Goal: Task Accomplishment & Management: Use online tool/utility

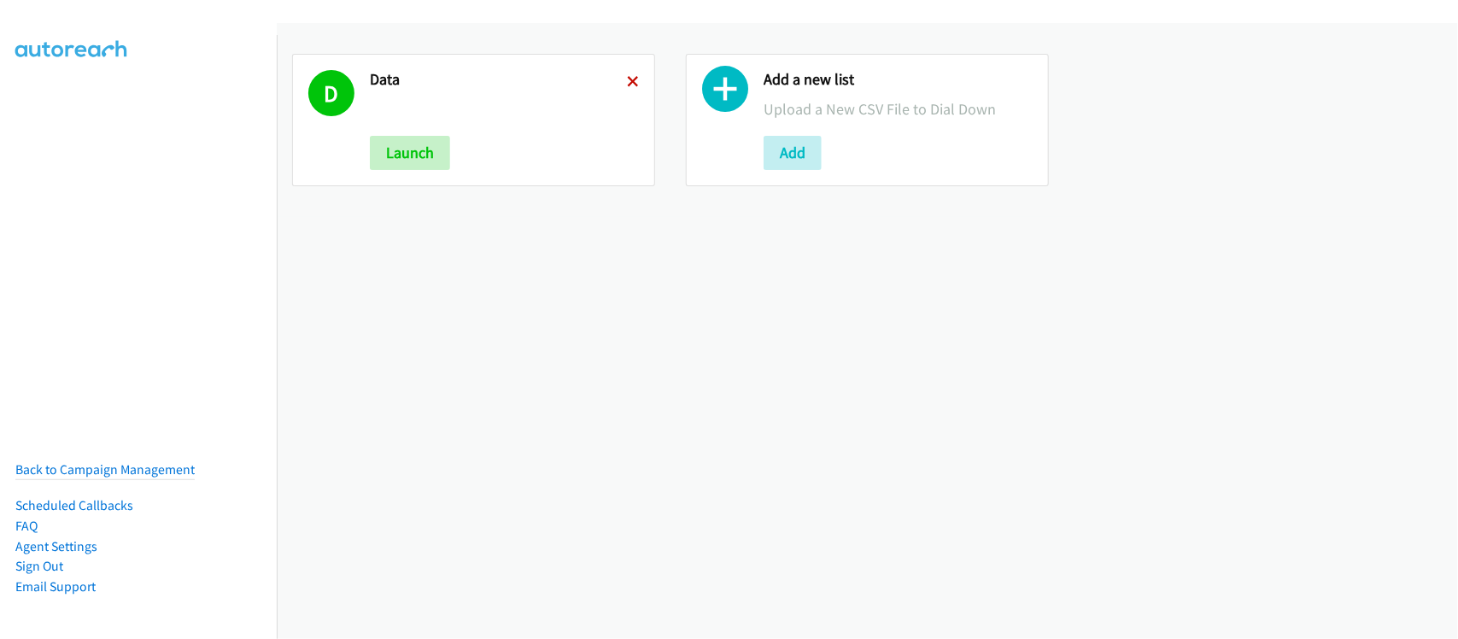
click at [630, 77] on icon at bounding box center [633, 83] width 12 height 12
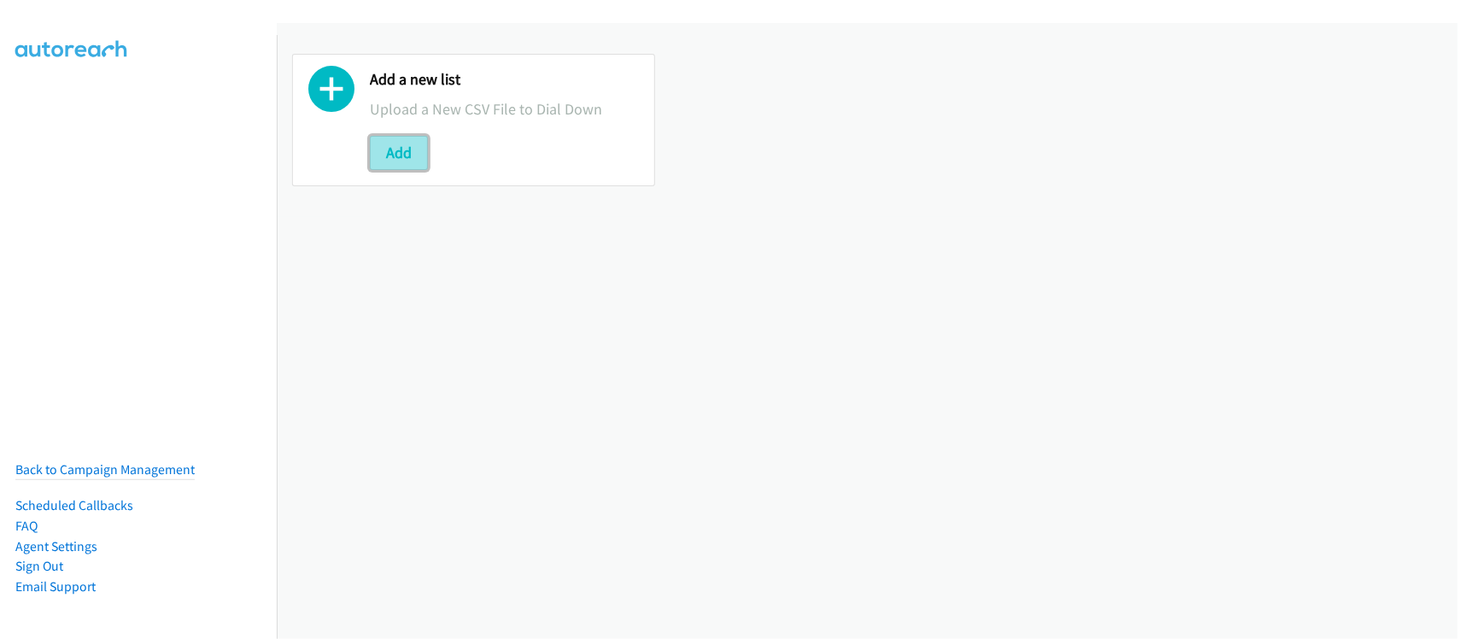
click at [396, 164] on button "Add" at bounding box center [399, 153] width 58 height 34
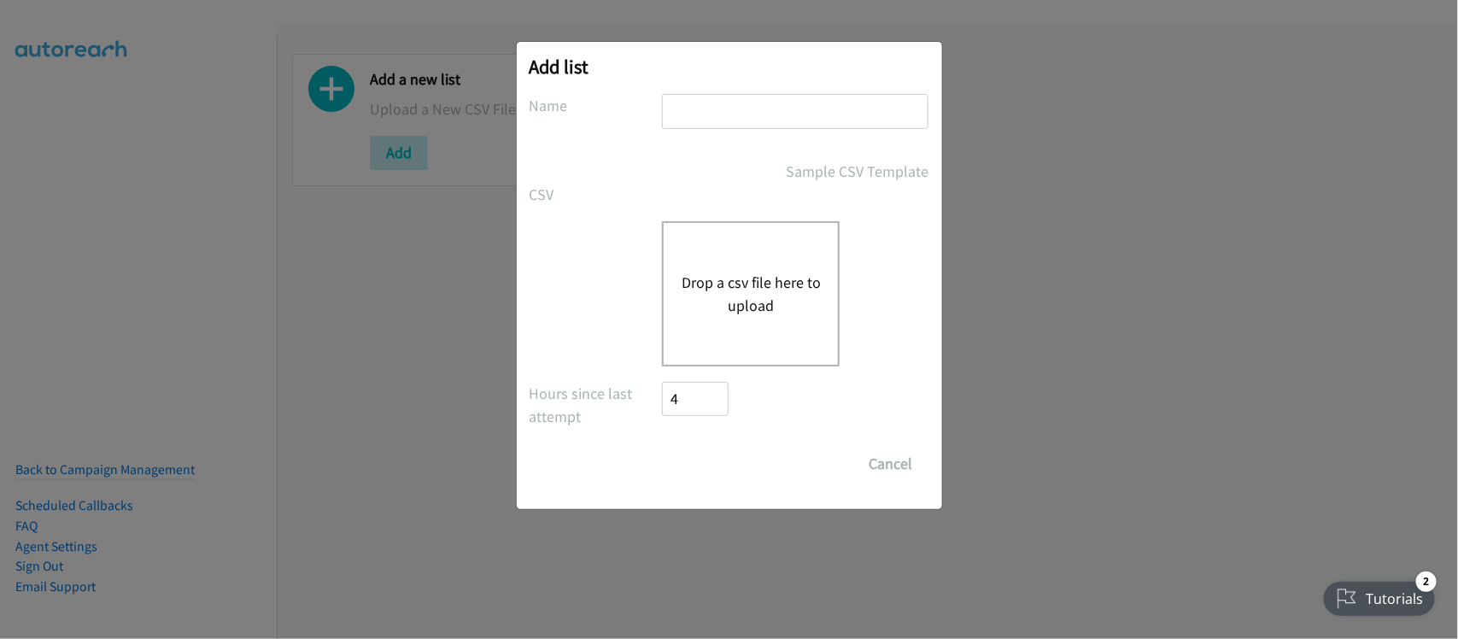
click at [732, 117] on input "text" at bounding box center [795, 111] width 267 height 35
type input "DATA"
click at [723, 287] on button "Drop a csv file here to upload" at bounding box center [751, 294] width 140 height 46
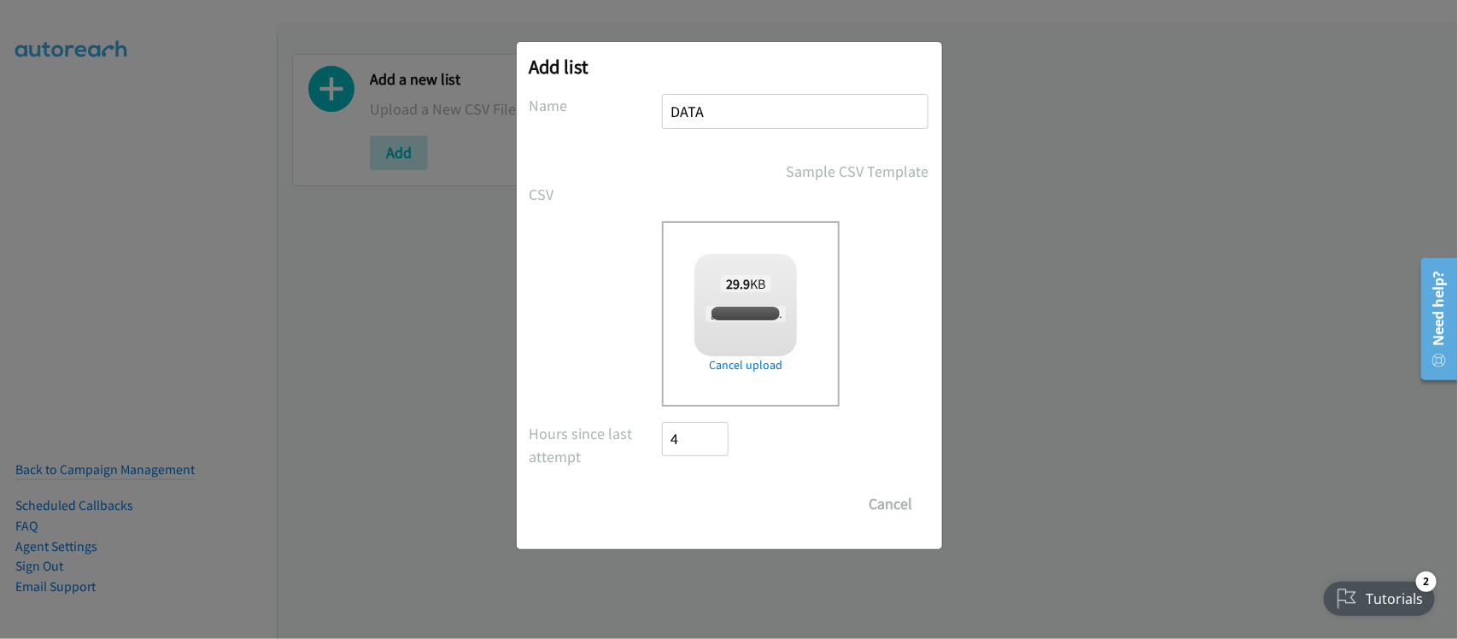
checkbox input "true"
click at [728, 496] on input "Save List" at bounding box center [708, 504] width 90 height 34
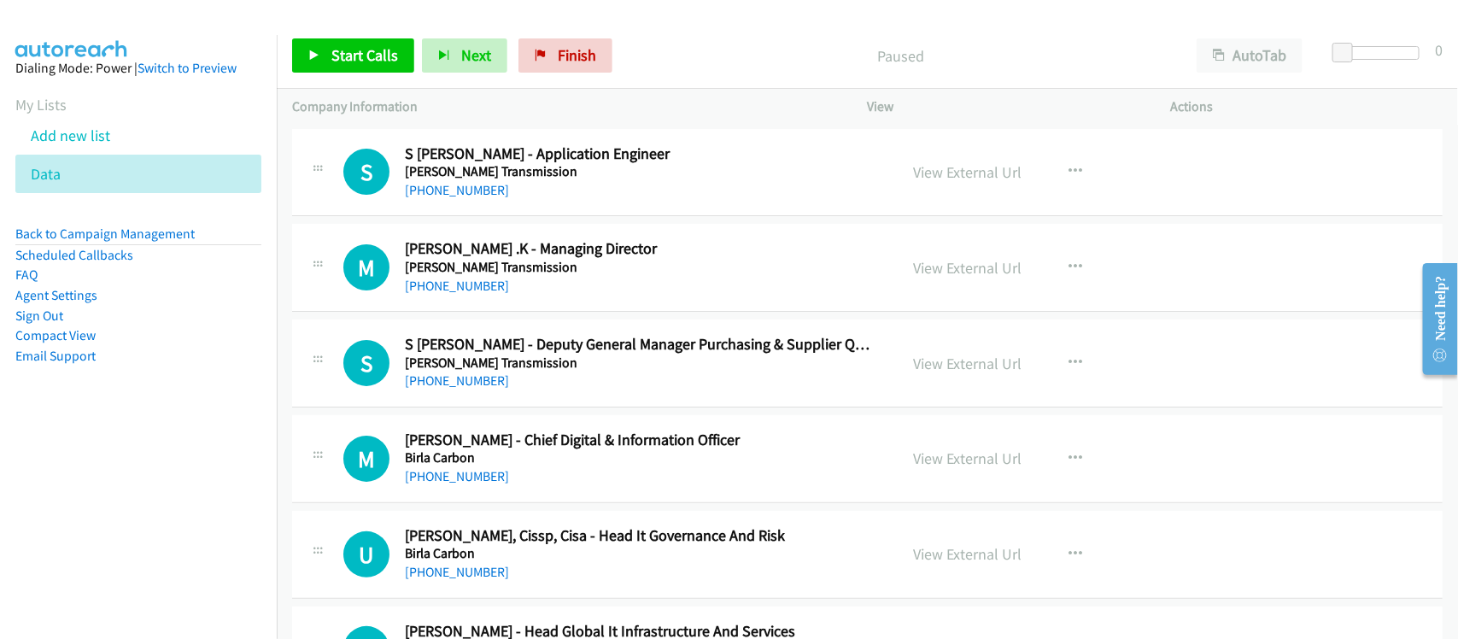
scroll to position [107, 0]
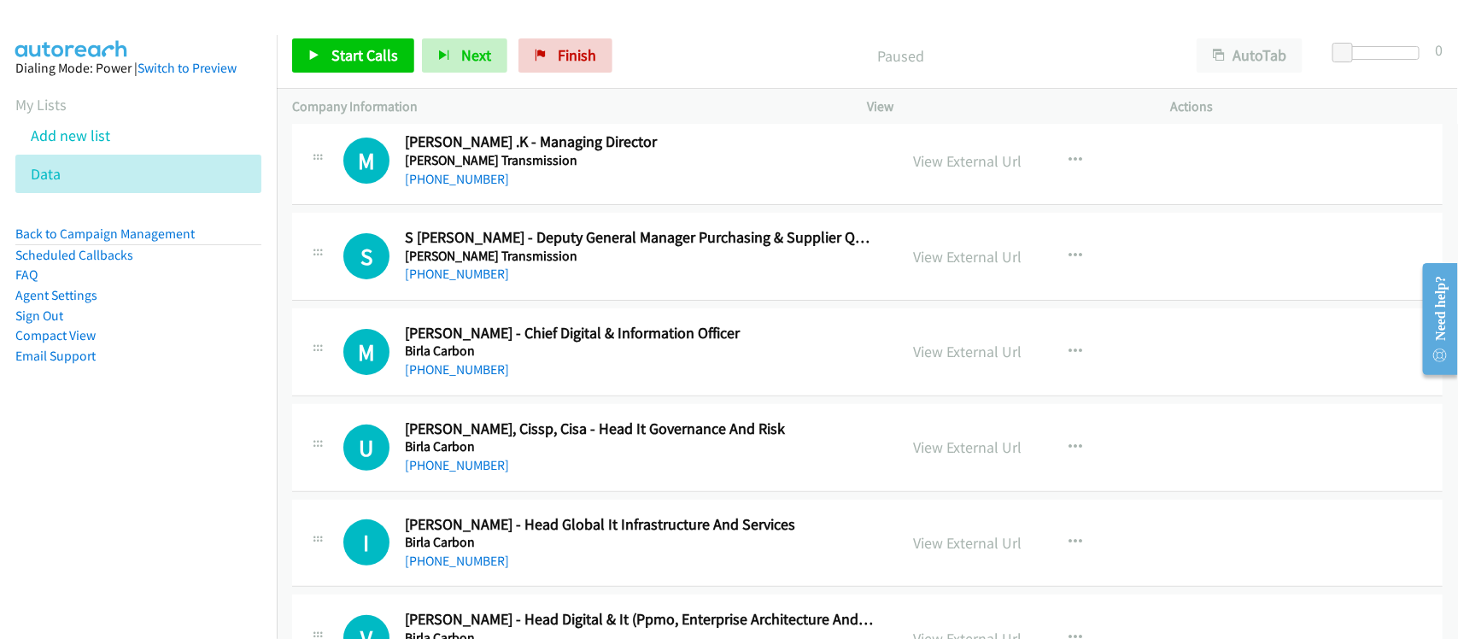
click at [696, 144] on h2 "Moses .K - Managing Director" at bounding box center [640, 142] width 471 height 20
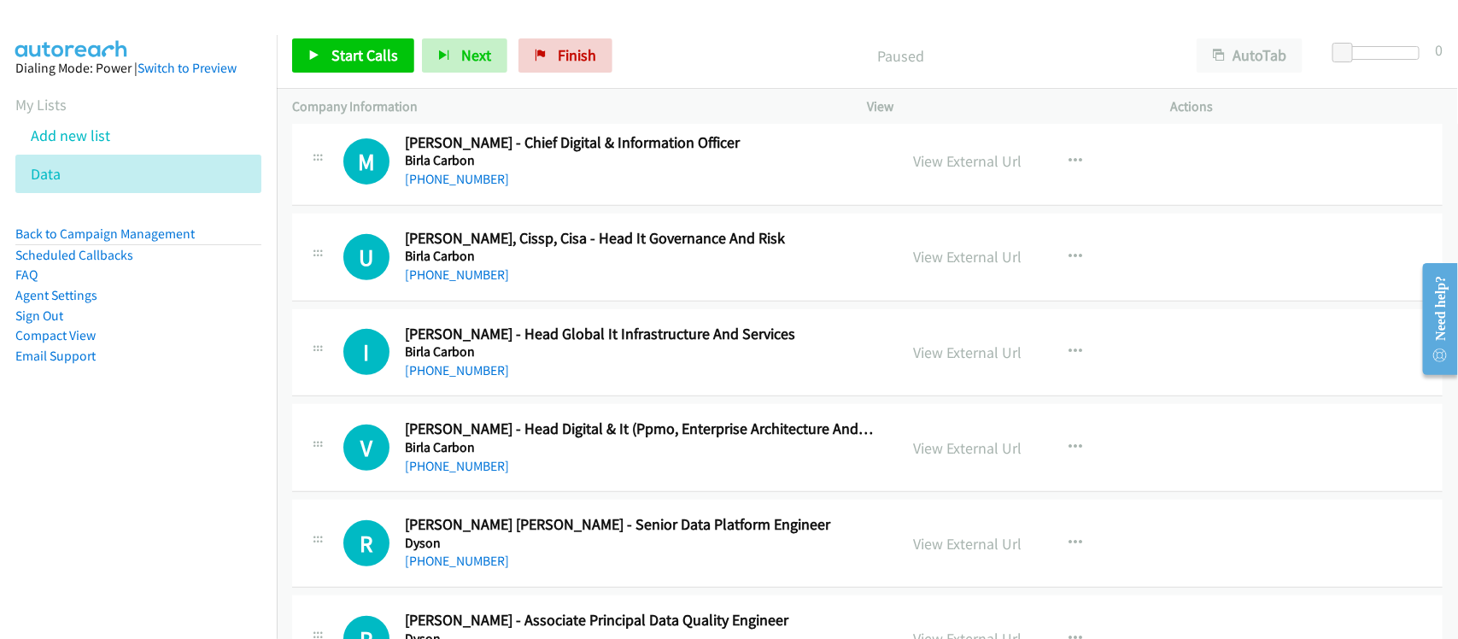
scroll to position [427, 0]
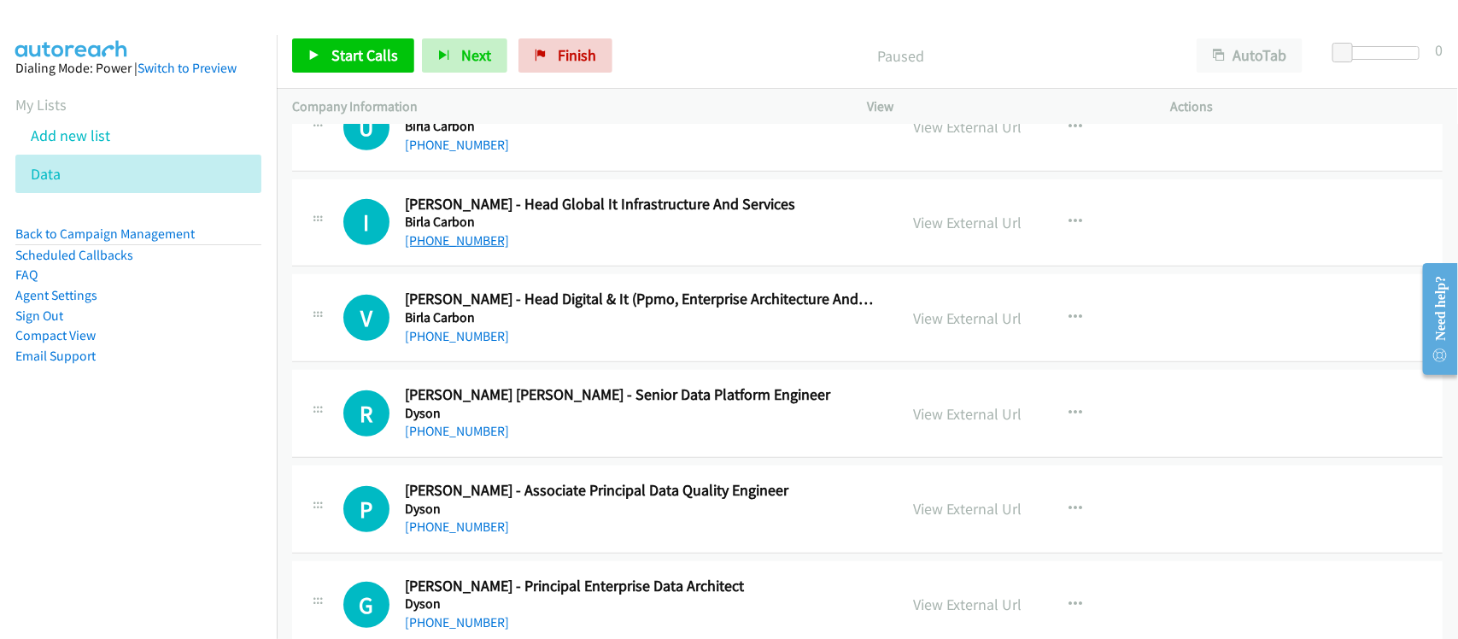
click at [457, 242] on link "+91 97020 55877" at bounding box center [457, 240] width 104 height 16
click at [495, 385] on h2 "Rudra Teja Namala - Senior Data Platform Engineer" at bounding box center [640, 395] width 471 height 20
click at [458, 334] on link "+91 98702 75719" at bounding box center [457, 336] width 104 height 16
click at [513, 447] on div "R Callback Scheduled Rudra Teja Namala - Senior Data Platform Engineer Dyson As…" at bounding box center [867, 414] width 1151 height 88
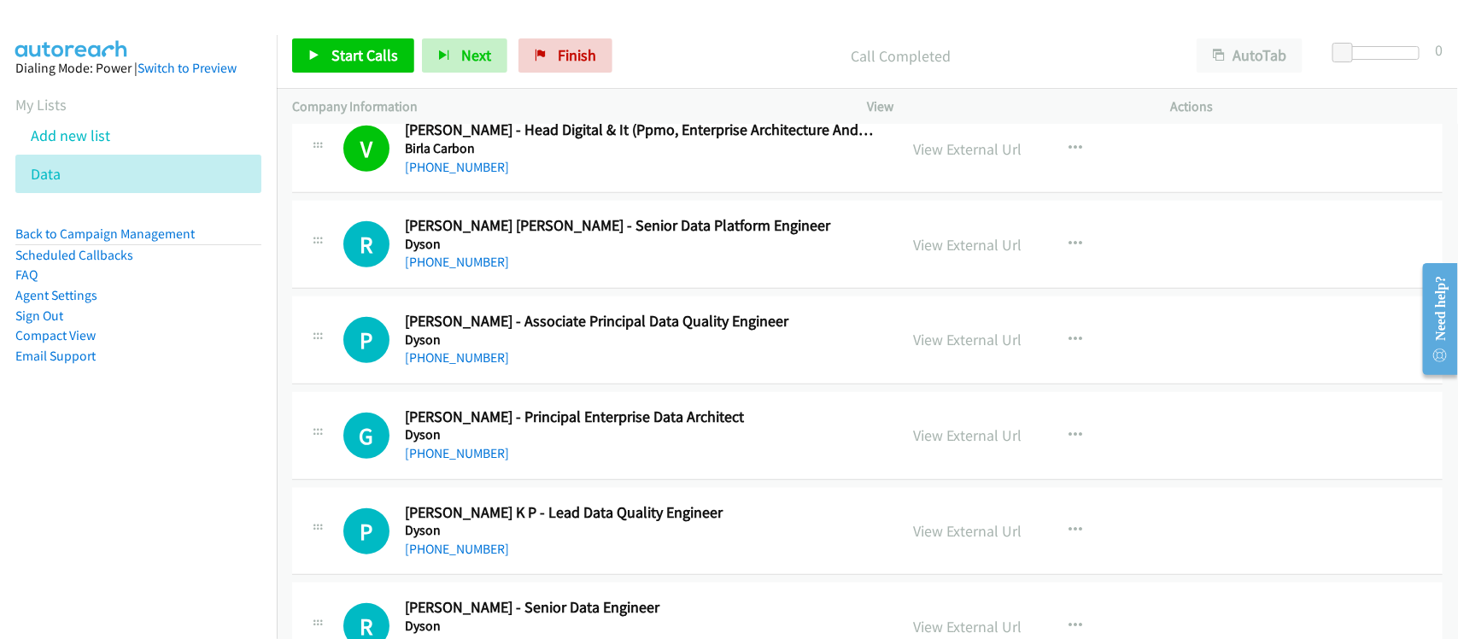
scroll to position [641, 0]
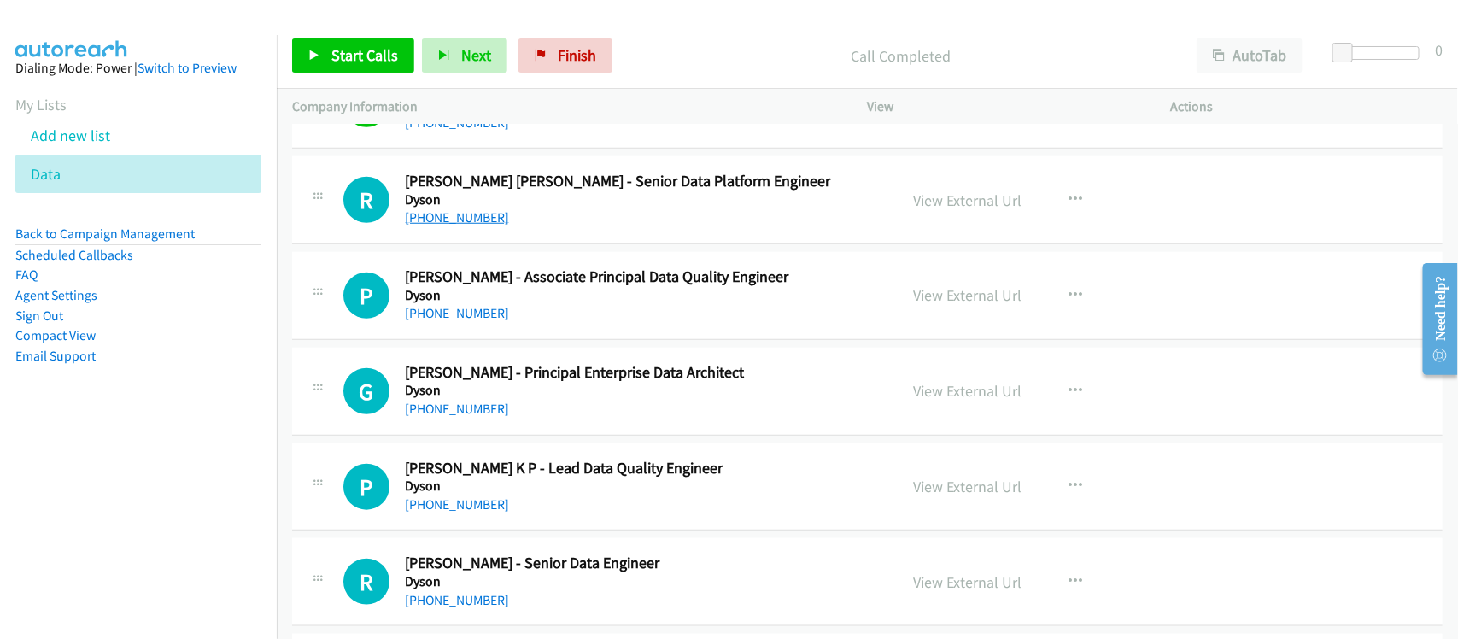
click at [449, 220] on link "+91 79957 42025" at bounding box center [457, 217] width 104 height 16
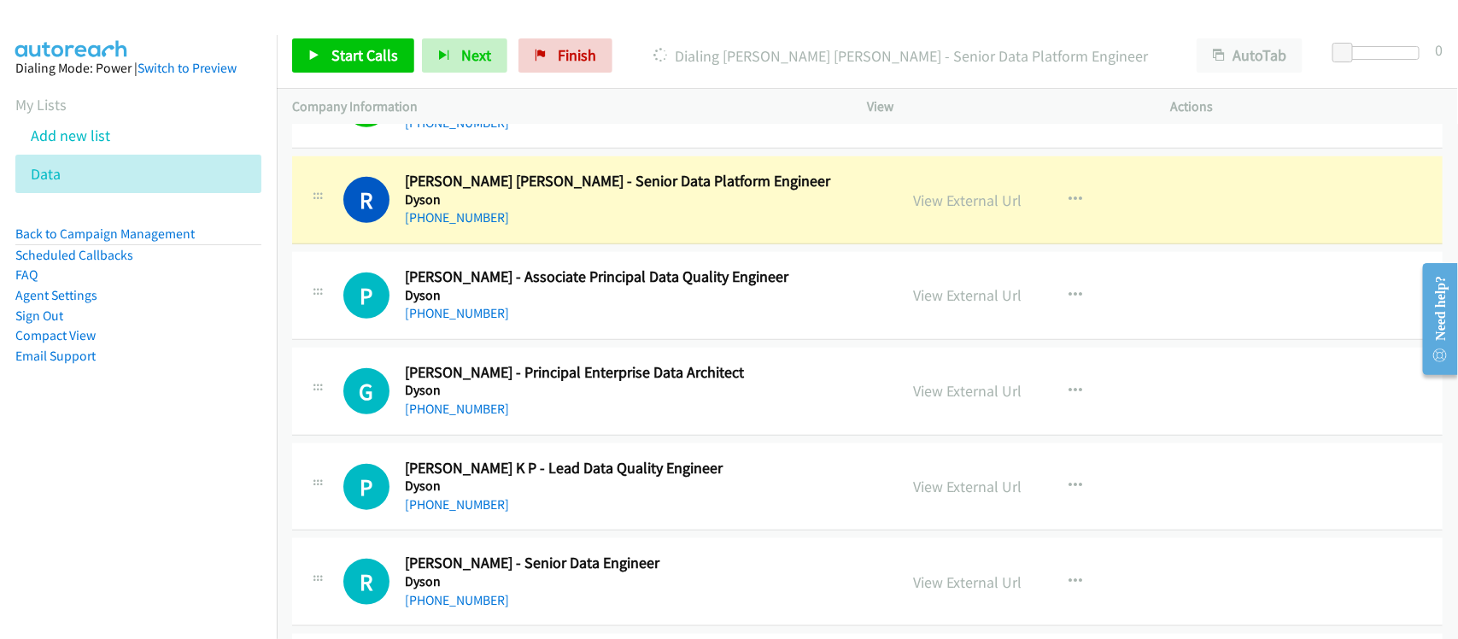
click at [598, 223] on div "+91 79957 42025" at bounding box center [640, 218] width 471 height 21
click at [967, 205] on link "View External Url" at bounding box center [968, 200] width 108 height 20
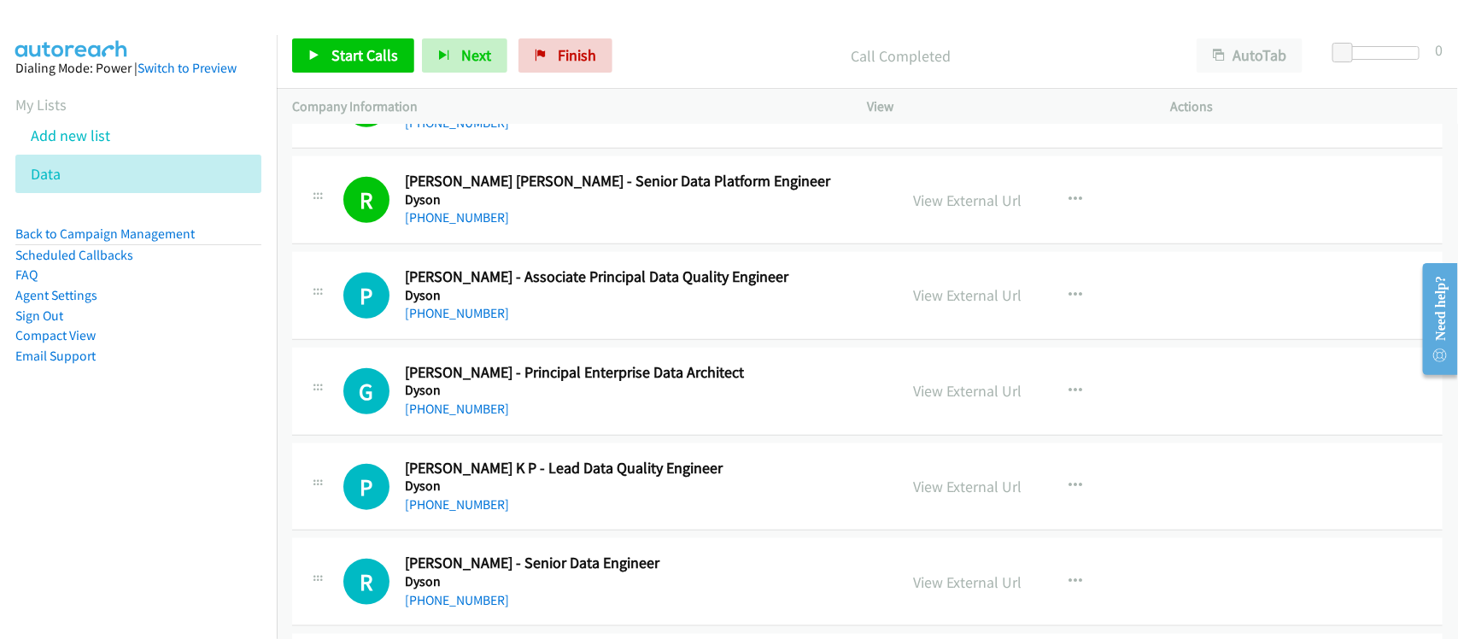
click at [242, 438] on aside "Dialing Mode: Power | Switch to Preview My Lists Add new list Data Back to Camp…" at bounding box center [138, 239] width 277 height 408
click at [481, 316] on link "+91 87470 62048" at bounding box center [457, 313] width 104 height 16
drag, startPoint x: 484, startPoint y: 314, endPoint x: 524, endPoint y: 309, distance: 40.5
click at [484, 314] on link "+91 87470 62048" at bounding box center [457, 313] width 104 height 16
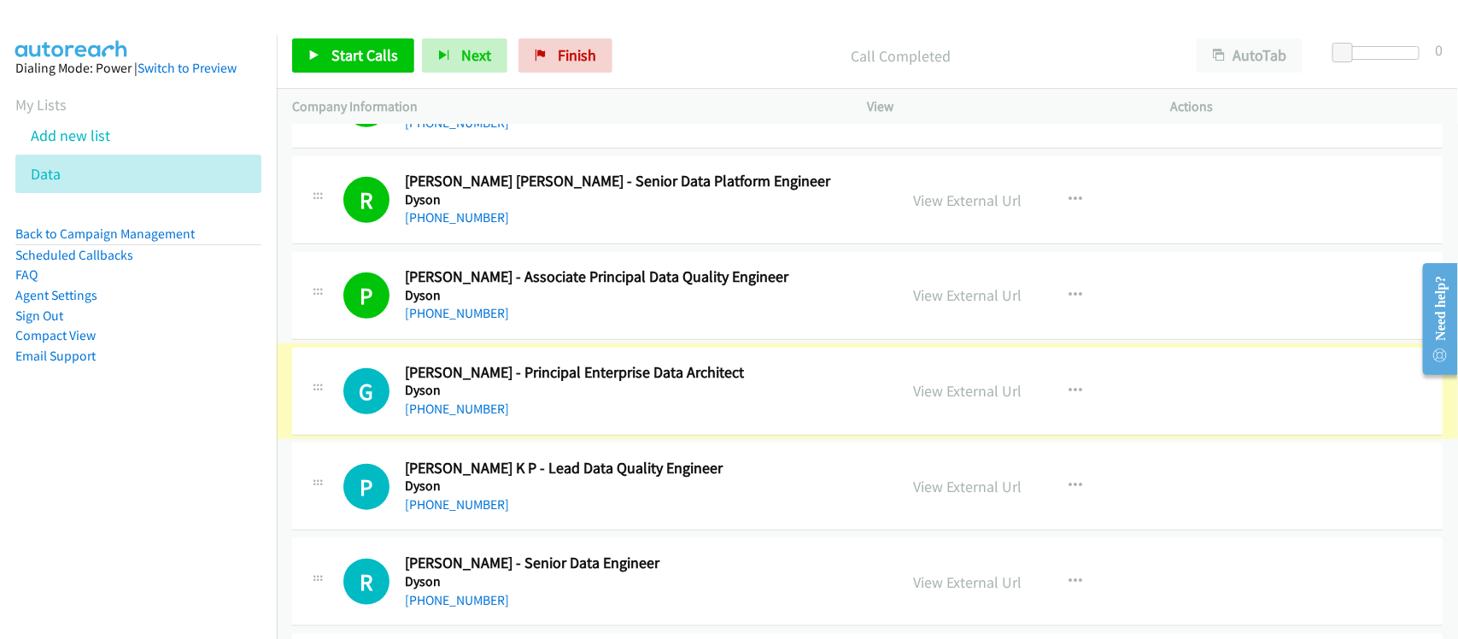
scroll to position [747, 0]
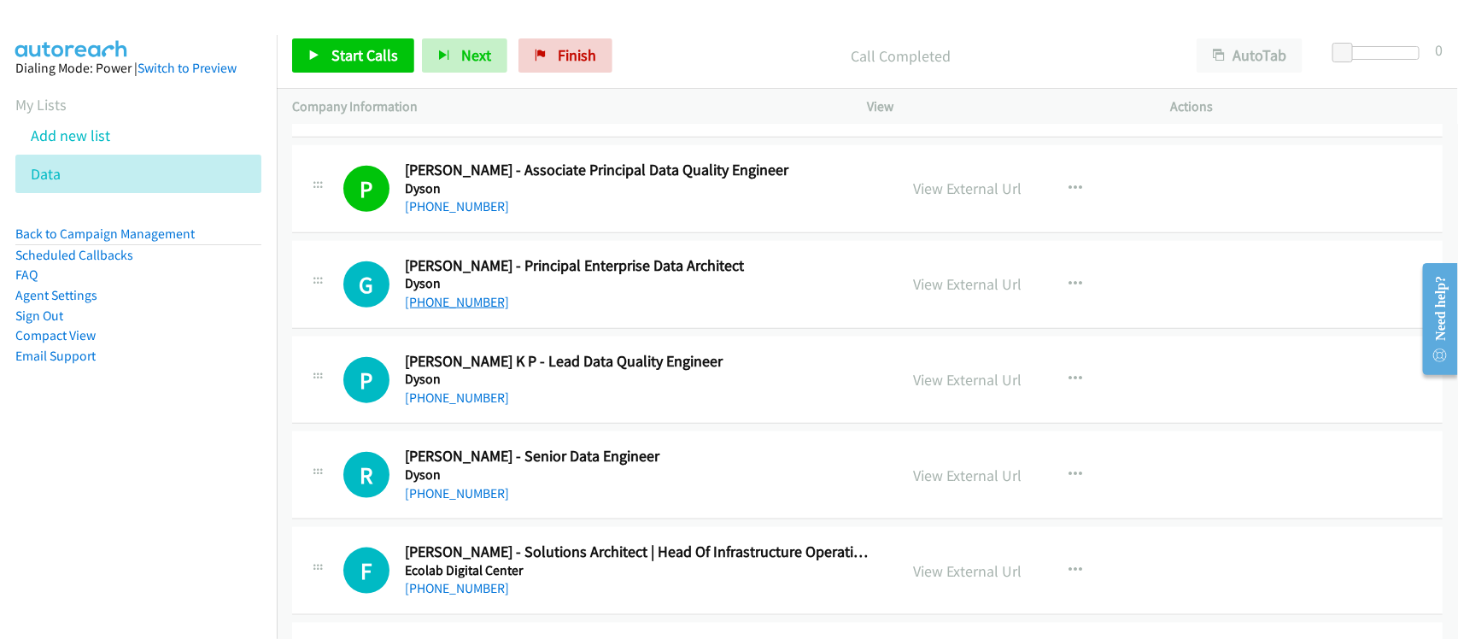
click at [432, 297] on link "+91 98867 94427" at bounding box center [457, 302] width 104 height 16
click at [432, 398] on link "+91 97418 27747" at bounding box center [457, 398] width 104 height 16
click at [523, 425] on div "P Callback Scheduled Pavan Prabhu K P - Lead Data Quality Engineer Dyson Asia/C…" at bounding box center [867, 381] width 1151 height 88
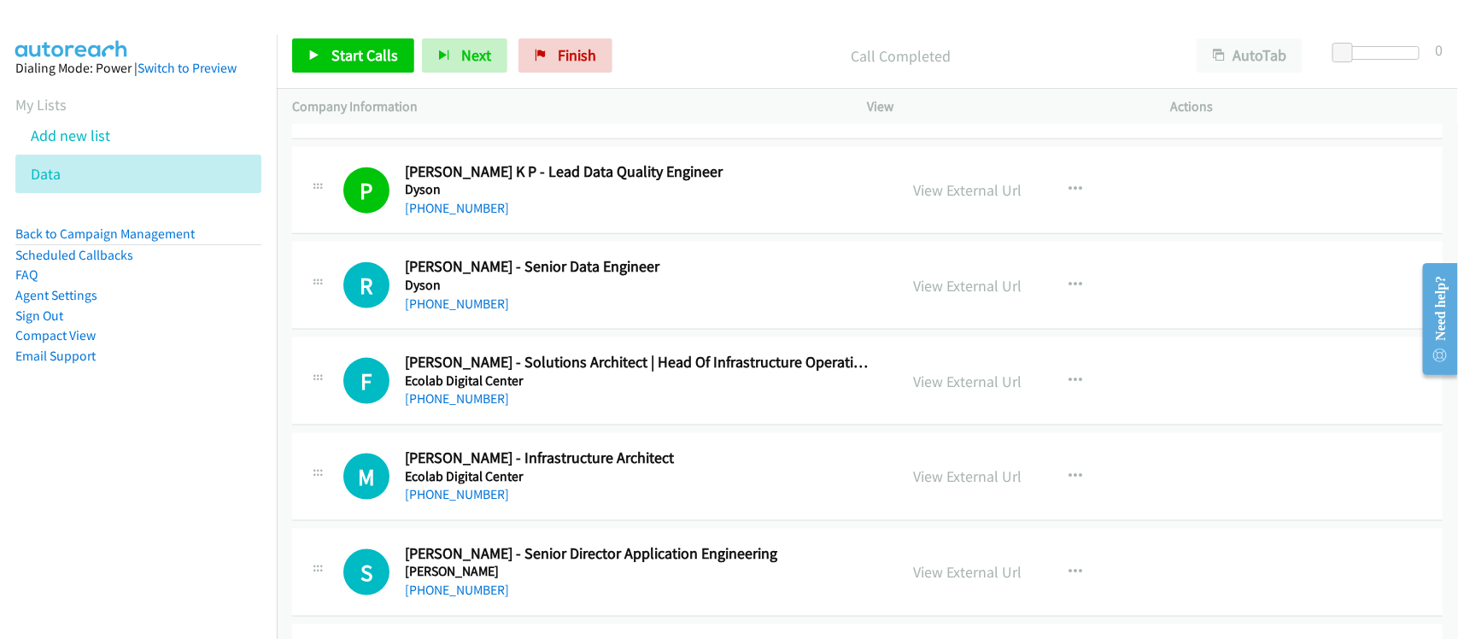
scroll to position [961, 0]
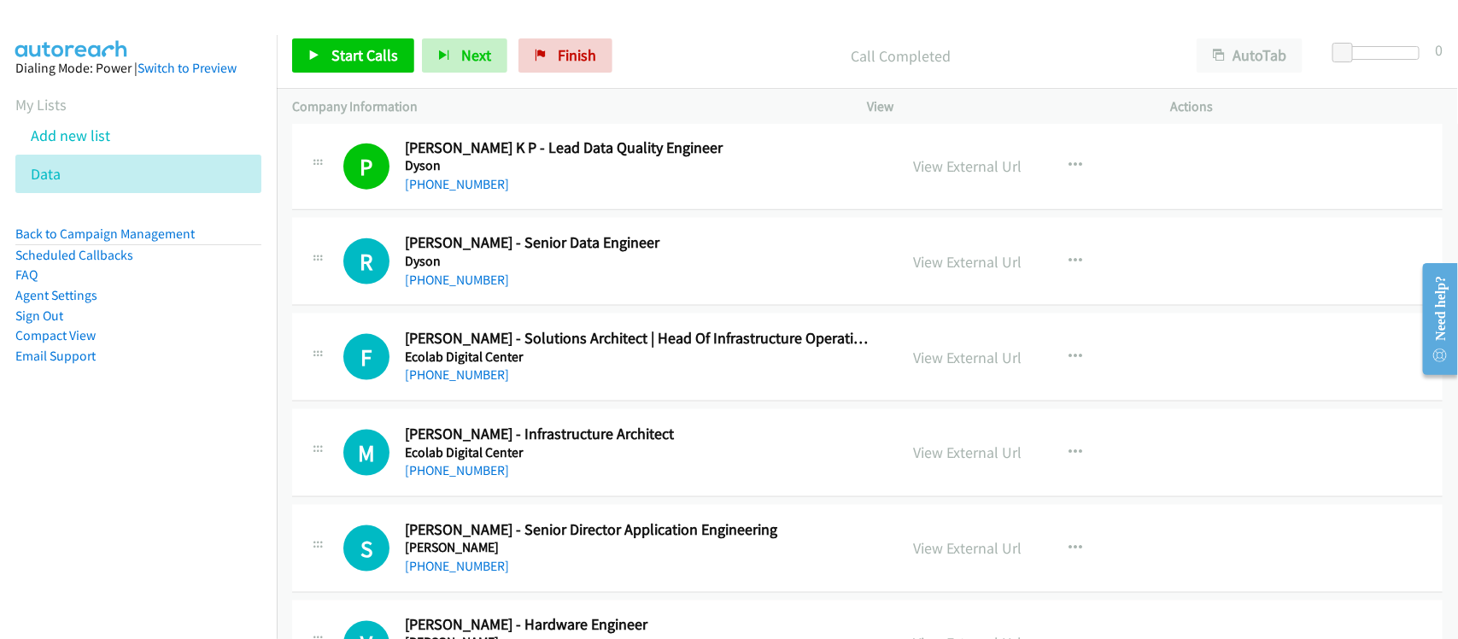
click at [501, 286] on div "+91 80169 08794" at bounding box center [640, 280] width 471 height 21
click at [476, 286] on link "+91 80169 08794" at bounding box center [457, 280] width 104 height 16
click at [568, 306] on div "R Callback Scheduled Ritwika Misra - Senior Data Engineer Dyson Asia/Calcutta +…" at bounding box center [867, 262] width 1151 height 88
click at [202, 543] on nav "Dialing Mode: Power | Switch to Preview My Lists Add new list Data Back to Camp…" at bounding box center [139, 354] width 278 height 639
click at [745, 408] on td "M Callback Scheduled Mabin Alex - Infrastructure Architect Ecolab Digital Cente…" at bounding box center [867, 454] width 1181 height 96
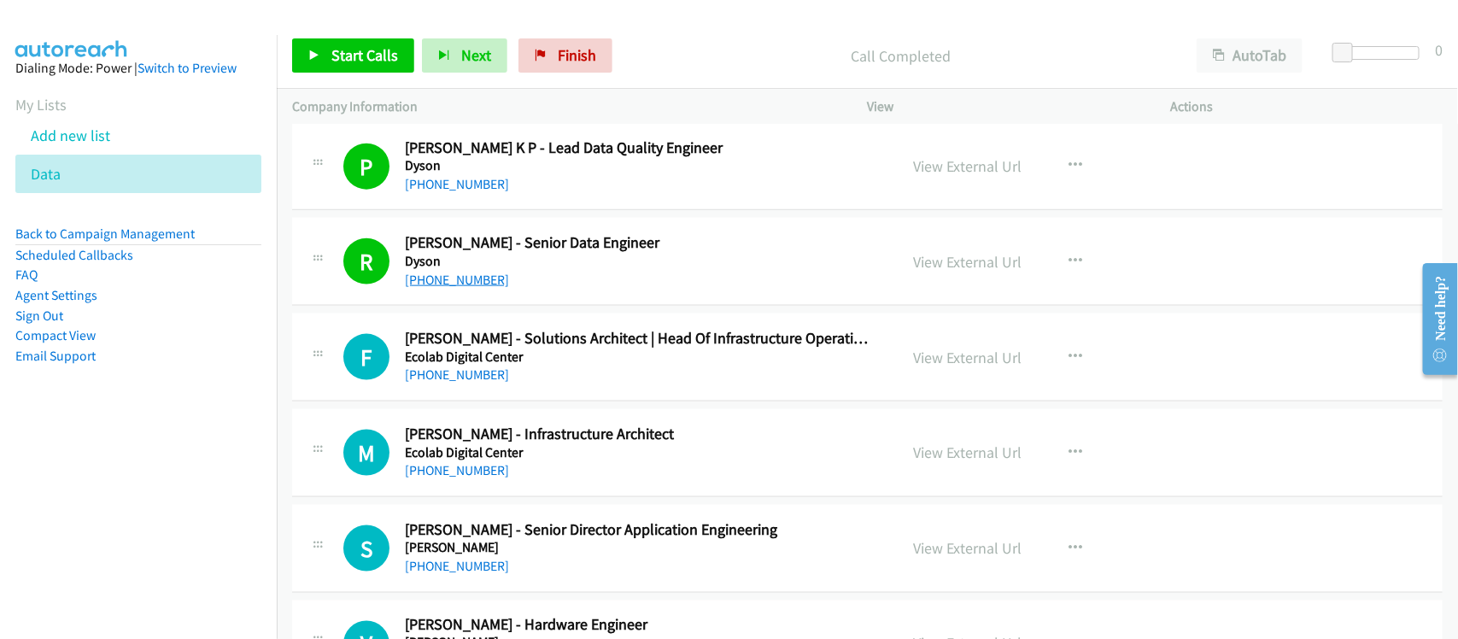
click at [458, 284] on link "+91 80169 08794" at bounding box center [457, 280] width 104 height 16
click at [540, 295] on div "R Callback Scheduled Ritwika Misra - Senior Data Engineer Dyson Asia/Calcutta +…" at bounding box center [867, 262] width 1151 height 88
click at [474, 372] on link "+91 89710 68091" at bounding box center [457, 374] width 104 height 16
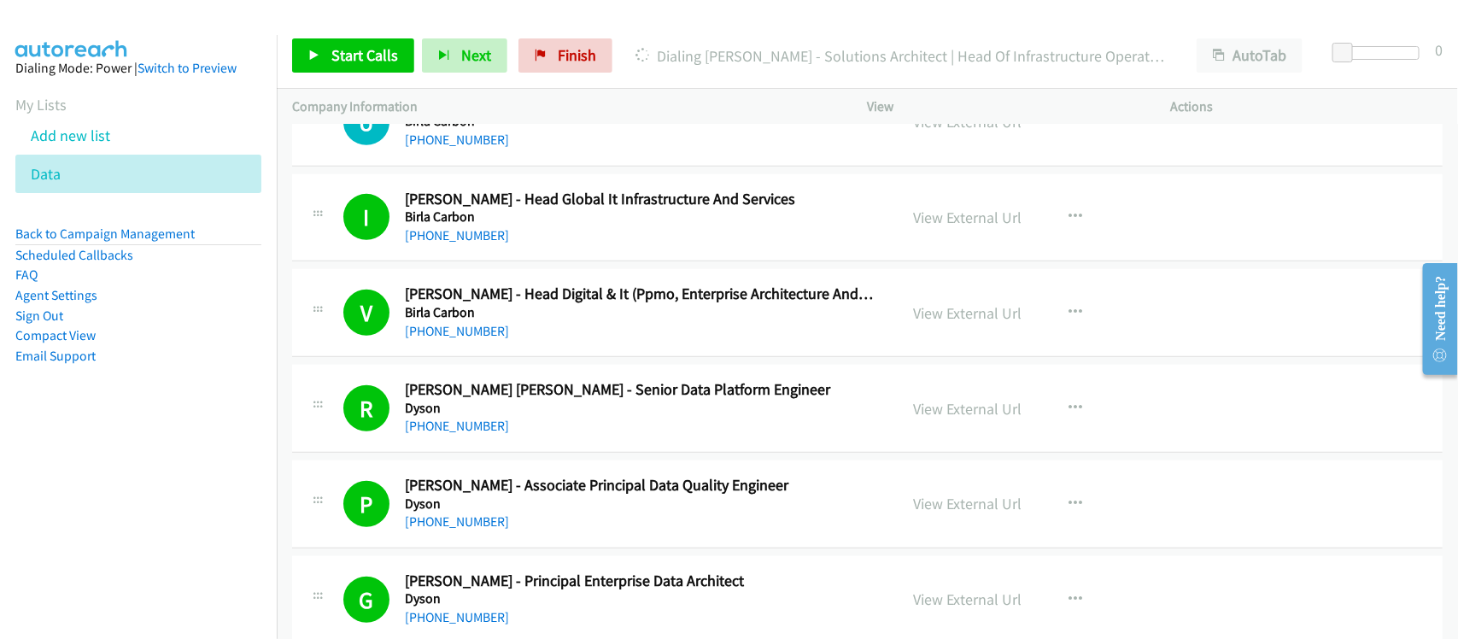
scroll to position [320, 0]
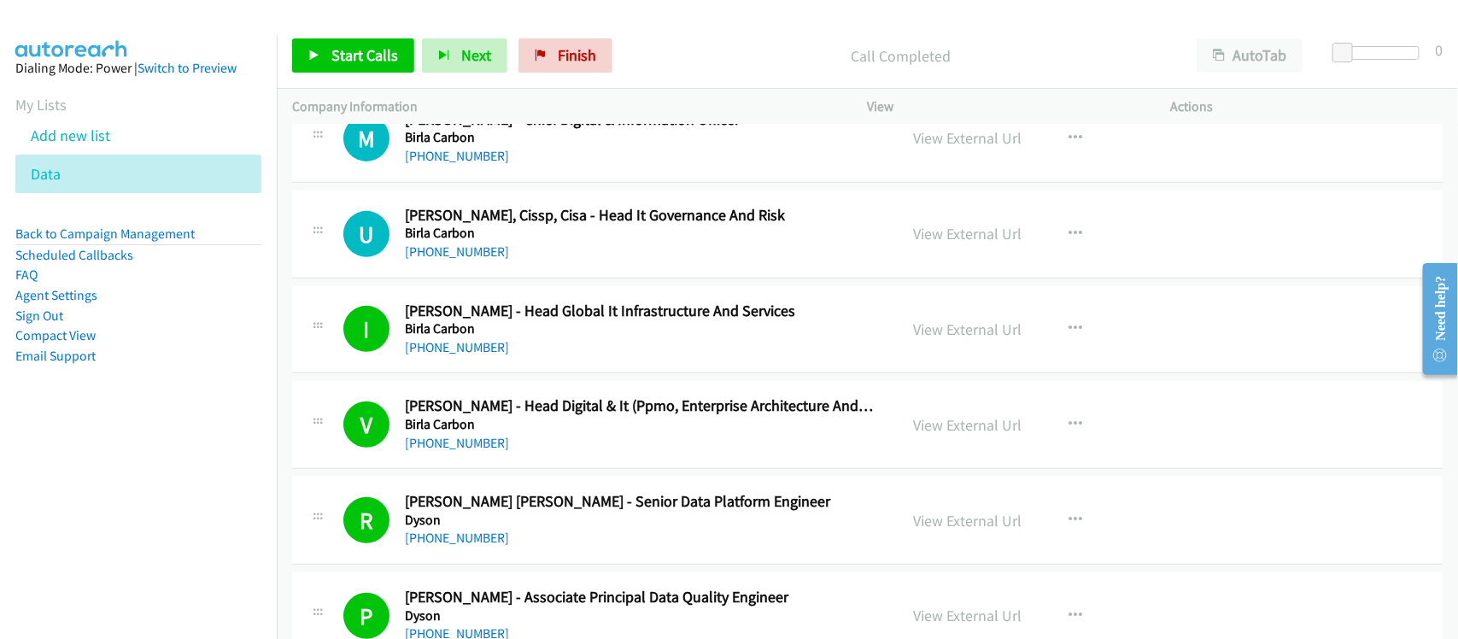
click at [590, 262] on div "U Callback Scheduled Urvish Acharya, Cissp, Cisa - Head It Governance And Risk …" at bounding box center [867, 234] width 1151 height 88
click at [429, 249] on link "+91 81081 84337" at bounding box center [457, 251] width 104 height 16
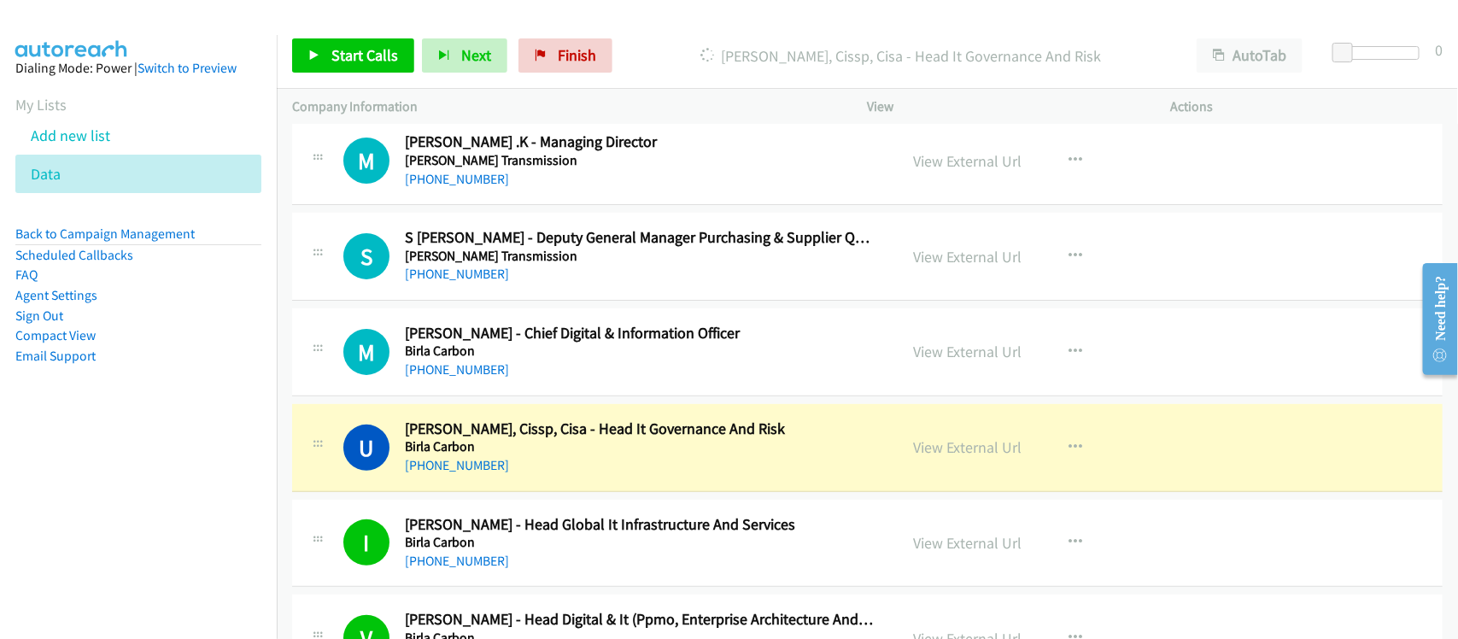
scroll to position [0, 0]
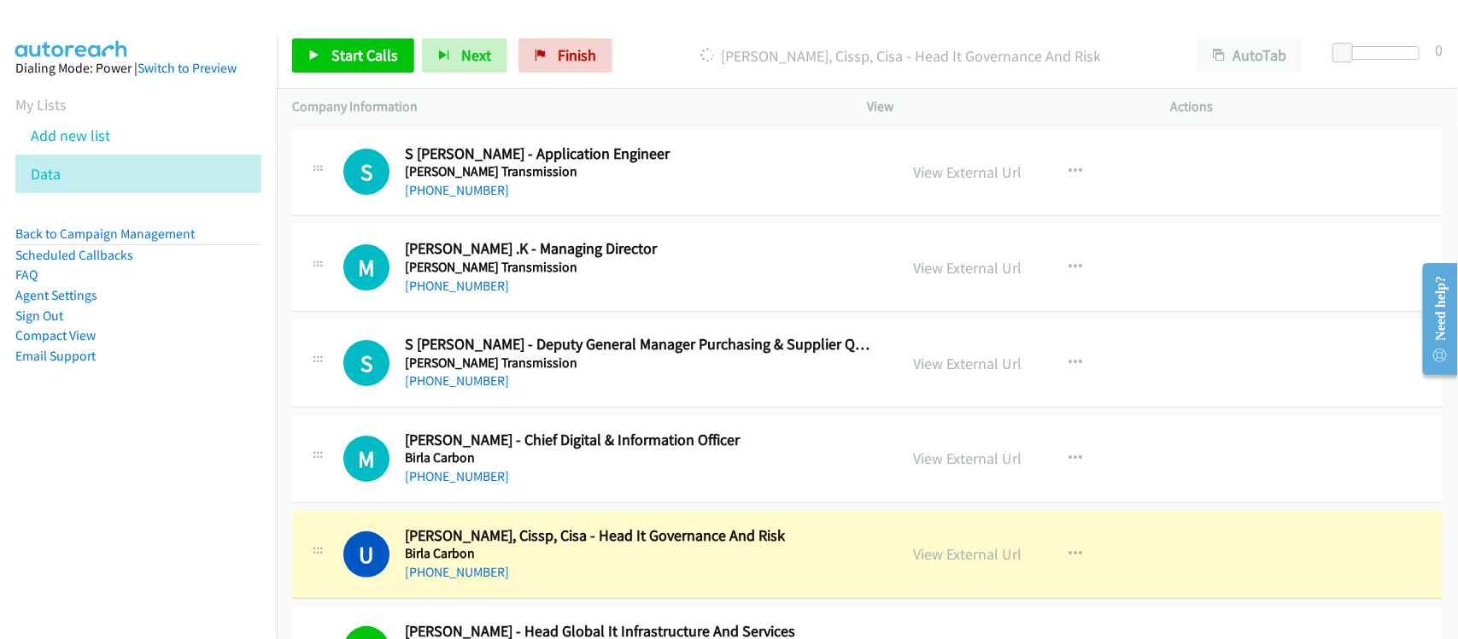
click at [566, 489] on div "M Callback Scheduled Madhavi Kanumoory - Chief Digital & Information Officer Bi…" at bounding box center [867, 459] width 1151 height 88
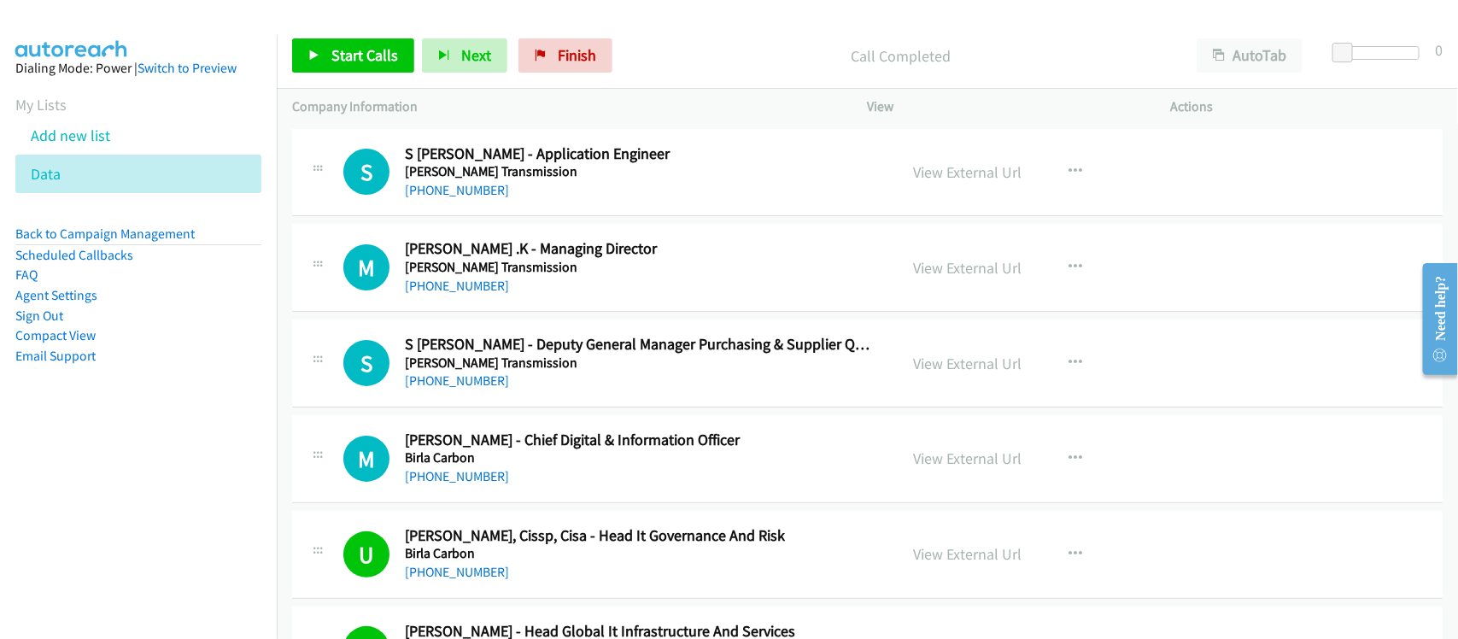
click at [594, 478] on div "+91 90087 00221" at bounding box center [640, 476] width 471 height 21
click at [479, 477] on link "+91 90087 00221" at bounding box center [457, 476] width 104 height 16
click at [472, 383] on link "+91 75500 07538" at bounding box center [457, 380] width 104 height 16
click at [467, 290] on link "+91 91235 10996" at bounding box center [457, 286] width 104 height 16
click at [471, 195] on link "+91 91767 75517" at bounding box center [457, 190] width 104 height 16
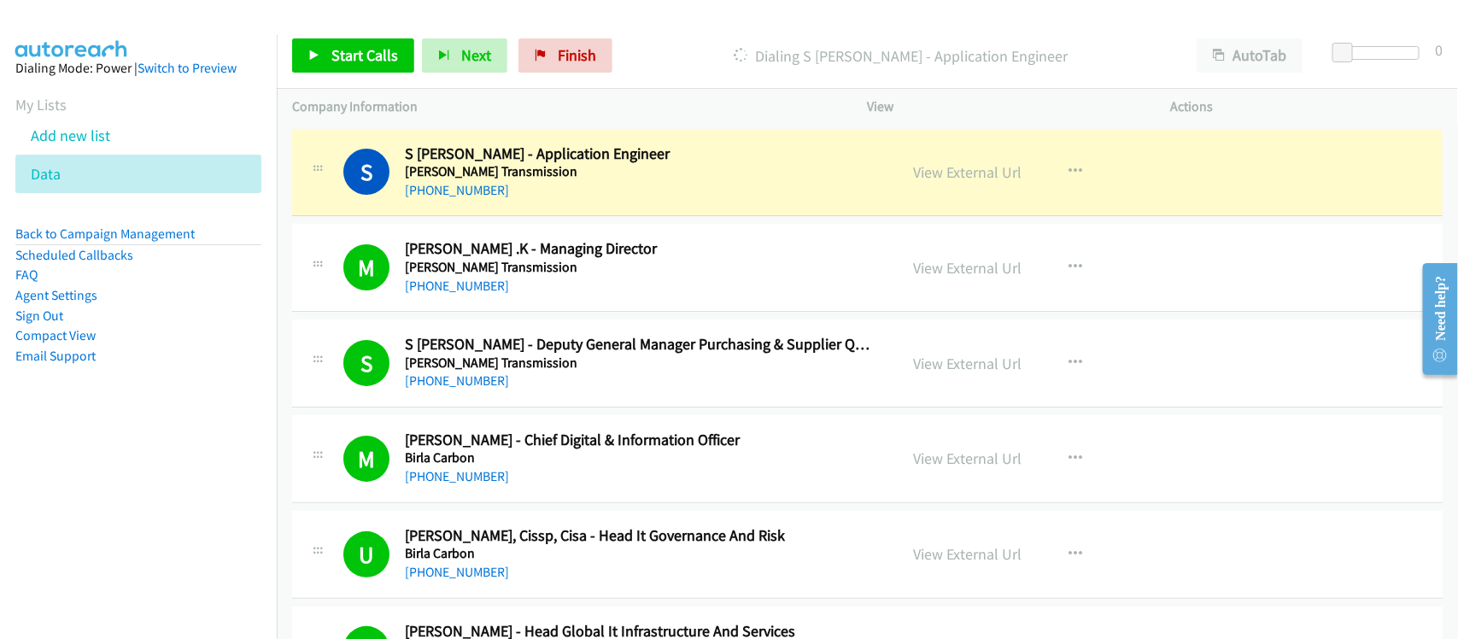
click at [186, 472] on nav "Dialing Mode: Power | Switch to Preview My Lists Add new list Data Back to Camp…" at bounding box center [139, 354] width 278 height 639
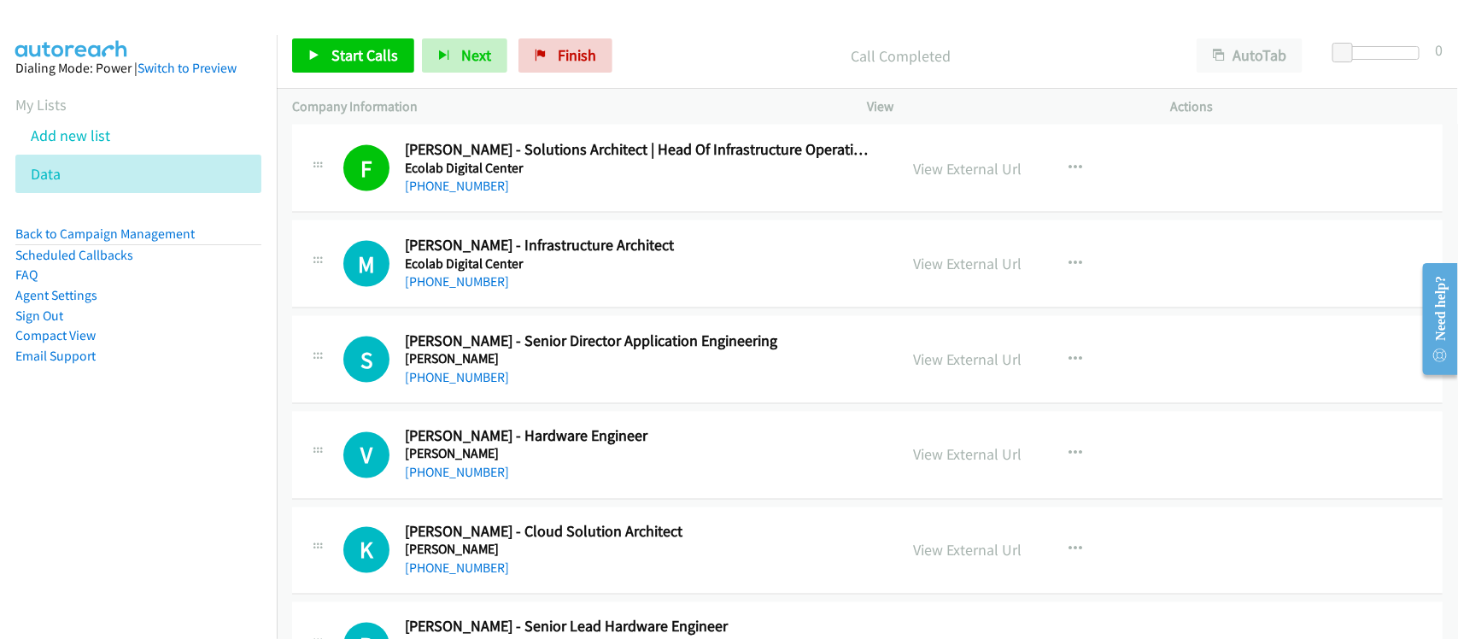
scroll to position [1068, 0]
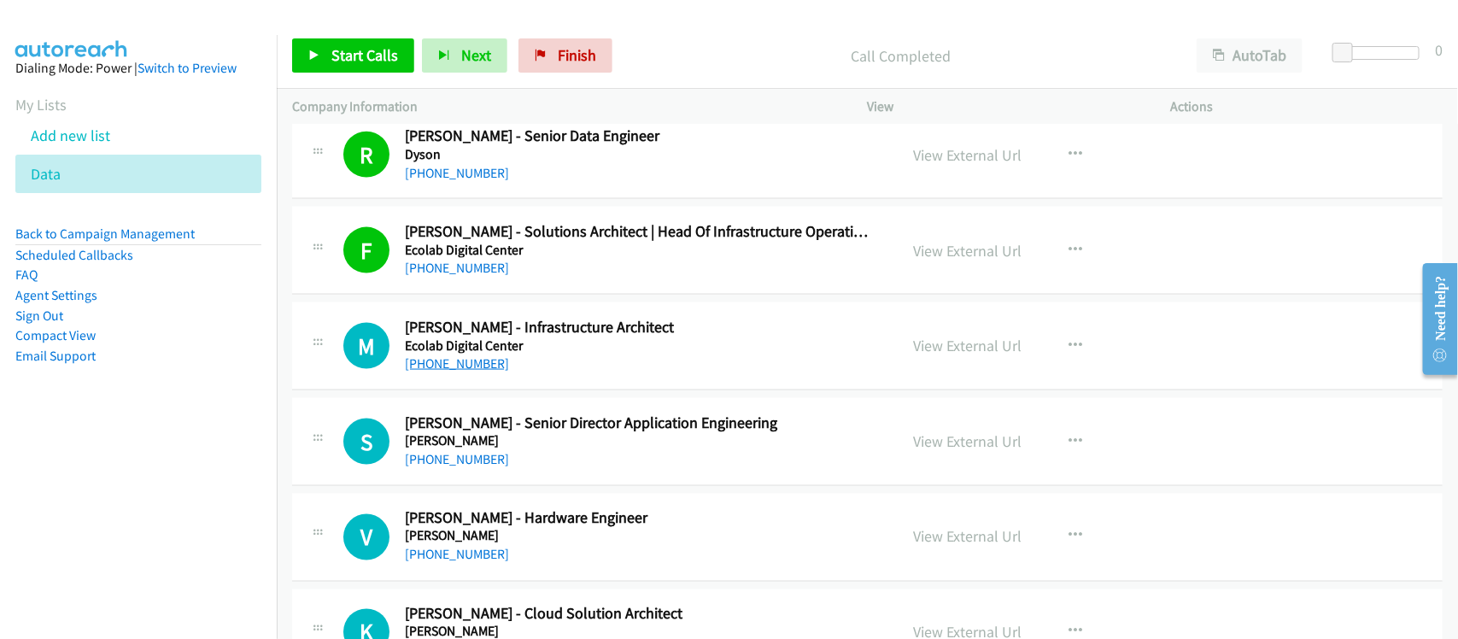
click at [448, 370] on link "+91 95912 31471" at bounding box center [457, 363] width 104 height 16
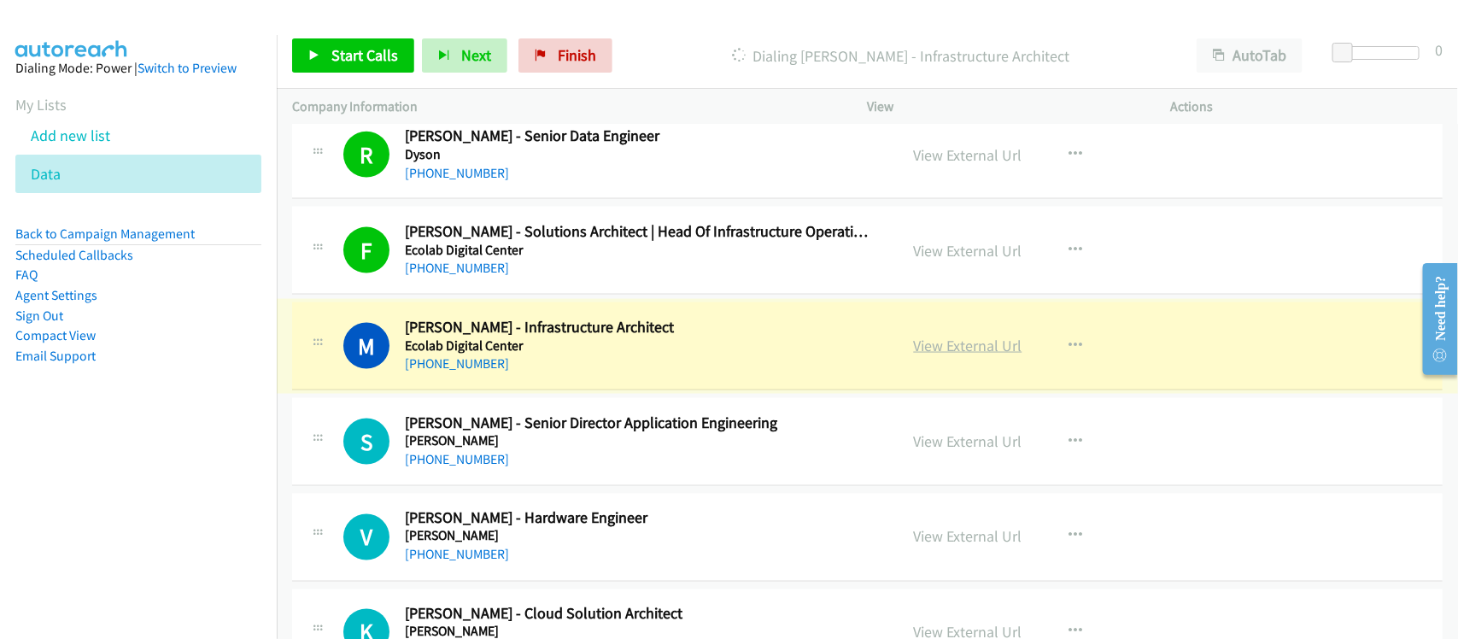
click at [975, 355] on link "View External Url" at bounding box center [968, 346] width 108 height 20
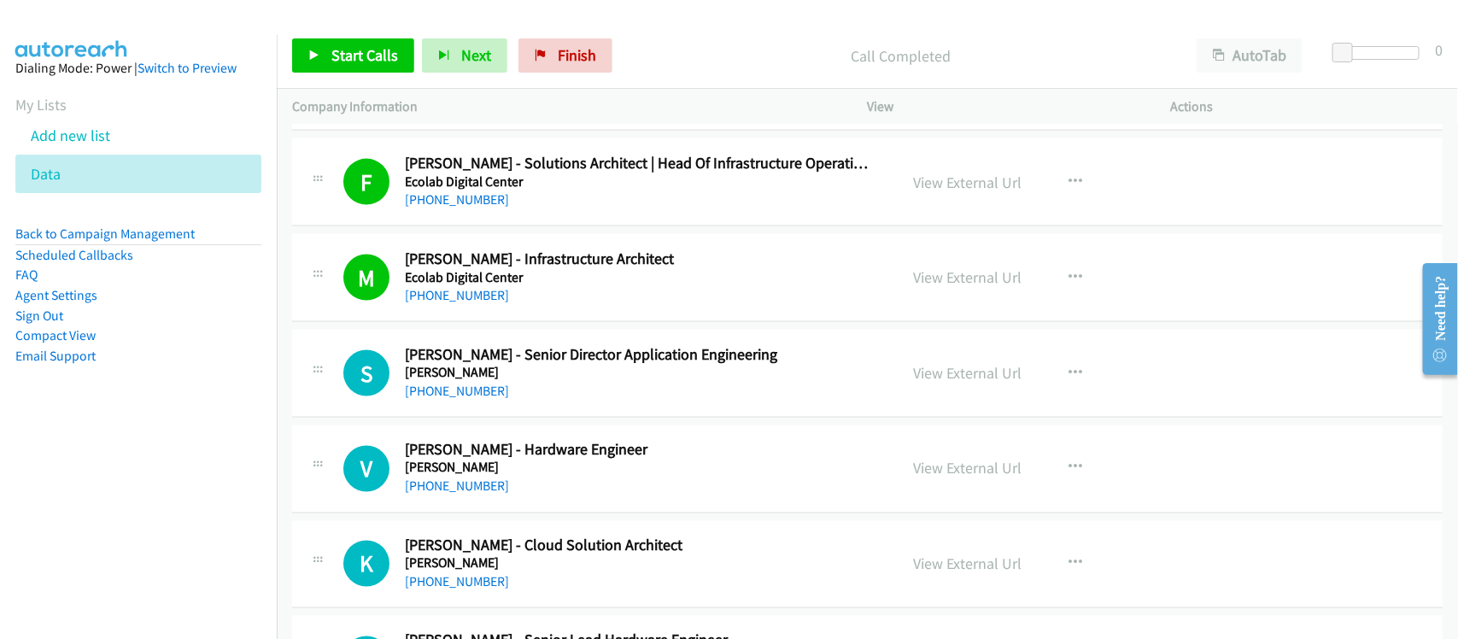
scroll to position [1175, 0]
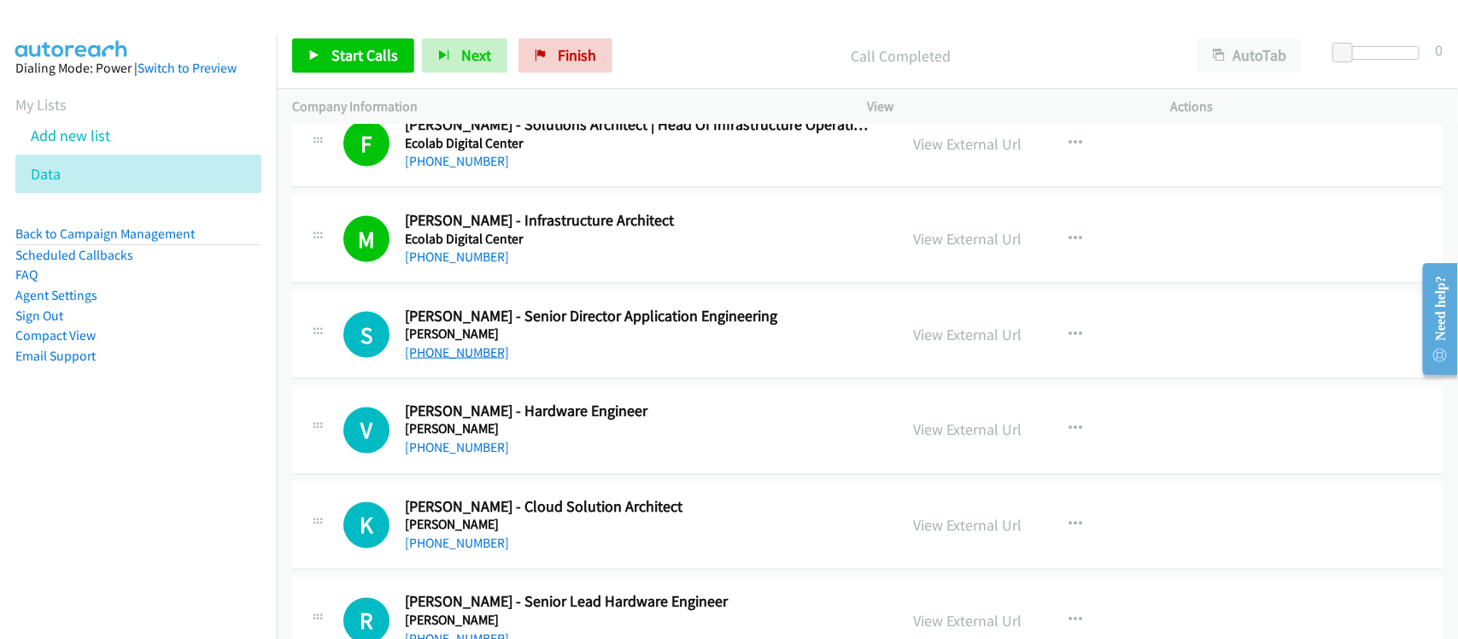
click at [480, 347] on link "+91 99200 98390" at bounding box center [457, 352] width 104 height 16
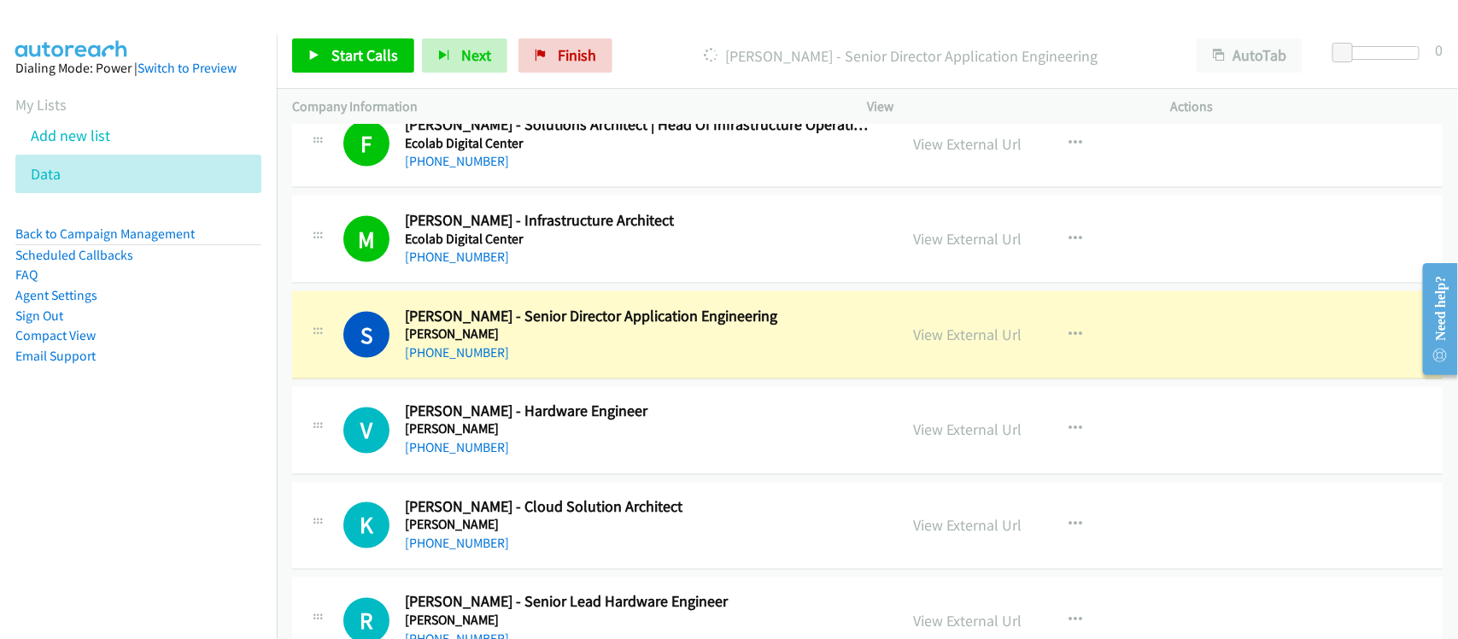
drag, startPoint x: 86, startPoint y: 491, endPoint x: 77, endPoint y: 448, distance: 43.7
click at [86, 491] on nav "Dialing Mode: Power | Switch to Preview My Lists Add new list Data Back to Camp…" at bounding box center [139, 354] width 278 height 639
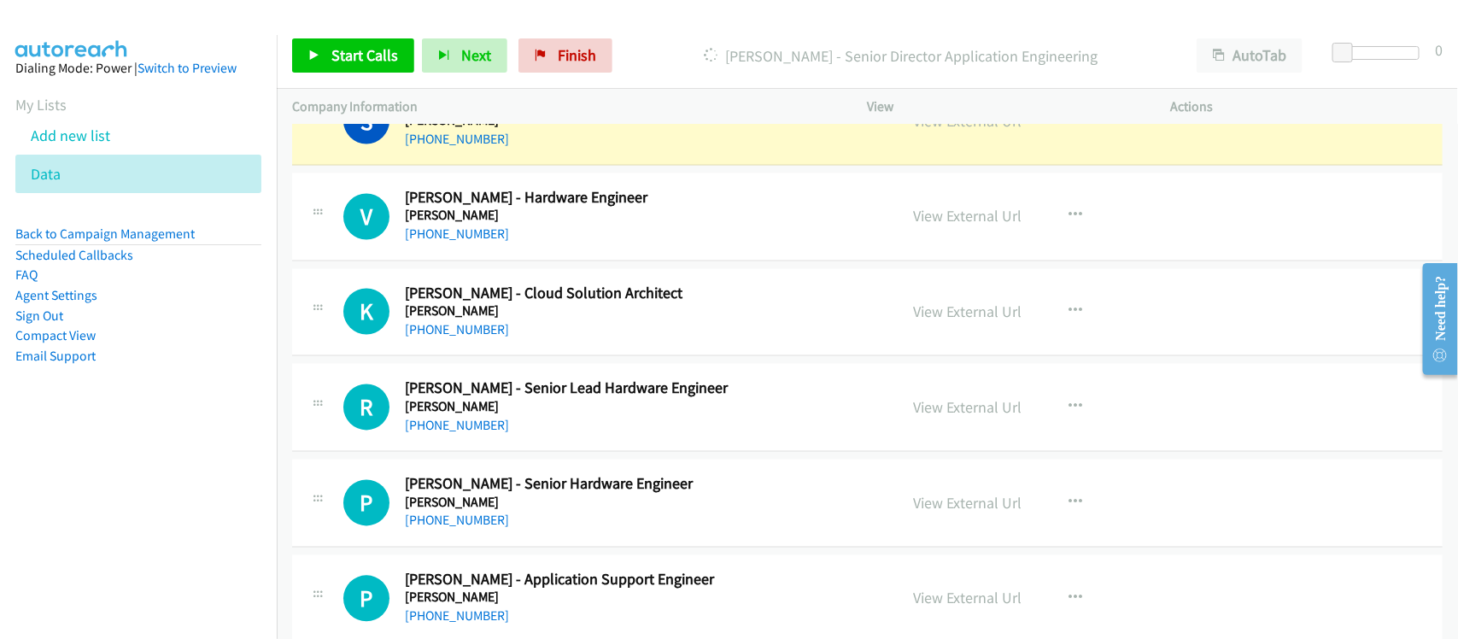
scroll to position [1281, 0]
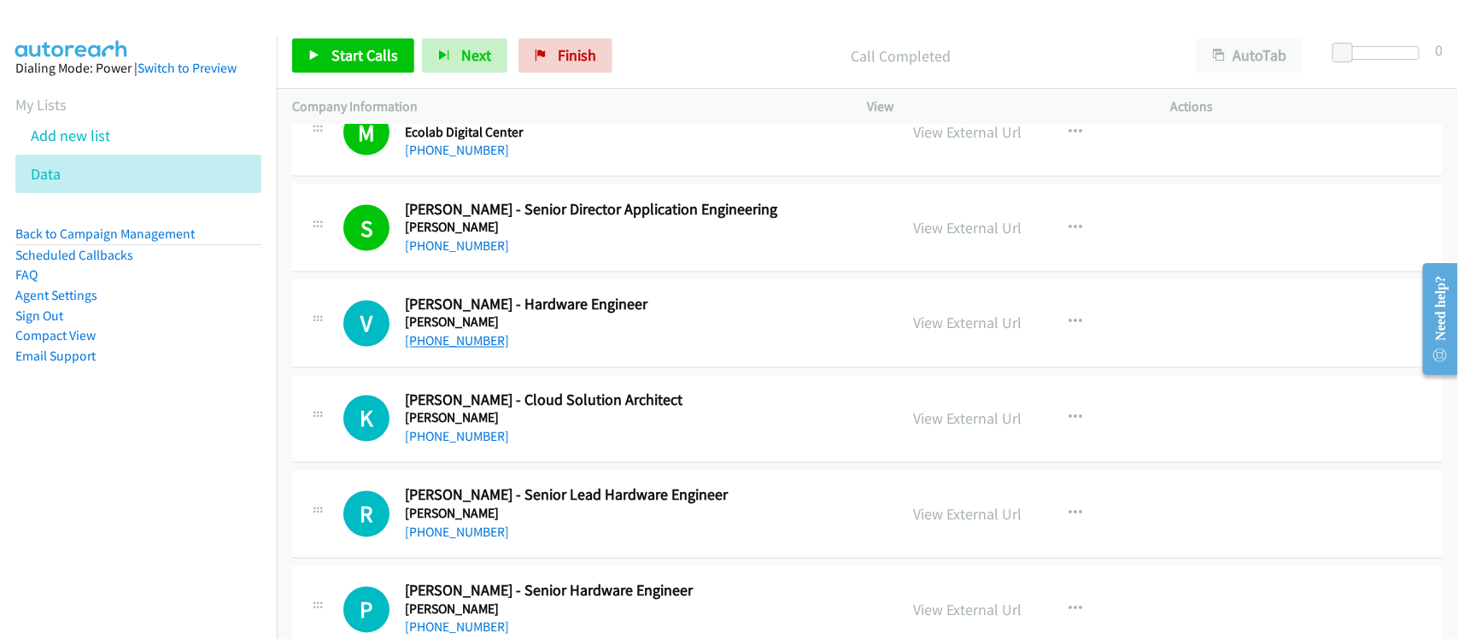
click at [446, 344] on link "+91 98606 02565" at bounding box center [457, 341] width 104 height 16
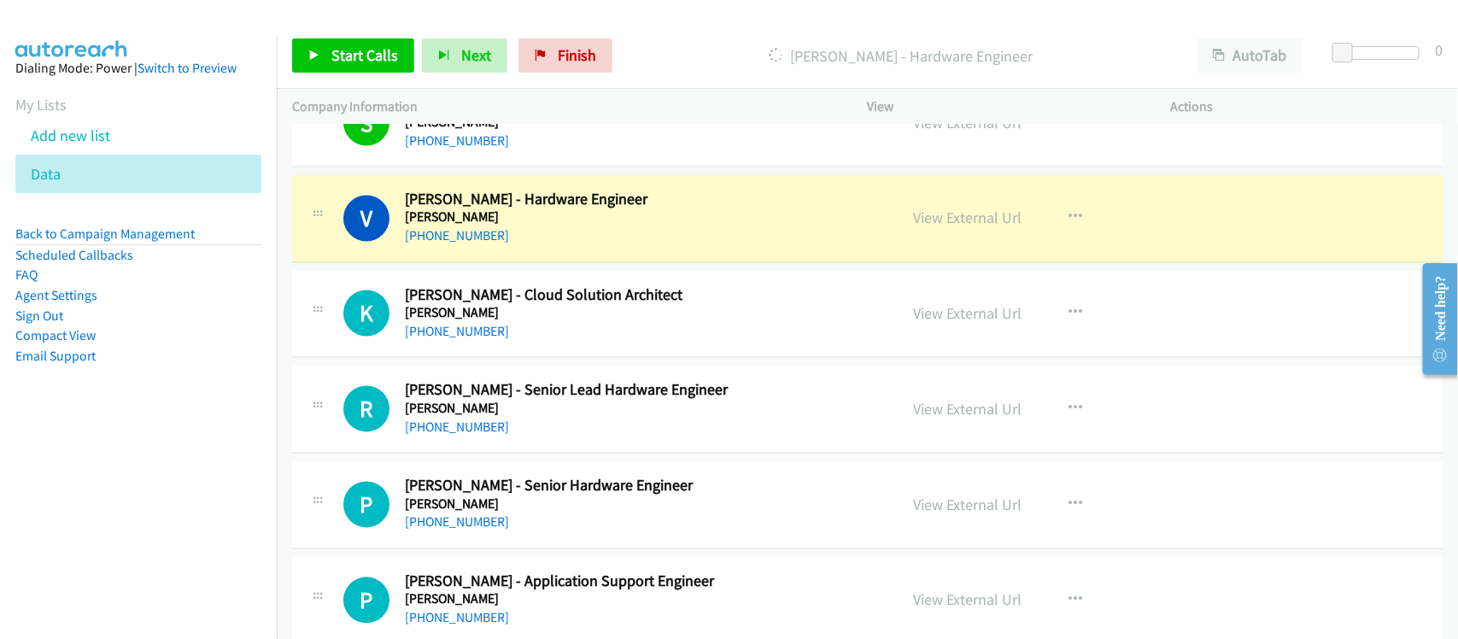
scroll to position [1388, 0]
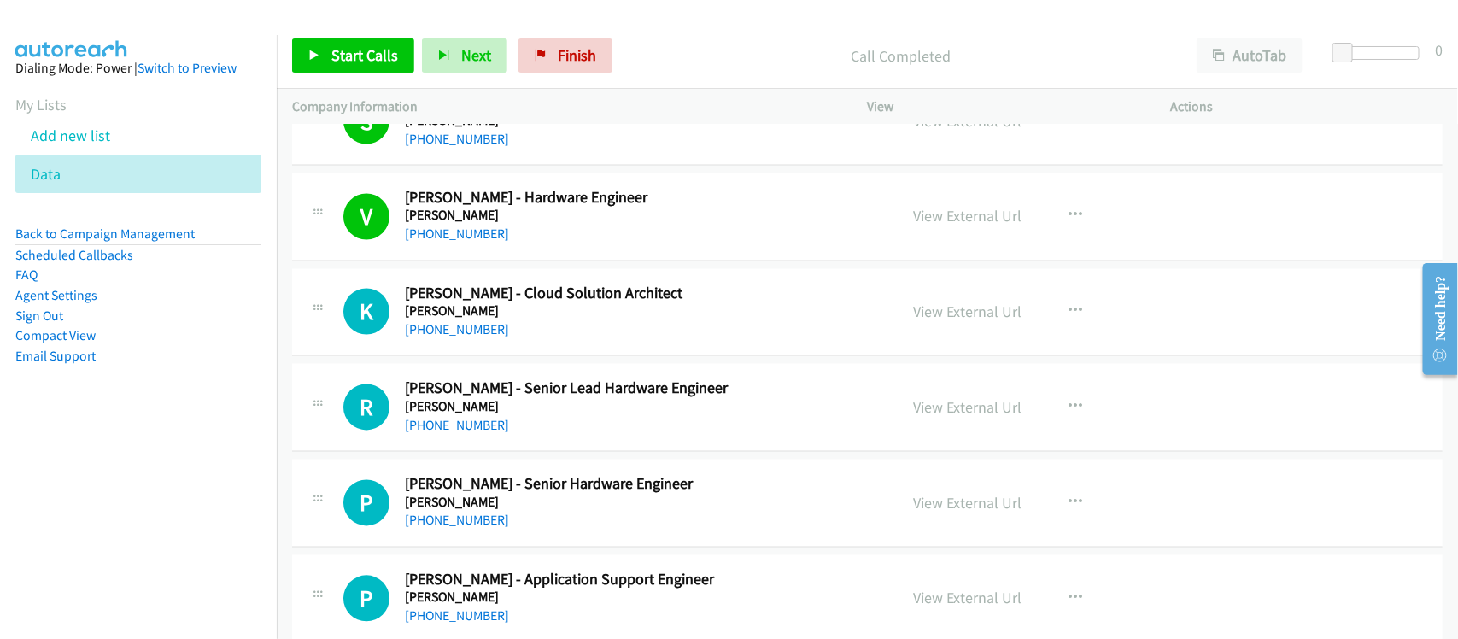
click at [478, 343] on div "K Callback Scheduled Kishan Zunjare - Cloud Solution Architect Emerson Asia/Cal…" at bounding box center [867, 313] width 1151 height 88
click at [480, 340] on div "+91 93711 45533" at bounding box center [640, 330] width 471 height 21
click at [483, 330] on link "+91 93711 45533" at bounding box center [457, 330] width 104 height 16
drag, startPoint x: 436, startPoint y: 421, endPoint x: 440, endPoint y: 413, distance: 9.6
click at [436, 421] on link "+91 77023 03955" at bounding box center [457, 426] width 104 height 16
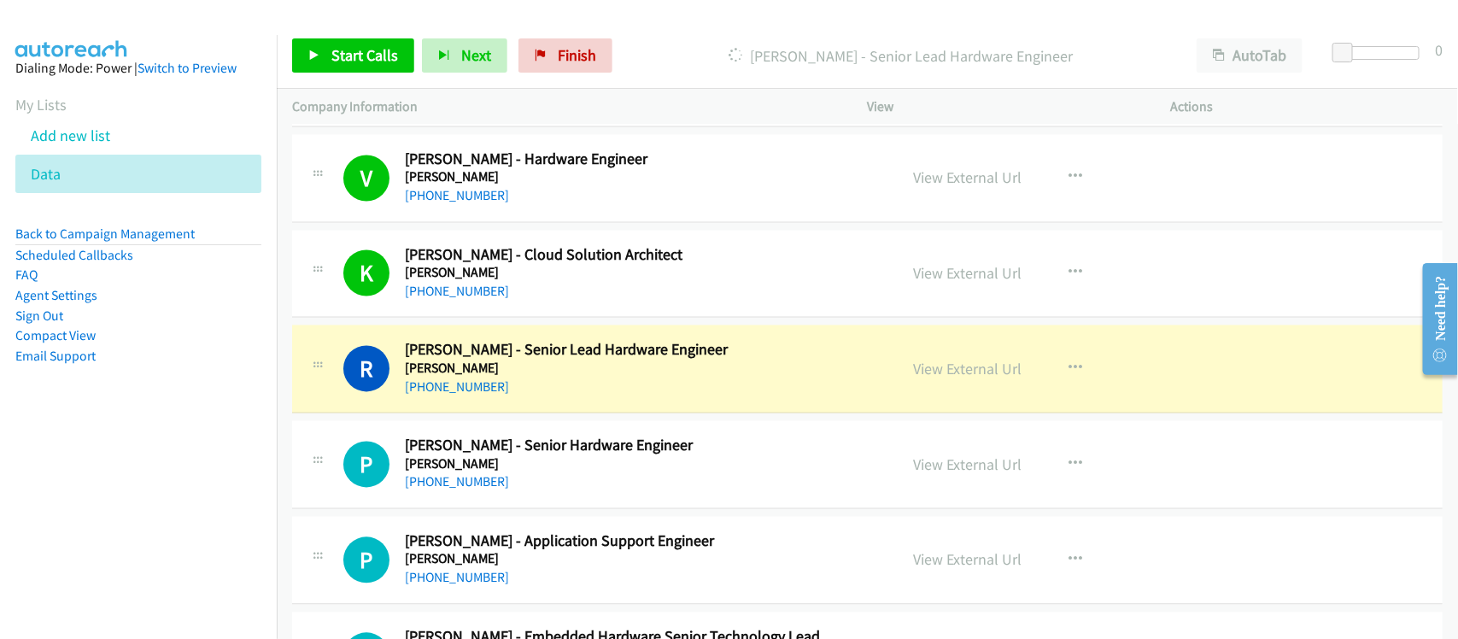
scroll to position [1495, 0]
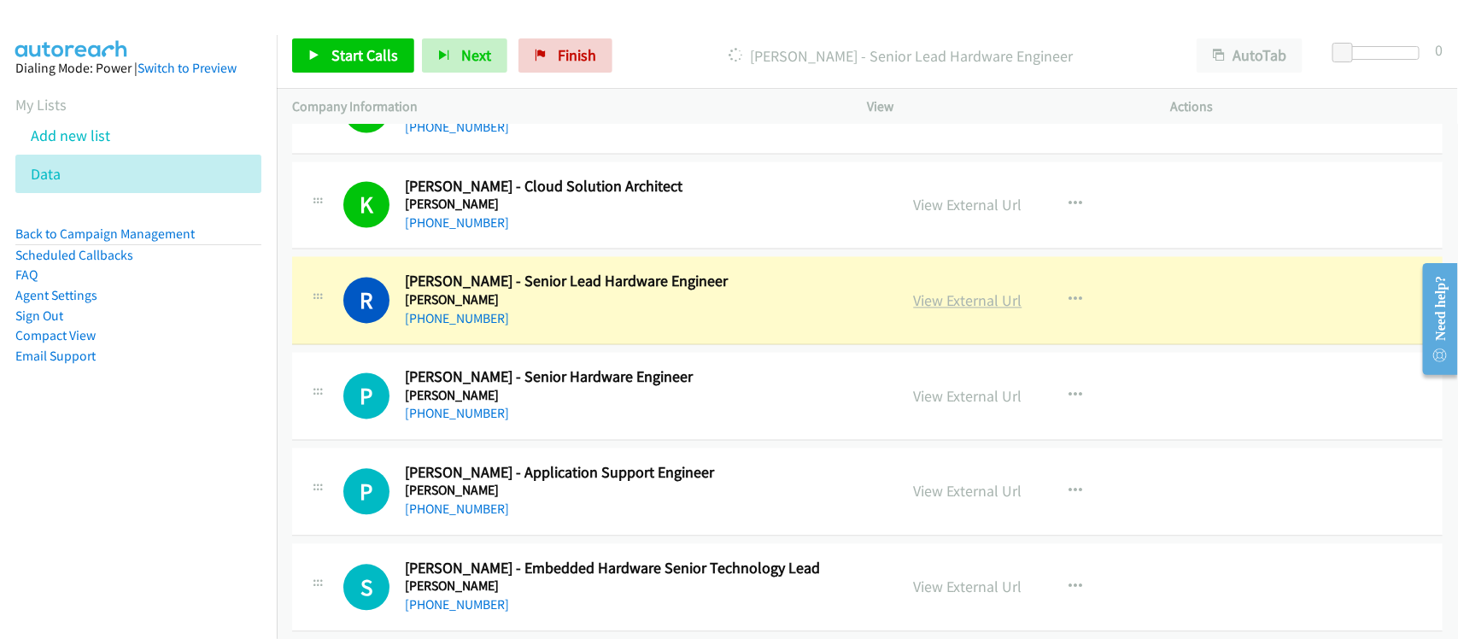
click at [988, 300] on link "View External Url" at bounding box center [968, 301] width 108 height 20
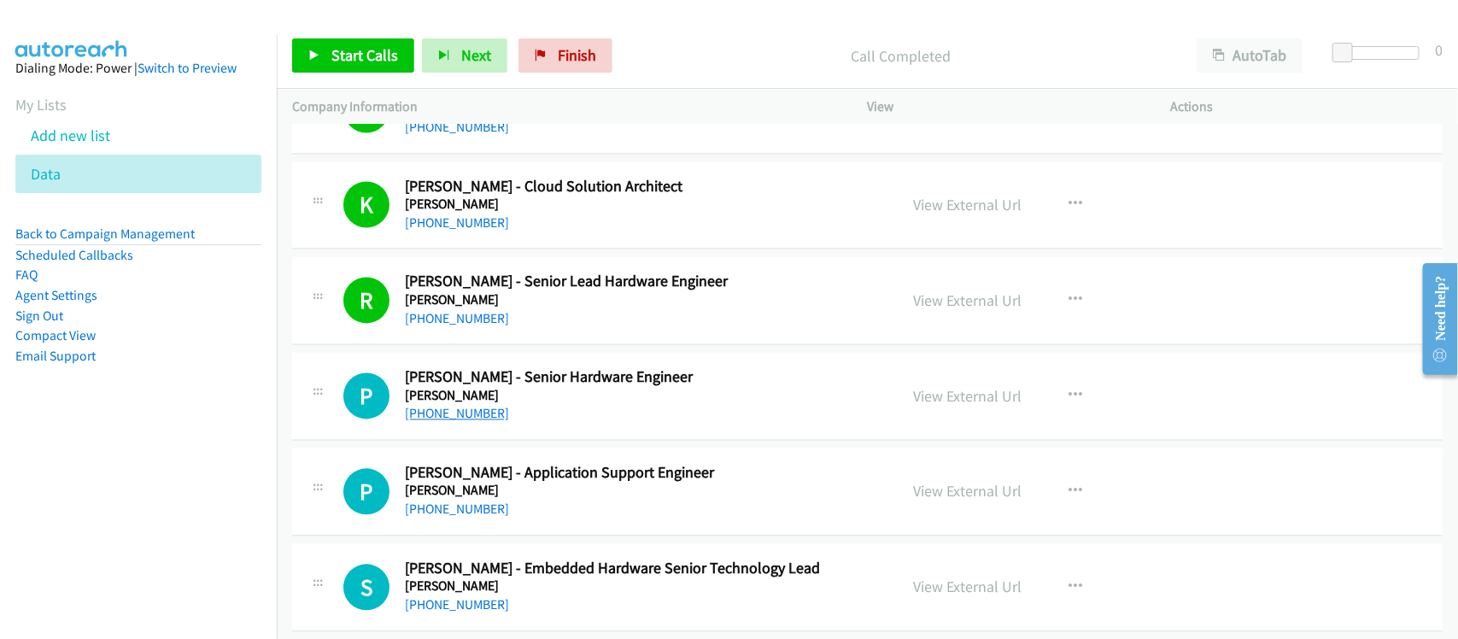
click at [411, 416] on link "+91 2138 662 166" at bounding box center [457, 414] width 104 height 16
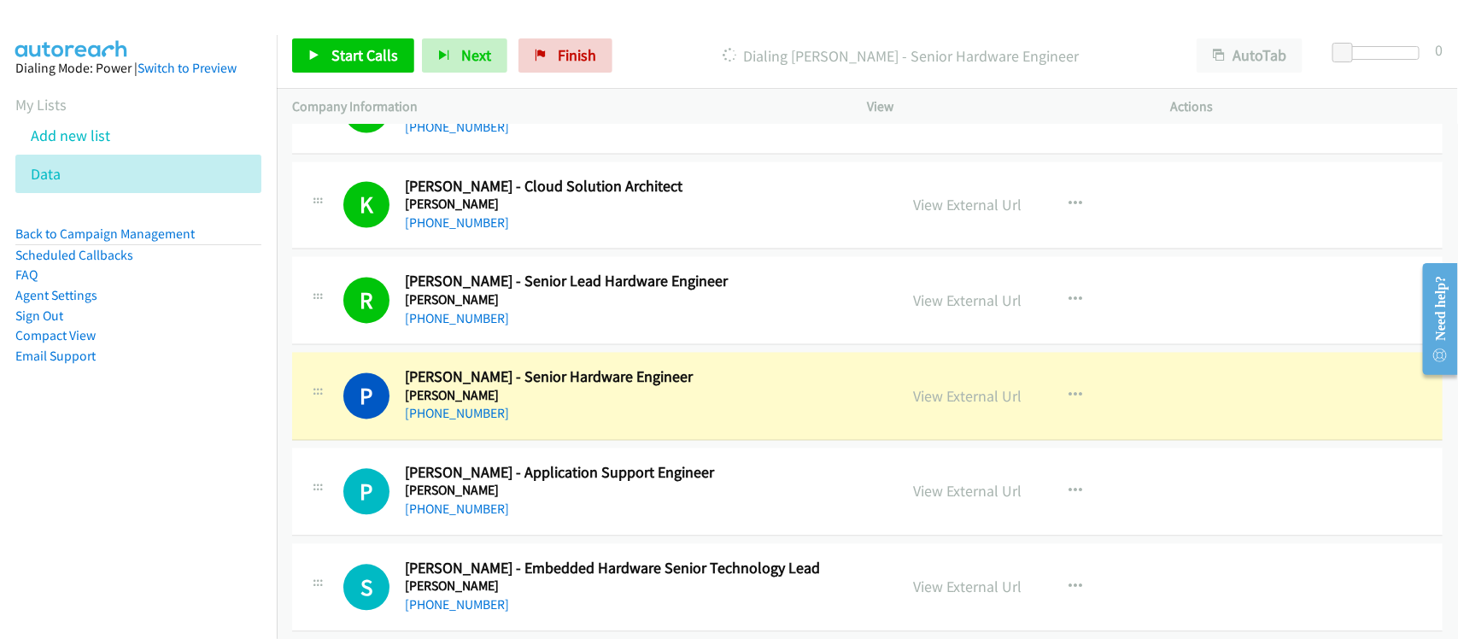
drag, startPoint x: 538, startPoint y: 442, endPoint x: 621, endPoint y: 431, distance: 83.5
click at [941, 394] on link "View External Url" at bounding box center [968, 397] width 108 height 20
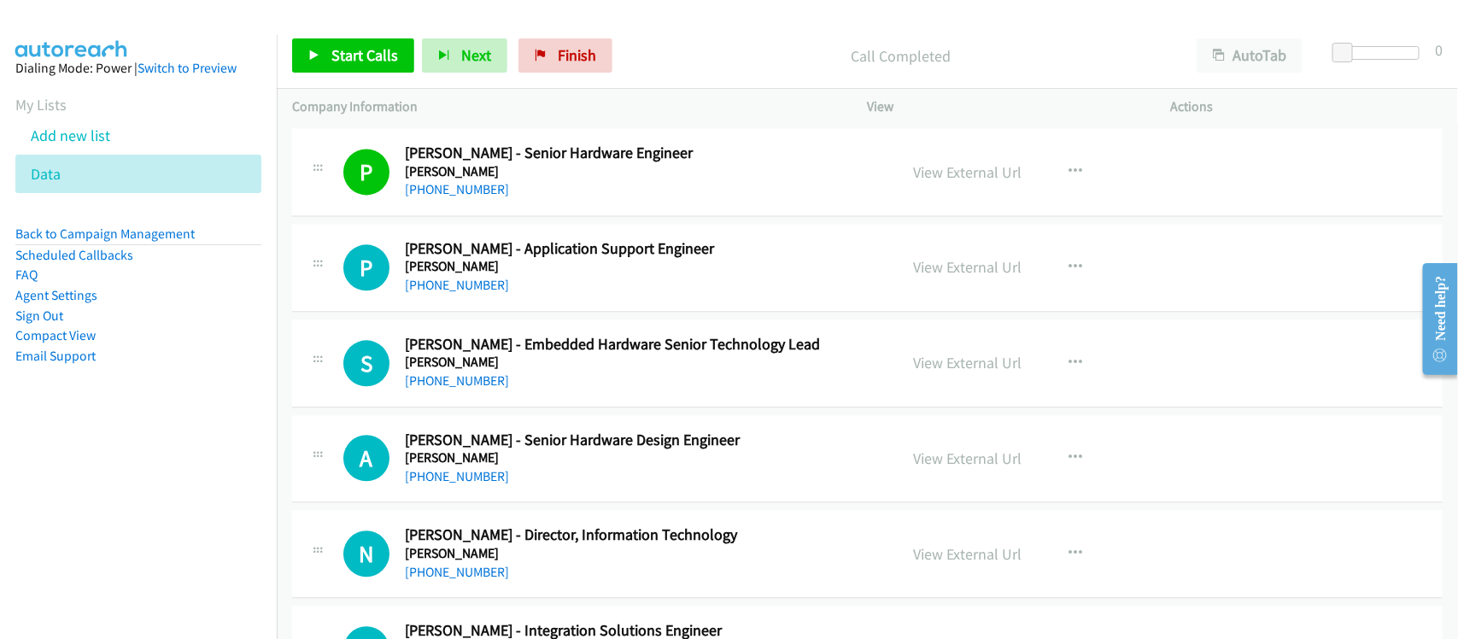
scroll to position [1602, 0]
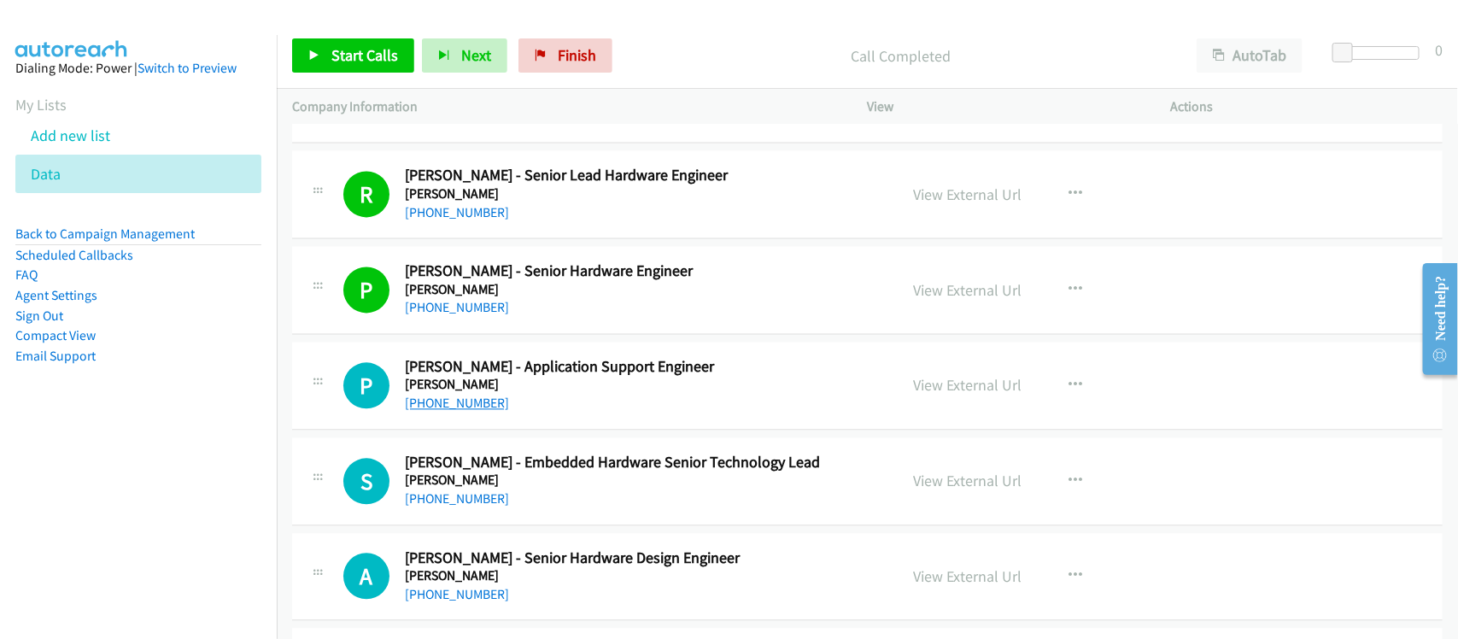
drag, startPoint x: 467, startPoint y: 398, endPoint x: 481, endPoint y: 396, distance: 13.9
click at [467, 398] on link "+91 95950 80218" at bounding box center [457, 403] width 104 height 16
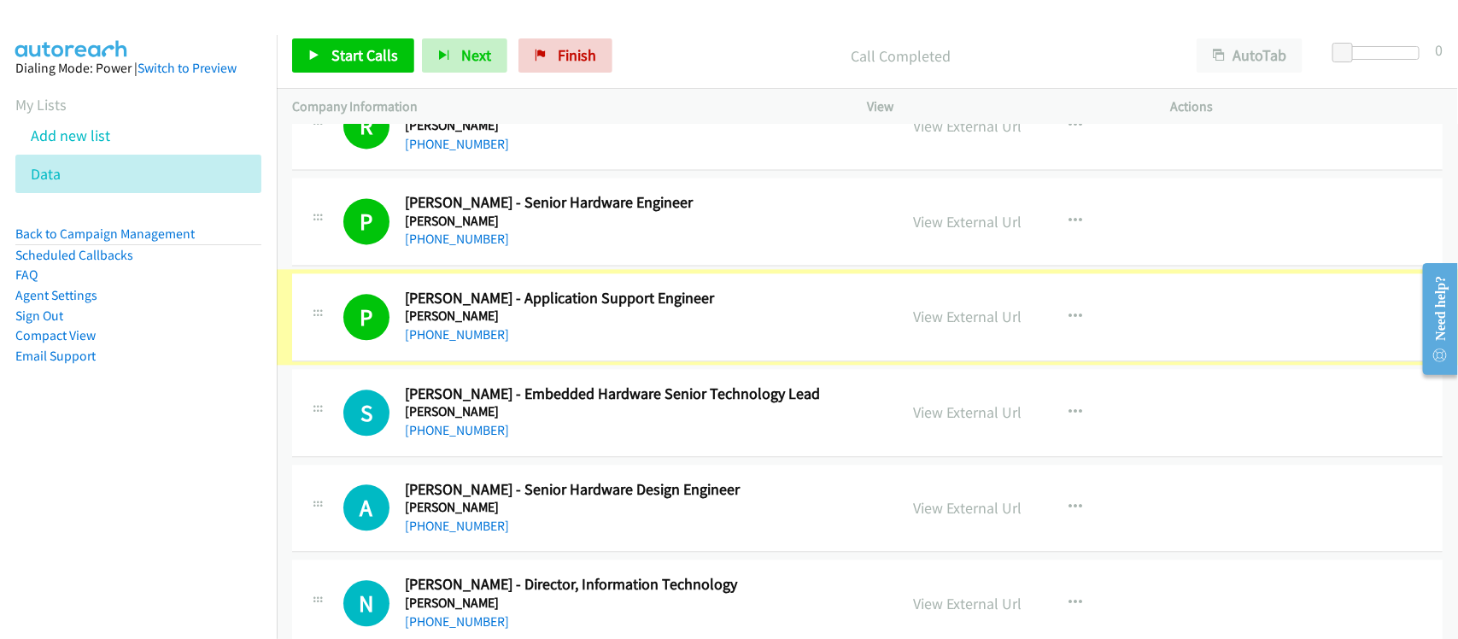
scroll to position [1708, 0]
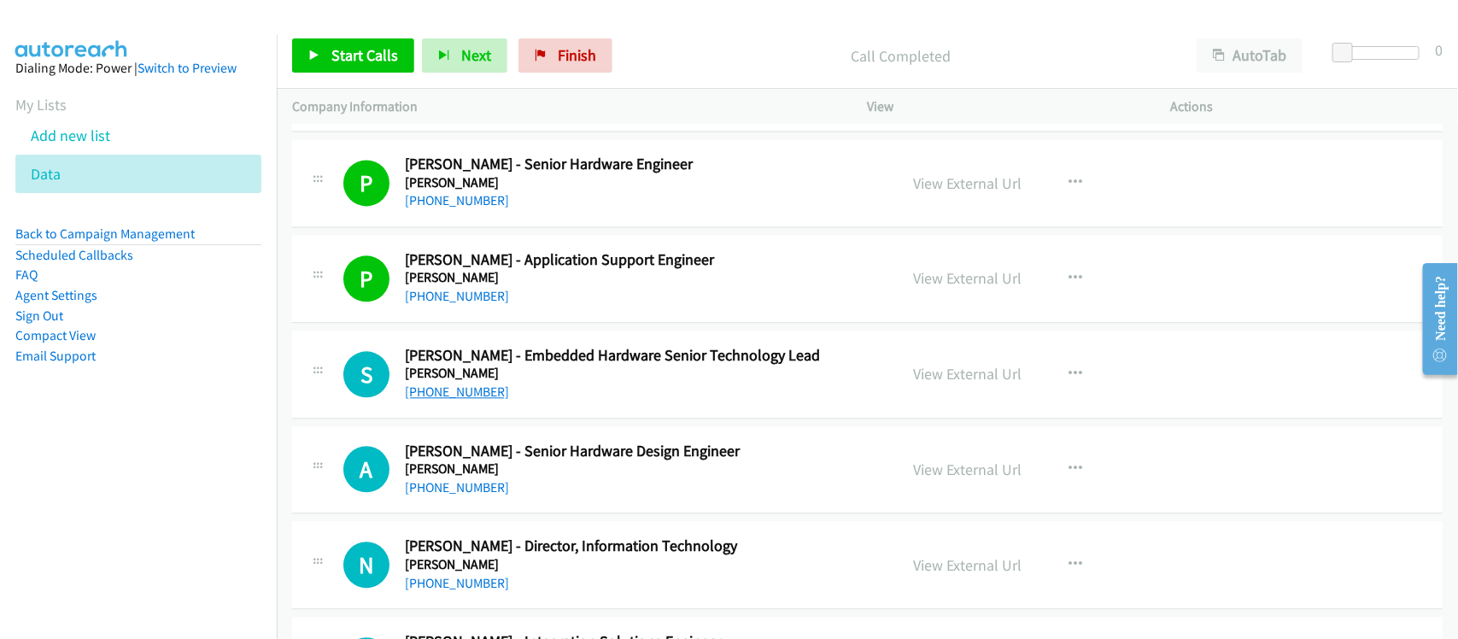
click at [475, 389] on link "+91 98815 43145" at bounding box center [457, 392] width 104 height 16
click at [477, 487] on link "+91 77100 99381" at bounding box center [457, 487] width 104 height 16
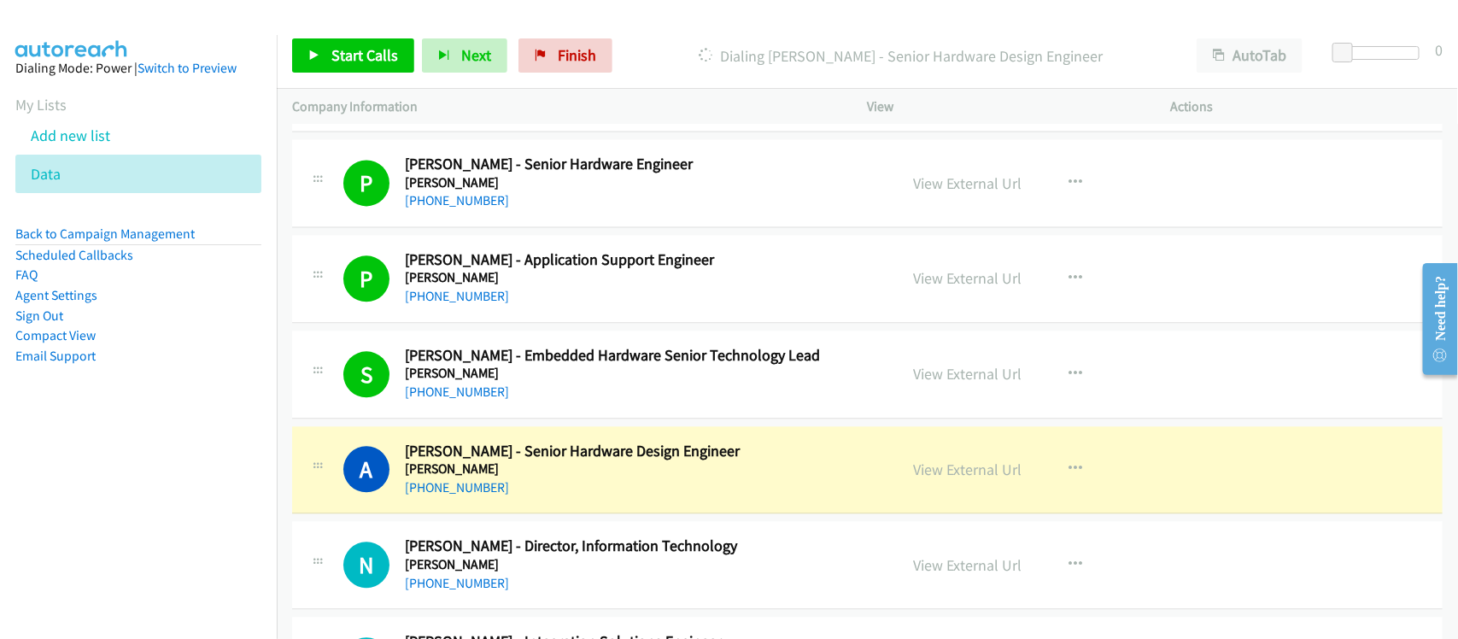
click at [506, 475] on h5 "Emerson" at bounding box center [640, 468] width 471 height 17
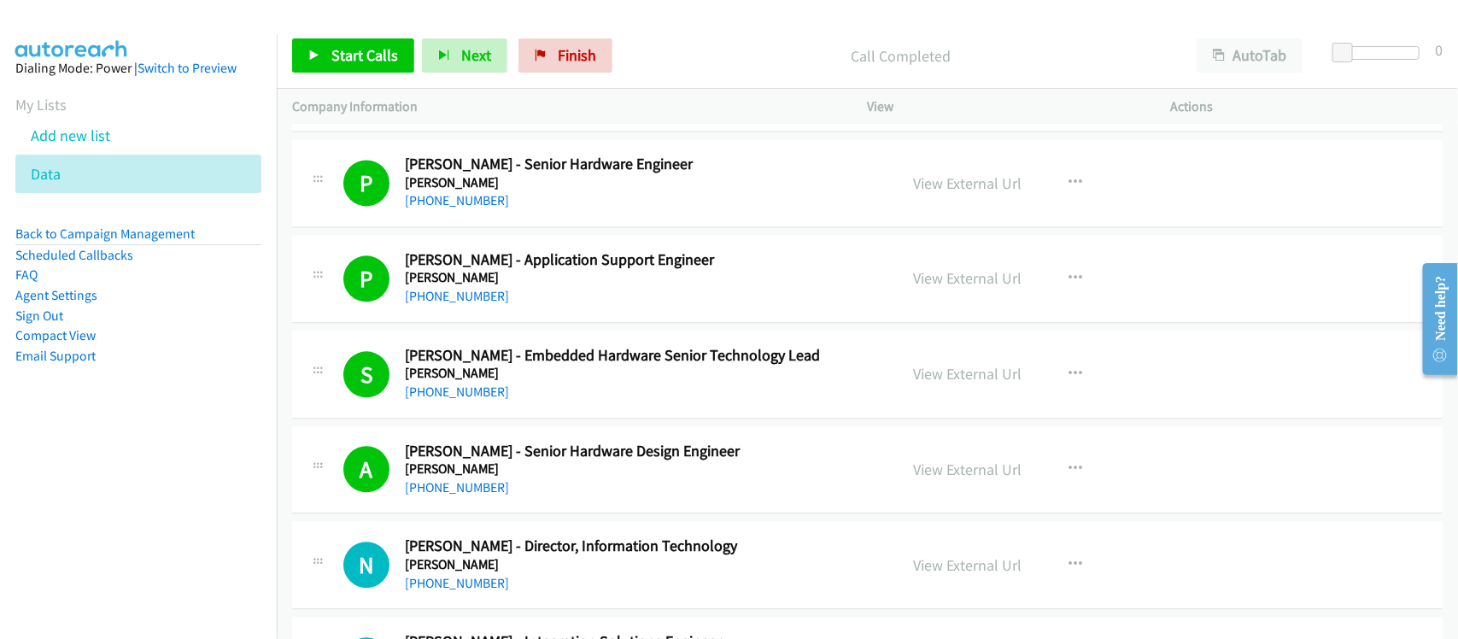
scroll to position [1922, 0]
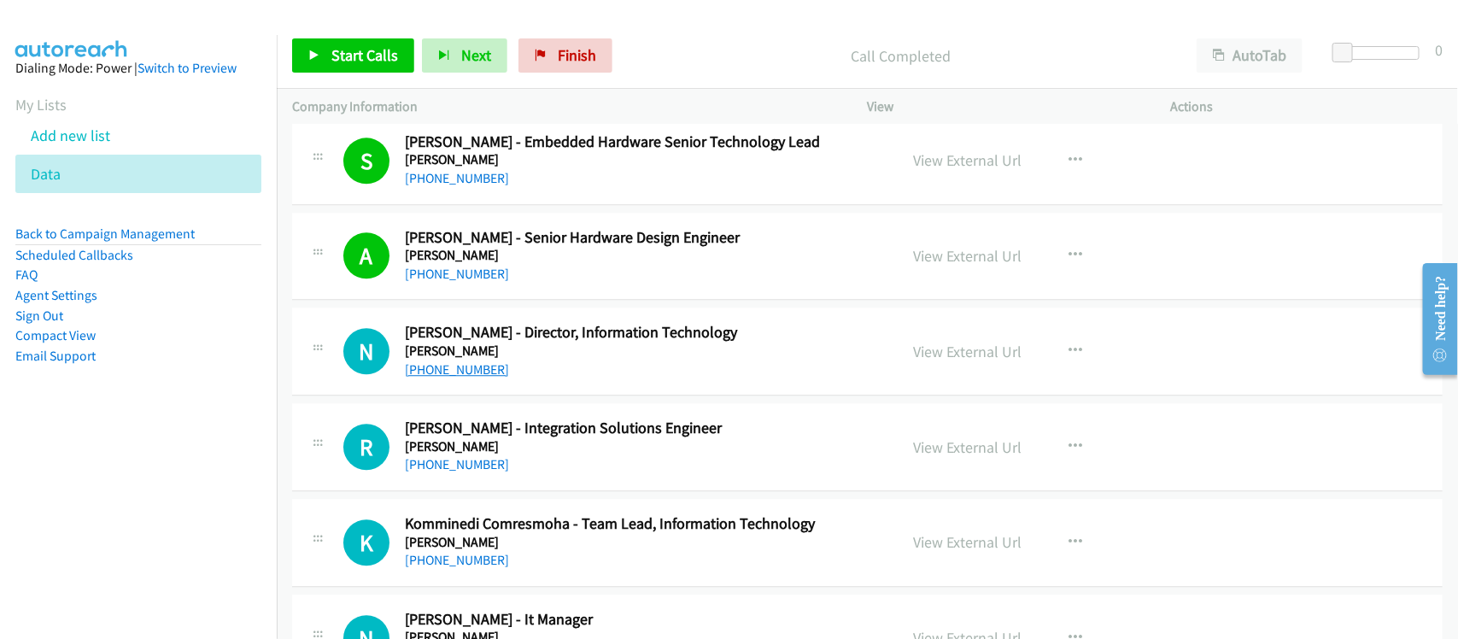
click at [466, 378] on link "+65 9170 5763" at bounding box center [457, 369] width 104 height 16
click at [475, 472] on link "+91 94177 88866" at bounding box center [457, 464] width 104 height 16
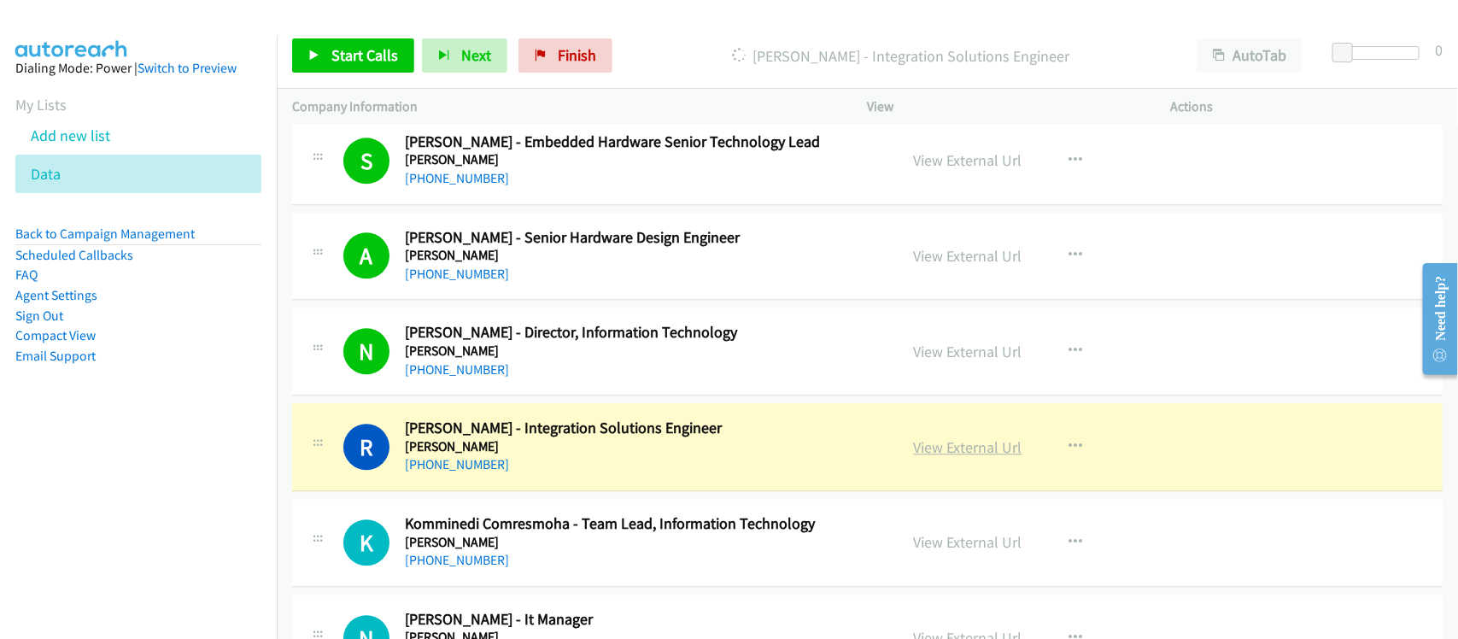
click at [961, 449] on link "View External Url" at bounding box center [968, 447] width 108 height 20
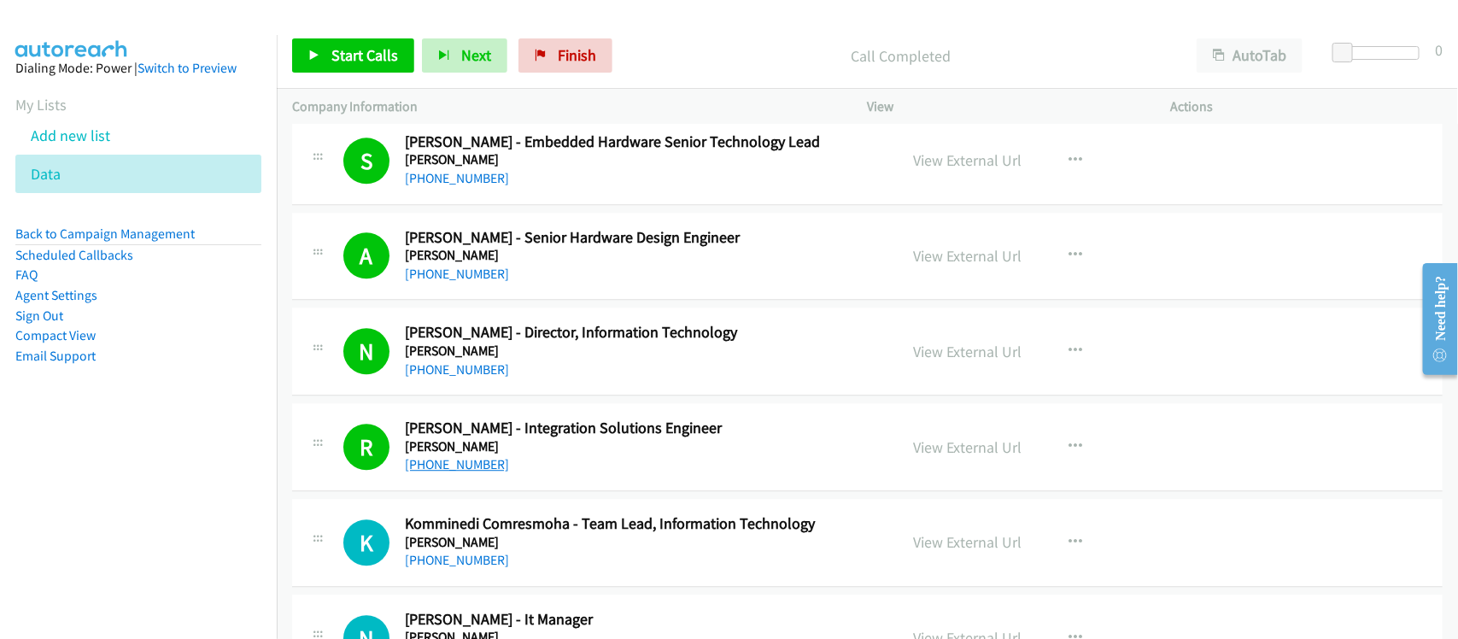
click at [470, 466] on link "+91 94177 88866" at bounding box center [457, 464] width 104 height 16
drag, startPoint x: 556, startPoint y: 446, endPoint x: 788, endPoint y: 450, distance: 231.5
click at [556, 446] on h5 "Emerson" at bounding box center [640, 446] width 471 height 17
click at [933, 445] on link "View External Url" at bounding box center [968, 447] width 108 height 20
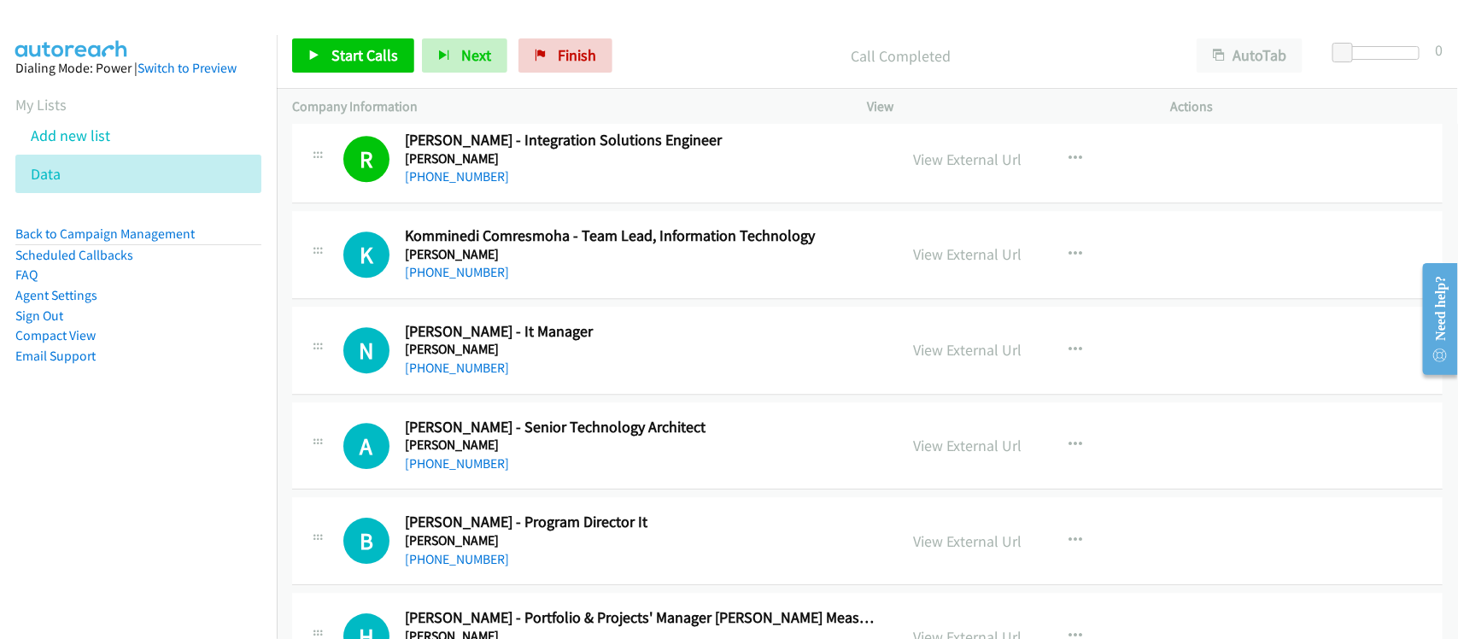
scroll to position [2242, 0]
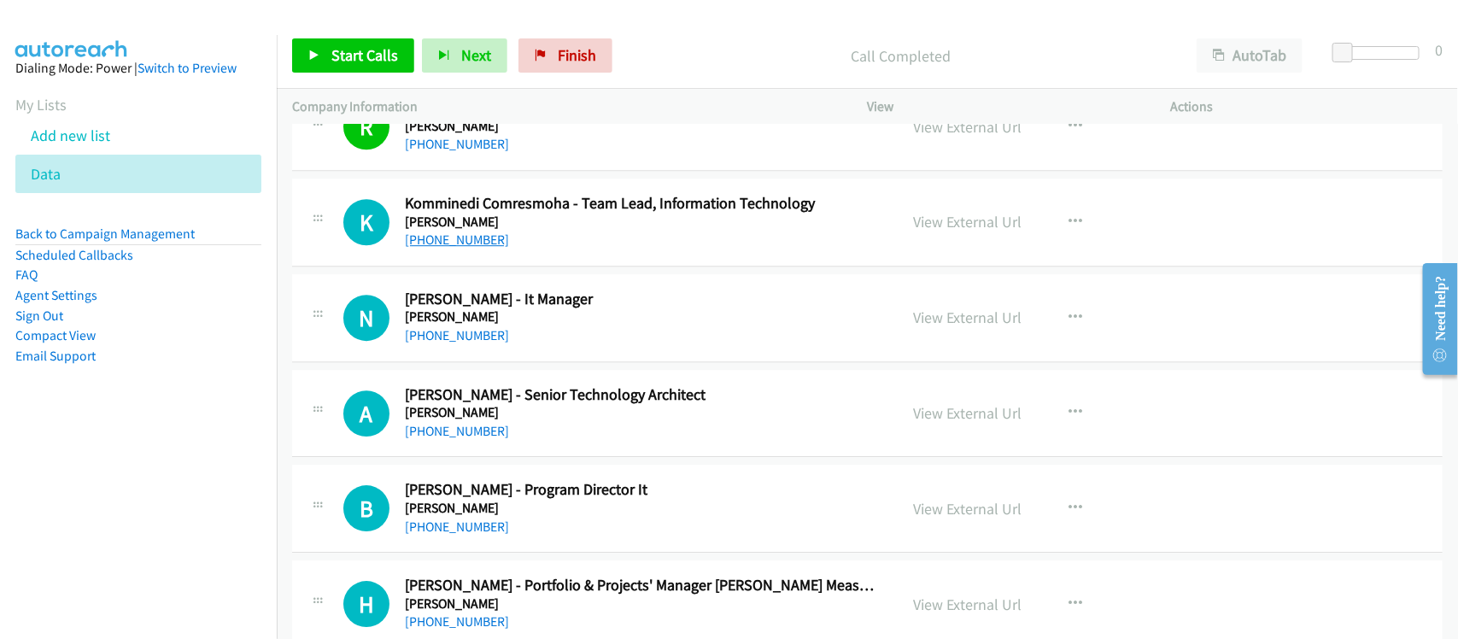
drag, startPoint x: 472, startPoint y: 246, endPoint x: 478, endPoint y: 240, distance: 9.1
click at [472, 246] on link "+91 95057 14847" at bounding box center [457, 240] width 104 height 16
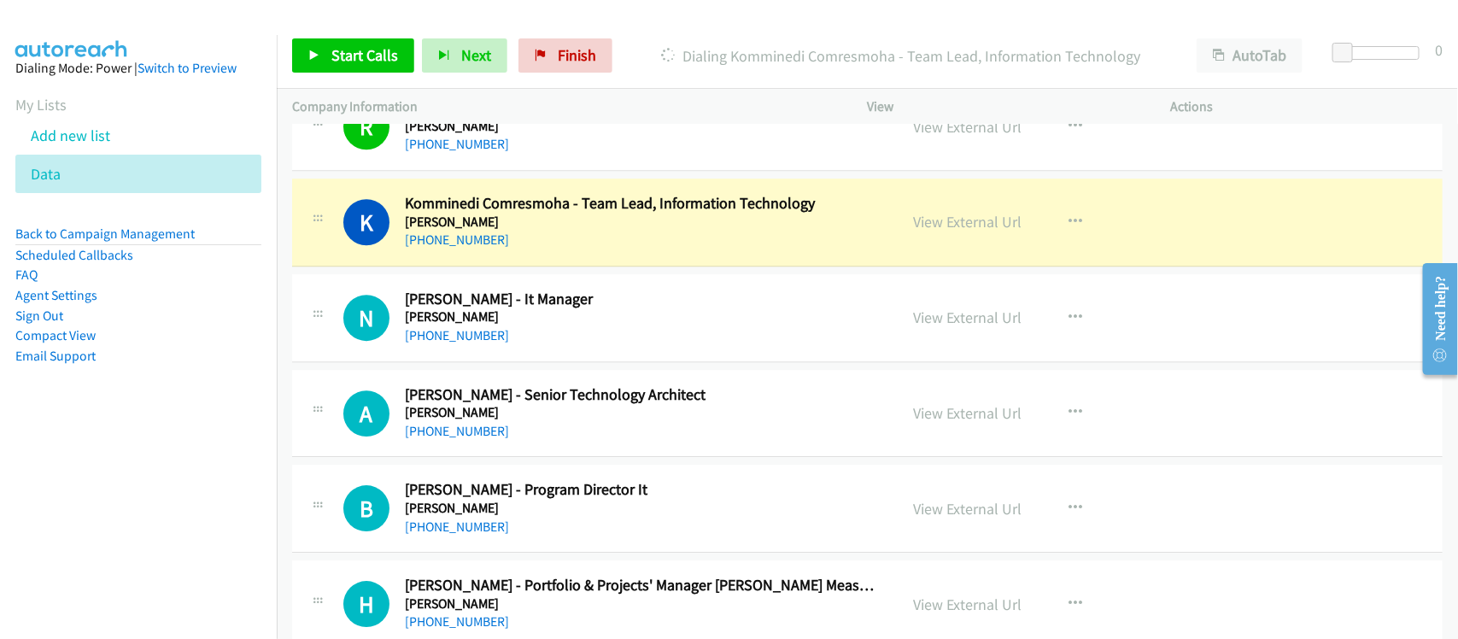
click at [588, 250] on div "+91 95057 14847" at bounding box center [640, 240] width 471 height 21
click at [984, 232] on link "View External Url" at bounding box center [968, 222] width 108 height 20
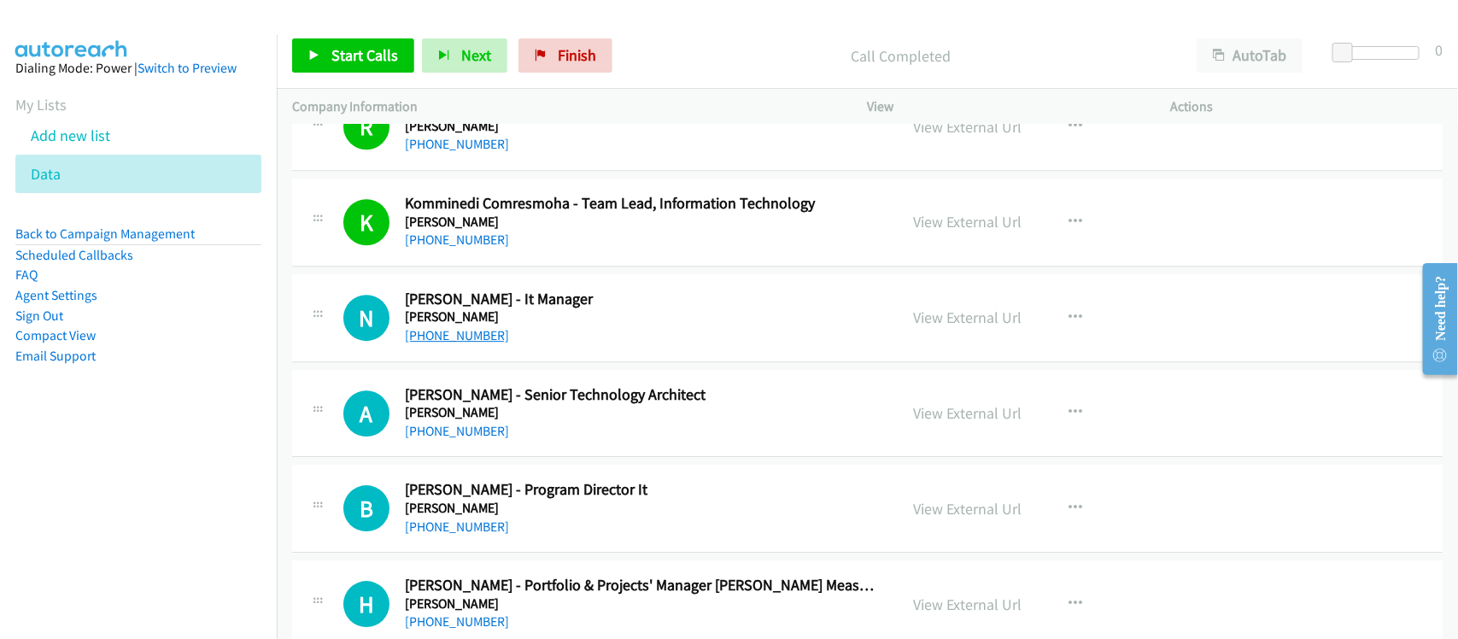
click at [471, 343] on link "+91 77560 57820" at bounding box center [457, 335] width 104 height 16
click at [605, 343] on div "+91 77560 57820" at bounding box center [640, 335] width 471 height 21
click at [457, 438] on link "+91 77991 61656" at bounding box center [457, 431] width 104 height 16
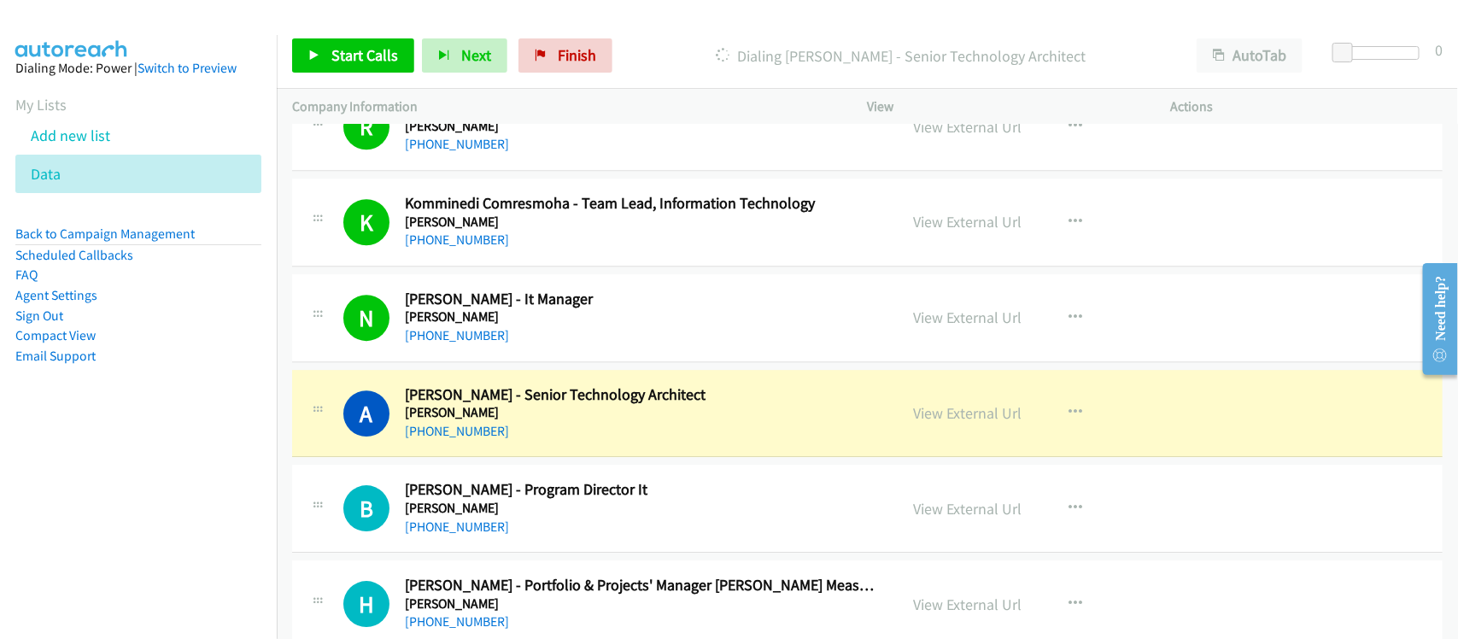
drag, startPoint x: 603, startPoint y: 444, endPoint x: 720, endPoint y: 433, distance: 117.6
click at [950, 412] on link "View External Url" at bounding box center [968, 413] width 108 height 20
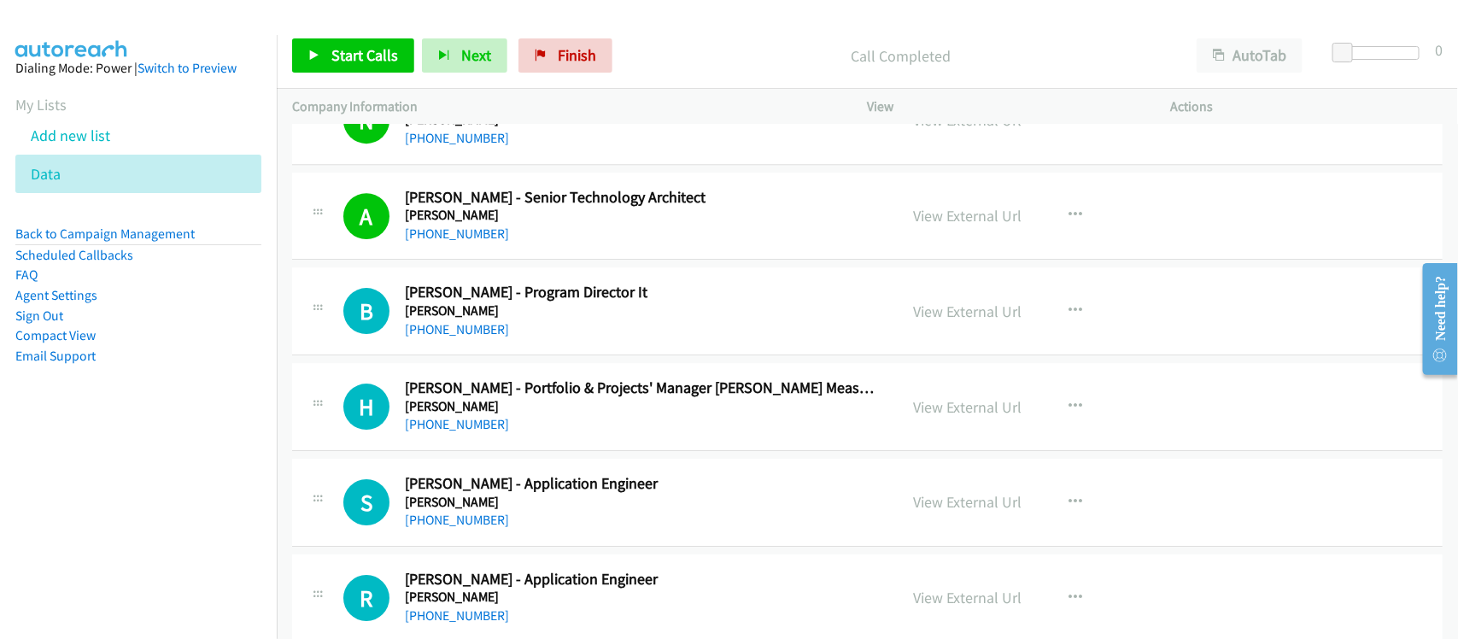
scroll to position [2456, 0]
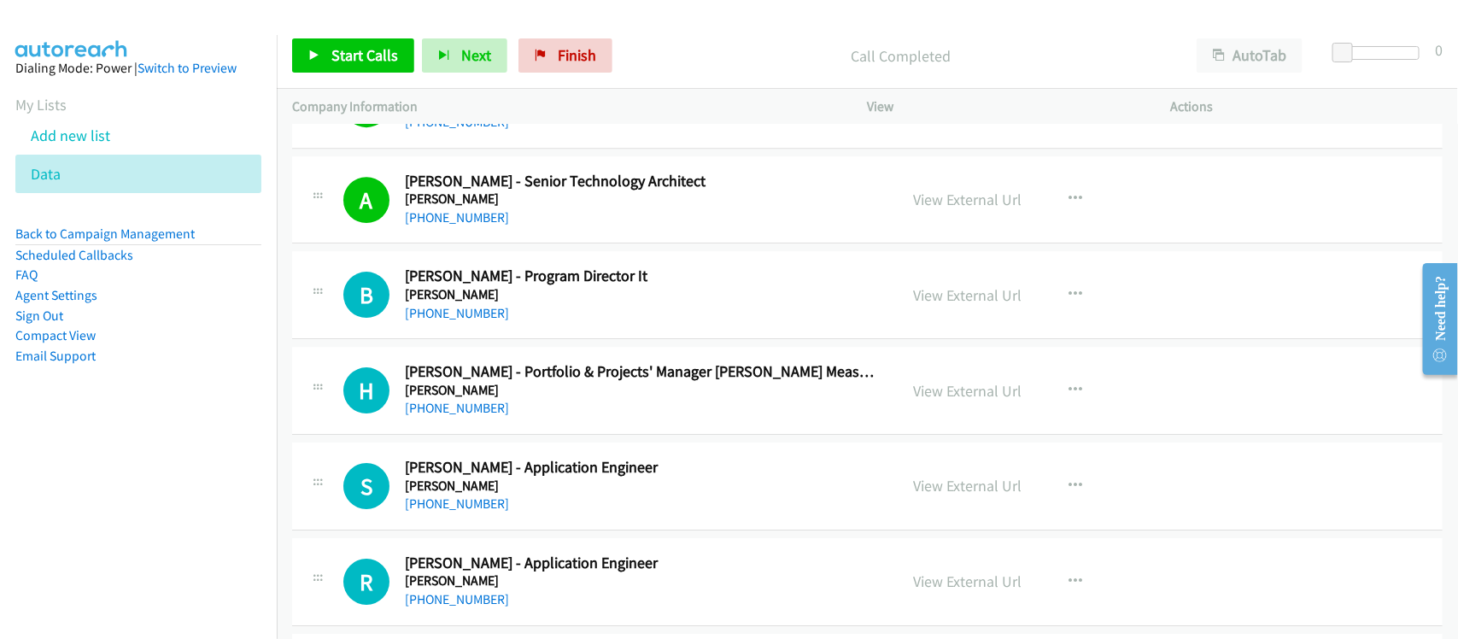
drag, startPoint x: 460, startPoint y: 308, endPoint x: 565, endPoint y: 323, distance: 106.1
click at [460, 308] on link "+91 99888 97887" at bounding box center [457, 313] width 104 height 16
click at [97, 451] on nav "Dialing Mode: Power | Switch to Preview My Lists Add new list Data Back to Camp…" at bounding box center [139, 354] width 278 height 639
drag, startPoint x: 470, startPoint y: 419, endPoint x: 485, endPoint y: 407, distance: 19.5
click at [455, 411] on link "+91 92569 08001" at bounding box center [457, 408] width 104 height 16
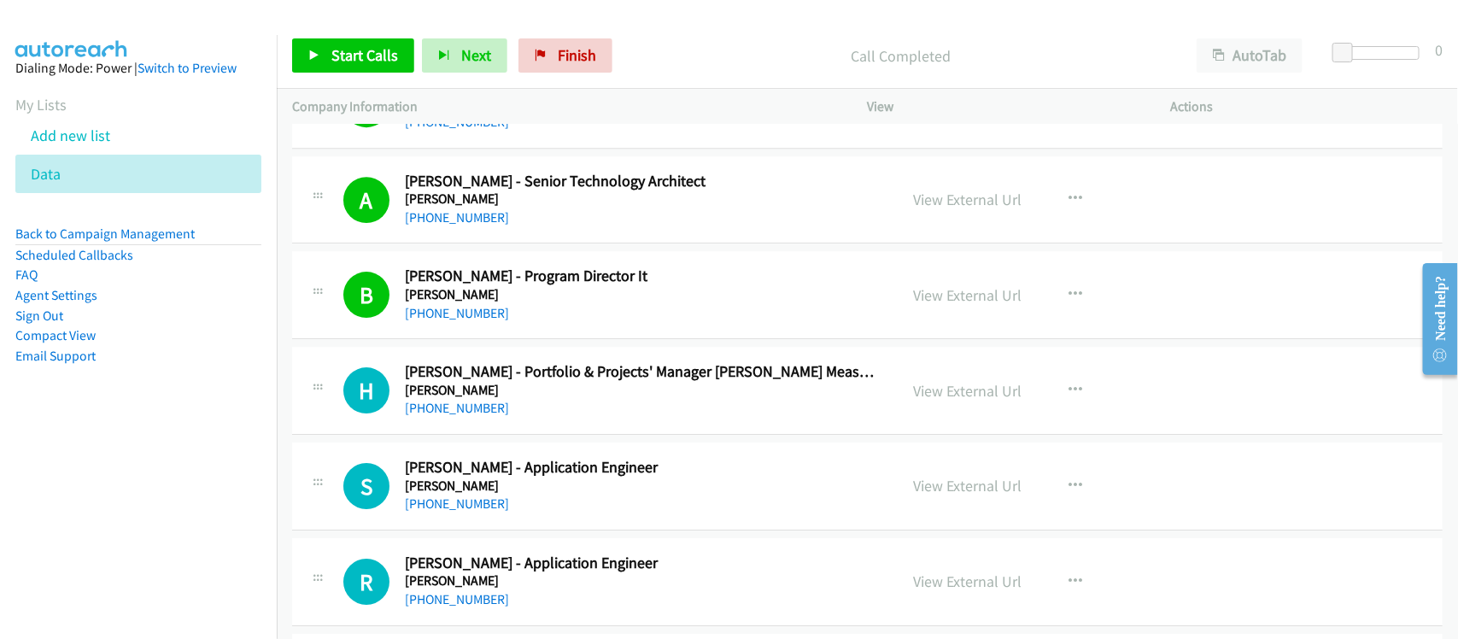
drag, startPoint x: 564, startPoint y: 398, endPoint x: 588, endPoint y: 396, distance: 24.1
click at [564, 398] on h5 "Emerson" at bounding box center [640, 390] width 471 height 17
click at [949, 394] on link "View External Url" at bounding box center [968, 391] width 108 height 20
drag, startPoint x: 441, startPoint y: 407, endPoint x: 475, endPoint y: 406, distance: 34.2
click at [441, 407] on link "+91 92569 08001" at bounding box center [457, 408] width 104 height 16
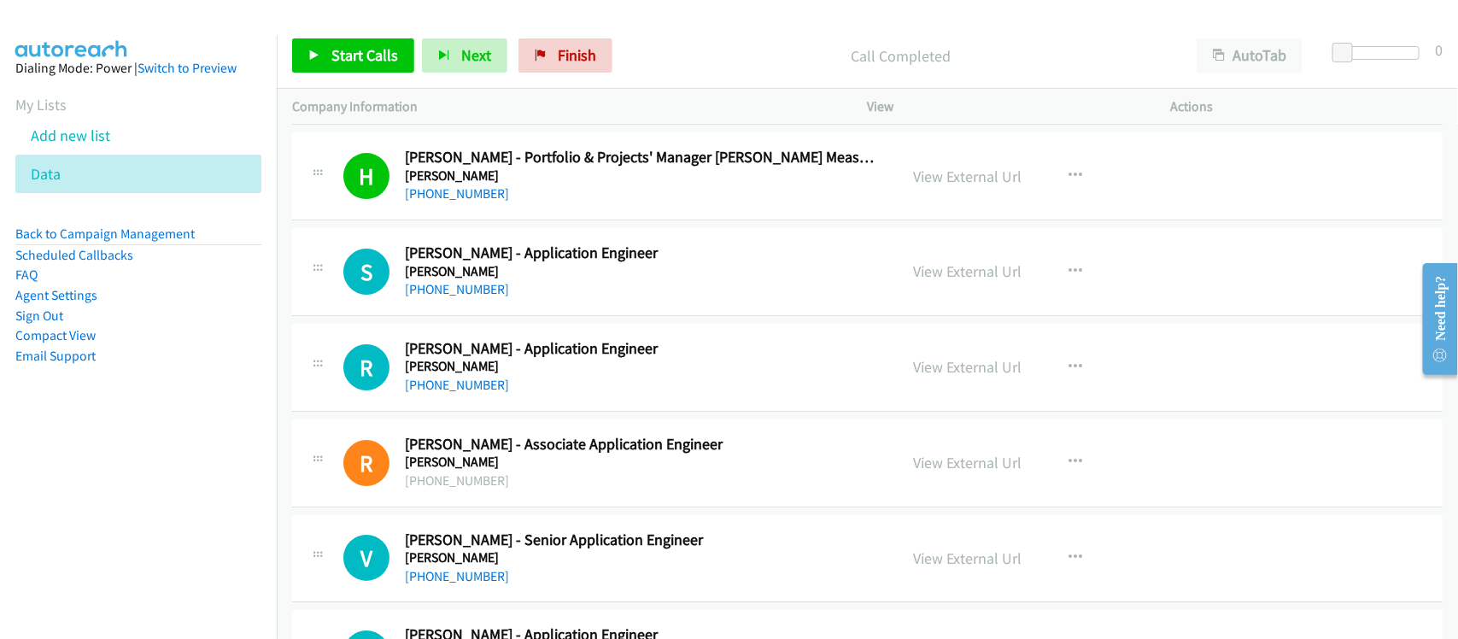
scroll to position [2670, 0]
drag, startPoint x: 477, startPoint y: 296, endPoint x: 493, endPoint y: 293, distance: 16.6
click at [477, 296] on link "+91 20 6674 4185" at bounding box center [457, 290] width 104 height 16
click at [489, 390] on link "+91 95952 34868" at bounding box center [457, 386] width 104 height 16
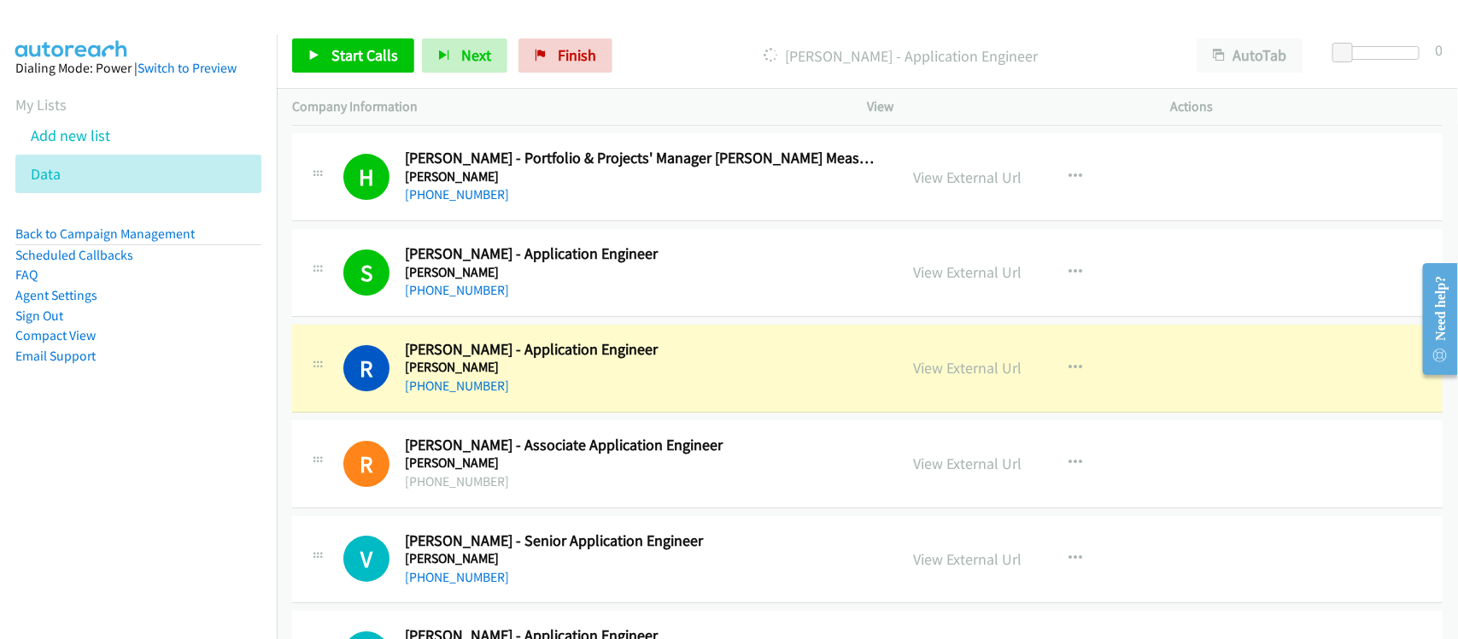
click at [545, 390] on div "+91 95952 34868" at bounding box center [640, 386] width 471 height 21
click at [591, 404] on div "R Callback Scheduled Raviraj Mane - Application Engineer Emerson Asia/Calcutta …" at bounding box center [867, 369] width 1151 height 88
click at [970, 374] on link "View External Url" at bounding box center [968, 368] width 108 height 20
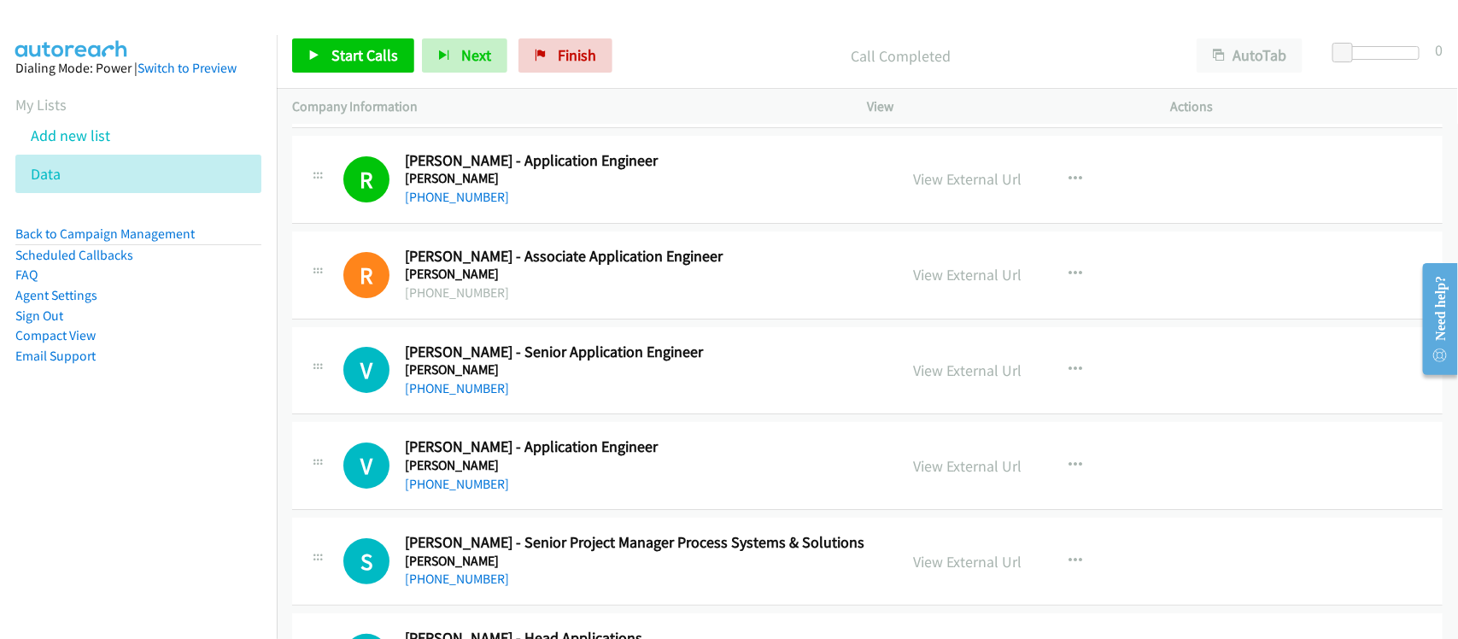
scroll to position [2883, 0]
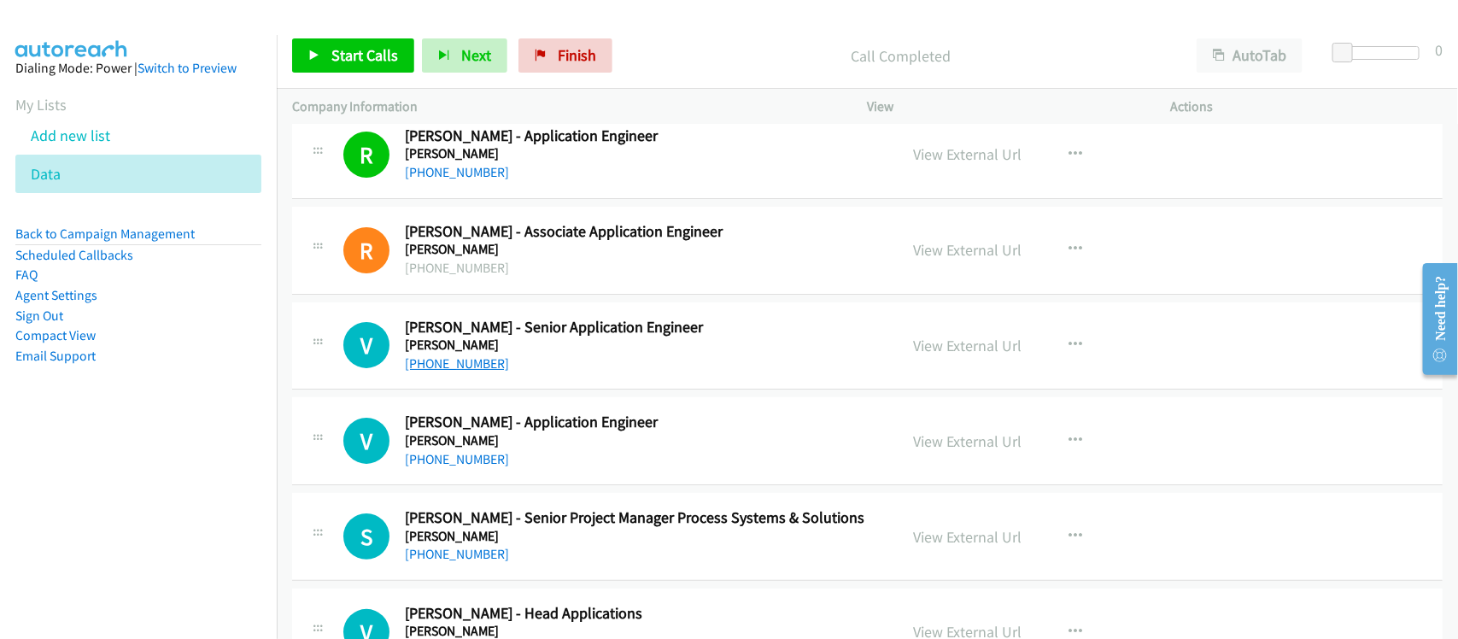
click at [468, 368] on link "+91 98406 97150" at bounding box center [457, 363] width 104 height 16
drag, startPoint x: 474, startPoint y: 463, endPoint x: 481, endPoint y: 446, distance: 18.4
click at [474, 463] on link "+91 73589 42819" at bounding box center [457, 459] width 104 height 16
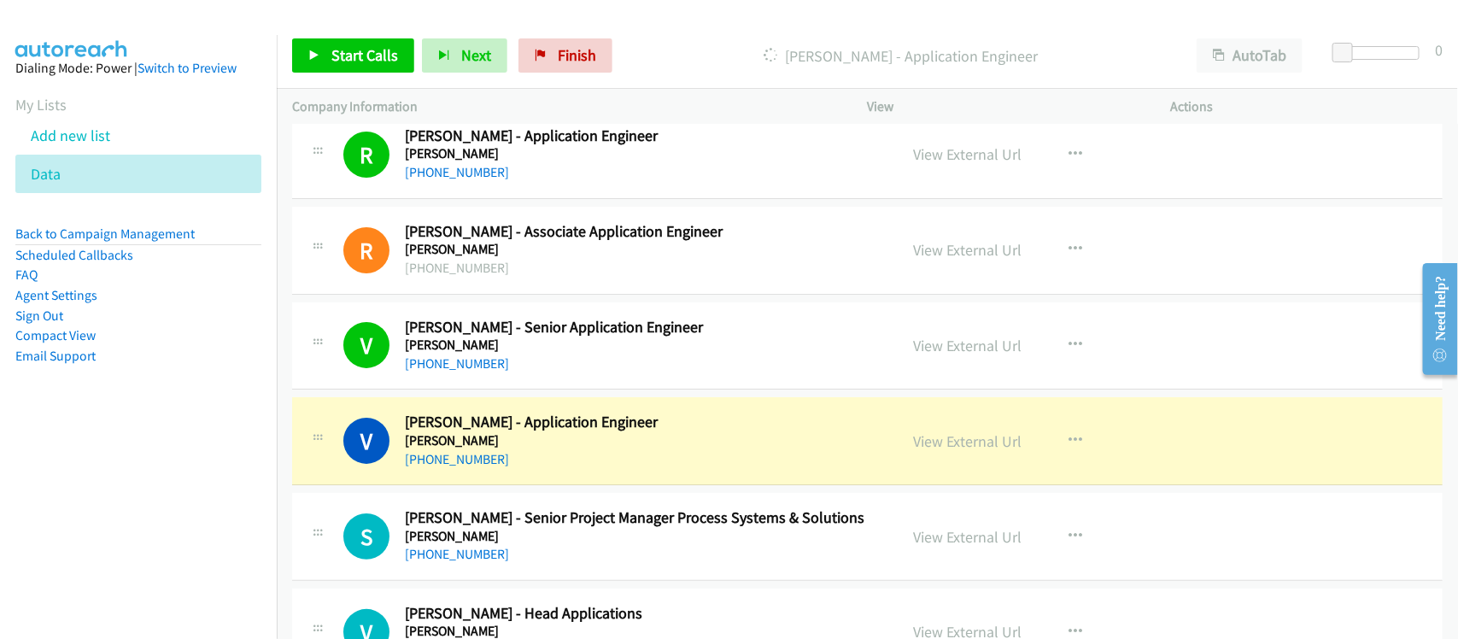
drag, startPoint x: 185, startPoint y: 489, endPoint x: 198, endPoint y: 478, distance: 17.1
click at [185, 489] on nav "Dialing Mode: Power | Switch to Preview My Lists Add new list Data Back to Camp…" at bounding box center [139, 354] width 278 height 639
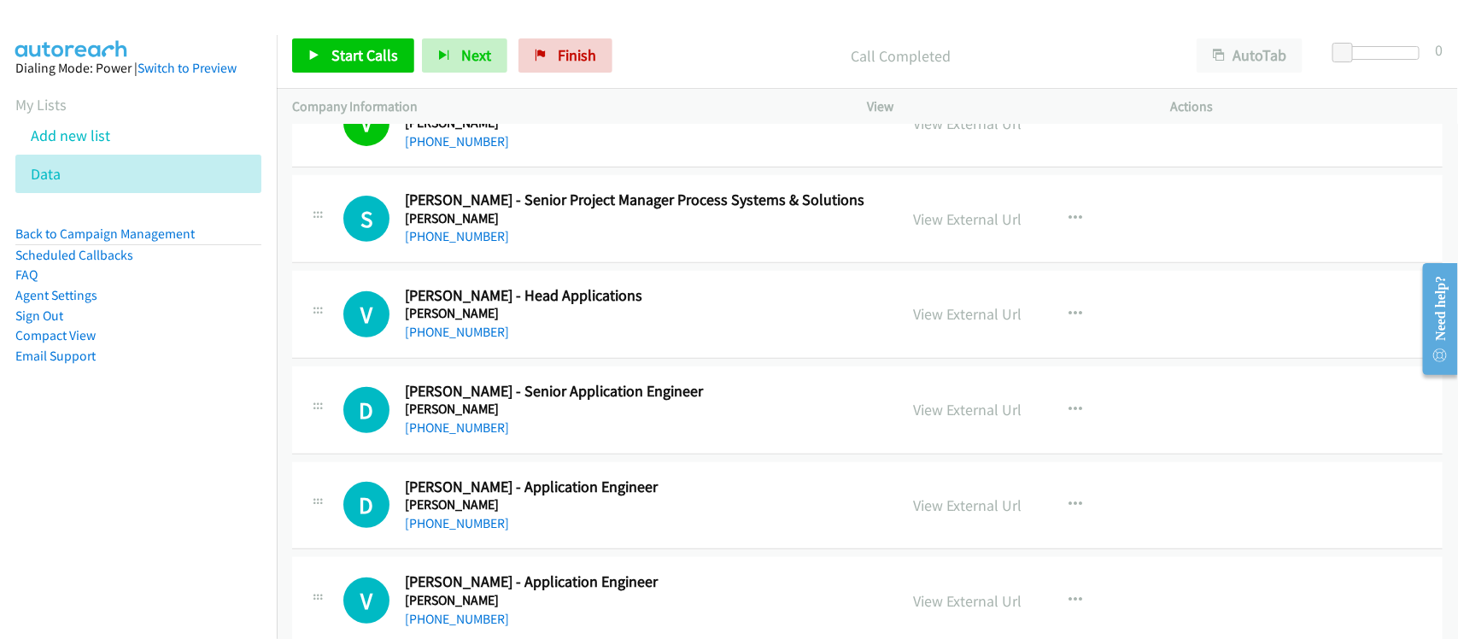
scroll to position [3203, 0]
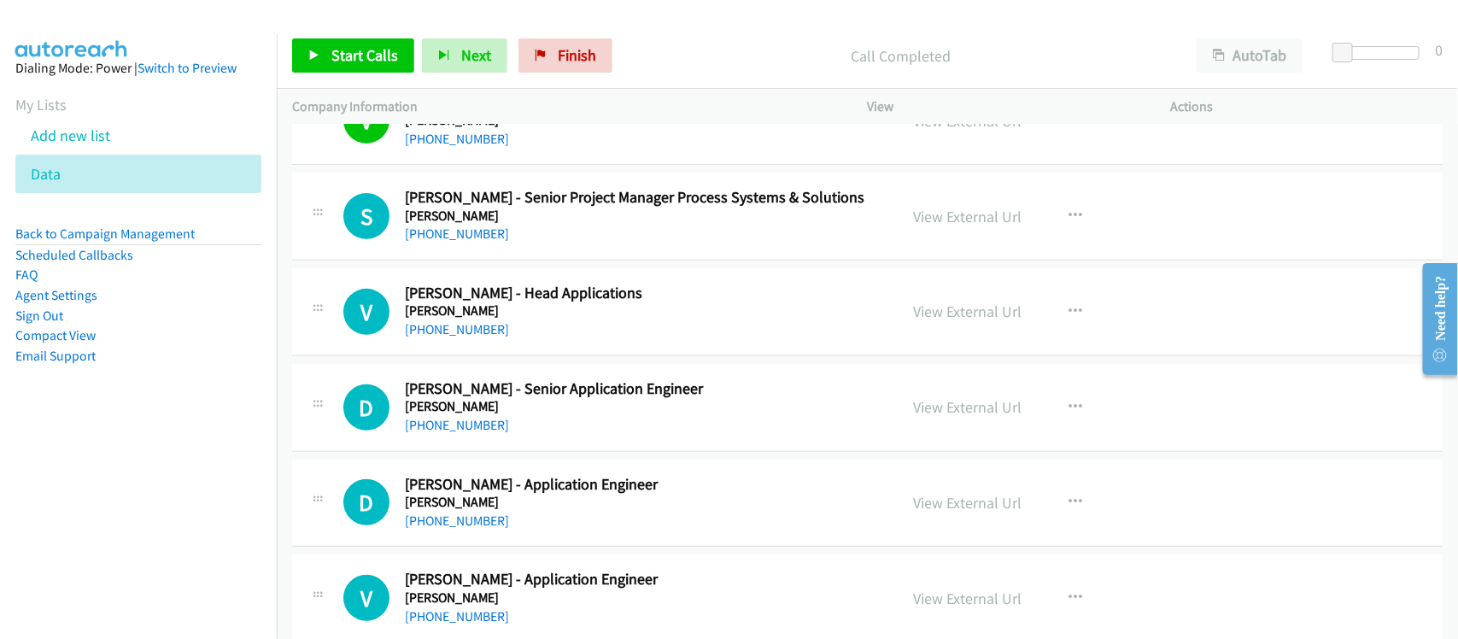
click at [565, 244] on div "+91 98902 84328" at bounding box center [640, 234] width 471 height 21
click at [493, 244] on div "+91 98902 84328" at bounding box center [640, 234] width 471 height 21
drag, startPoint x: 480, startPoint y: 243, endPoint x: 602, endPoint y: 255, distance: 122.7
click at [480, 242] on link "+91 98902 84328" at bounding box center [457, 234] width 104 height 16
click at [484, 319] on h5 "Emerson" at bounding box center [640, 310] width 471 height 17
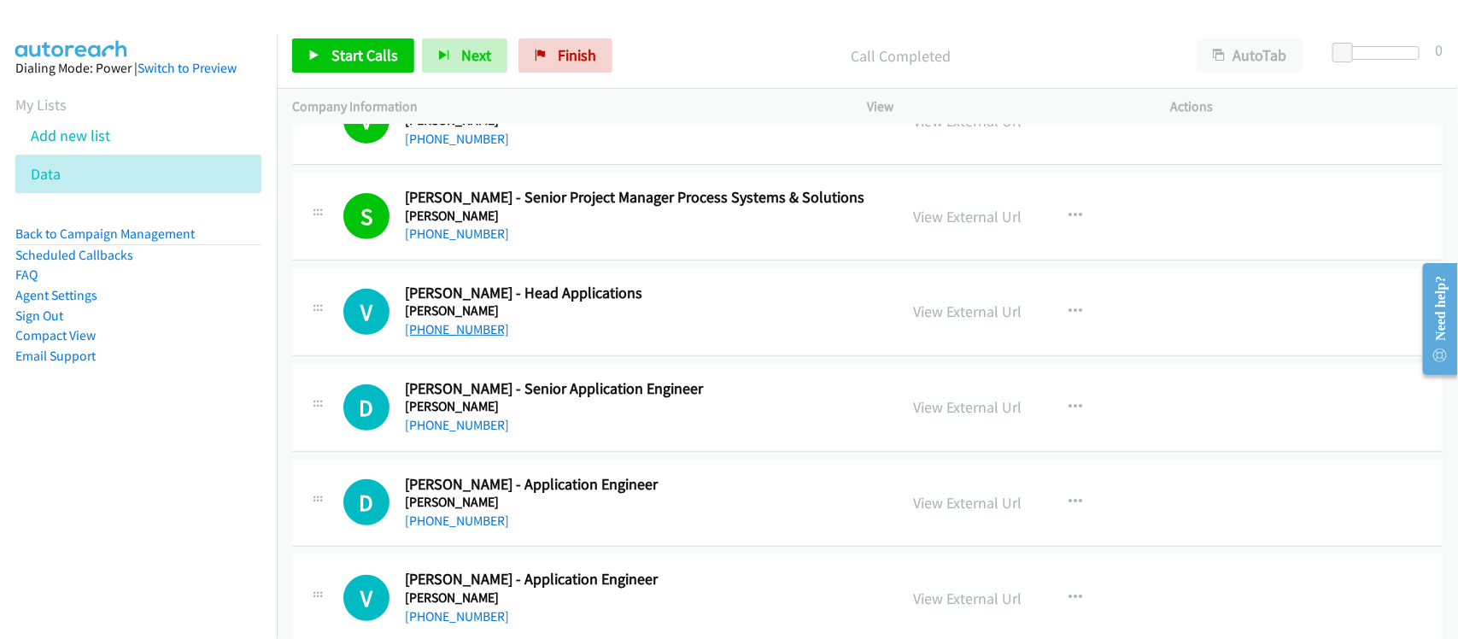
click at [479, 335] on link "+91 44 4903 4350" at bounding box center [457, 329] width 104 height 16
drag, startPoint x: 457, startPoint y: 431, endPoint x: 701, endPoint y: 442, distance: 244.5
click at [457, 431] on link "+91 98946 02262" at bounding box center [457, 425] width 104 height 16
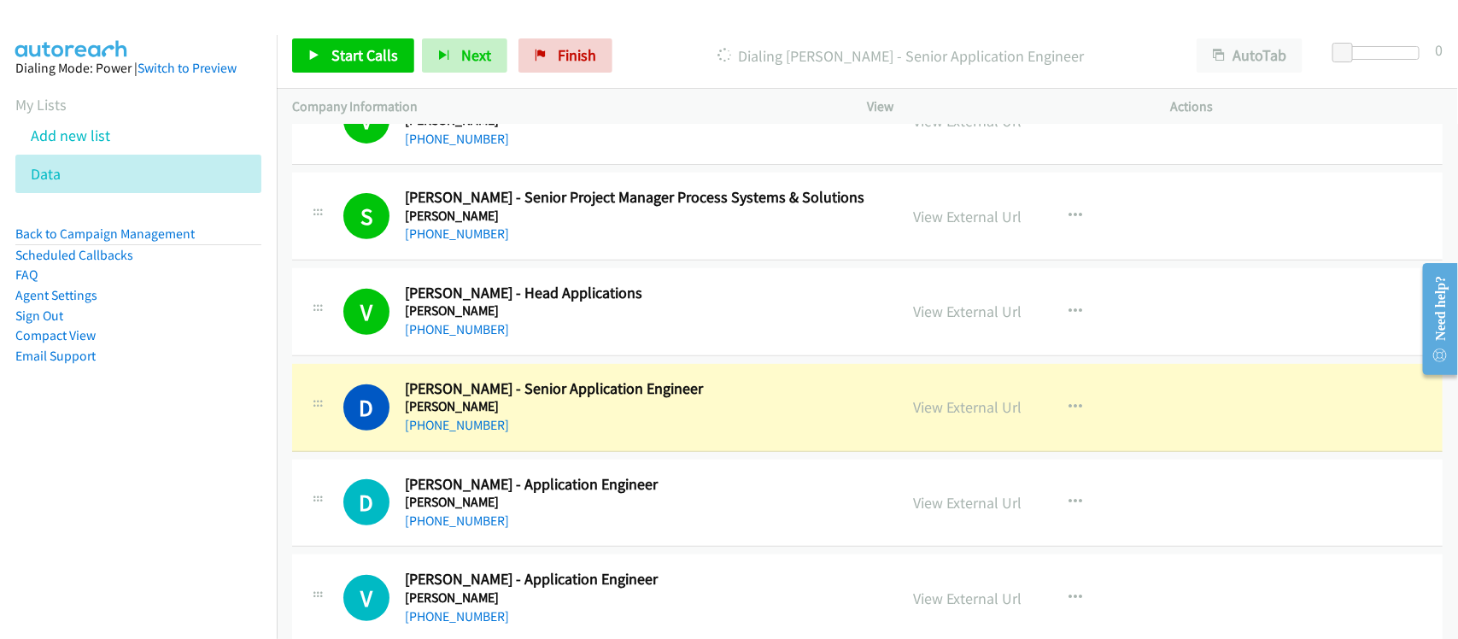
click at [589, 441] on div "D Callback Scheduled Deepak Karuppusamy - Senior Application Engineer Emerson A…" at bounding box center [867, 408] width 1151 height 88
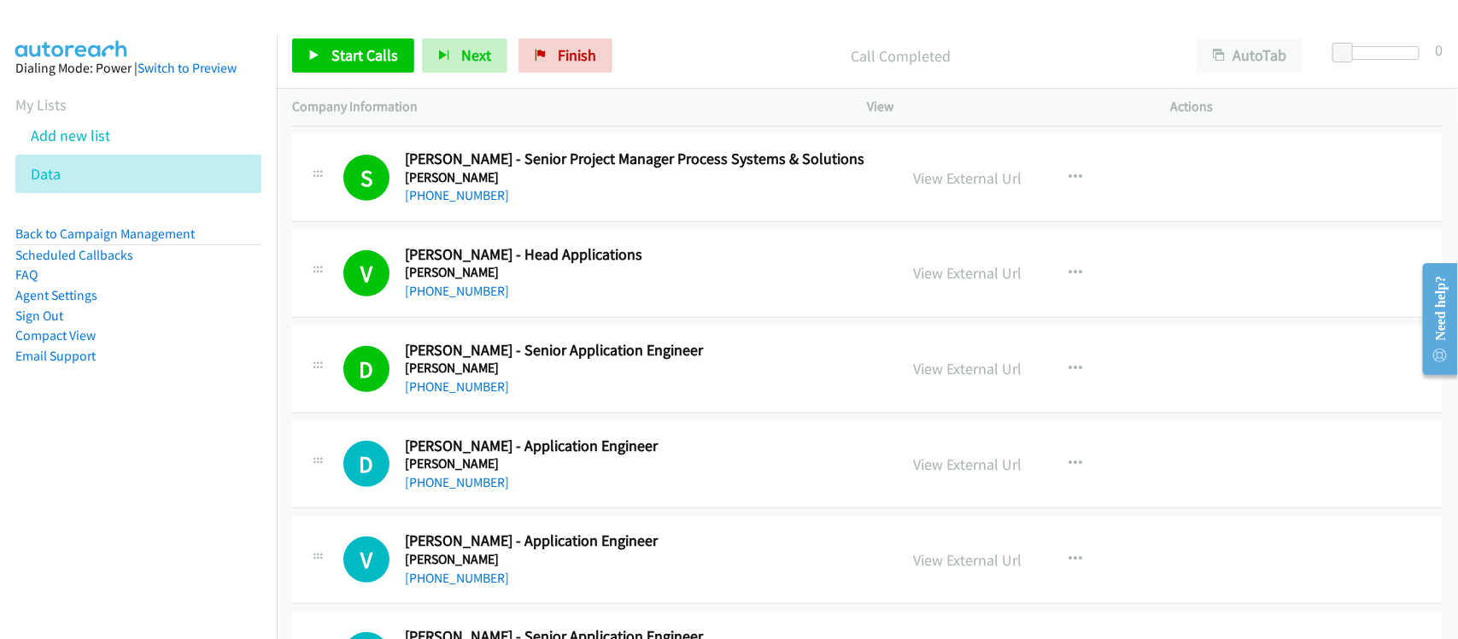
scroll to position [3310, 0]
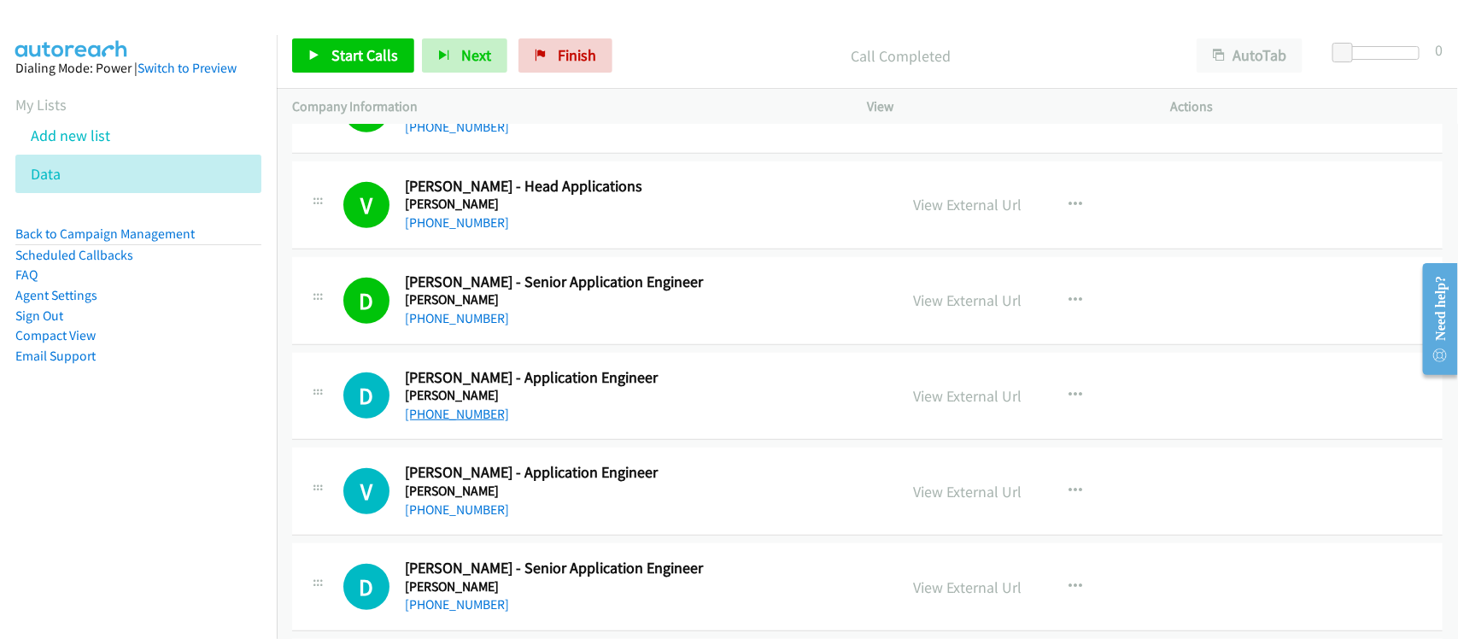
click at [480, 422] on link "+91 44 6656 1461" at bounding box center [457, 414] width 104 height 16
drag, startPoint x: 440, startPoint y: 511, endPoint x: 731, endPoint y: 429, distance: 302.6
click at [440, 511] on link "+91 98985 91688" at bounding box center [457, 509] width 104 height 16
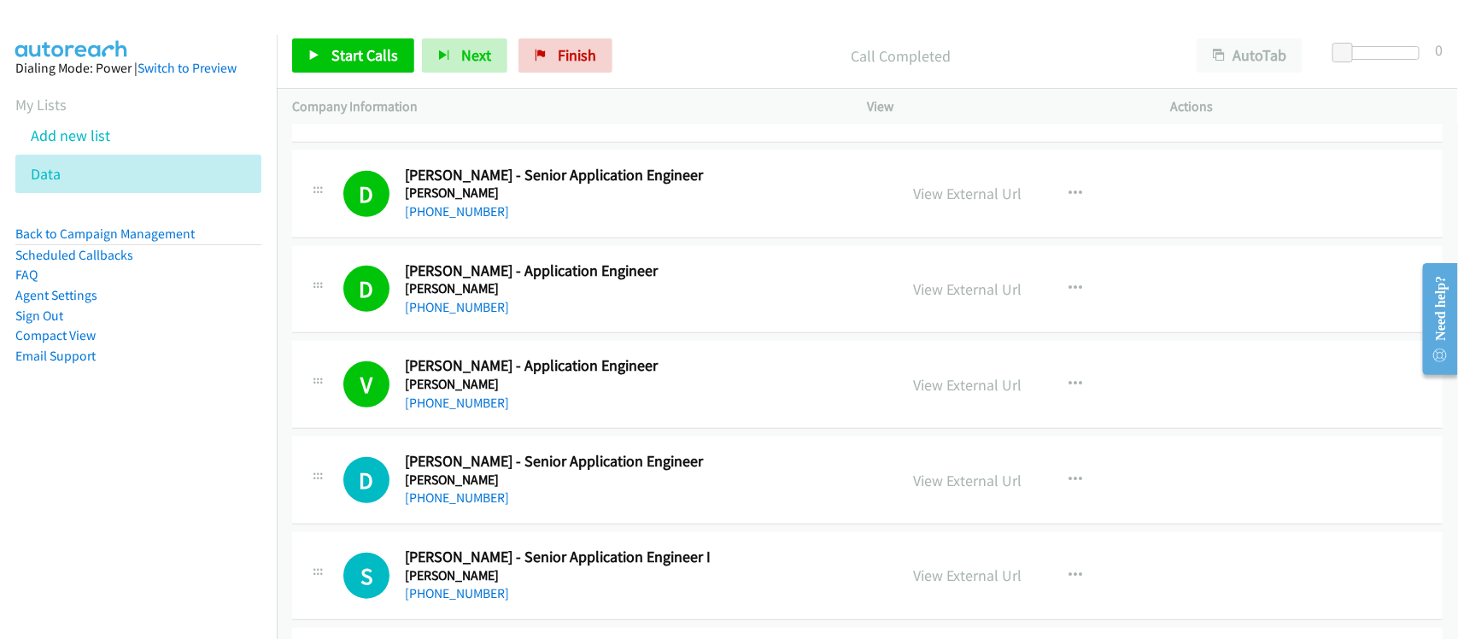
click at [455, 489] on h5 "Emerson" at bounding box center [640, 480] width 471 height 17
drag, startPoint x: 454, startPoint y: 501, endPoint x: 475, endPoint y: 495, distance: 21.4
click at [454, 501] on link "+91 91665 61375" at bounding box center [457, 497] width 104 height 16
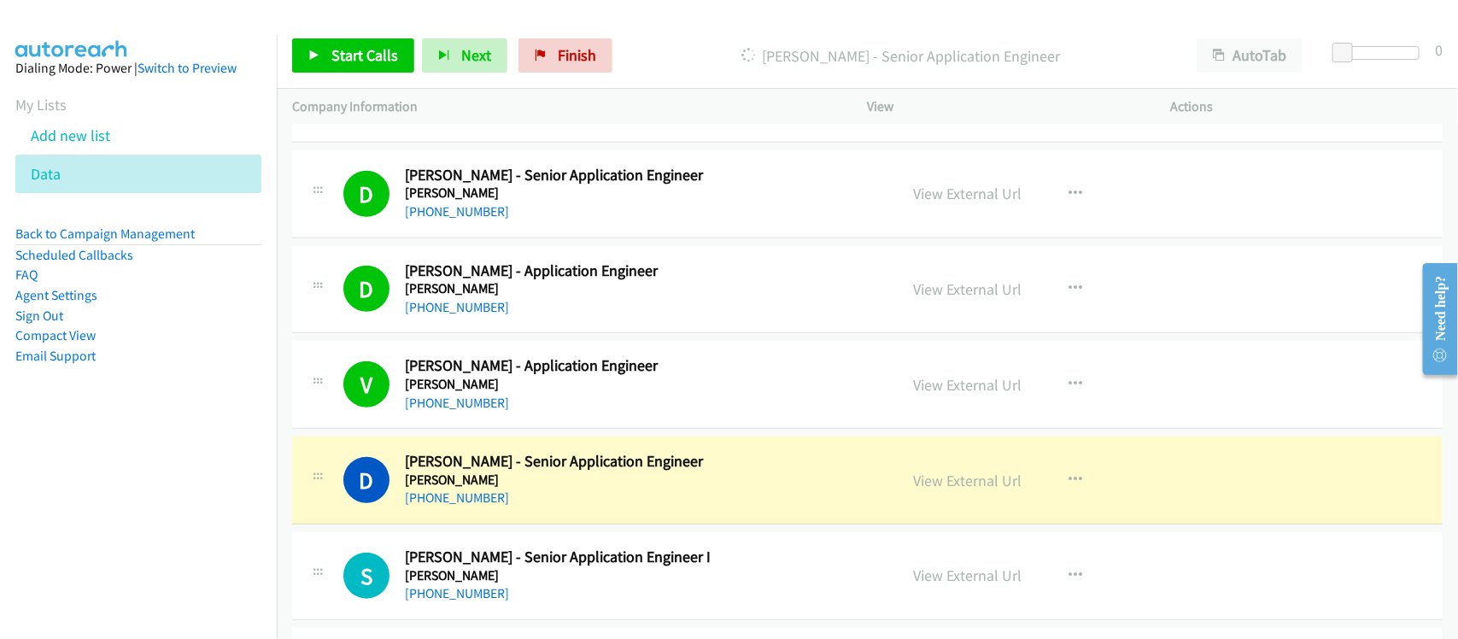
click at [589, 523] on div "D Callback Scheduled Dhanveer Ahamed - Senior Application Engineer Emerson Asia…" at bounding box center [867, 481] width 1151 height 88
click at [976, 490] on link "View External Url" at bounding box center [968, 481] width 108 height 20
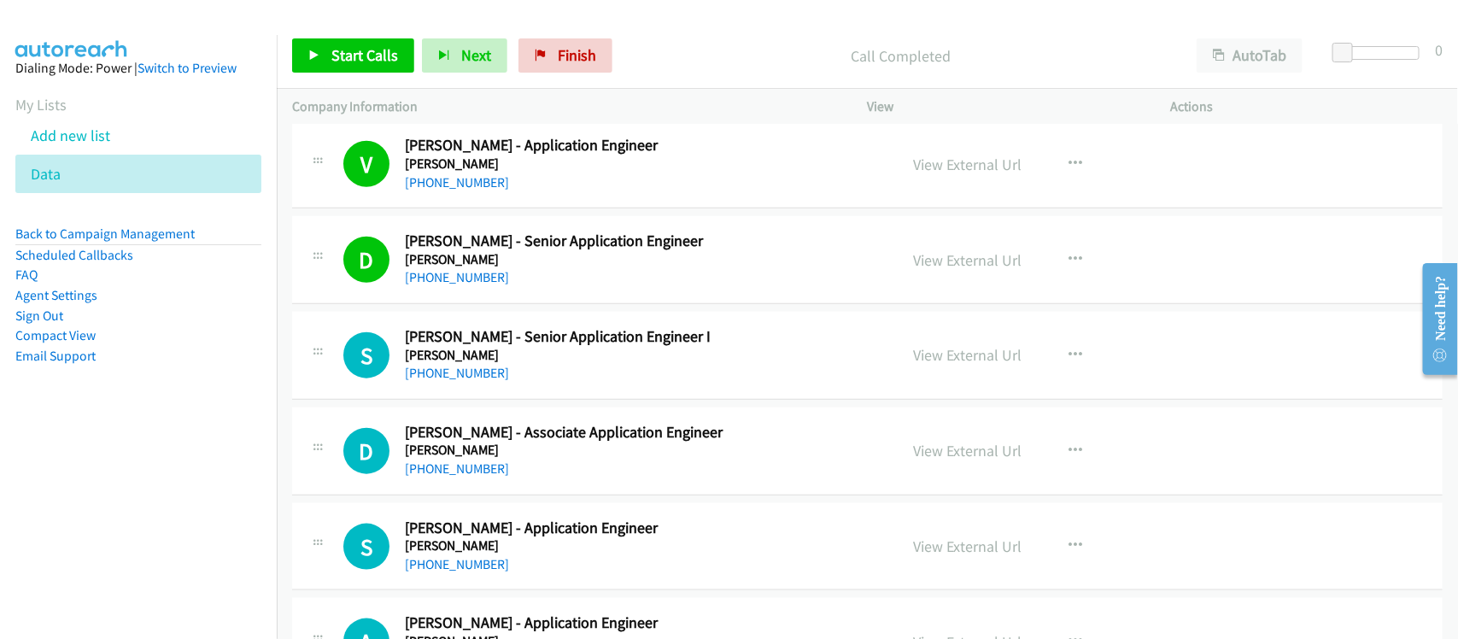
scroll to position [3737, 0]
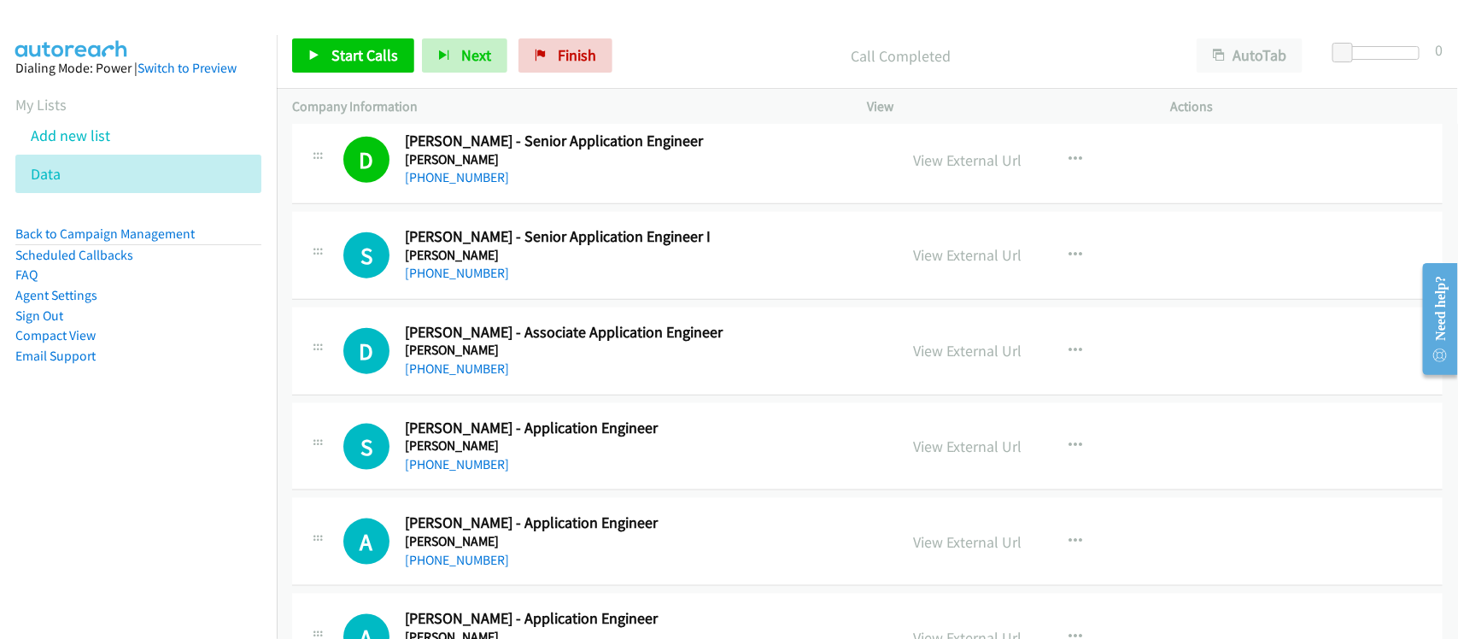
drag, startPoint x: 448, startPoint y: 282, endPoint x: 654, endPoint y: 291, distance: 206.1
click at [448, 281] on link "+91 86809 01106" at bounding box center [457, 273] width 104 height 16
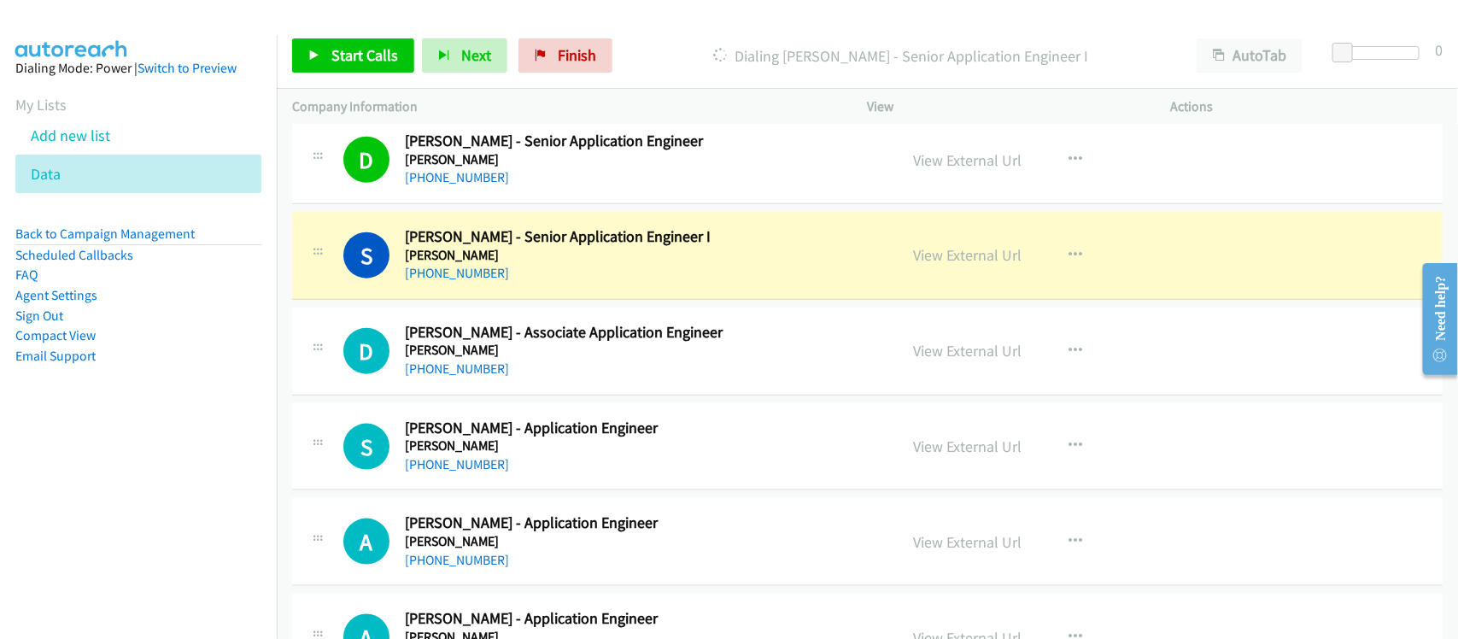
click at [566, 396] on div "D Callback Scheduled Dipali Biradar - Associate Application Engineer Emerson As…" at bounding box center [867, 352] width 1151 height 88
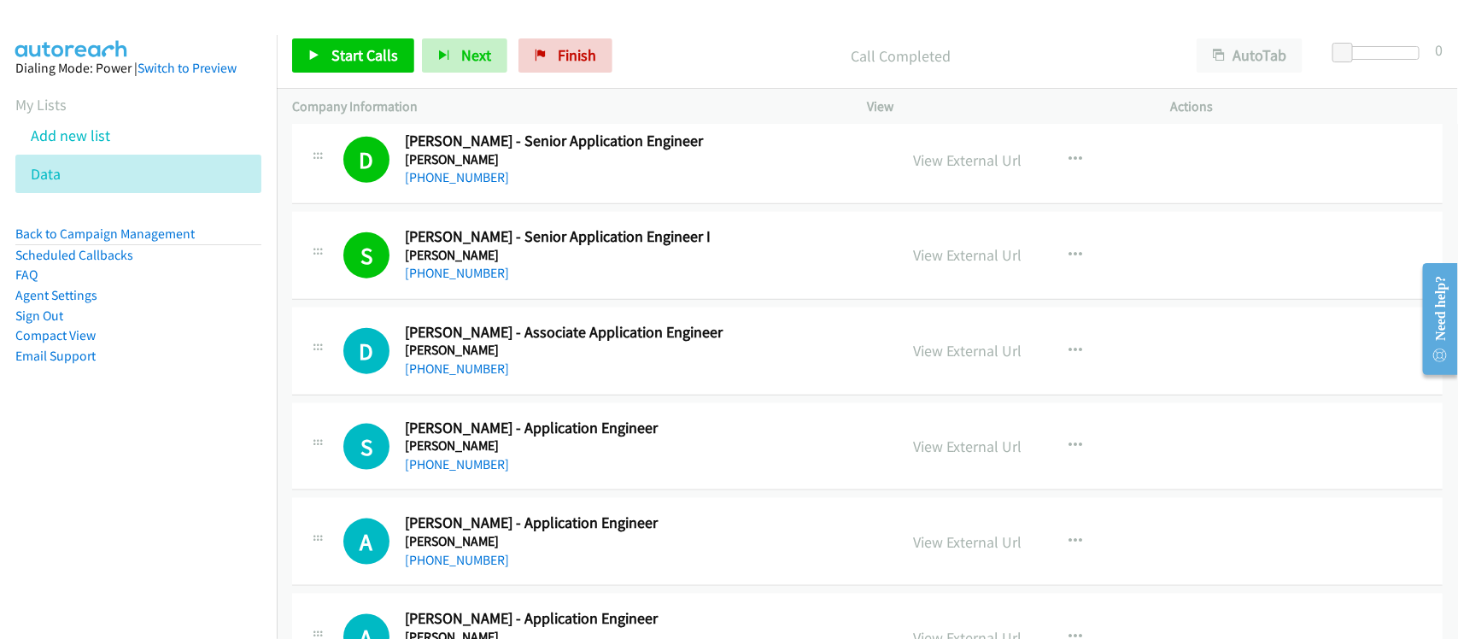
click at [483, 379] on div "+91 20 4200 1508" at bounding box center [640, 369] width 471 height 21
click at [484, 376] on link "+91 20 4200 1508" at bounding box center [457, 368] width 104 height 16
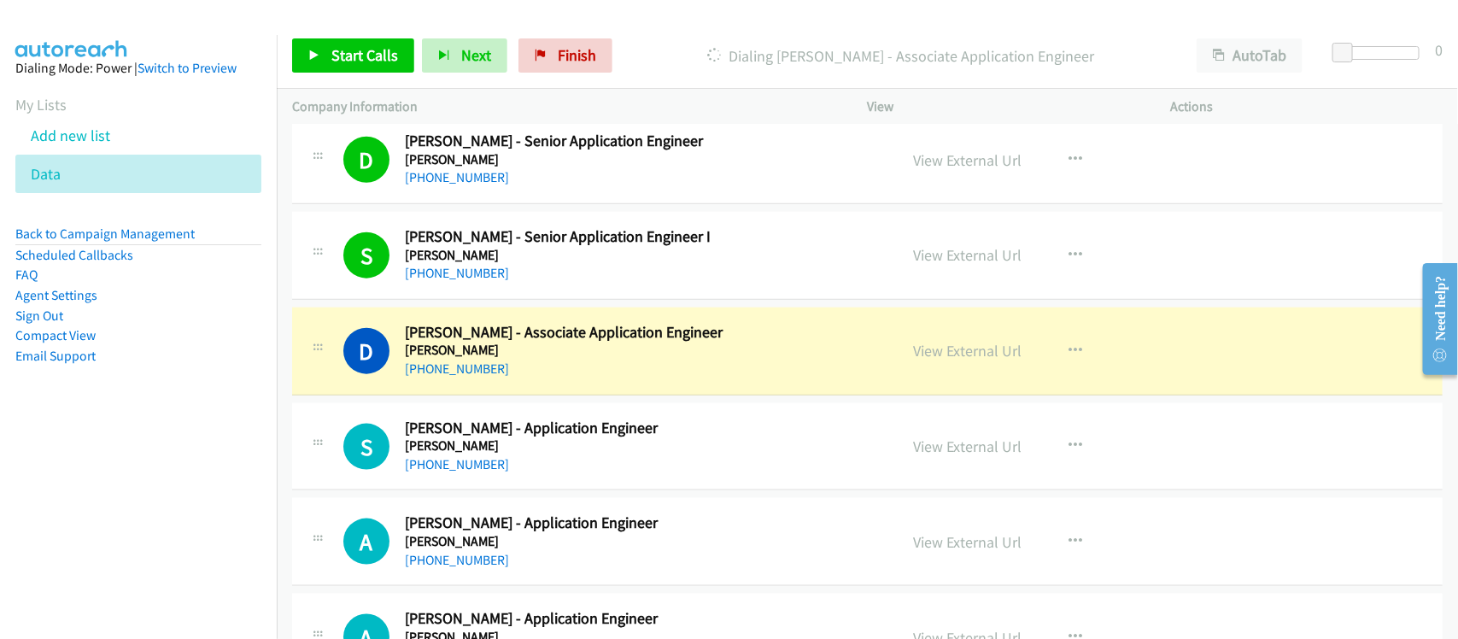
click at [571, 367] on div "+91 20 4200 1508" at bounding box center [640, 369] width 471 height 21
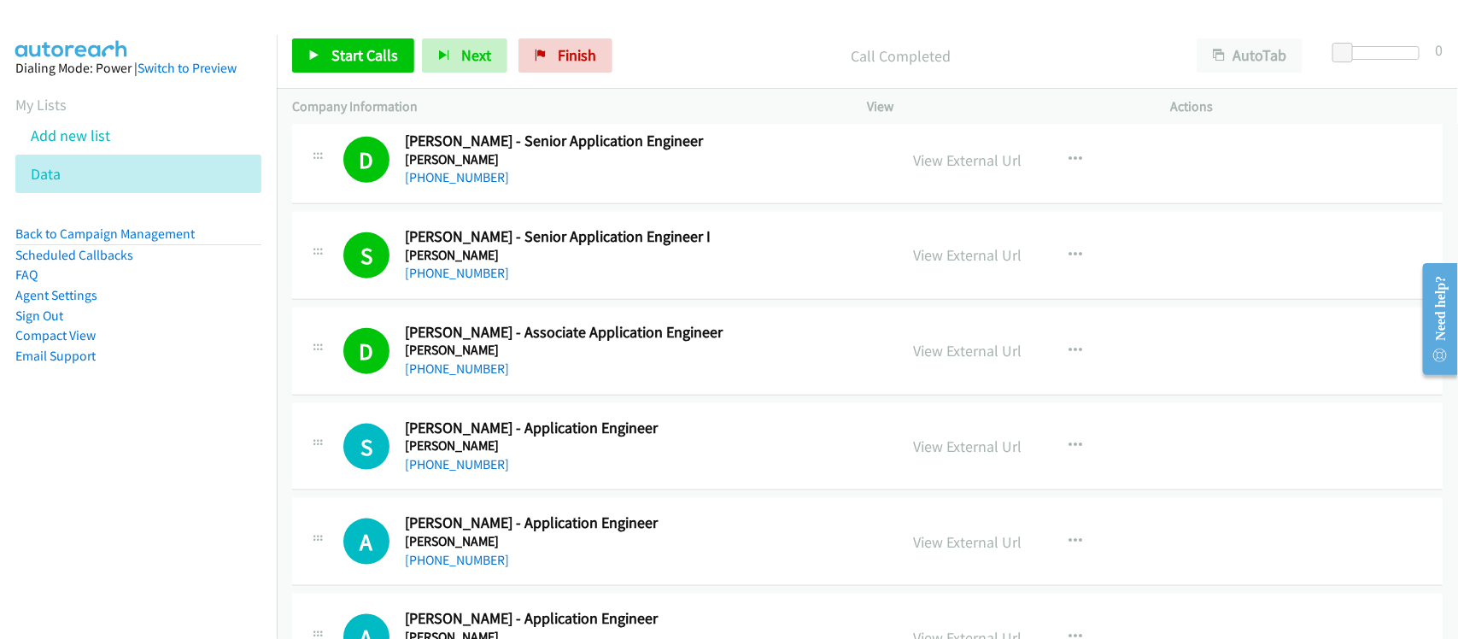
click at [583, 376] on div "+91 20 4200 1508" at bounding box center [640, 369] width 471 height 21
click at [468, 377] on link "+91 20 4200 1508" at bounding box center [457, 368] width 104 height 16
click at [564, 365] on div "+91 20 4200 1508" at bounding box center [640, 369] width 471 height 21
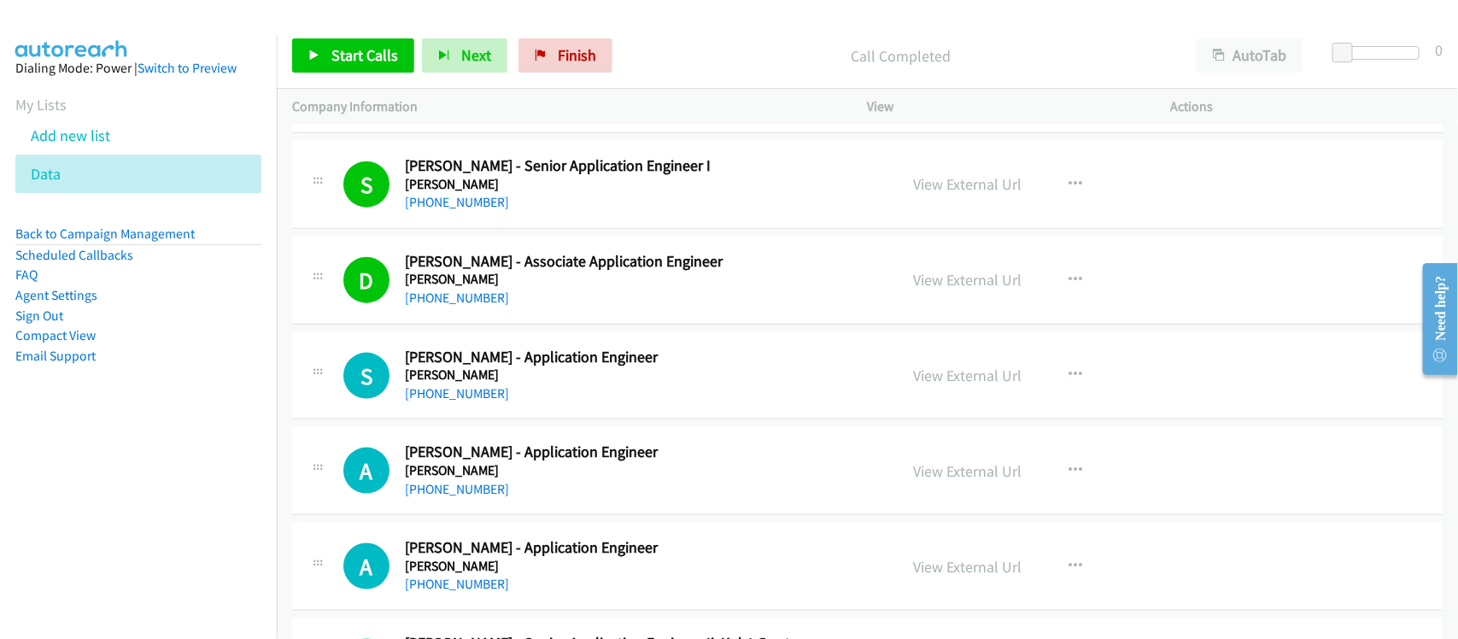
scroll to position [3844, 0]
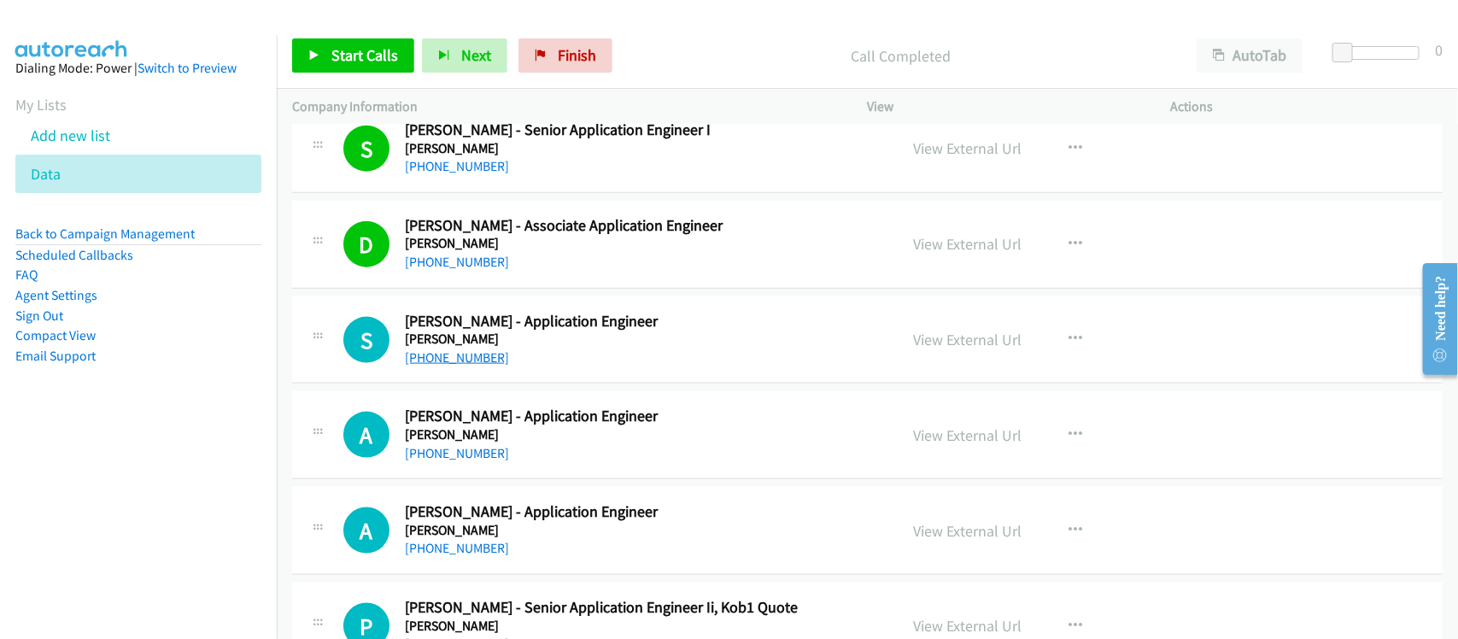
click at [460, 357] on link "+91 44 6676 1051" at bounding box center [457, 357] width 104 height 16
drag, startPoint x: 472, startPoint y: 458, endPoint x: 542, endPoint y: 455, distance: 70.9
click at [472, 458] on link "+91 75062 19692" at bounding box center [457, 453] width 104 height 16
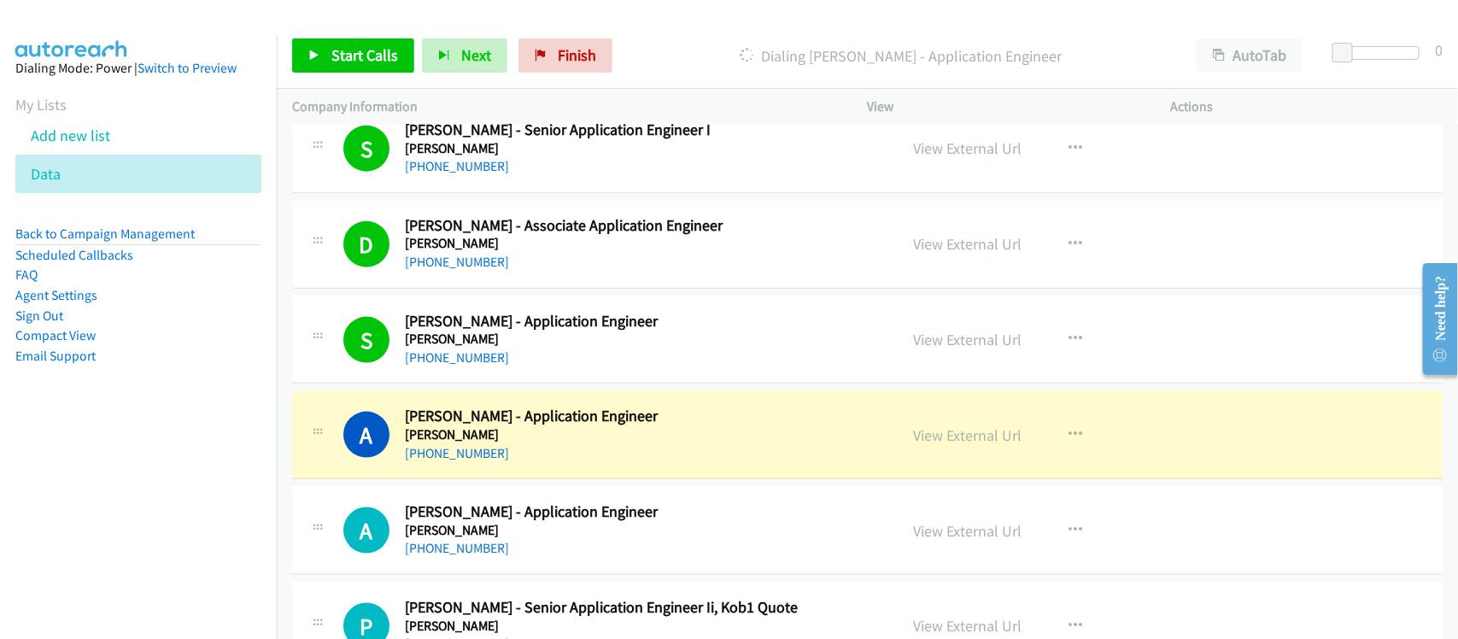
scroll to position [3951, 0]
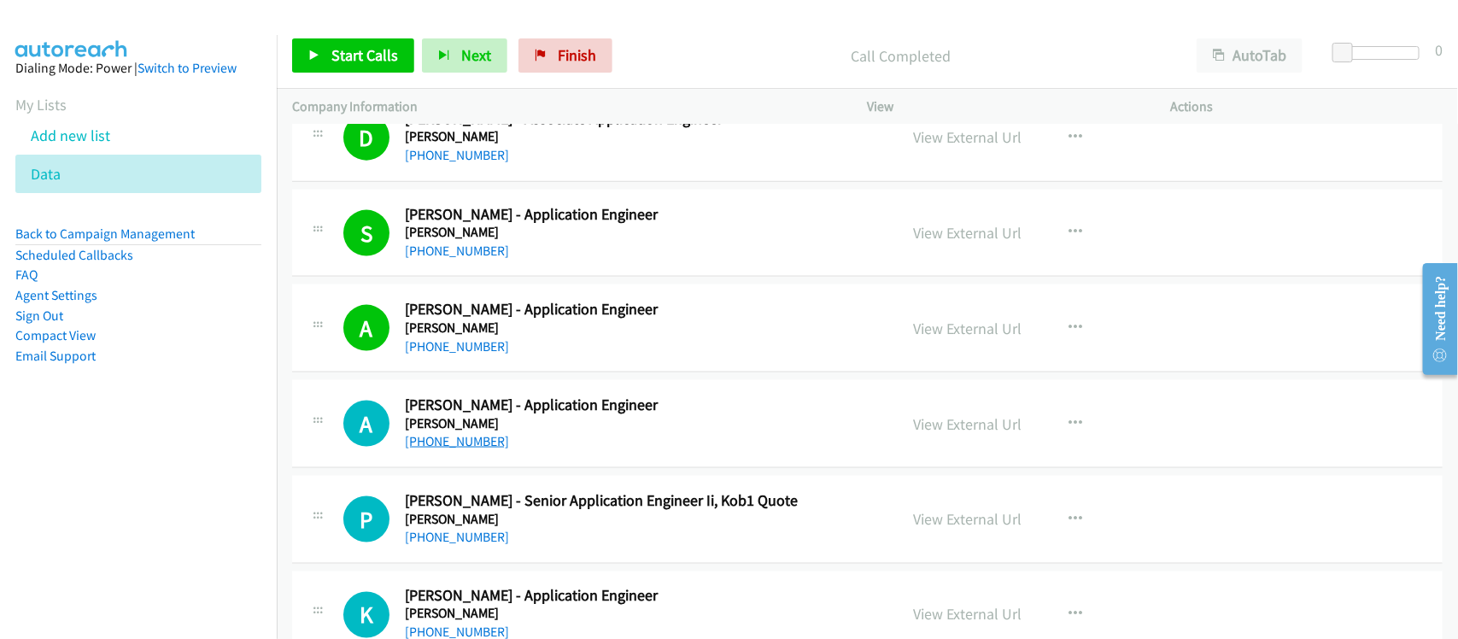
drag, startPoint x: 477, startPoint y: 448, endPoint x: 493, endPoint y: 446, distance: 16.4
click at [477, 448] on link "+91 70281 90898" at bounding box center [457, 441] width 104 height 16
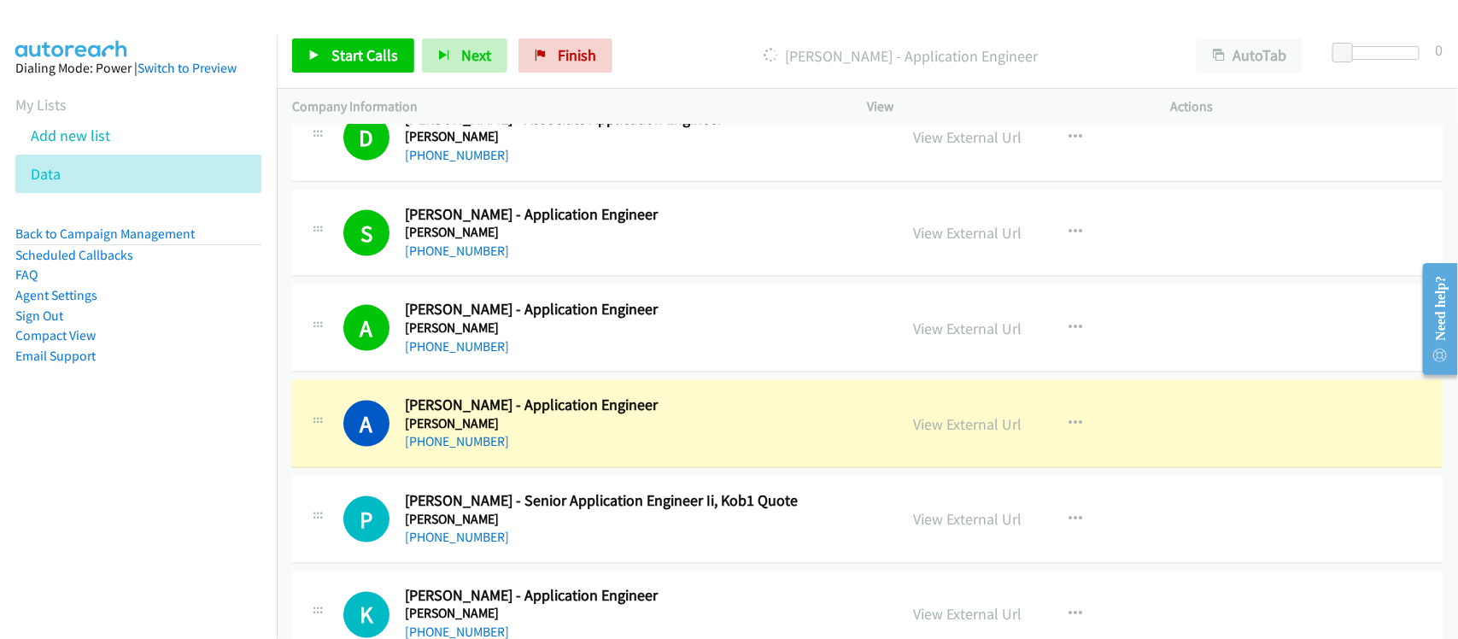
click at [603, 461] on div "A Callback Scheduled Akshata Rajage - Application Engineer Emerson Asia/Calcutt…" at bounding box center [867, 424] width 1151 height 88
click at [974, 432] on link "View External Url" at bounding box center [968, 424] width 108 height 20
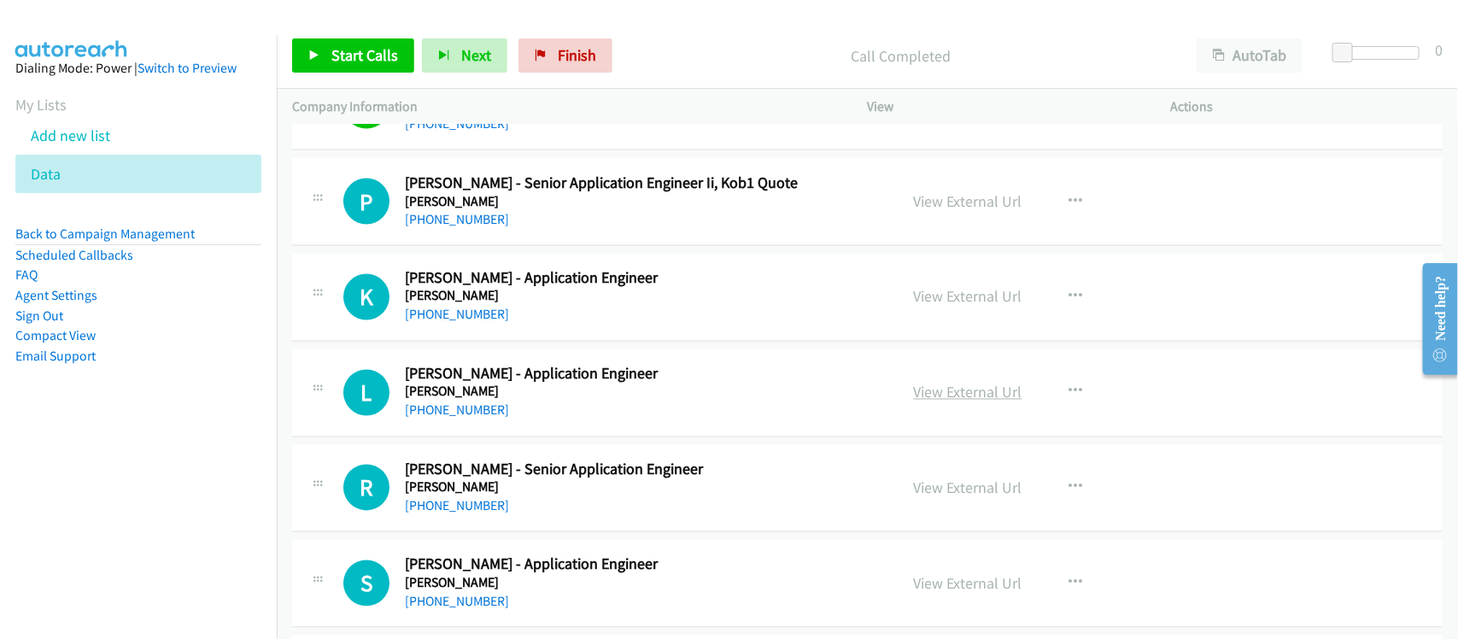
scroll to position [4271, 0]
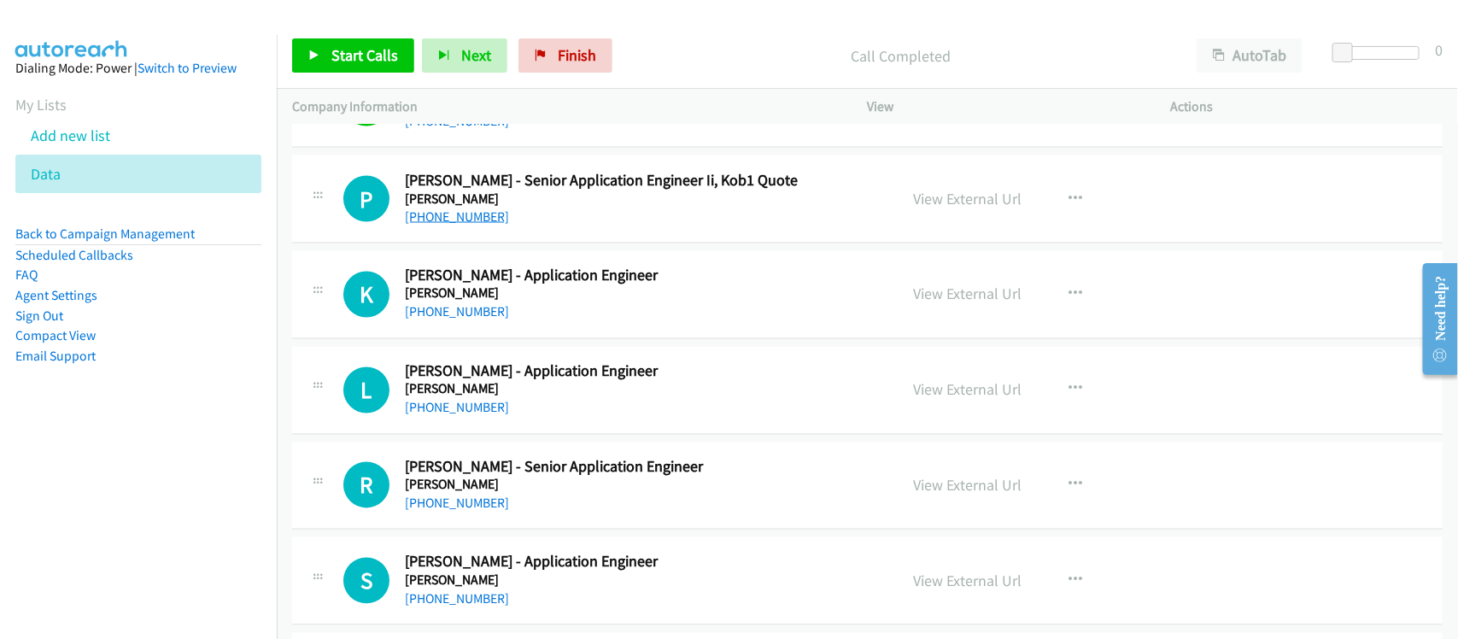
drag, startPoint x: 444, startPoint y: 224, endPoint x: 489, endPoint y: 220, distance: 44.6
click at [444, 224] on link "+91 44 6656 1373" at bounding box center [457, 216] width 104 height 16
click at [467, 319] on link "+91 20 4200 1075" at bounding box center [457, 312] width 104 height 16
click at [573, 415] on div "+91 96001 57551" at bounding box center [640, 408] width 471 height 21
drag, startPoint x: 441, startPoint y: 419, endPoint x: 578, endPoint y: 413, distance: 137.7
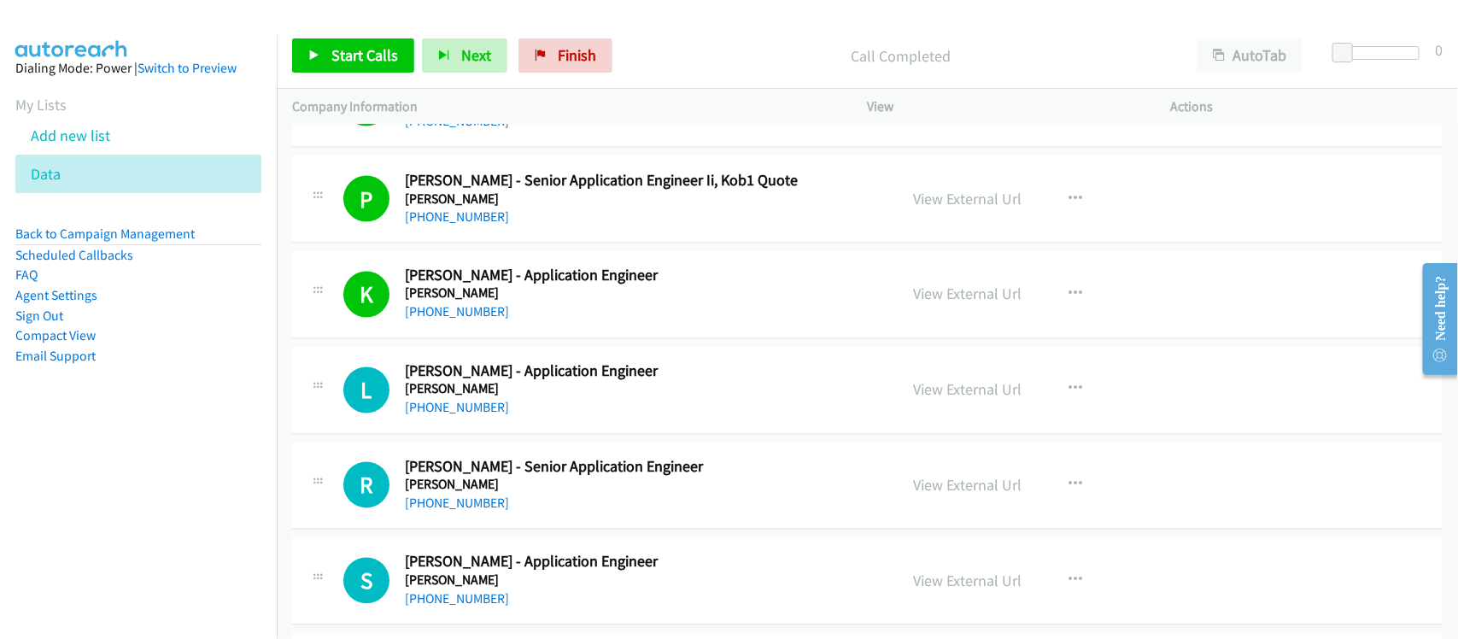
click at [441, 416] on link "+91 96001 57551" at bounding box center [457, 408] width 104 height 16
click at [577, 419] on div "+91 96001 57551" at bounding box center [640, 408] width 471 height 21
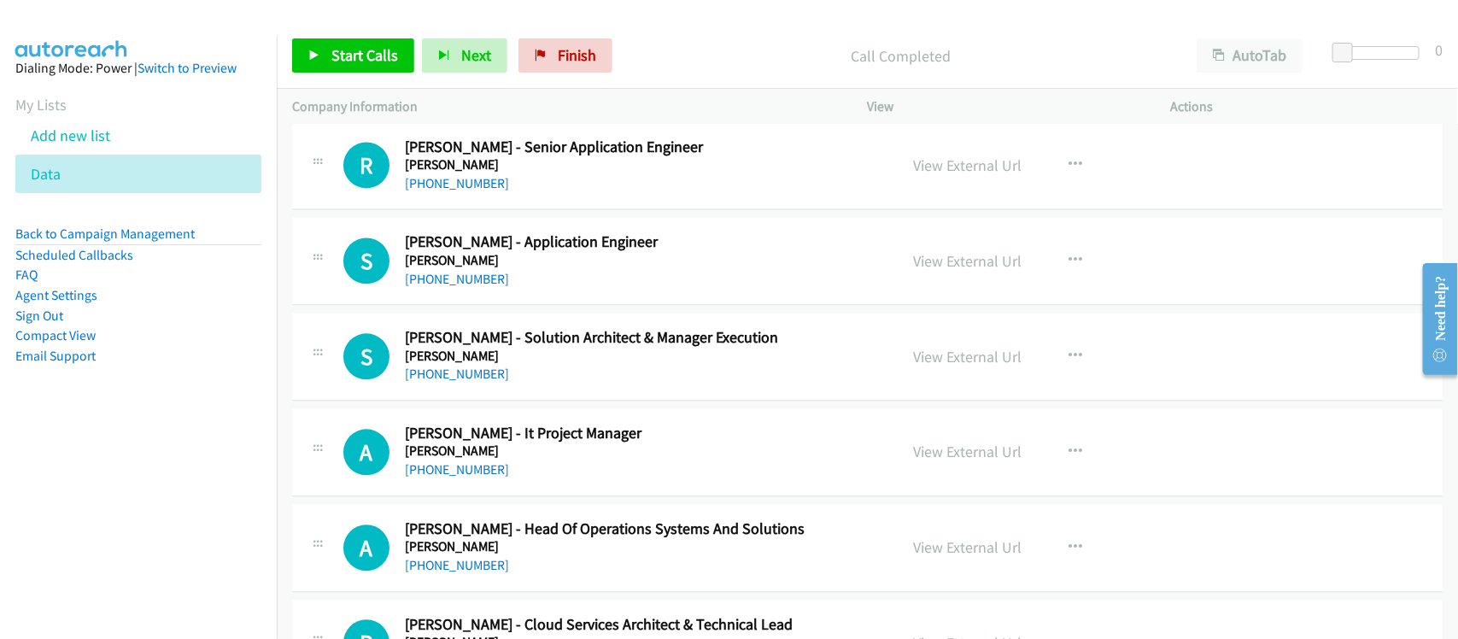
scroll to position [4485, 0]
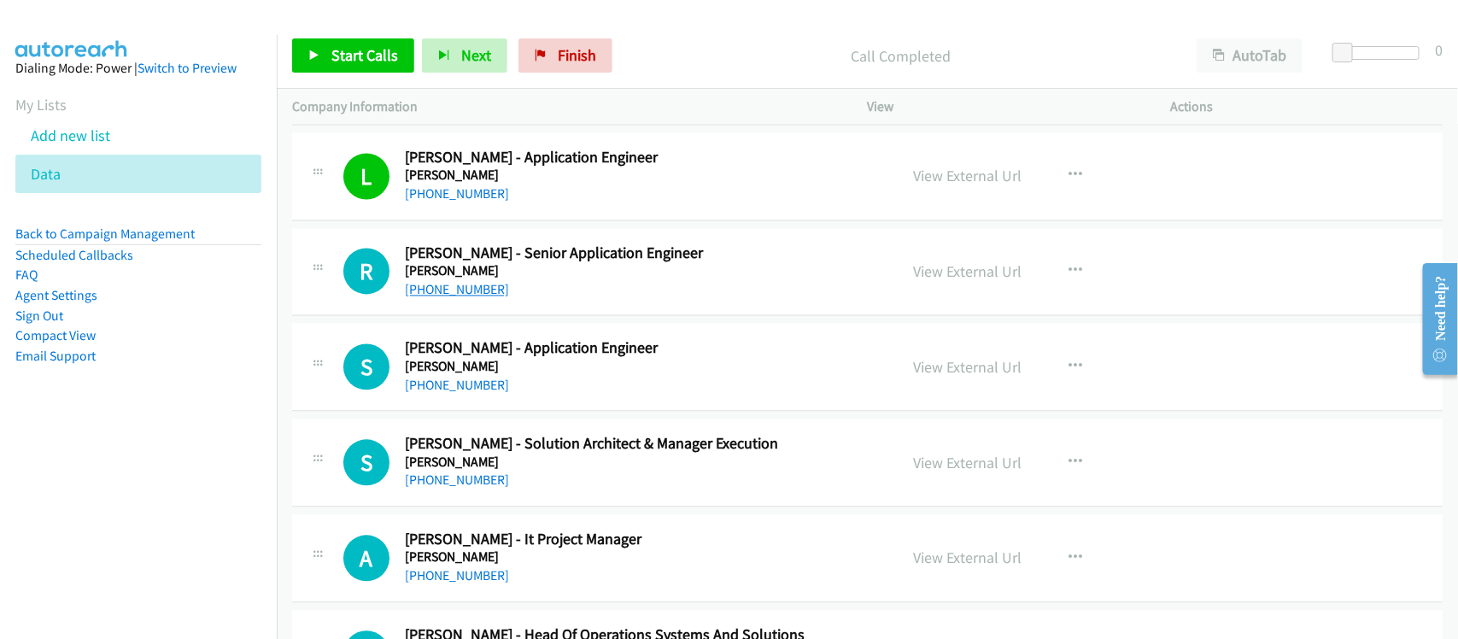
click at [457, 290] on link "+91 99521 16099" at bounding box center [457, 290] width 104 height 16
drag, startPoint x: 440, startPoint y: 395, endPoint x: 462, endPoint y: 387, distance: 23.5
click at [440, 394] on link "+91 89460 33906" at bounding box center [457, 386] width 104 height 16
click at [192, 495] on nav "Dialing Mode: Power | Switch to Preview My Lists Add new list Data Back to Camp…" at bounding box center [139, 354] width 278 height 639
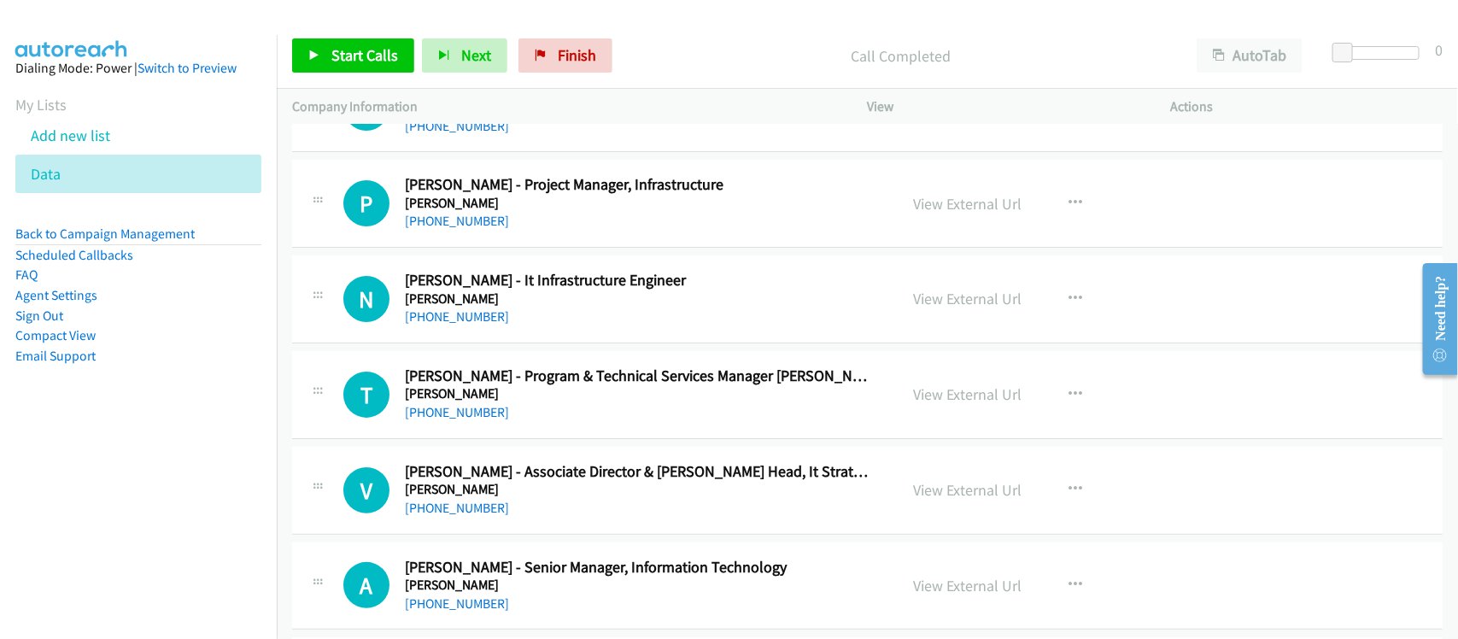
scroll to position [15295, 0]
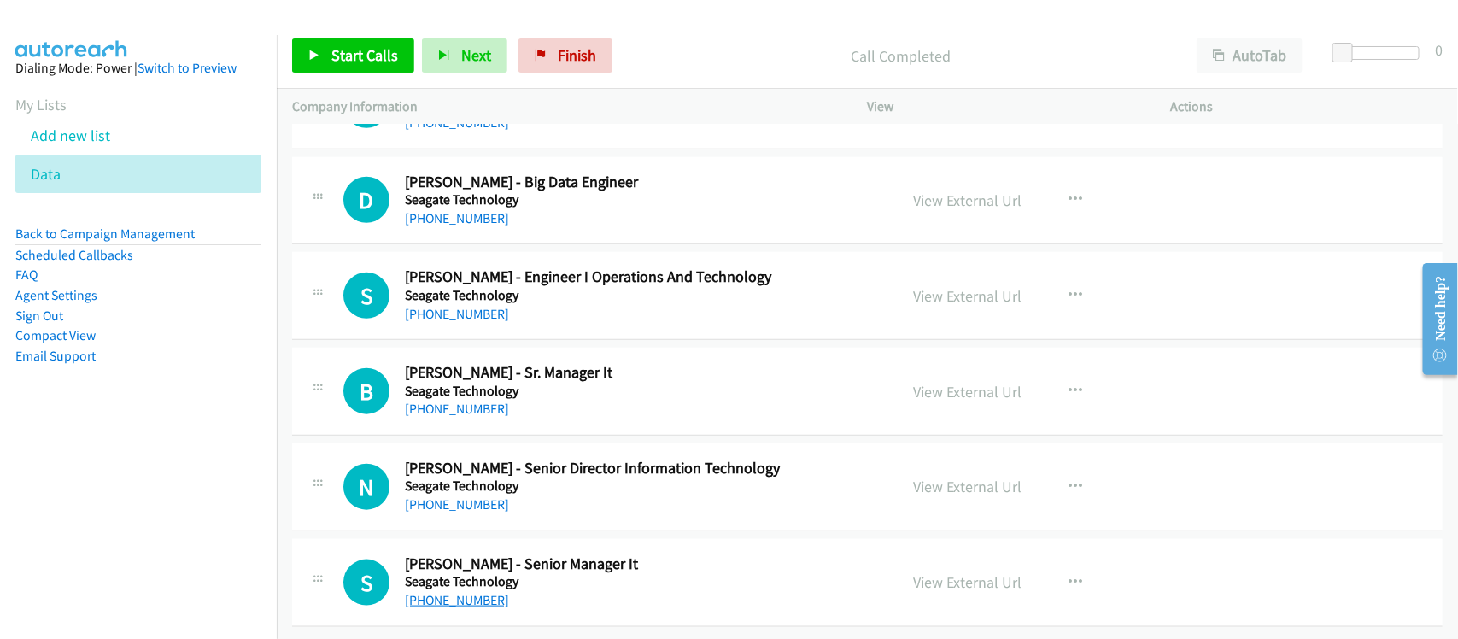
click at [471, 592] on link "+1 480-286-7543" at bounding box center [457, 600] width 104 height 16
click at [574, 399] on div "+91 77678 07878" at bounding box center [640, 409] width 471 height 21
click at [454, 496] on link "+91 98501 32484" at bounding box center [457, 504] width 104 height 16
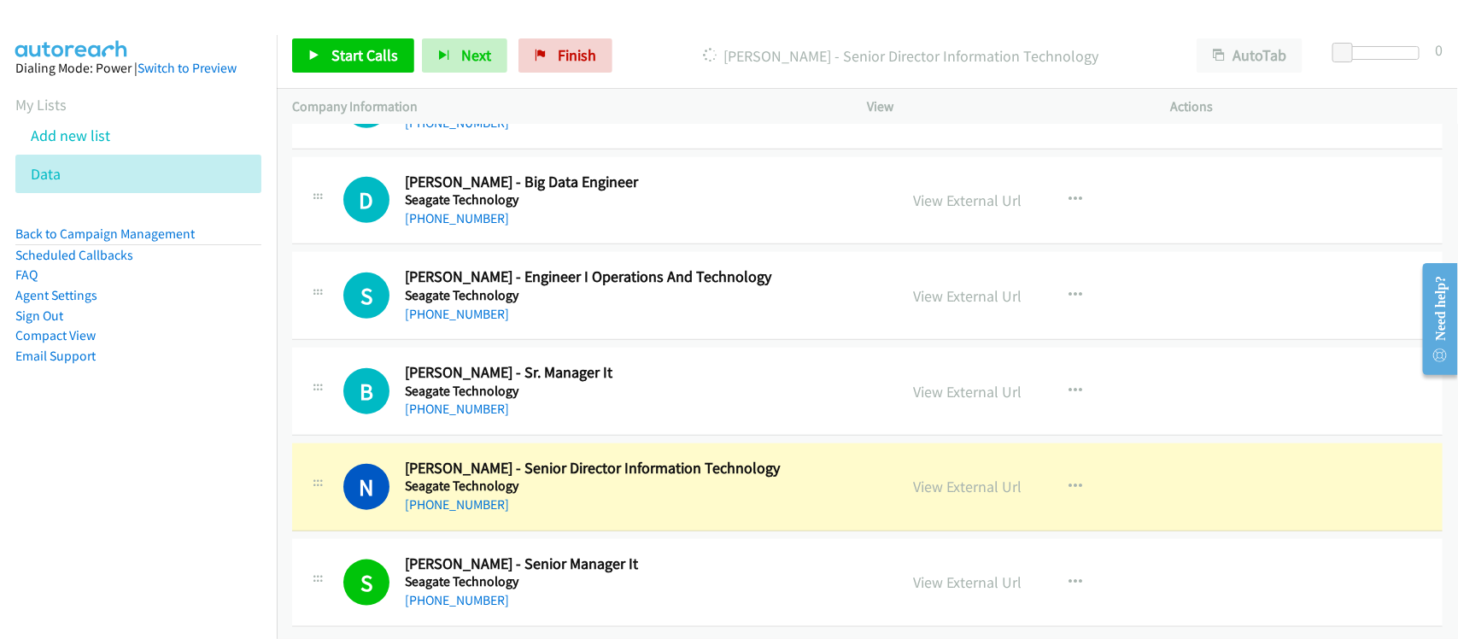
drag, startPoint x: 477, startPoint y: 394, endPoint x: 558, endPoint y: 391, distance: 81.2
click at [477, 401] on link "+91 77678 07878" at bounding box center [457, 409] width 104 height 16
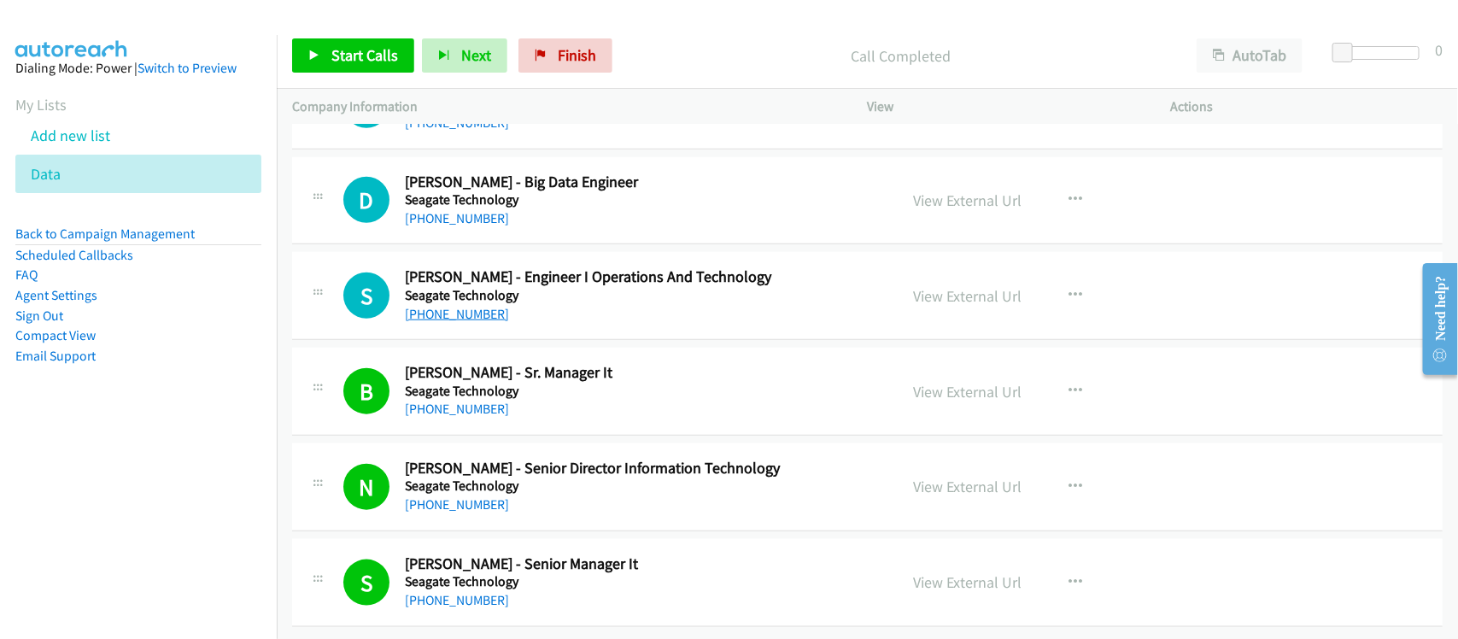
drag, startPoint x: 470, startPoint y: 299, endPoint x: 481, endPoint y: 302, distance: 11.4
click at [470, 306] on link "+91 97573 89373" at bounding box center [457, 314] width 104 height 16
drag, startPoint x: 484, startPoint y: 203, endPoint x: 528, endPoint y: 205, distance: 43.6
click at [484, 210] on link "+91 94912 25189" at bounding box center [457, 218] width 104 height 16
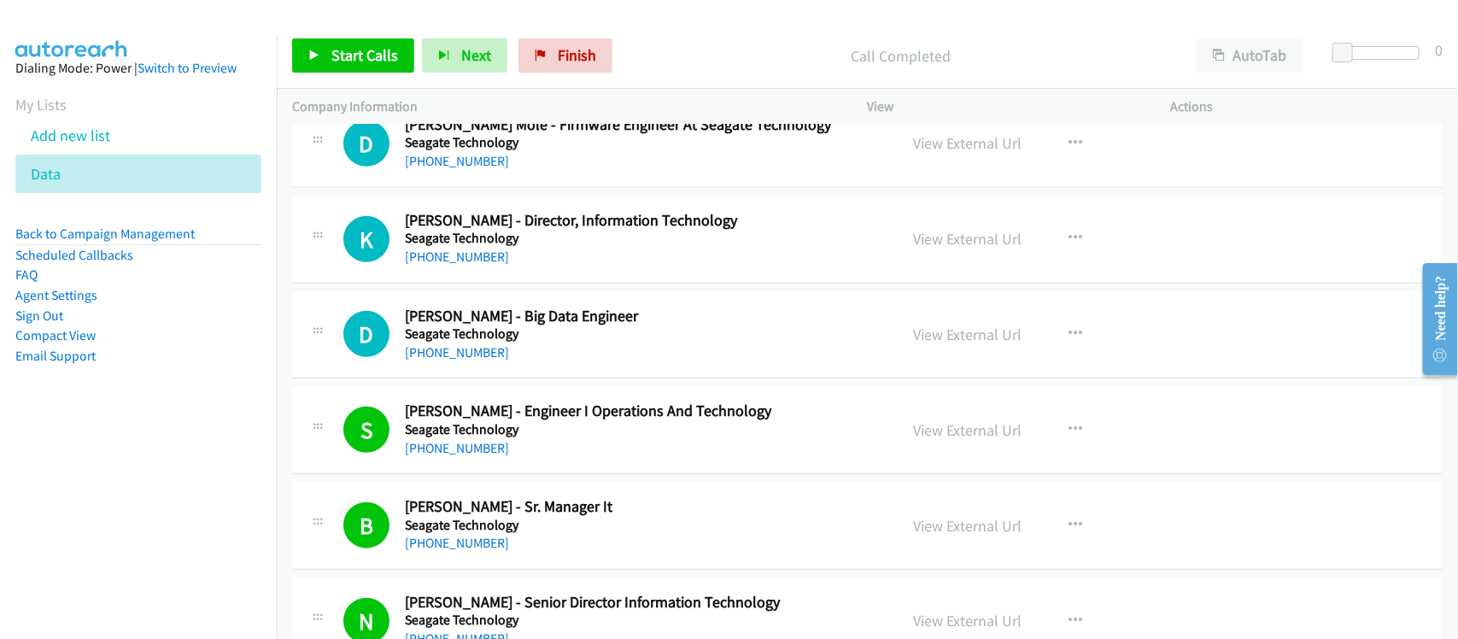
scroll to position [15082, 0]
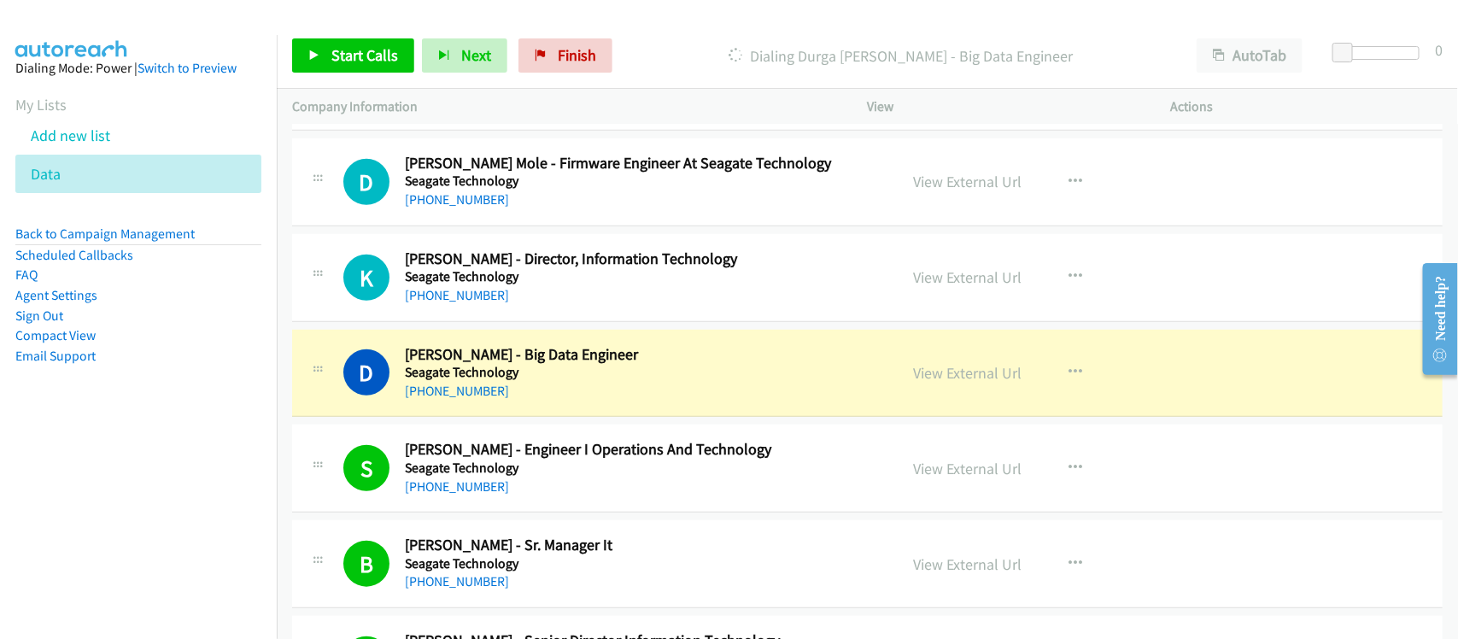
click at [562, 401] on div "+91 94912 25189" at bounding box center [640, 391] width 471 height 21
click at [919, 383] on link "View External Url" at bounding box center [968, 373] width 108 height 20
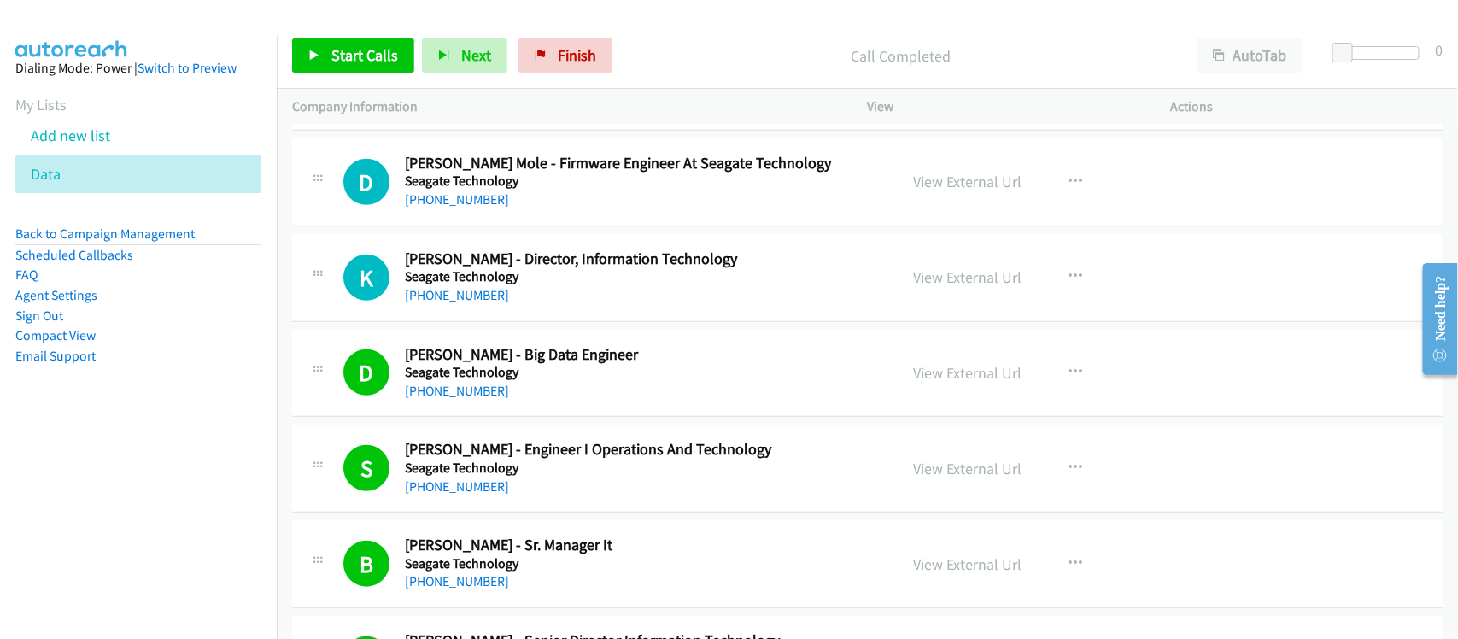
click at [470, 306] on div "+91 44 4396 4001" at bounding box center [640, 295] width 471 height 21
click at [471, 303] on link "+91 44 4396 4001" at bounding box center [457, 295] width 104 height 16
click at [478, 208] on link "+91 95189 30376" at bounding box center [457, 199] width 104 height 16
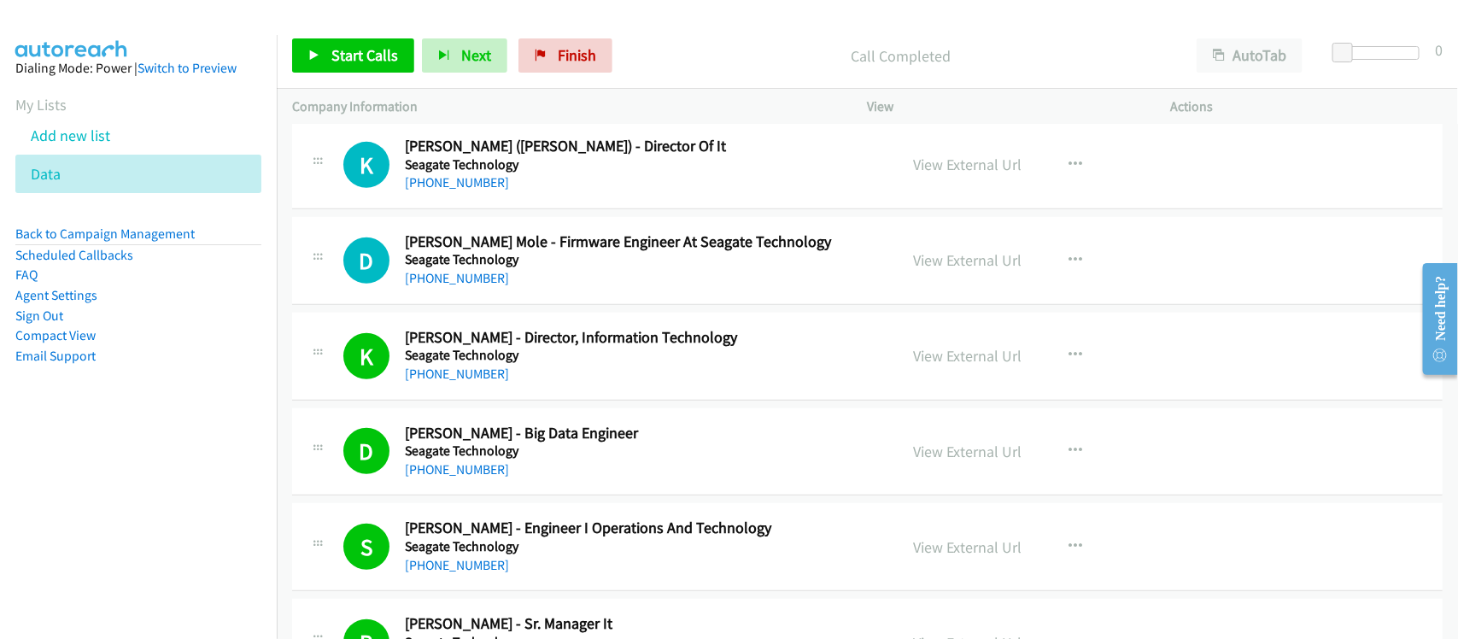
scroll to position [14868, 0]
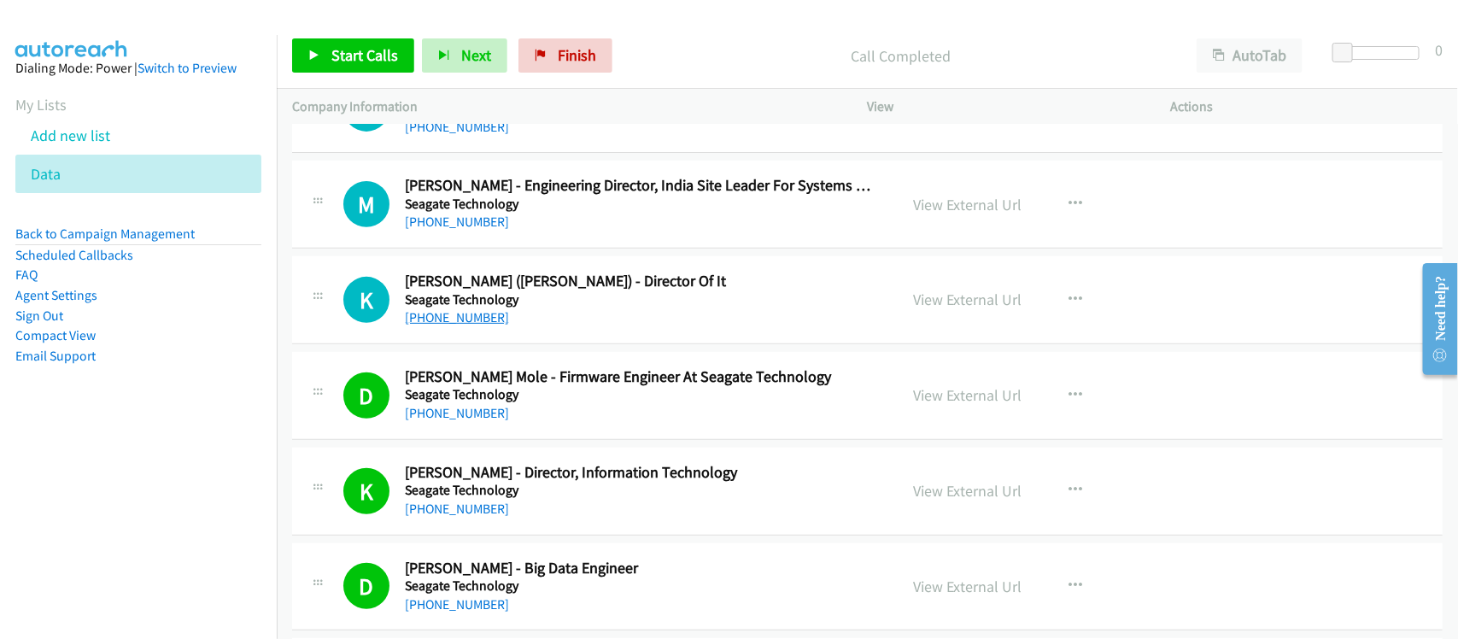
click at [447, 325] on link "+91 99400 83716" at bounding box center [457, 317] width 104 height 16
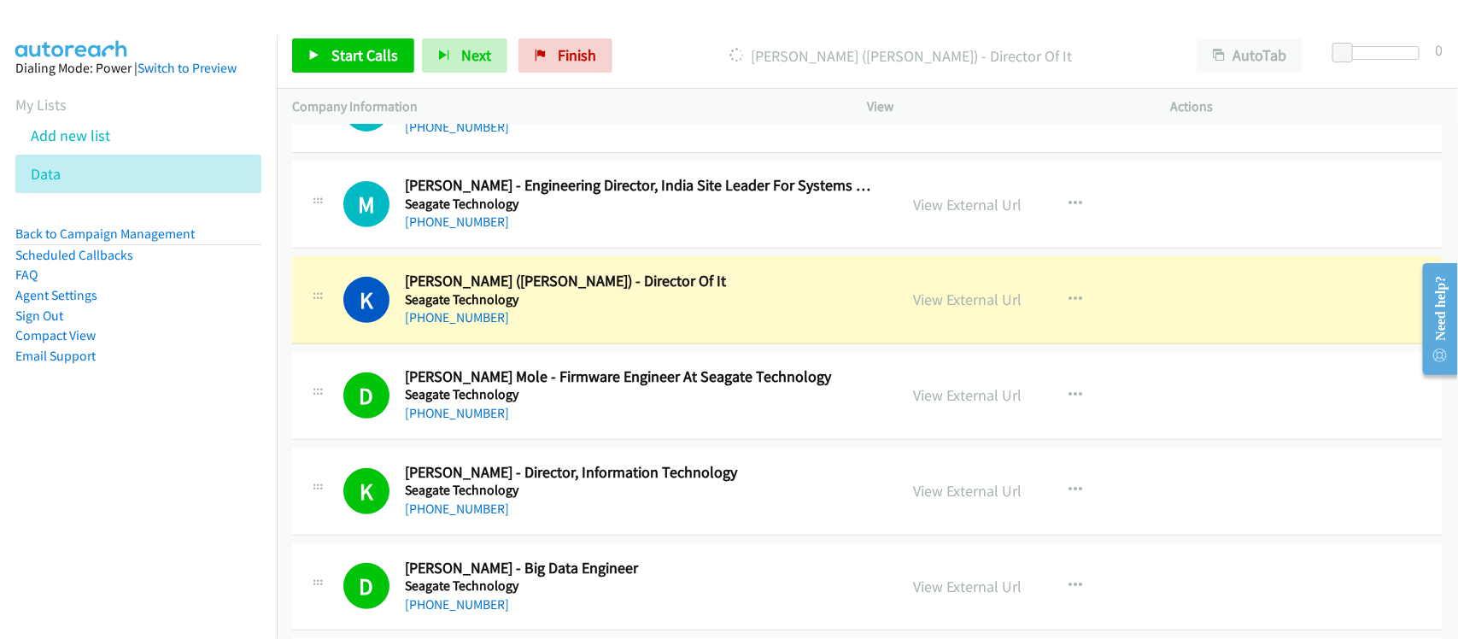
click at [570, 308] on h5 "Seagate Technology" at bounding box center [640, 299] width 471 height 17
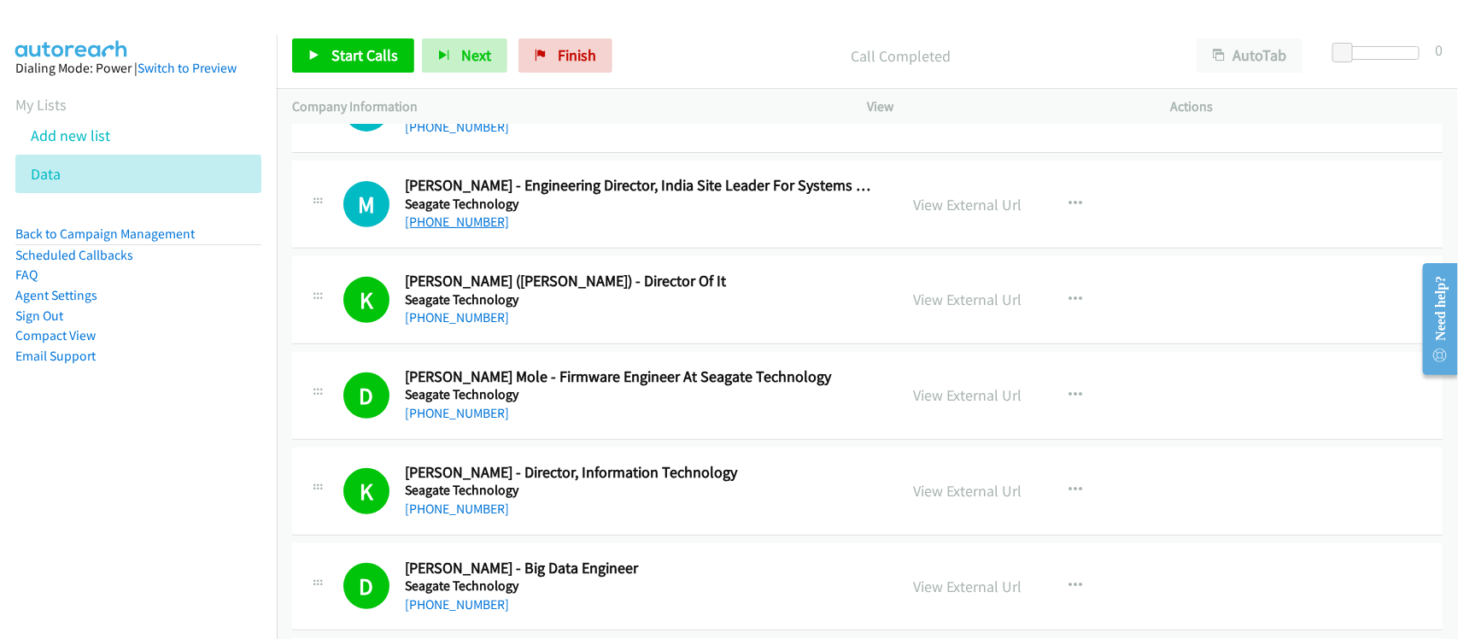
click at [434, 230] on link "+91 99729 94943" at bounding box center [457, 222] width 104 height 16
drag, startPoint x: 87, startPoint y: 424, endPoint x: 48, endPoint y: 444, distance: 44.3
click at [44, 478] on nav "Dialing Mode: Power | Switch to Preview My Lists Add new list Data Back to Camp…" at bounding box center [139, 354] width 278 height 639
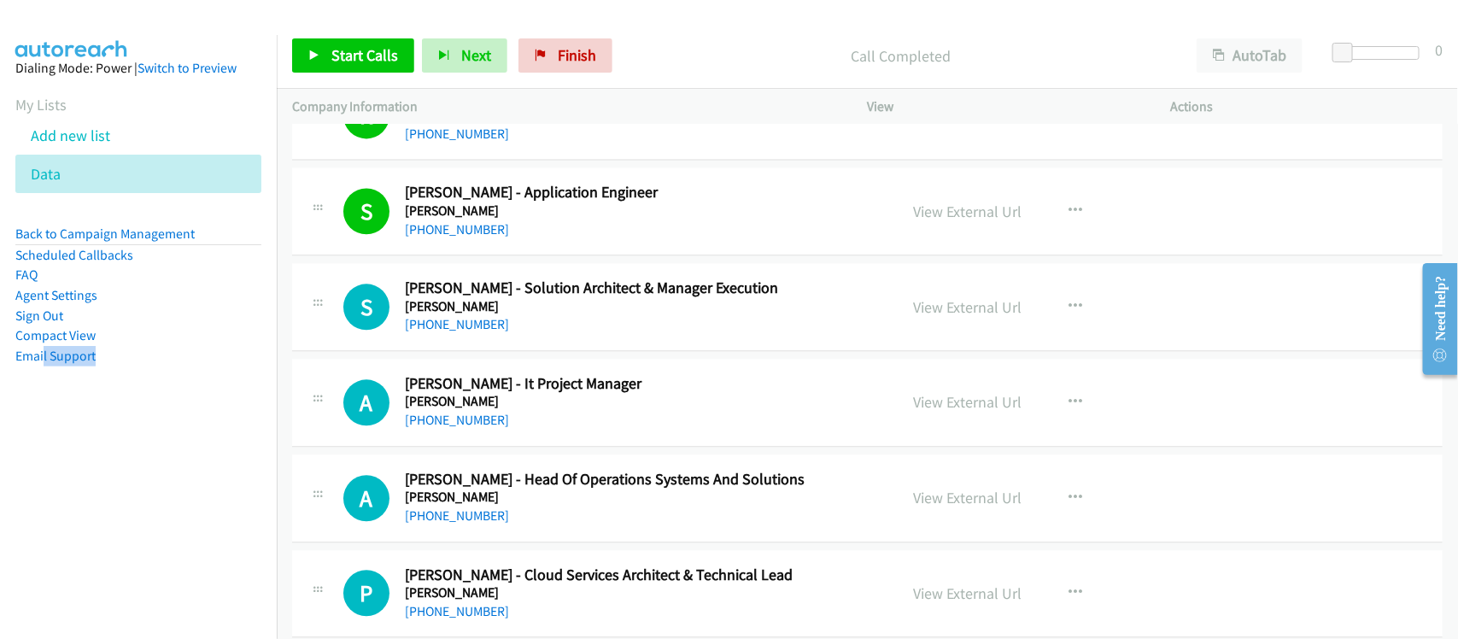
scroll to position [4614, 0]
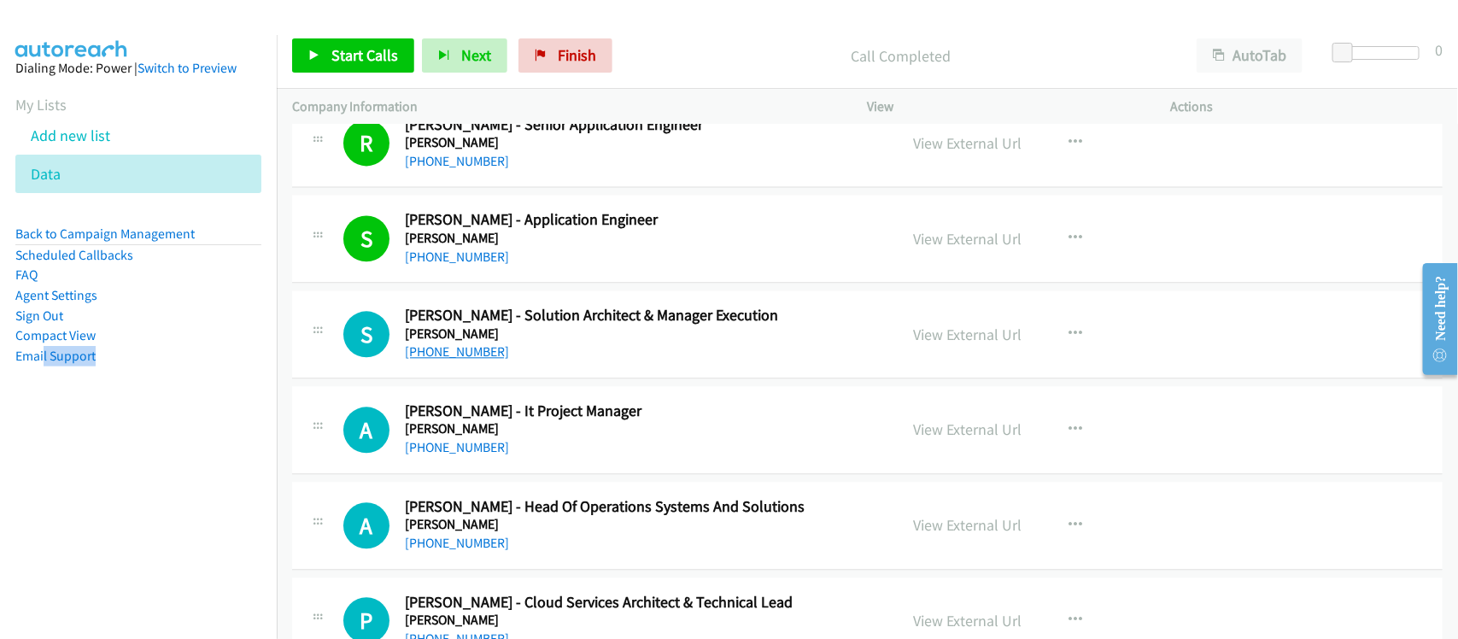
click at [460, 356] on link "+91 70280 88475" at bounding box center [457, 351] width 104 height 16
click at [480, 455] on link "+91 96462 75175" at bounding box center [457, 447] width 104 height 16
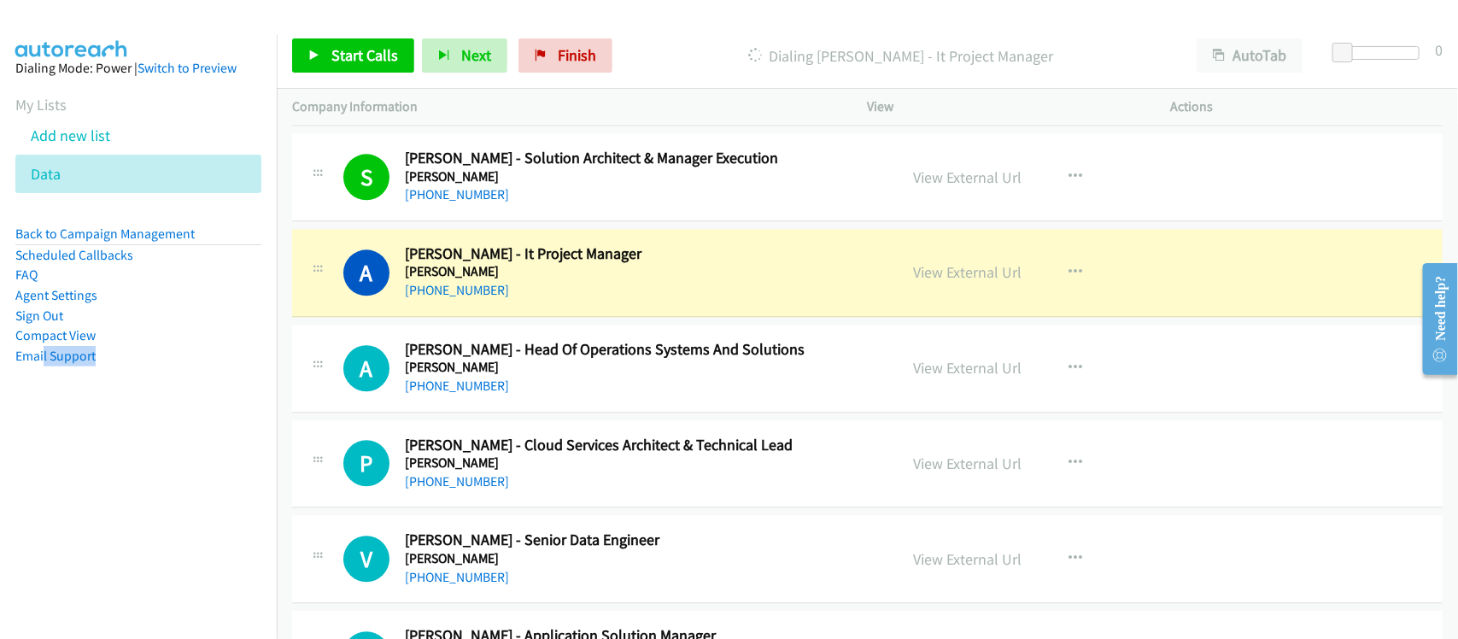
scroll to position [4827, 0]
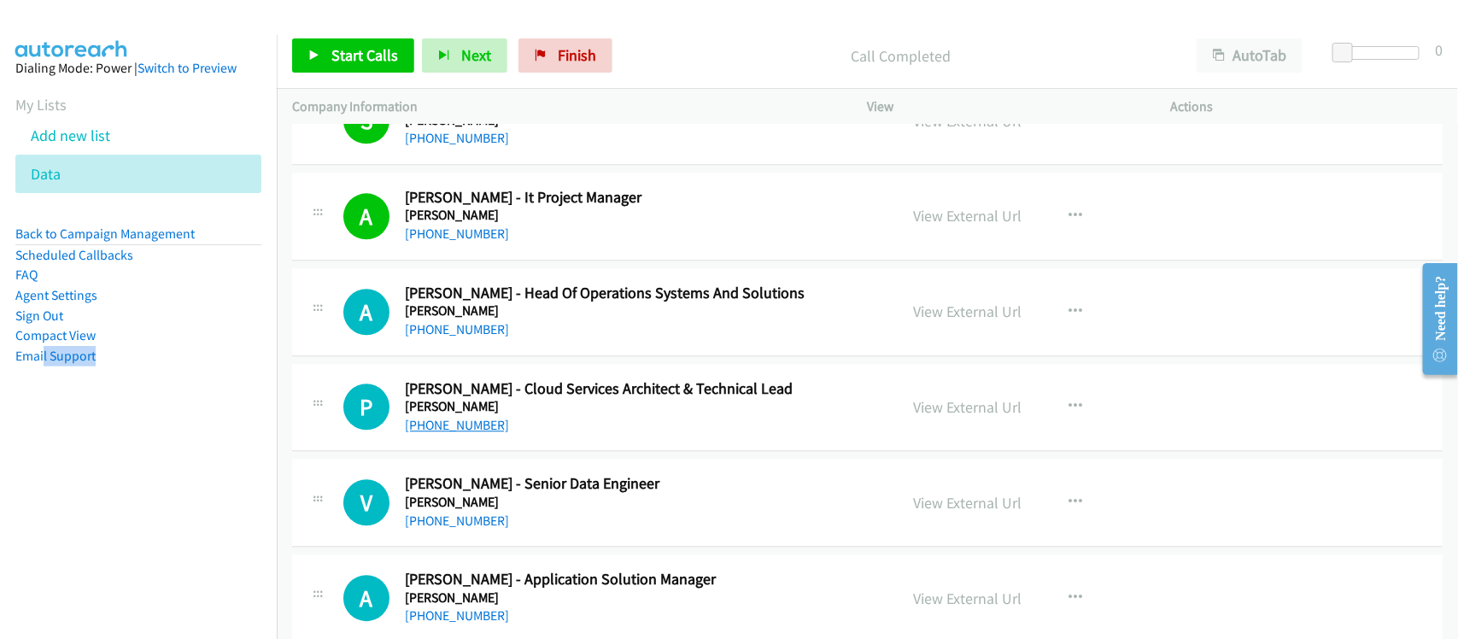
click at [454, 431] on link "+91 87008 82870" at bounding box center [457, 425] width 104 height 16
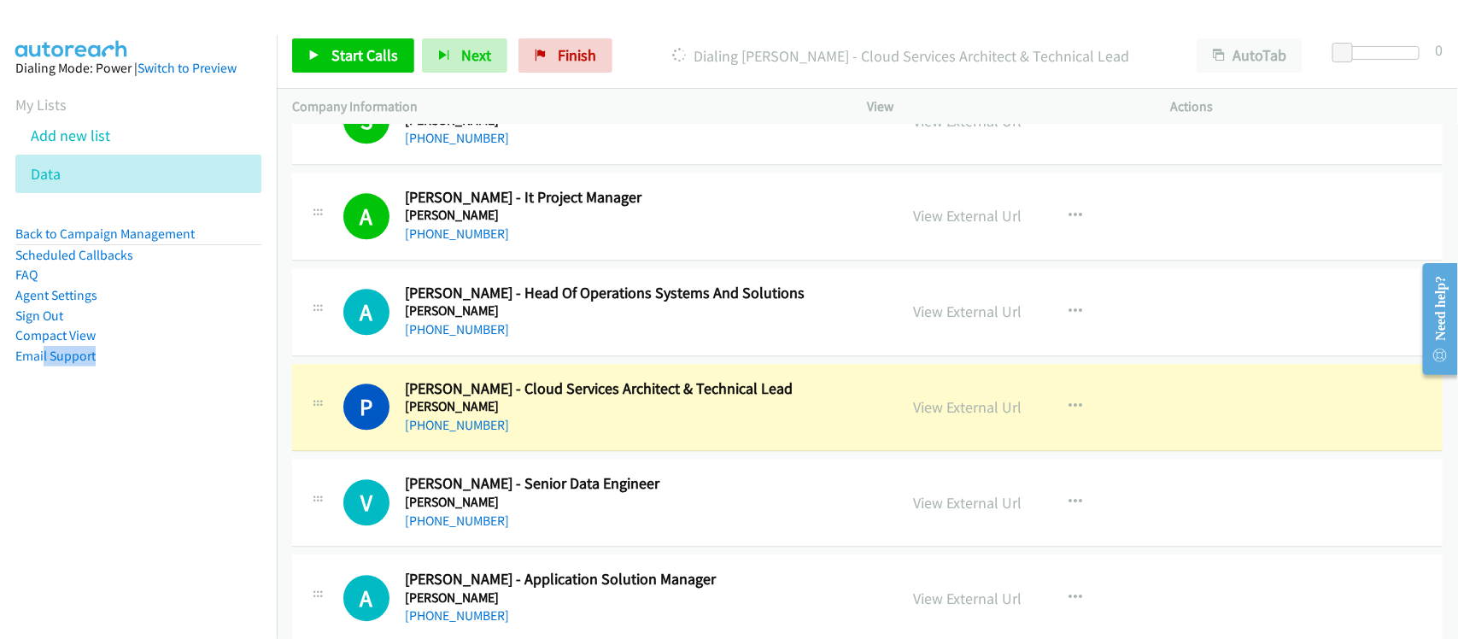
click at [564, 447] on div "P Callback Scheduled Peeyush Srivastava - Cloud Services Architect & Technical …" at bounding box center [867, 408] width 1151 height 88
click at [928, 414] on link "View External Url" at bounding box center [968, 407] width 108 height 20
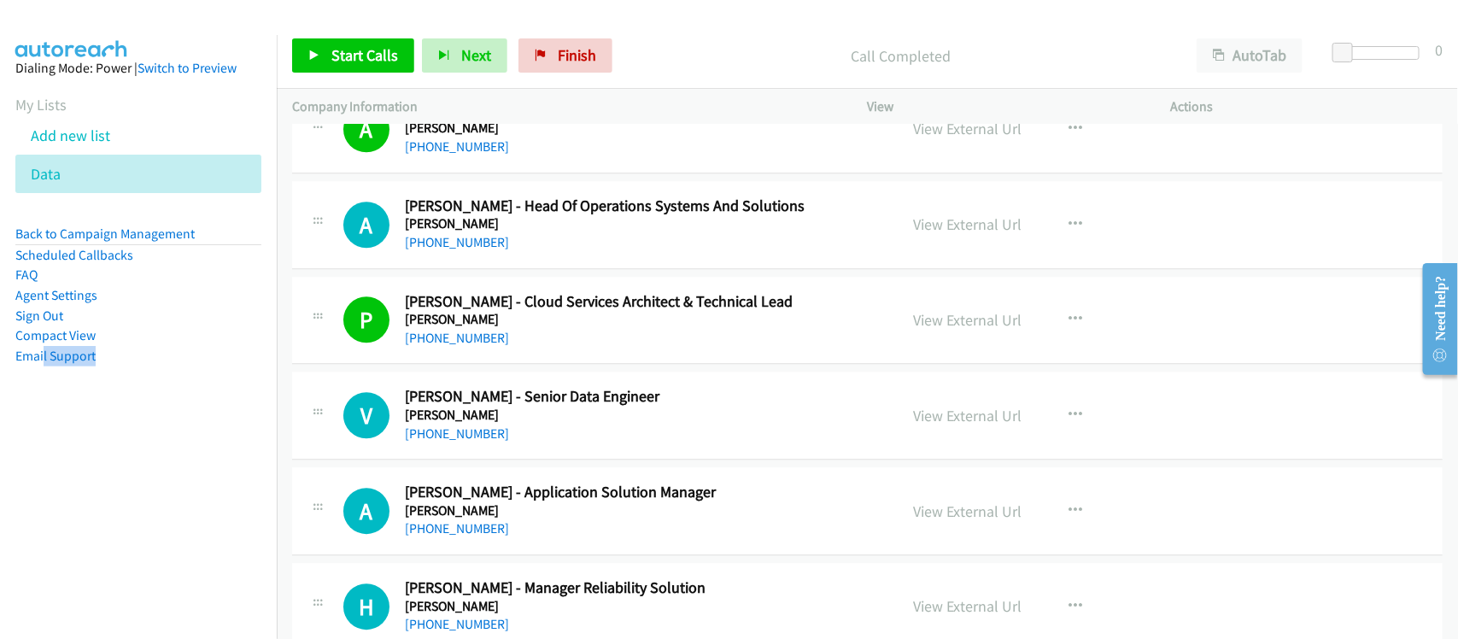
scroll to position [5041, 0]
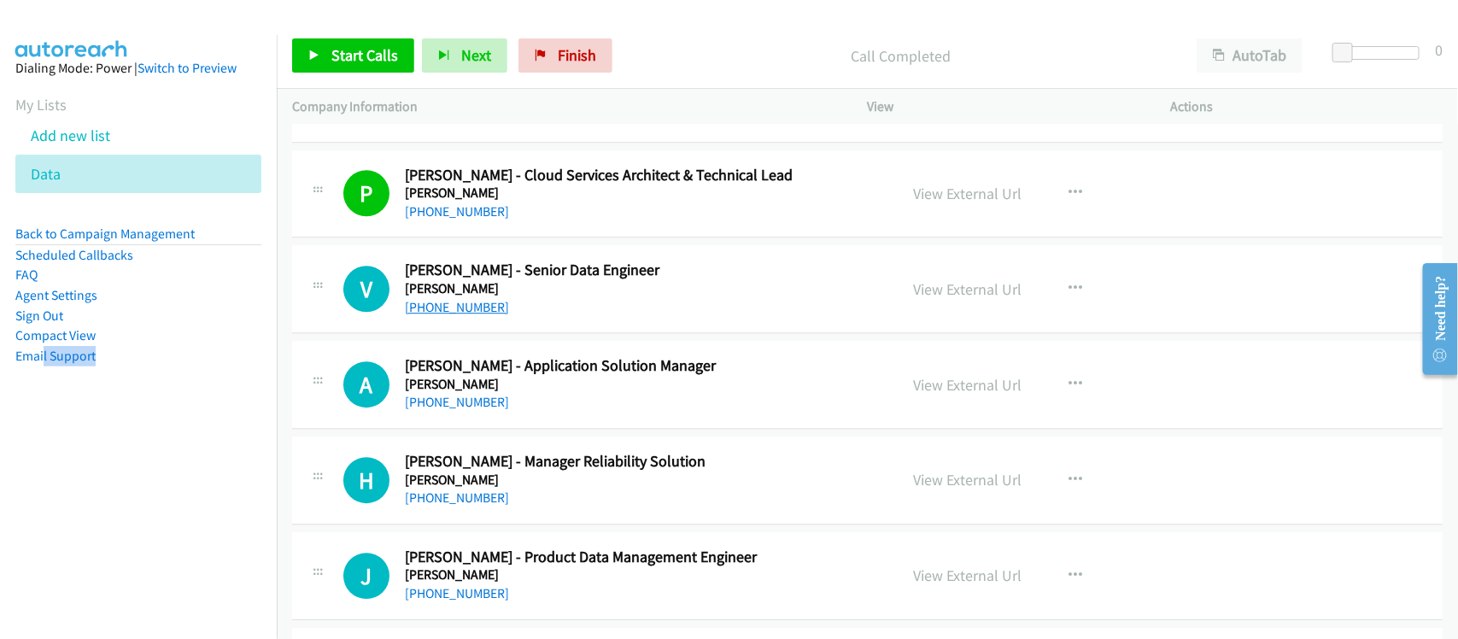
click at [445, 314] on link "+91 82880 44429" at bounding box center [457, 307] width 104 height 16
click at [595, 317] on div "+91 82880 44429" at bounding box center [640, 307] width 471 height 21
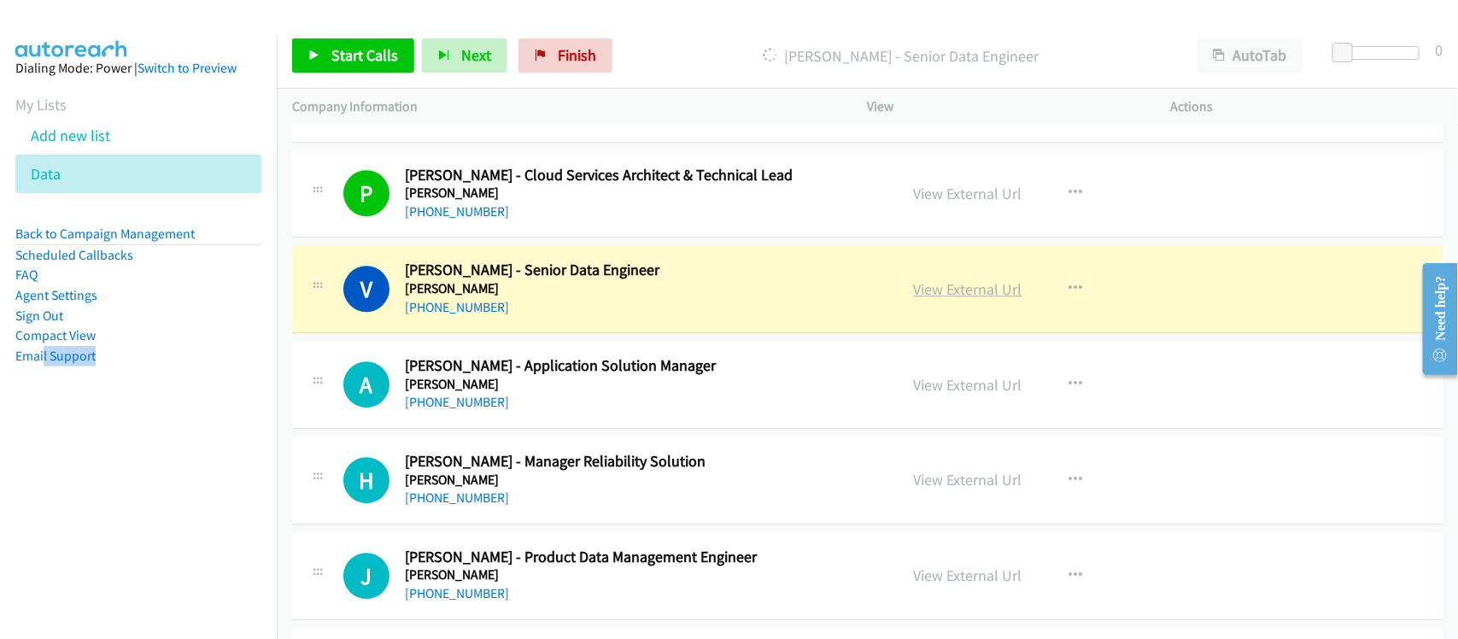
click at [1012, 296] on link "View External Url" at bounding box center [968, 289] width 108 height 20
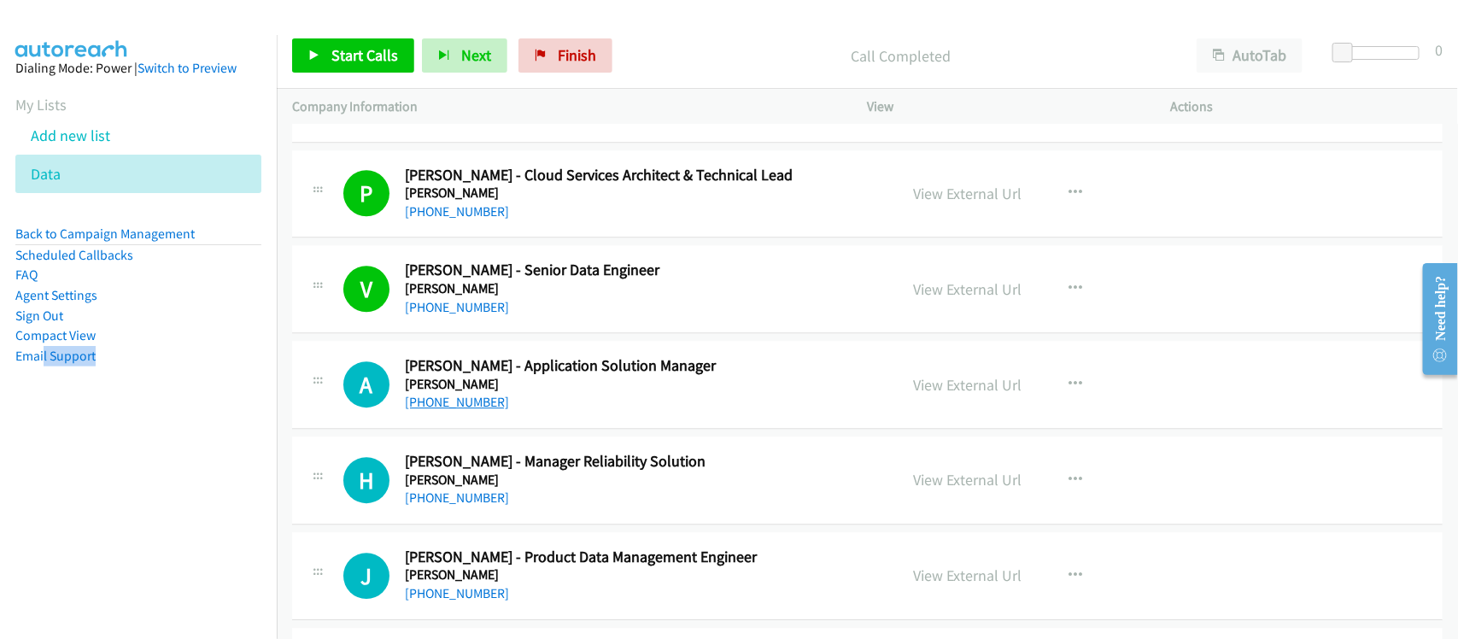
click at [472, 410] on link "+91 99453 46337" at bounding box center [457, 402] width 104 height 16
drag, startPoint x: 488, startPoint y: 502, endPoint x: 484, endPoint y: 494, distance: 9.2
click at [488, 502] on link "+91 98675 77636" at bounding box center [457, 497] width 104 height 16
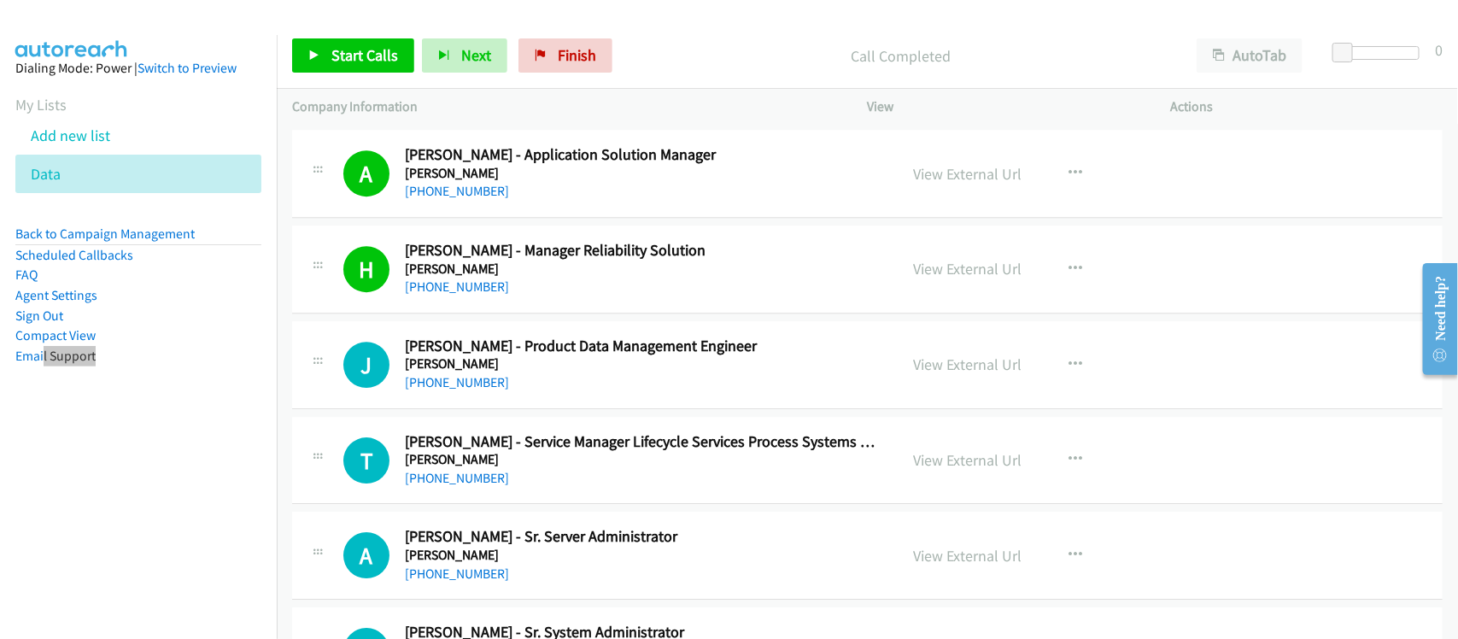
scroll to position [5254, 0]
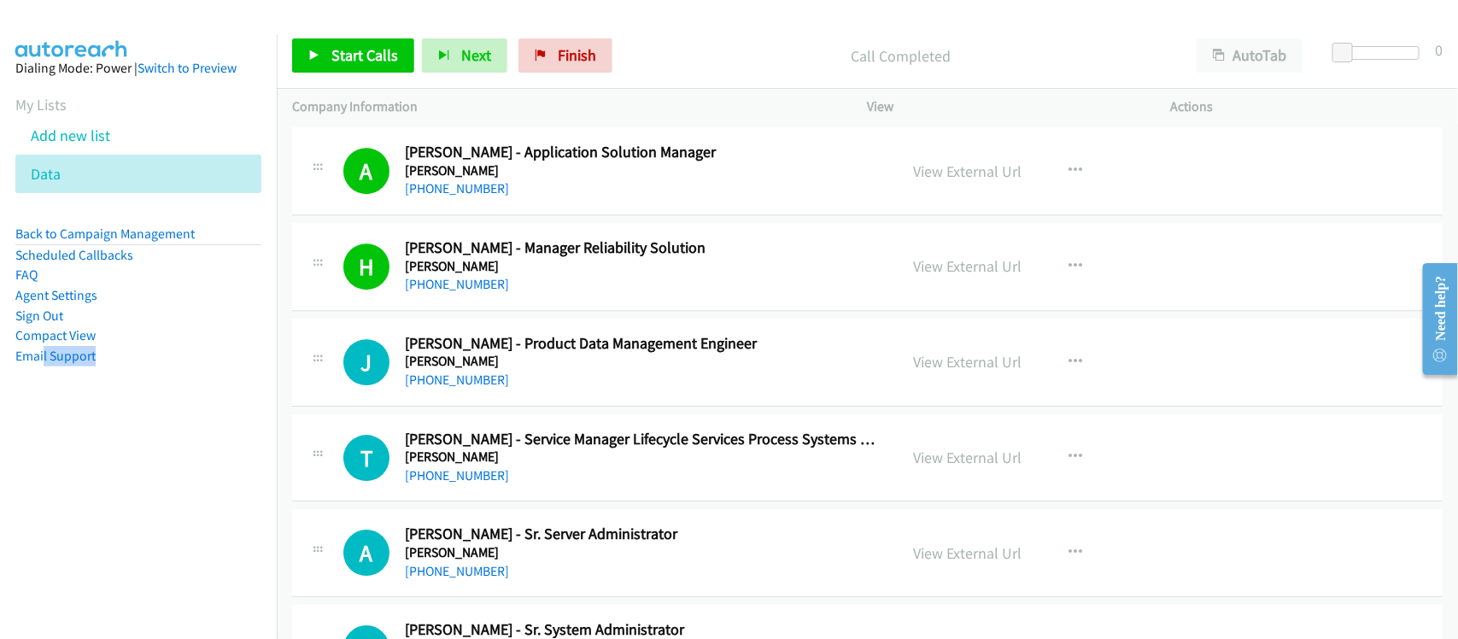
click at [583, 390] on div "+91 96238 20808" at bounding box center [640, 380] width 471 height 21
click at [387, 372] on h1 "J" at bounding box center [366, 362] width 46 height 46
click at [421, 370] on h5 "Emerson" at bounding box center [640, 361] width 471 height 17
click at [427, 387] on link "+91 96238 20808" at bounding box center [457, 380] width 104 height 16
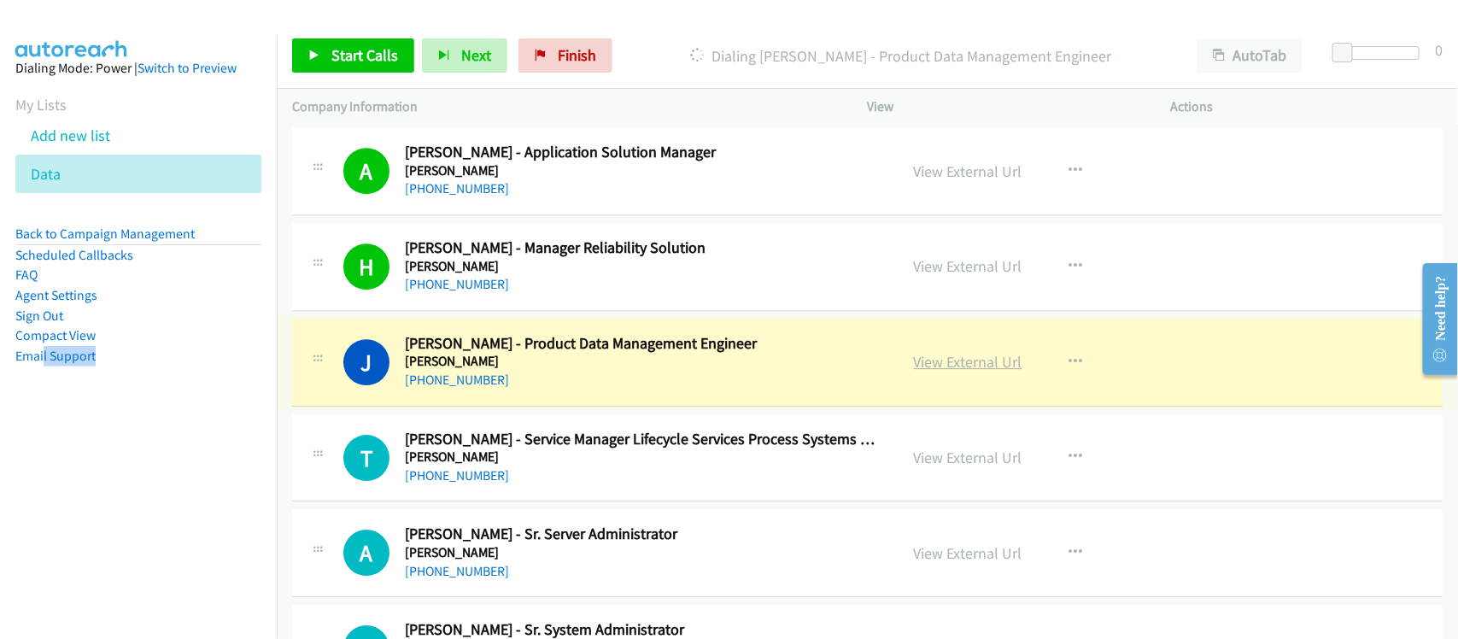
click at [962, 372] on link "View External Url" at bounding box center [968, 362] width 108 height 20
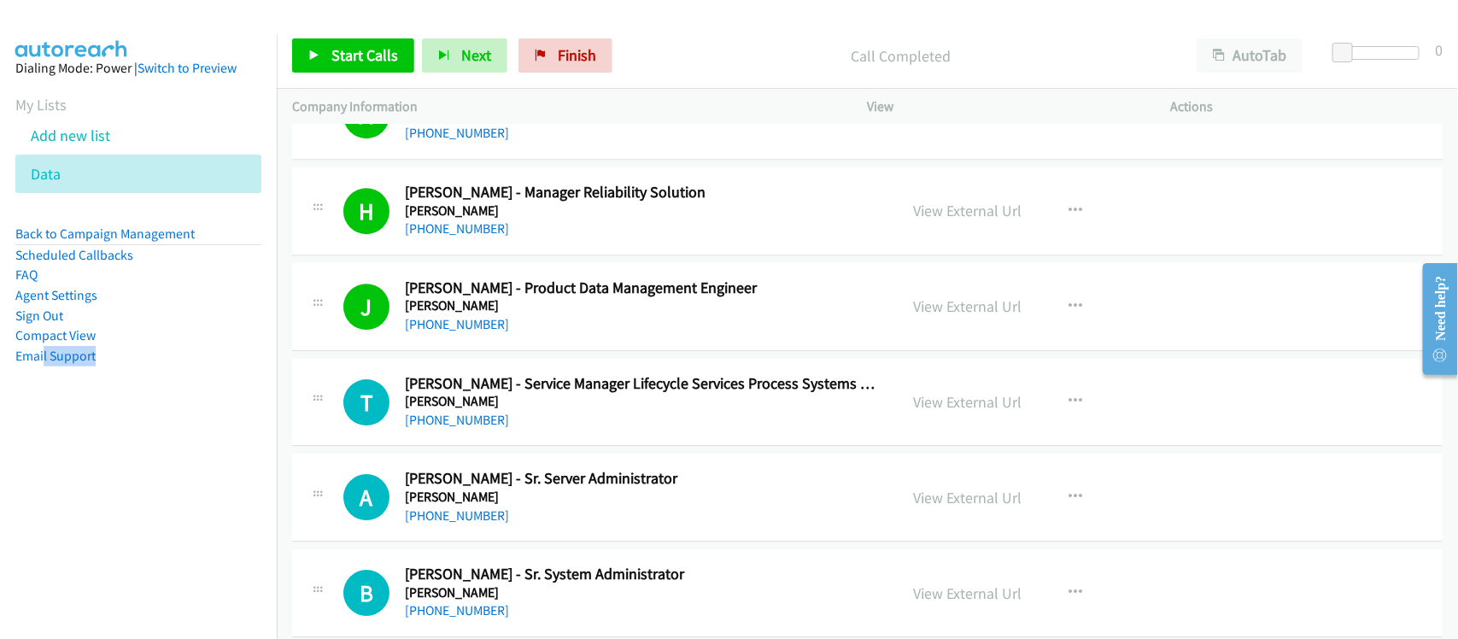
scroll to position [5361, 0]
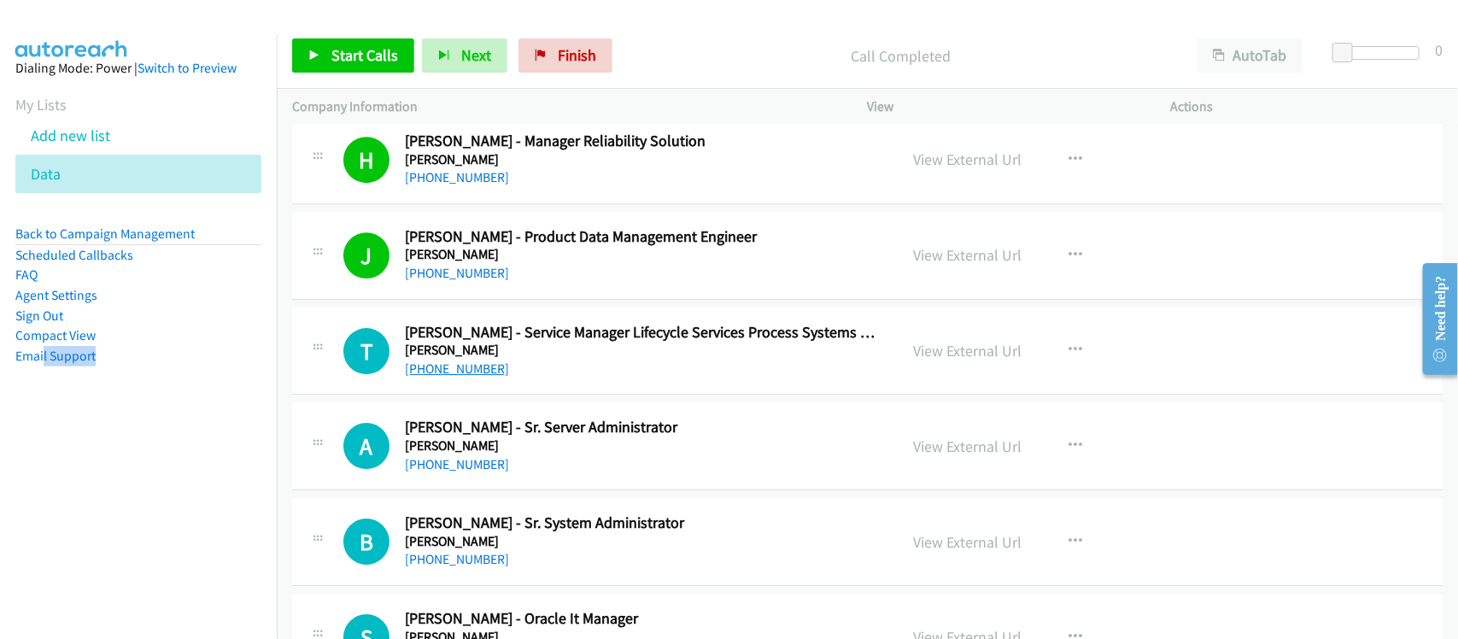
drag, startPoint x: 485, startPoint y: 380, endPoint x: 489, endPoint y: 372, distance: 9.2
click at [485, 377] on link "+91 93308 63174" at bounding box center [457, 368] width 104 height 16
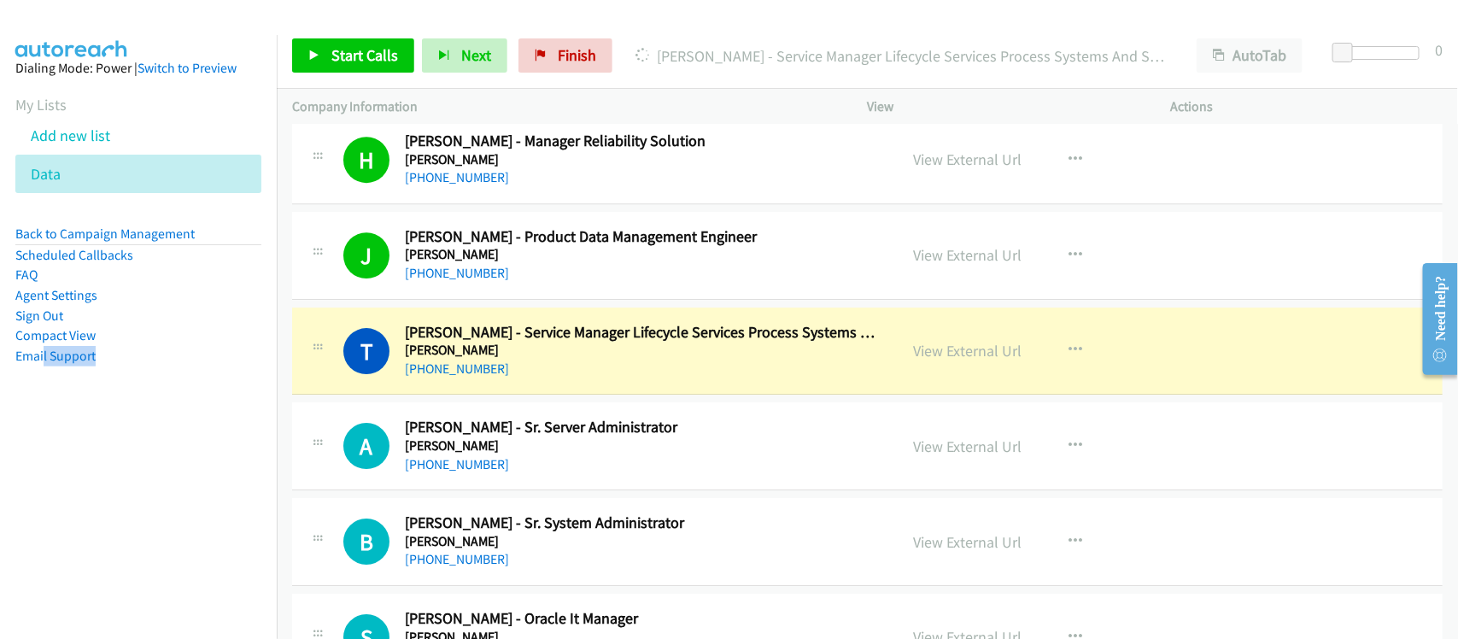
drag, startPoint x: 569, startPoint y: 350, endPoint x: 577, endPoint y: 340, distance: 12.8
click at [569, 343] on h2 "Tuhin Barman - Service Manager Lifecycle Services Process Systems And Solutions…" at bounding box center [640, 333] width 471 height 20
click at [936, 360] on link "View External Url" at bounding box center [968, 351] width 108 height 20
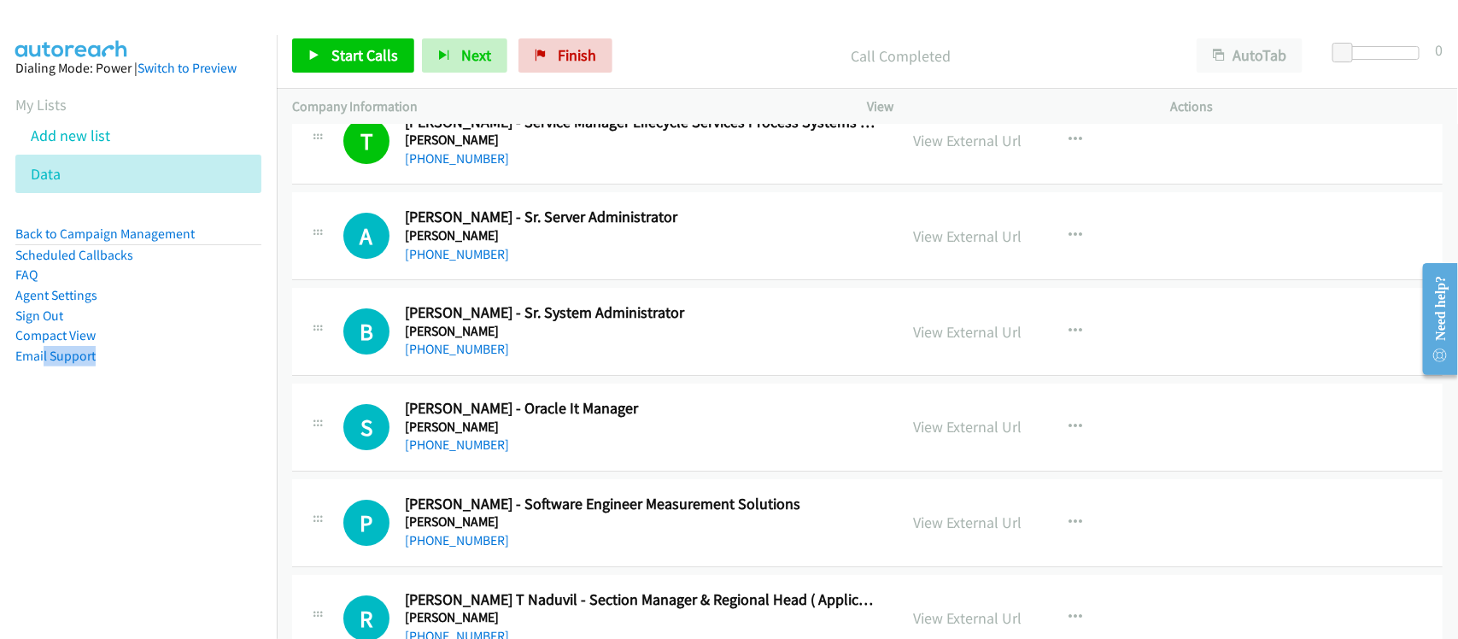
scroll to position [5575, 0]
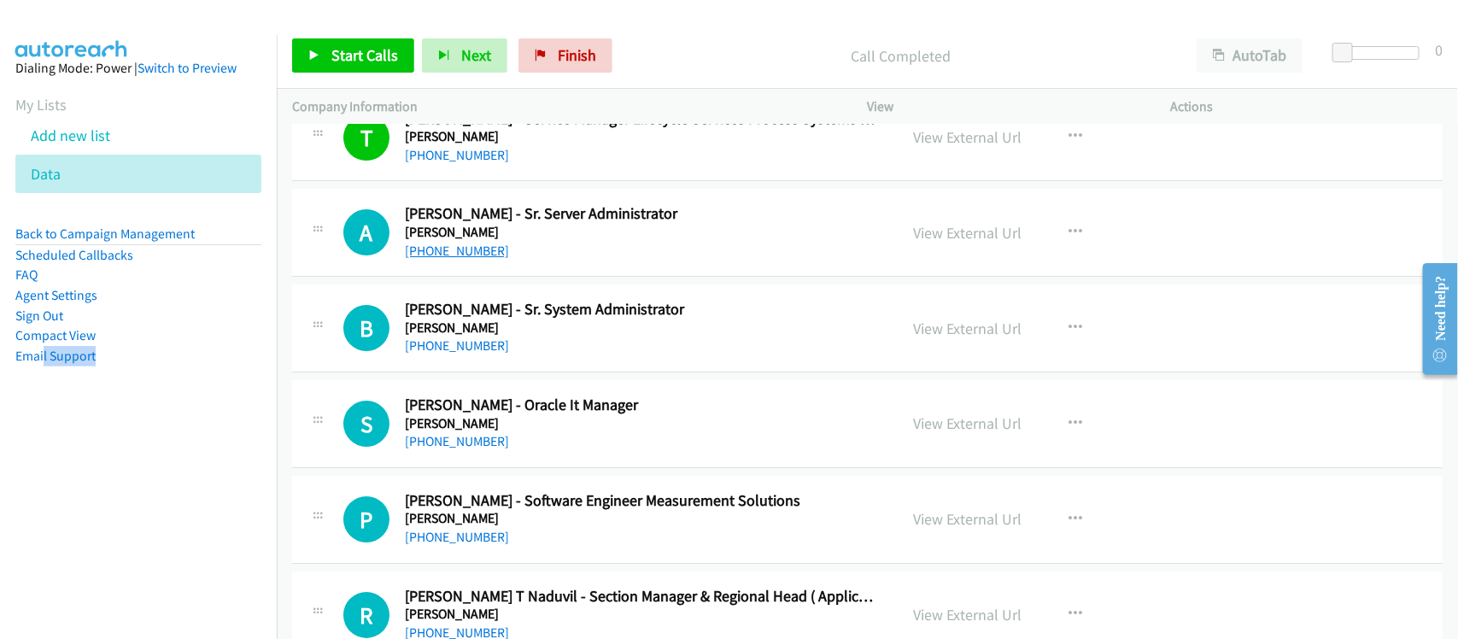
click at [454, 259] on link "+91 20 6676 2095" at bounding box center [457, 251] width 104 height 16
click at [480, 350] on link "+91 99234 41357" at bounding box center [457, 345] width 104 height 16
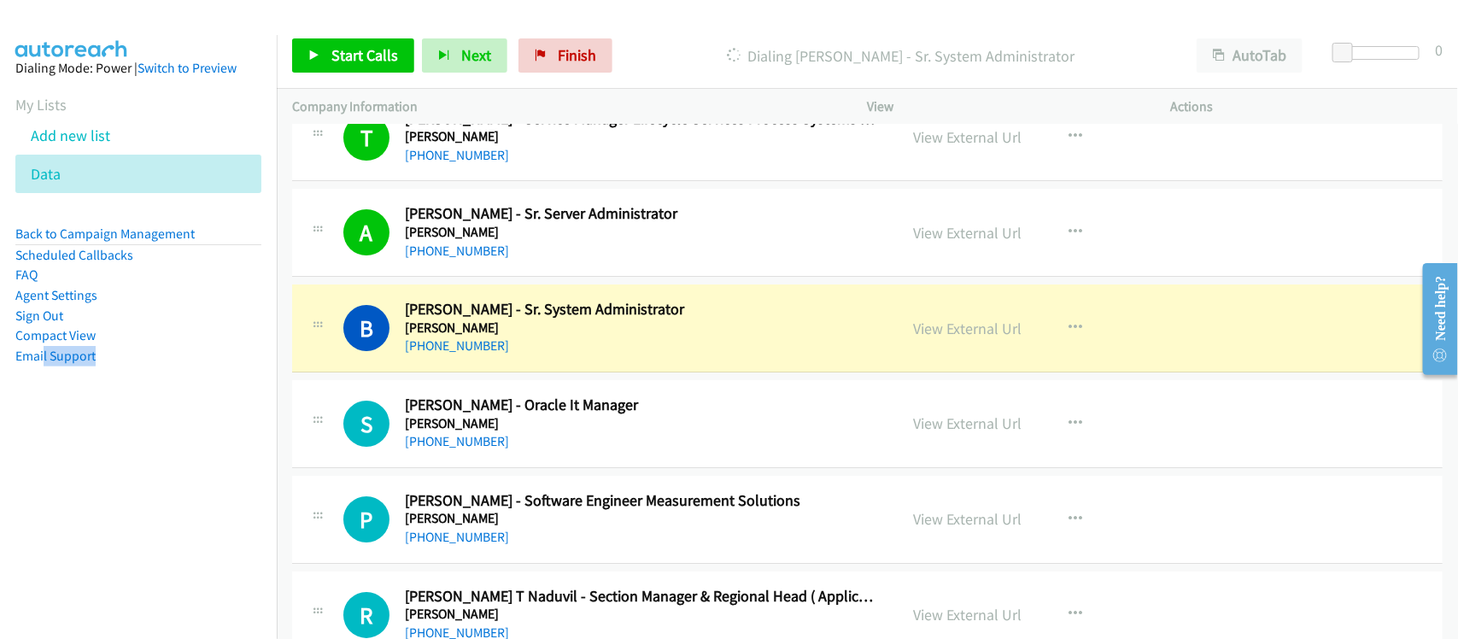
click at [564, 337] on h5 "Emerson" at bounding box center [640, 327] width 471 height 17
click at [966, 338] on link "View External Url" at bounding box center [968, 329] width 108 height 20
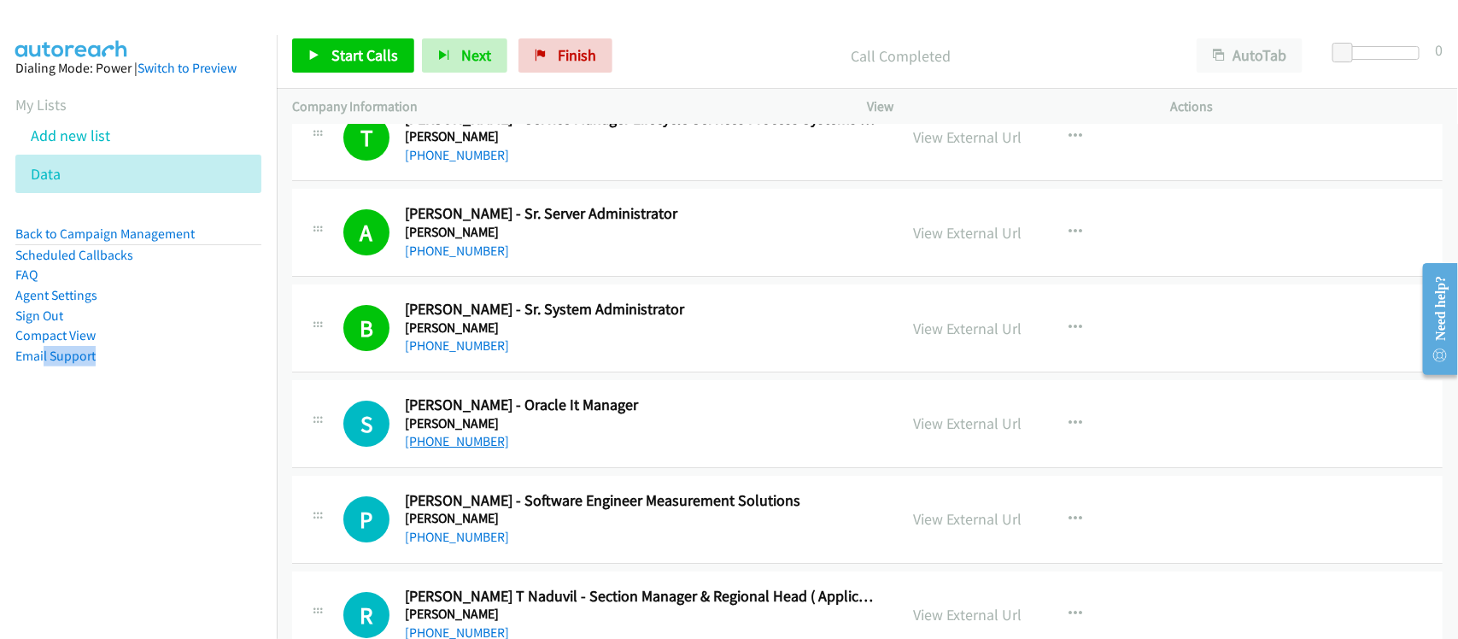
click at [488, 449] on link "+91 99946 62163" at bounding box center [457, 441] width 104 height 16
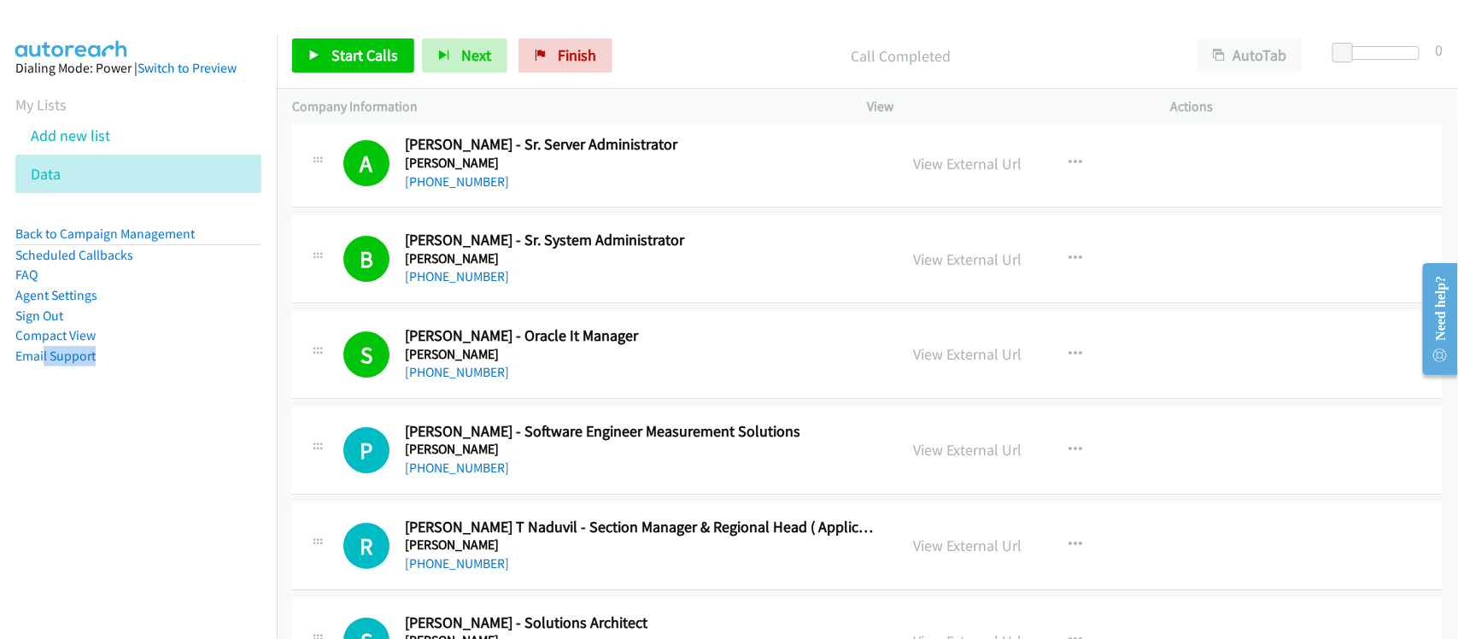
scroll to position [5682, 0]
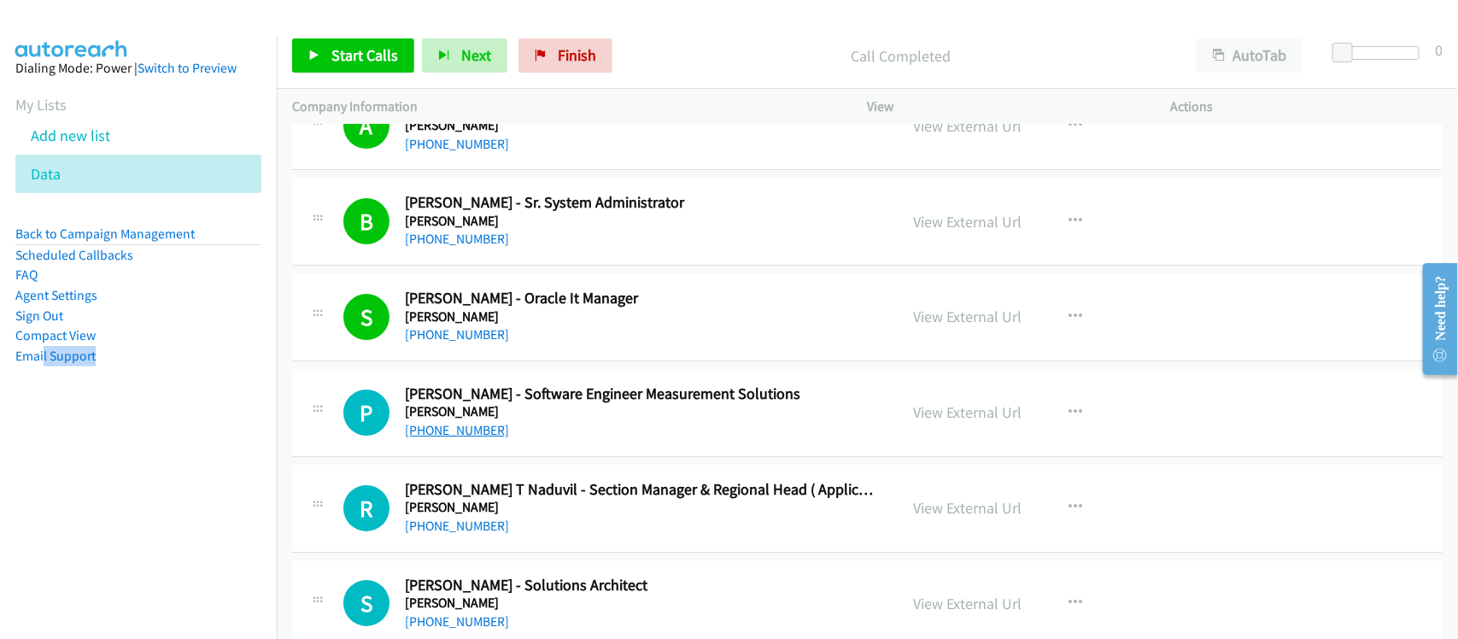
click at [493, 434] on link "+91 90297 34307" at bounding box center [457, 430] width 104 height 16
click at [459, 534] on link "+91 99725 23101" at bounding box center [457, 526] width 104 height 16
click at [570, 516] on h5 "Emerson" at bounding box center [640, 507] width 471 height 17
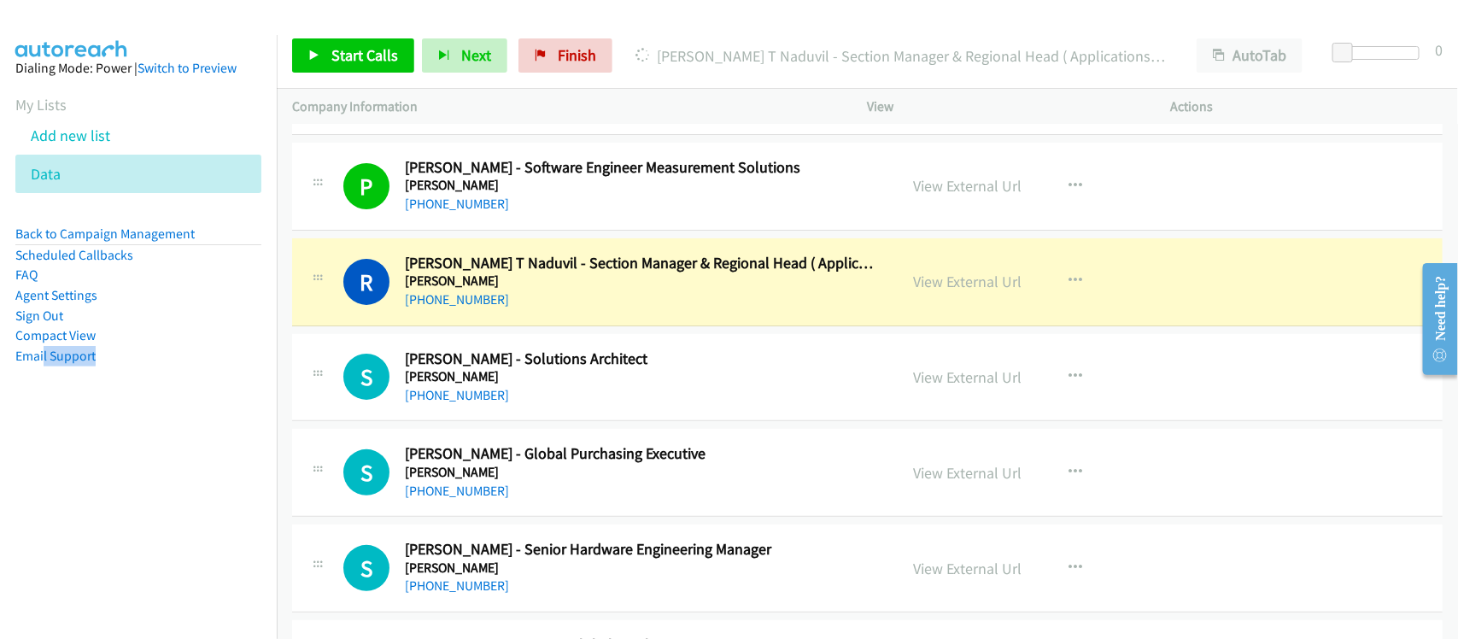
scroll to position [5895, 0]
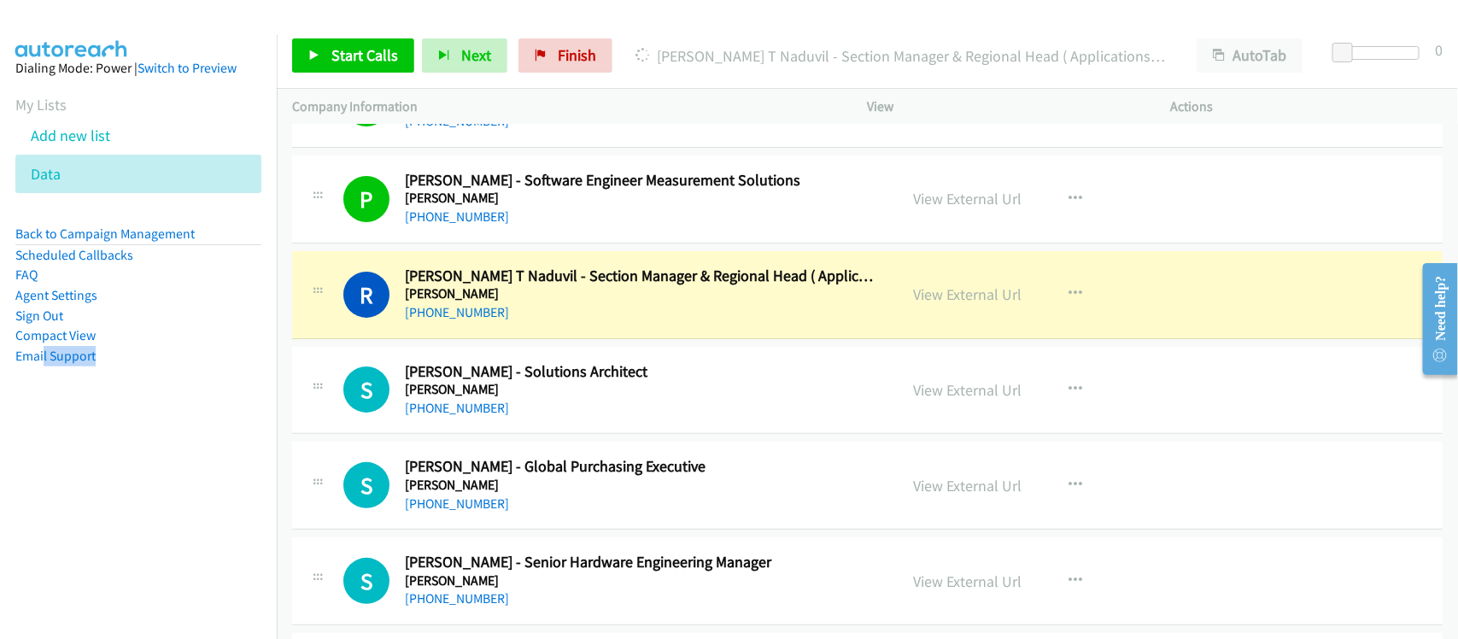
click at [236, 483] on nav "Dialing Mode: Power | Switch to Preview My Lists Add new list Data Back to Camp…" at bounding box center [139, 354] width 278 height 639
drag, startPoint x: 625, startPoint y: 330, endPoint x: 666, endPoint y: 323, distance: 41.6
click at [625, 323] on div "+91 99725 23101" at bounding box center [640, 312] width 471 height 21
click at [952, 304] on link "View External Url" at bounding box center [968, 294] width 108 height 20
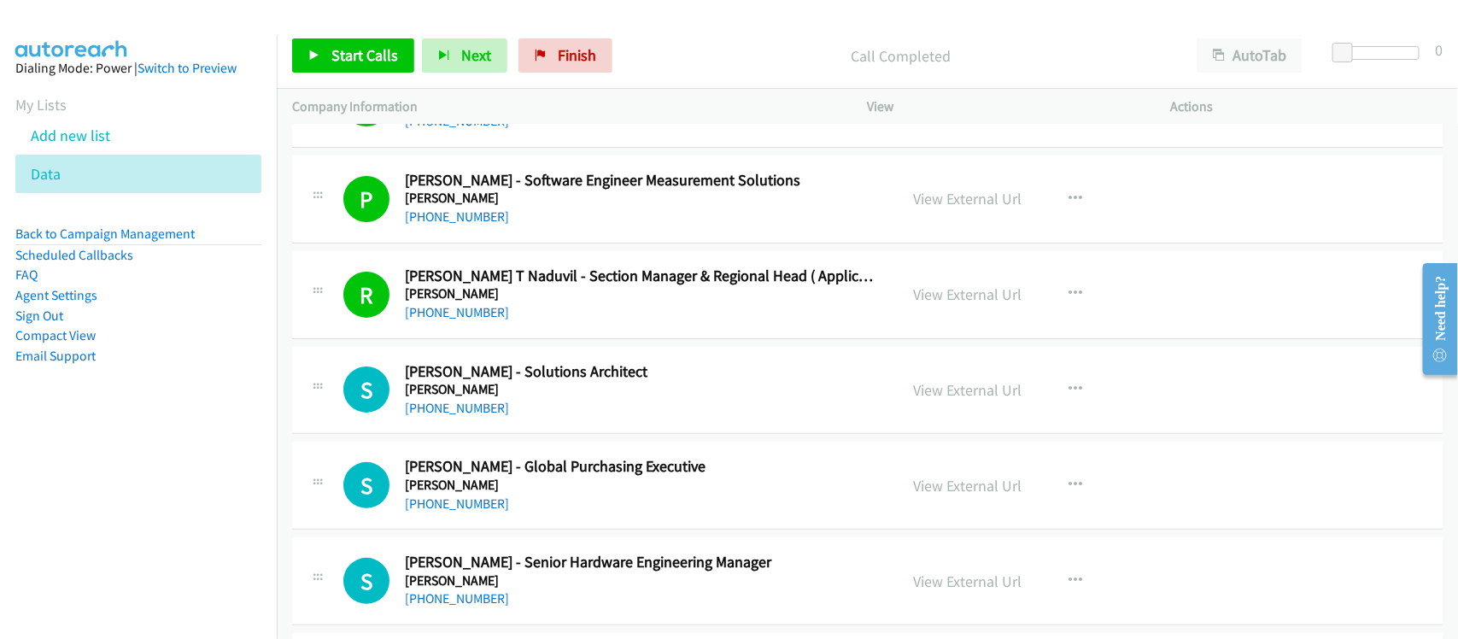
drag, startPoint x: 477, startPoint y: 415, endPoint x: 594, endPoint y: 412, distance: 117.1
click at [477, 415] on link "+91 99229 48839" at bounding box center [457, 408] width 104 height 16
click at [541, 416] on div "+91 99229 48839" at bounding box center [640, 408] width 471 height 21
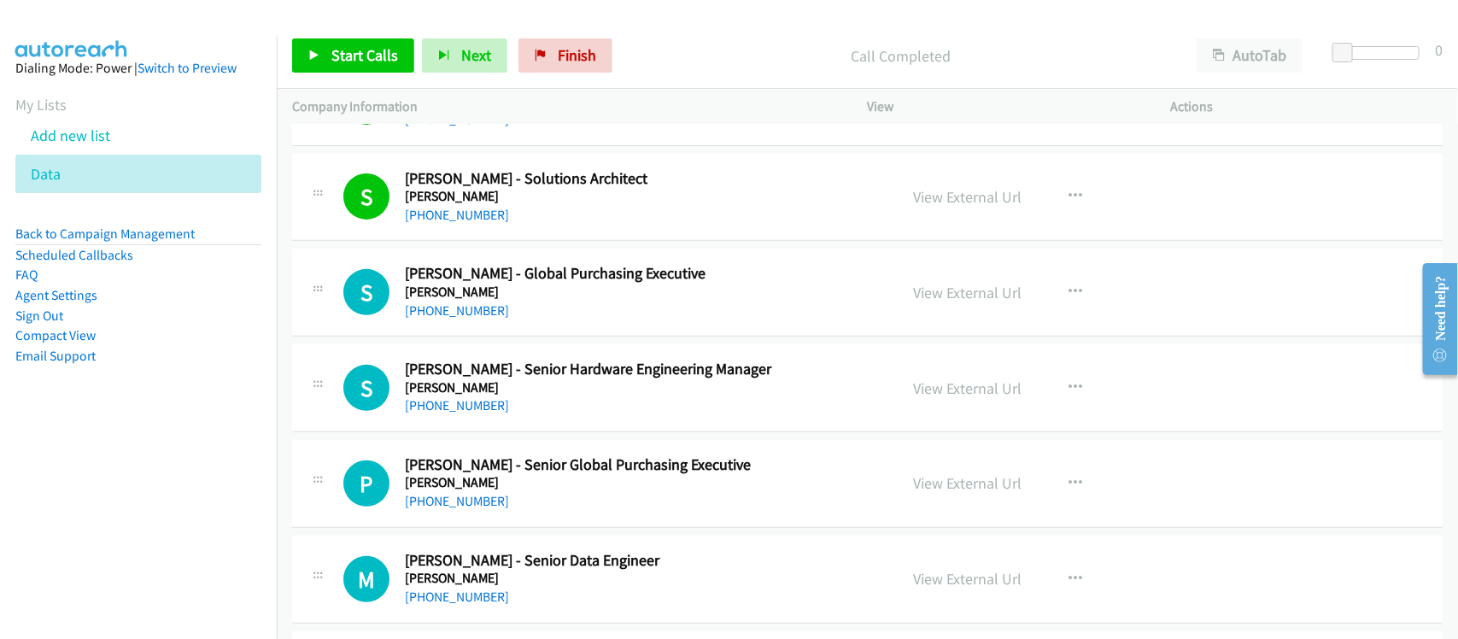
scroll to position [6109, 0]
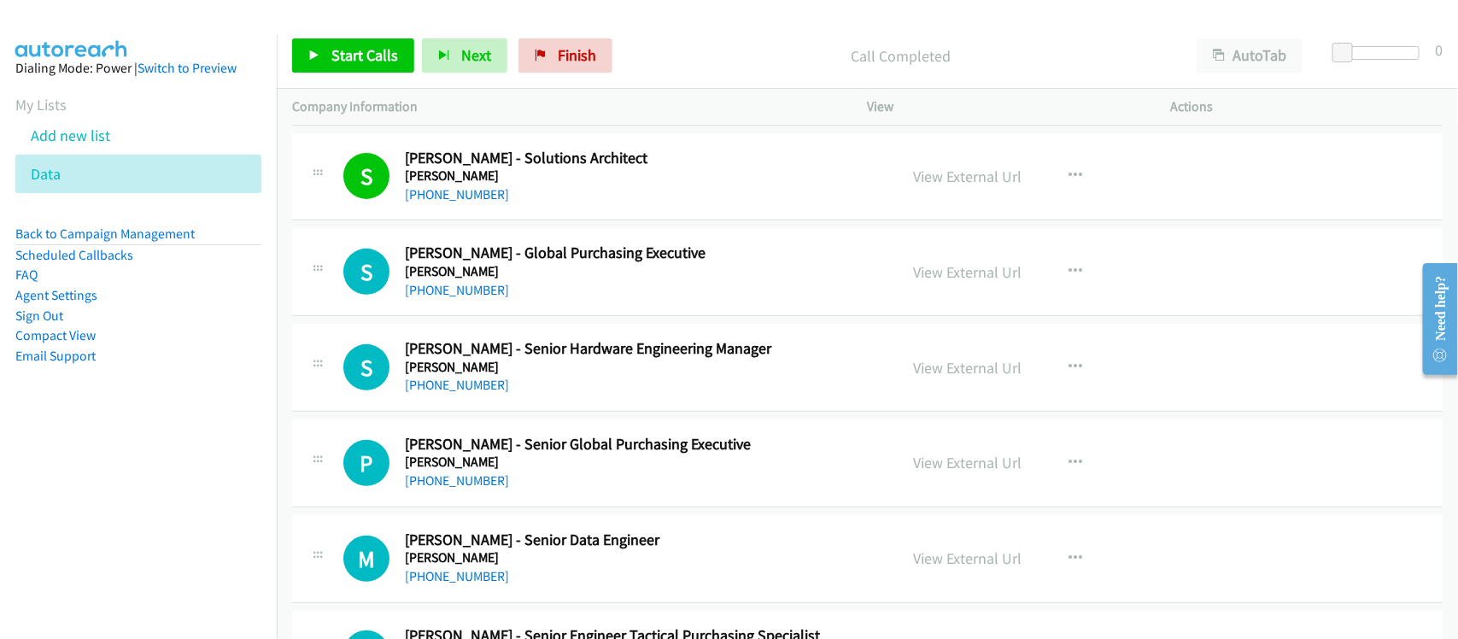
drag, startPoint x: 462, startPoint y: 391, endPoint x: 462, endPoint y: 380, distance: 11.1
click at [462, 391] on link "+91 94483 88415" at bounding box center [457, 385] width 104 height 16
click at [451, 489] on link "+91 97693 73065" at bounding box center [457, 480] width 104 height 16
click at [607, 471] on h5 "Emerson" at bounding box center [640, 462] width 471 height 17
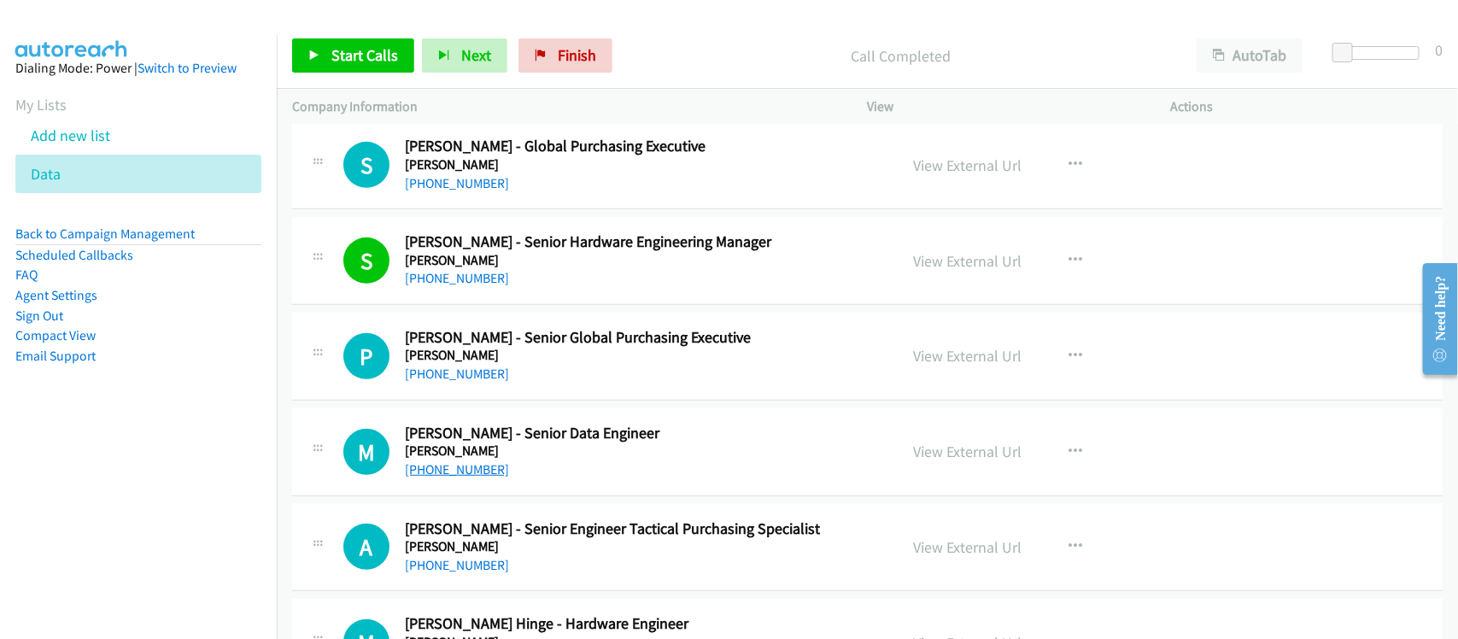
click at [440, 478] on link "+91 81465 53385" at bounding box center [457, 469] width 104 height 16
click at [549, 399] on div "P Callback Scheduled Priti Naidu - Senior Global Purchasing Executive Emerson A…" at bounding box center [867, 357] width 1151 height 88
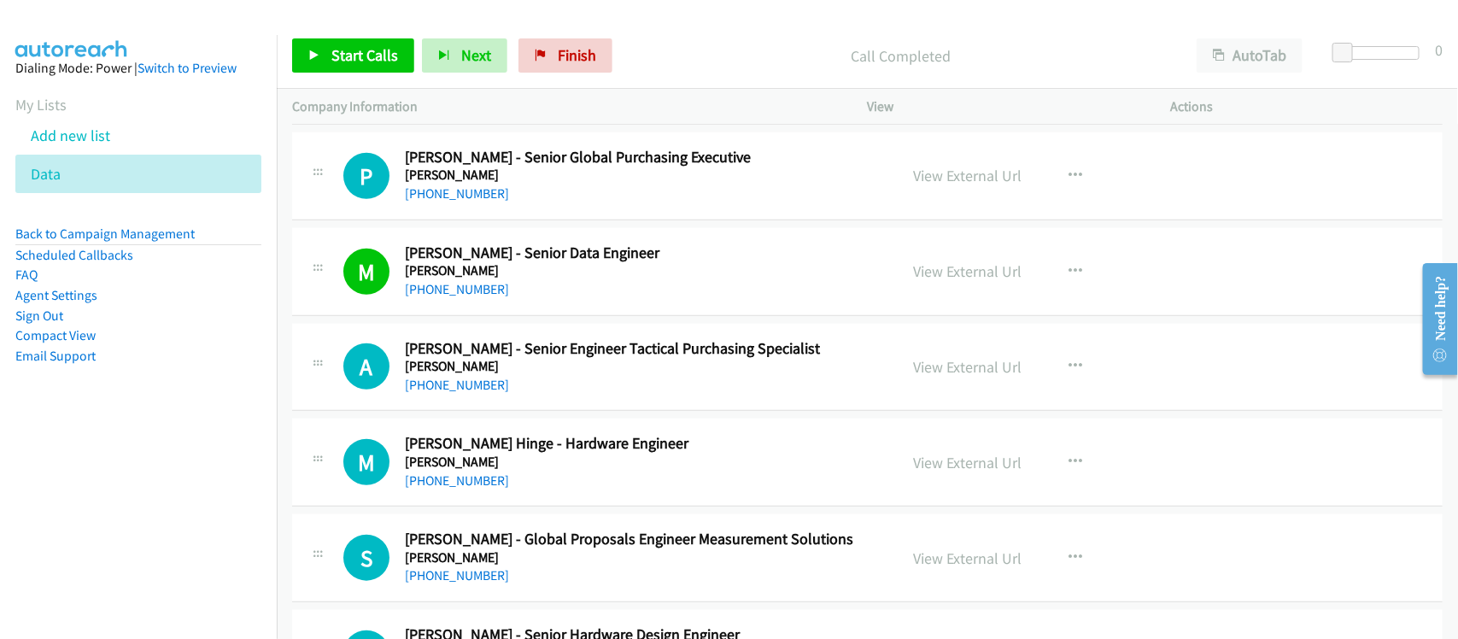
scroll to position [6429, 0]
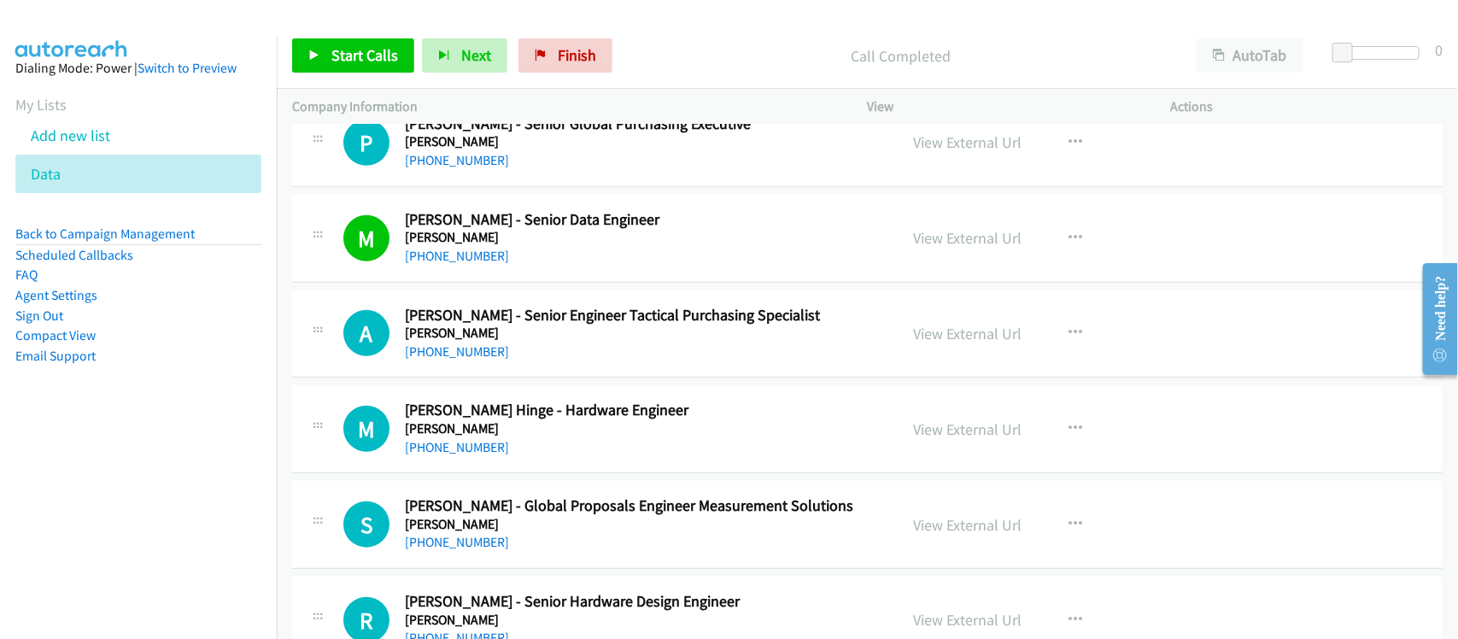
drag, startPoint x: 458, startPoint y: 356, endPoint x: 676, endPoint y: 374, distance: 218.6
click at [458, 356] on link "+91 81970 21970" at bounding box center [457, 351] width 104 height 16
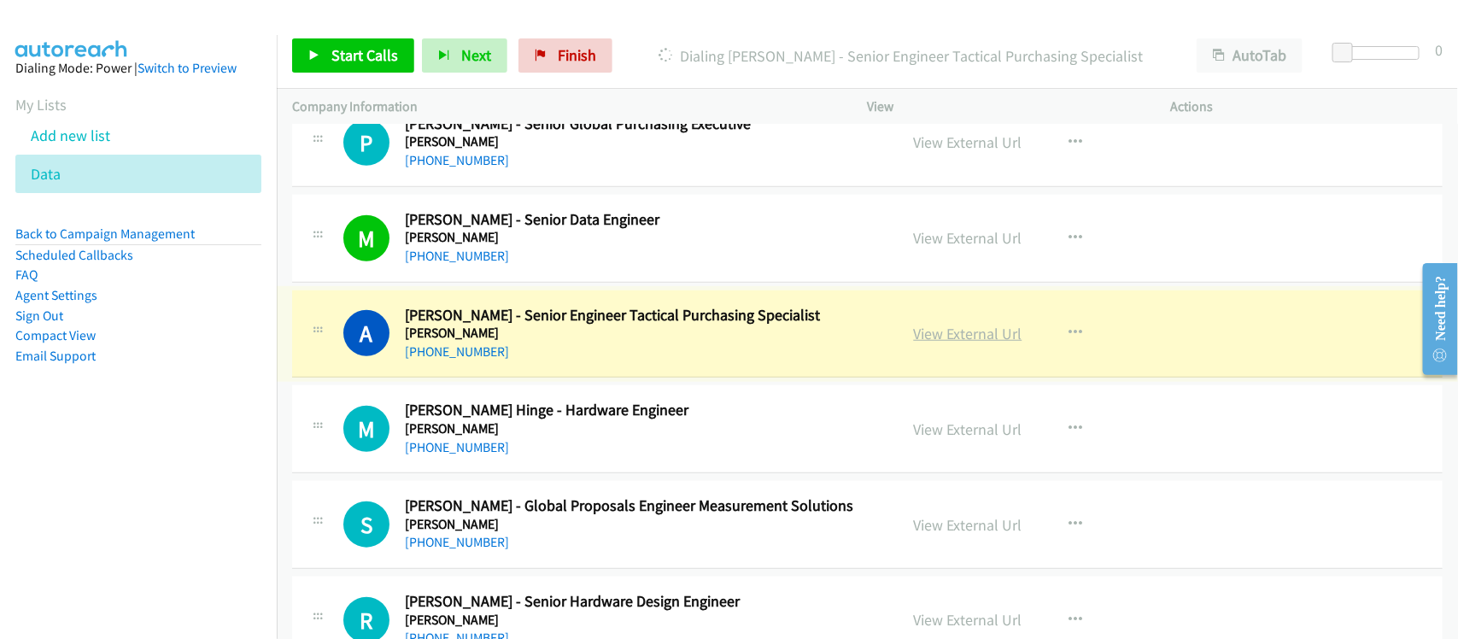
click at [951, 343] on link "View External Url" at bounding box center [968, 334] width 108 height 20
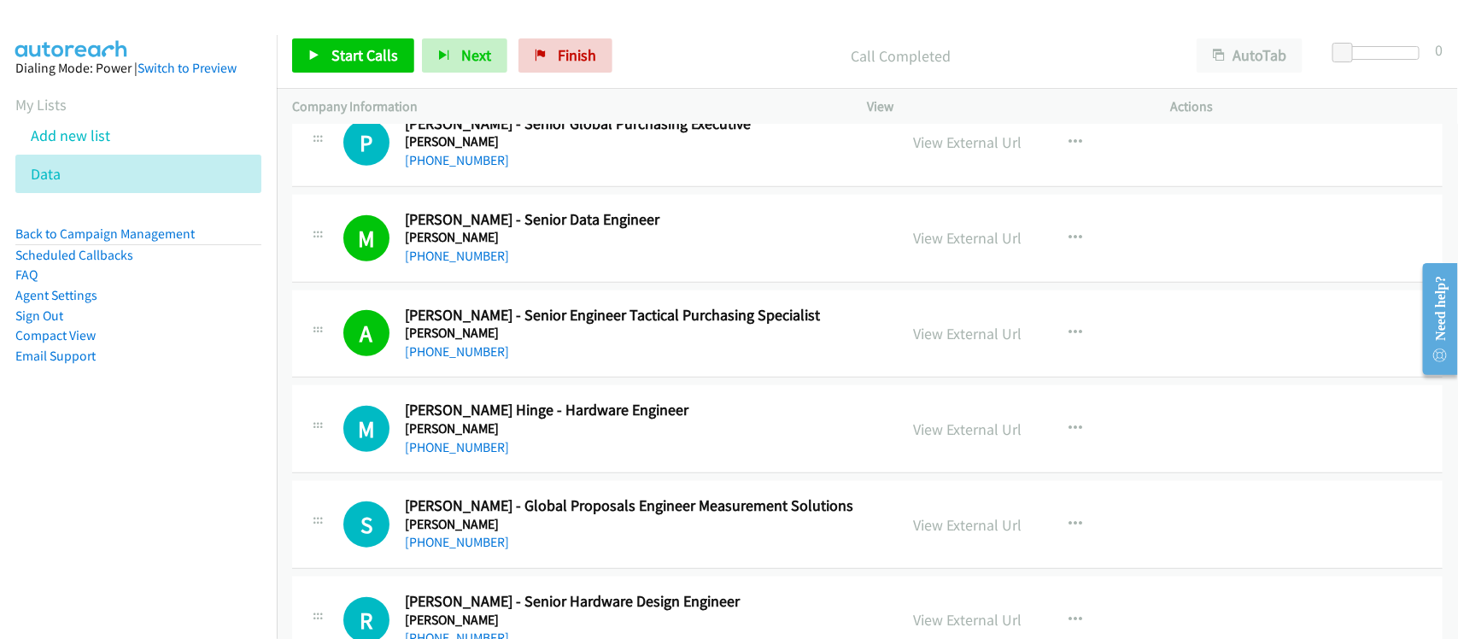
drag, startPoint x: 466, startPoint y: 458, endPoint x: 466, endPoint y: 447, distance: 11.1
click at [466, 455] on link "+91 80875 40437" at bounding box center [457, 447] width 104 height 16
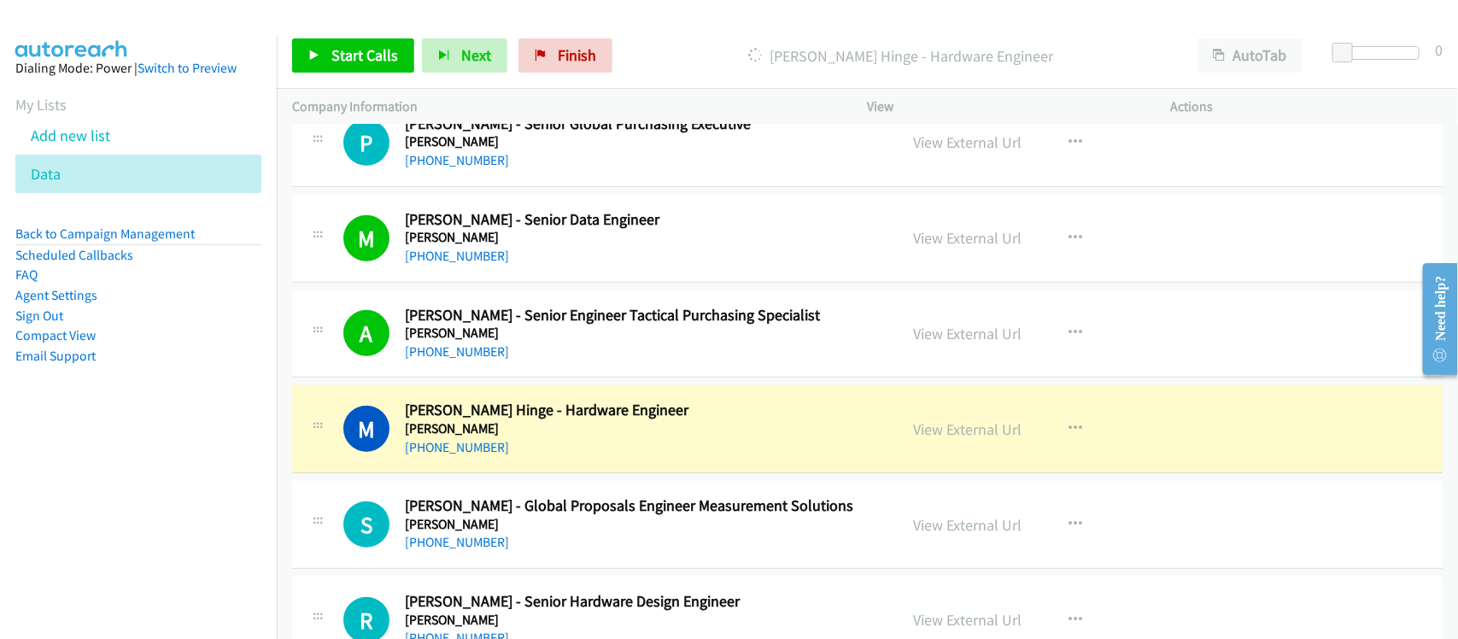
click at [592, 458] on div "+91 80875 40437" at bounding box center [640, 447] width 471 height 21
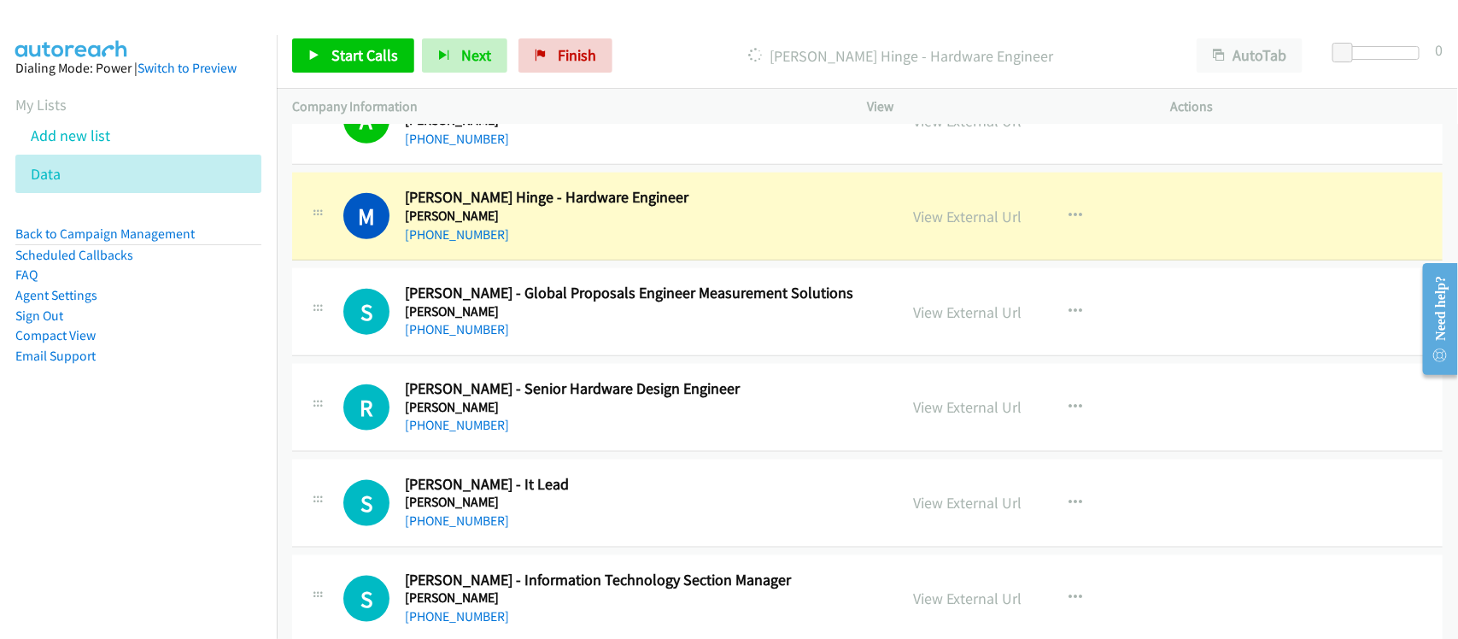
scroll to position [6643, 0]
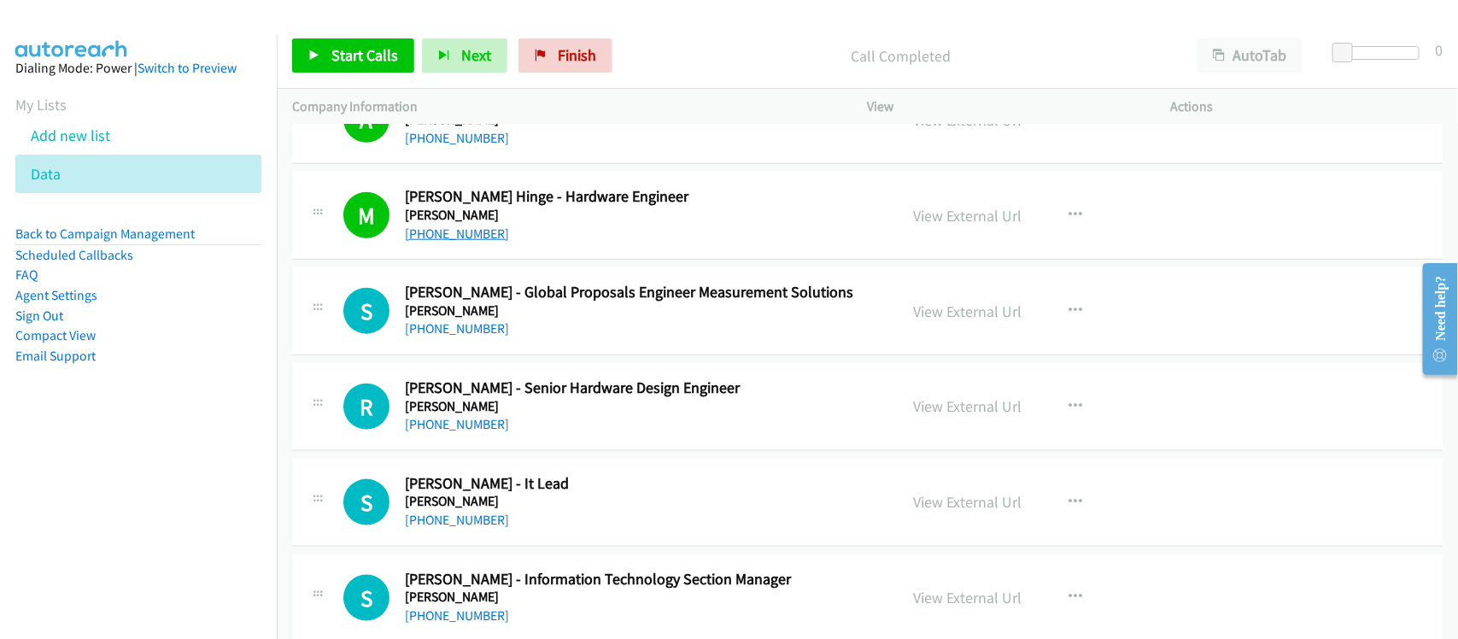
click at [449, 242] on link "+91 80875 40437" at bounding box center [457, 234] width 104 height 16
click at [569, 339] on div "+91 98336 21564" at bounding box center [640, 329] width 471 height 21
click at [453, 336] on link "+91 98336 21564" at bounding box center [457, 328] width 104 height 16
click at [547, 435] on div "+91 77389 00471" at bounding box center [640, 424] width 471 height 21
click at [479, 430] on link "+91 77389 00471" at bounding box center [457, 424] width 104 height 16
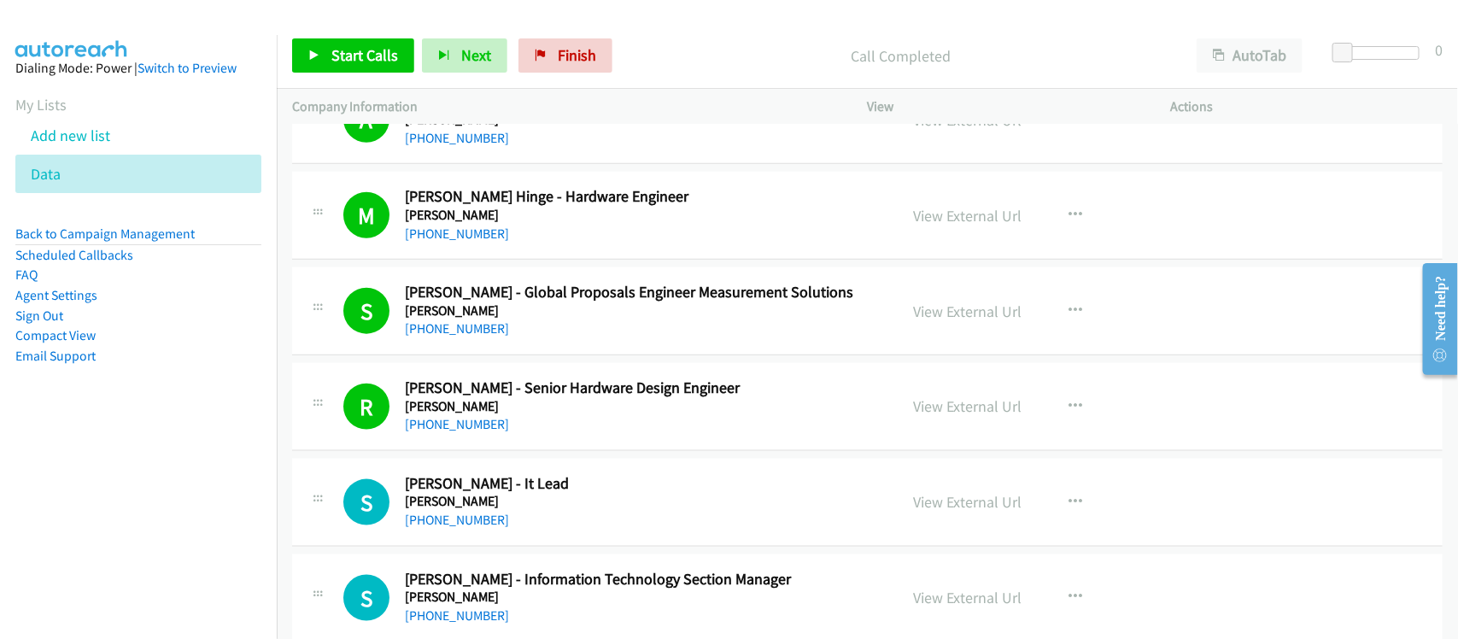
click at [444, 524] on link "+91 95929 18778" at bounding box center [457, 520] width 104 height 16
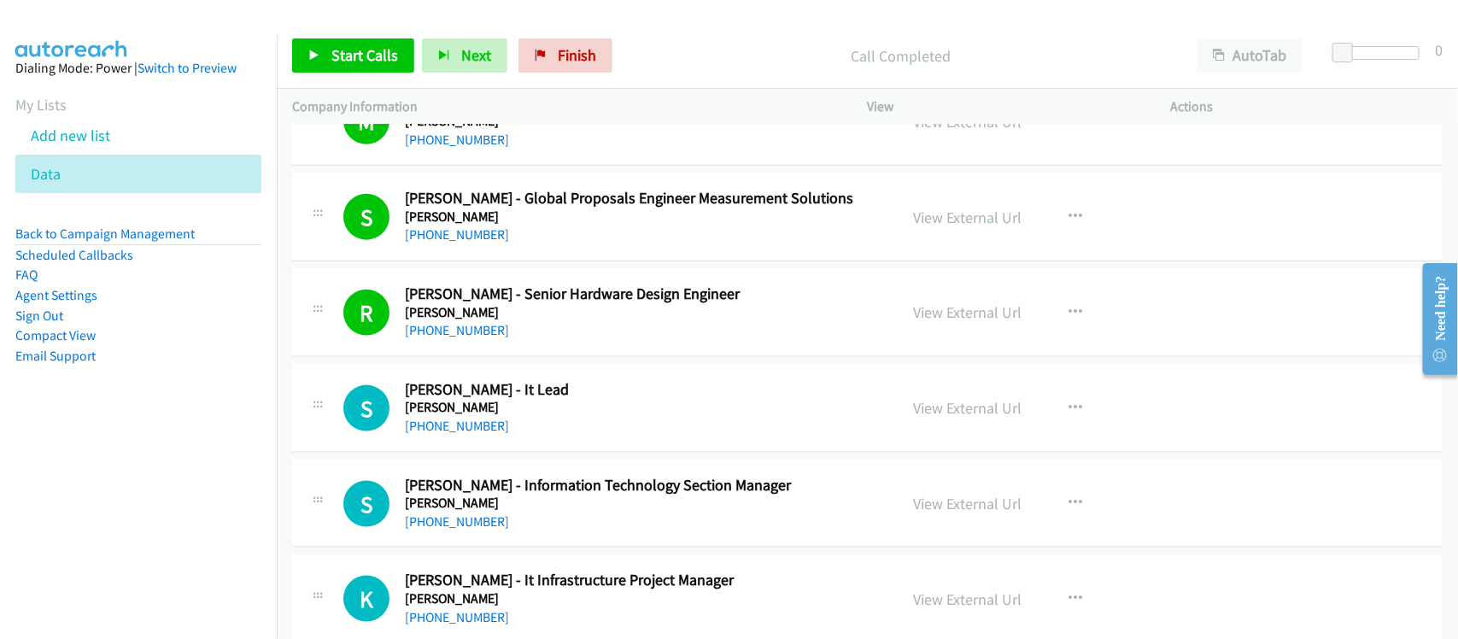
scroll to position [6856, 0]
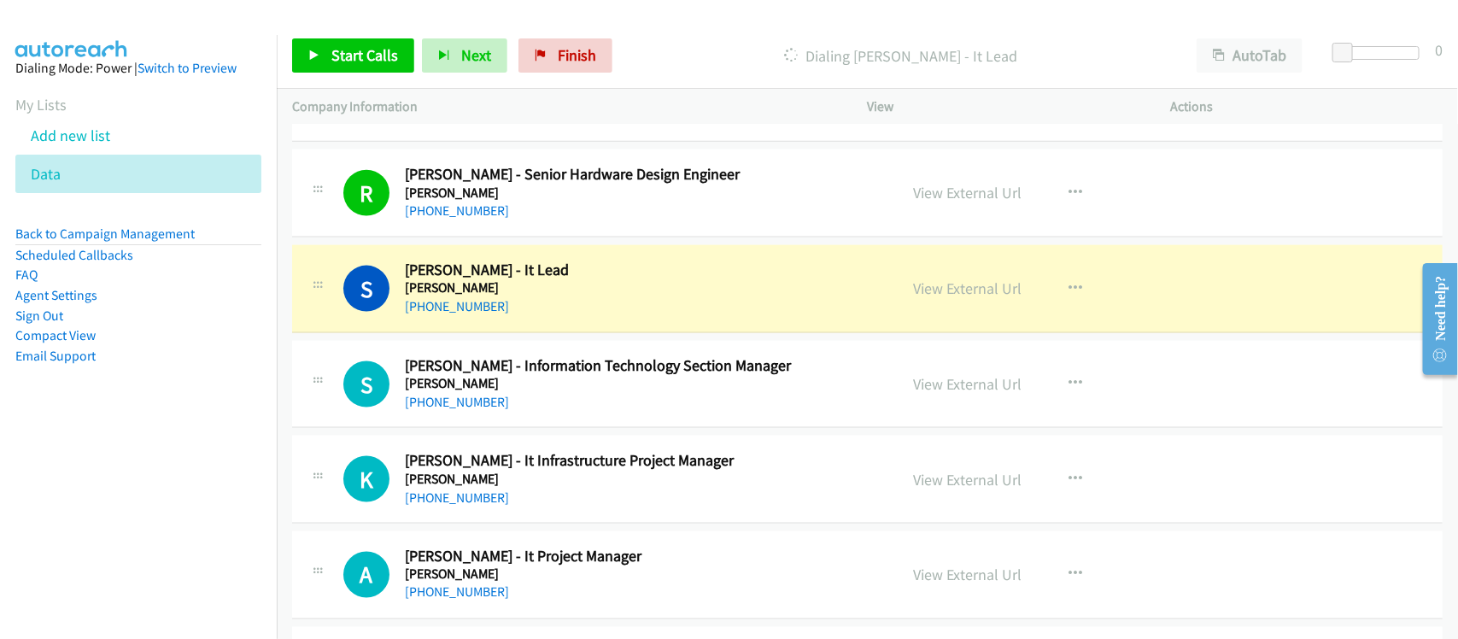
drag, startPoint x: 455, startPoint y: 404, endPoint x: 477, endPoint y: 399, distance: 22.0
click at [455, 404] on link "+91 99221 11292" at bounding box center [457, 402] width 104 height 16
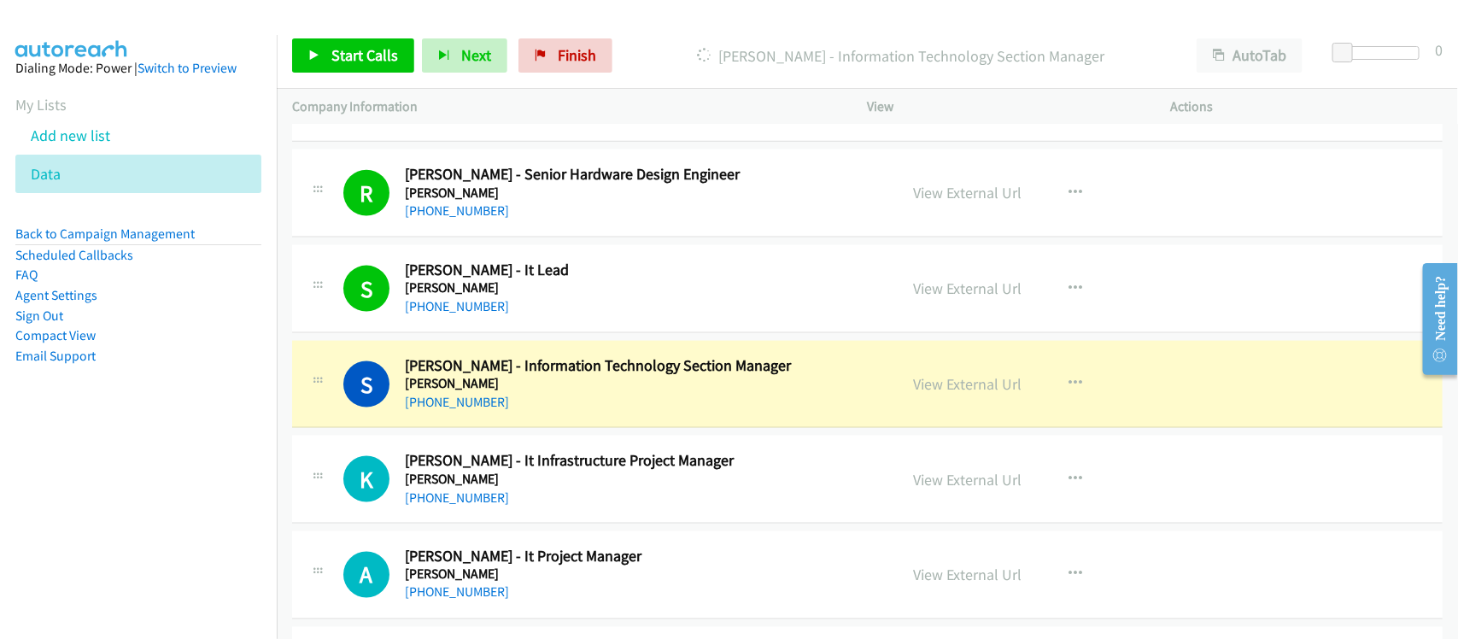
click at [599, 429] on div "S Callback Scheduled Shreyas Shembekar - Information Technology Section Manager…" at bounding box center [867, 385] width 1151 height 88
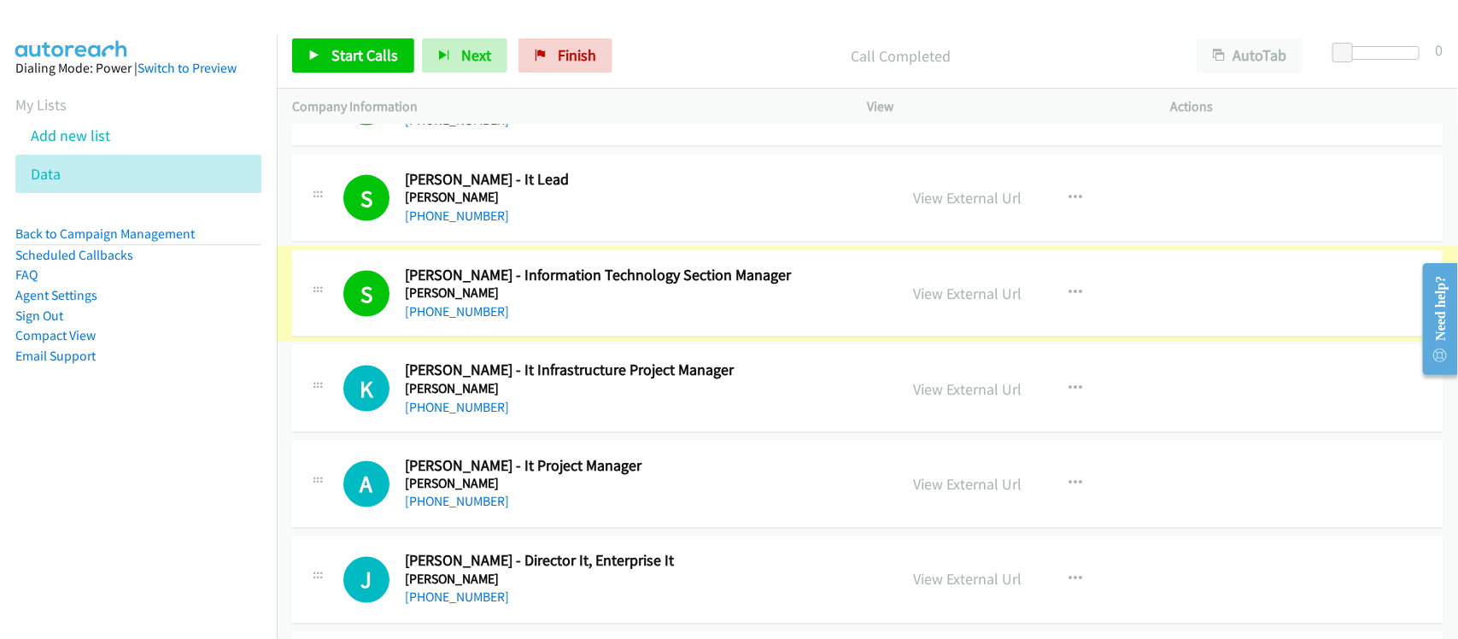
scroll to position [7070, 0]
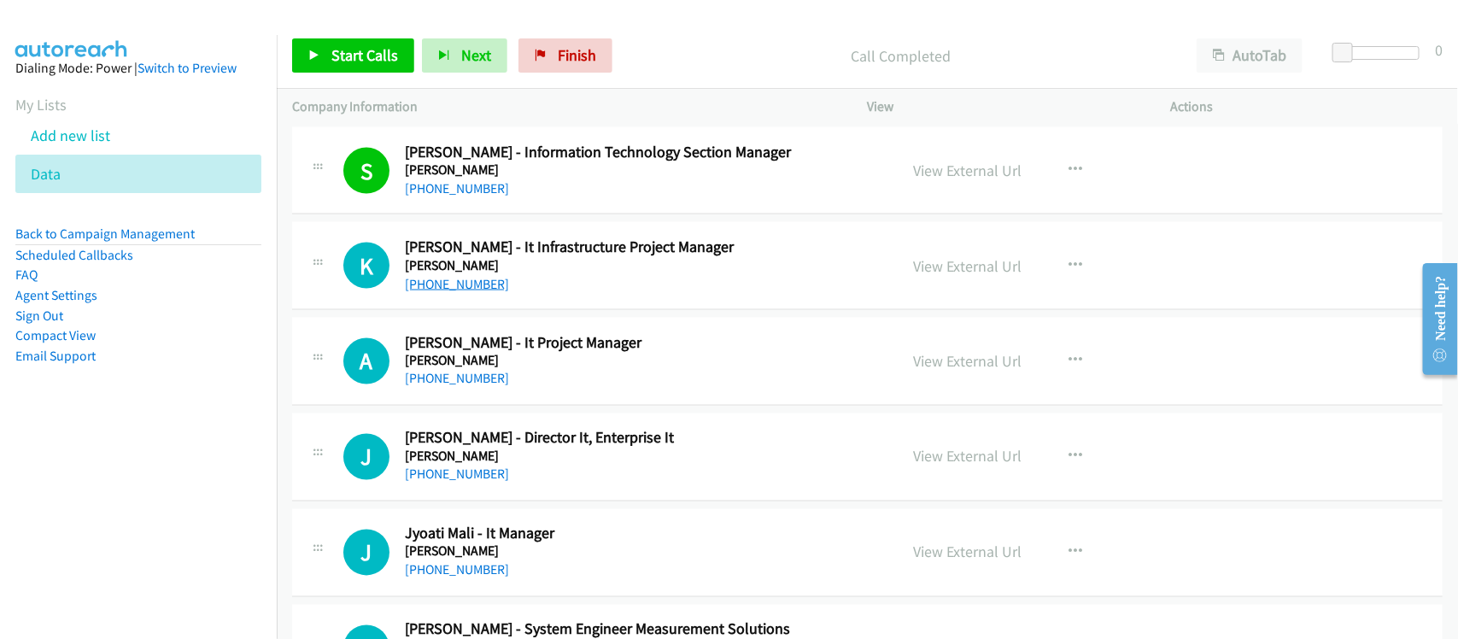
click at [484, 292] on link "+91 85911 71005" at bounding box center [457, 284] width 104 height 16
drag, startPoint x: 436, startPoint y: 396, endPoint x: 446, endPoint y: 394, distance: 10.4
click at [436, 387] on link "+91 92121 51001" at bounding box center [457, 379] width 104 height 16
drag, startPoint x: 447, startPoint y: 488, endPoint x: 578, endPoint y: 481, distance: 131.7
click at [447, 483] on link "+91 98784 24114" at bounding box center [457, 474] width 104 height 16
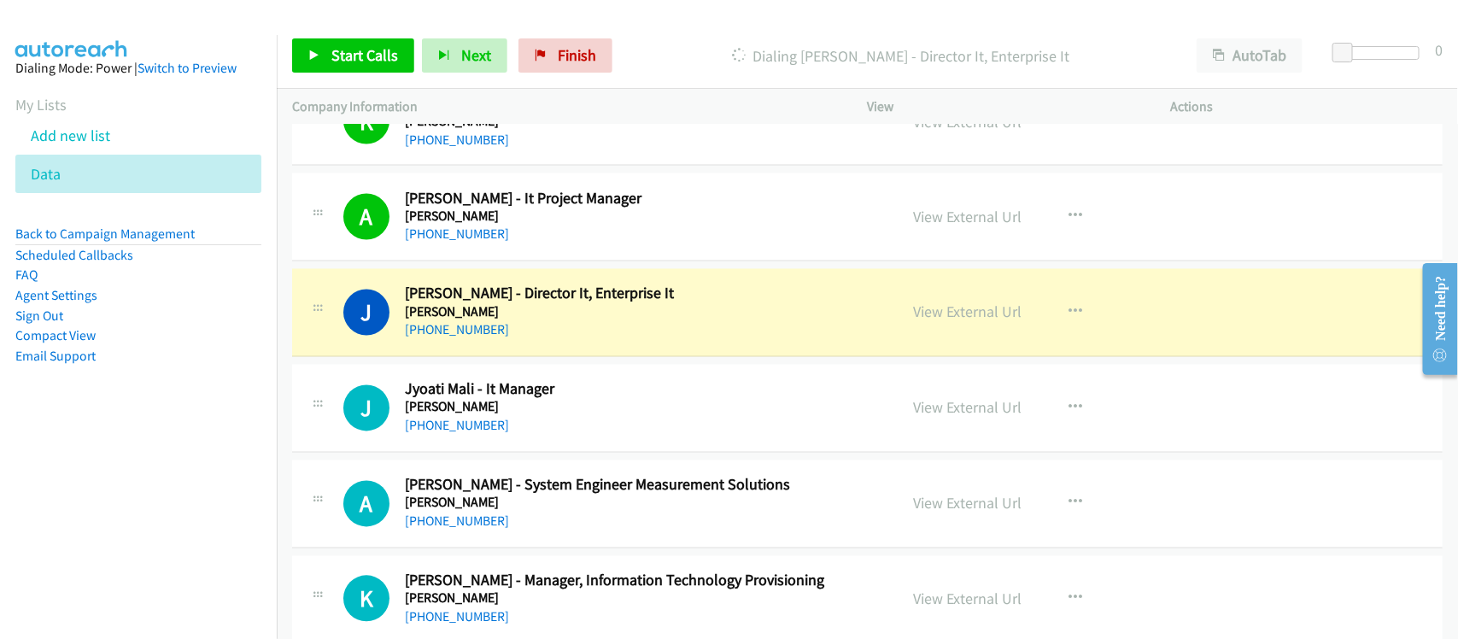
scroll to position [7177, 0]
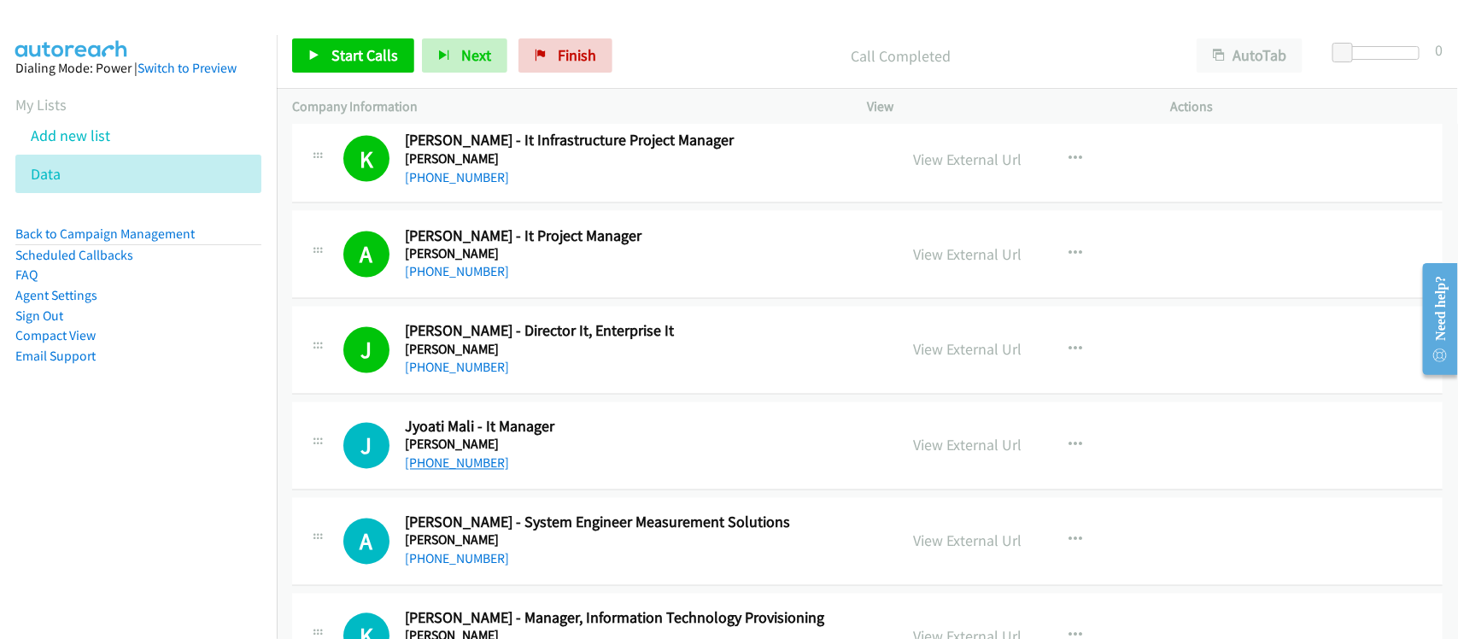
click at [480, 471] on link "+91 788 788 9949" at bounding box center [457, 463] width 104 height 16
click at [588, 425] on div "J Callback Scheduled Jyoati Mali - It Manager Emerson Asia/Calcutta +91 788 788…" at bounding box center [867, 446] width 1151 height 88
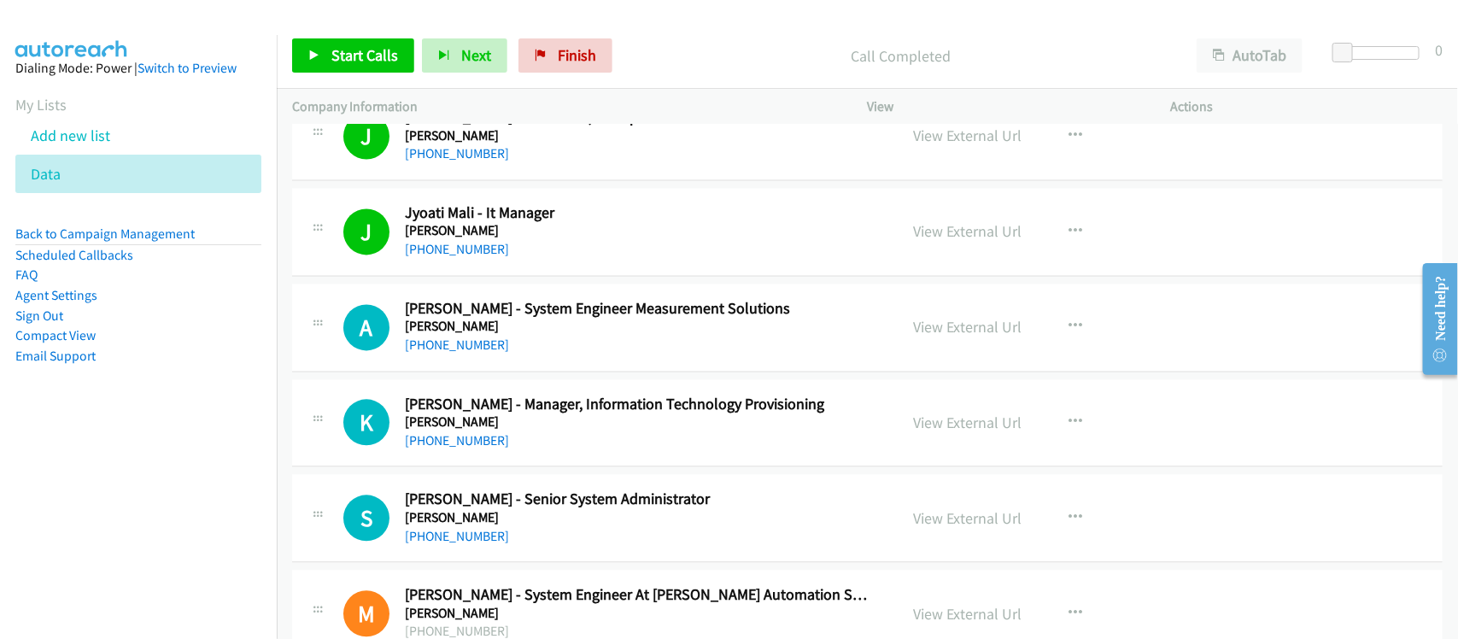
drag, startPoint x: 478, startPoint y: 355, endPoint x: 523, endPoint y: 352, distance: 44.6
click at [478, 354] on link "+91 97694 30757" at bounding box center [457, 345] width 104 height 16
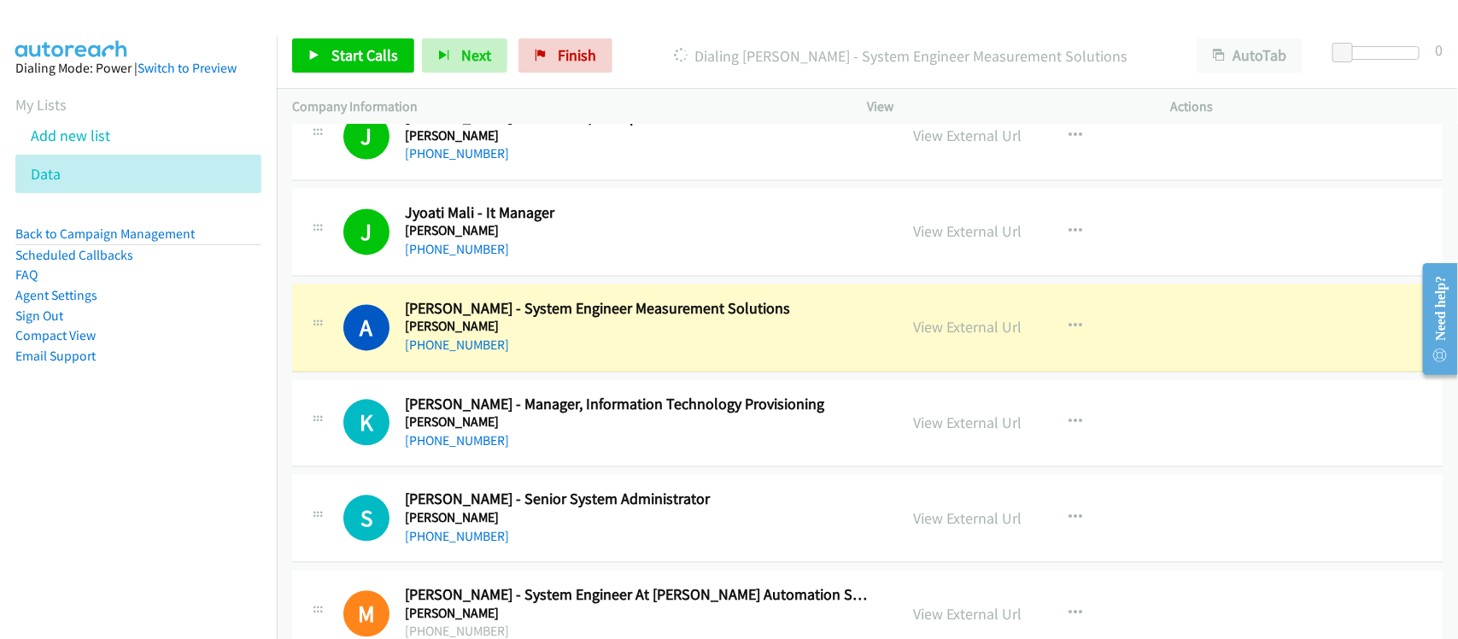
drag, startPoint x: 594, startPoint y: 361, endPoint x: 604, endPoint y: 356, distance: 11.5
click at [594, 356] on div "+91 97694 30757" at bounding box center [640, 346] width 471 height 21
click at [987, 337] on link "View External Url" at bounding box center [968, 328] width 108 height 20
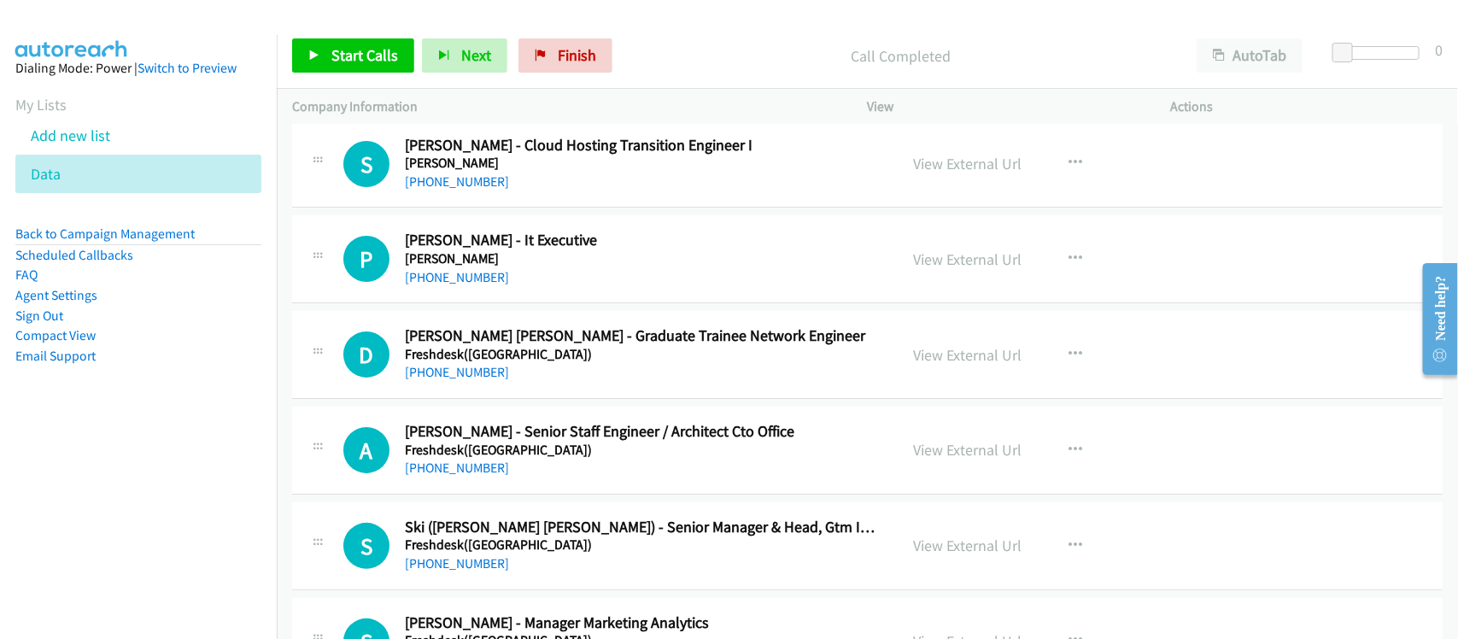
scroll to position [11768, 0]
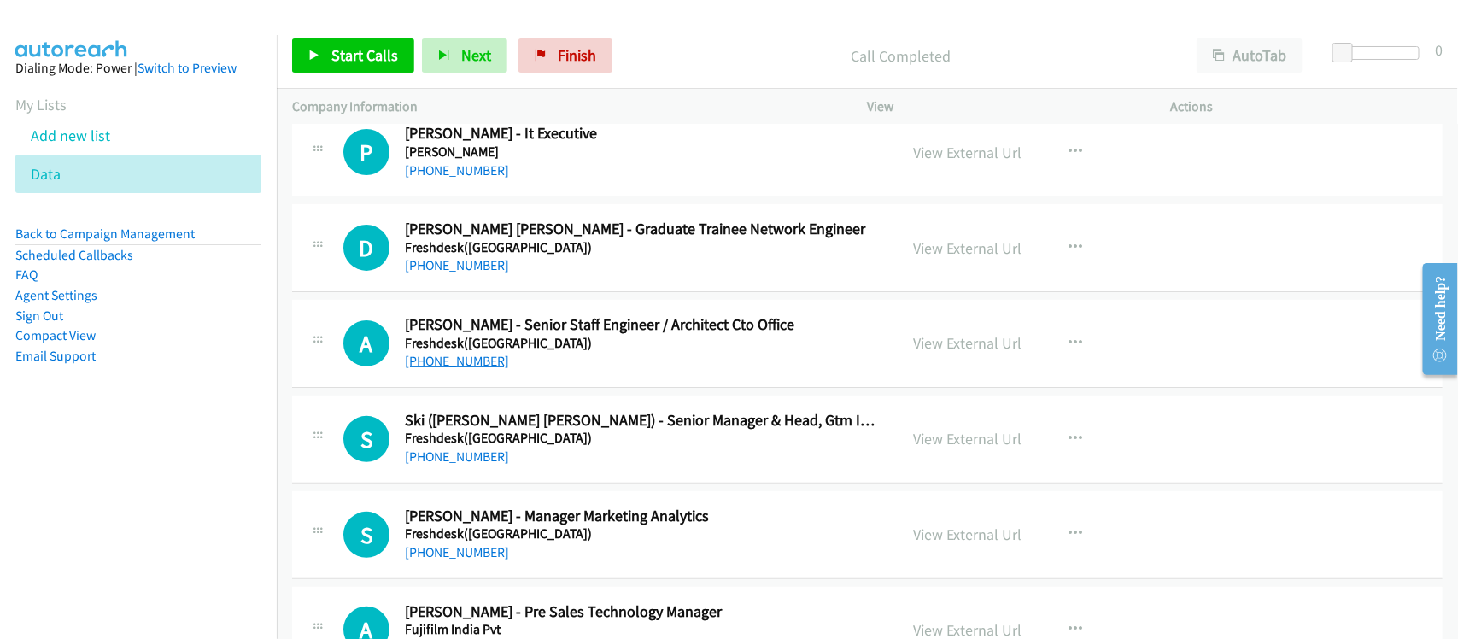
click at [459, 369] on link "+91 88266 94131" at bounding box center [457, 361] width 104 height 16
click at [564, 388] on div "A Callback Scheduled Abhinav Dhasmana - Senior Staff Engineer / Architect Cto O…" at bounding box center [867, 344] width 1151 height 88
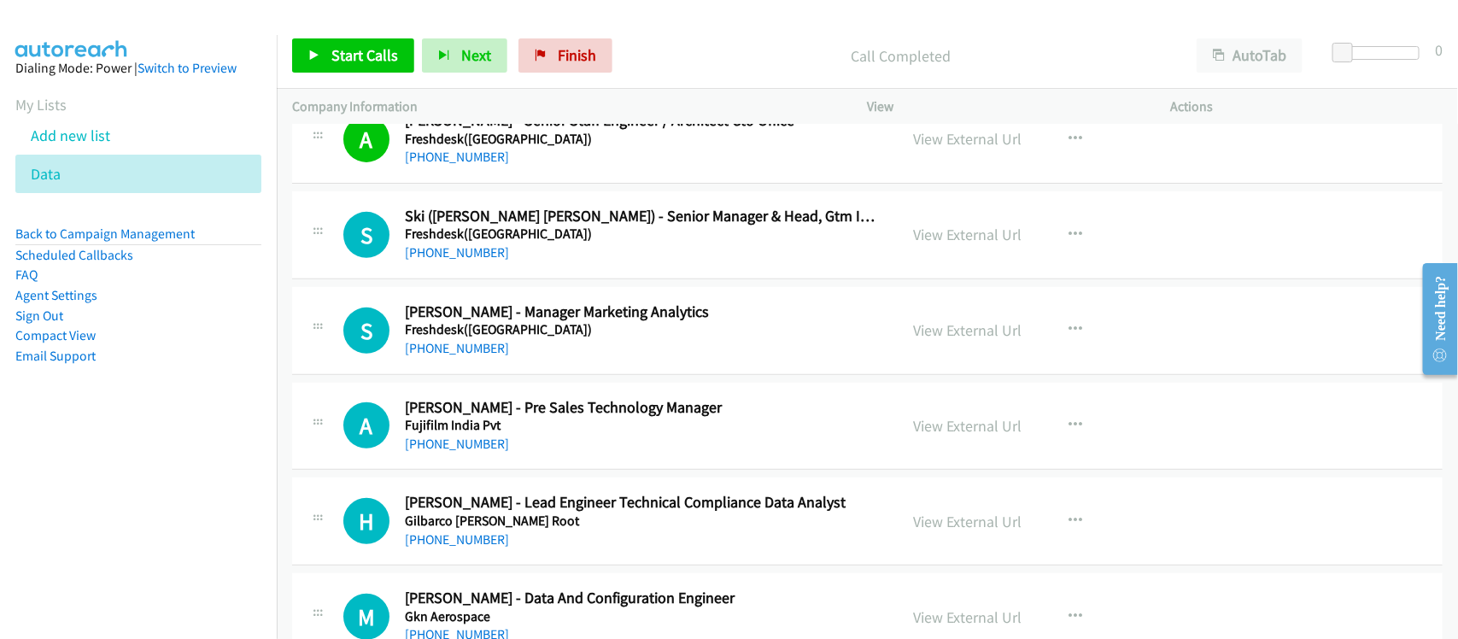
scroll to position [11982, 0]
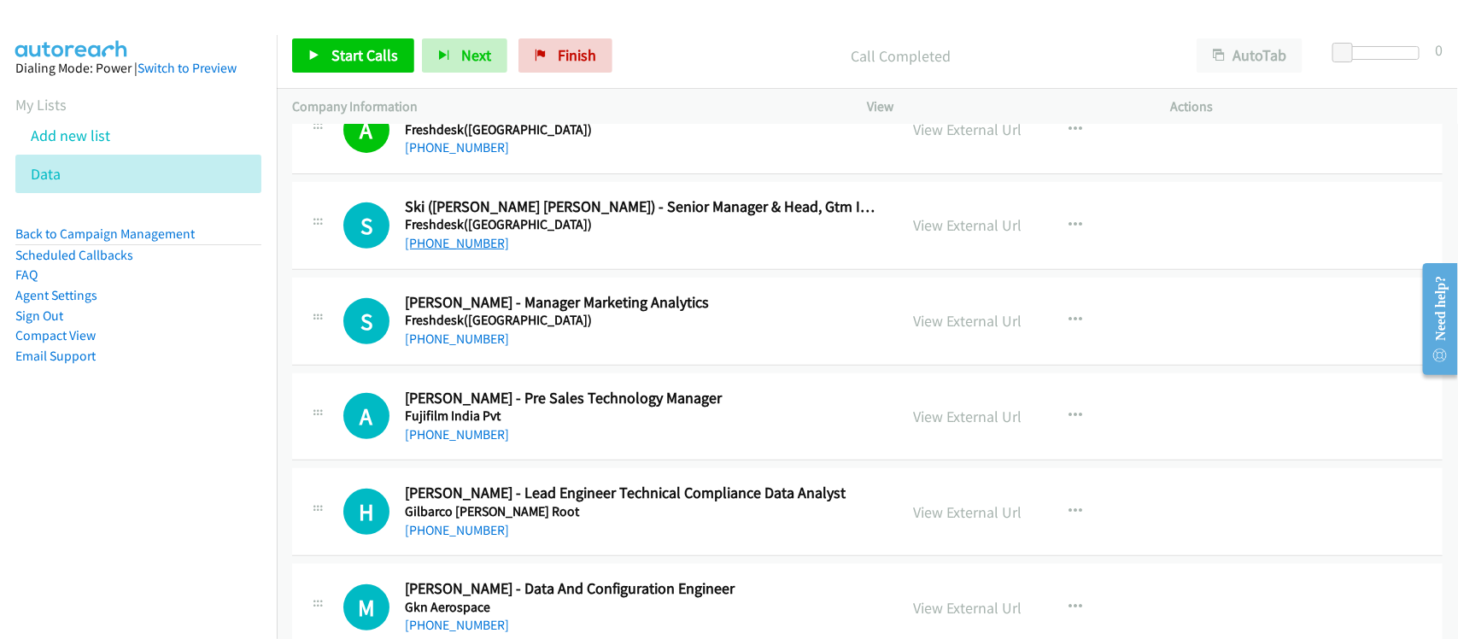
click at [445, 251] on link "+91 97917 53527" at bounding box center [457, 243] width 104 height 16
click at [484, 347] on link "+91 99401 29105" at bounding box center [457, 339] width 104 height 16
click at [605, 349] on div "+91 99401 29105" at bounding box center [640, 339] width 471 height 21
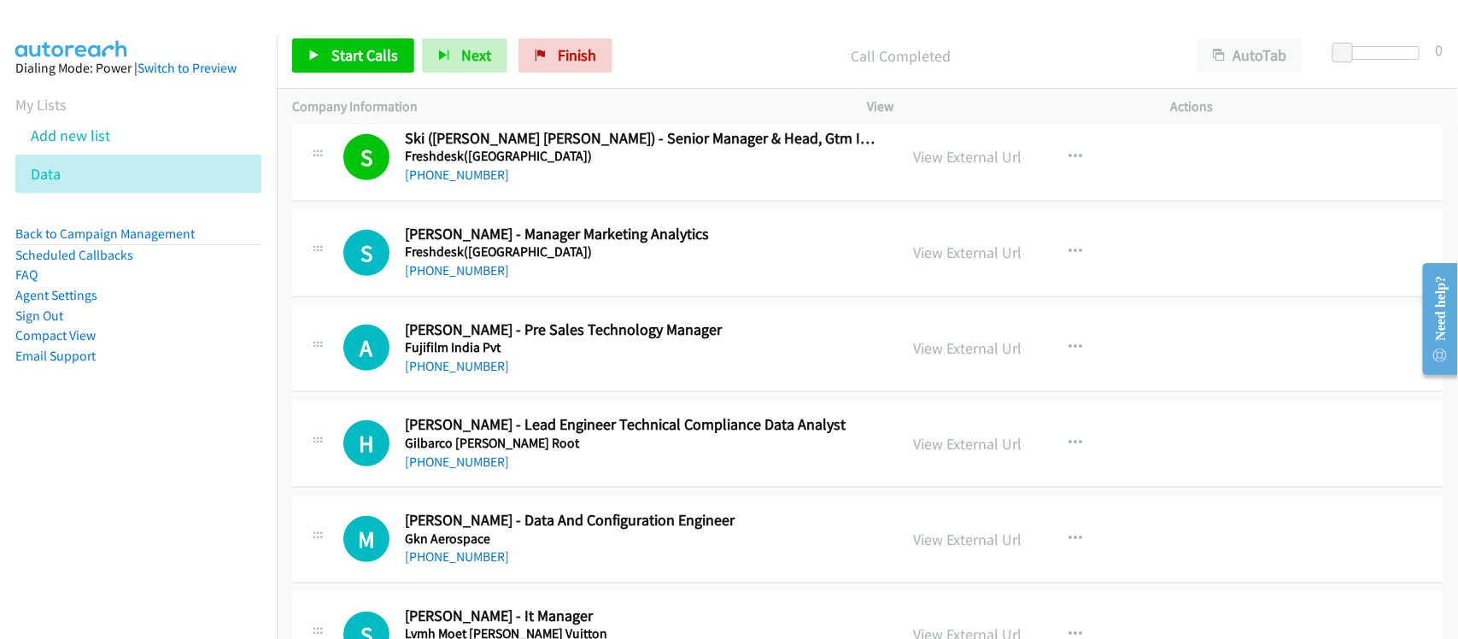
scroll to position [12088, 0]
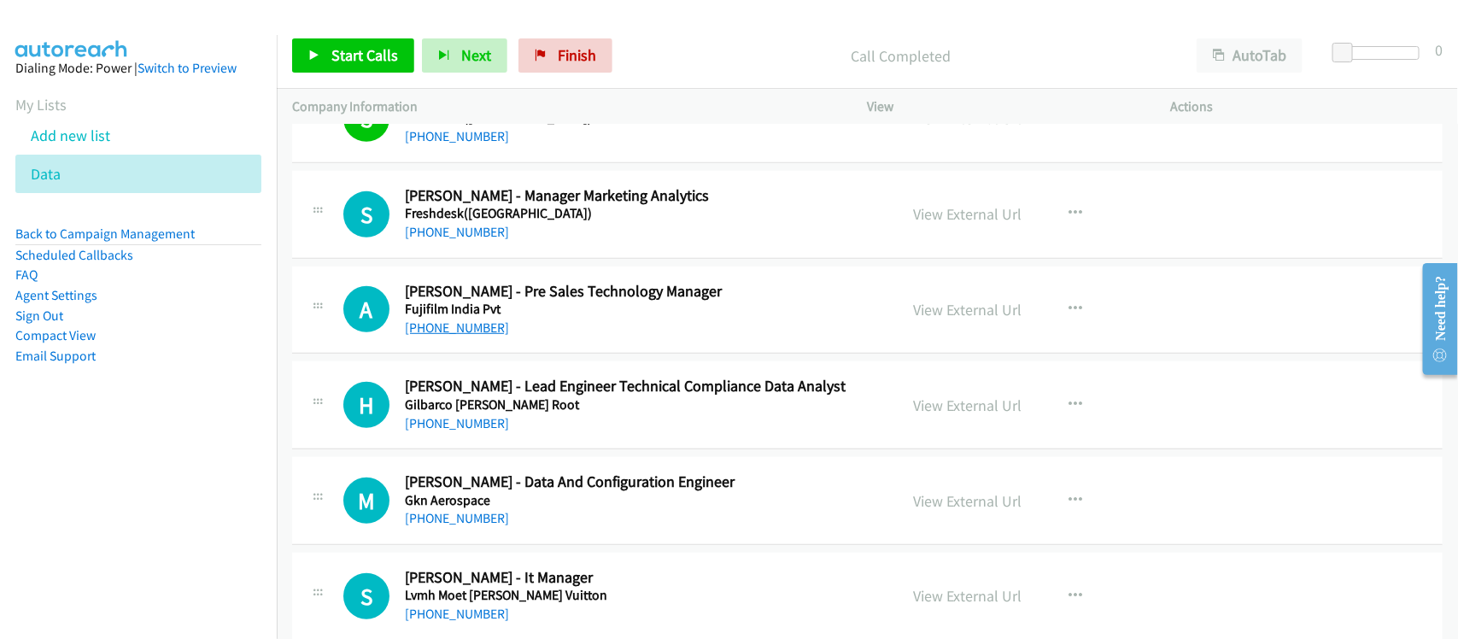
click at [462, 336] on link "+91 95600 58772" at bounding box center [457, 327] width 104 height 16
click at [530, 259] on div "S Callback Scheduled Sathish Mohan - Manager Marketing Analytics Freshdesk(indi…" at bounding box center [867, 215] width 1151 height 88
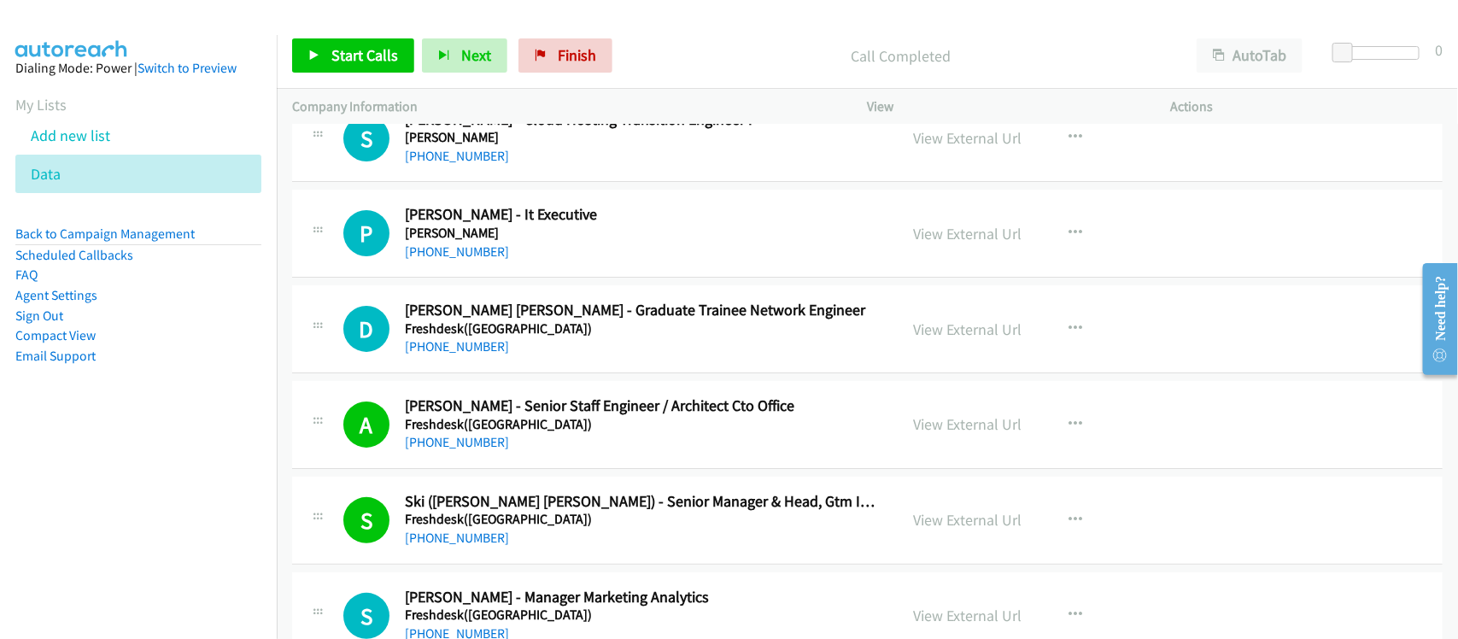
scroll to position [11982, 0]
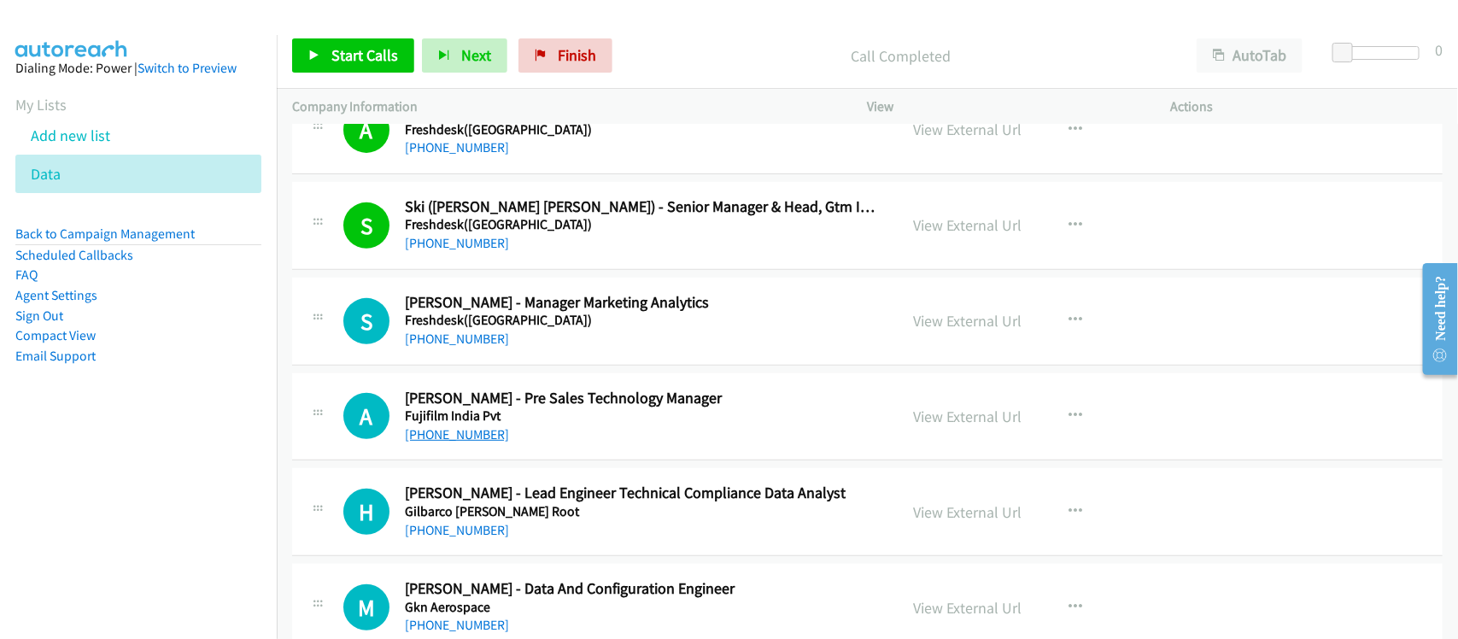
click at [485, 443] on link "+91 95600 58772" at bounding box center [457, 434] width 104 height 16
click at [527, 445] on div "+91 95600 58772" at bounding box center [640, 435] width 471 height 21
click at [472, 520] on h5 "Gilbarco Veeder Root" at bounding box center [640, 511] width 471 height 17
click at [472, 538] on link "+91 91770 02593" at bounding box center [457, 530] width 104 height 16
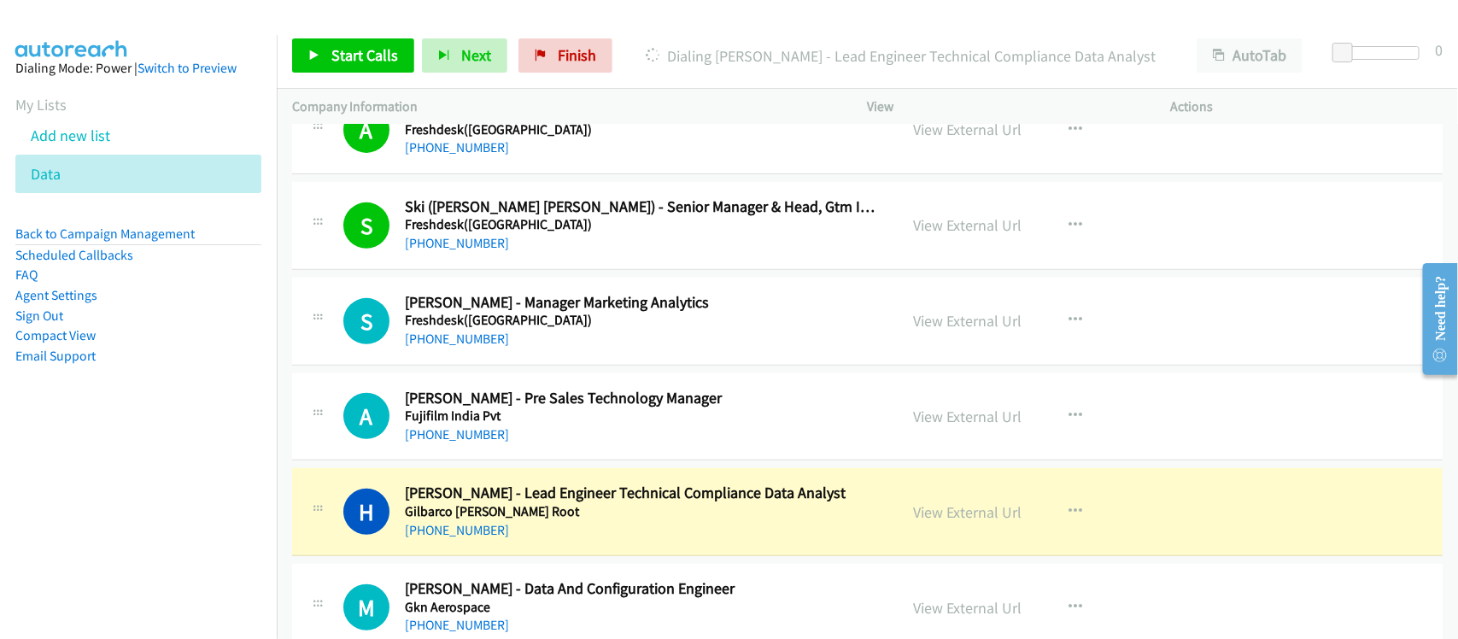
scroll to position [12088, 0]
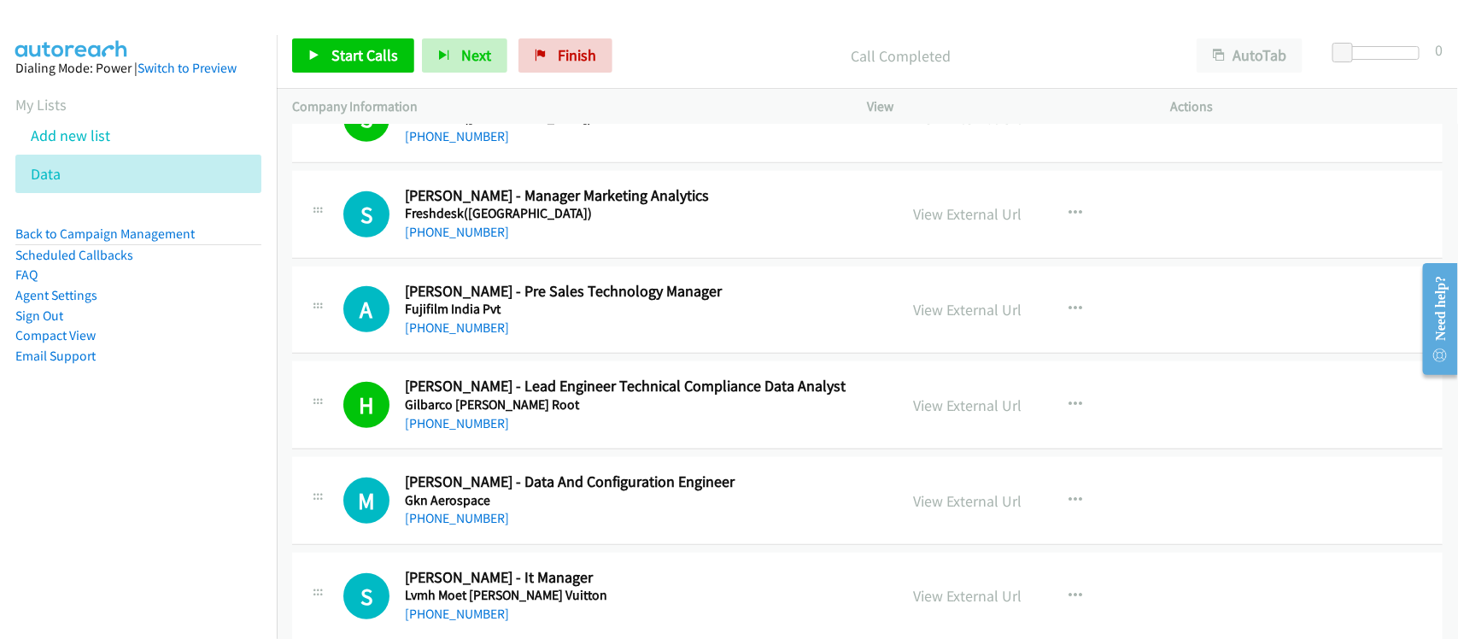
click at [146, 476] on nav "Dialing Mode: Power | Switch to Preview My Lists Add new list Data Back to Camp…" at bounding box center [139, 354] width 278 height 639
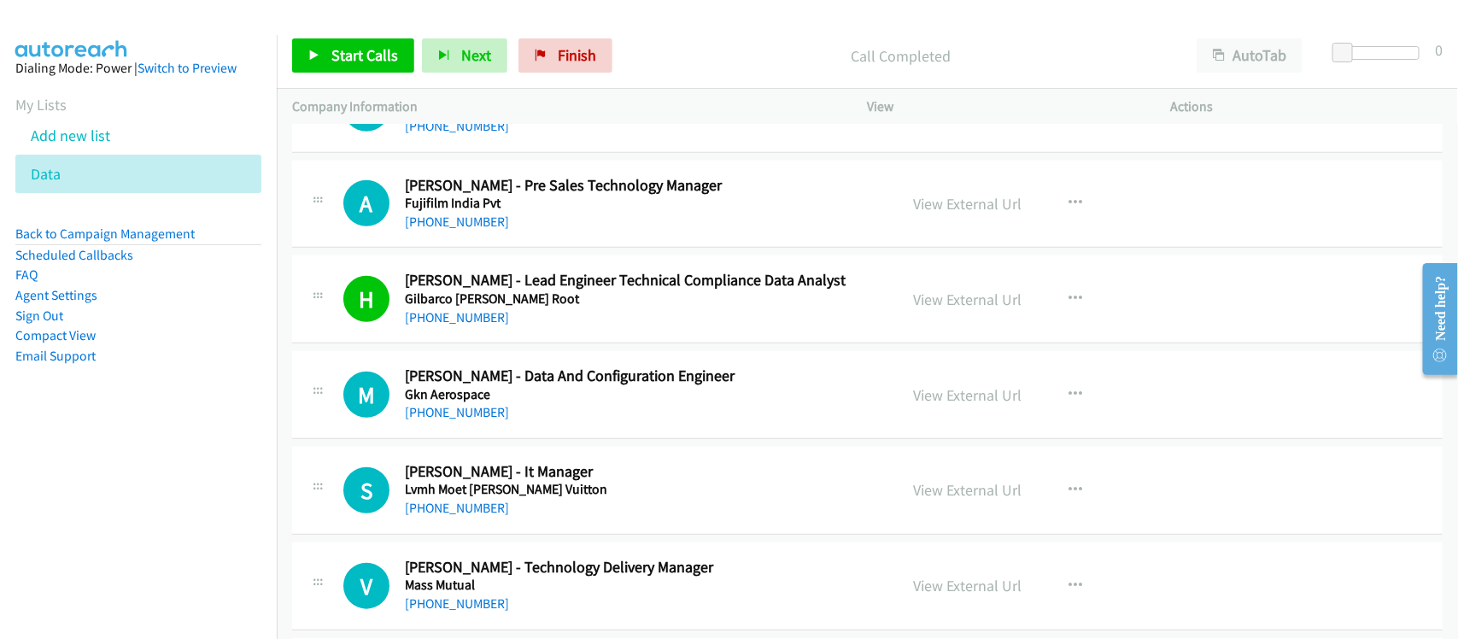
scroll to position [12195, 0]
click at [549, 438] on div "M Callback Scheduled Maheshwaran Balu - Data And Configuration Engineer Gkn Aer…" at bounding box center [867, 394] width 1151 height 88
click at [478, 419] on link "+91 90039 99456" at bounding box center [457, 411] width 104 height 16
click at [554, 422] on div "+91 90039 99456" at bounding box center [640, 411] width 471 height 21
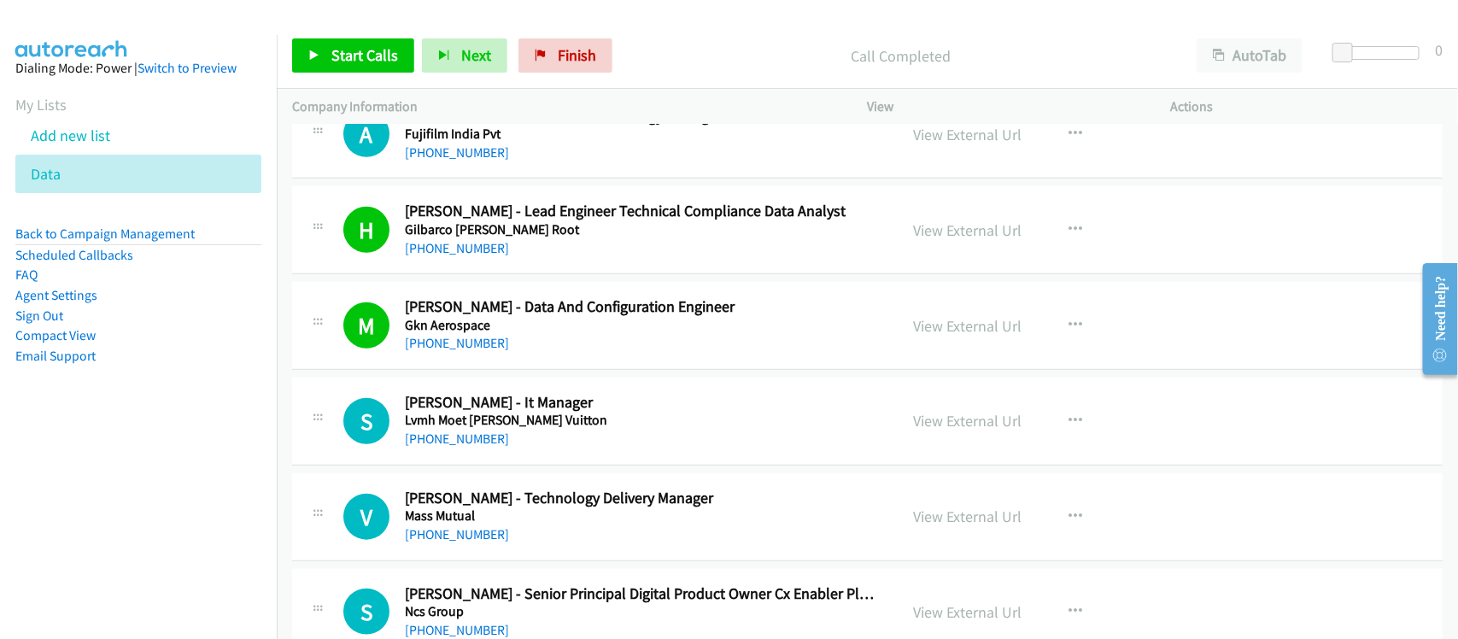
scroll to position [12302, 0]
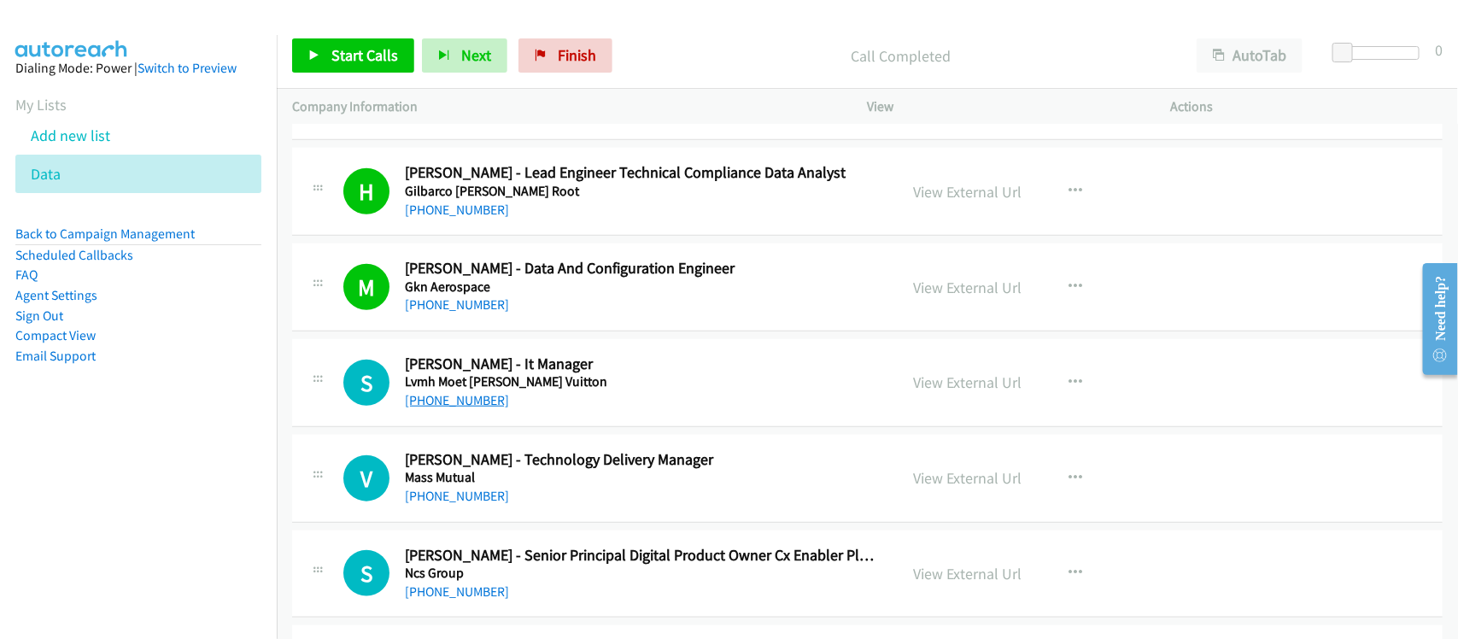
click at [472, 408] on link "+91 99109 63258" at bounding box center [457, 400] width 104 height 16
click at [612, 411] on div "+91 99109 63258" at bounding box center [640, 400] width 471 height 21
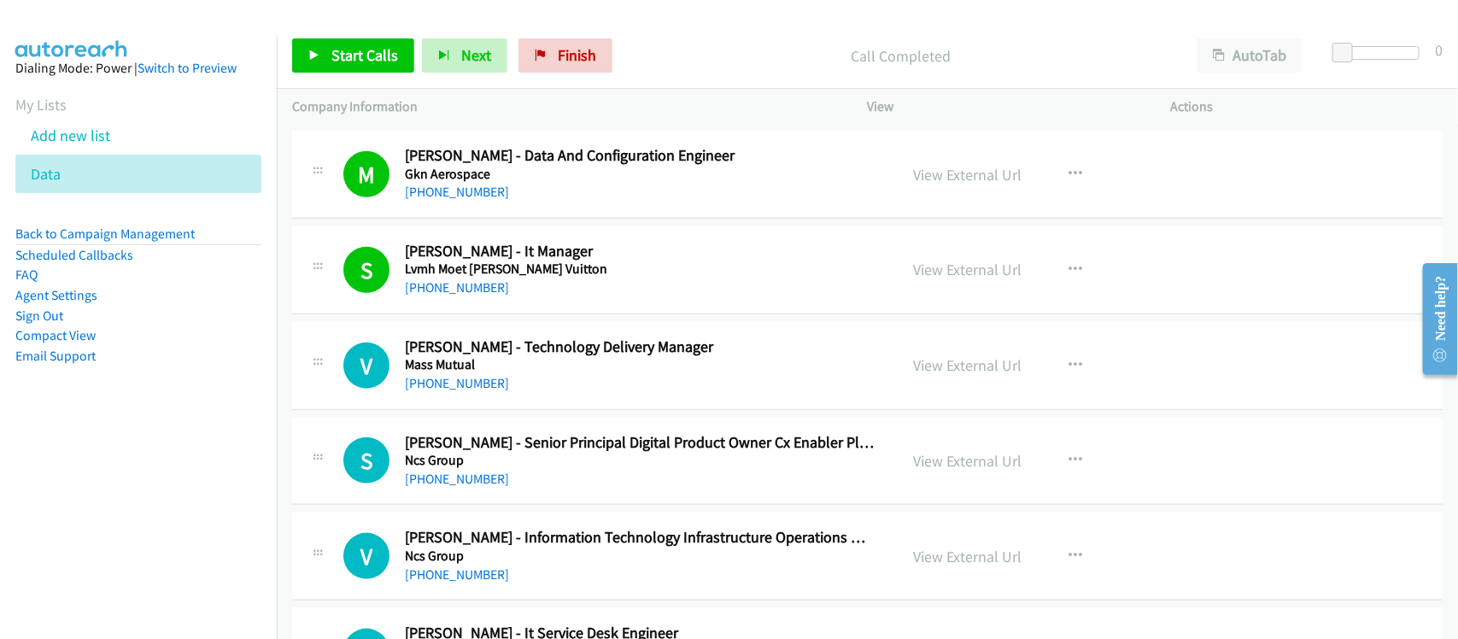
scroll to position [12516, 0]
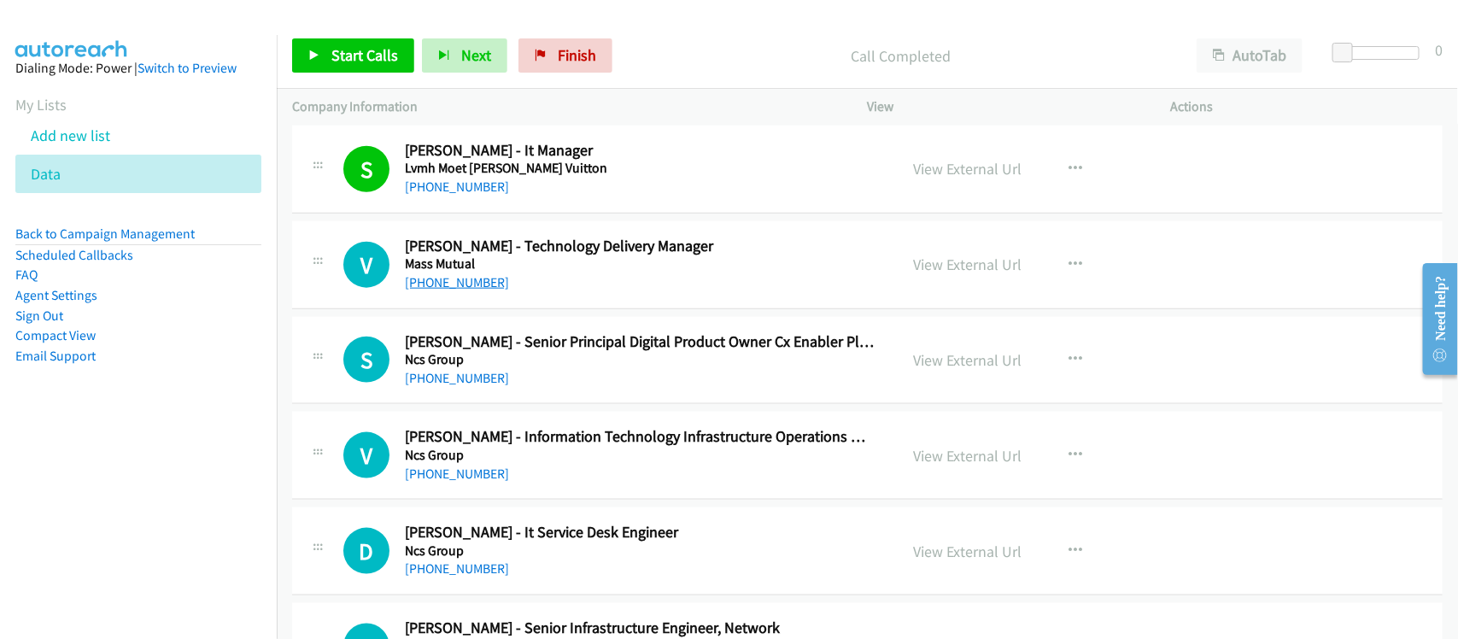
click at [471, 273] on h5 "Mass Mutual" at bounding box center [640, 263] width 471 height 17
click at [468, 290] on link "+91 93907 76589" at bounding box center [457, 282] width 104 height 16
drag, startPoint x: 457, startPoint y: 391, endPoint x: 464, endPoint y: 384, distance: 9.7
click at [457, 386] on link "+91 97407 23355" at bounding box center [457, 378] width 104 height 16
click at [577, 368] on h5 "Ncs Group" at bounding box center [640, 359] width 471 height 17
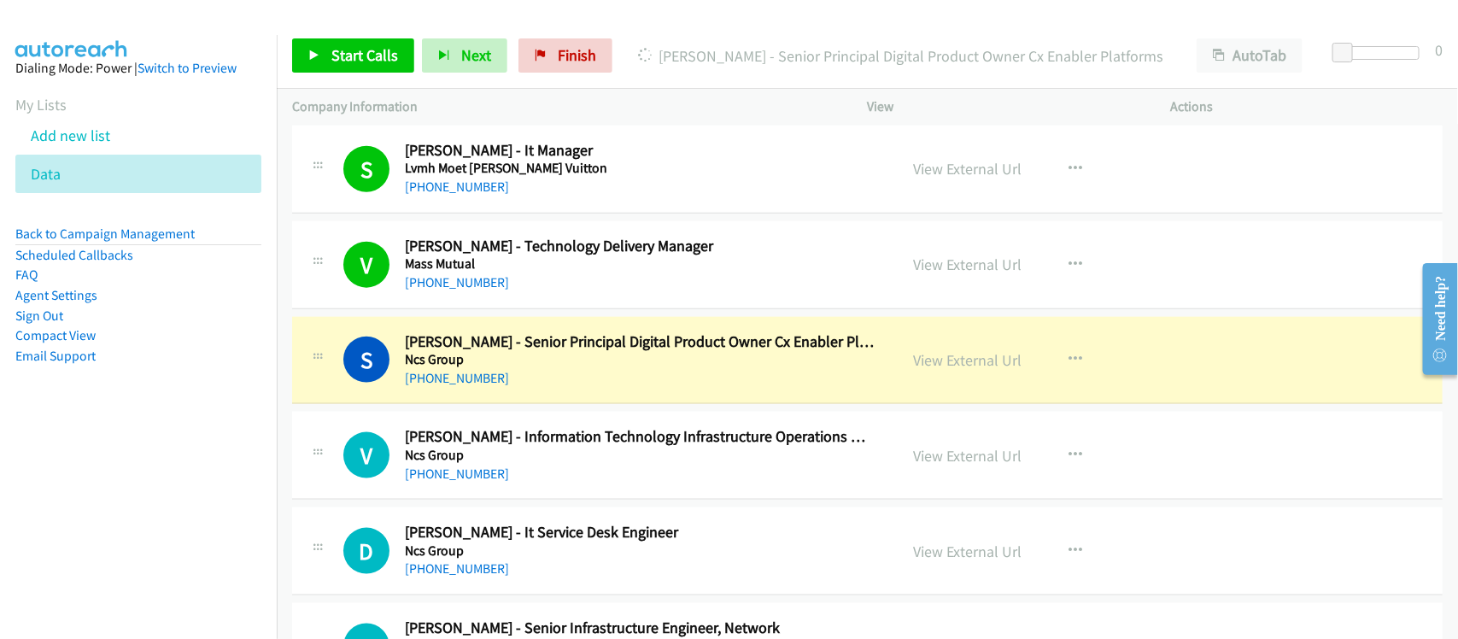
drag, startPoint x: 583, startPoint y: 413, endPoint x: 630, endPoint y: 399, distance: 48.9
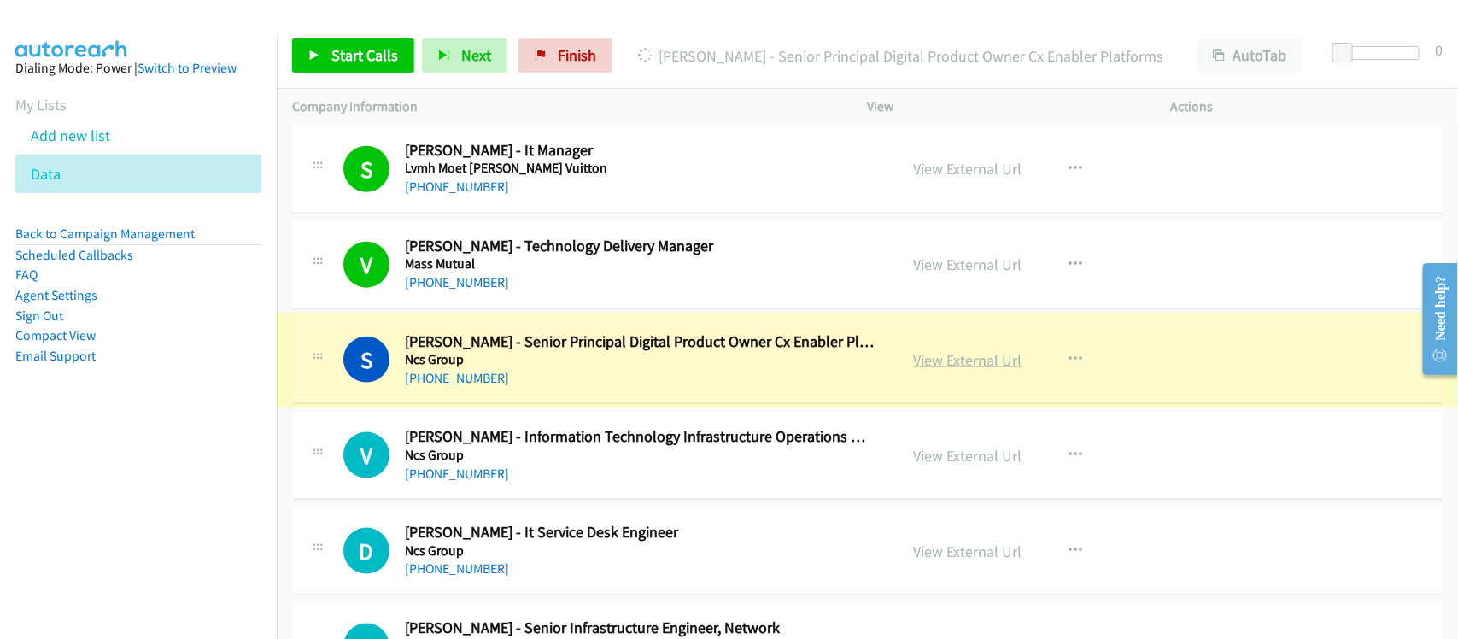
click at [981, 370] on link "View External Url" at bounding box center [968, 360] width 108 height 20
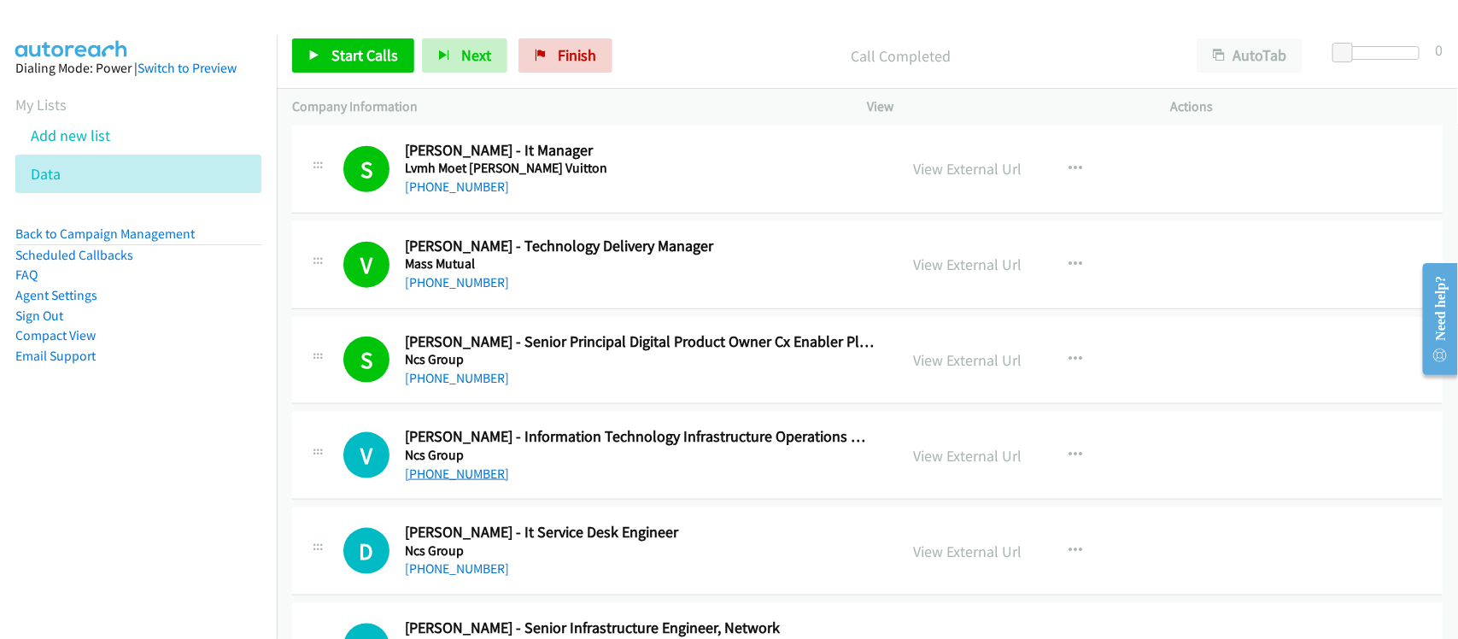
click at [466, 482] on link "+91 97660 44946" at bounding box center [457, 474] width 104 height 16
click at [583, 484] on div "+91 97660 44946" at bounding box center [640, 474] width 471 height 21
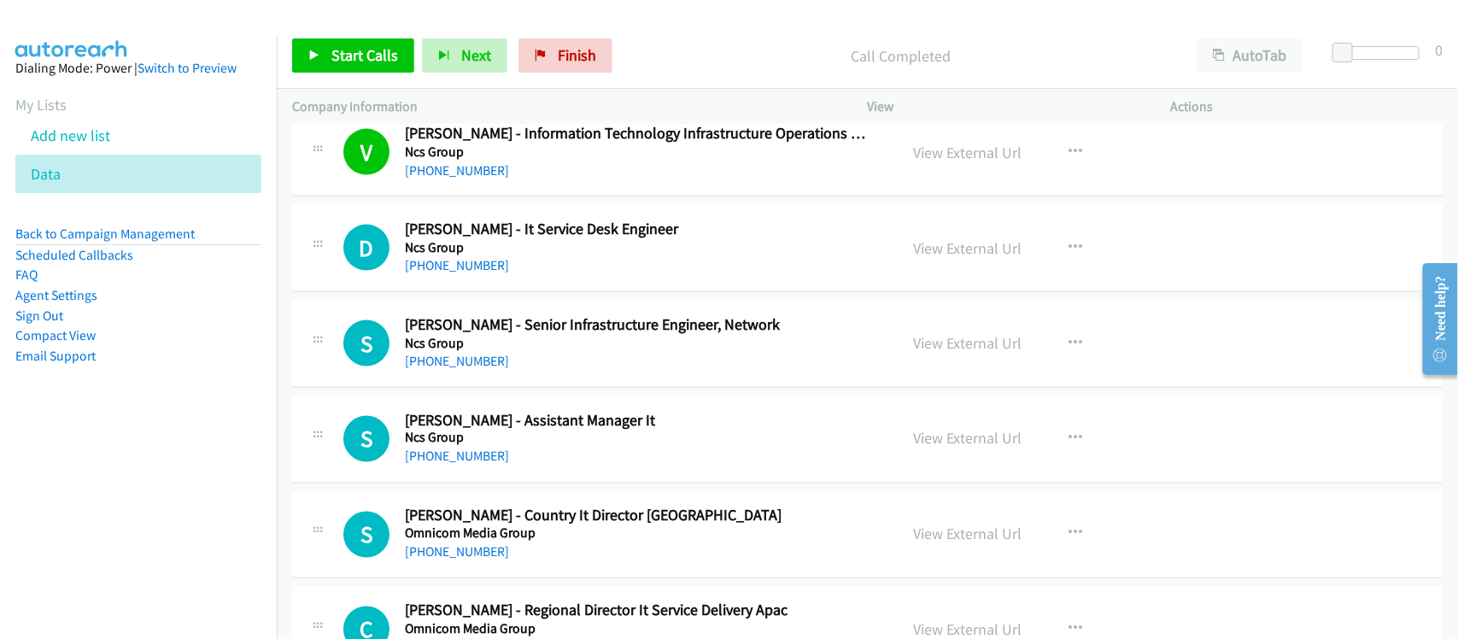
scroll to position [12836, 0]
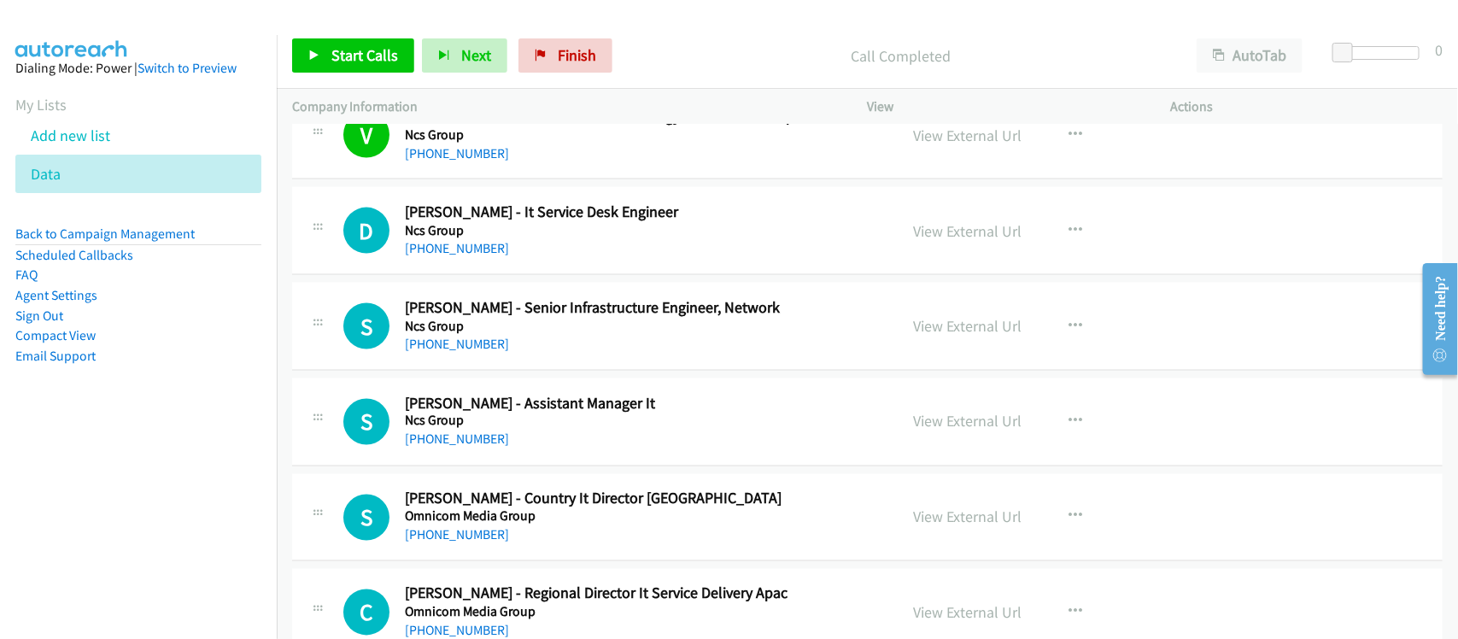
click at [462, 258] on div "+91 77419 58220" at bounding box center [640, 248] width 471 height 21
click at [462, 256] on link "+91 77419 58220" at bounding box center [457, 248] width 104 height 16
click at [571, 335] on h5 "Ncs Group" at bounding box center [640, 326] width 471 height 17
click at [466, 352] on link "+91 99445 11524" at bounding box center [457, 344] width 104 height 16
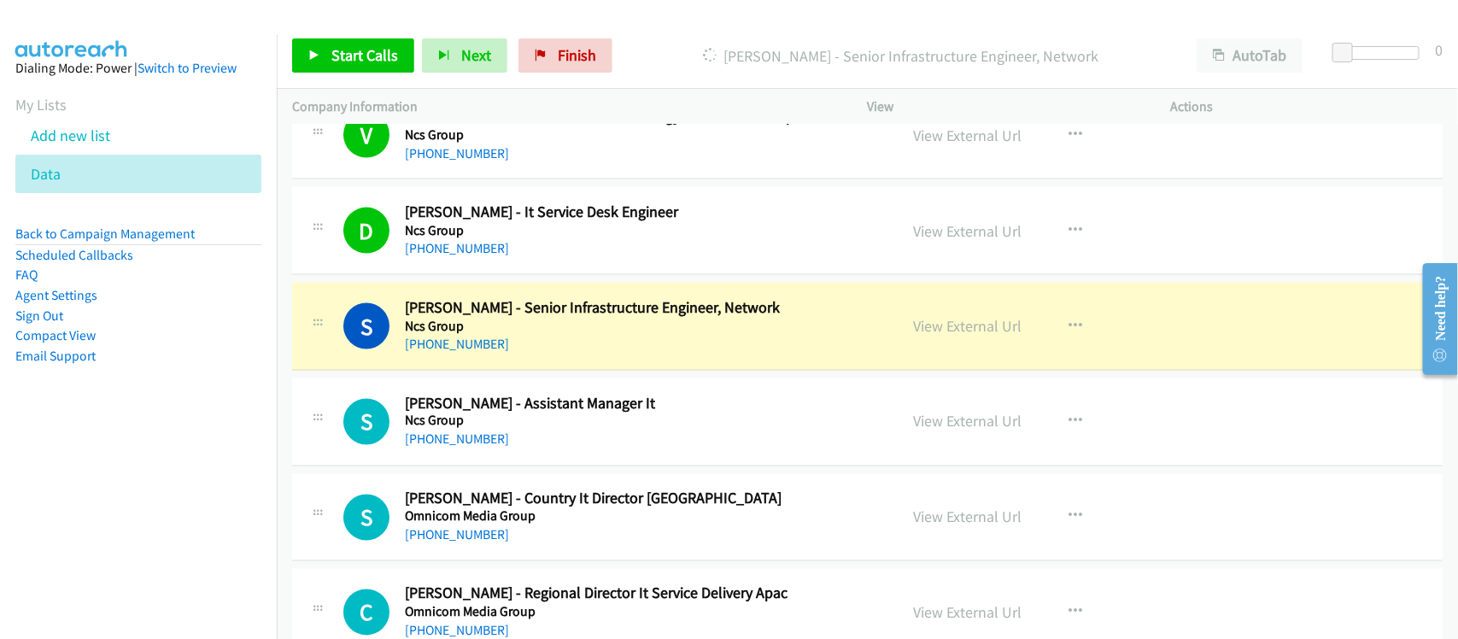
click at [586, 355] on div "+91 99445 11524" at bounding box center [640, 344] width 471 height 21
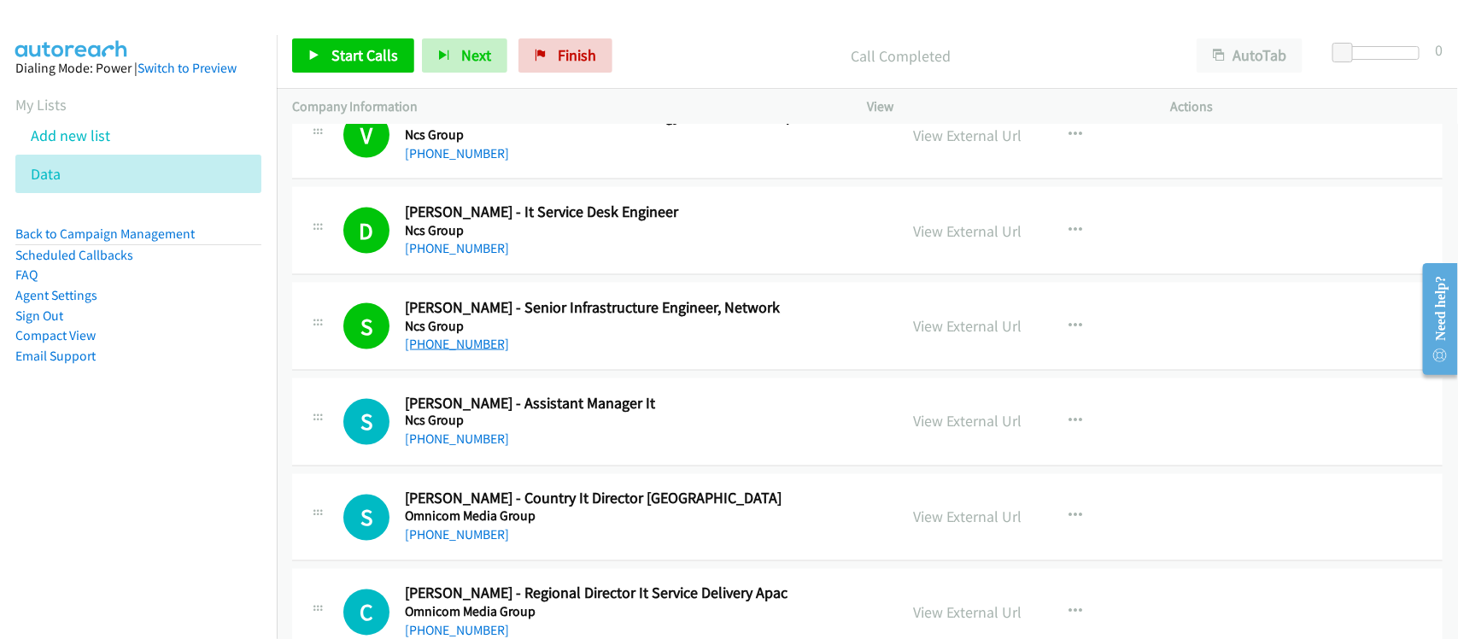
click at [457, 352] on link "+91 99445 11524" at bounding box center [457, 344] width 104 height 16
drag, startPoint x: 548, startPoint y: 372, endPoint x: 570, endPoint y: 364, distance: 22.7
click at [929, 336] on link "View External Url" at bounding box center [968, 326] width 108 height 20
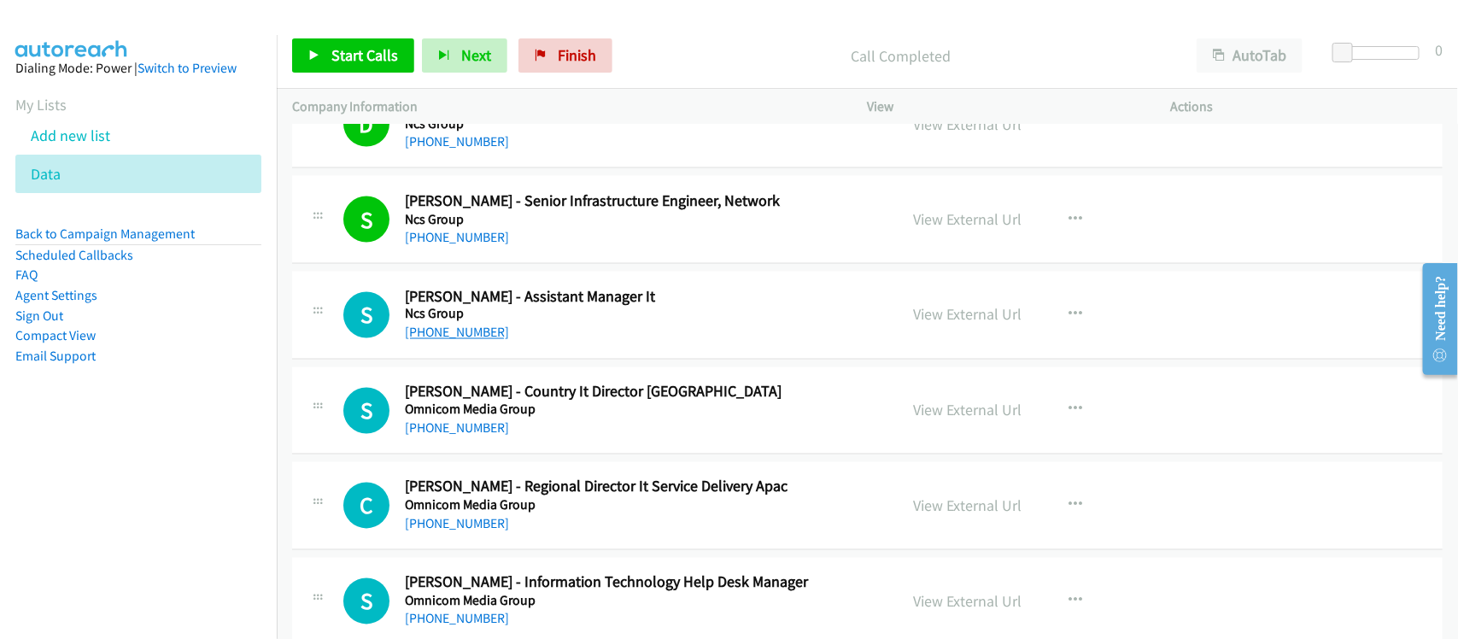
click at [479, 341] on link "+91 95621 46680" at bounding box center [457, 333] width 104 height 16
click at [480, 341] on link "+91 95621 46680" at bounding box center [457, 333] width 104 height 16
click at [489, 437] on link "+91 22 4354 6666" at bounding box center [457, 428] width 104 height 16
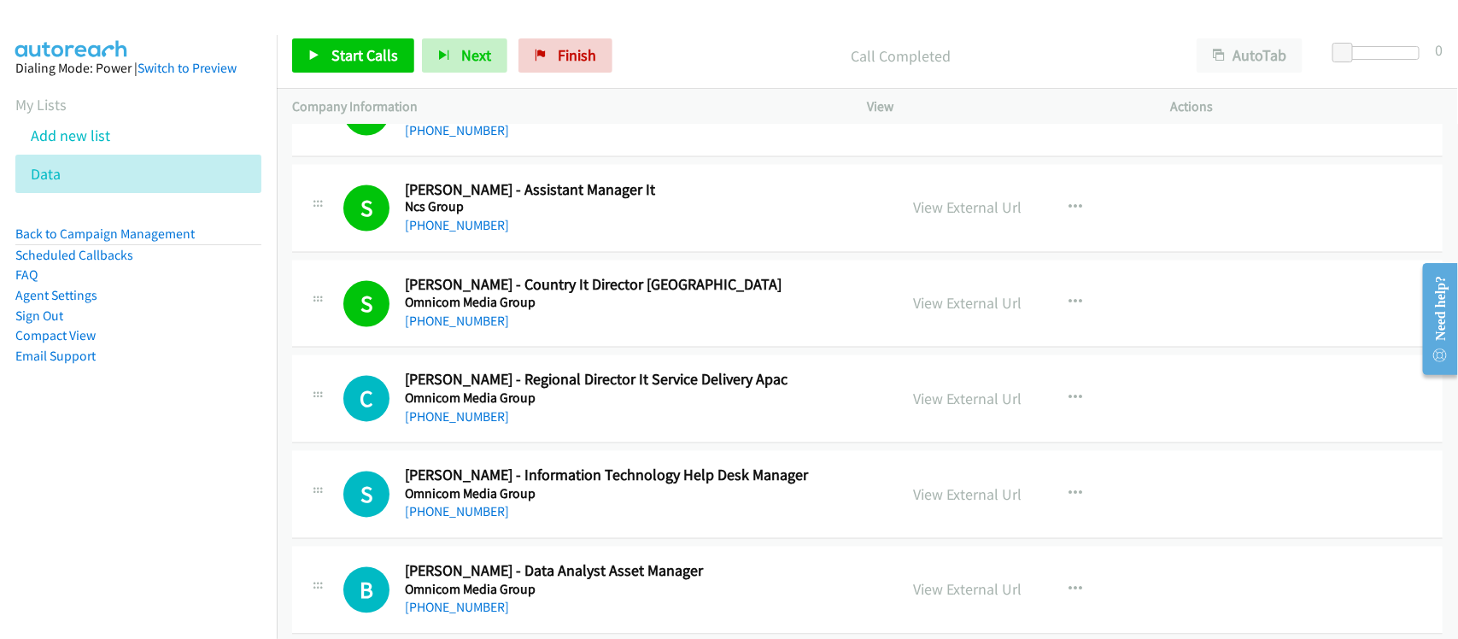
click at [549, 443] on div "C Callback Scheduled Chiranjit Chowdhury - Regional Director It Service Deliver…" at bounding box center [867, 399] width 1151 height 88
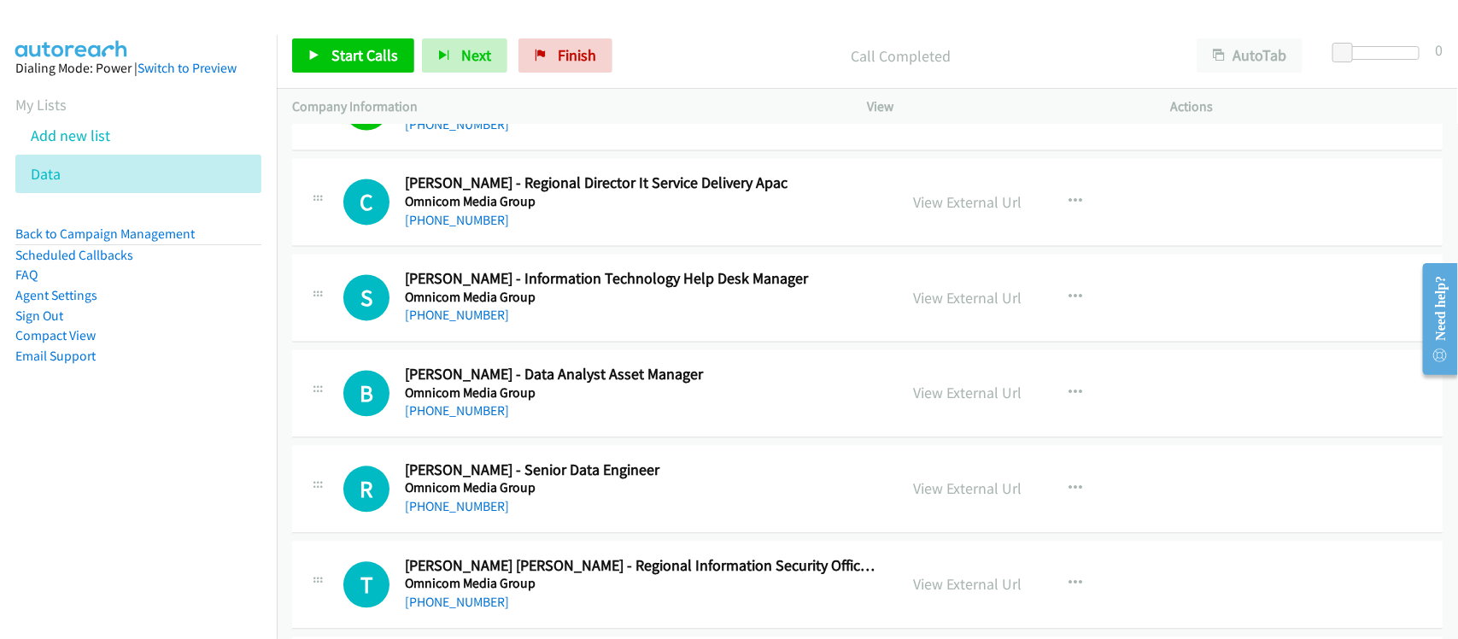
scroll to position [13263, 0]
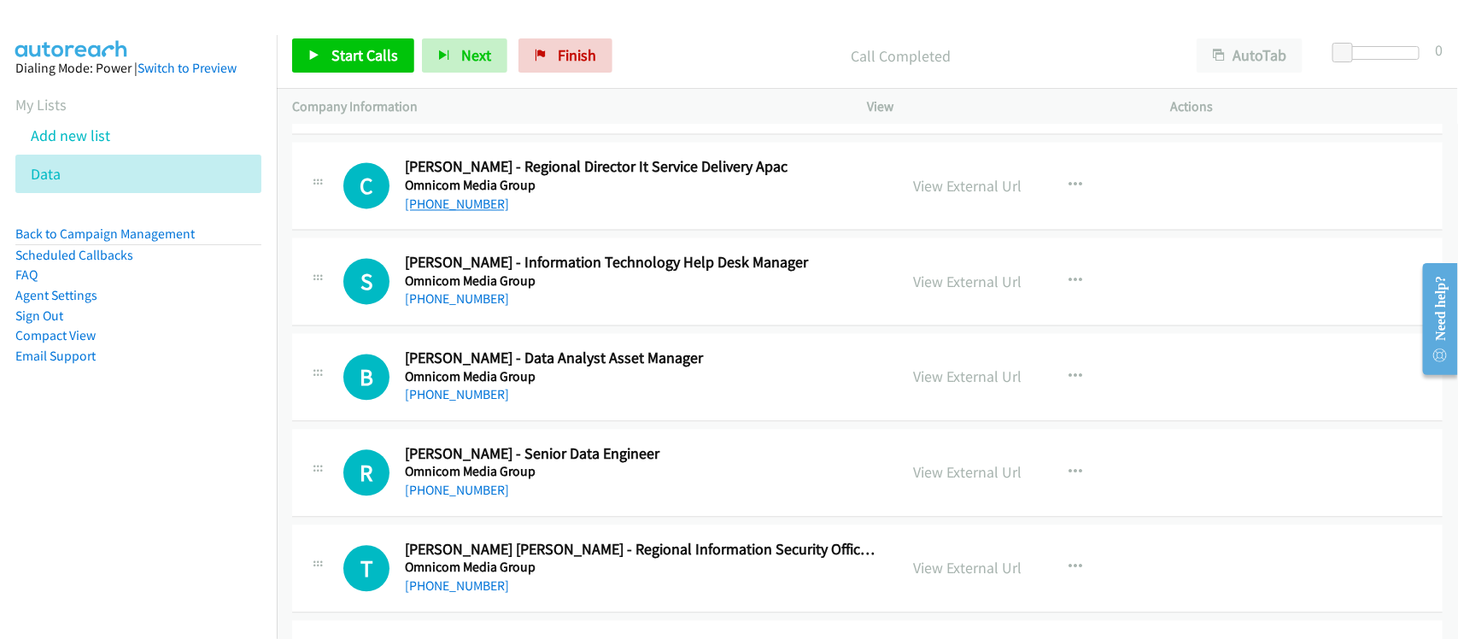
click at [477, 212] on link "+91 90515 12662" at bounding box center [457, 204] width 104 height 16
click at [459, 307] on link "+91 99994 23448" at bounding box center [457, 298] width 104 height 16
click at [434, 402] on link "+91 95030 94480" at bounding box center [457, 394] width 104 height 16
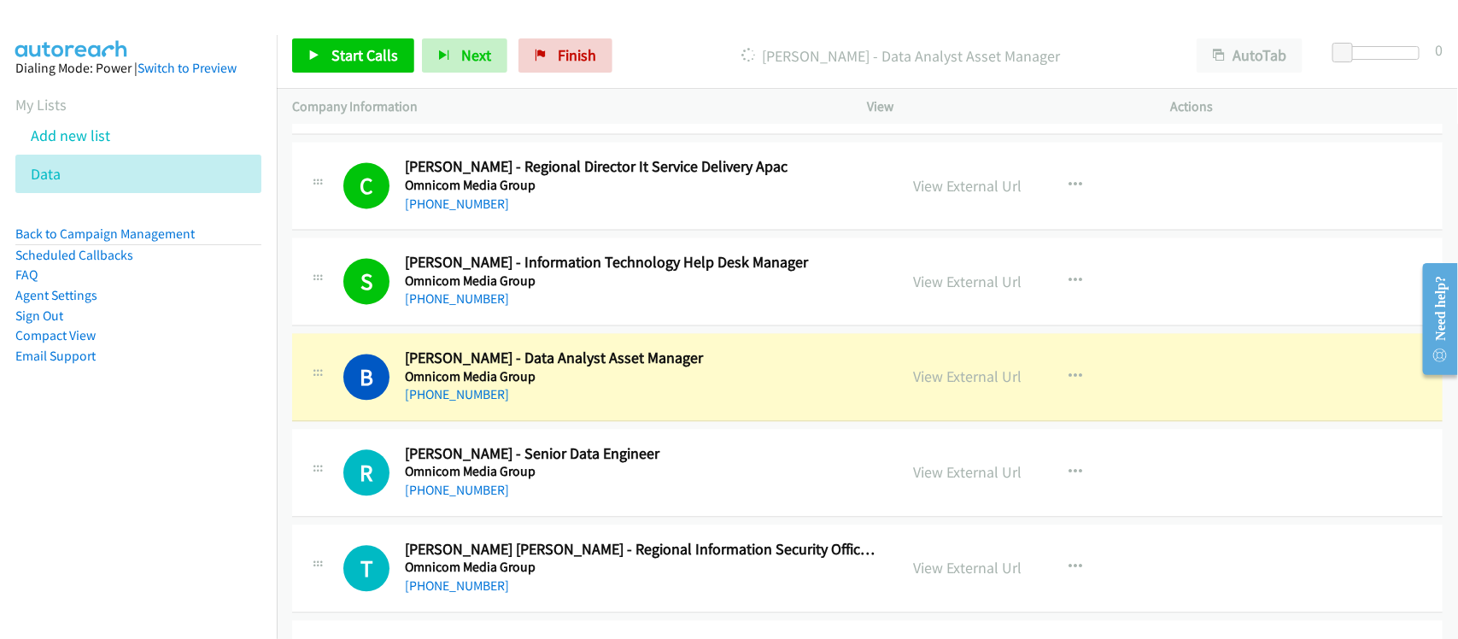
click at [587, 405] on div "+91 95030 94480" at bounding box center [640, 394] width 471 height 21
drag, startPoint x: 586, startPoint y: 419, endPoint x: 598, endPoint y: 415, distance: 12.4
click at [586, 405] on div "+91 95030 94480" at bounding box center [640, 394] width 471 height 21
click at [944, 386] on link "View External Url" at bounding box center [968, 376] width 108 height 20
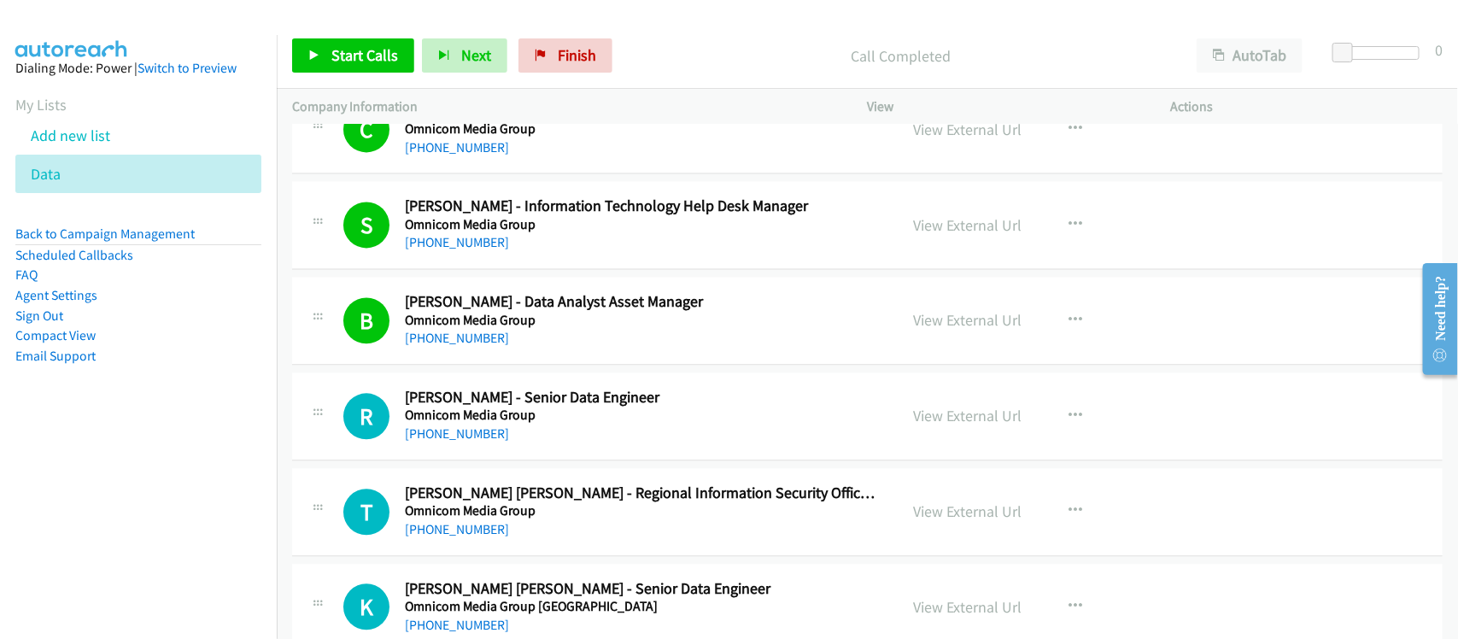
scroll to position [13370, 0]
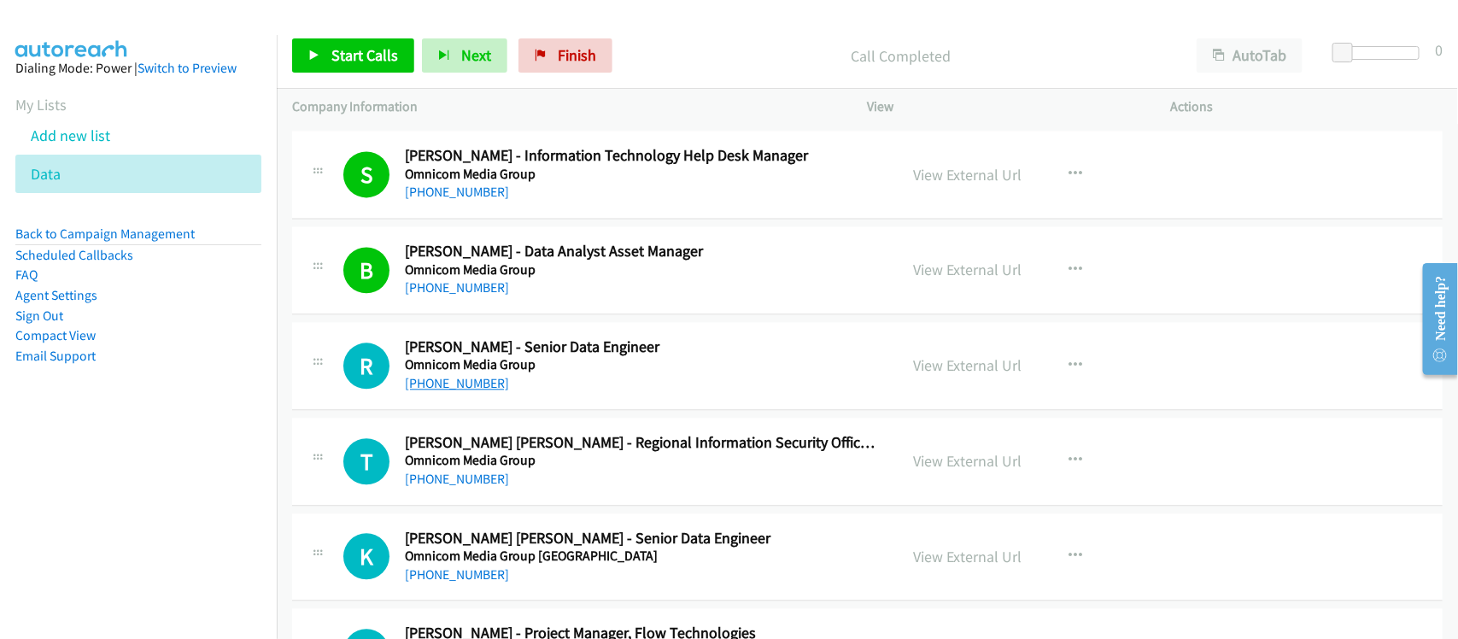
click at [481, 391] on link "+91 85305 07892" at bounding box center [457, 383] width 104 height 16
click at [574, 489] on div "+91 93128 95825" at bounding box center [640, 479] width 471 height 21
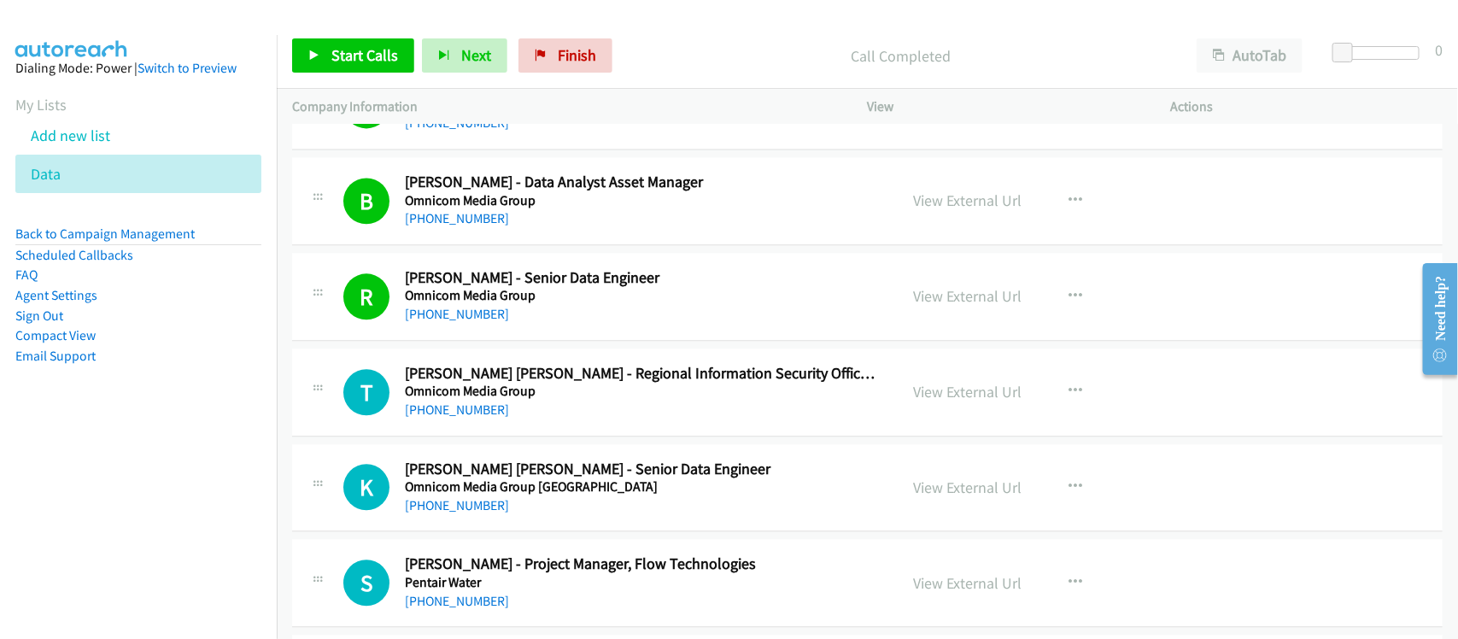
scroll to position [13477, 0]
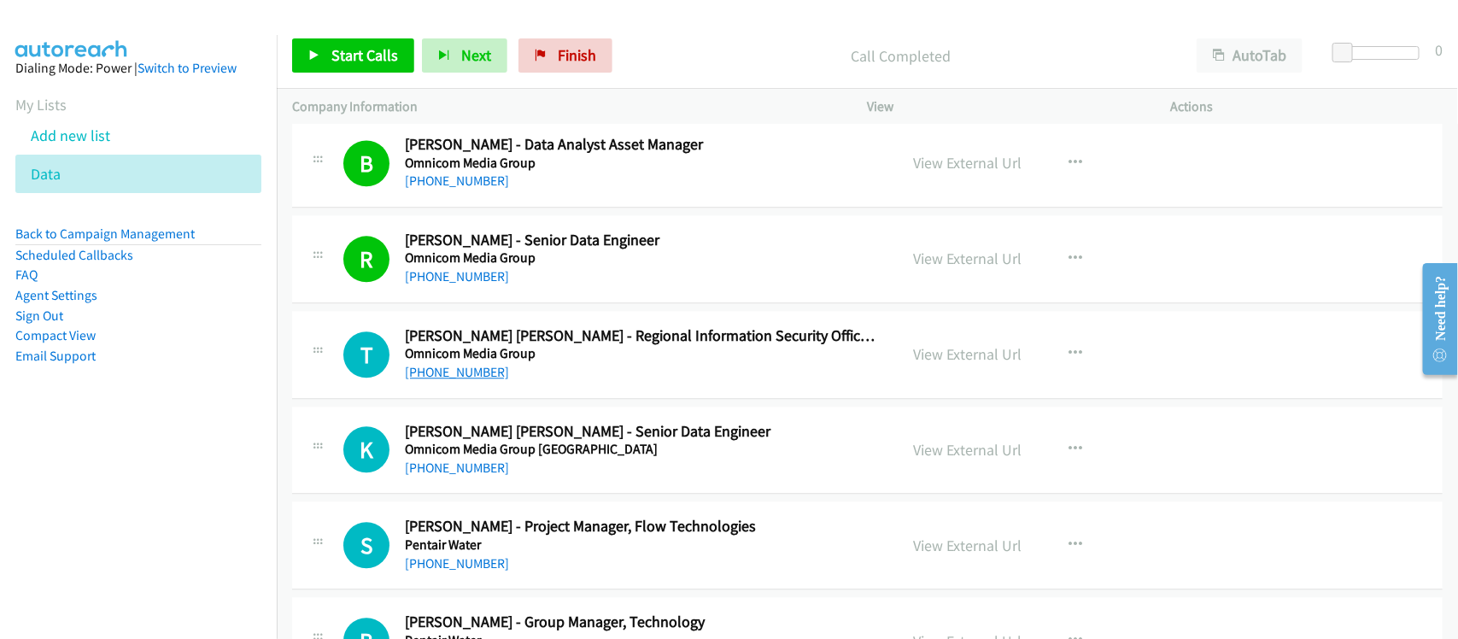
click at [464, 380] on link "+91 93128 95825" at bounding box center [457, 372] width 104 height 16
click at [462, 476] on link "+91 88855 50889" at bounding box center [457, 468] width 104 height 16
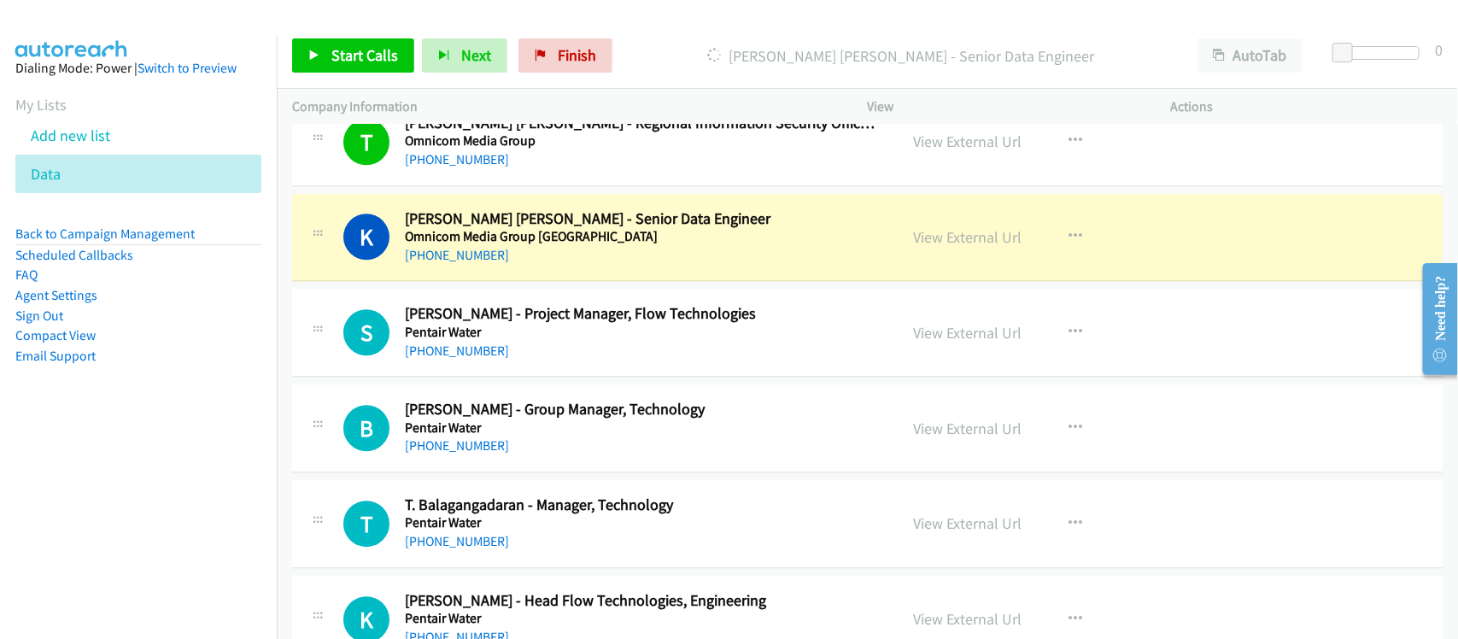
scroll to position [13690, 0]
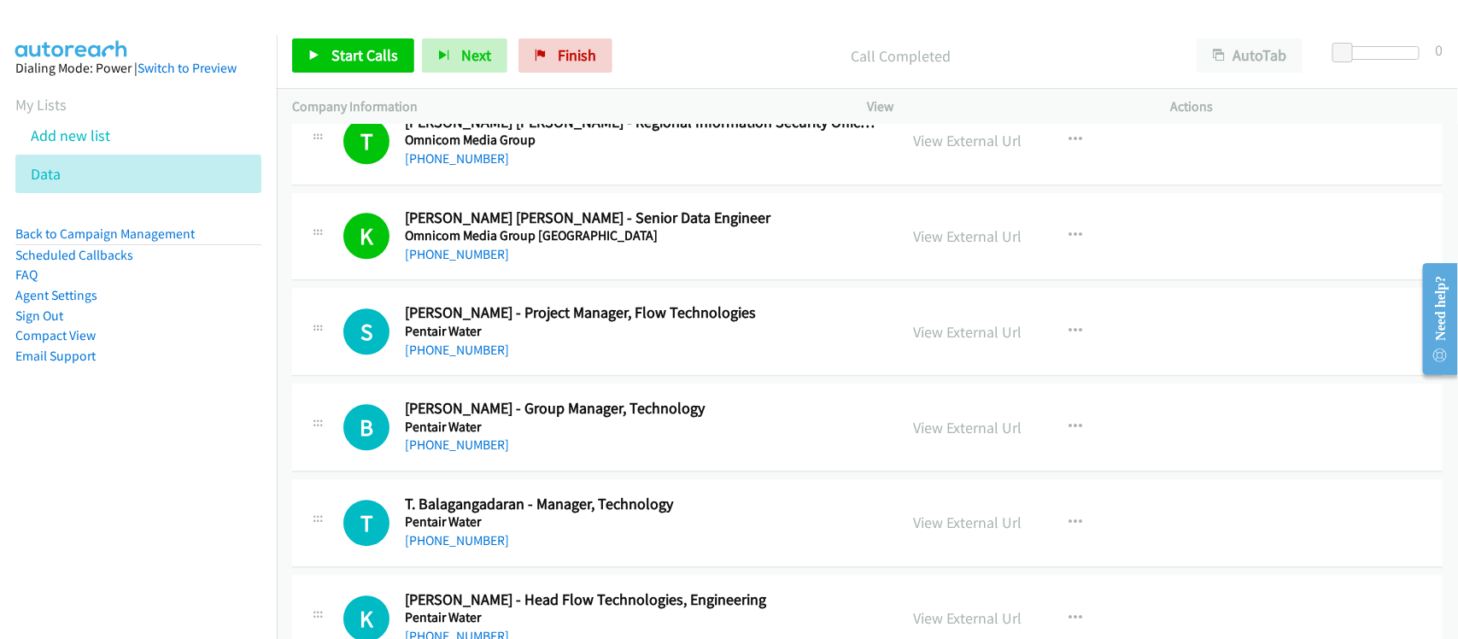
drag, startPoint x: 432, startPoint y: 368, endPoint x: 506, endPoint y: 376, distance: 73.9
click at [432, 358] on link "+91 120 419 9444" at bounding box center [457, 350] width 104 height 16
click at [612, 360] on div "+91 120 419 9444" at bounding box center [640, 350] width 471 height 21
click at [472, 358] on link "+91 120 419 9444" at bounding box center [457, 350] width 104 height 16
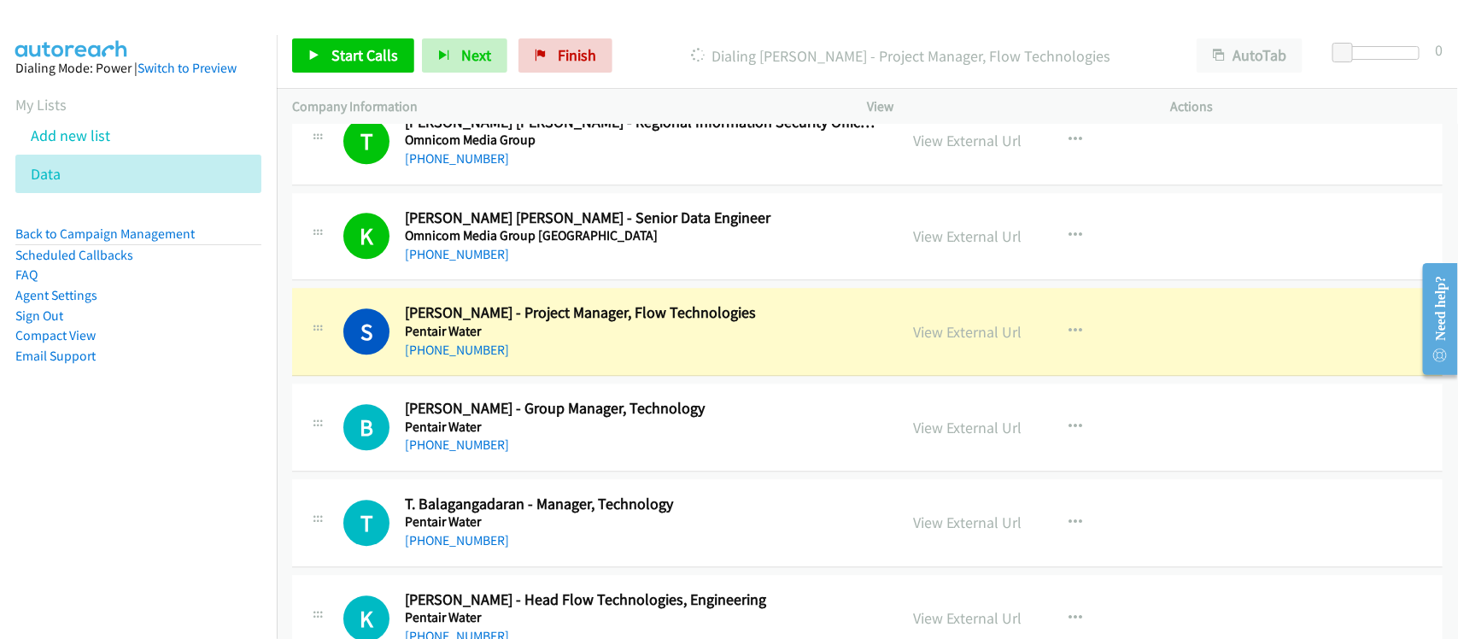
click at [158, 484] on nav "Dialing Mode: Power | Switch to Preview My Lists Add new list Data Back to Camp…" at bounding box center [139, 354] width 278 height 639
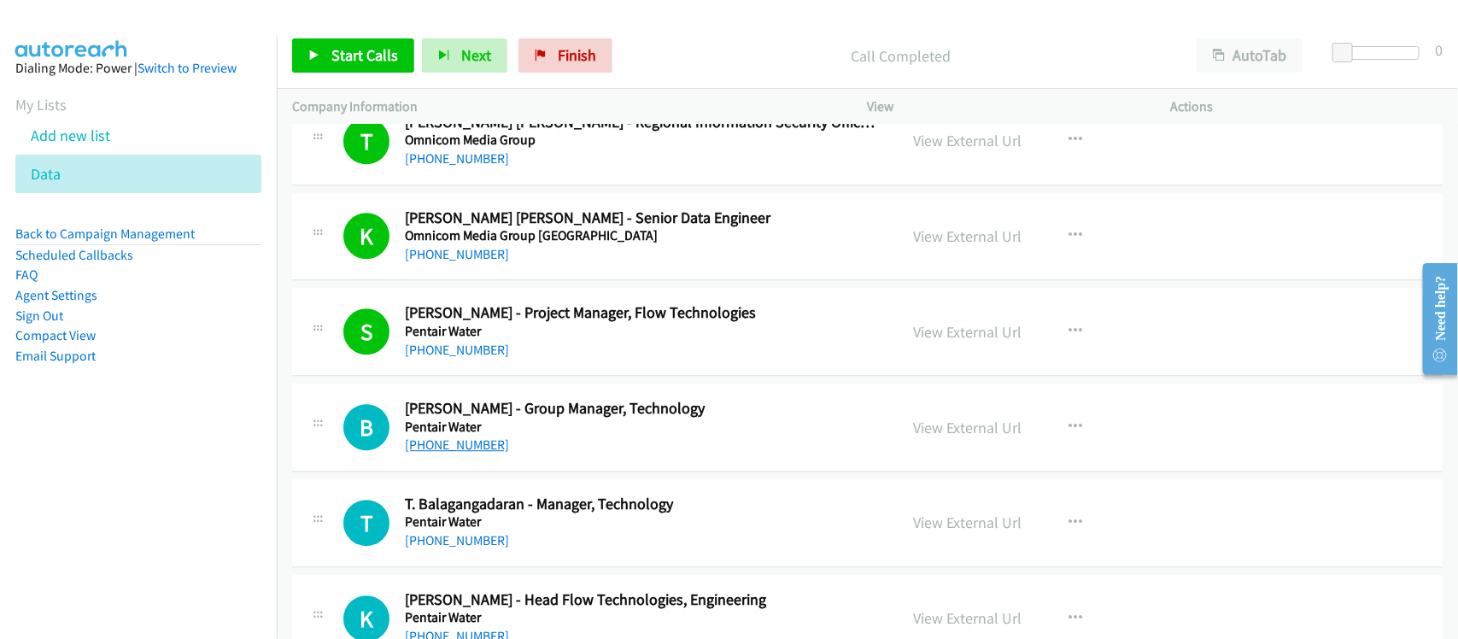
click at [454, 453] on link "+91 73038 59008" at bounding box center [457, 445] width 104 height 16
click at [556, 455] on div "+91 73038 59008" at bounding box center [640, 445] width 471 height 21
click at [488, 453] on link "+91 73038 59008" at bounding box center [457, 445] width 104 height 16
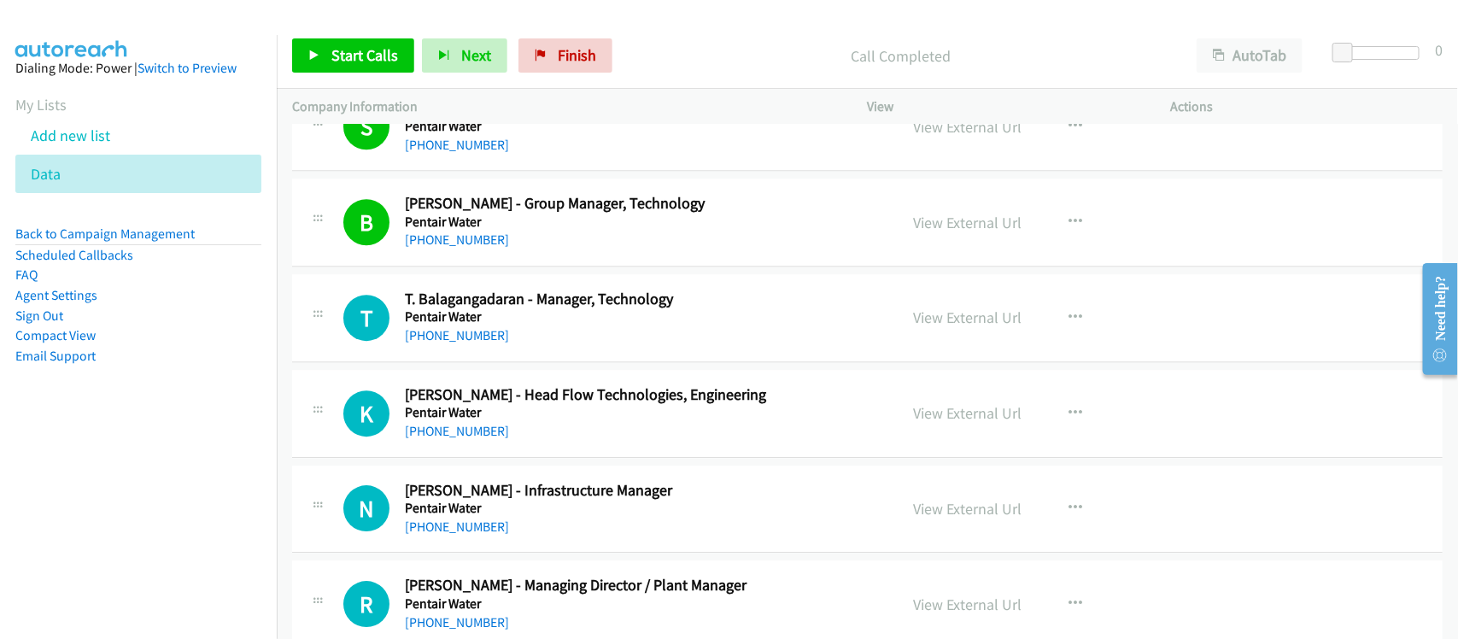
scroll to position [13904, 0]
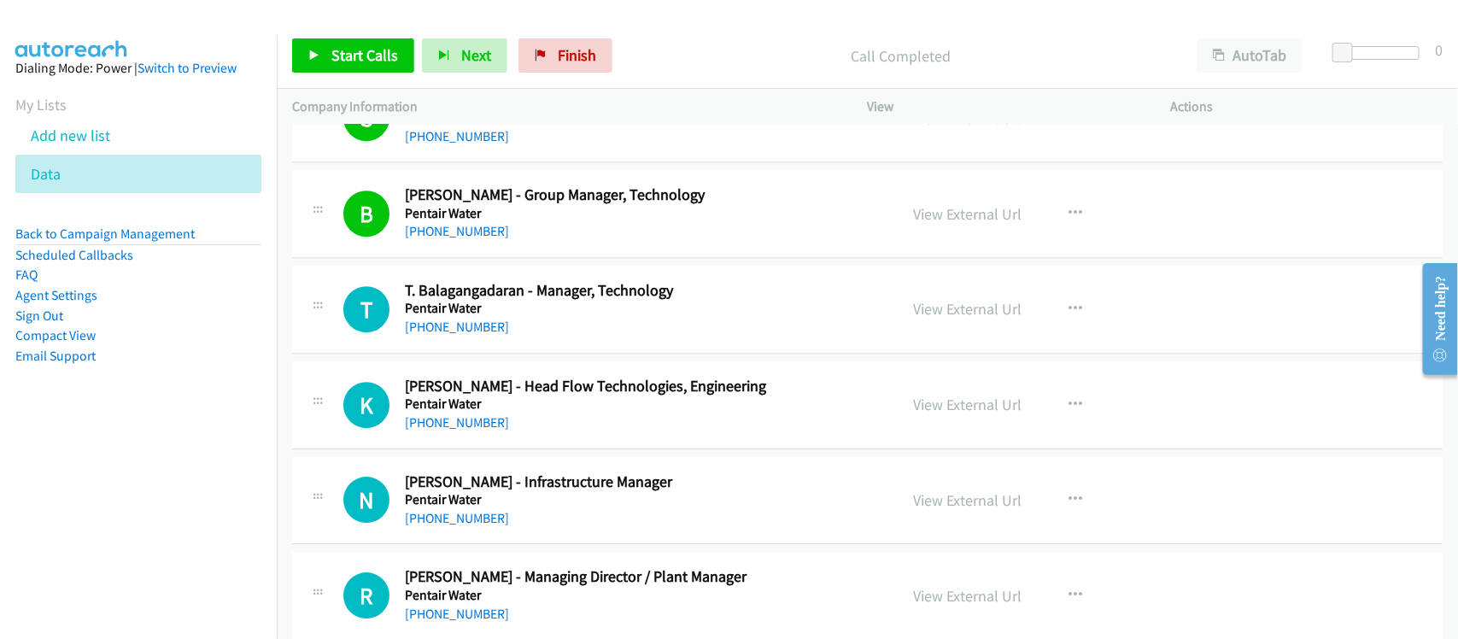
drag, startPoint x: 468, startPoint y: 347, endPoint x: 519, endPoint y: 344, distance: 51.3
click at [468, 335] on link "+91 98180 90163" at bounding box center [457, 327] width 104 height 16
click at [436, 431] on link "+91 93710 02405" at bounding box center [457, 422] width 104 height 16
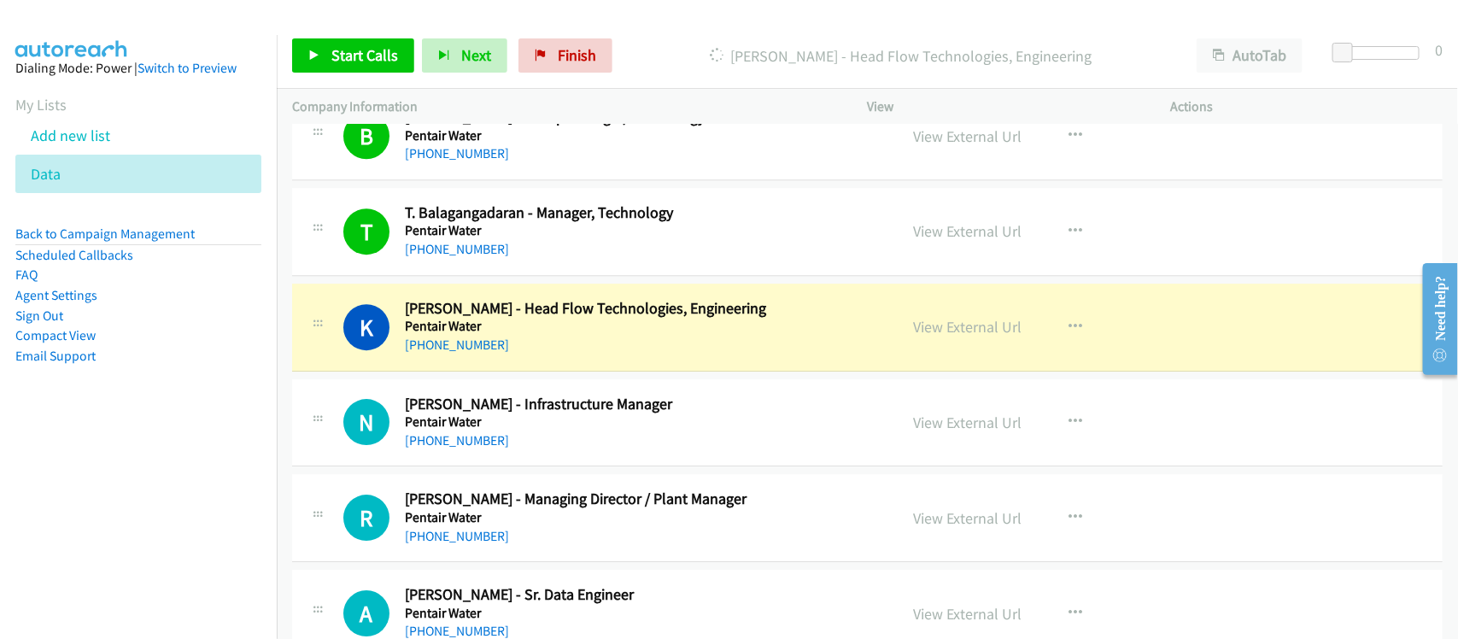
scroll to position [14117, 0]
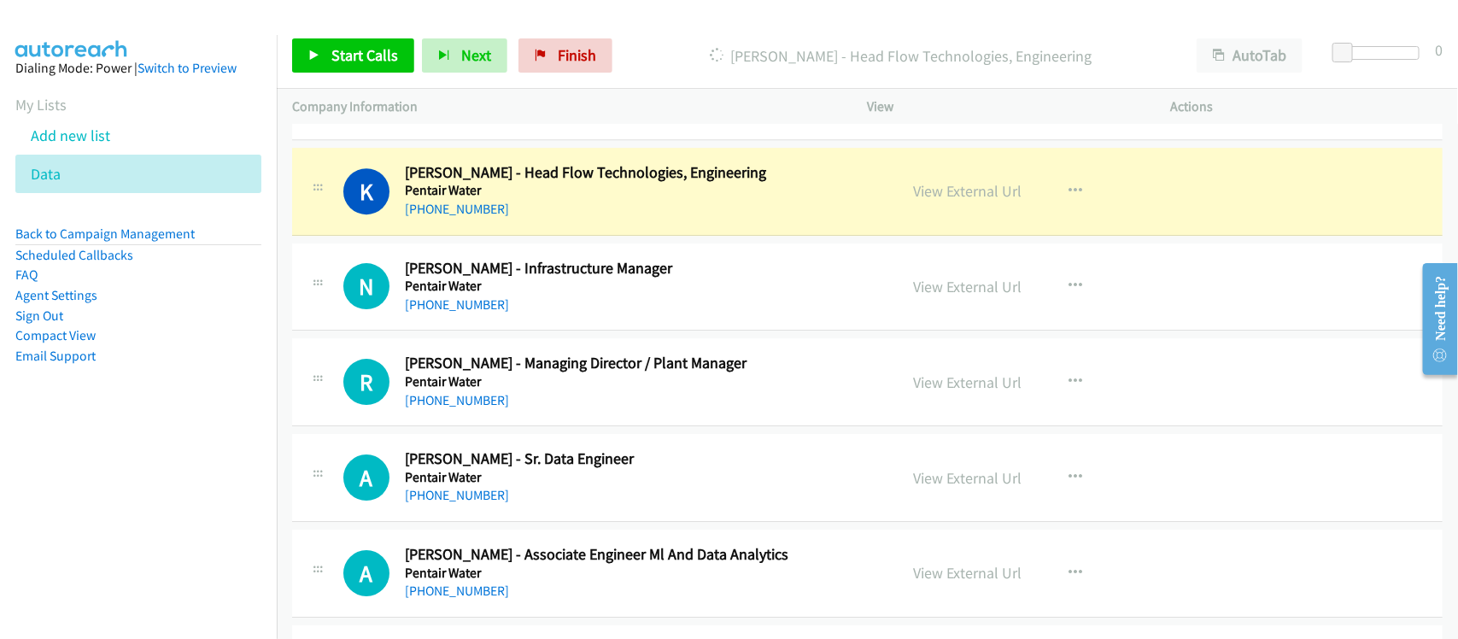
drag, startPoint x: 548, startPoint y: 344, endPoint x: 554, endPoint y: 334, distance: 11.5
click at [548, 331] on div "N Callback Scheduled Nitin Pradhan - Infrastructure Manager Pentair Water Asia/…" at bounding box center [867, 287] width 1151 height 88
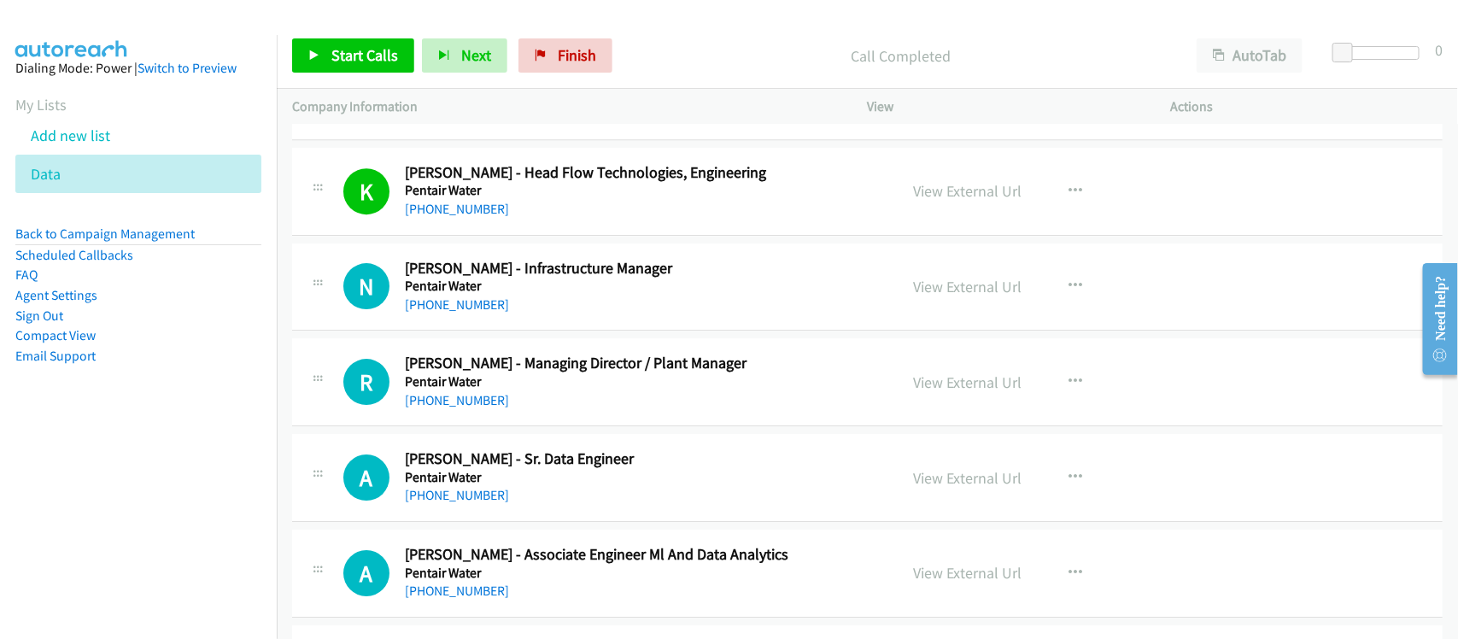
click at [562, 315] on div "+91 98252 31291" at bounding box center [640, 305] width 471 height 21
drag, startPoint x: 477, startPoint y: 421, endPoint x: 480, endPoint y: 407, distance: 14.1
click at [477, 408] on link "+91 832 675 4400" at bounding box center [457, 400] width 104 height 16
click at [481, 503] on link "+91 72762 07333" at bounding box center [457, 495] width 104 height 16
click at [488, 503] on link "+91 72762 07333" at bounding box center [457, 495] width 104 height 16
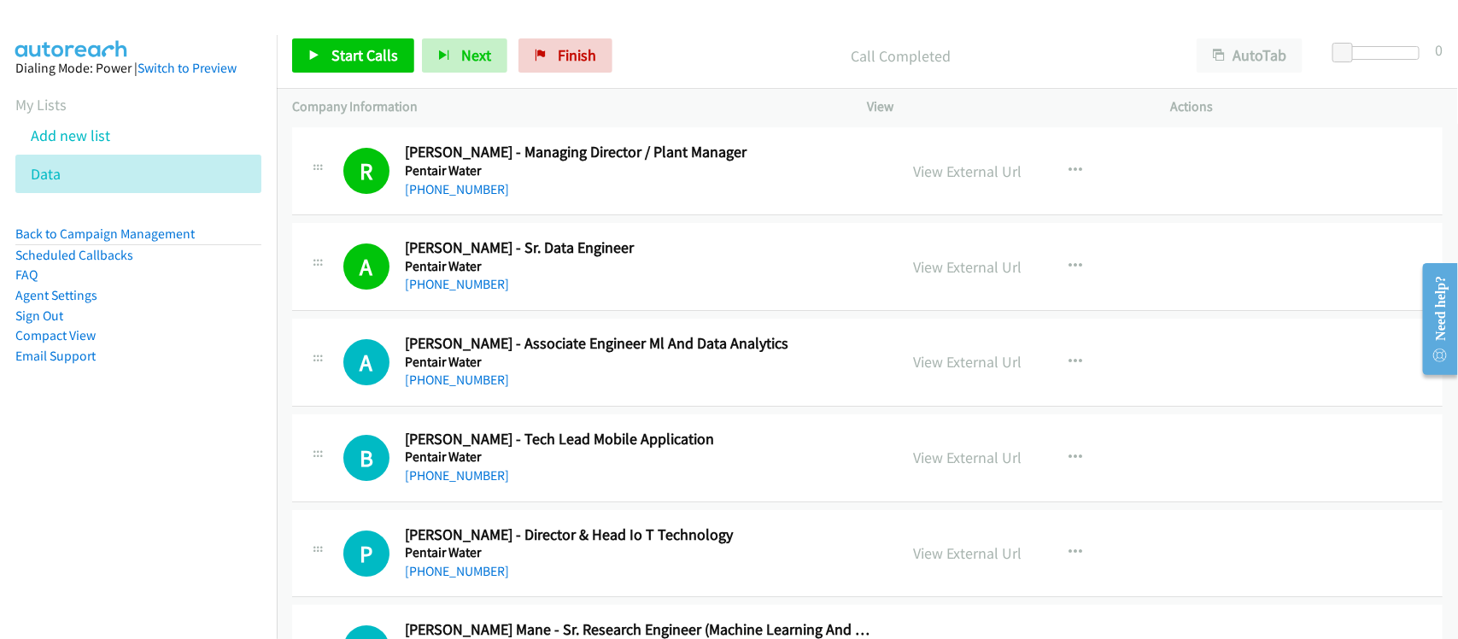
scroll to position [14331, 0]
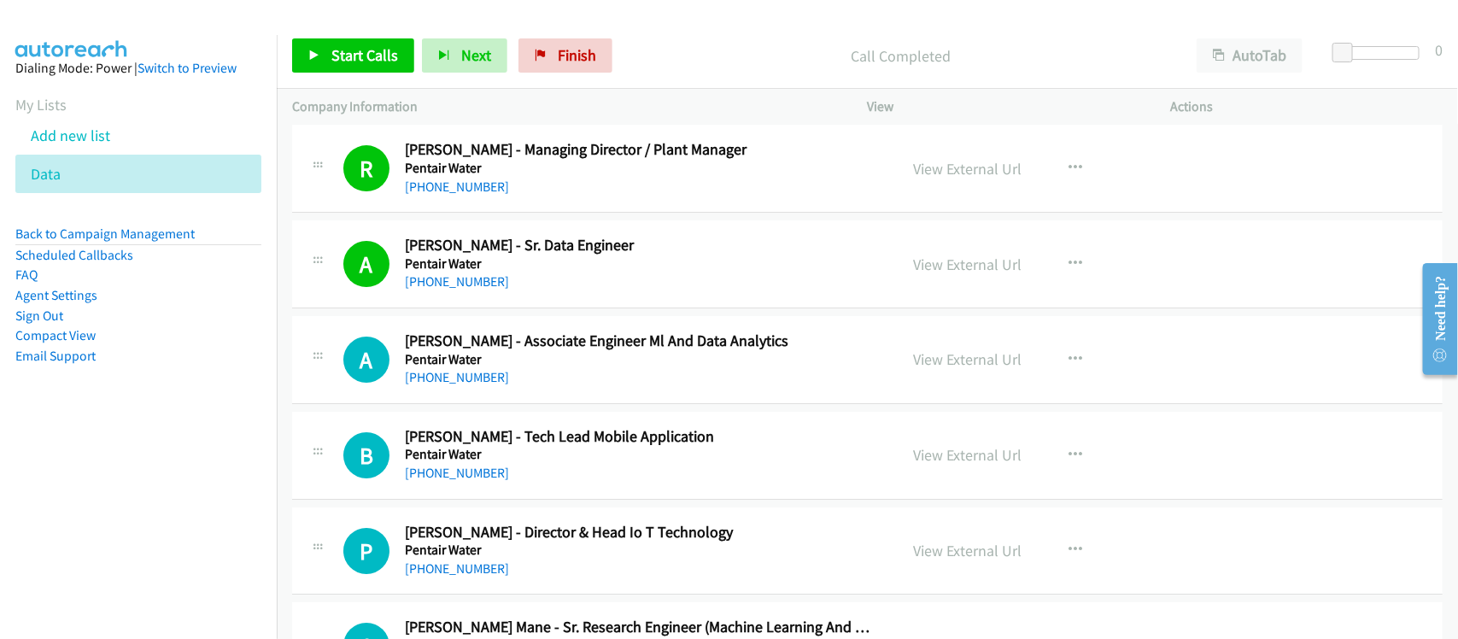
click at [538, 388] on div "+91 89233 02111" at bounding box center [640, 377] width 471 height 21
click at [453, 385] on link "+91 89233 02111" at bounding box center [457, 377] width 104 height 16
click at [514, 484] on div "+91 98242 30606" at bounding box center [640, 473] width 471 height 21
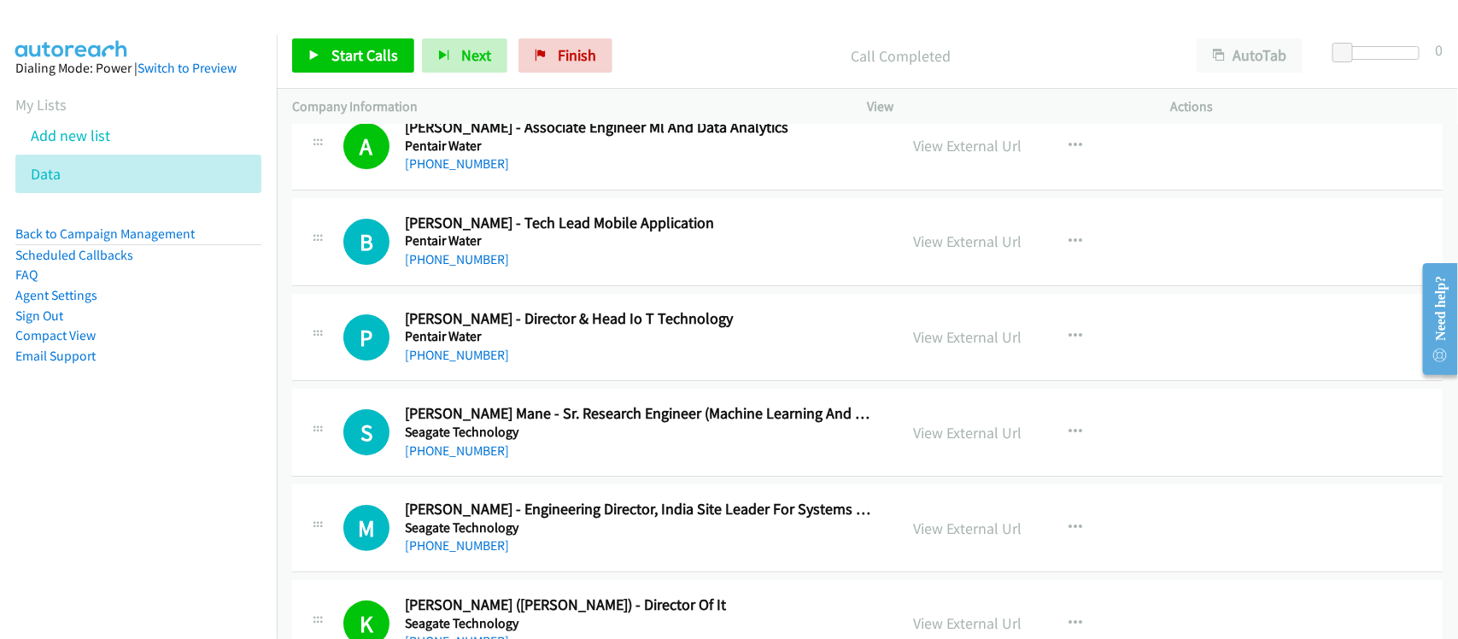
click at [470, 267] on link "+91 98242 30606" at bounding box center [457, 259] width 104 height 16
click at [443, 363] on link "+91 99995 10368" at bounding box center [457, 355] width 104 height 16
click at [475, 459] on link "+91 97666 61258" at bounding box center [457, 451] width 104 height 16
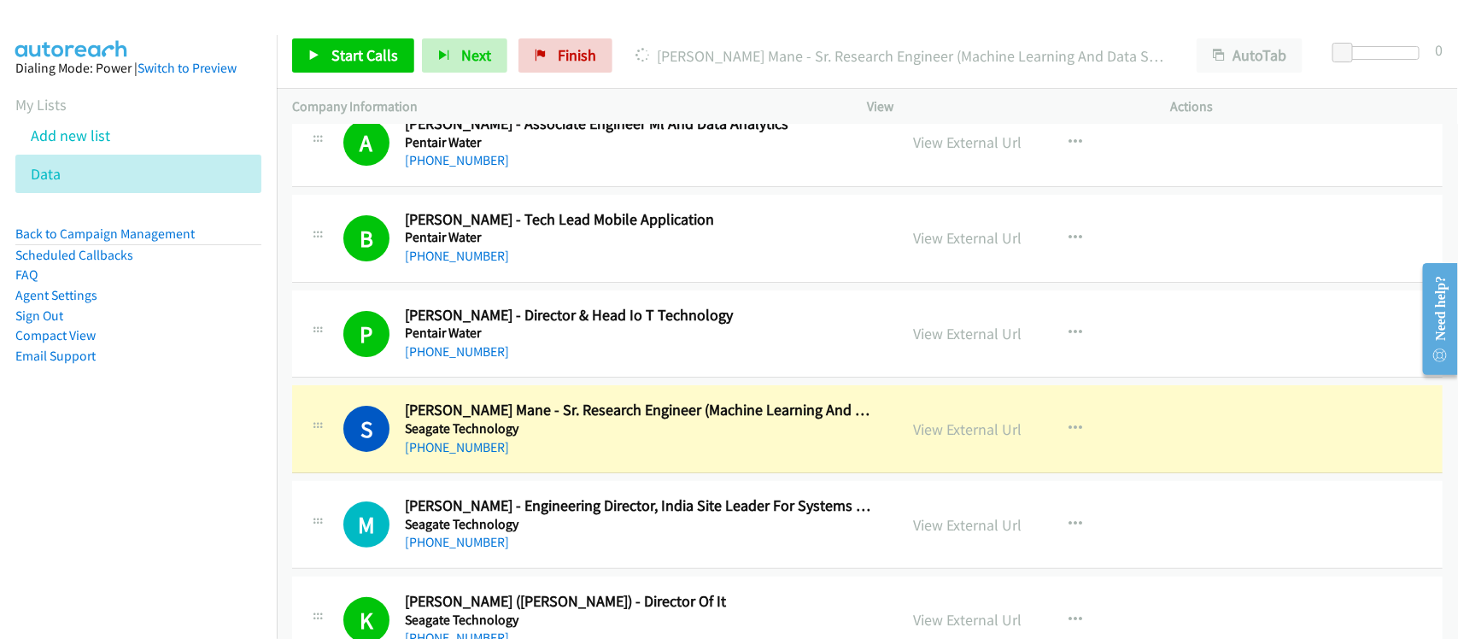
scroll to position [14761, 0]
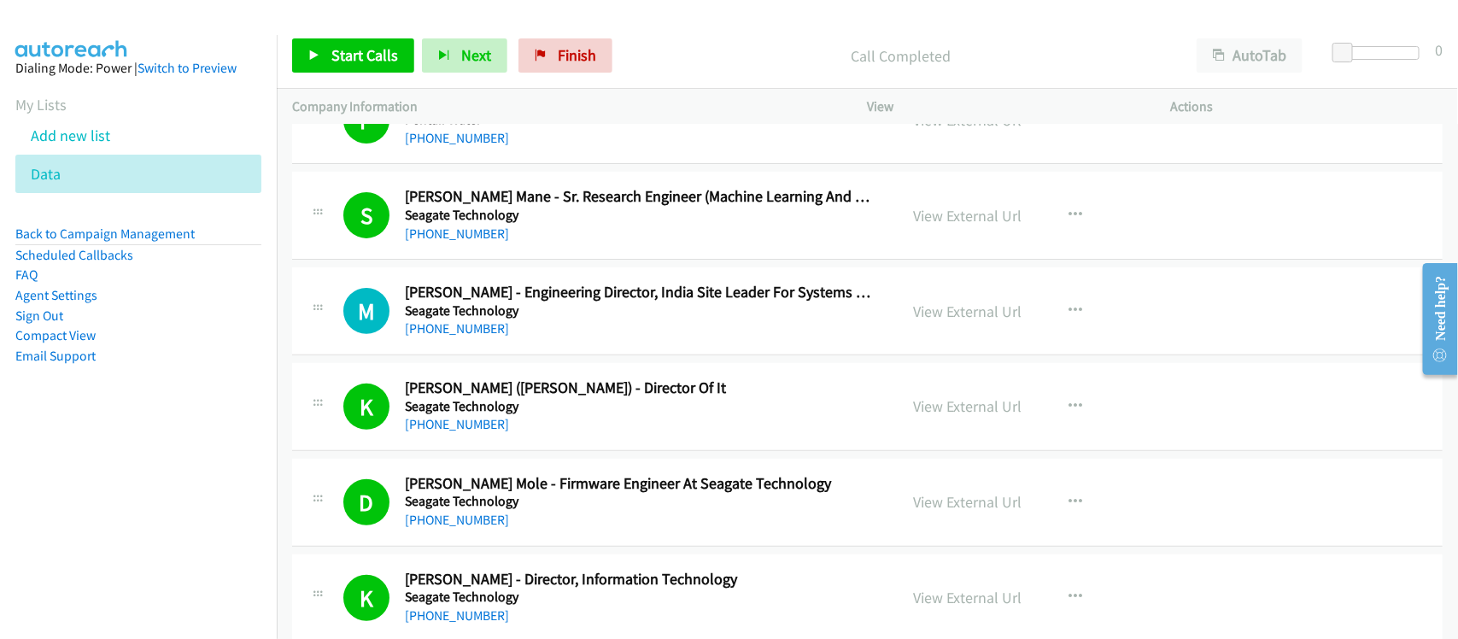
click at [431, 337] on link "+91 99729 94943" at bounding box center [457, 328] width 104 height 16
click at [431, 451] on div "K Callback Scheduled Krishnakumar Madhavan (Krish Madhavan) - Director Of It Se…" at bounding box center [867, 407] width 1151 height 88
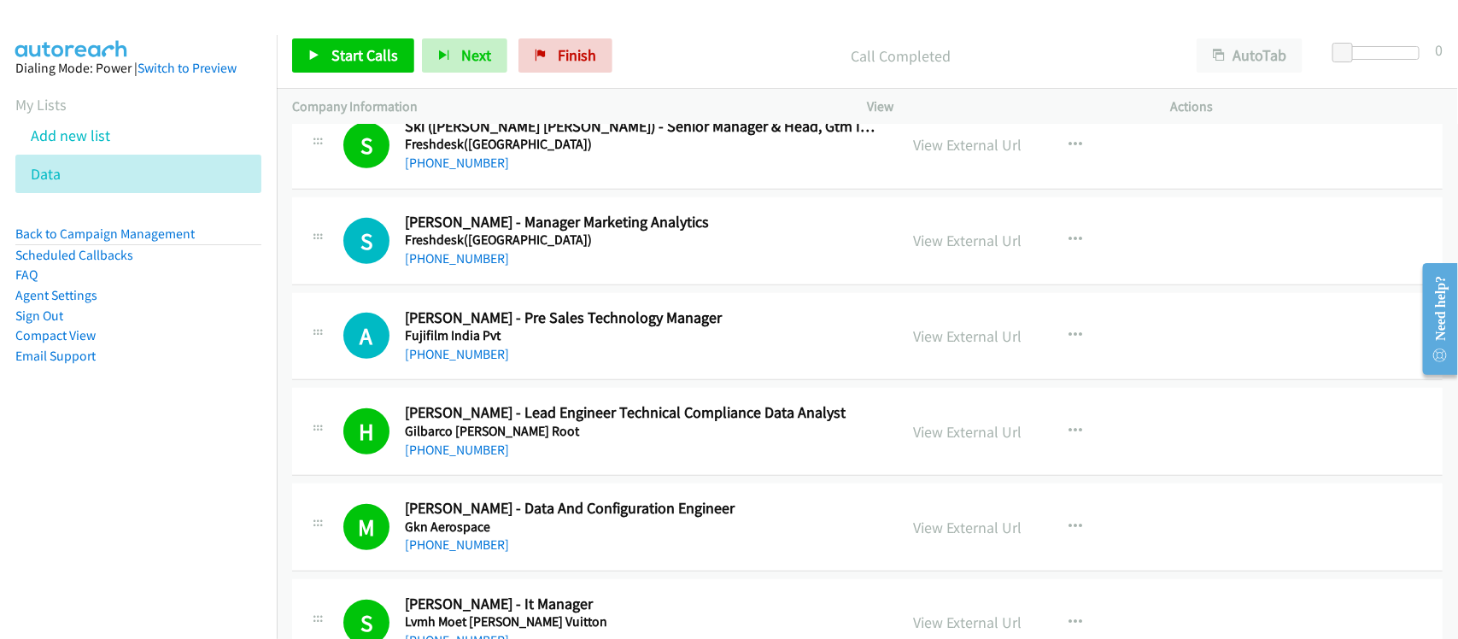
scroll to position [11985, 0]
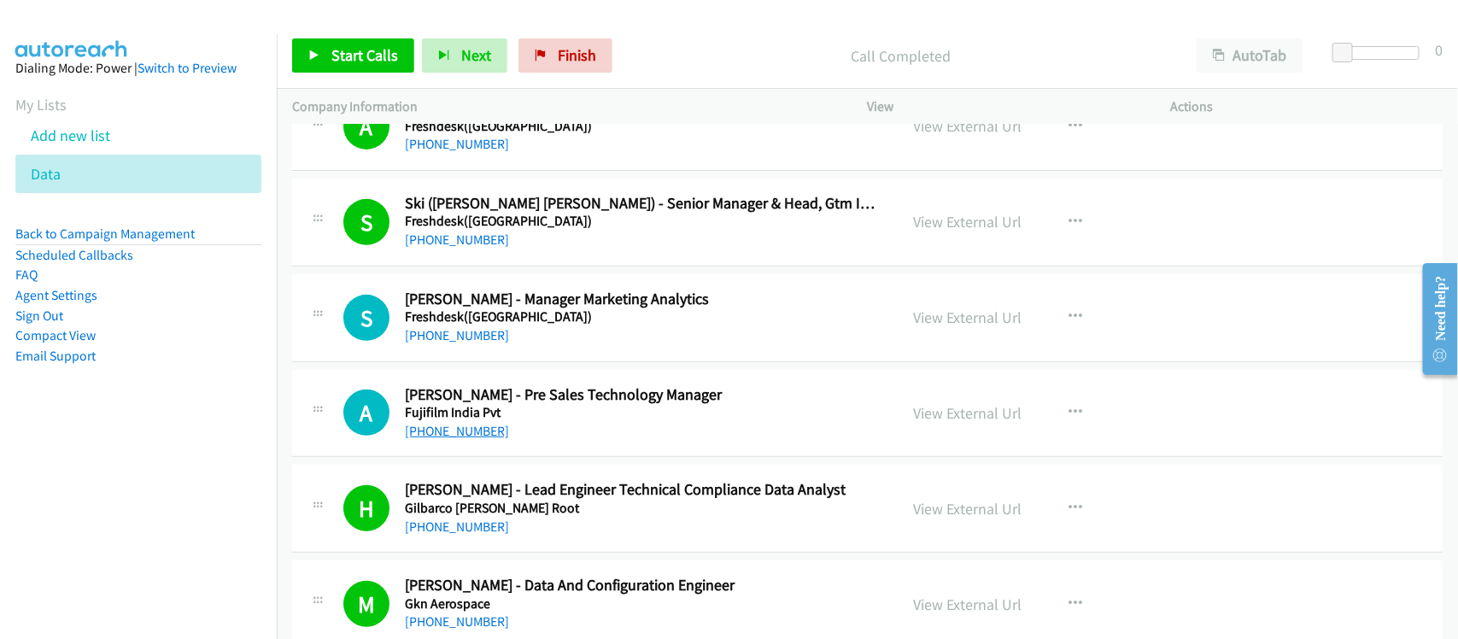
click at [444, 439] on link "+91 95600 58772" at bounding box center [457, 431] width 104 height 16
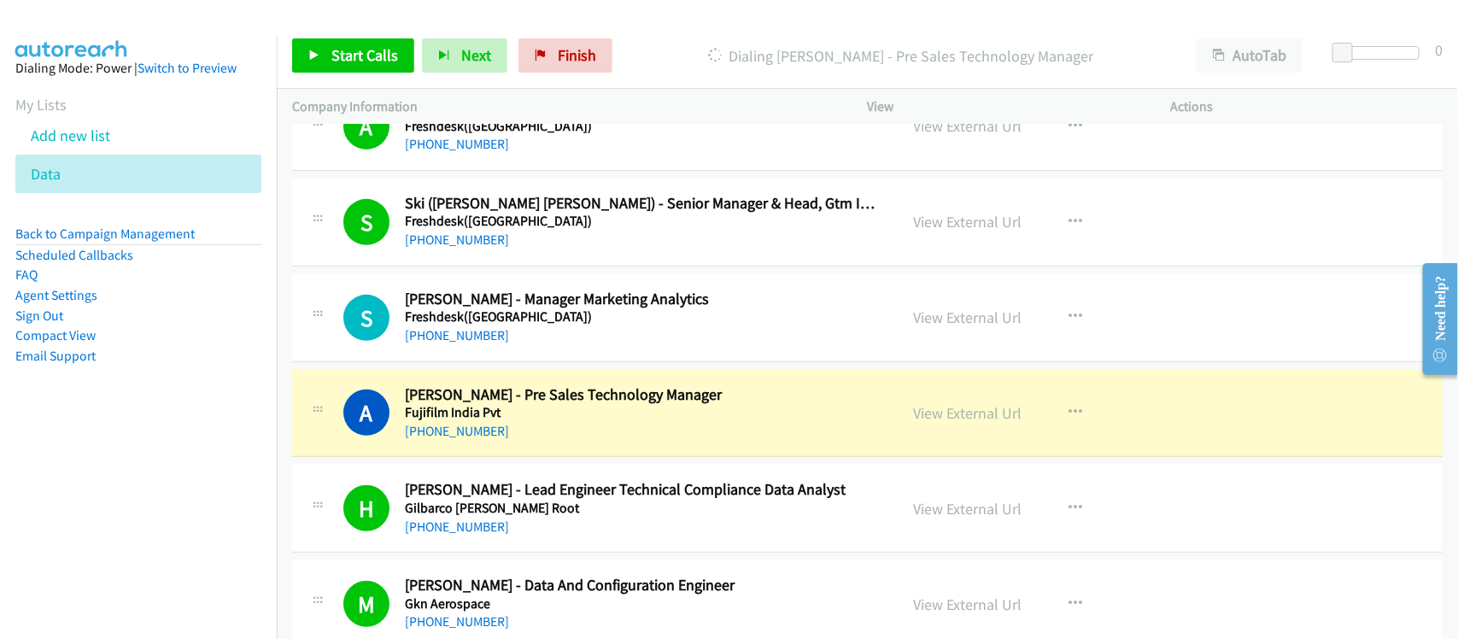
click at [536, 442] on div "+91 95600 58772" at bounding box center [640, 431] width 471 height 21
click at [998, 423] on link "View External Url" at bounding box center [968, 413] width 108 height 20
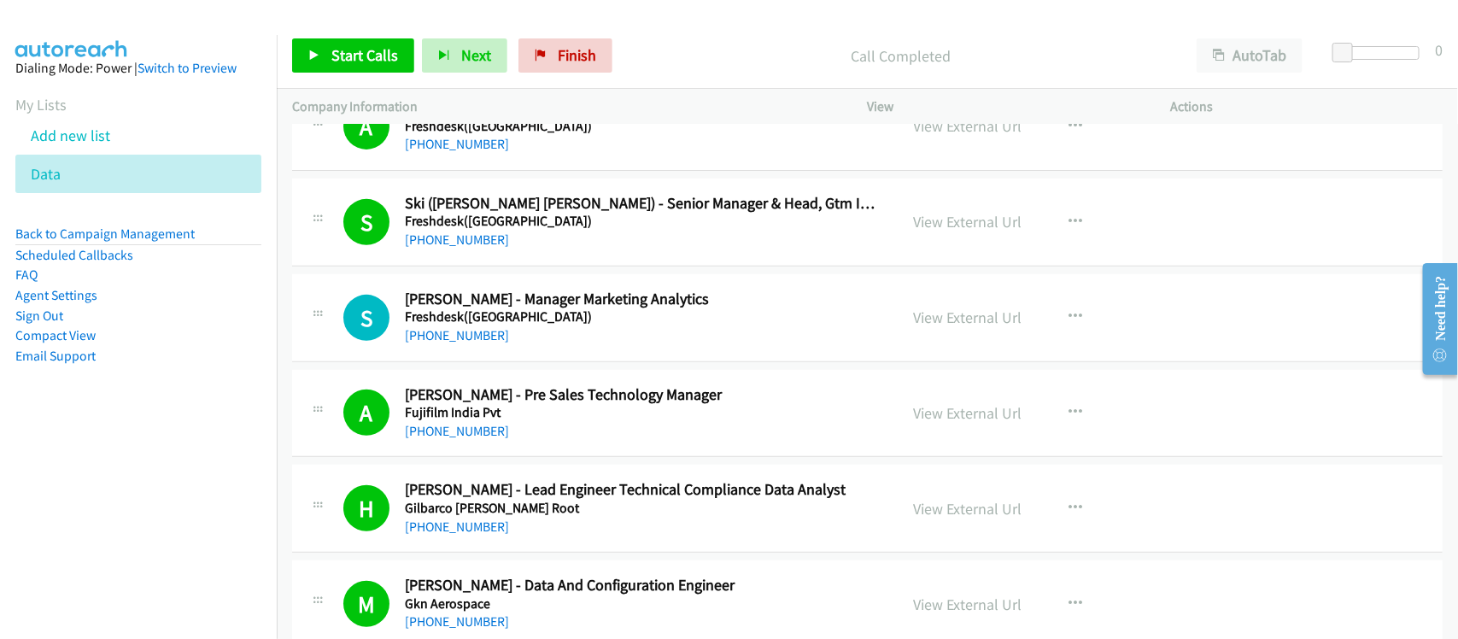
click at [572, 346] on div "+91 99401 29105" at bounding box center [640, 335] width 471 height 21
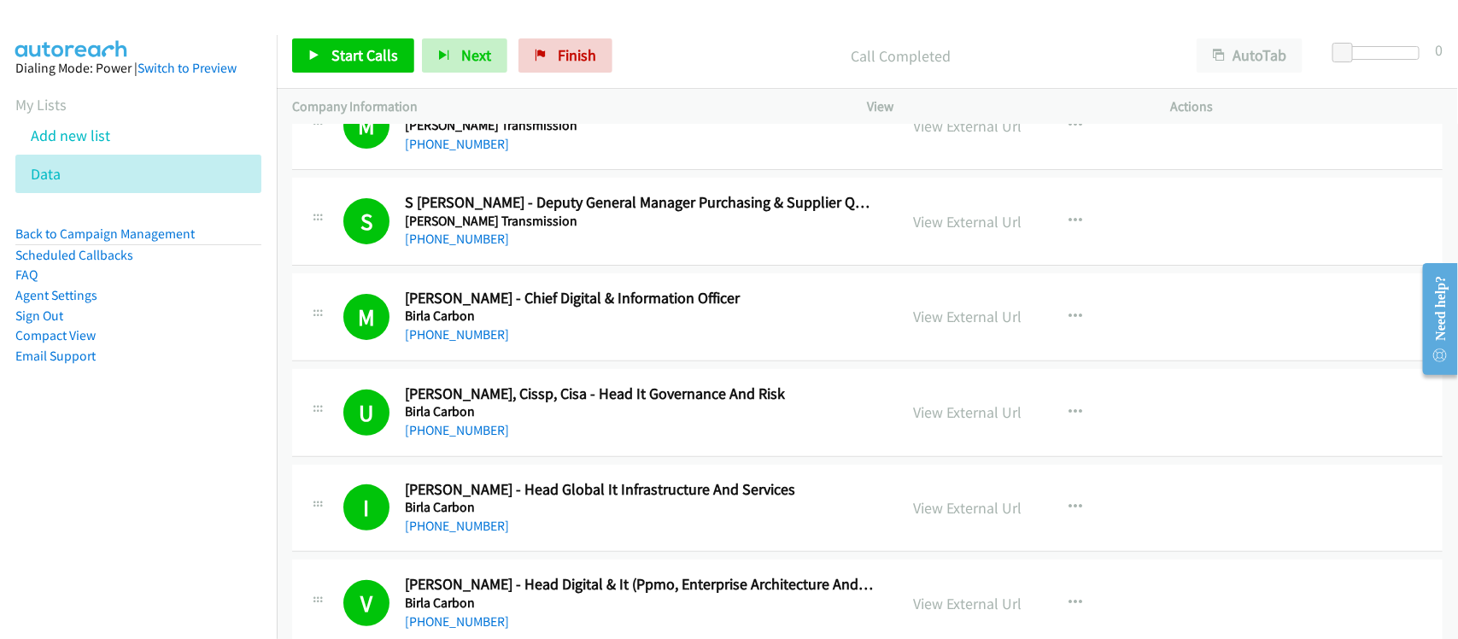
scroll to position [0, 0]
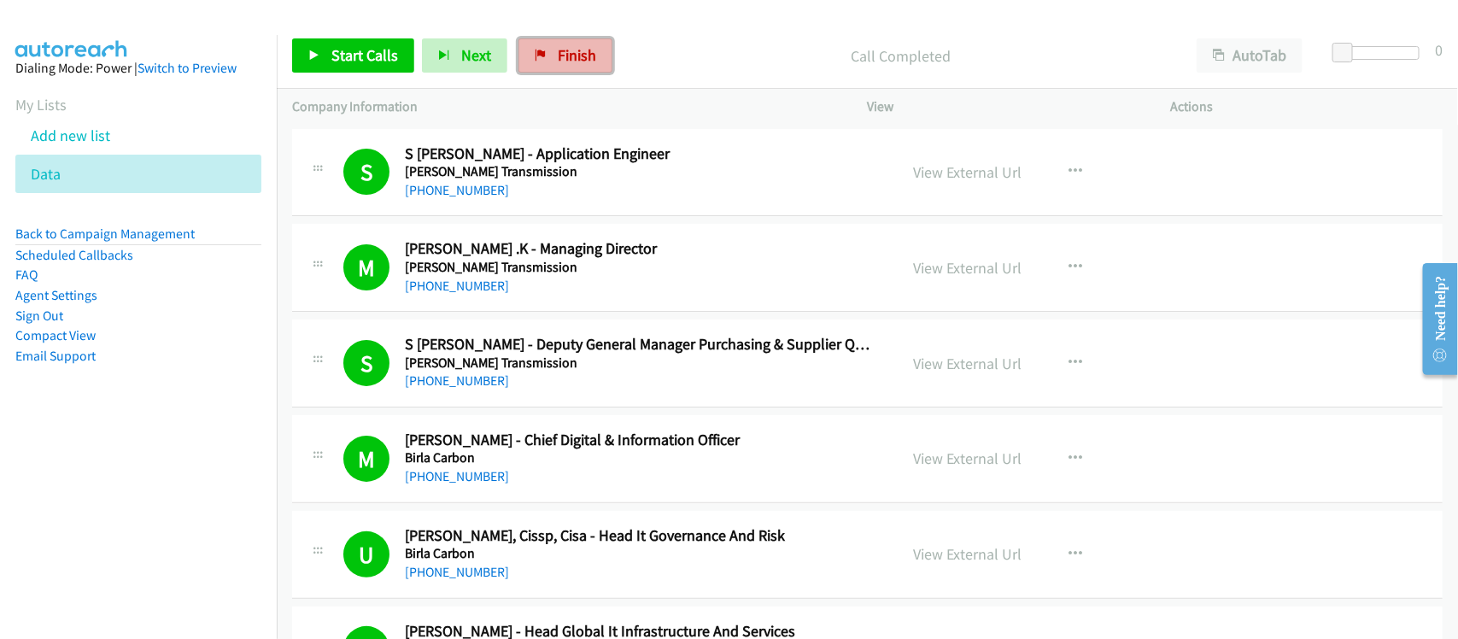
click at [566, 56] on span "Finish" at bounding box center [577, 55] width 38 height 20
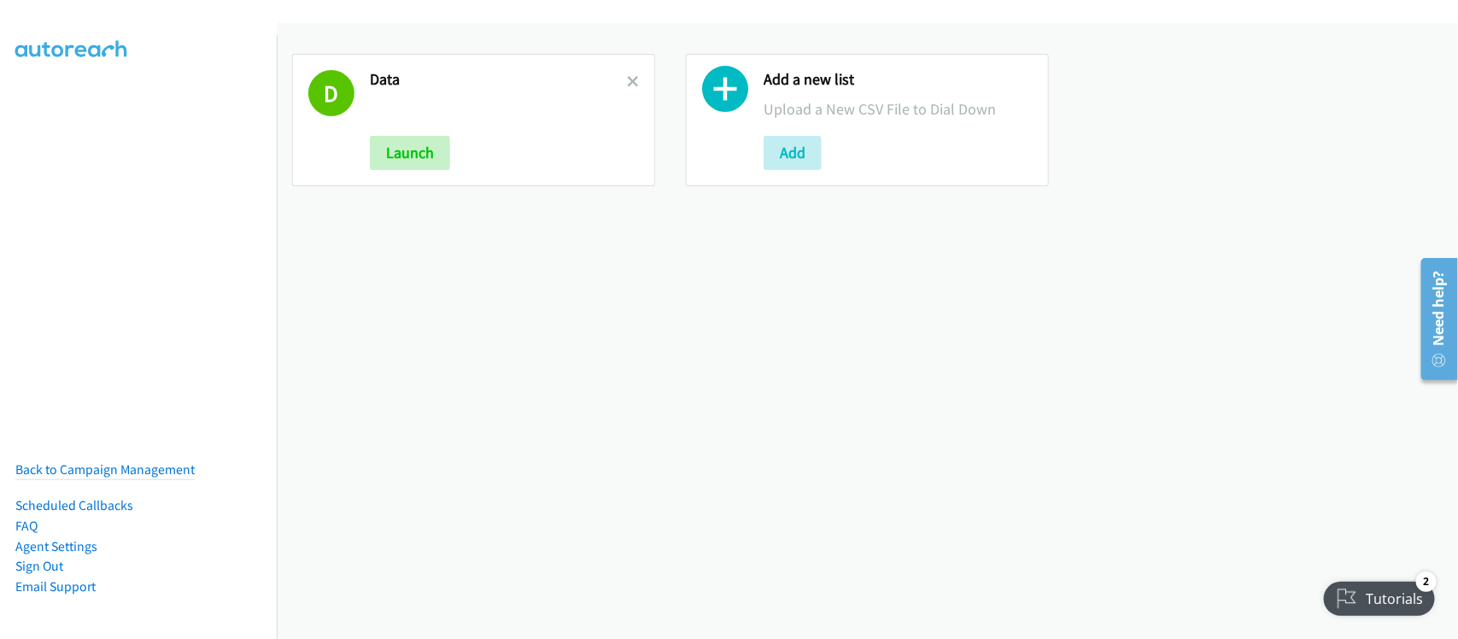
drag, startPoint x: 630, startPoint y: 78, endPoint x: 628, endPoint y: 218, distance: 140.1
click at [630, 78] on icon at bounding box center [633, 83] width 12 height 12
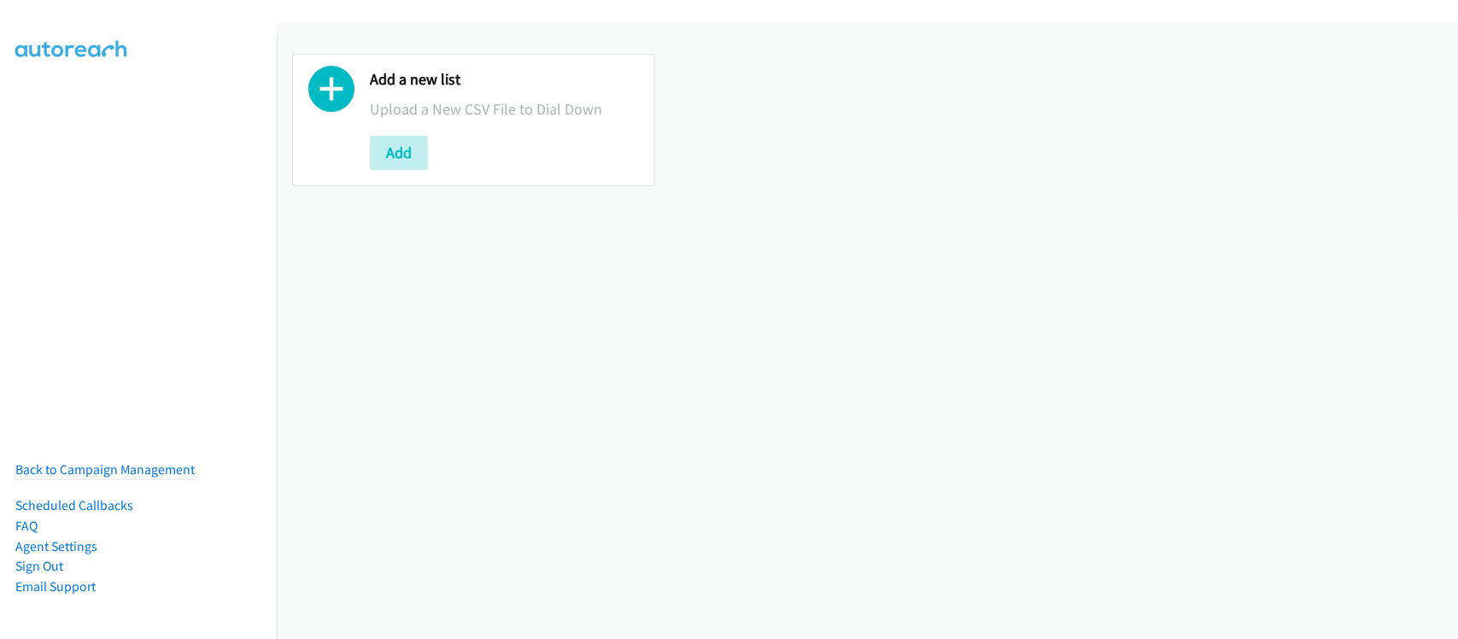
click at [553, 331] on div "Add a new list Upload a New CSV File to Dial Down Add" at bounding box center [867, 331] width 1181 height 616
click at [424, 161] on button "Add" at bounding box center [399, 153] width 58 height 34
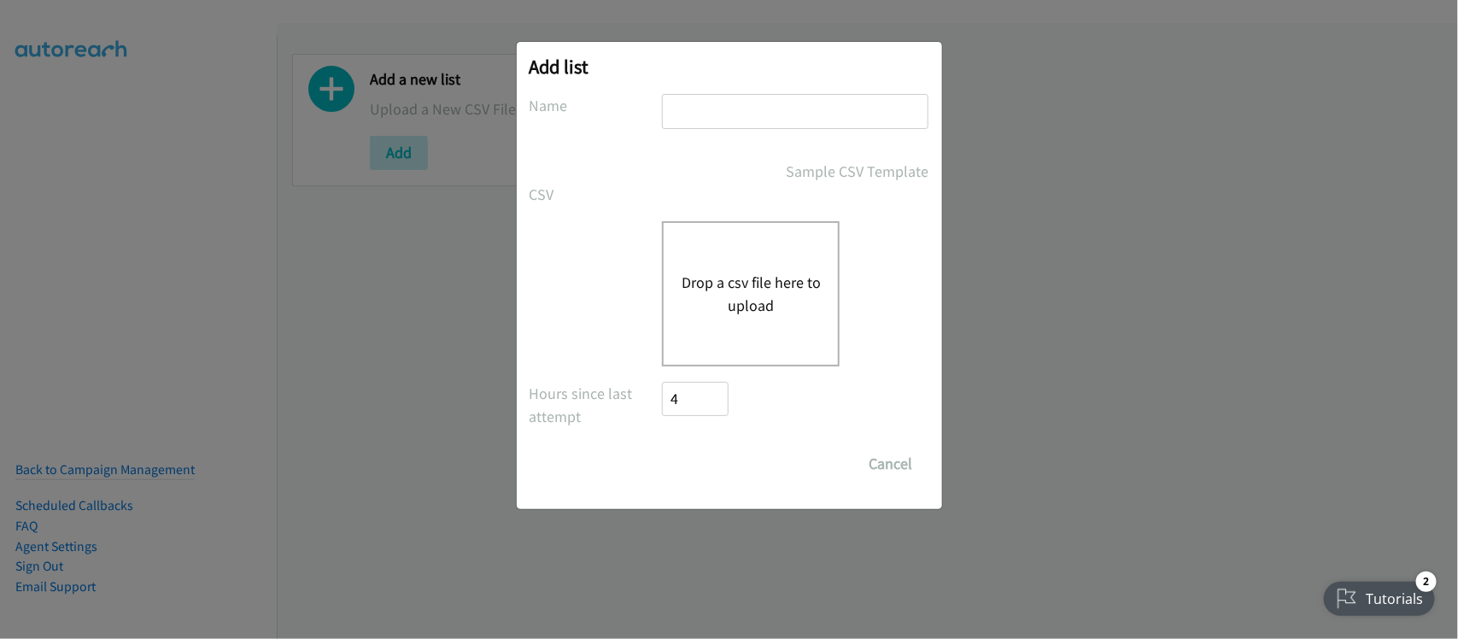
click at [790, 103] on input "text" at bounding box center [795, 111] width 267 height 35
type input "DATA"
click at [575, 291] on div "Drop a csv file here to upload" at bounding box center [730, 293] width 400 height 145
click at [784, 289] on button "Drop a csv file here to upload" at bounding box center [751, 294] width 140 height 46
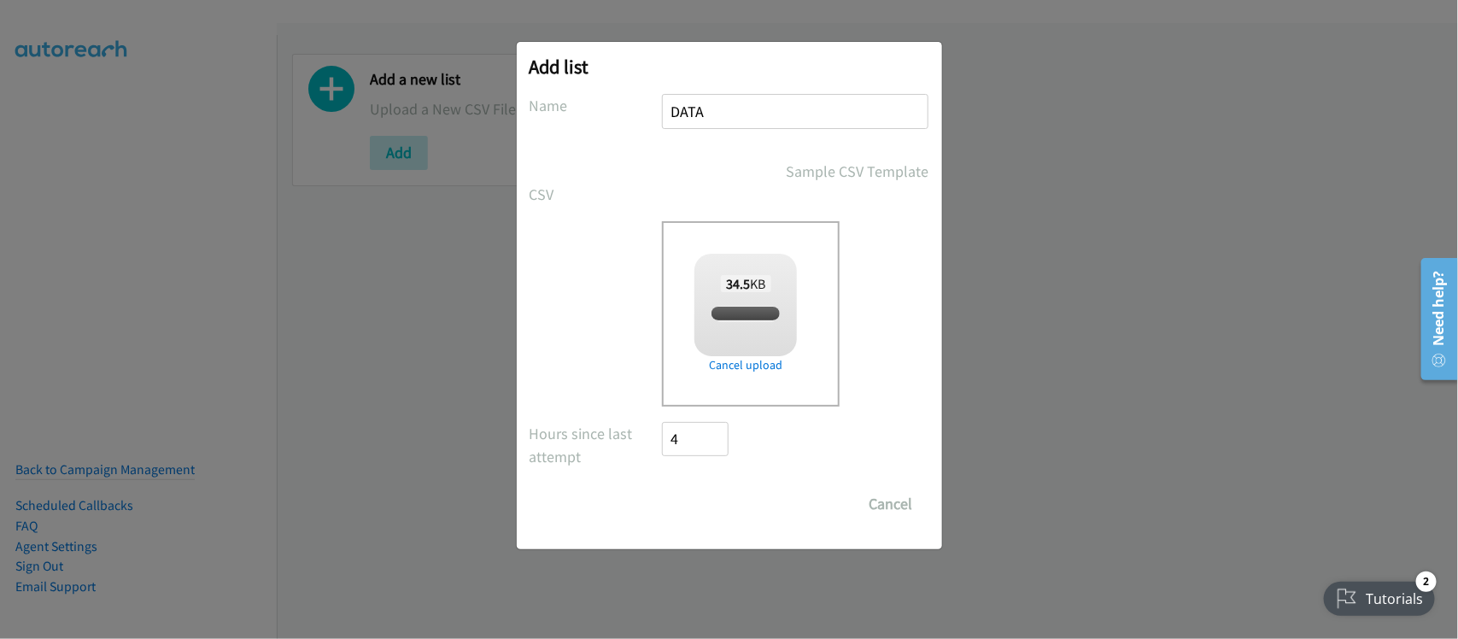
checkbox input "true"
click at [689, 501] on input "Save List" at bounding box center [708, 504] width 90 height 34
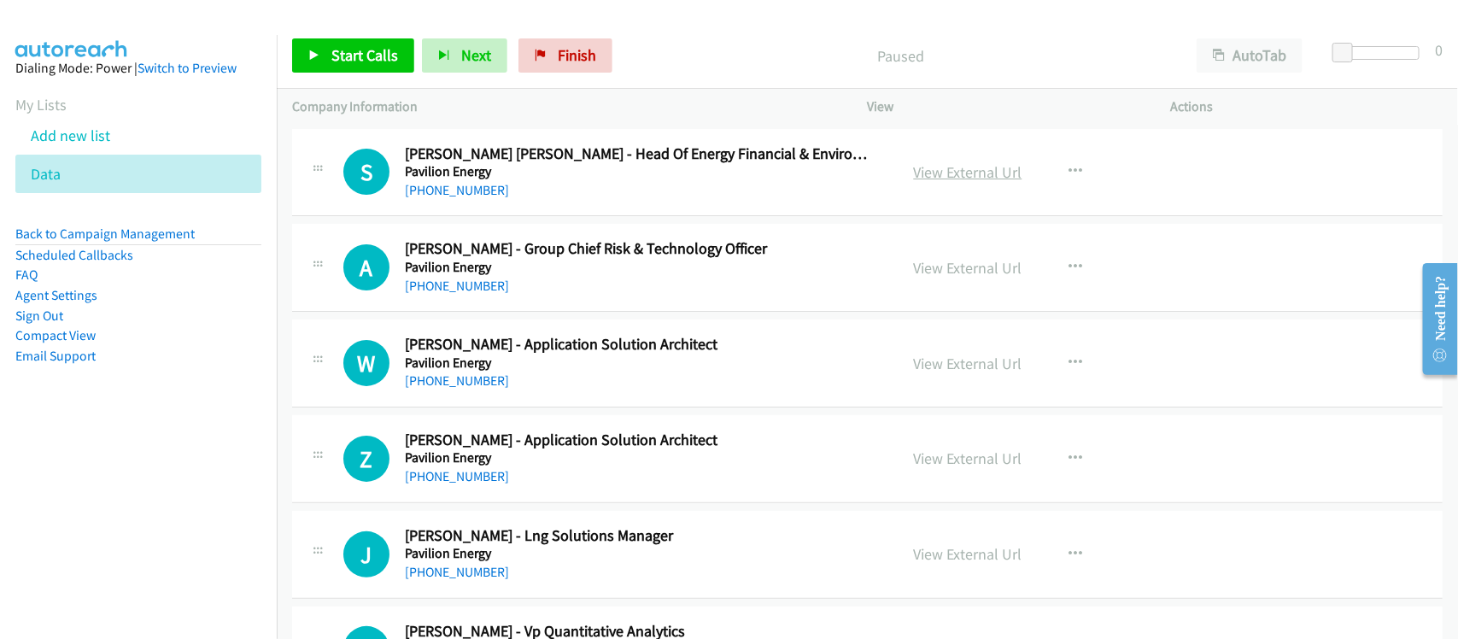
click at [1000, 178] on link "View External Url" at bounding box center [968, 172] width 108 height 20
click at [964, 173] on link "View External Url" at bounding box center [968, 172] width 108 height 20
click at [453, 289] on link "[PHONE_NUMBER]" at bounding box center [457, 286] width 104 height 16
click at [573, 368] on h5 "Pavilion Energy" at bounding box center [640, 363] width 471 height 17
click at [446, 376] on link "[PHONE_NUMBER]" at bounding box center [457, 380] width 104 height 16
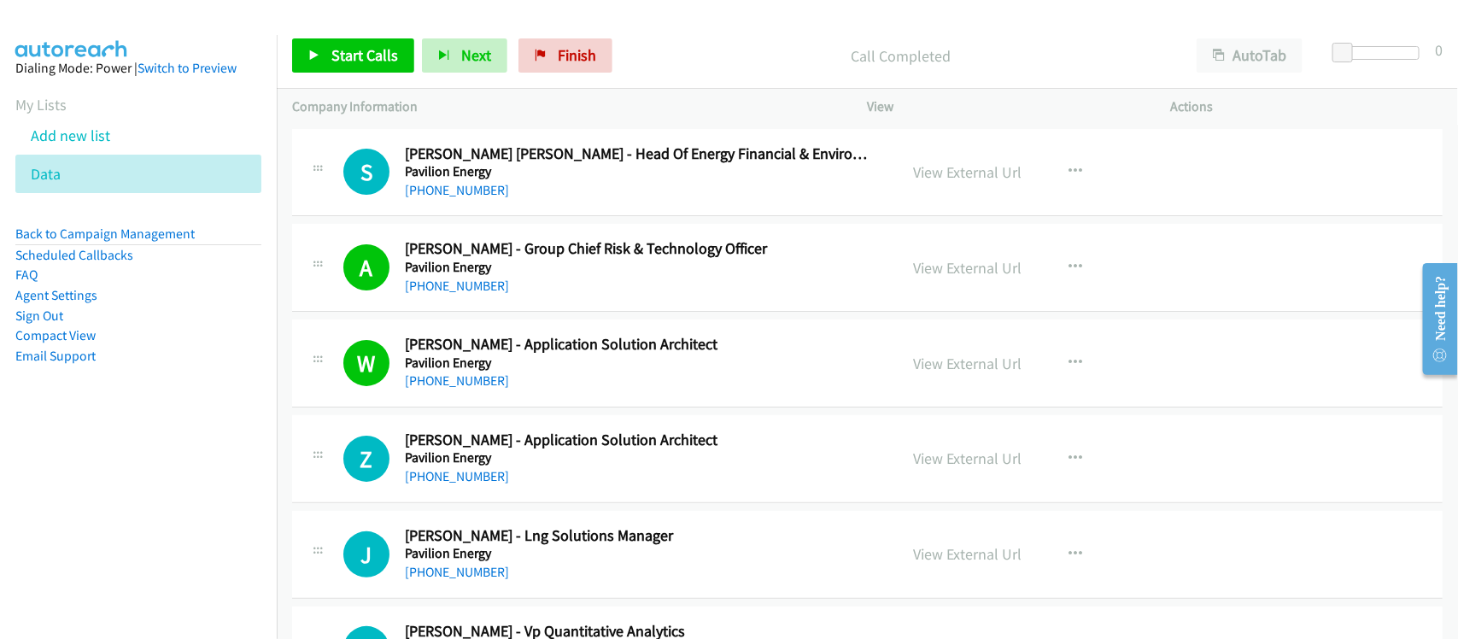
click at [565, 384] on div "[PHONE_NUMBER]" at bounding box center [640, 381] width 471 height 21
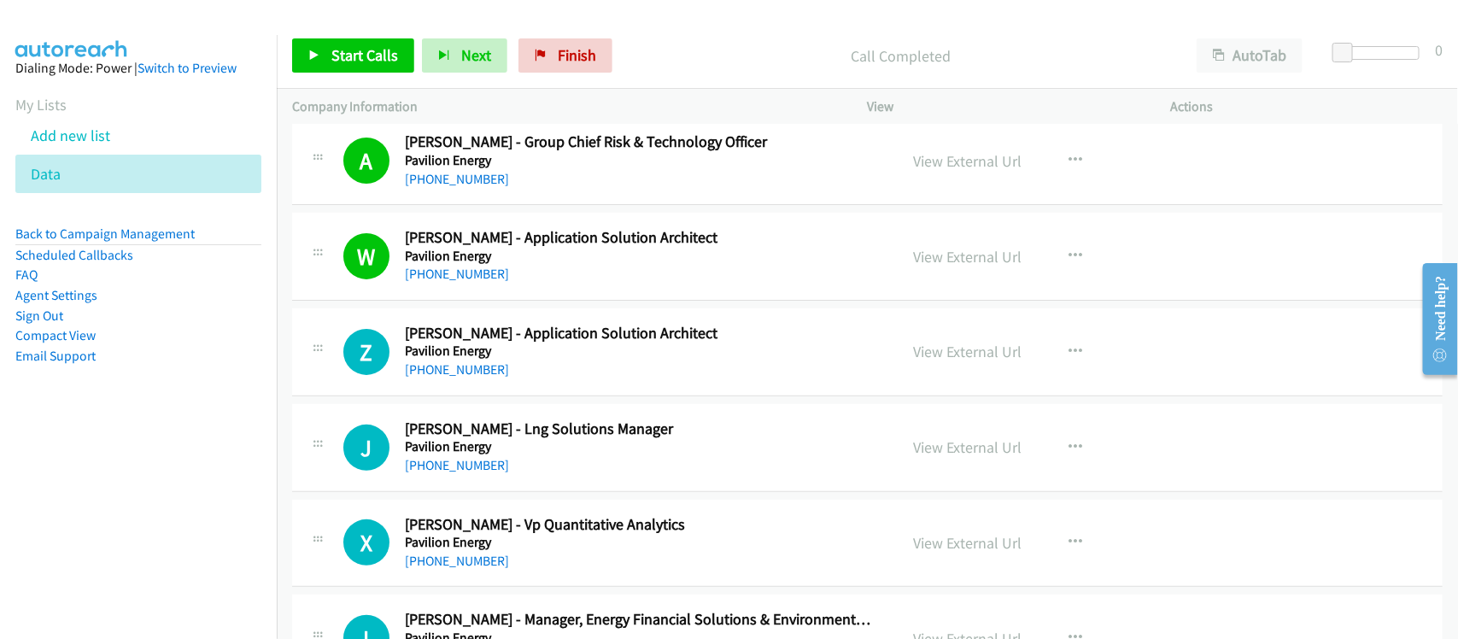
click at [454, 372] on link "[PHONE_NUMBER]" at bounding box center [457, 369] width 104 height 16
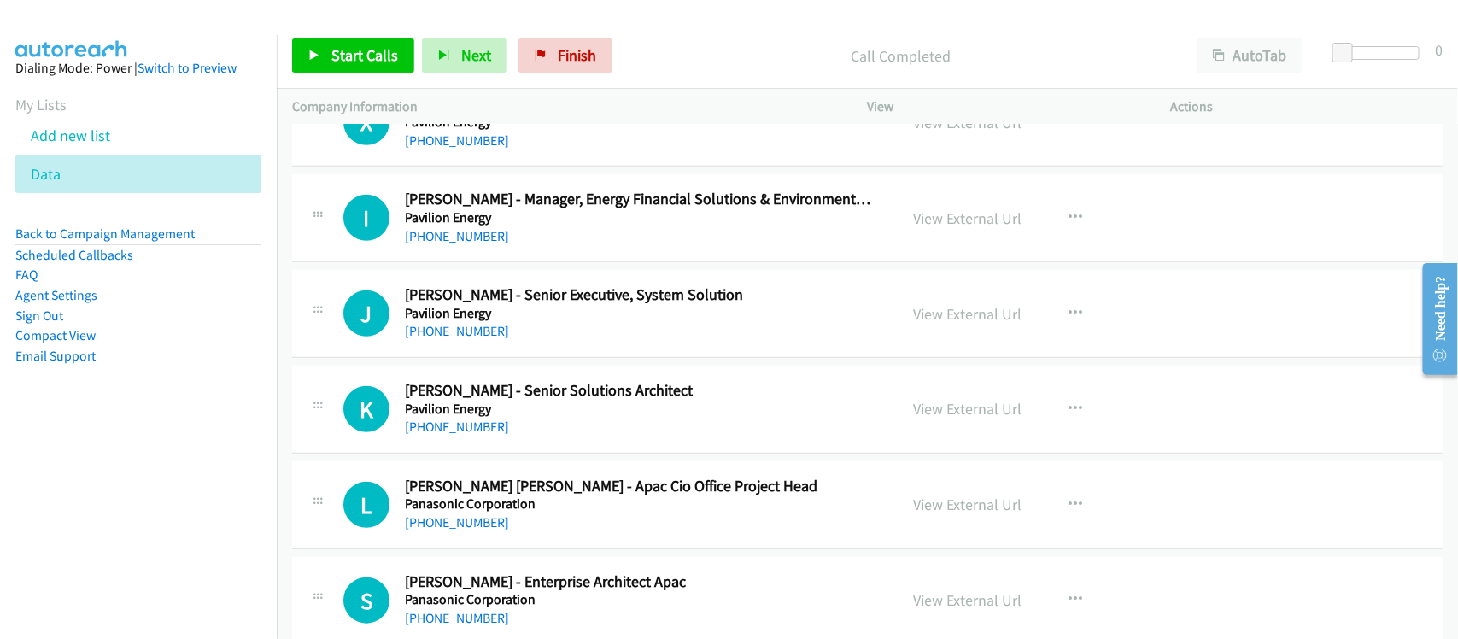
scroll to position [641, 0]
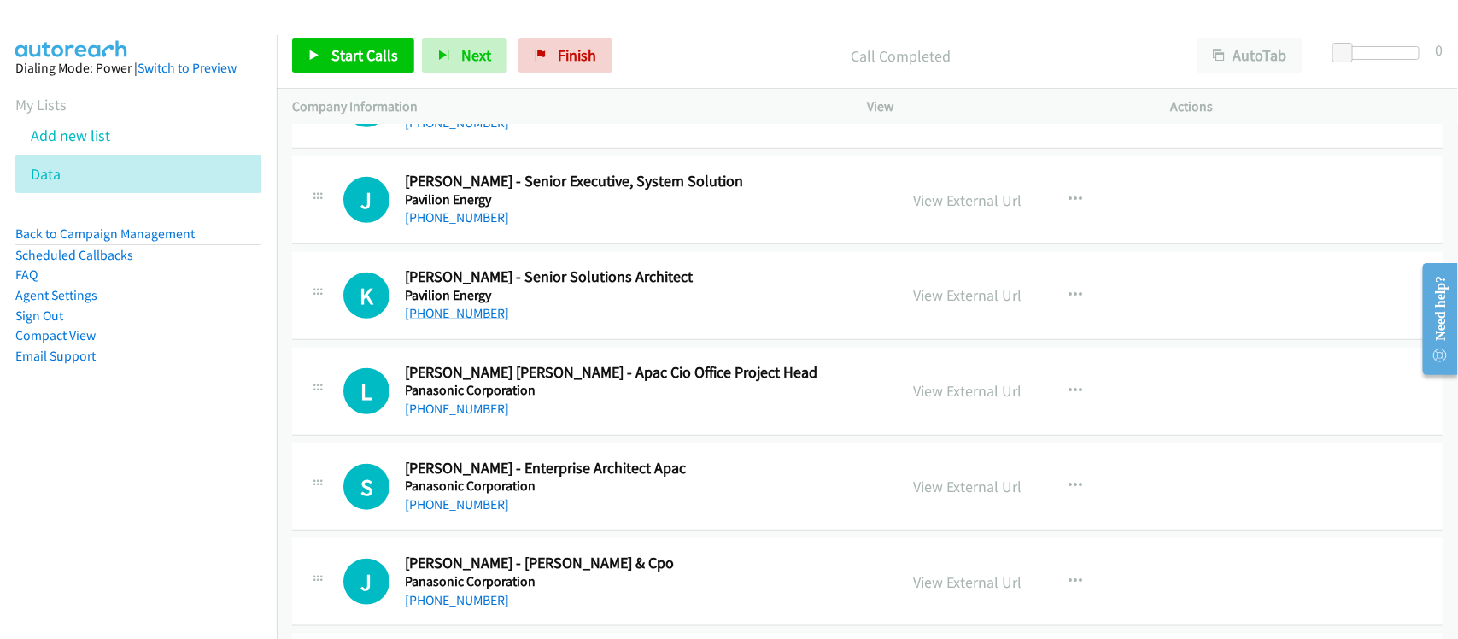
click at [463, 306] on link "[PHONE_NUMBER]" at bounding box center [457, 313] width 104 height 16
click at [605, 437] on td "L Callback Scheduled [PERSON_NAME] [PERSON_NAME] - Apac Cio Office Project Head…" at bounding box center [867, 391] width 1181 height 96
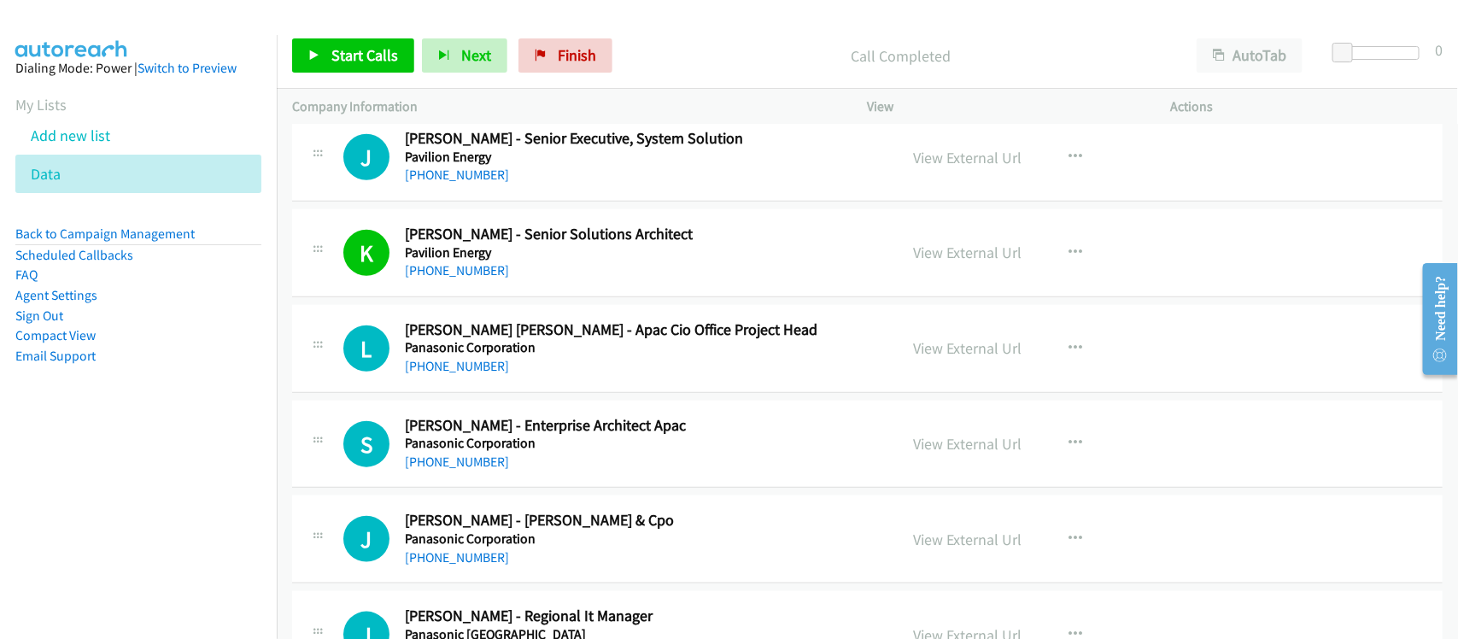
scroll to position [747, 0]
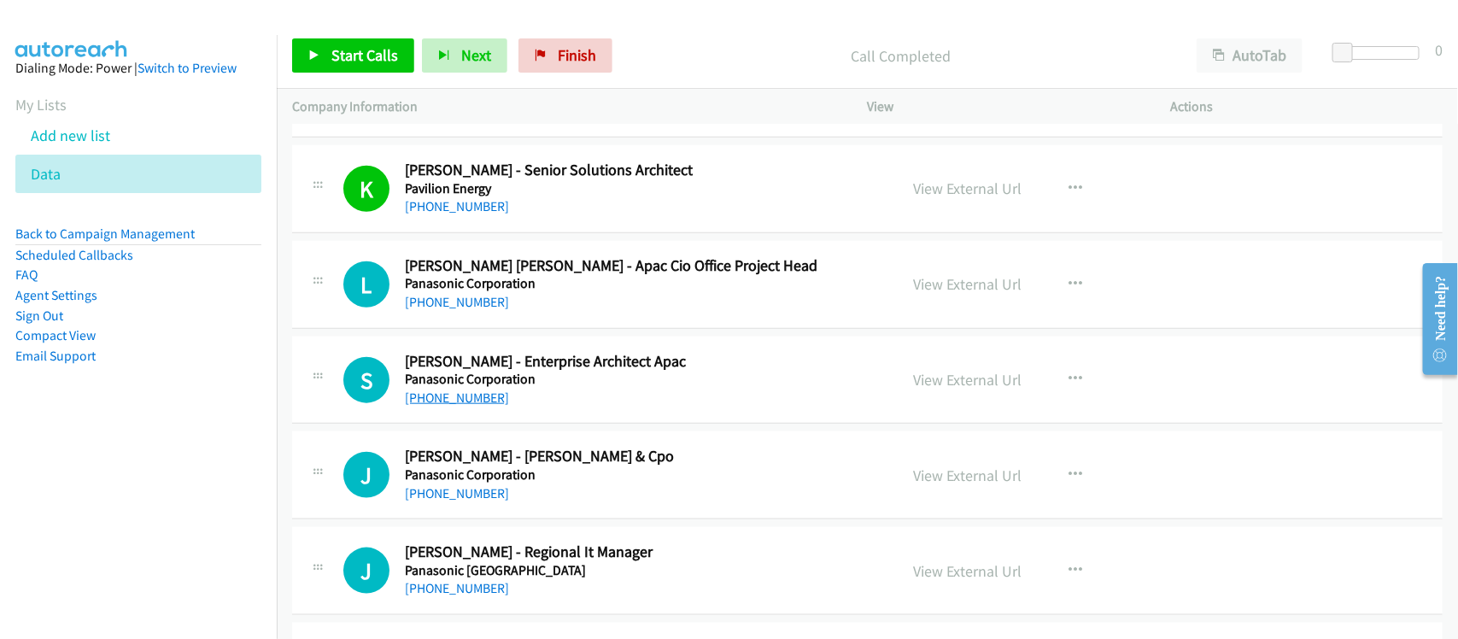
click at [463, 398] on link "[PHONE_NUMBER]" at bounding box center [457, 398] width 104 height 16
click at [523, 408] on div "[PHONE_NUMBER]" at bounding box center [640, 398] width 471 height 21
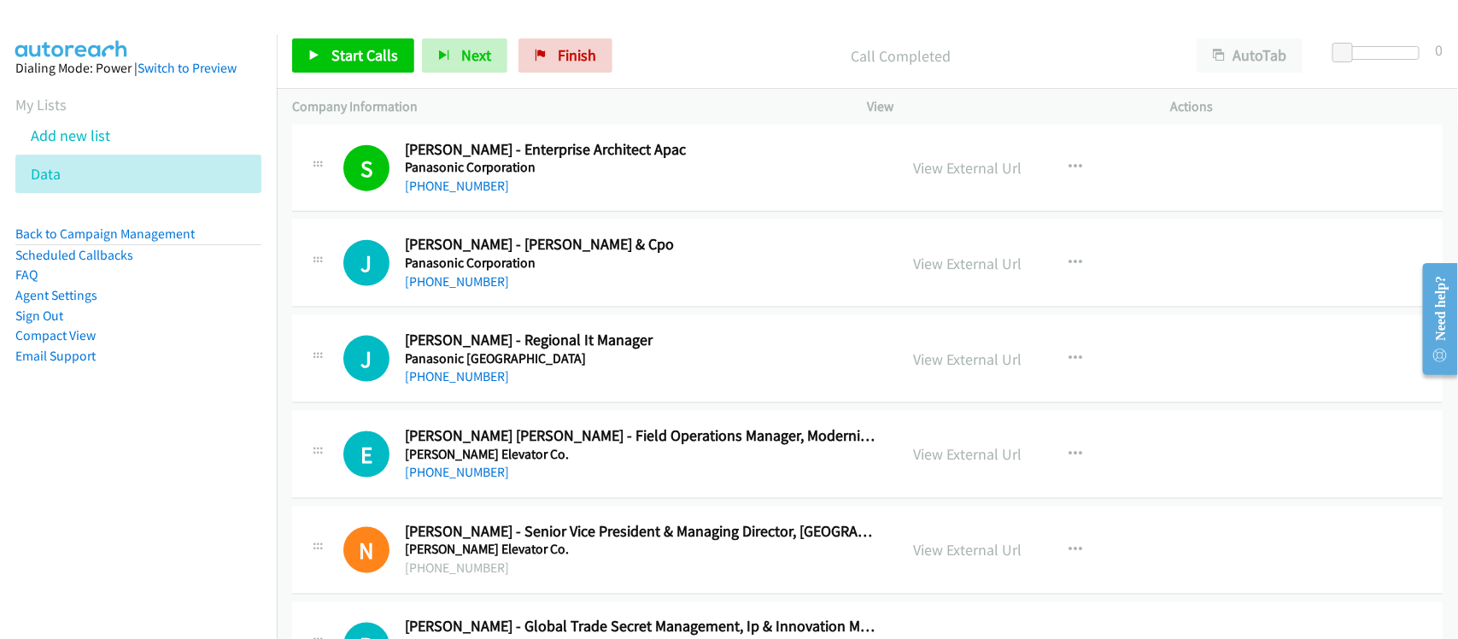
scroll to position [961, 0]
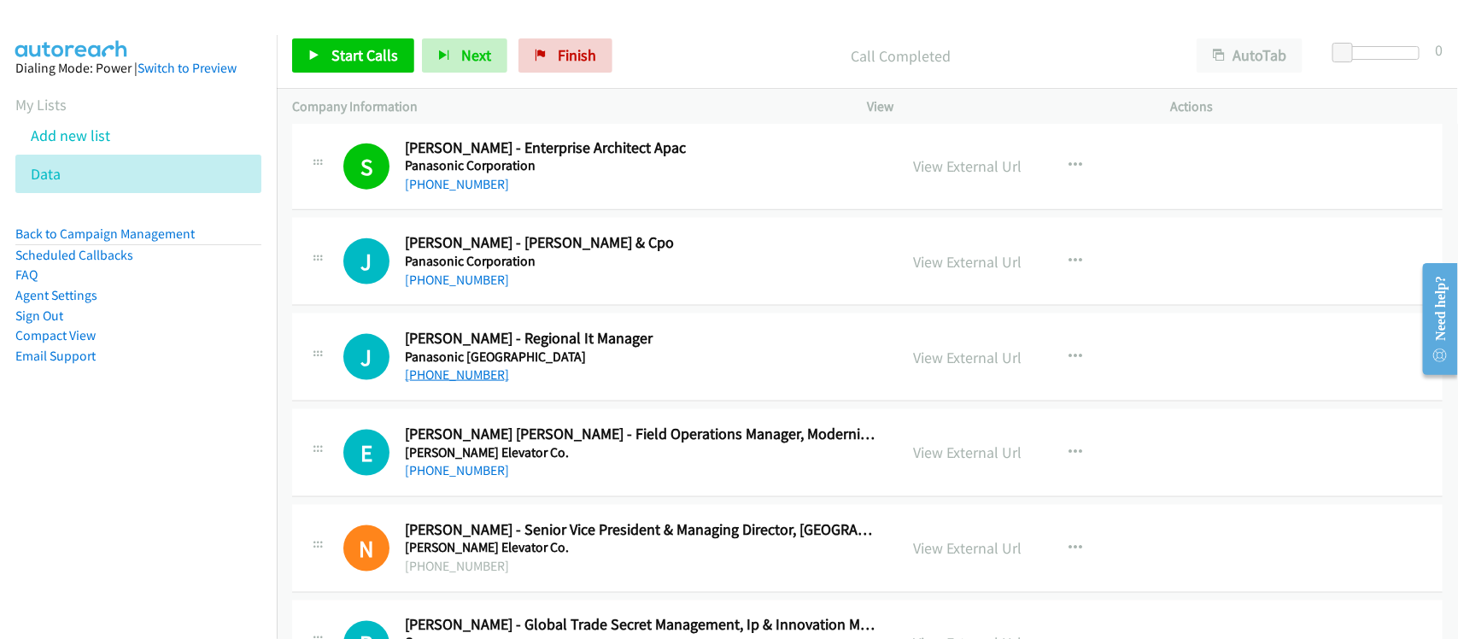
drag, startPoint x: 447, startPoint y: 374, endPoint x: 476, endPoint y: 370, distance: 29.4
click at [447, 374] on link "[PHONE_NUMBER]" at bounding box center [457, 374] width 104 height 16
click at [560, 489] on div "E Callback Scheduled [PERSON_NAME] [PERSON_NAME] - Field Operations Manager, Mo…" at bounding box center [867, 453] width 1151 height 88
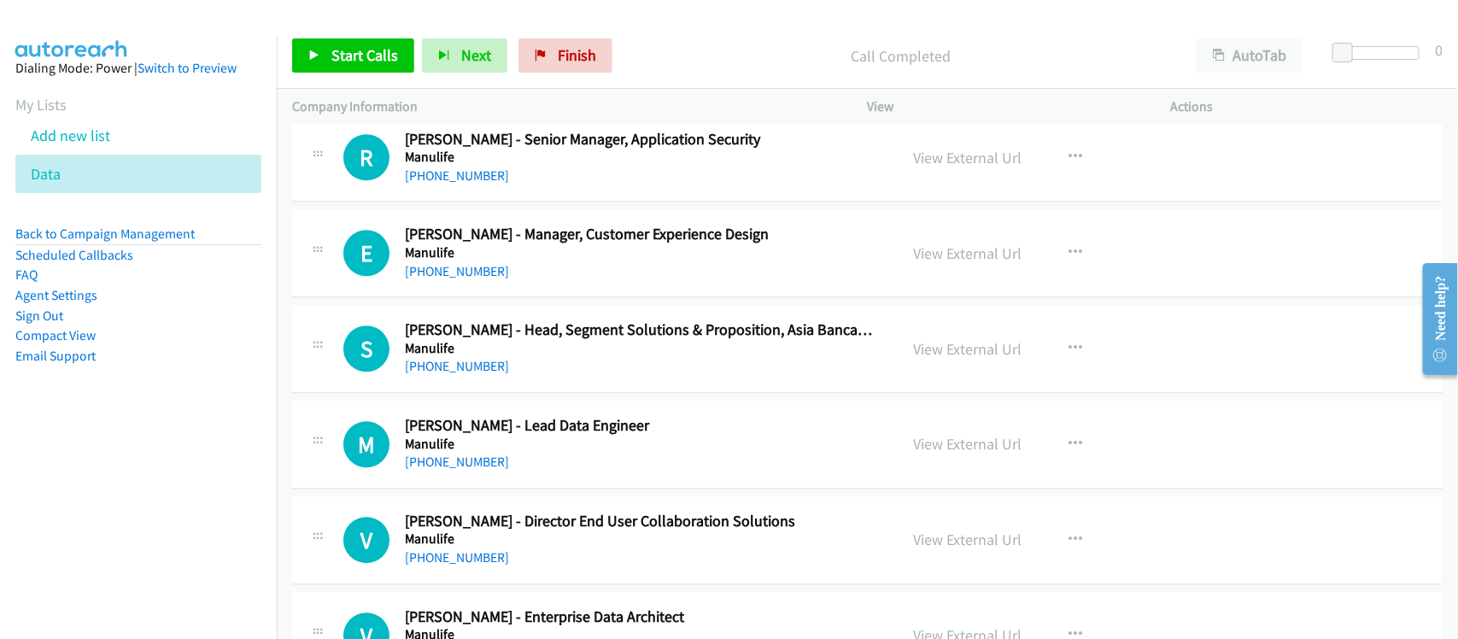
scroll to position [2029, 0]
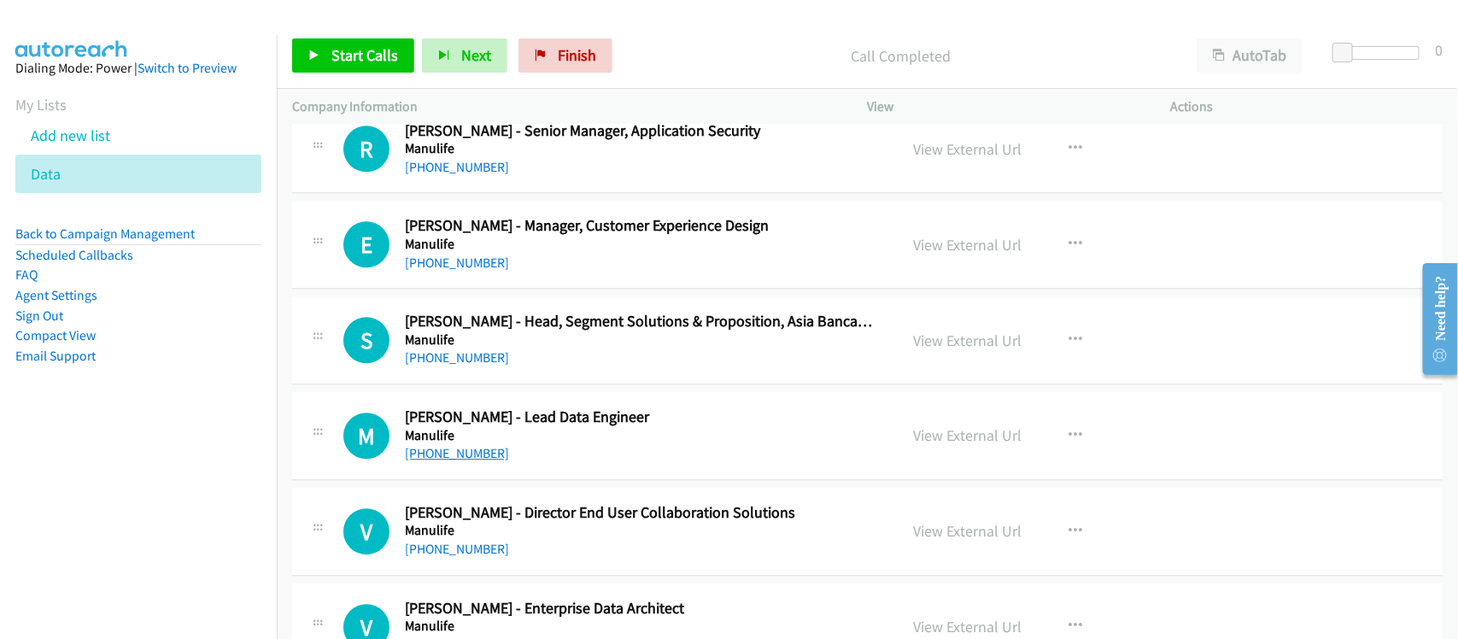
click at [458, 461] on link "[PHONE_NUMBER]" at bounding box center [457, 453] width 104 height 16
click at [586, 376] on div "S Callback Scheduled [PERSON_NAME] - Head, Segment Solutions & Proposition, Asi…" at bounding box center [867, 340] width 1151 height 88
click at [244, 488] on nav "Dialing Mode: Power | Switch to Preview My Lists Add new list Data Back to Camp…" at bounding box center [139, 354] width 278 height 639
click at [448, 461] on link "[PHONE_NUMBER]" at bounding box center [457, 453] width 104 height 16
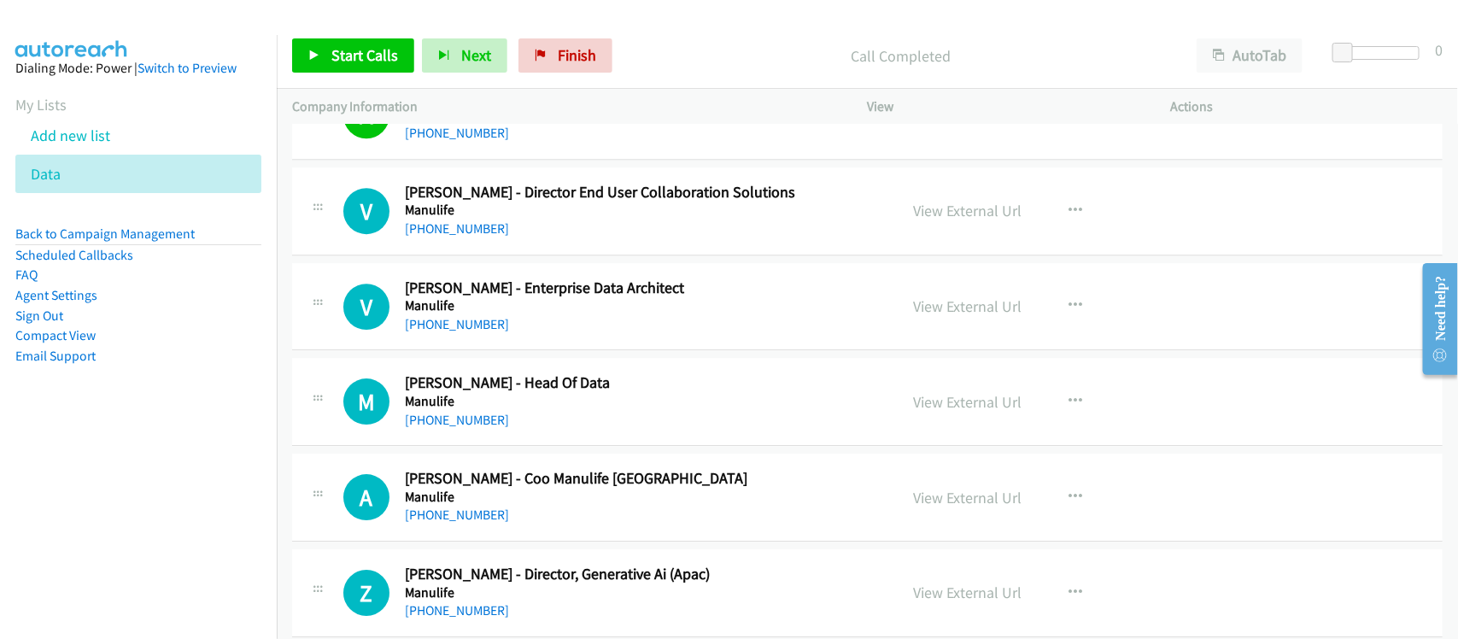
drag, startPoint x: 462, startPoint y: 425, endPoint x: 507, endPoint y: 427, distance: 44.5
click at [462, 425] on link "[PHONE_NUMBER]" at bounding box center [457, 420] width 104 height 16
click at [595, 517] on div "[PHONE_NUMBER]" at bounding box center [640, 515] width 471 height 21
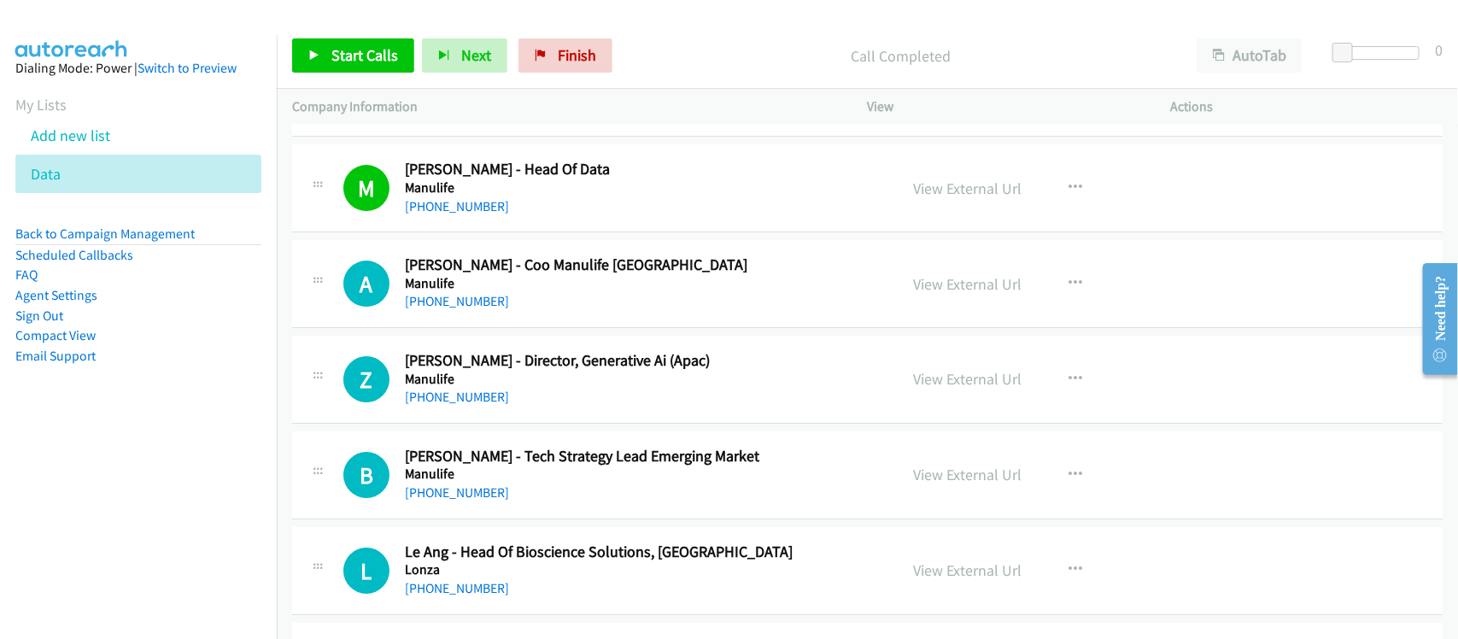
scroll to position [2242, 0]
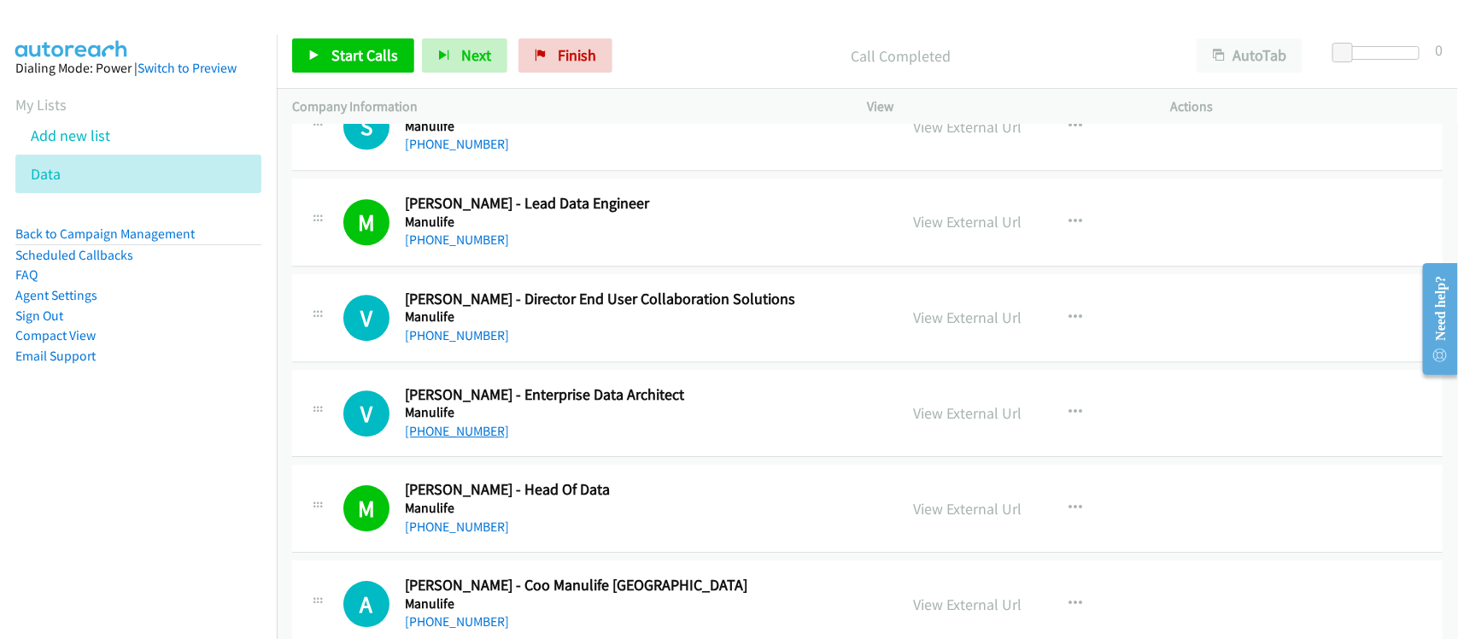
click at [447, 430] on link "[PHONE_NUMBER]" at bounding box center [457, 431] width 104 height 16
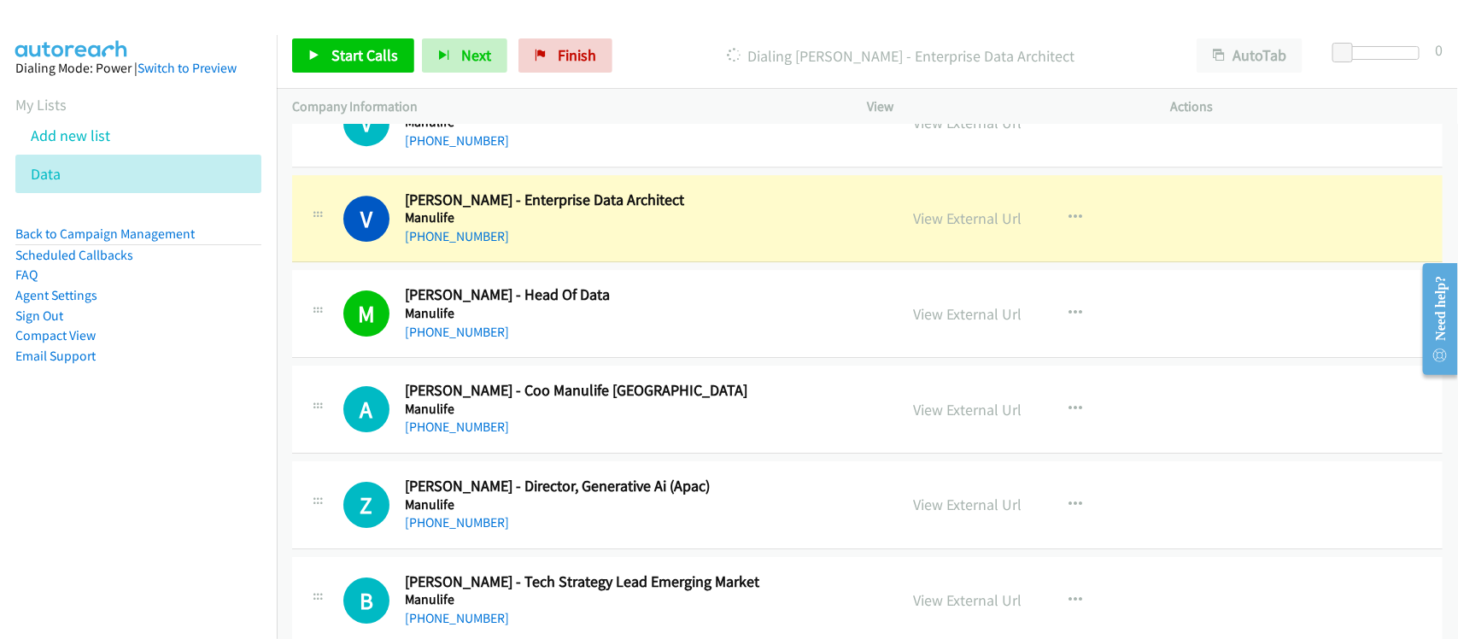
scroll to position [2563, 0]
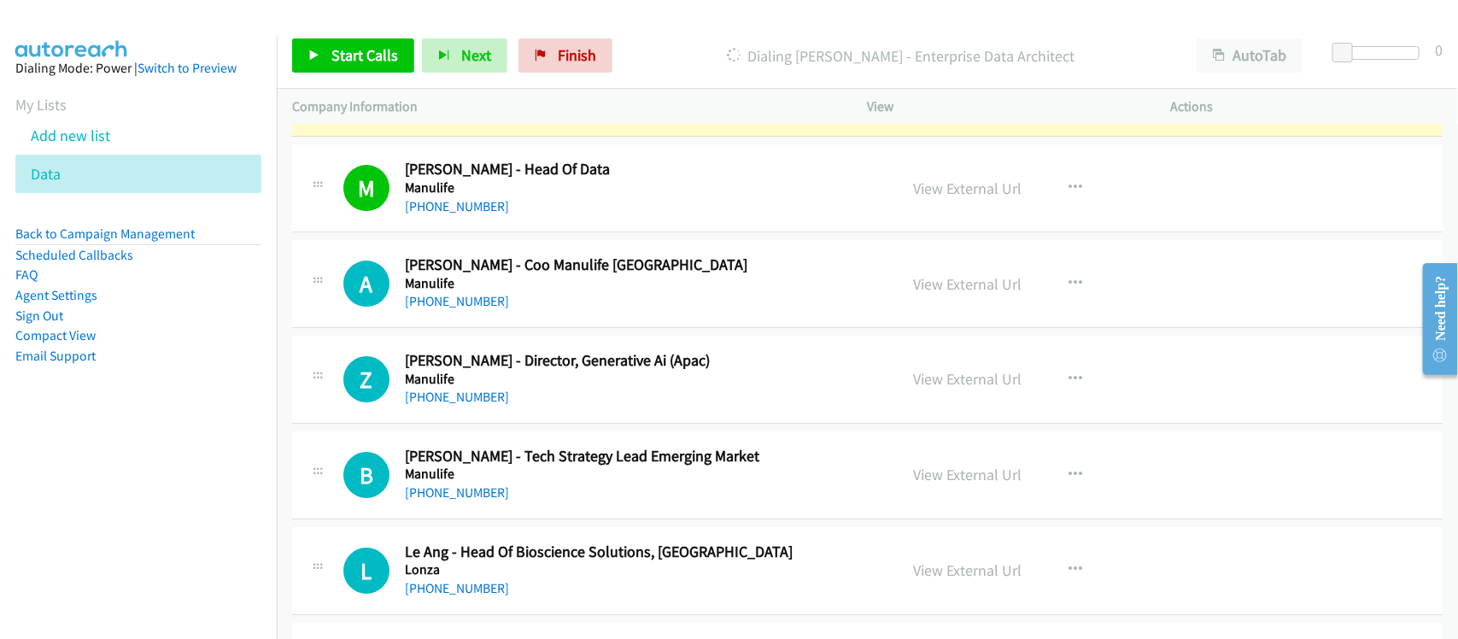
click at [548, 424] on div "Z Callback Scheduled [PERSON_NAME] - Director, Generative Ai (Apac) Manulife [G…" at bounding box center [867, 380] width 1151 height 88
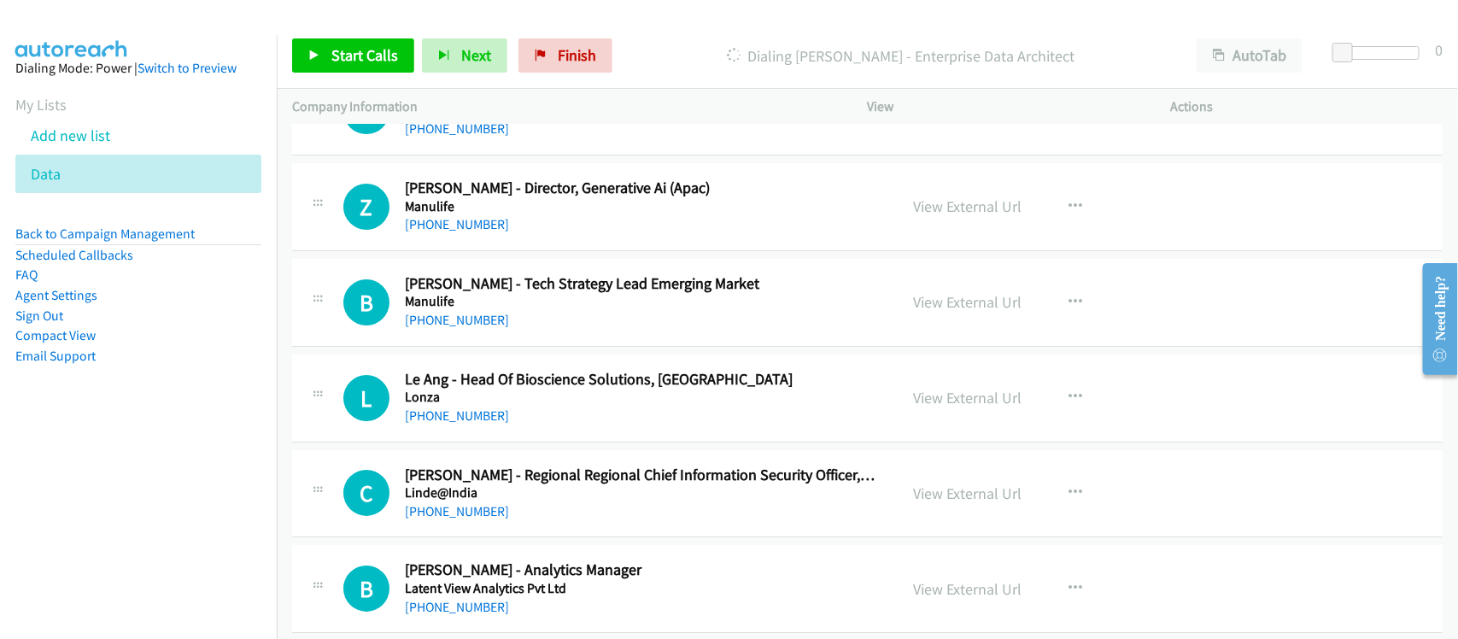
scroll to position [2776, 0]
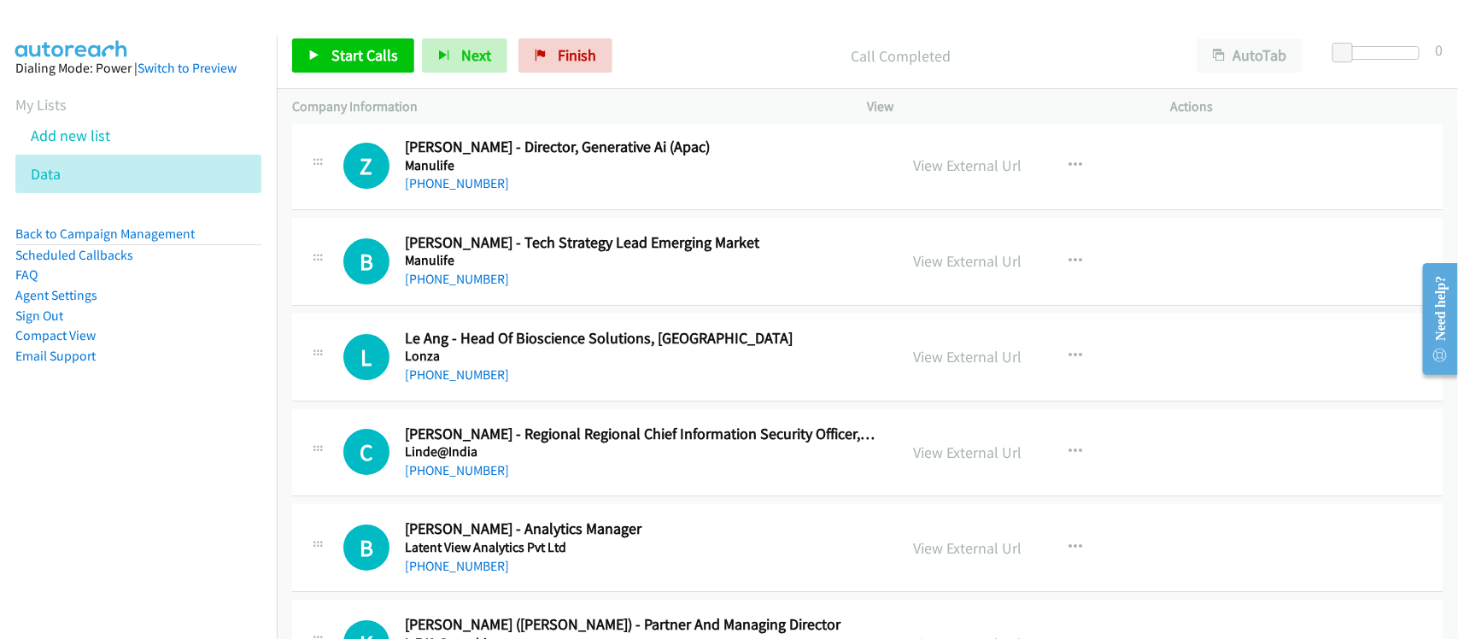
click at [589, 460] on h5 "Linde@India" at bounding box center [640, 451] width 471 height 17
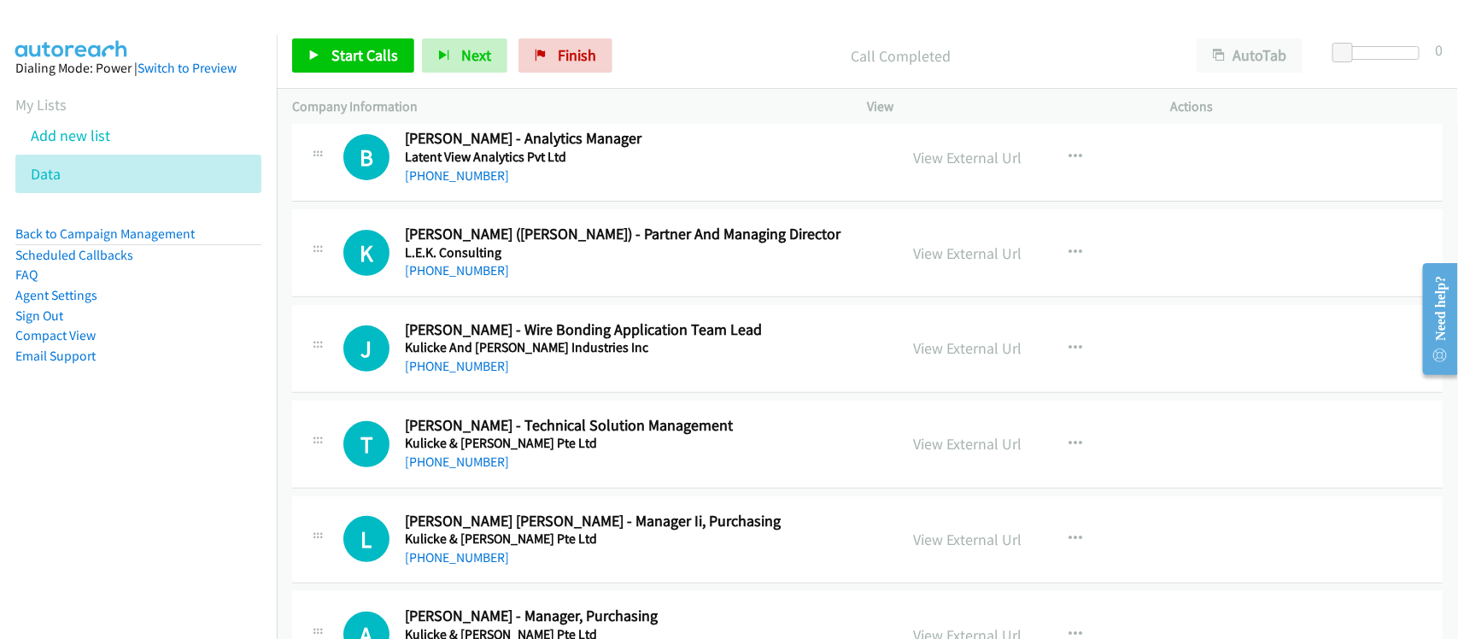
scroll to position [3203, 0]
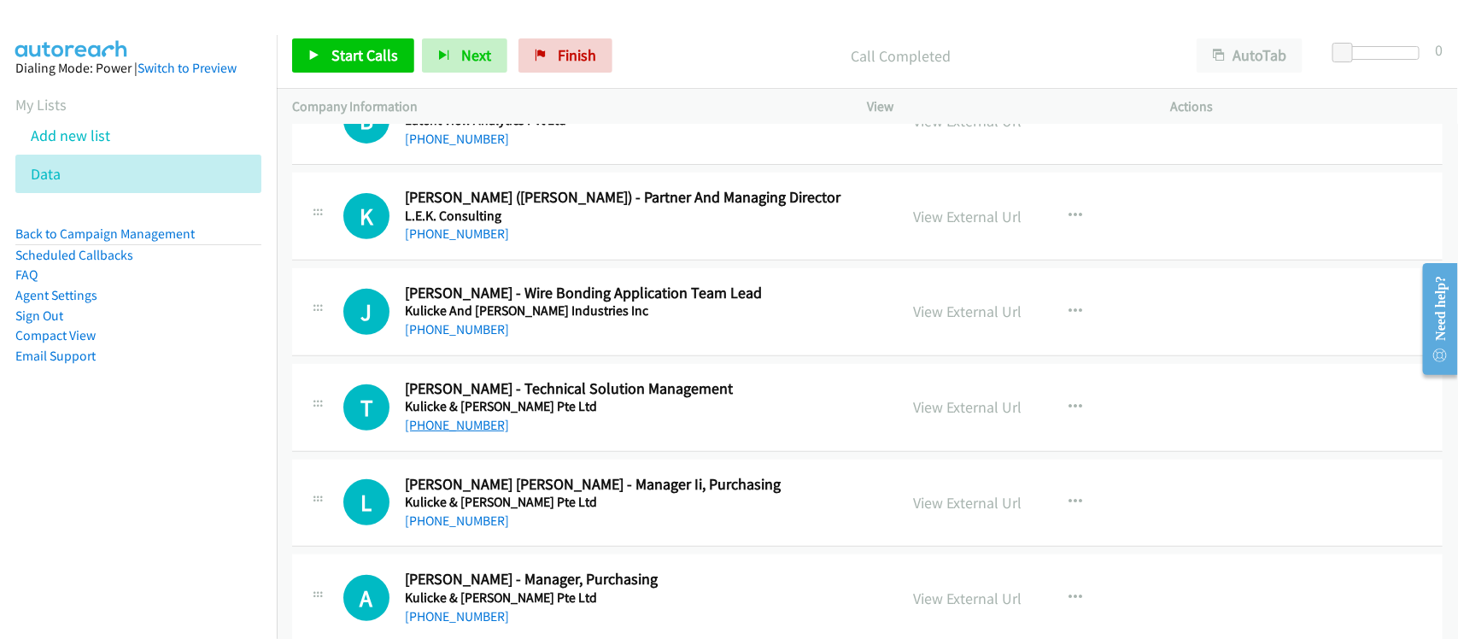
click at [462, 433] on link "[PHONE_NUMBER]" at bounding box center [457, 425] width 104 height 16
click at [541, 521] on div "[PHONE_NUMBER]" at bounding box center [640, 521] width 471 height 21
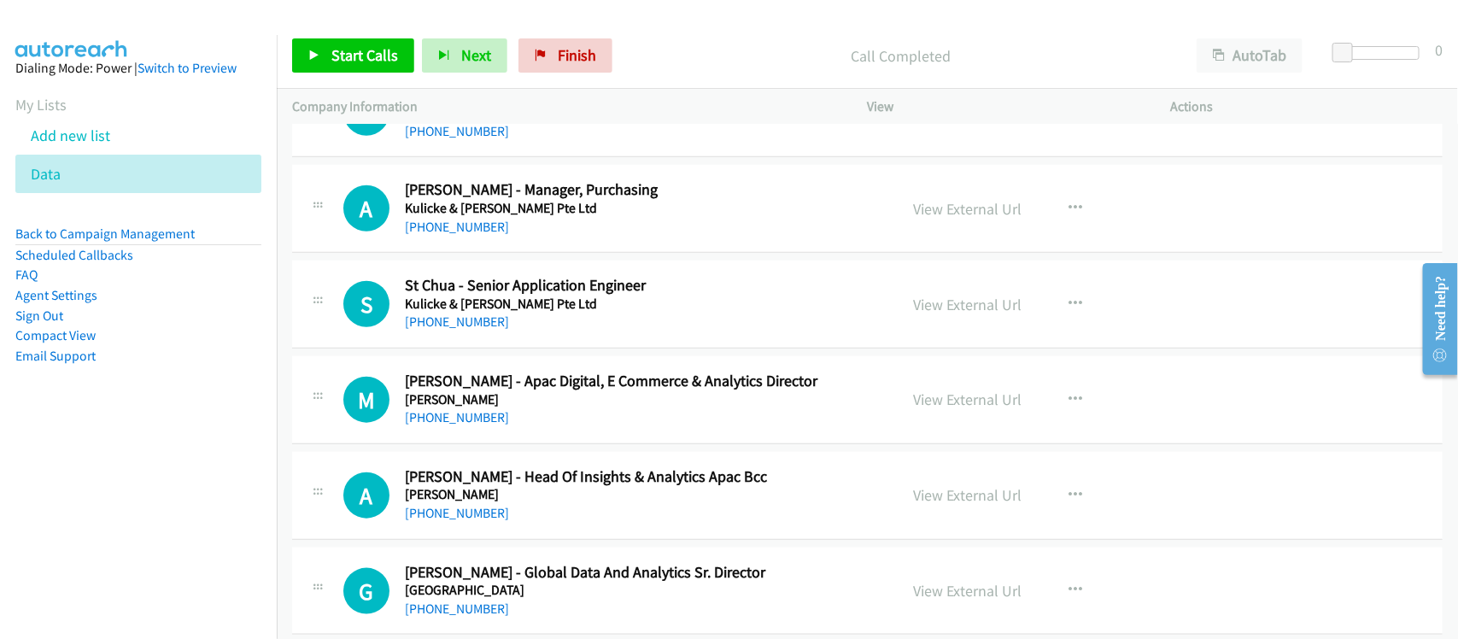
scroll to position [3631, 0]
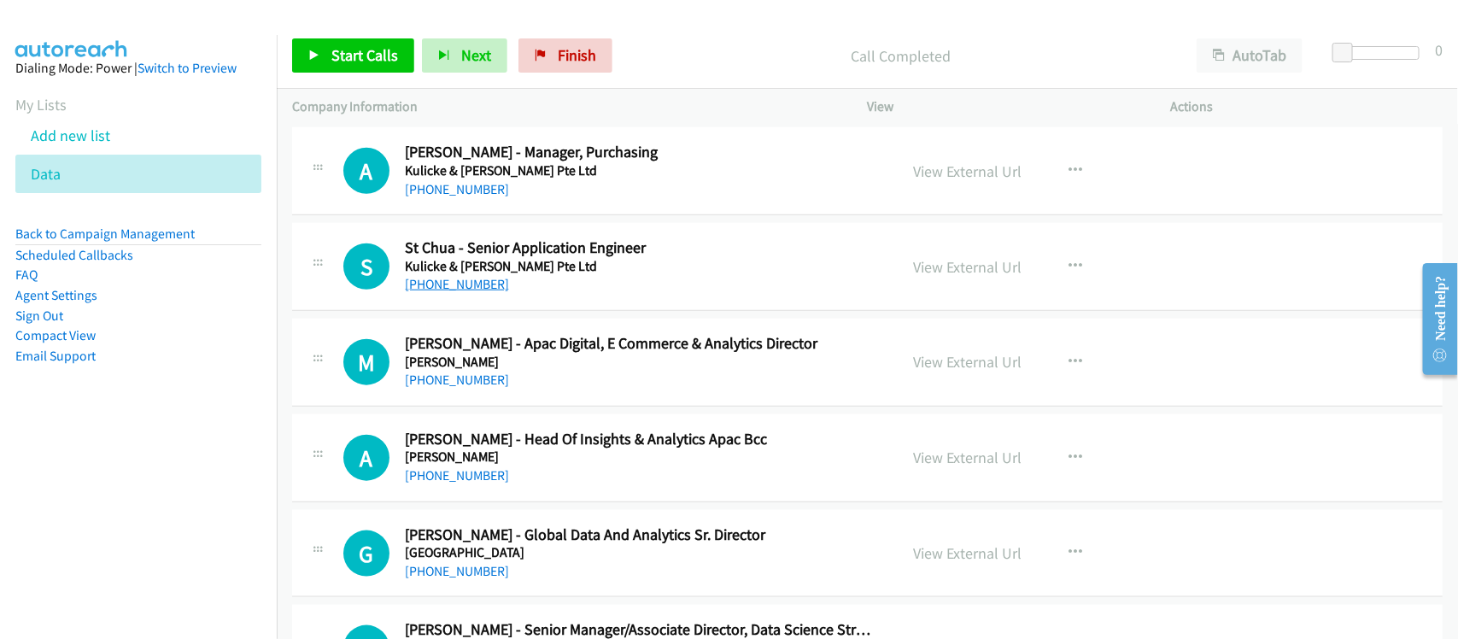
click at [463, 286] on link "[PHONE_NUMBER]" at bounding box center [457, 284] width 104 height 16
click at [544, 380] on div "[PHONE_NUMBER]" at bounding box center [640, 380] width 471 height 21
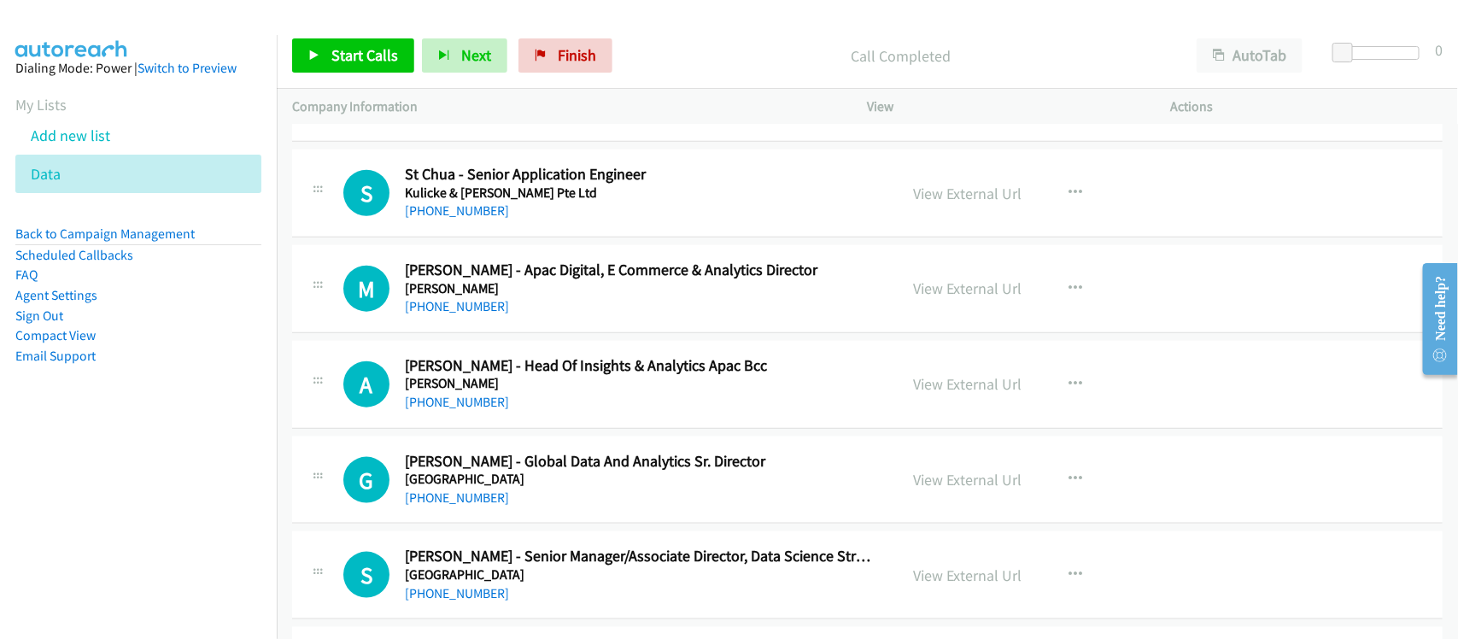
scroll to position [3737, 0]
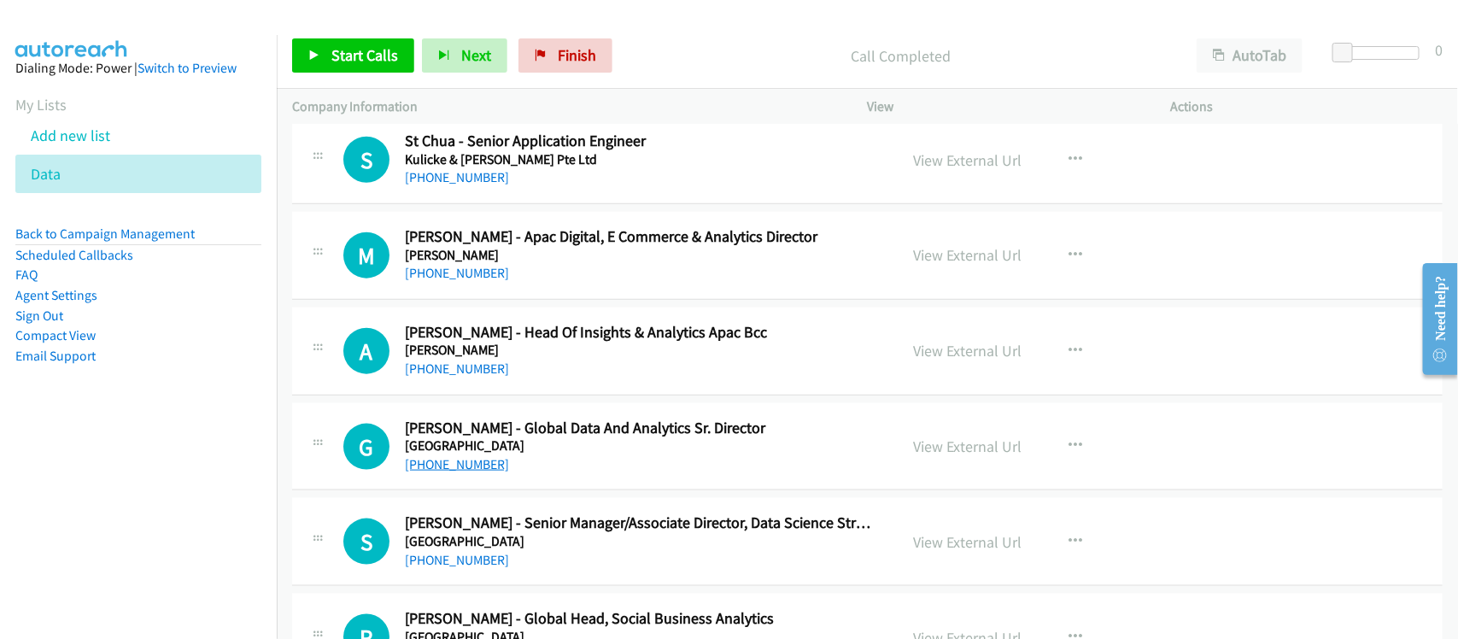
click at [442, 466] on link "[PHONE_NUMBER]" at bounding box center [457, 464] width 104 height 16
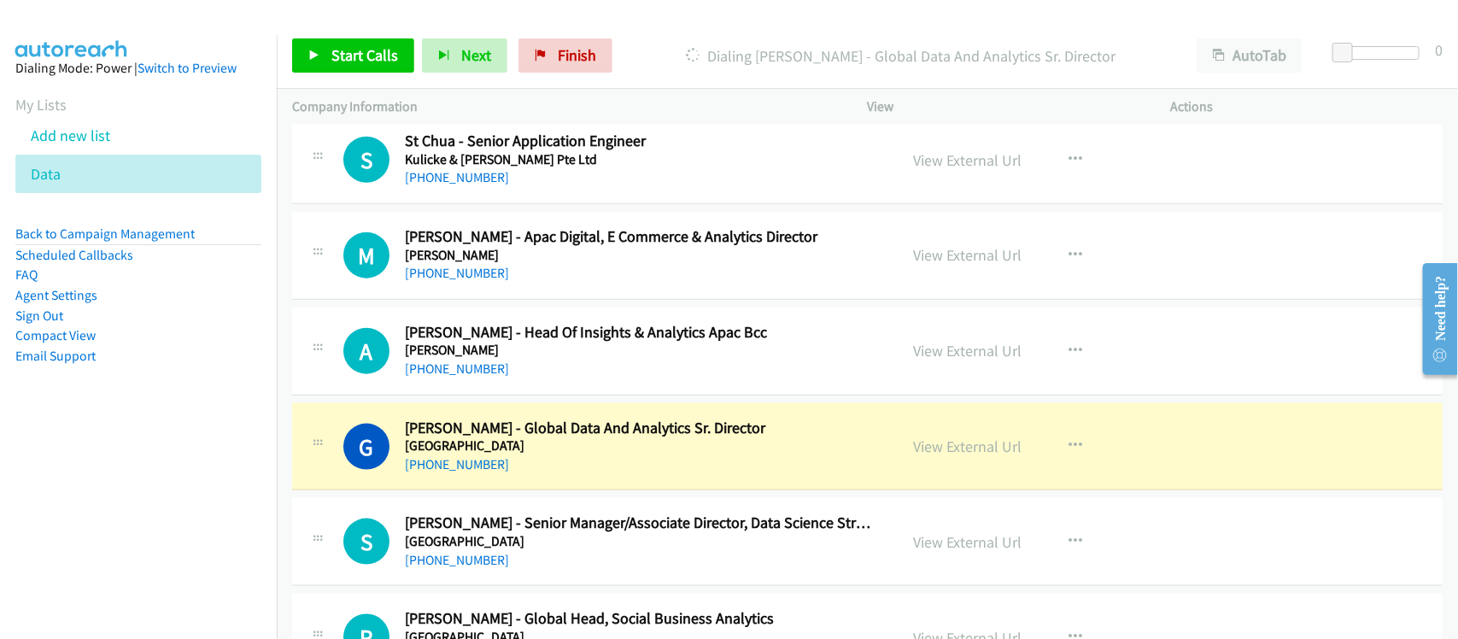
click at [612, 454] on h5 "[GEOGRAPHIC_DATA]" at bounding box center [640, 445] width 471 height 17
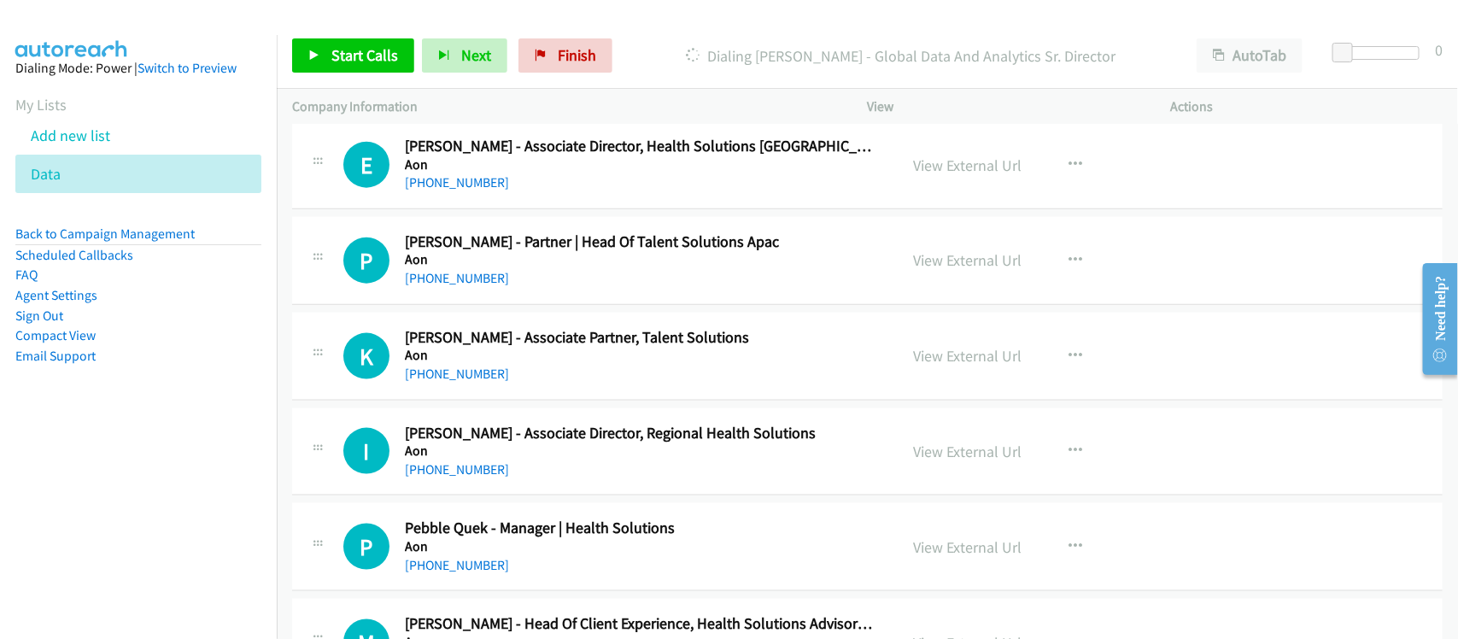
scroll to position [18260, 0]
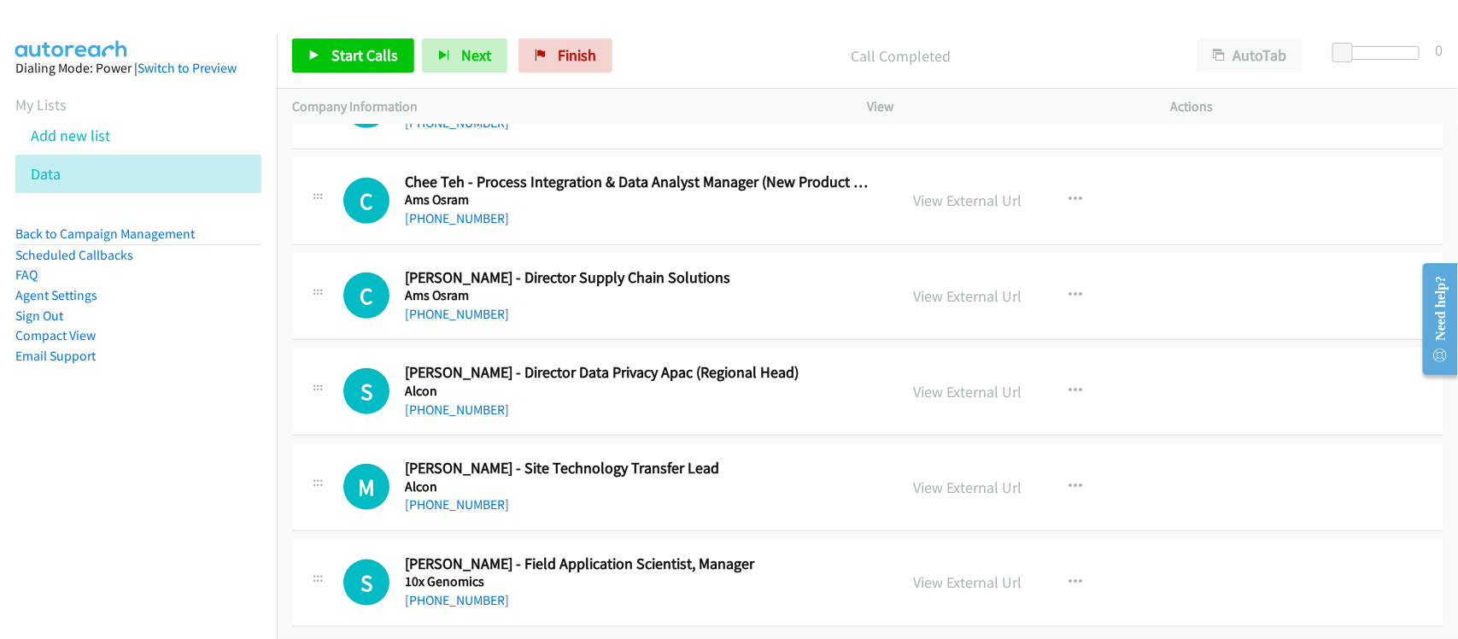
click at [192, 481] on nav "Dialing Mode: Power | Switch to Preview My Lists Add new list Data Back to Camp…" at bounding box center [139, 354] width 278 height 639
click at [459, 496] on link "[PHONE_NUMBER]" at bounding box center [457, 504] width 104 height 16
click at [541, 383] on h5 "Alcon" at bounding box center [640, 391] width 471 height 17
click at [464, 401] on link "[PHONE_NUMBER]" at bounding box center [457, 409] width 104 height 16
click at [594, 511] on div "M Callback Scheduled [PERSON_NAME] - Site Technology Transfer Lead Alcon [GEOGR…" at bounding box center [867, 487] width 1151 height 88
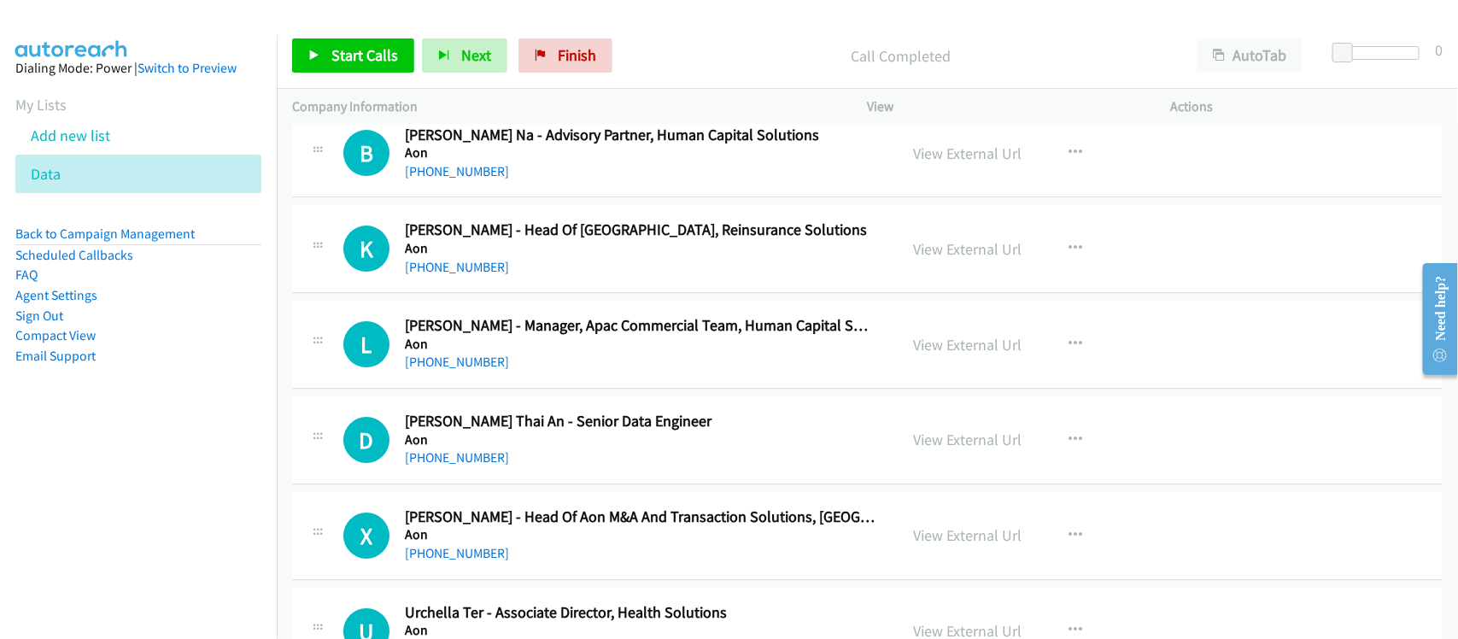
scroll to position [14203, 0]
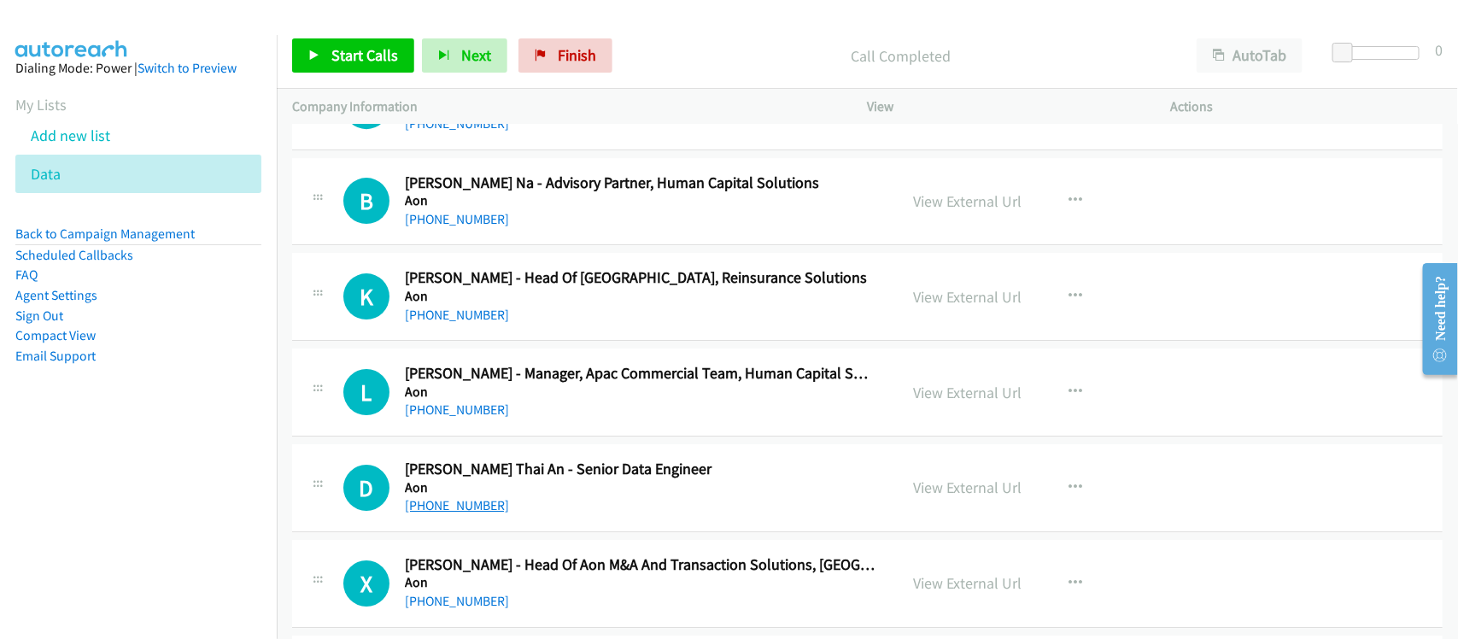
click at [454, 513] on link "[PHONE_NUMBER]" at bounding box center [457, 505] width 104 height 16
click at [590, 437] on div "L Callback Scheduled [PERSON_NAME] - Manager, Apac Commercial Team, Human Capit…" at bounding box center [867, 393] width 1151 height 88
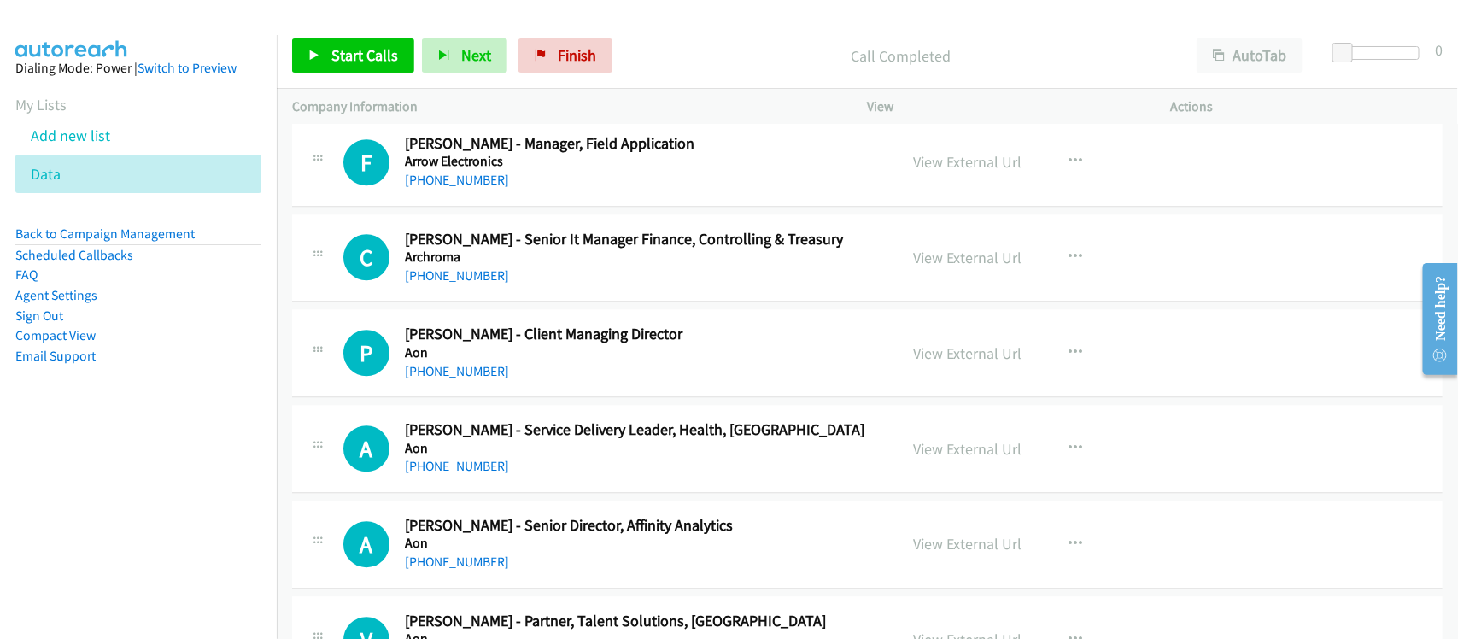
scroll to position [13562, 0]
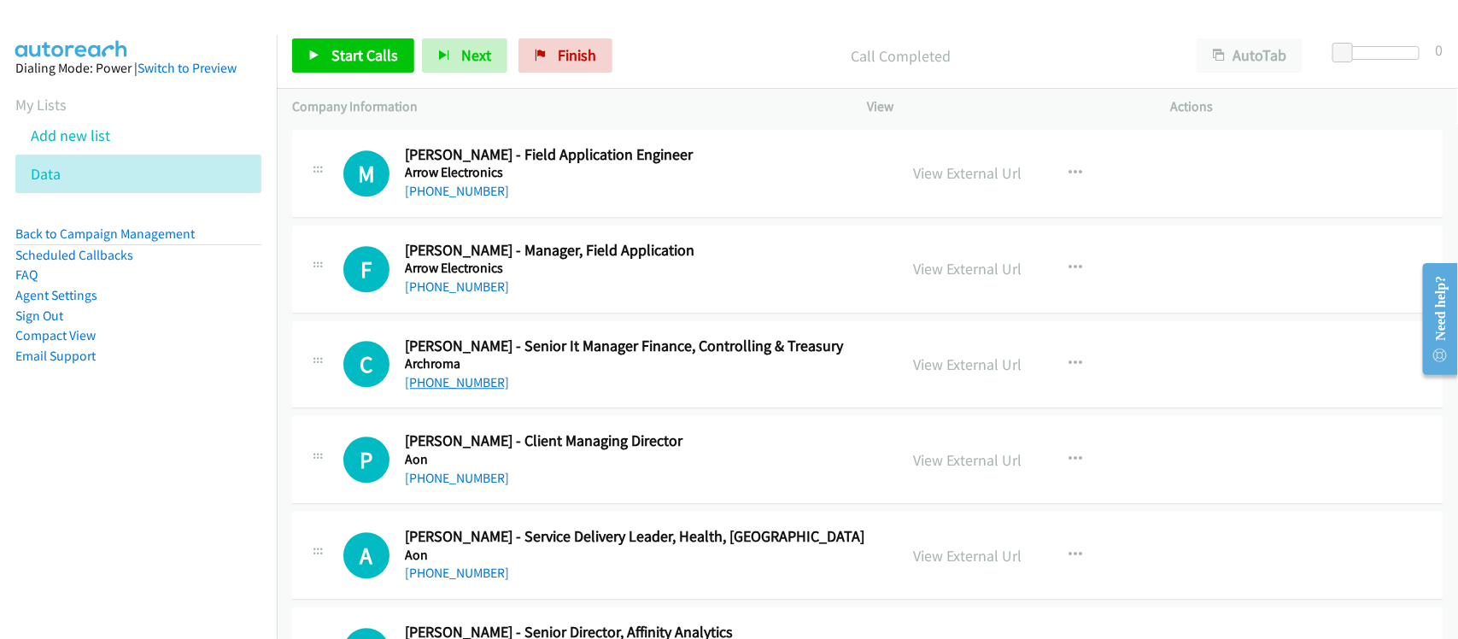
click at [448, 390] on link "[PHONE_NUMBER]" at bounding box center [457, 382] width 104 height 16
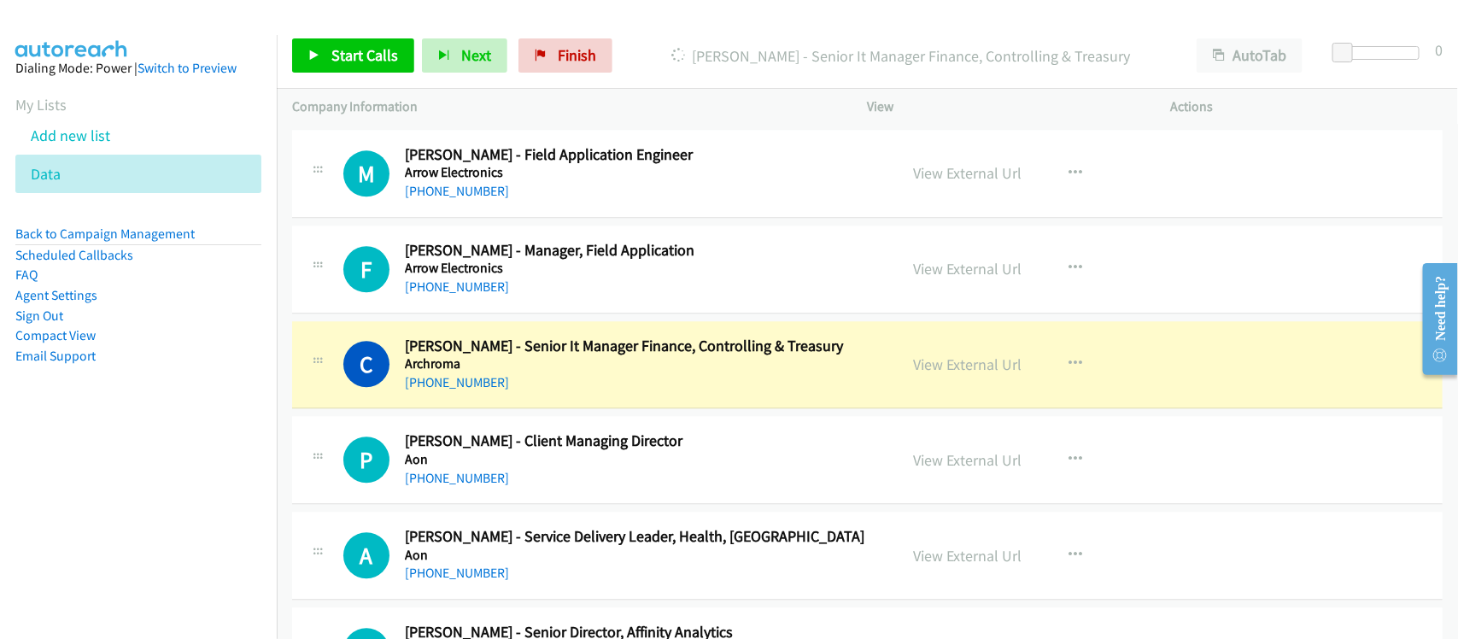
click at [538, 409] on div "C Callback Scheduled [PERSON_NAME] - Senior It Manager Finance, Controlling & T…" at bounding box center [867, 365] width 1151 height 88
click at [968, 374] on link "View External Url" at bounding box center [968, 365] width 108 height 20
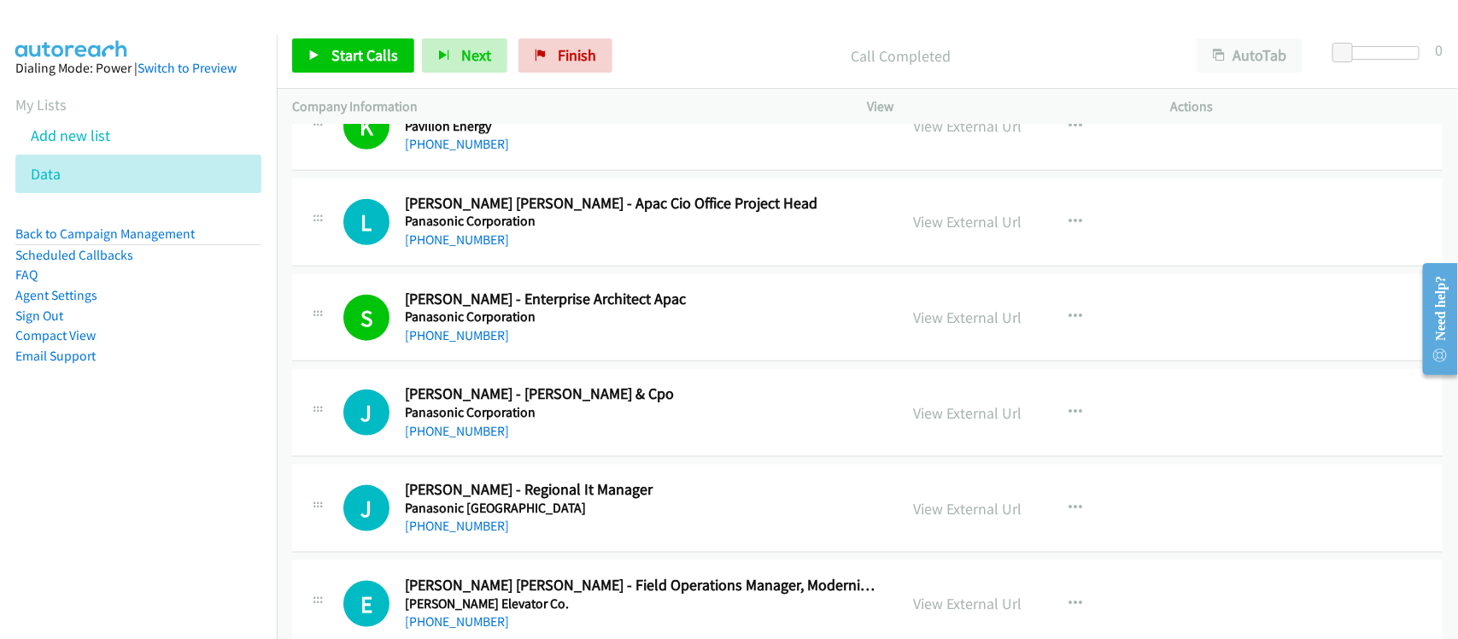
scroll to position [854, 0]
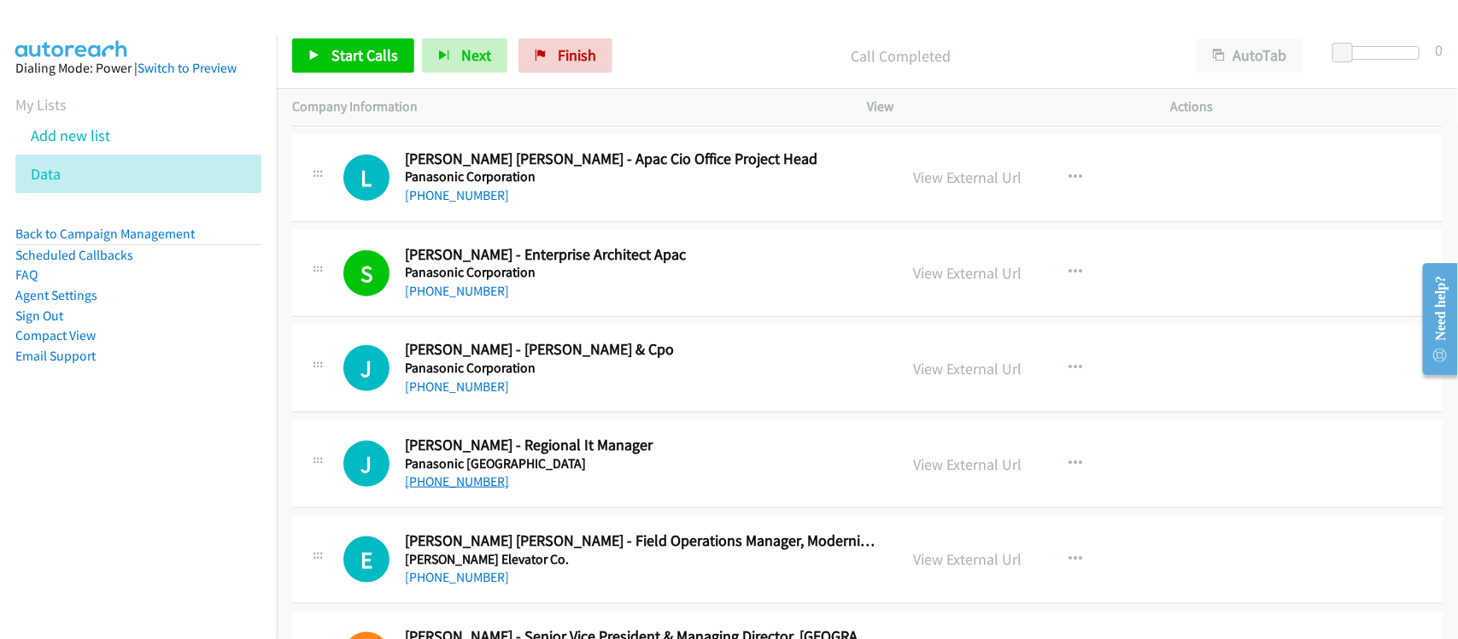
click at [459, 481] on link "[PHONE_NUMBER]" at bounding box center [457, 481] width 104 height 16
click at [570, 401] on div "J Callback Scheduled [PERSON_NAME] - Apac Ciso & Cpo Panasonic Corporation [GEO…" at bounding box center [867, 369] width 1151 height 88
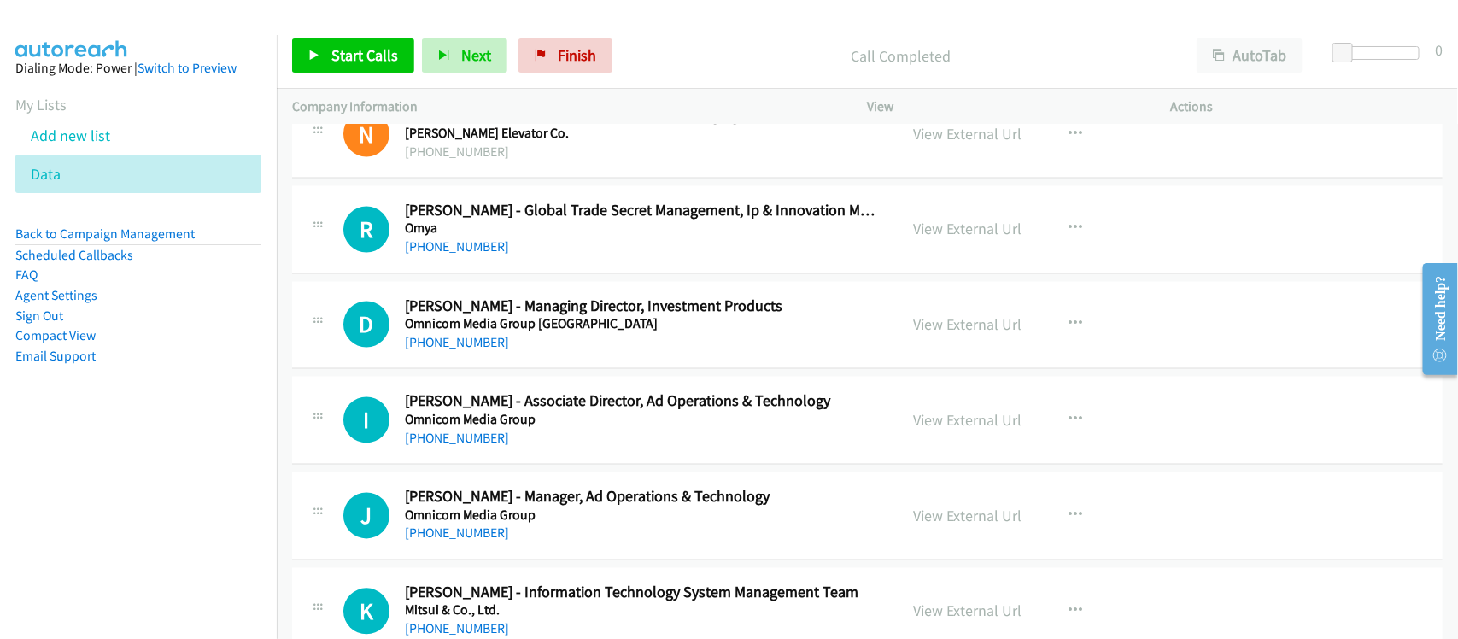
scroll to position [1388, 0]
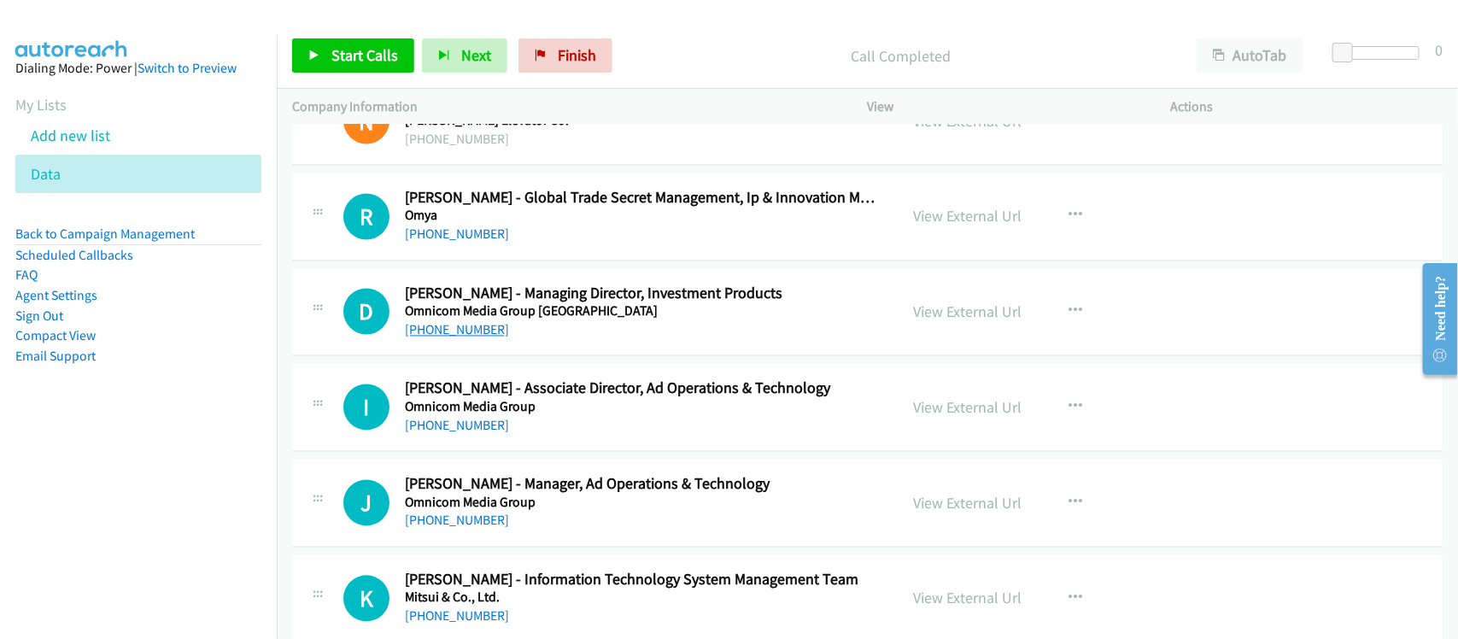
click at [444, 334] on link "[PHONE_NUMBER]" at bounding box center [457, 330] width 104 height 16
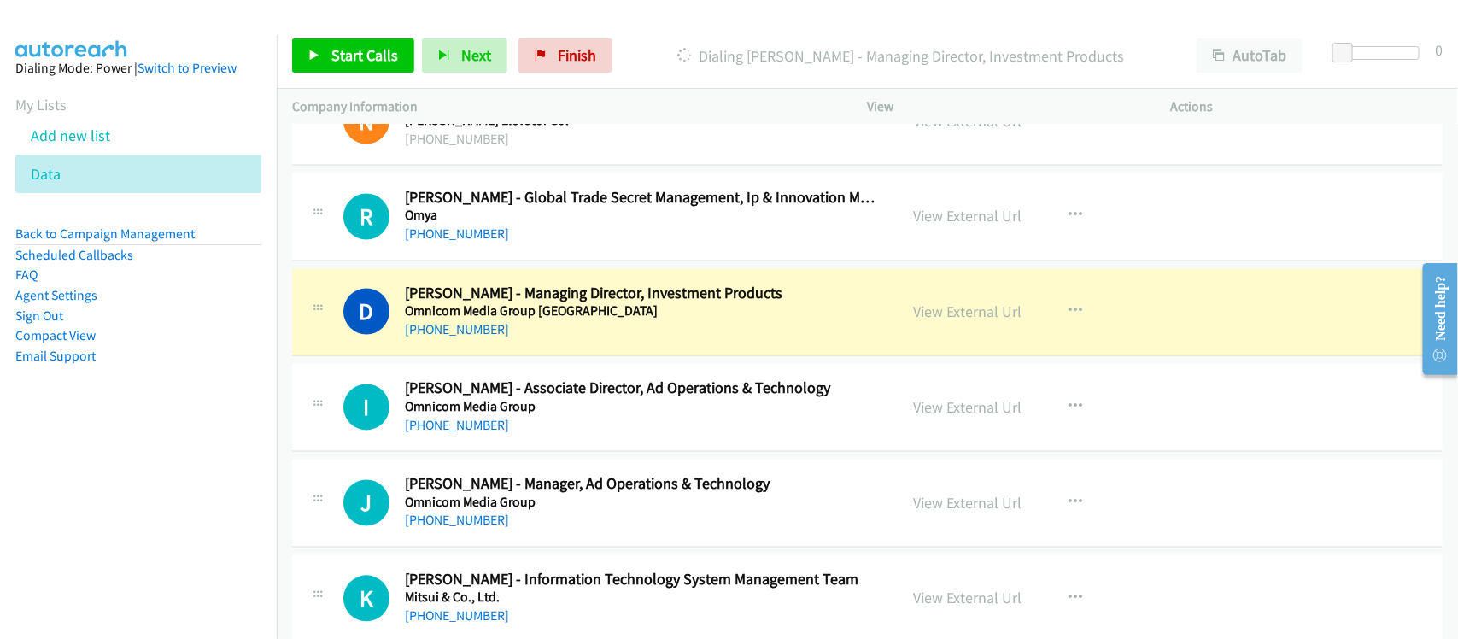
click at [626, 526] on div "[PHONE_NUMBER]" at bounding box center [640, 521] width 471 height 21
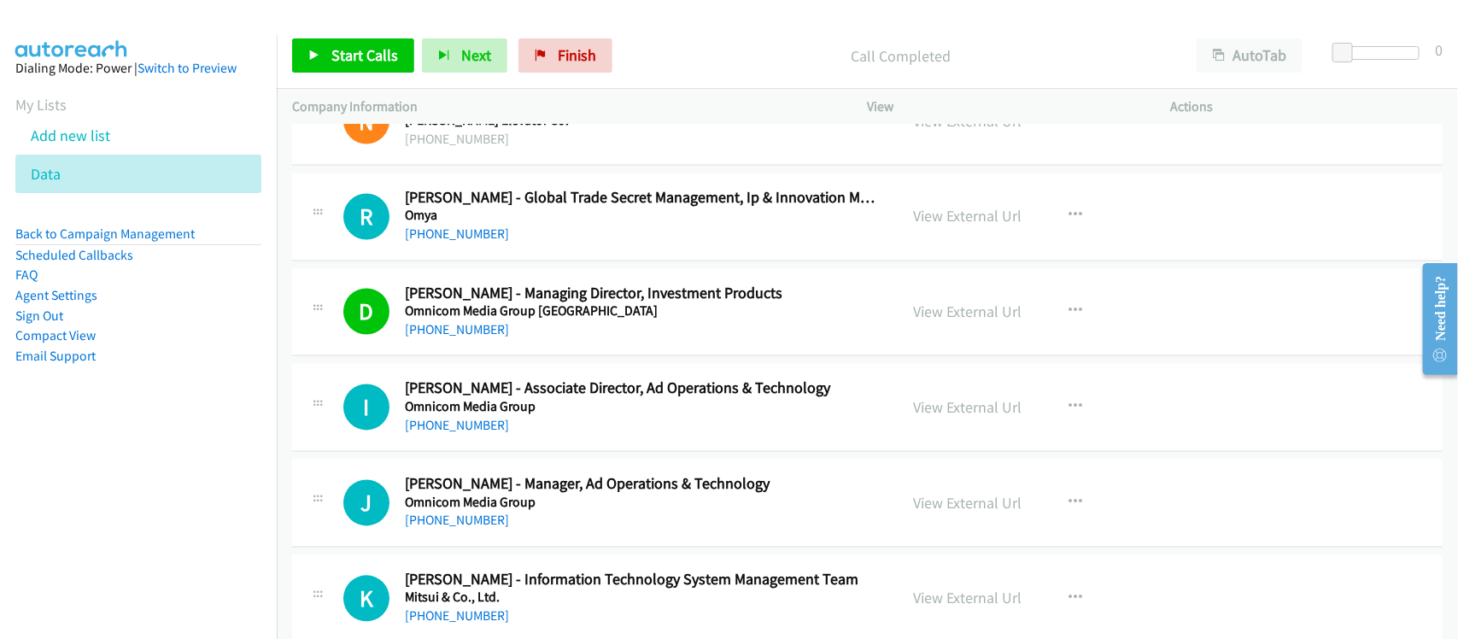
click at [474, 525] on link "[PHONE_NUMBER]" at bounding box center [457, 521] width 104 height 16
drag, startPoint x: 441, startPoint y: 428, endPoint x: 617, endPoint y: 437, distance: 176.2
click at [441, 428] on link "[PHONE_NUMBER]" at bounding box center [457, 426] width 104 height 16
click at [437, 527] on link "[PHONE_NUMBER]" at bounding box center [457, 521] width 104 height 16
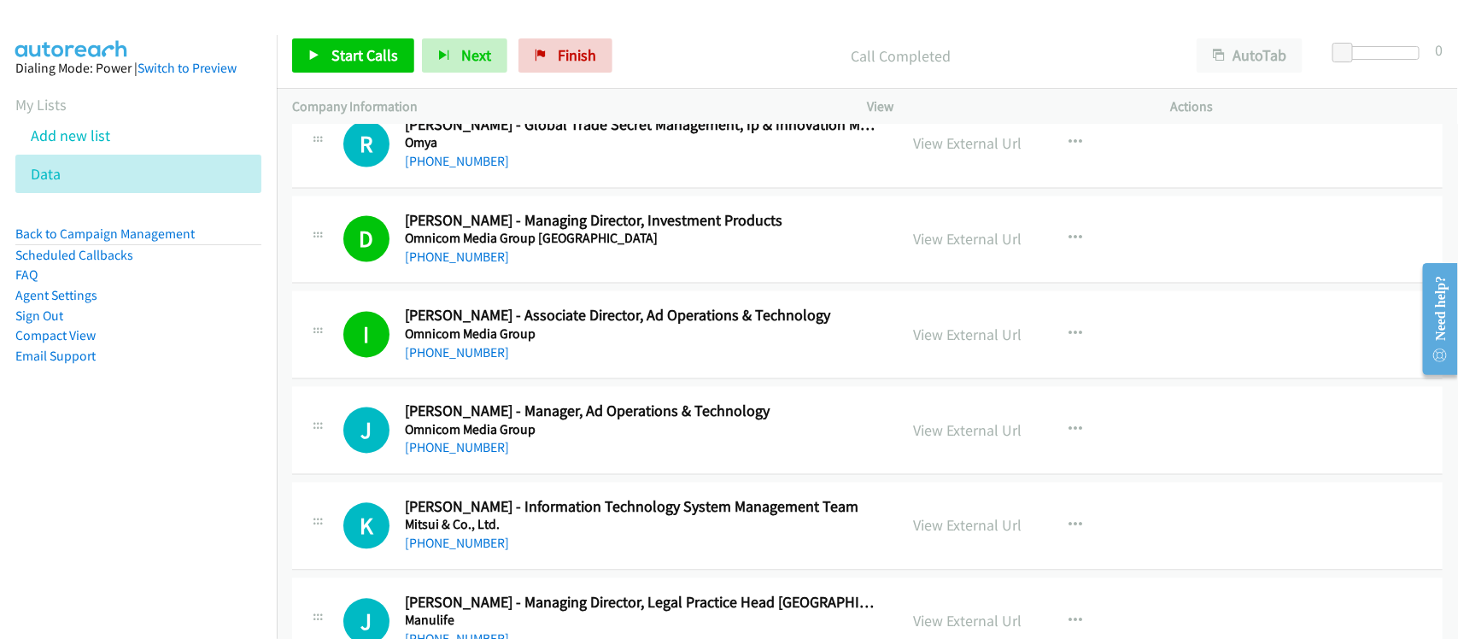
scroll to position [1495, 0]
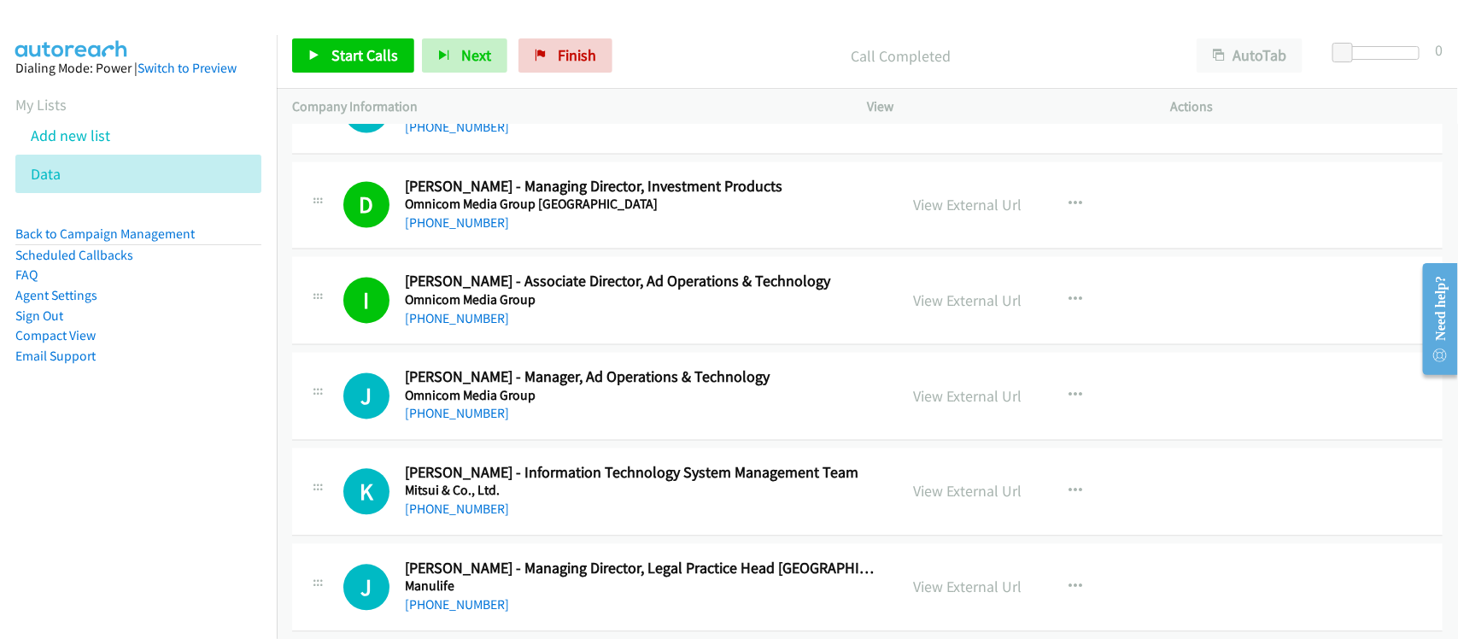
click at [551, 542] on td "J Callback Scheduled [PERSON_NAME] - Managing Director, Legal Practice Head [GE…" at bounding box center [867, 588] width 1181 height 96
drag, startPoint x: 577, startPoint y: 510, endPoint x: 391, endPoint y: 489, distance: 187.4
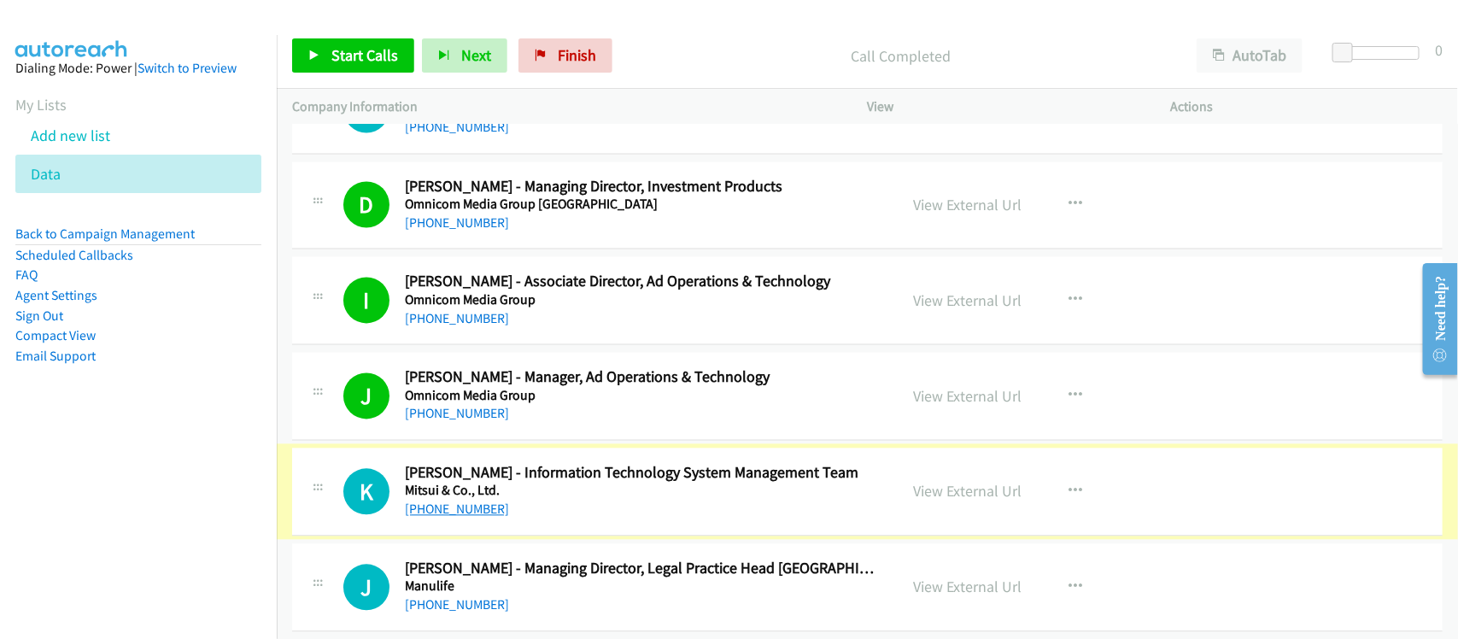
click at [447, 511] on link "[PHONE_NUMBER]" at bounding box center [457, 509] width 104 height 16
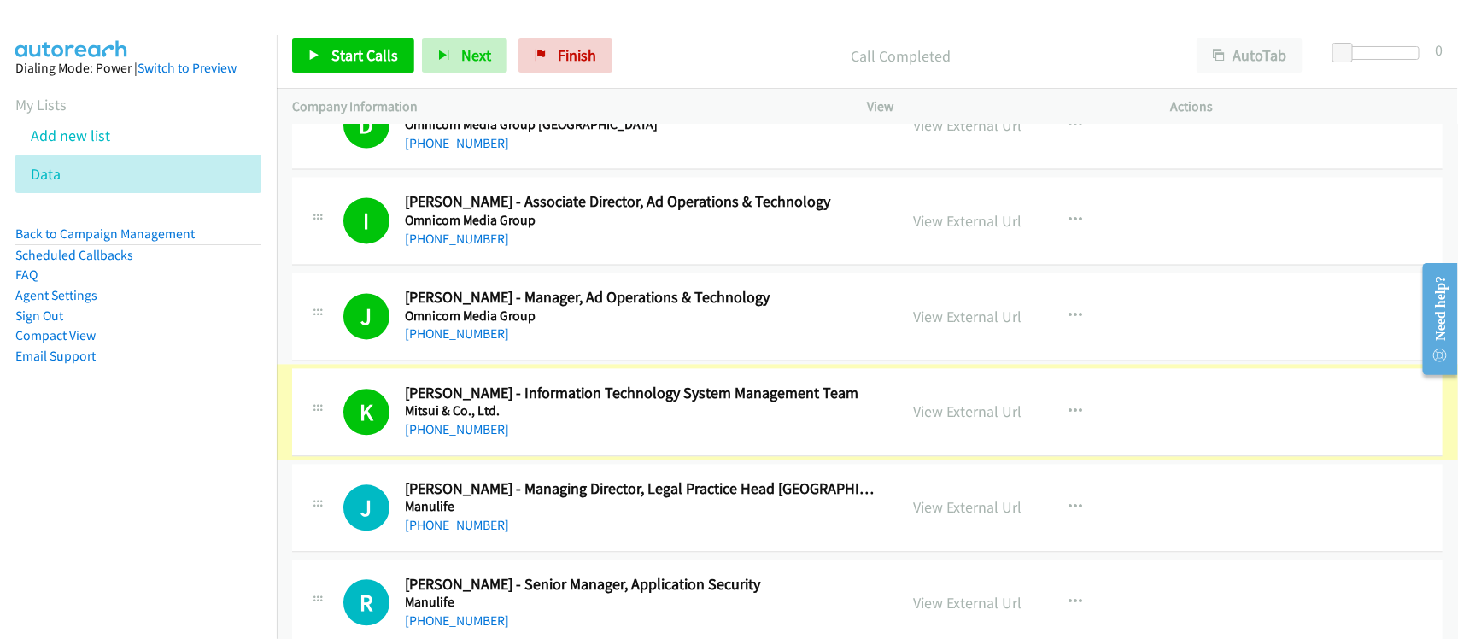
scroll to position [1815, 0]
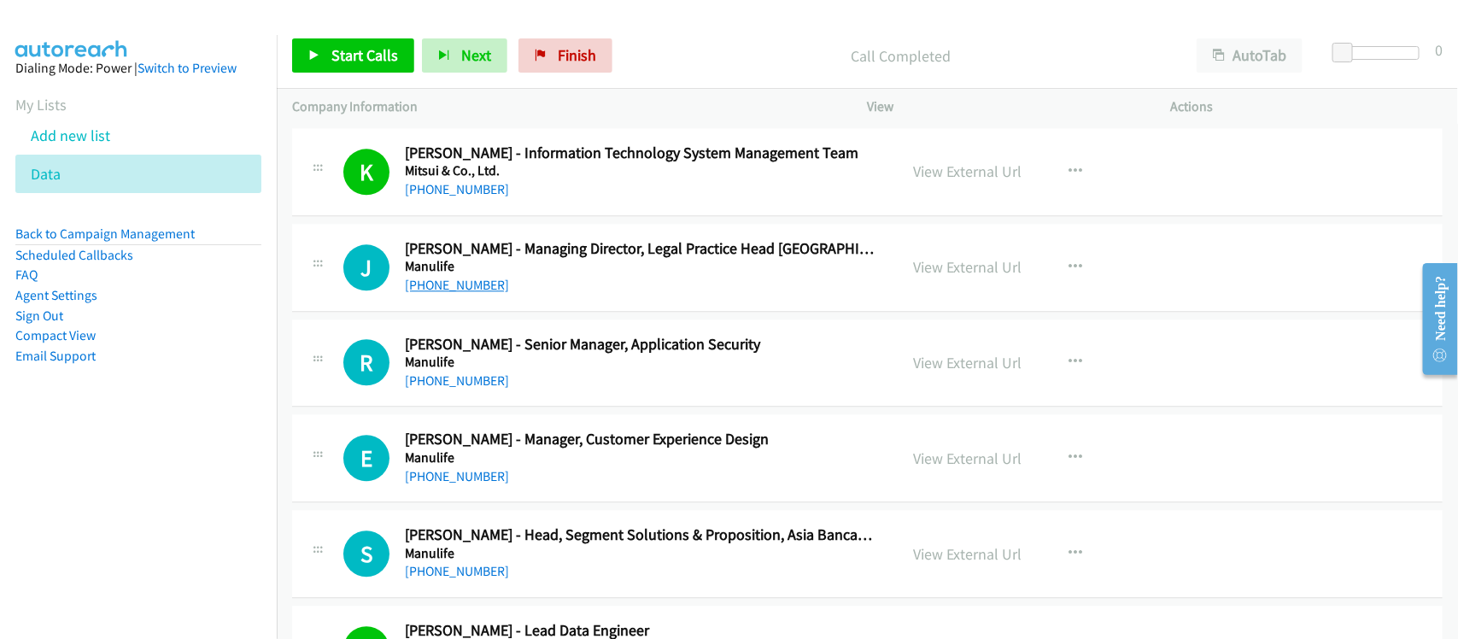
click at [430, 284] on link "[PHONE_NUMBER]" at bounding box center [457, 285] width 104 height 16
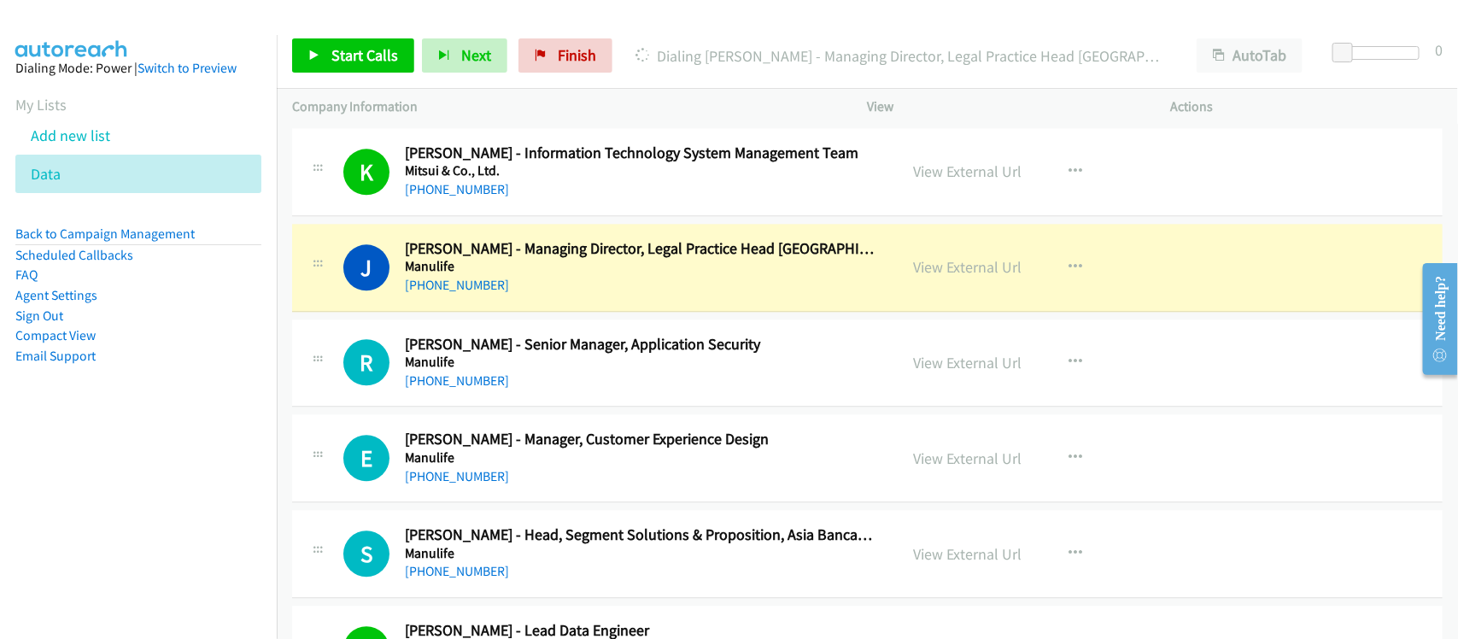
click at [547, 288] on div "[PHONE_NUMBER]" at bounding box center [640, 285] width 471 height 21
click at [925, 266] on link "View External Url" at bounding box center [968, 267] width 108 height 20
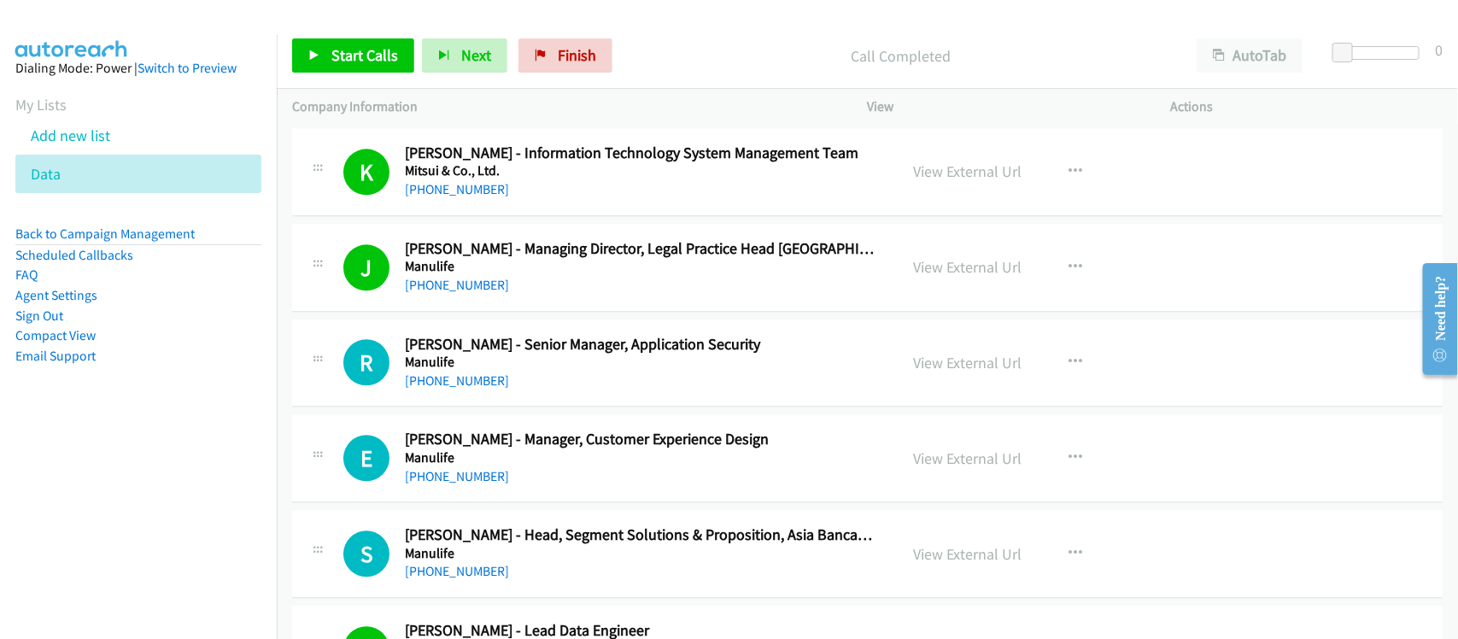
scroll to position [1922, 0]
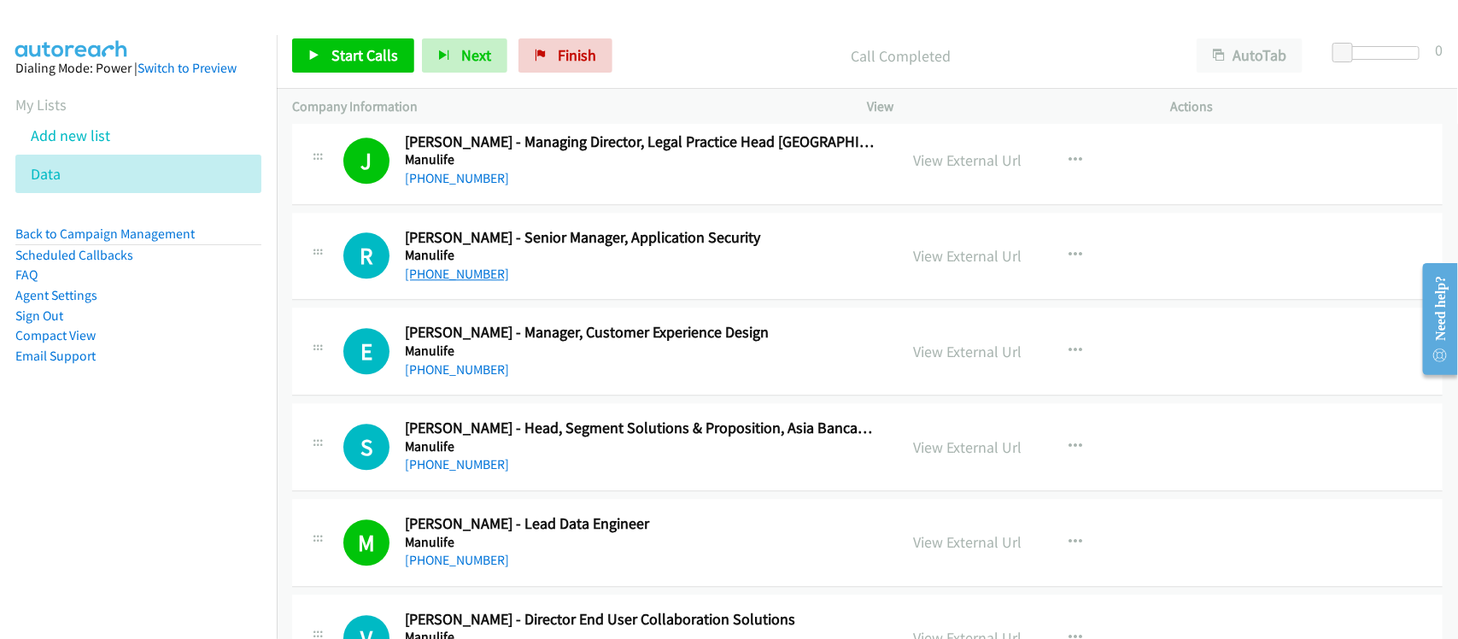
click at [468, 274] on link "[PHONE_NUMBER]" at bounding box center [457, 274] width 104 height 16
drag, startPoint x: 468, startPoint y: 274, endPoint x: 525, endPoint y: 279, distance: 57.5
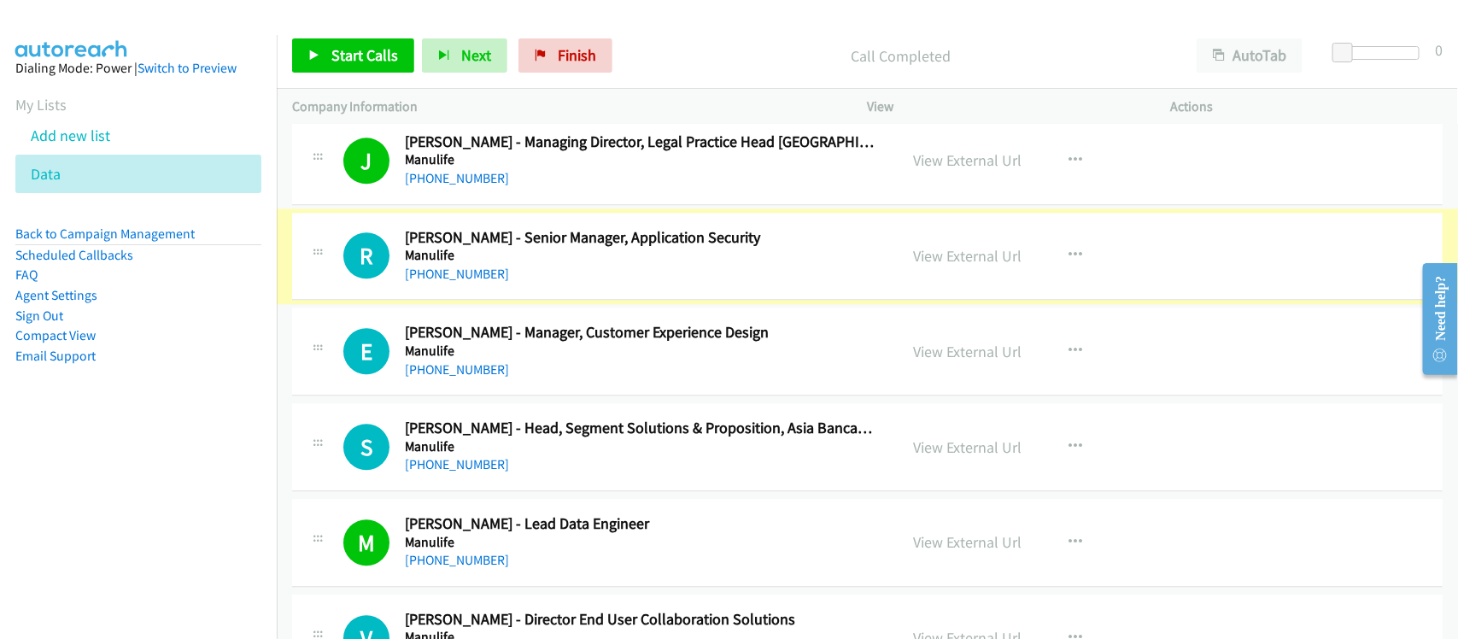
click at [539, 284] on div "[PHONE_NUMBER]" at bounding box center [640, 274] width 471 height 21
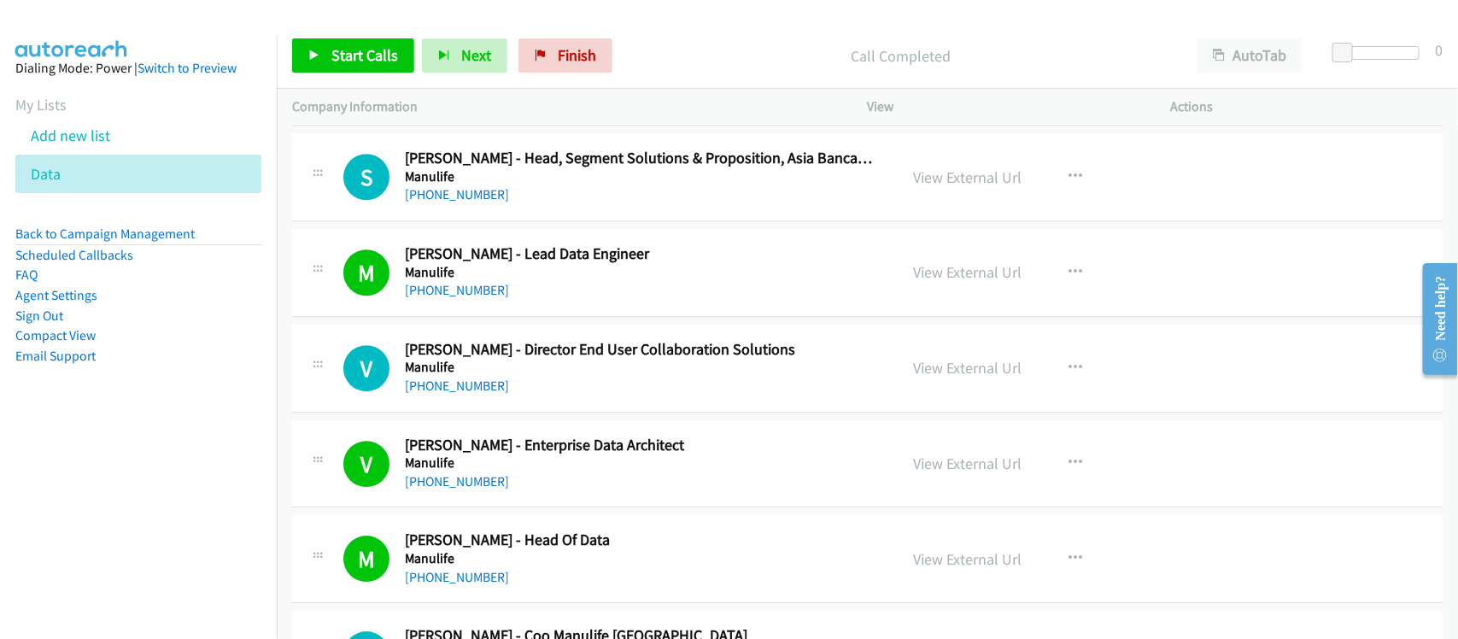
scroll to position [2242, 0]
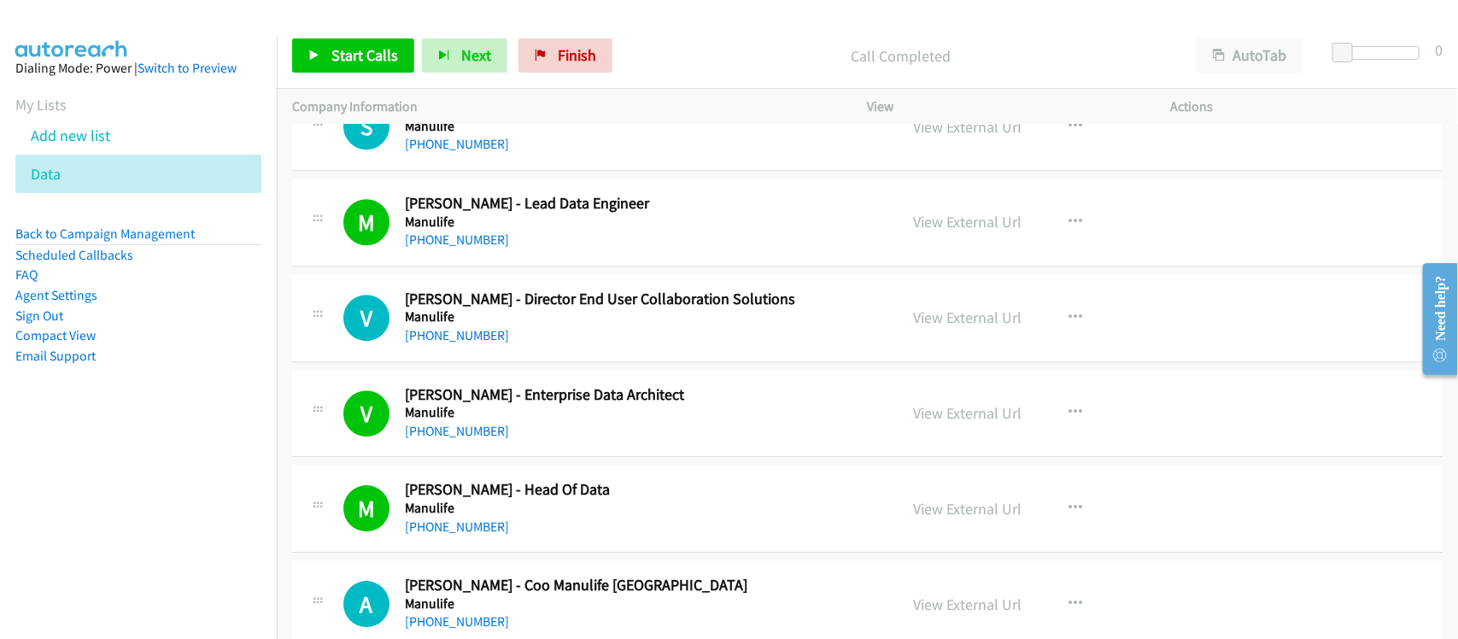
click at [471, 336] on link "[PHONE_NUMBER]" at bounding box center [457, 335] width 104 height 16
click at [573, 454] on div "V Callback Scheduled [PERSON_NAME] - Enterprise Data Architect Manulife [GEOGRA…" at bounding box center [867, 414] width 1151 height 88
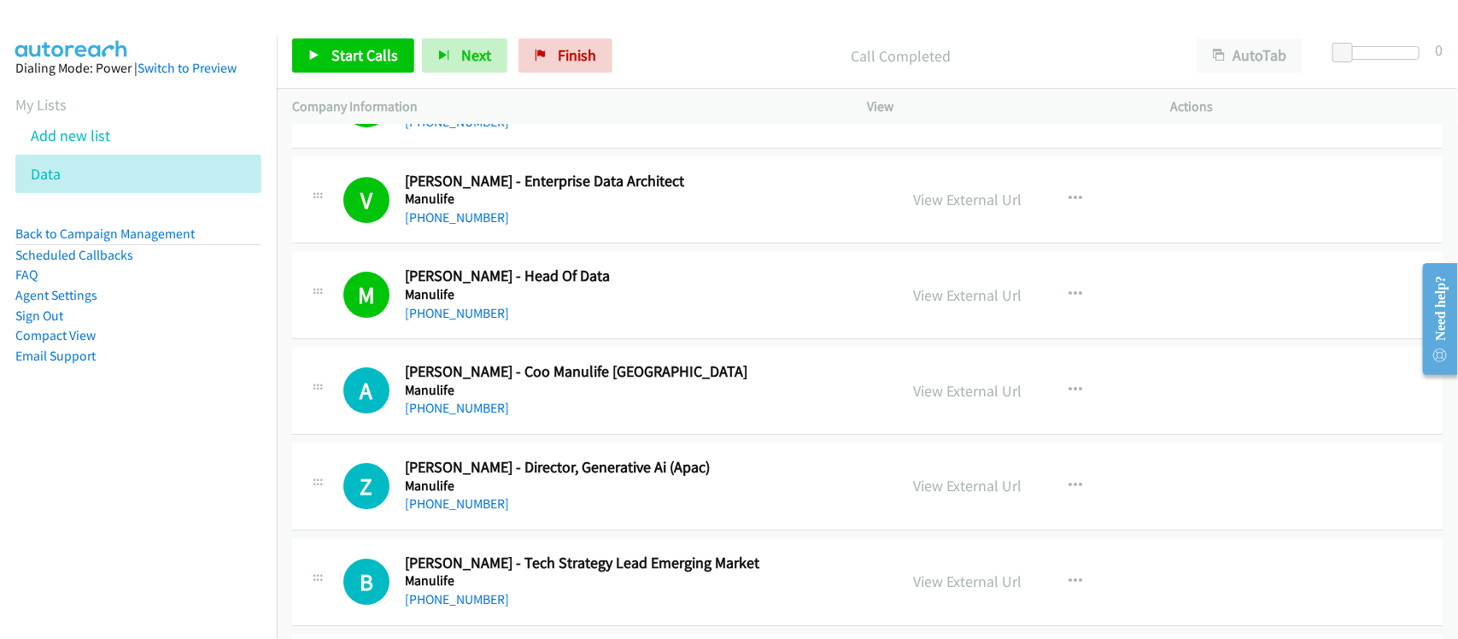
scroll to position [2563, 0]
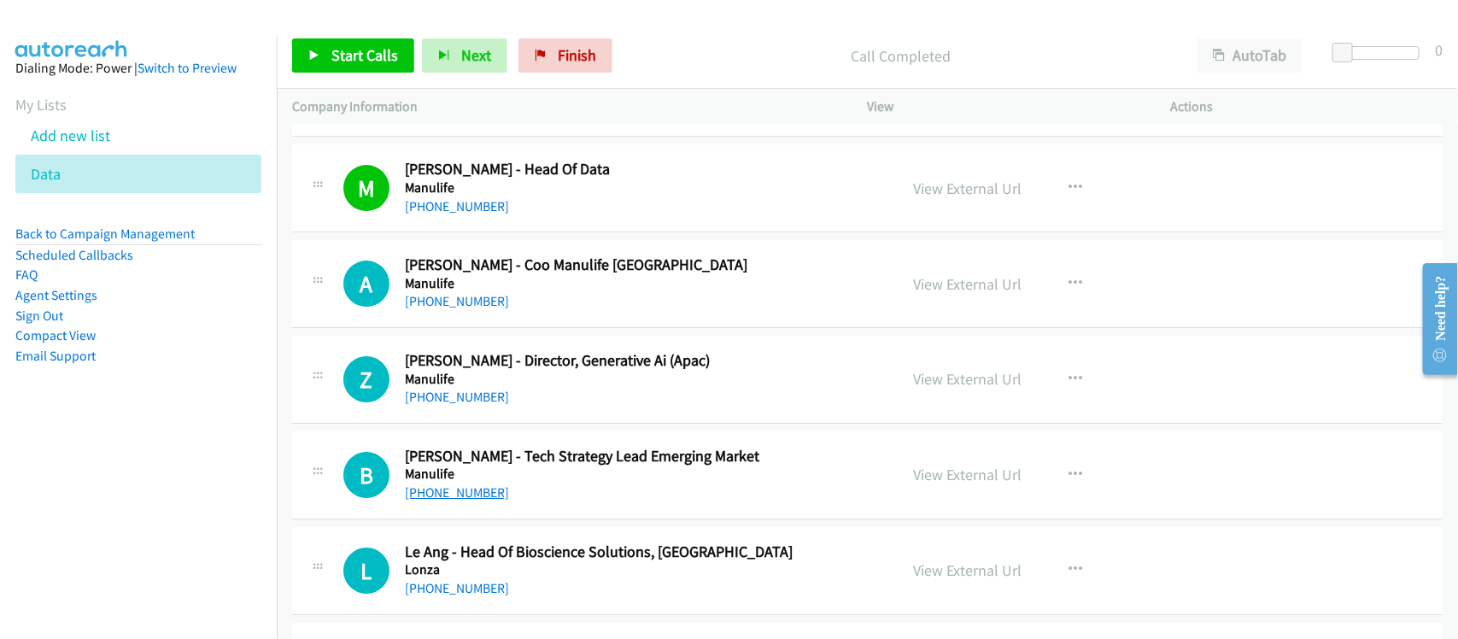
click at [441, 489] on link "[PHONE_NUMBER]" at bounding box center [457, 492] width 104 height 16
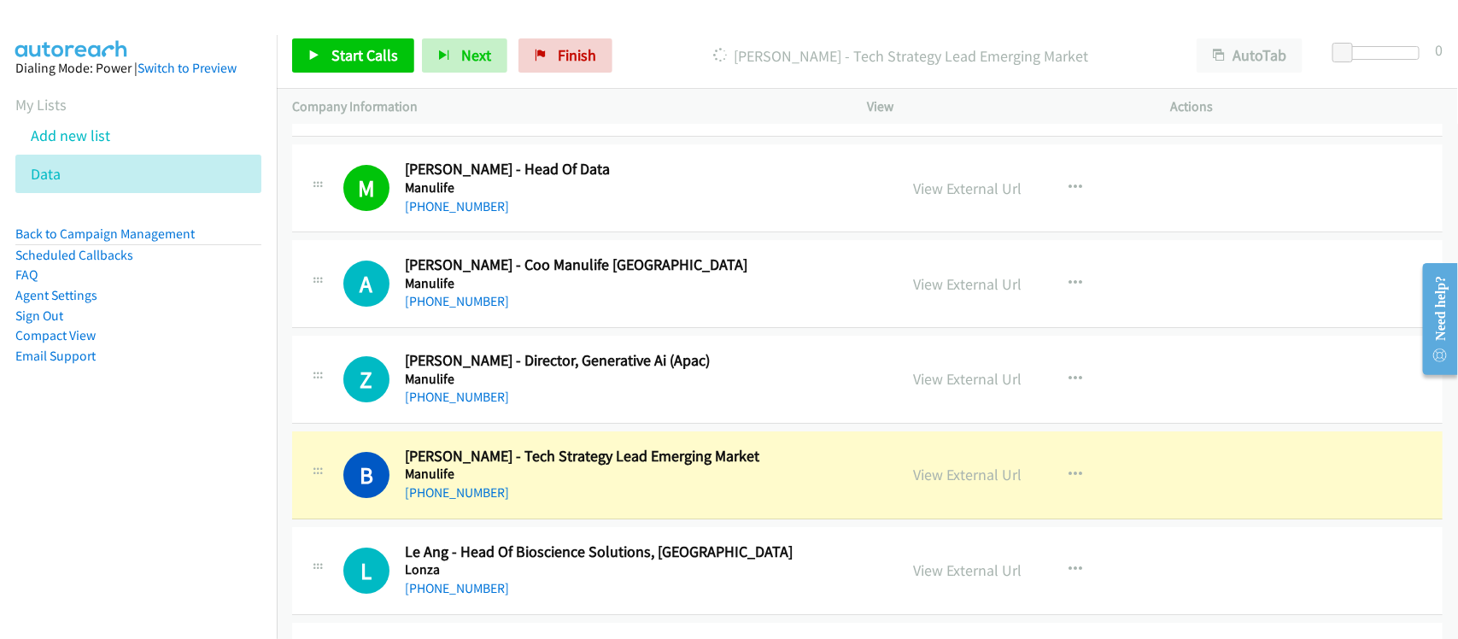
click at [602, 509] on div "B Callback Scheduled [PERSON_NAME] - Tech Strategy Lead Emerging Market Manulif…" at bounding box center [867, 475] width 1151 height 88
click at [953, 479] on link "View External Url" at bounding box center [968, 475] width 108 height 20
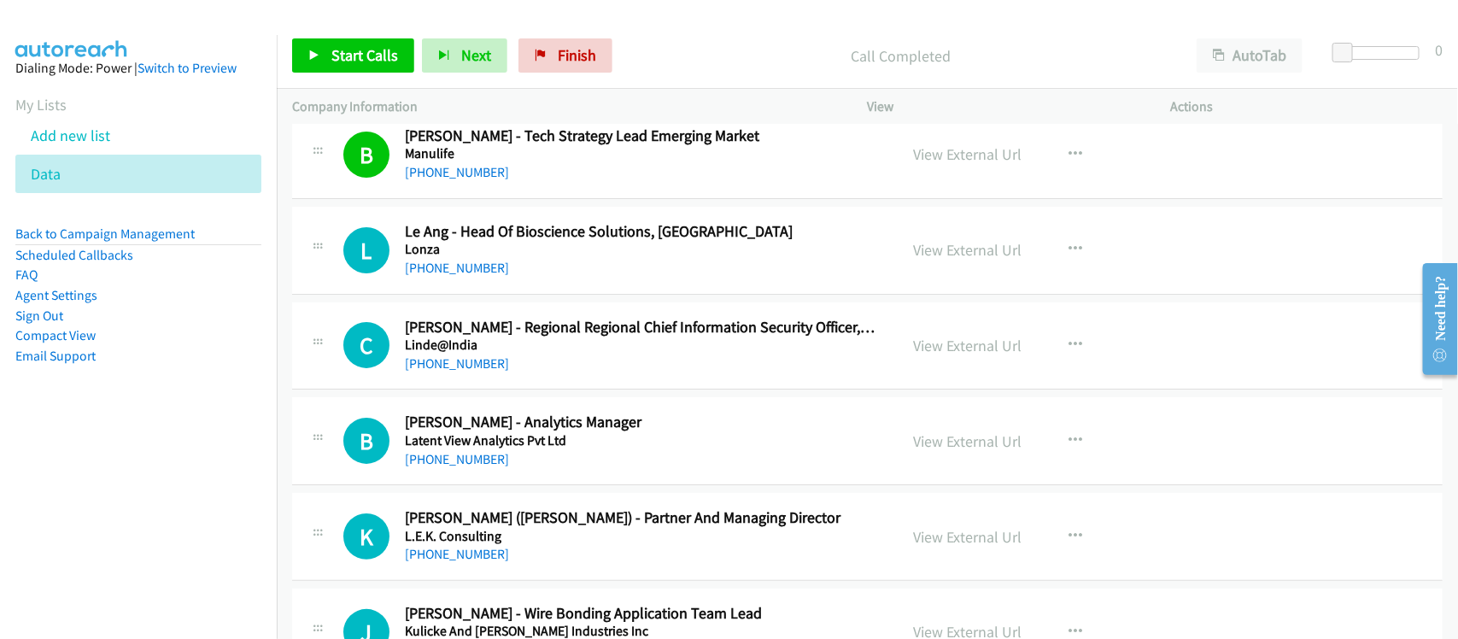
scroll to position [2990, 0]
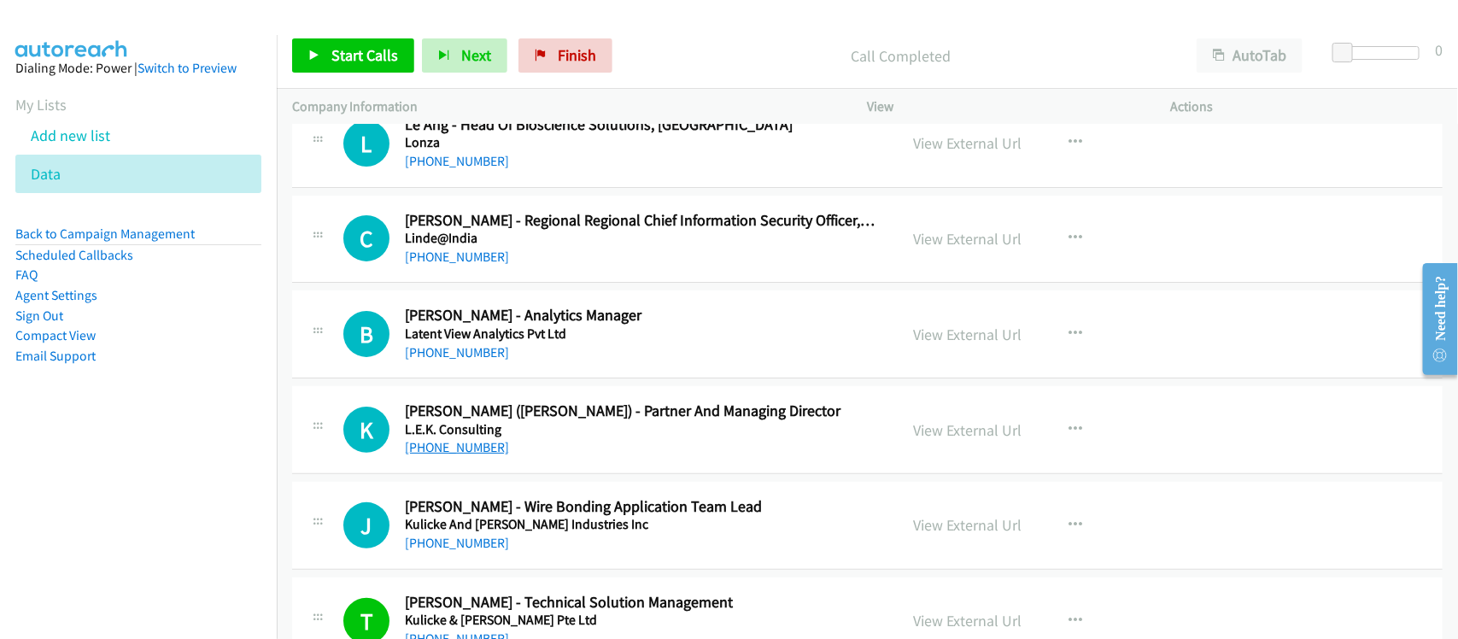
click at [467, 454] on link "[PHONE_NUMBER]" at bounding box center [457, 447] width 104 height 16
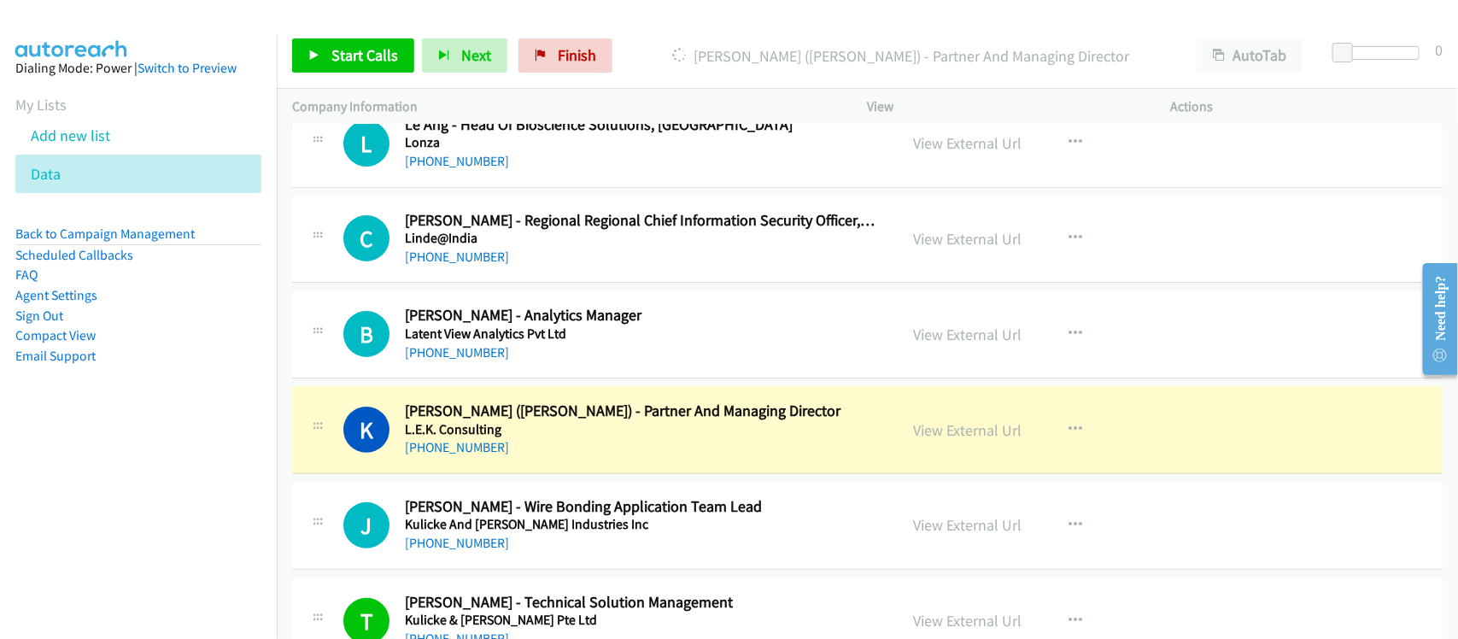
click at [583, 472] on div "K Callback Scheduled [PERSON_NAME] ([PERSON_NAME]) - Partner And Managing Direc…" at bounding box center [867, 430] width 1151 height 88
click at [934, 431] on link "View External Url" at bounding box center [968, 430] width 108 height 20
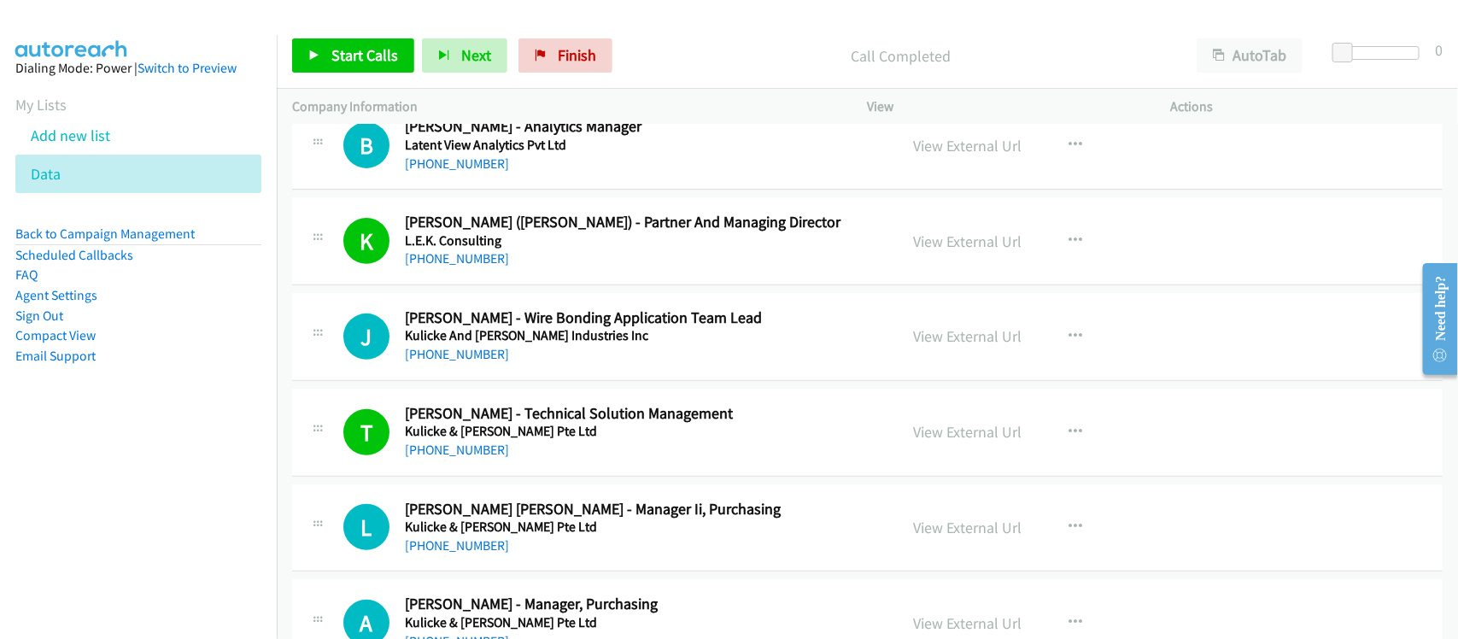
scroll to position [3203, 0]
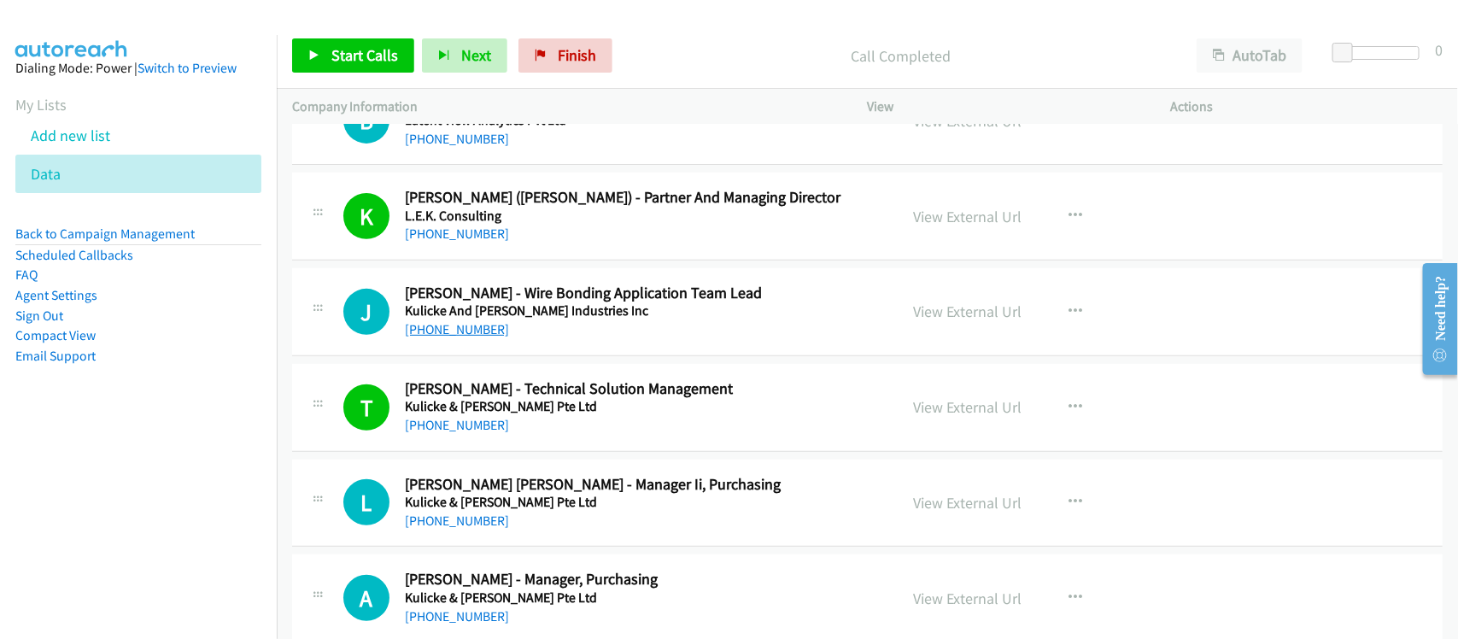
click at [441, 326] on link "[PHONE_NUMBER]" at bounding box center [457, 329] width 104 height 16
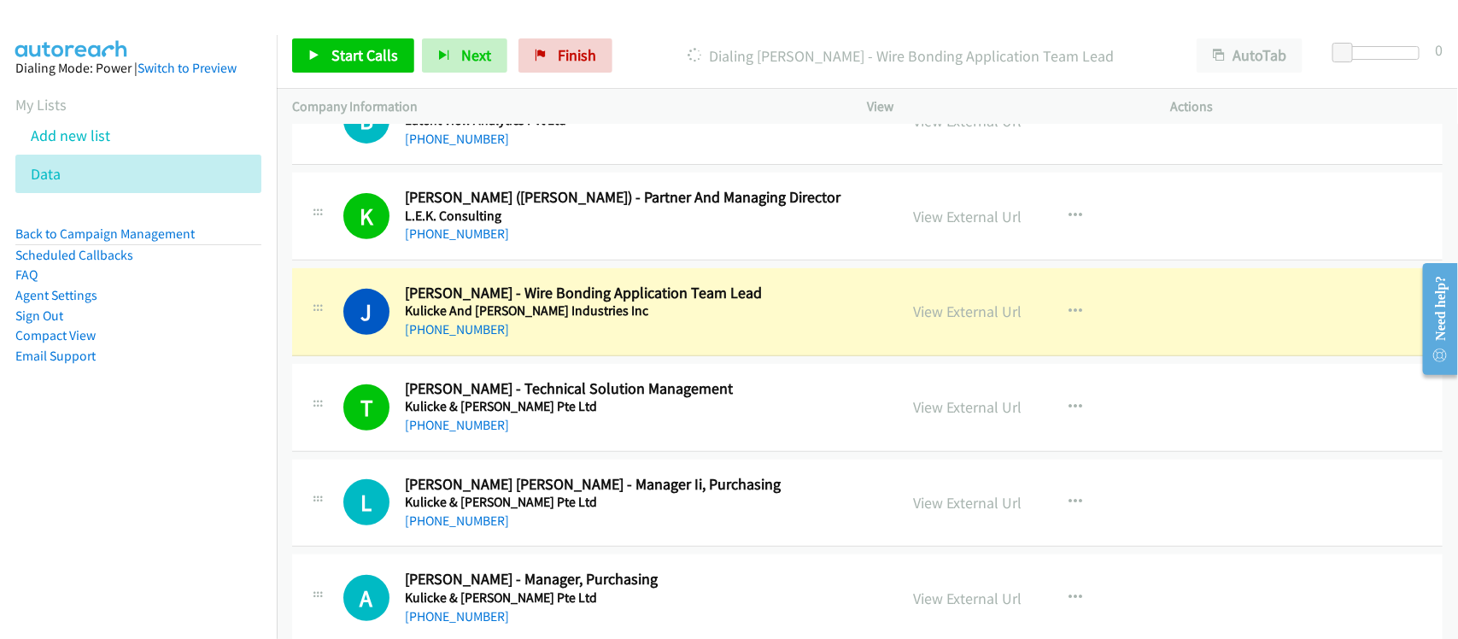
click at [609, 545] on div "L Callback Scheduled [PERSON_NAME] [PERSON_NAME] - Manager Ii, Purchasing Kulic…" at bounding box center [867, 504] width 1151 height 88
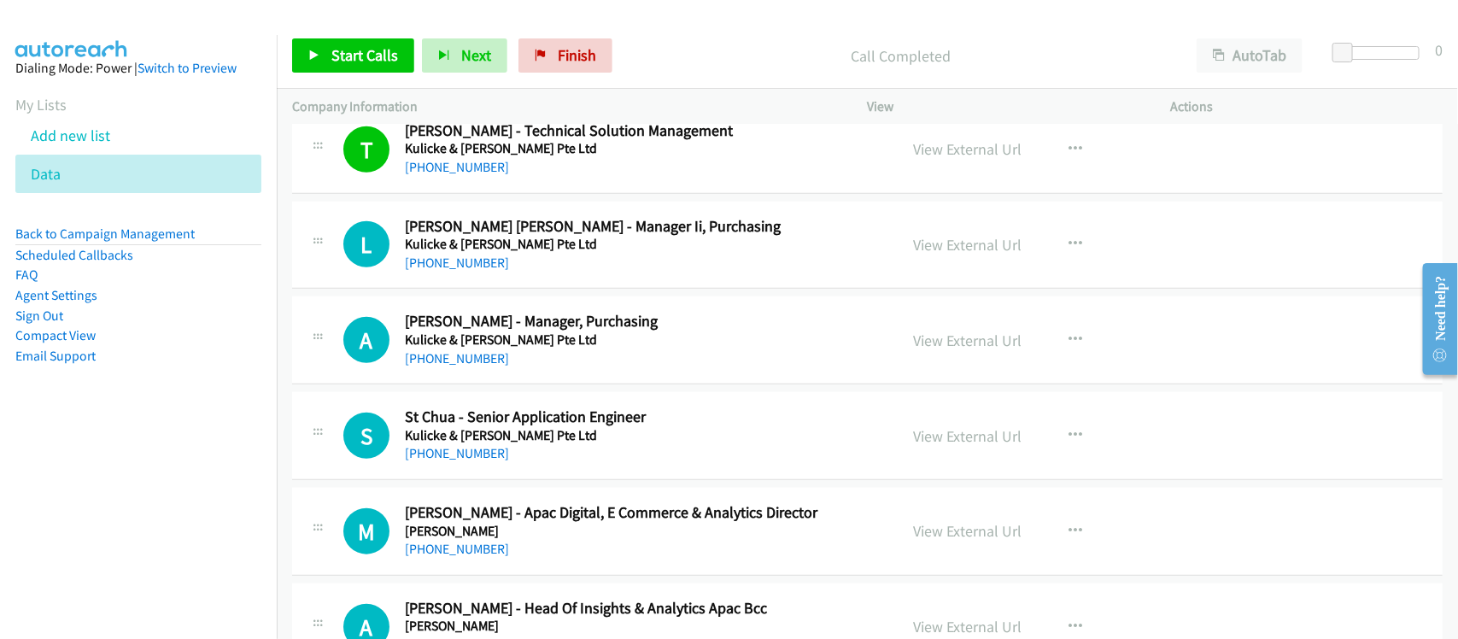
scroll to position [3524, 0]
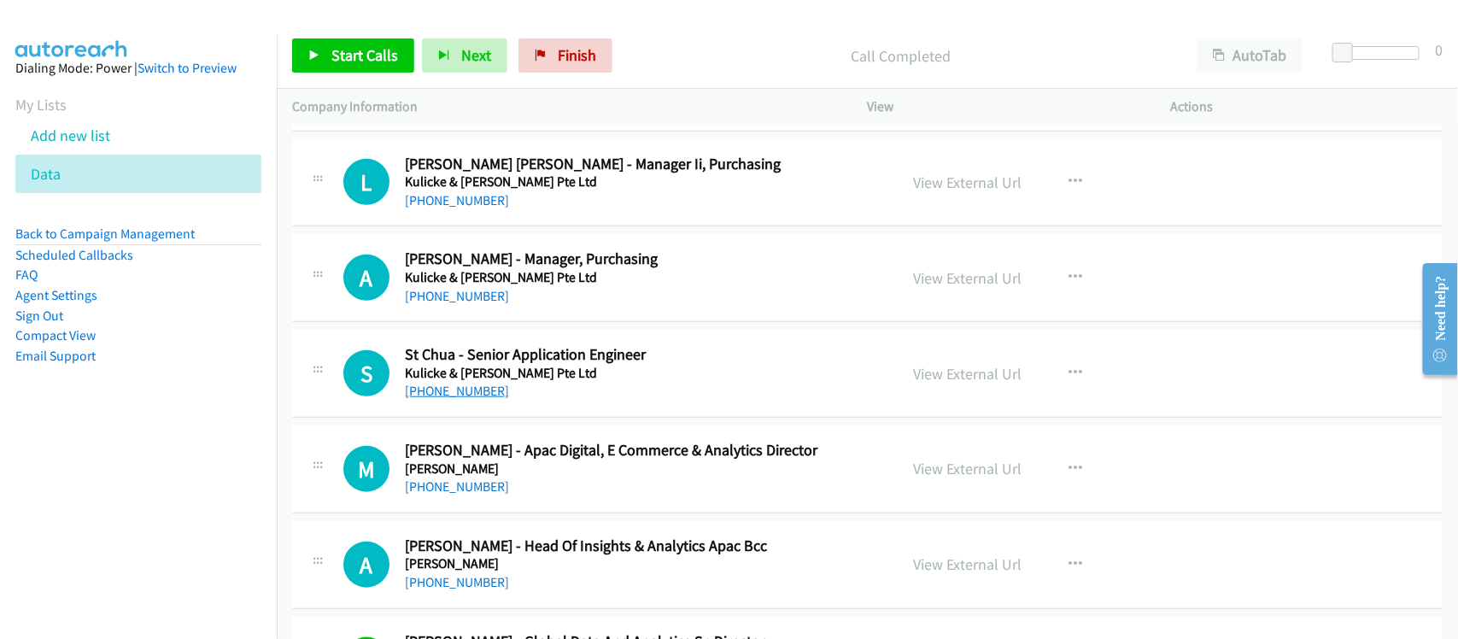
click at [450, 399] on link "[PHONE_NUMBER]" at bounding box center [457, 391] width 104 height 16
click at [525, 396] on div "[PHONE_NUMBER]" at bounding box center [640, 391] width 471 height 21
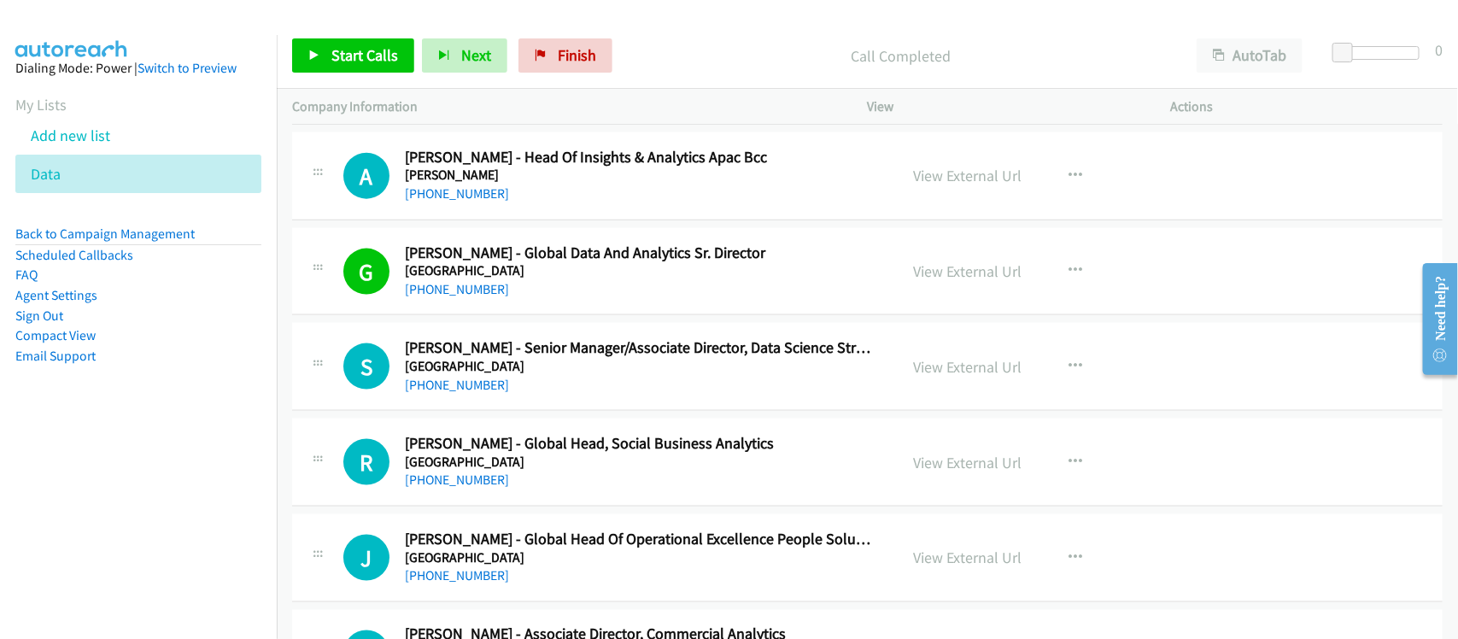
scroll to position [3951, 0]
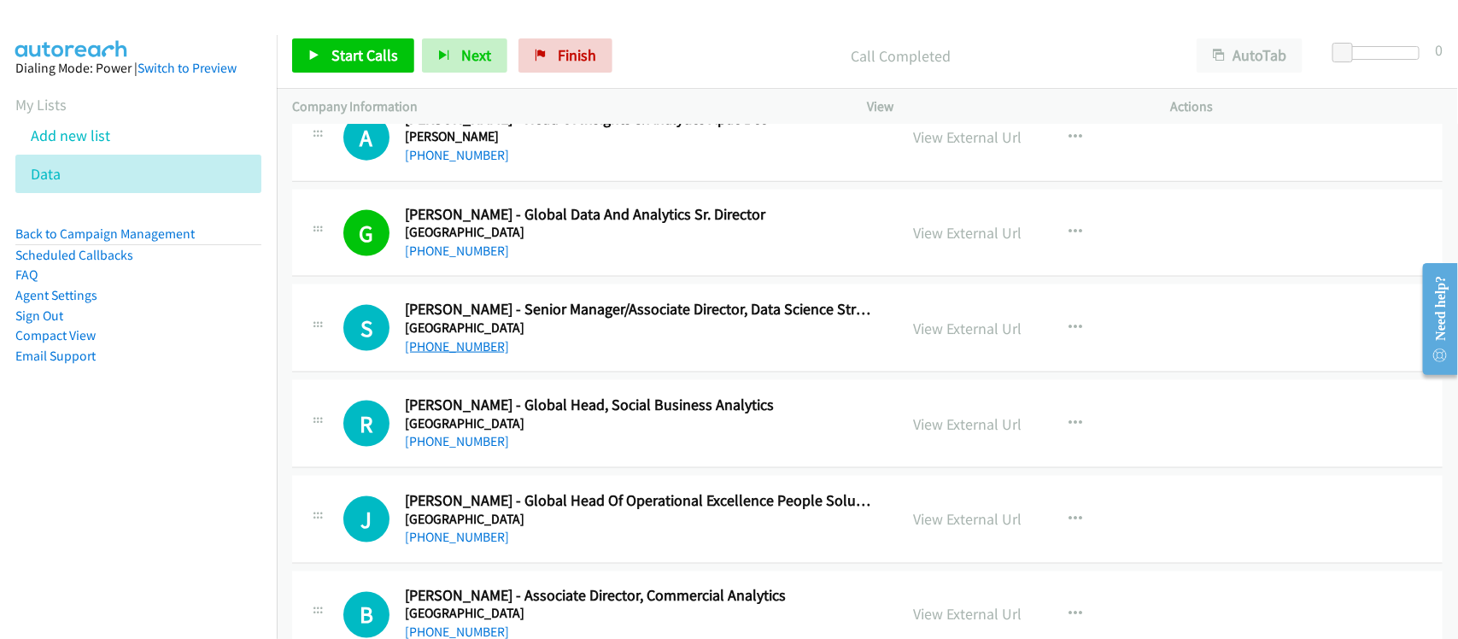
click at [470, 355] on link "[PHONE_NUMBER]" at bounding box center [457, 346] width 104 height 16
click at [582, 451] on div "[PHONE_NUMBER]" at bounding box center [640, 441] width 471 height 21
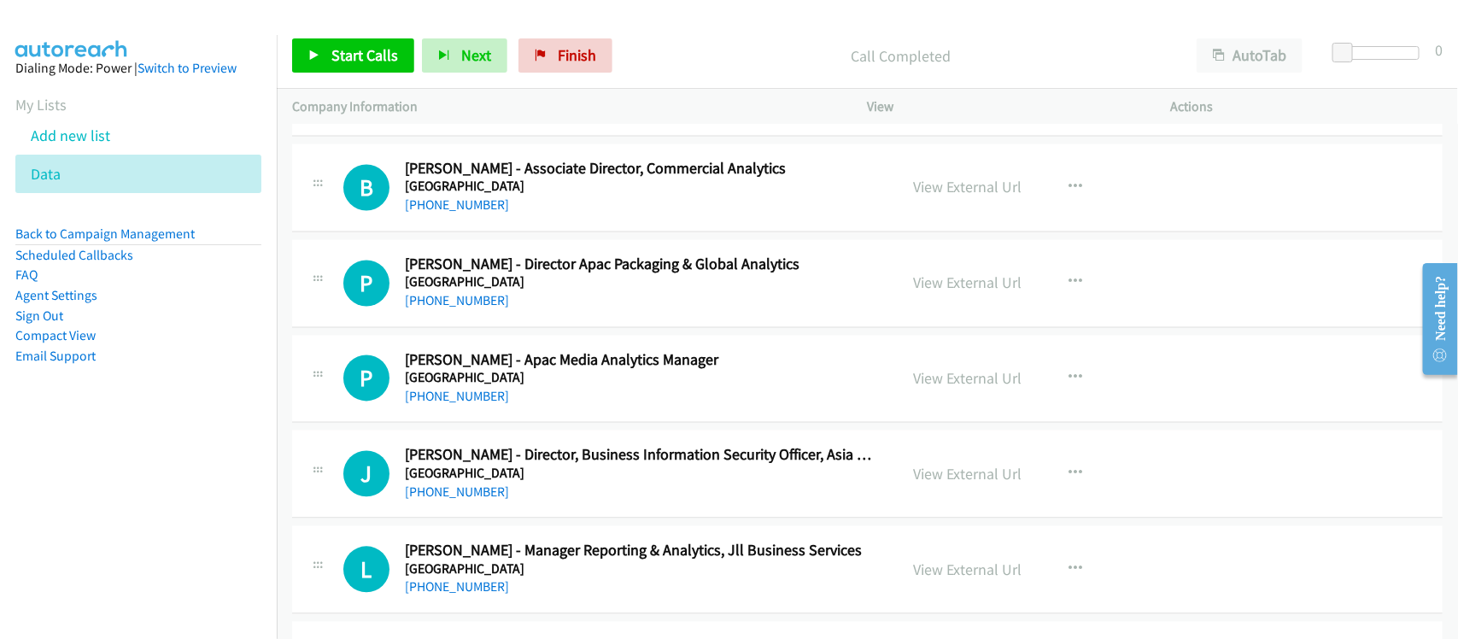
scroll to position [4485, 0]
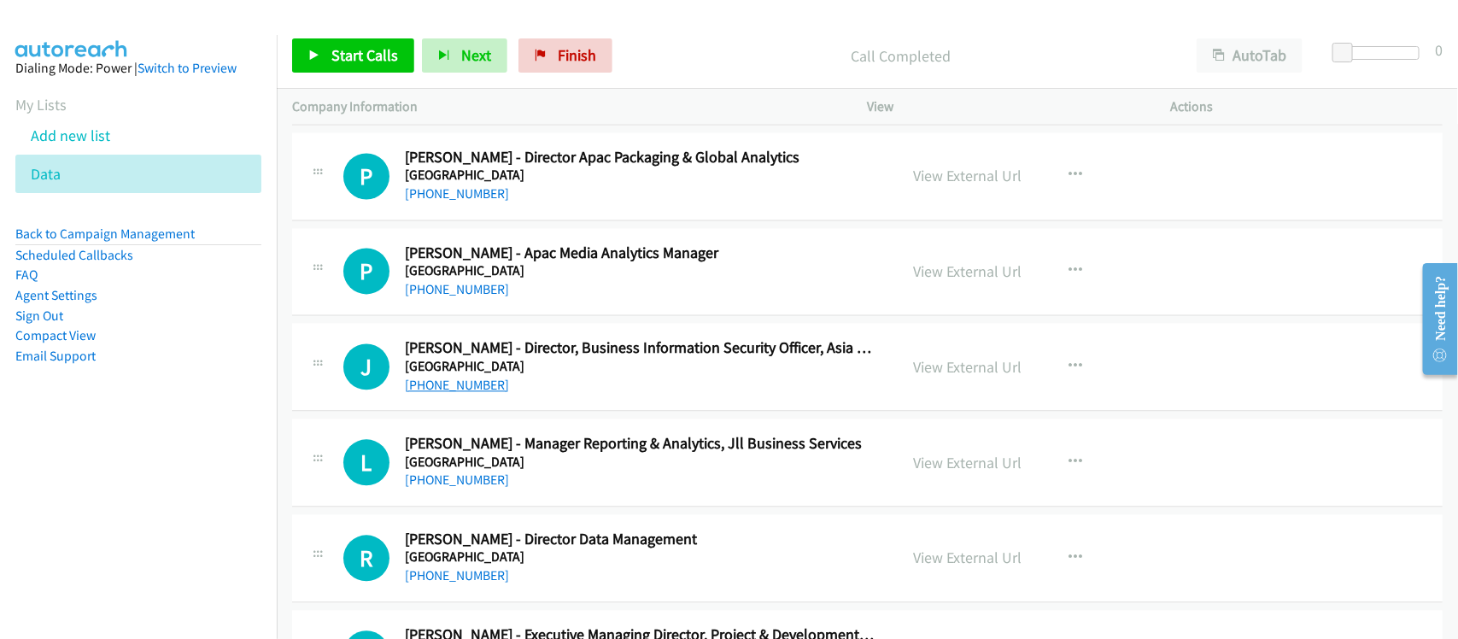
click at [459, 394] on link "[PHONE_NUMBER]" at bounding box center [457, 386] width 104 height 16
click at [526, 507] on div "L Callback Scheduled [PERSON_NAME] - Manager Reporting & Analytics, Jll Busines…" at bounding box center [867, 463] width 1151 height 88
drag, startPoint x: 470, startPoint y: 585, endPoint x: 491, endPoint y: 578, distance: 22.4
click at [470, 584] on link "[PHONE_NUMBER]" at bounding box center [457, 576] width 104 height 16
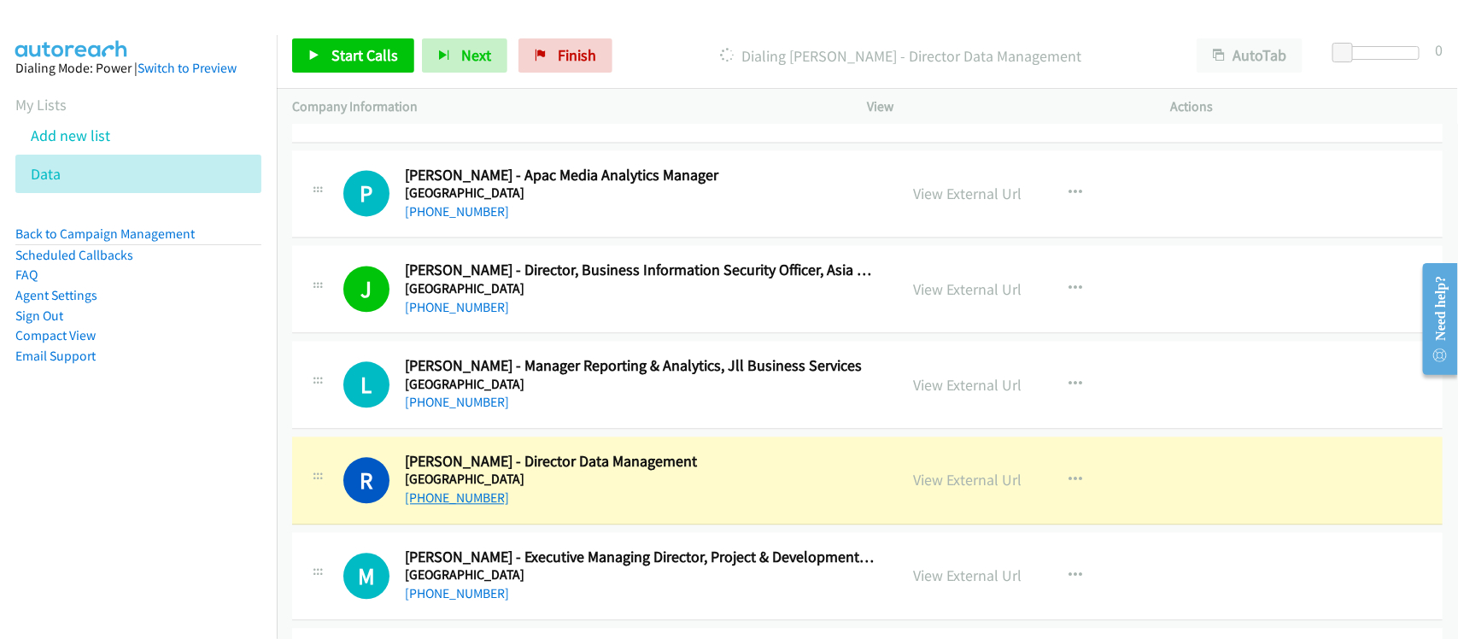
scroll to position [4698, 0]
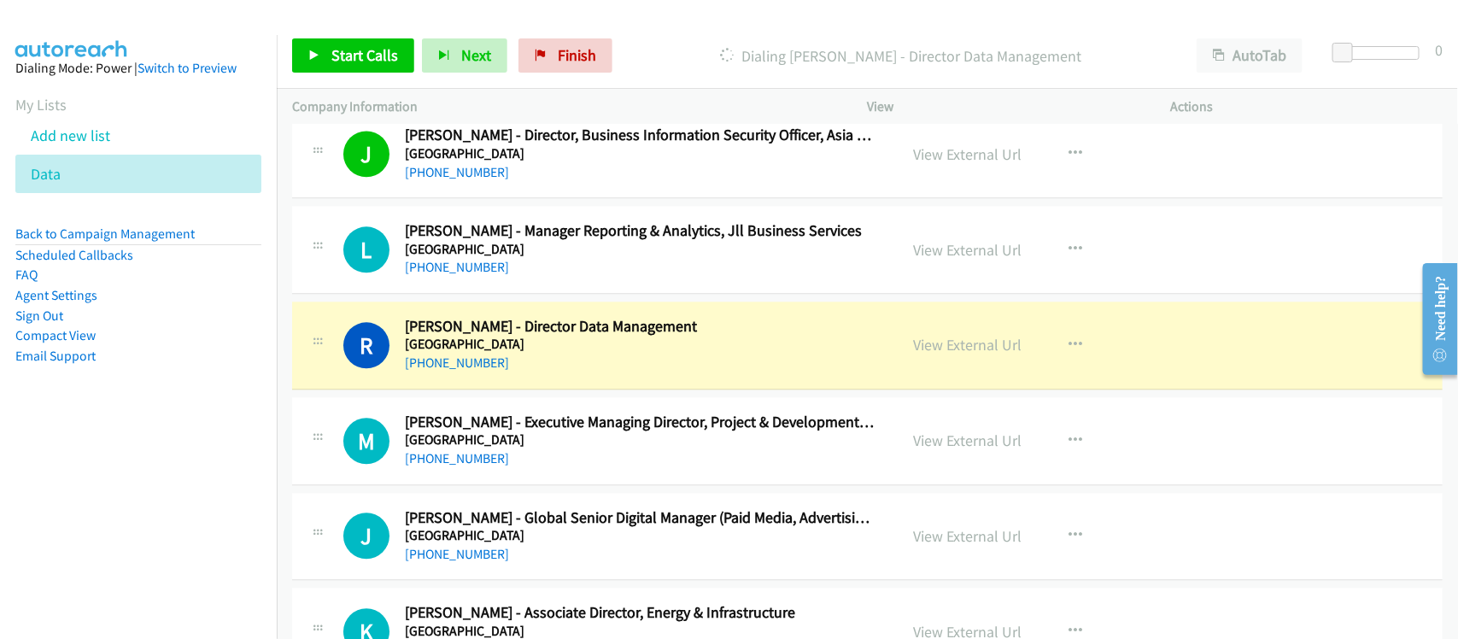
click at [536, 373] on div "[PHONE_NUMBER]" at bounding box center [640, 363] width 471 height 21
click at [968, 355] on link "View External Url" at bounding box center [968, 345] width 108 height 20
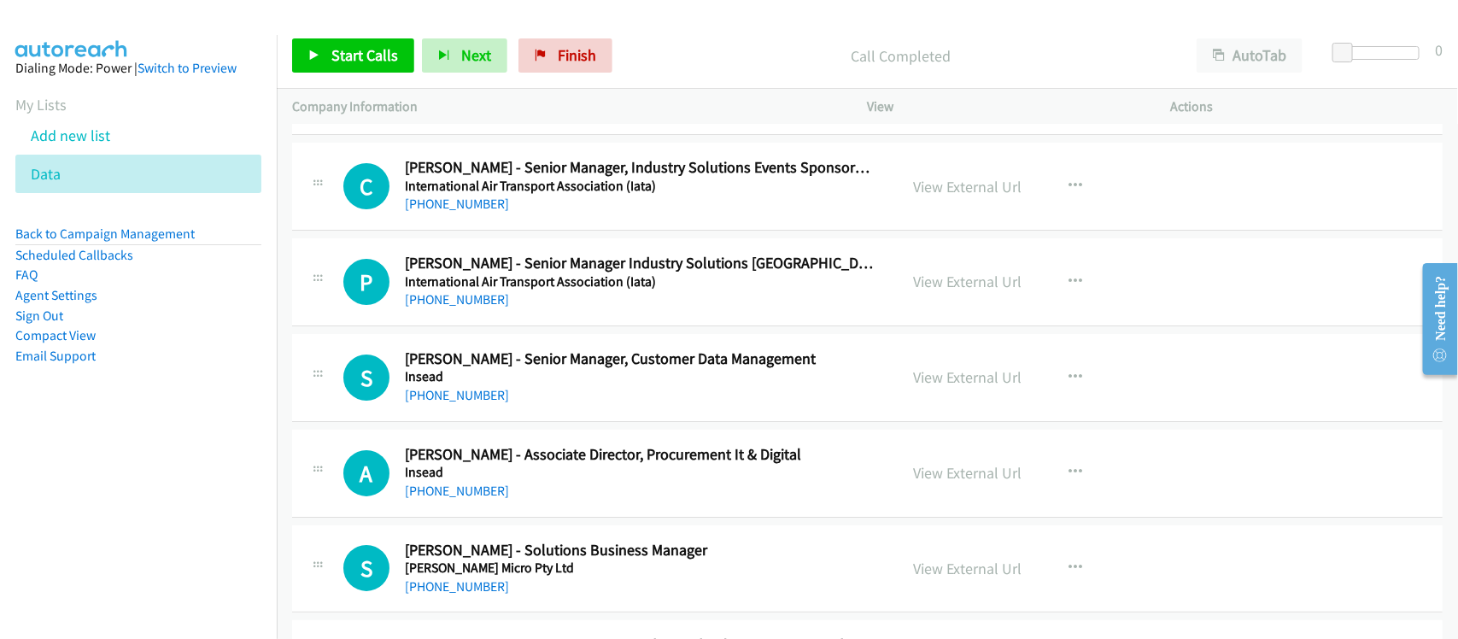
scroll to position [5766, 0]
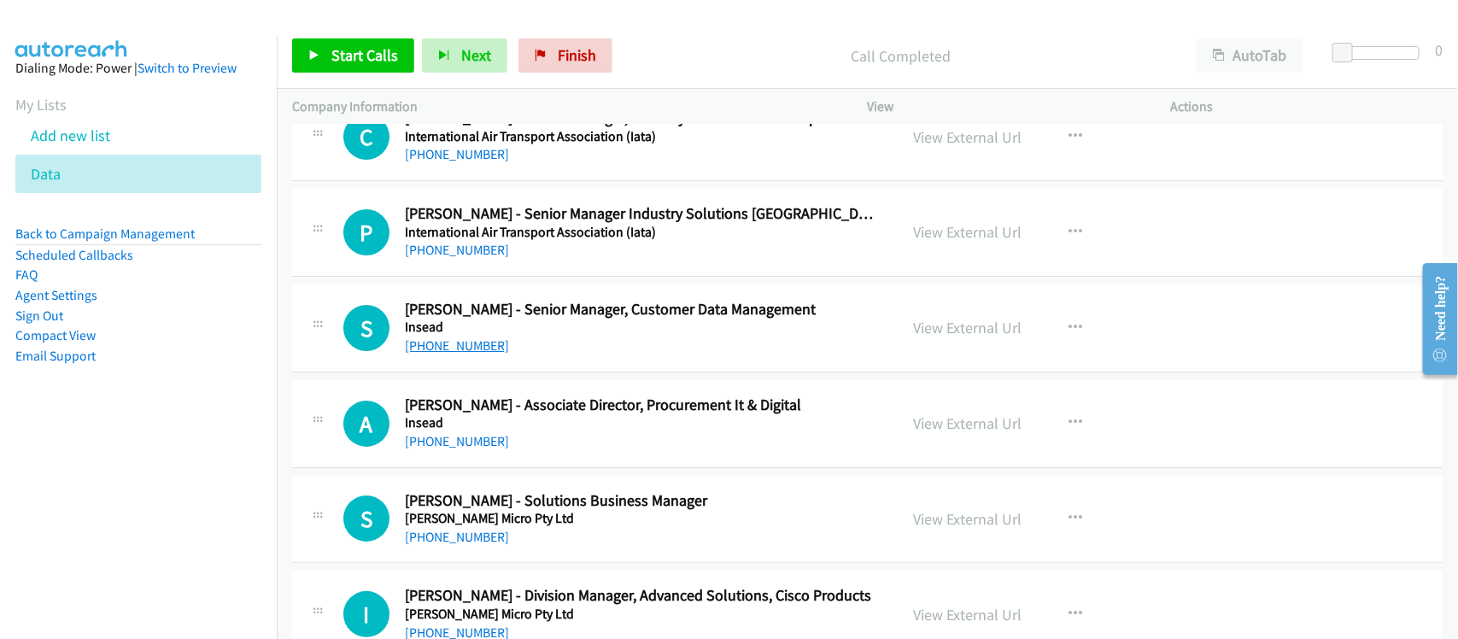
click at [419, 351] on link "[PHONE_NUMBER]" at bounding box center [457, 345] width 104 height 16
click at [543, 445] on div "[PHONE_NUMBER]" at bounding box center [640, 441] width 471 height 21
click at [472, 452] on div "[PHONE_NUMBER]" at bounding box center [640, 441] width 471 height 21
drag, startPoint x: 471, startPoint y: 453, endPoint x: 505, endPoint y: 449, distance: 34.3
click at [471, 449] on link "[PHONE_NUMBER]" at bounding box center [457, 441] width 104 height 16
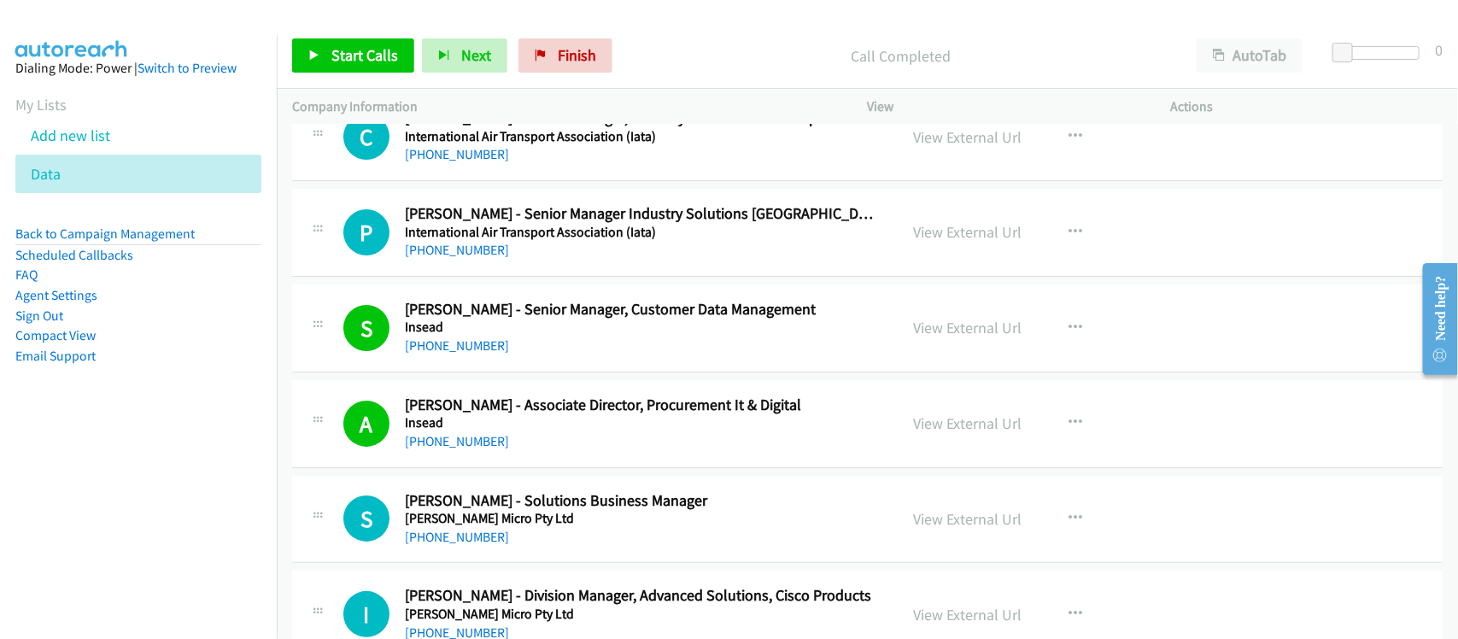
click at [598, 468] on div "A Callback Scheduled [PERSON_NAME] - Associate Director, Procurement It & Digit…" at bounding box center [867, 424] width 1151 height 88
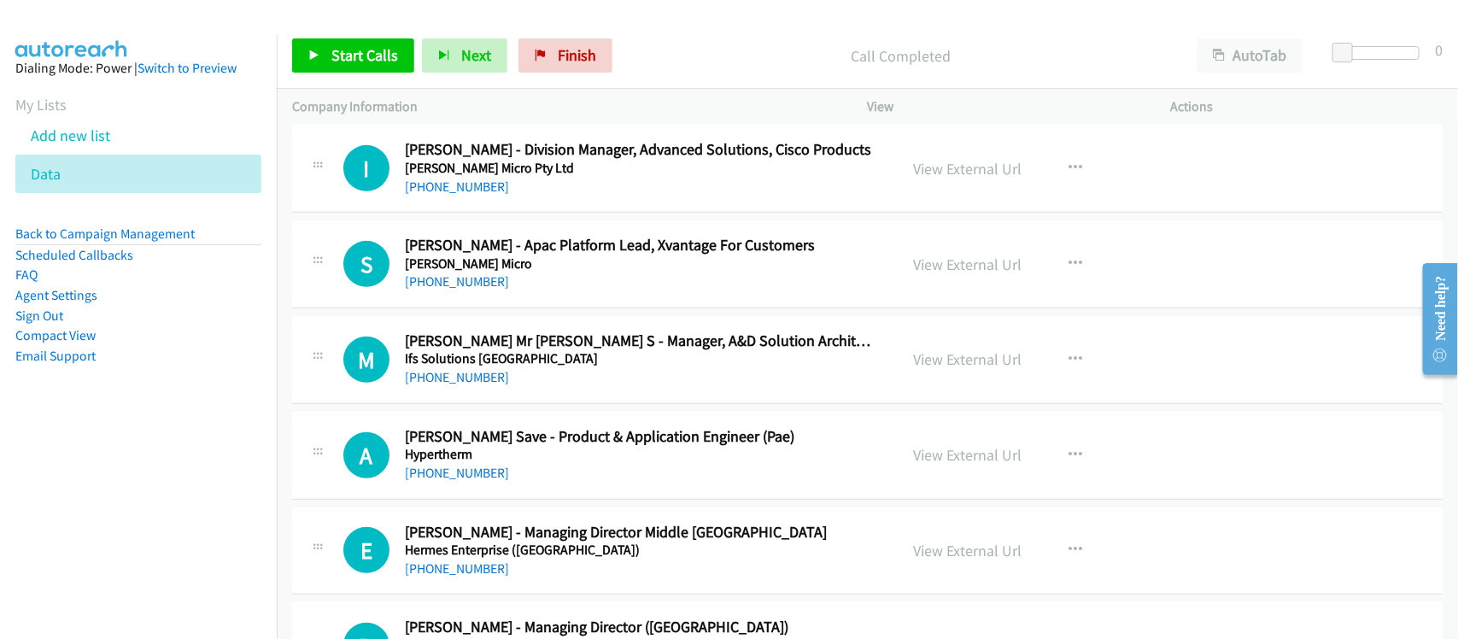
scroll to position [6300, 0]
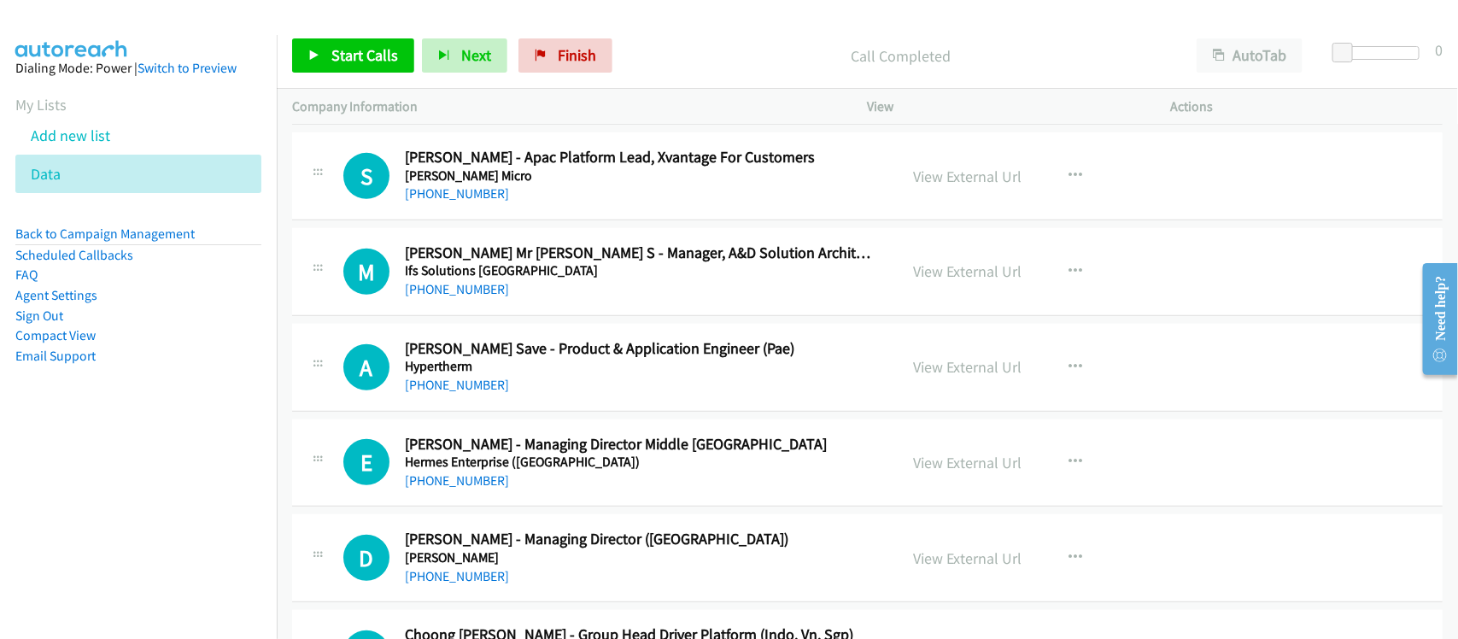
drag, startPoint x: 462, startPoint y: 397, endPoint x: 568, endPoint y: 395, distance: 106.0
click at [462, 393] on link "[PHONE_NUMBER]" at bounding box center [457, 385] width 104 height 16
click at [568, 396] on div "[PHONE_NUMBER]" at bounding box center [640, 385] width 471 height 21
drag, startPoint x: 463, startPoint y: 493, endPoint x: 519, endPoint y: 483, distance: 56.5
click at [463, 489] on link "[PHONE_NUMBER]" at bounding box center [457, 480] width 104 height 16
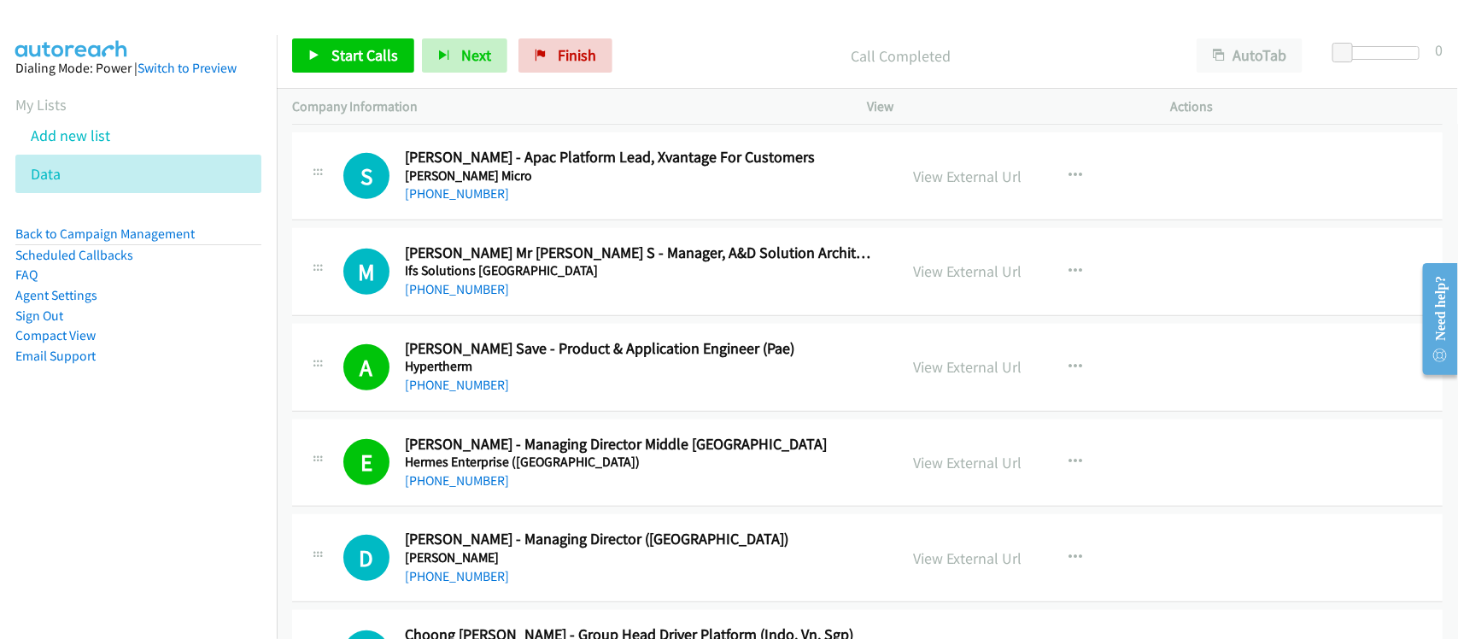
drag, startPoint x: 570, startPoint y: 525, endPoint x: 575, endPoint y: 517, distance: 10.0
click at [570, 525] on div "D Callback Scheduled [PERSON_NAME] - Managing Director (Asia) [PERSON_NAME] [GE…" at bounding box center [867, 558] width 1151 height 88
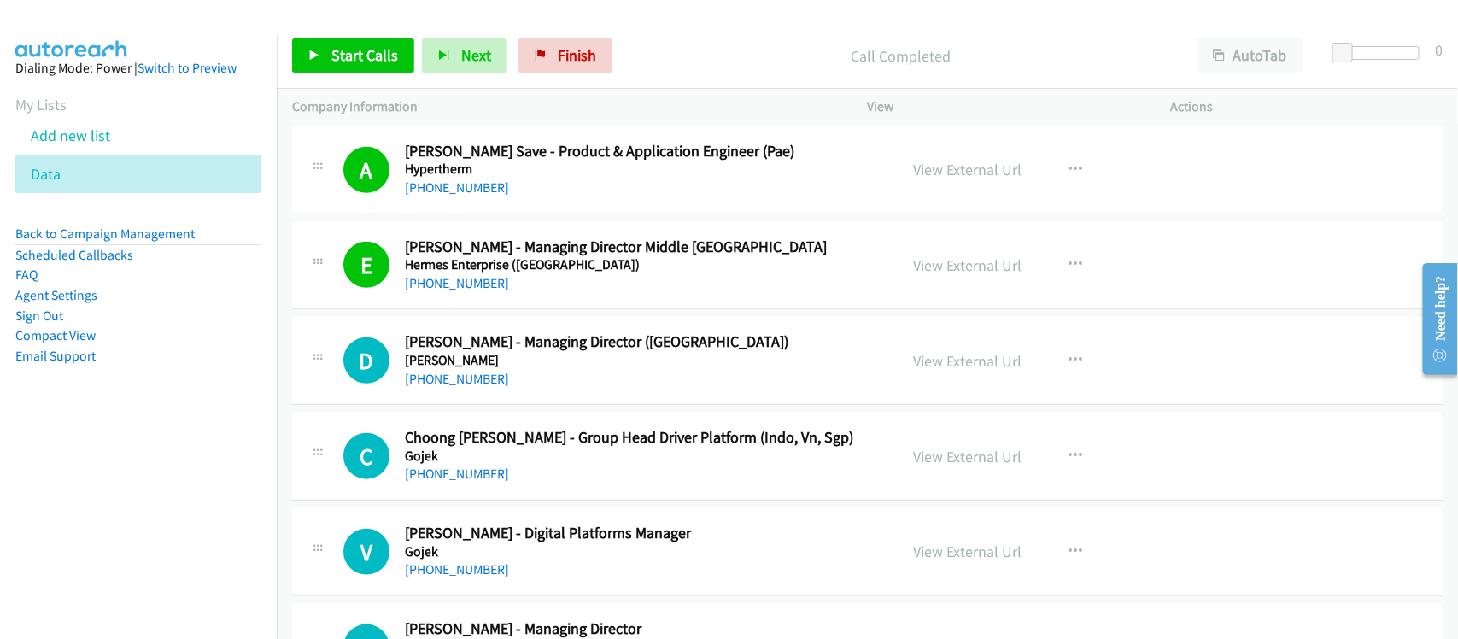
scroll to position [6514, 0]
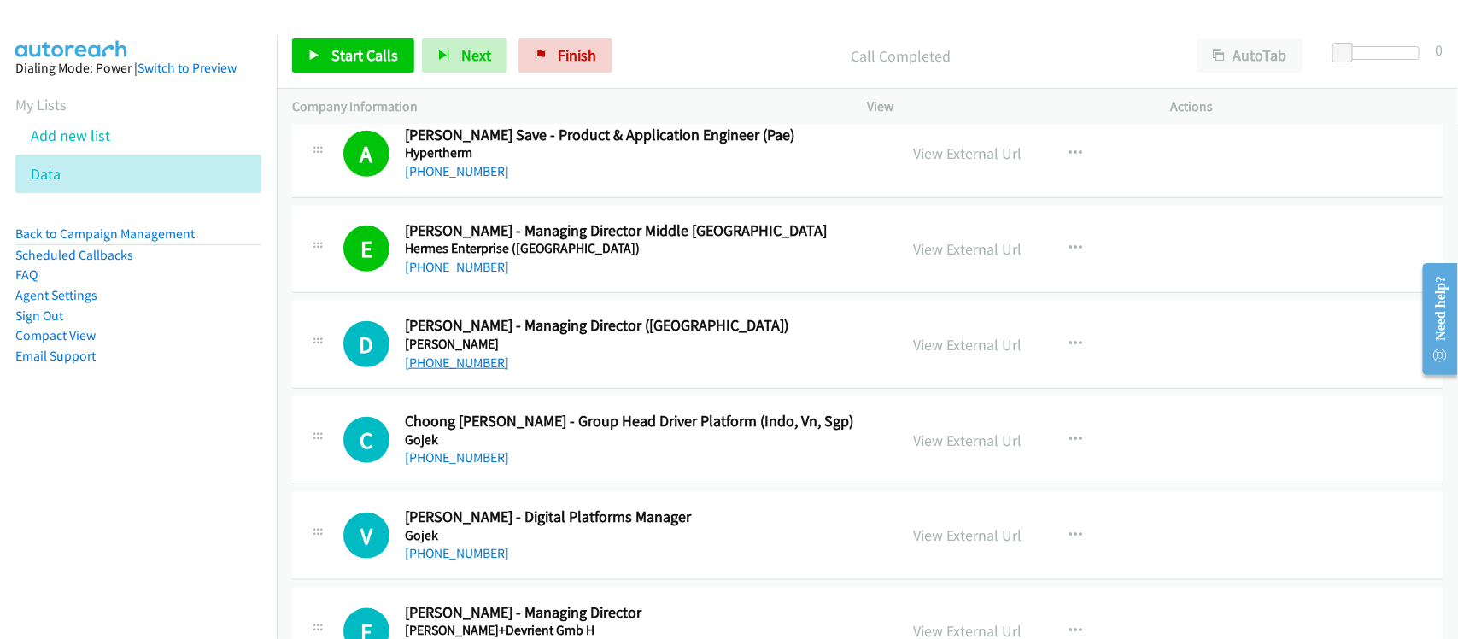
drag, startPoint x: 447, startPoint y: 369, endPoint x: 464, endPoint y: 368, distance: 17.1
click at [447, 369] on link "[PHONE_NUMBER]" at bounding box center [457, 363] width 104 height 16
click at [517, 484] on div "C Callback Scheduled Choong [PERSON_NAME] - Group Head Driver Platform (Indo, V…" at bounding box center [867, 440] width 1151 height 88
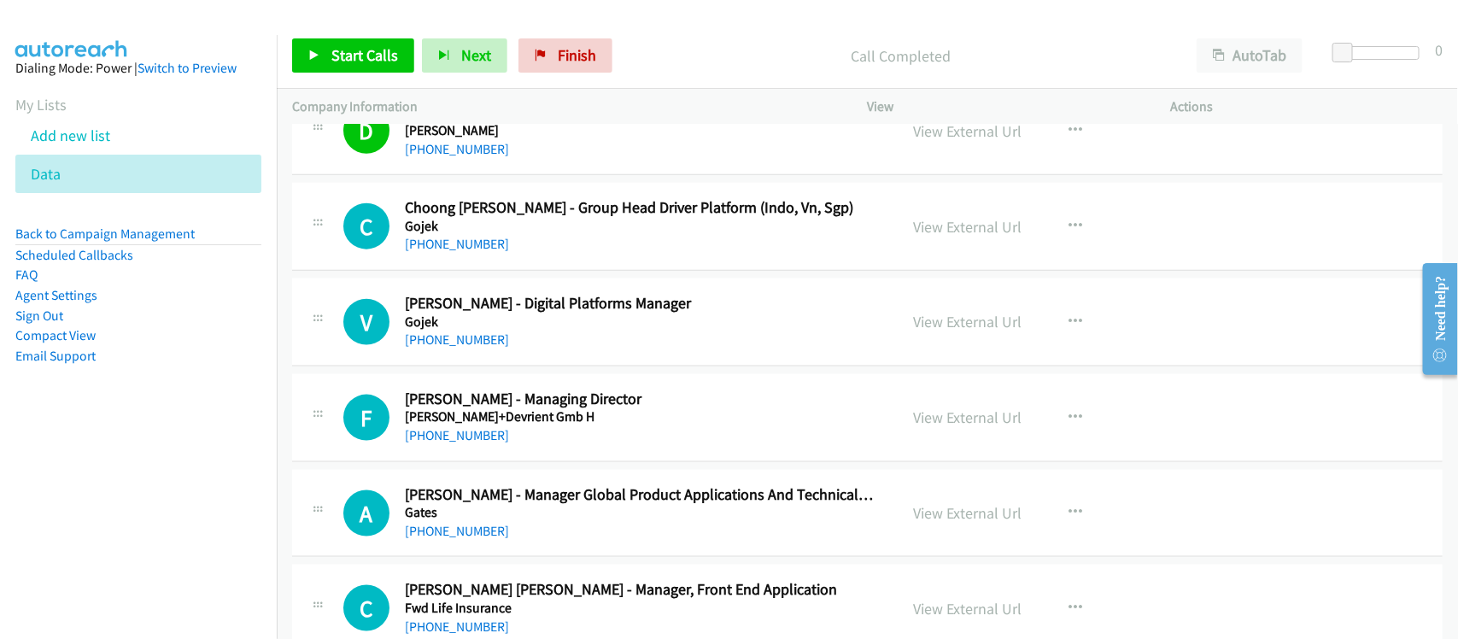
drag, startPoint x: 433, startPoint y: 443, endPoint x: 433, endPoint y: 431, distance: 11.1
click at [433, 443] on link "[PHONE_NUMBER]" at bounding box center [457, 435] width 104 height 16
click at [545, 344] on div "[PHONE_NUMBER]" at bounding box center [640, 340] width 471 height 21
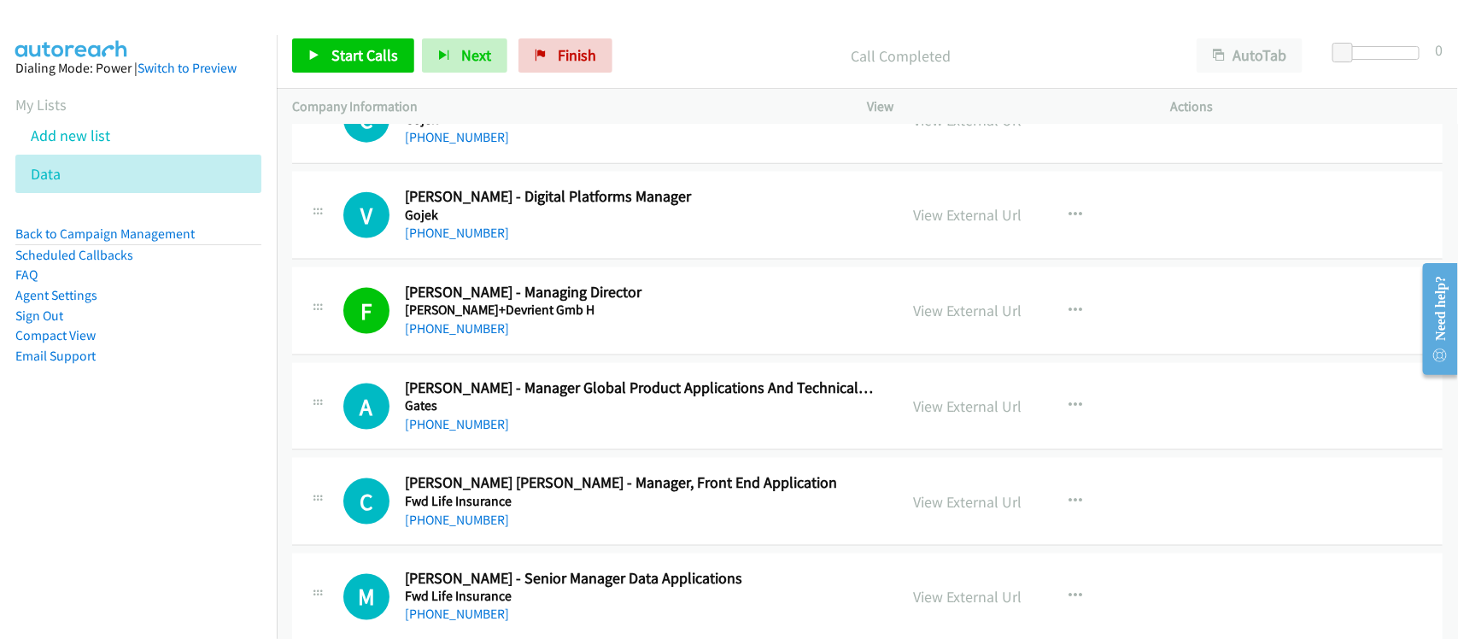
scroll to position [6941, 0]
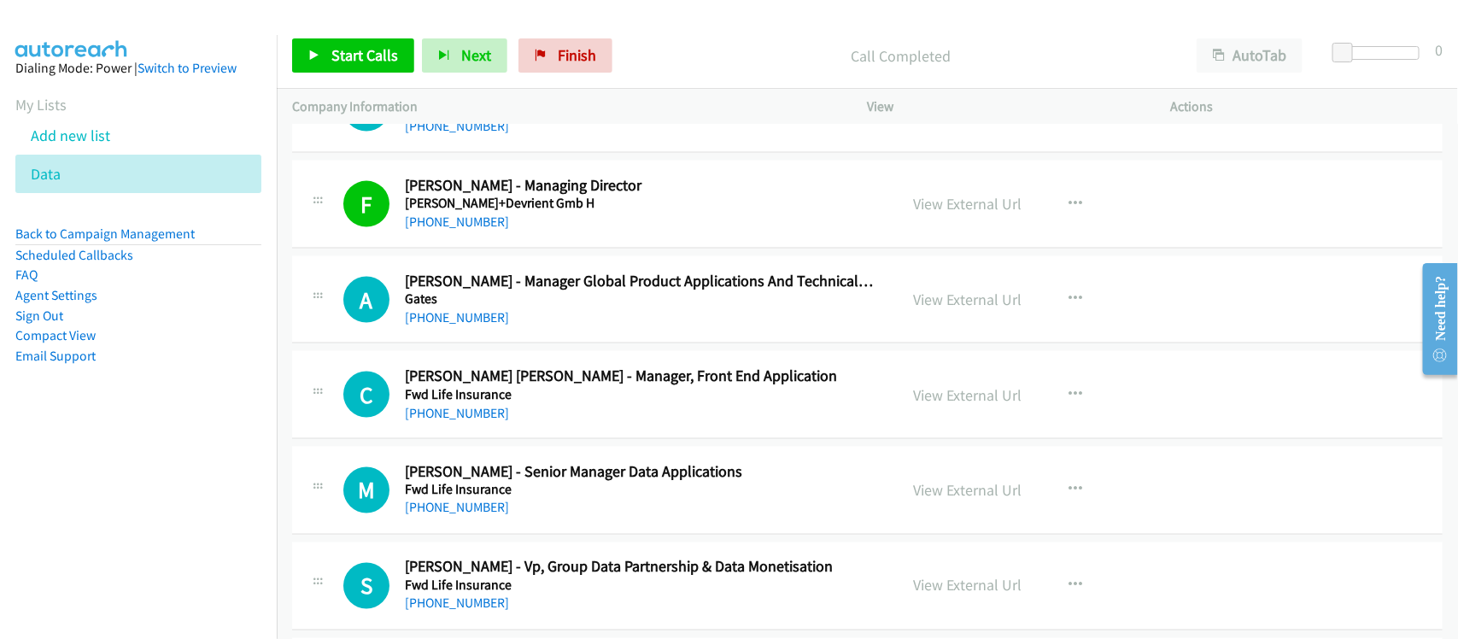
drag, startPoint x: 471, startPoint y: 421, endPoint x: 540, endPoint y: 420, distance: 69.2
click at [471, 421] on link "[PHONE_NUMBER]" at bounding box center [457, 413] width 104 height 16
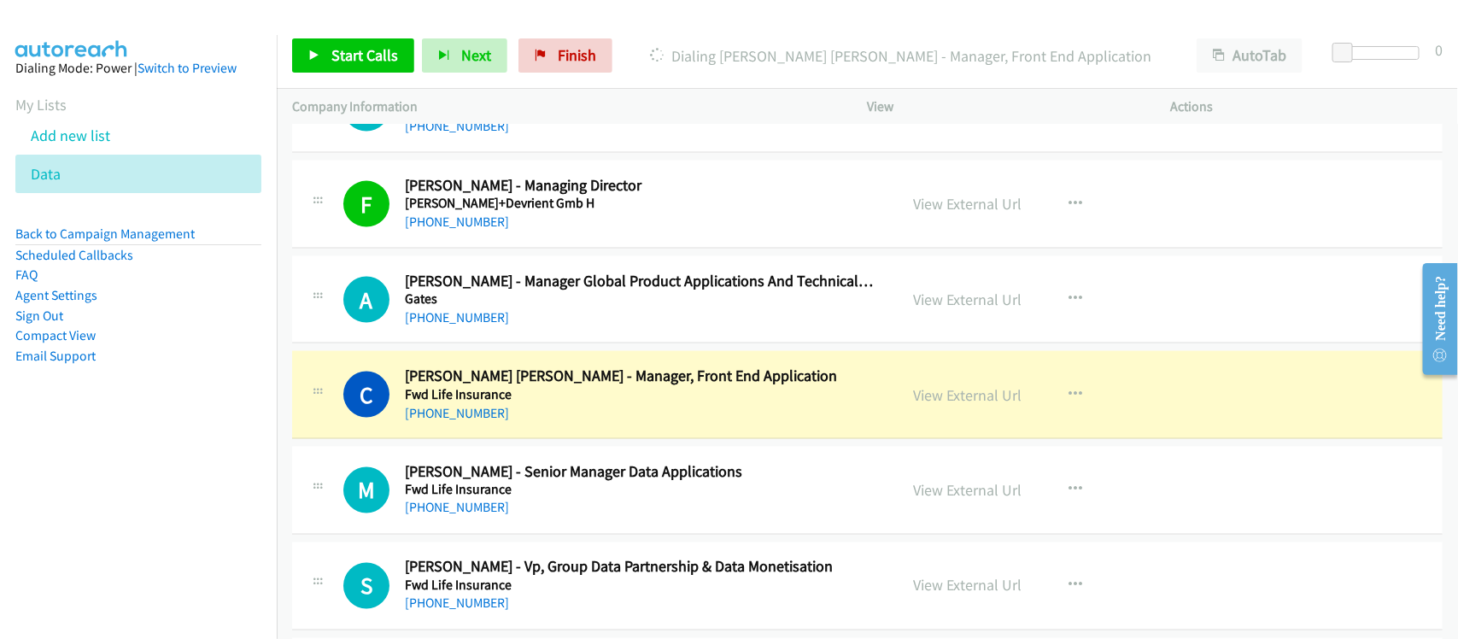
click at [600, 534] on div "M Callback Scheduled [PERSON_NAME] - Senior Manager Data Applications Fwd Life …" at bounding box center [867, 491] width 1151 height 88
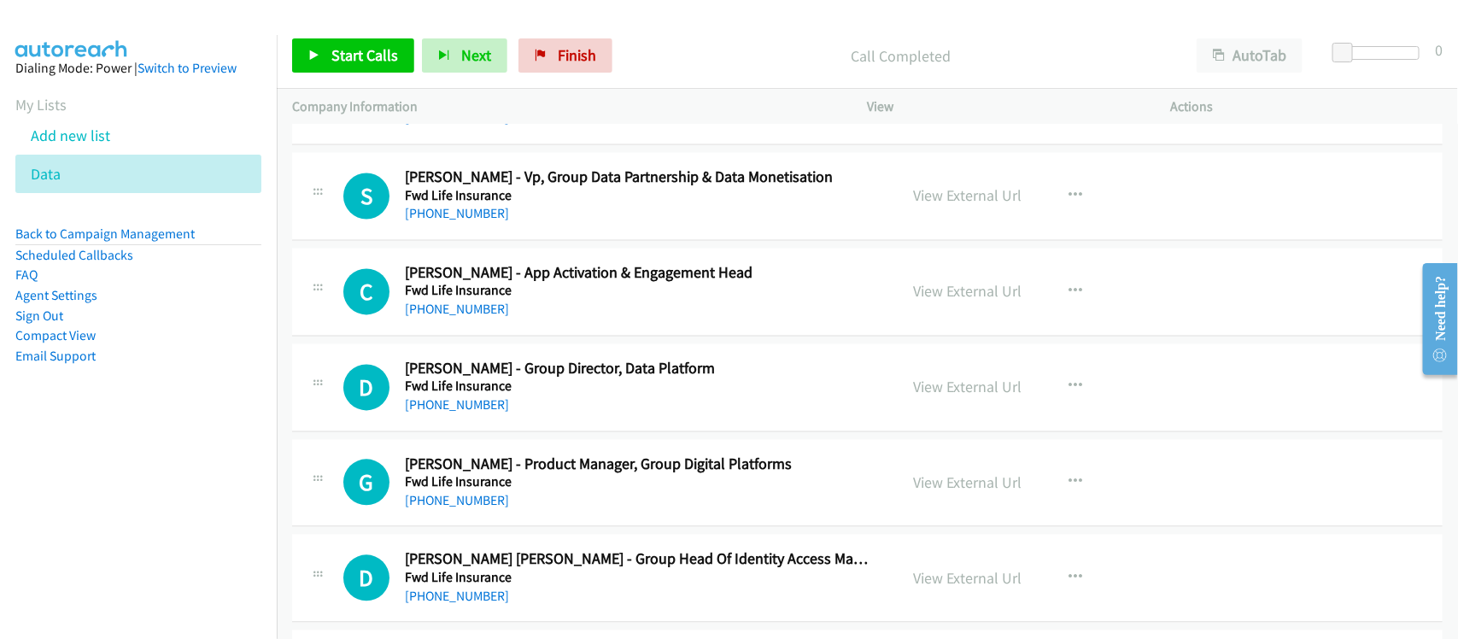
scroll to position [7368, 0]
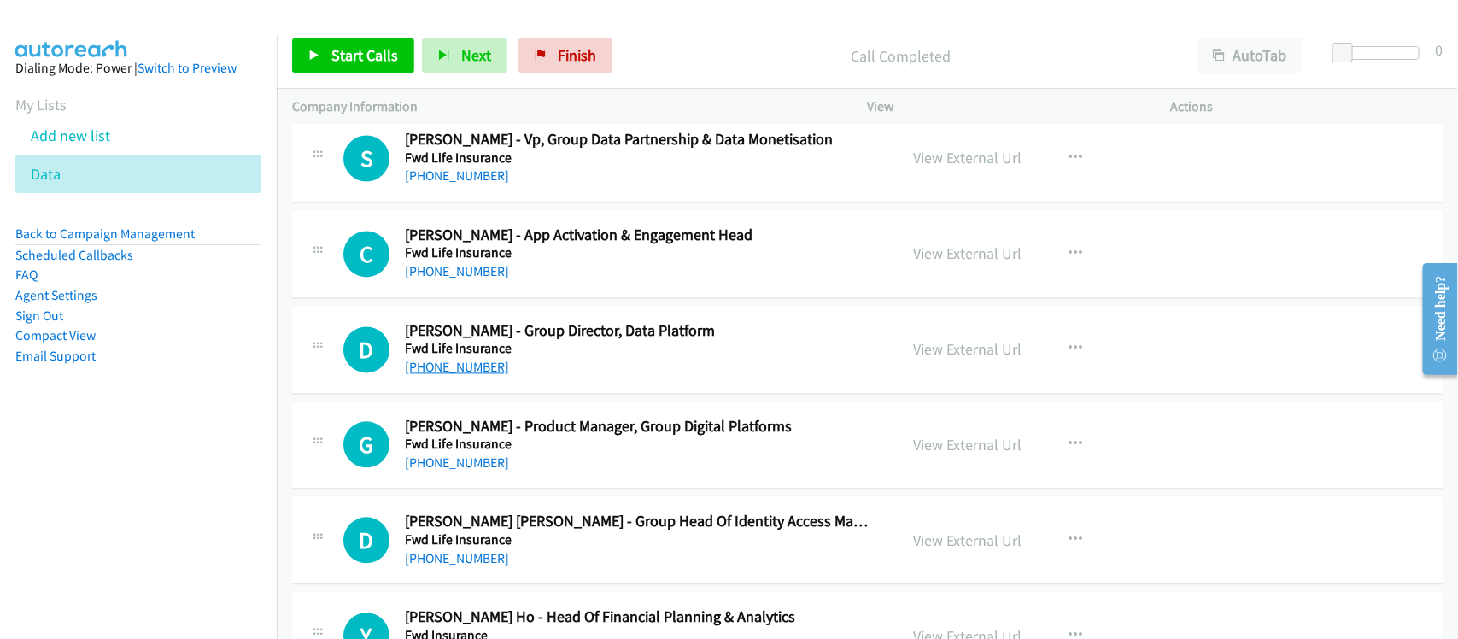
click at [460, 376] on link "[PHONE_NUMBER]" at bounding box center [457, 368] width 104 height 16
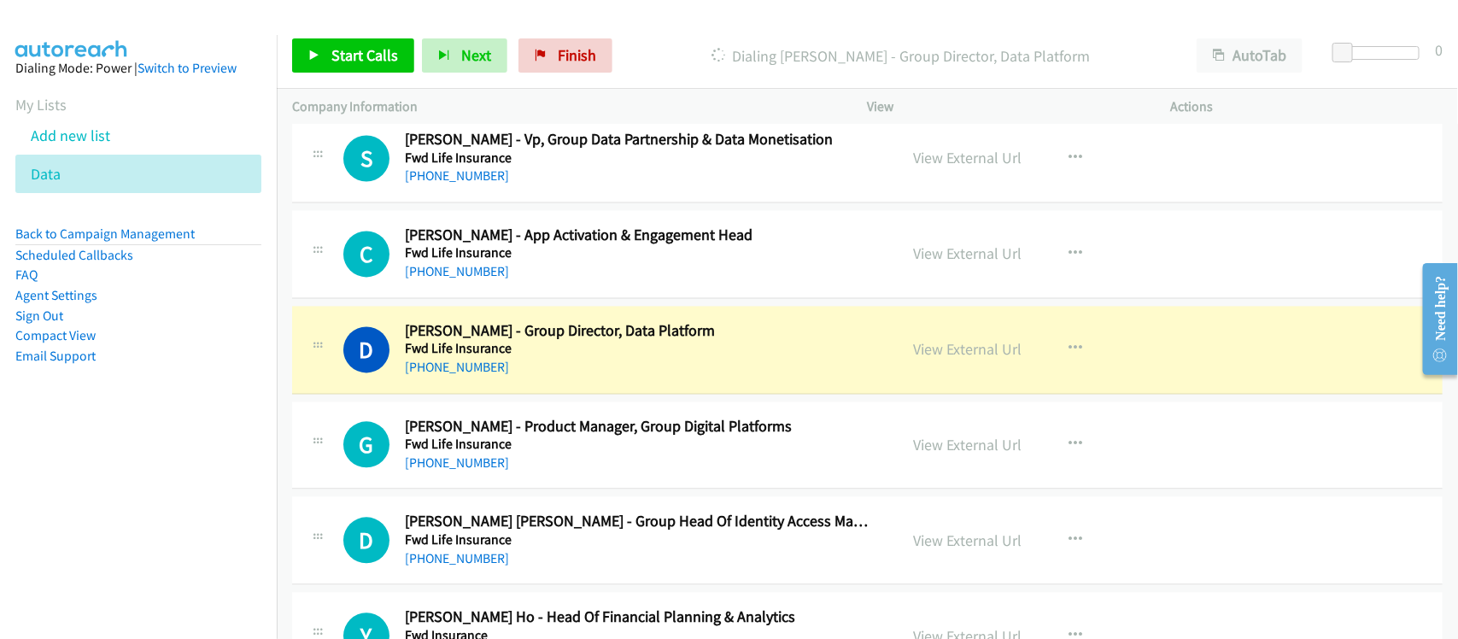
click at [570, 474] on div "[PHONE_NUMBER]" at bounding box center [640, 464] width 471 height 21
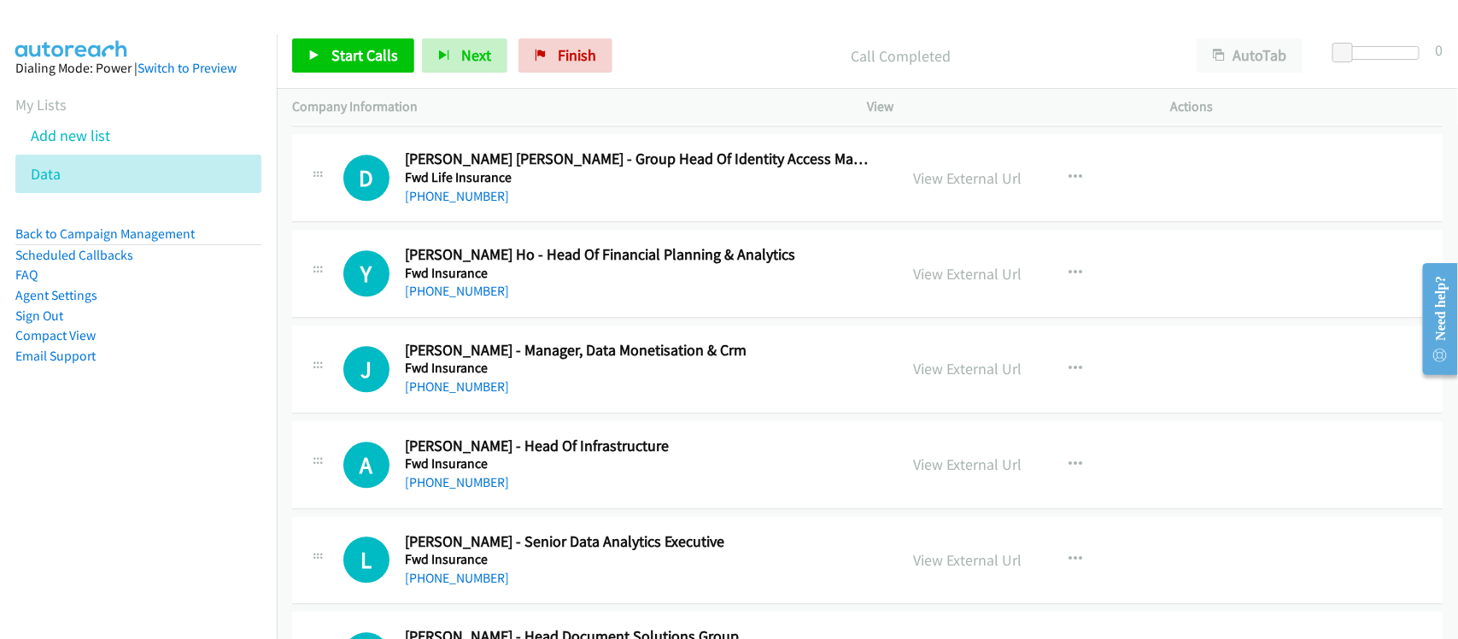
scroll to position [7795, 0]
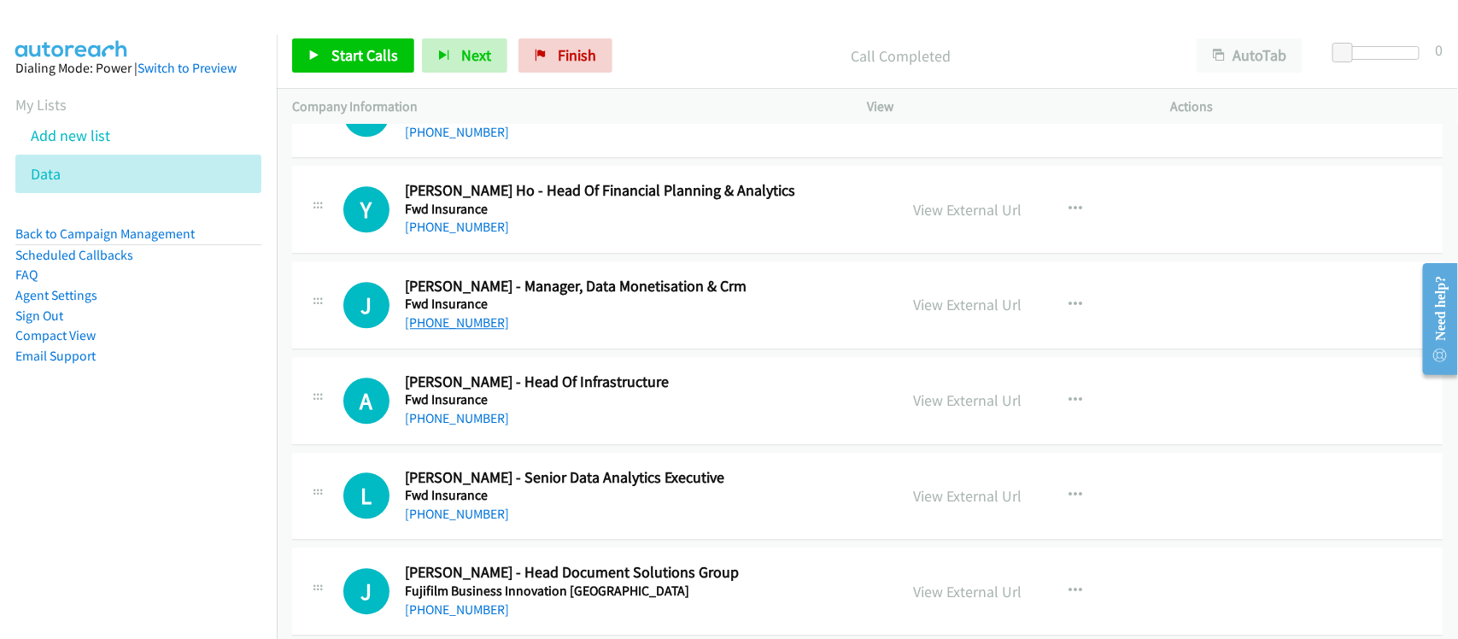
click at [446, 331] on link "[PHONE_NUMBER]" at bounding box center [457, 322] width 104 height 16
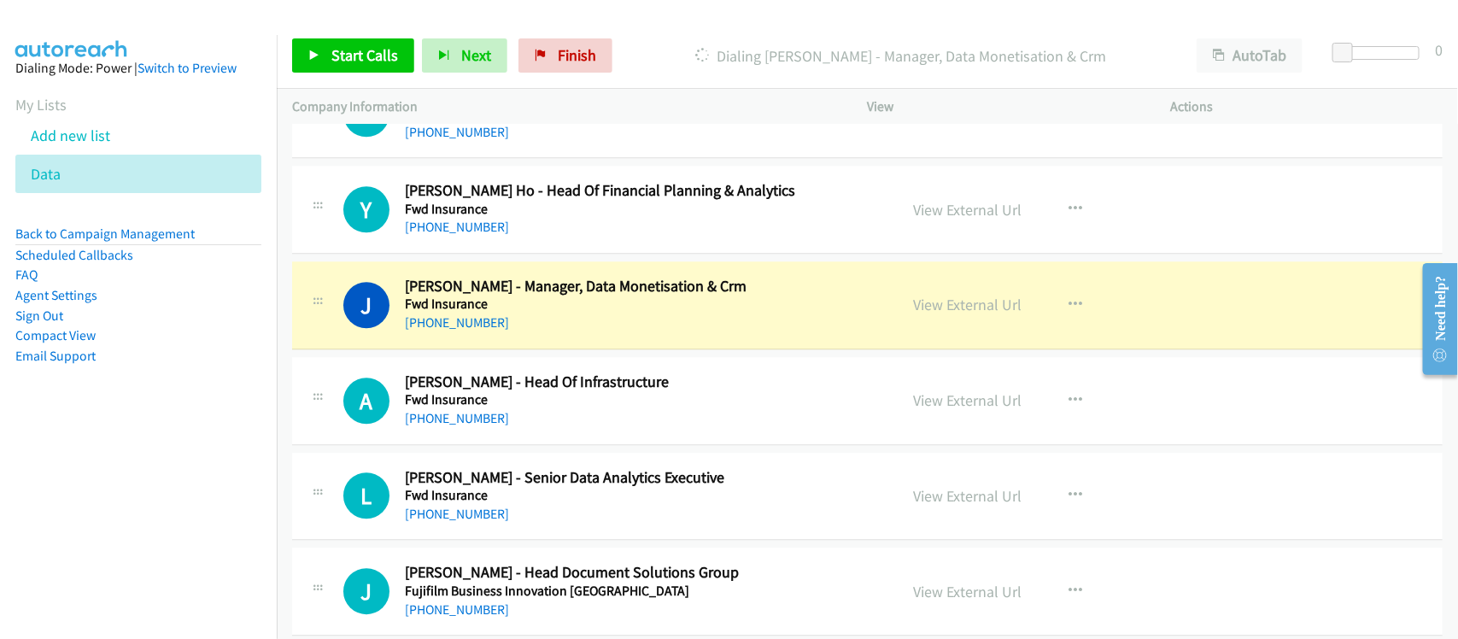
click at [582, 429] on div "[PHONE_NUMBER]" at bounding box center [640, 418] width 471 height 21
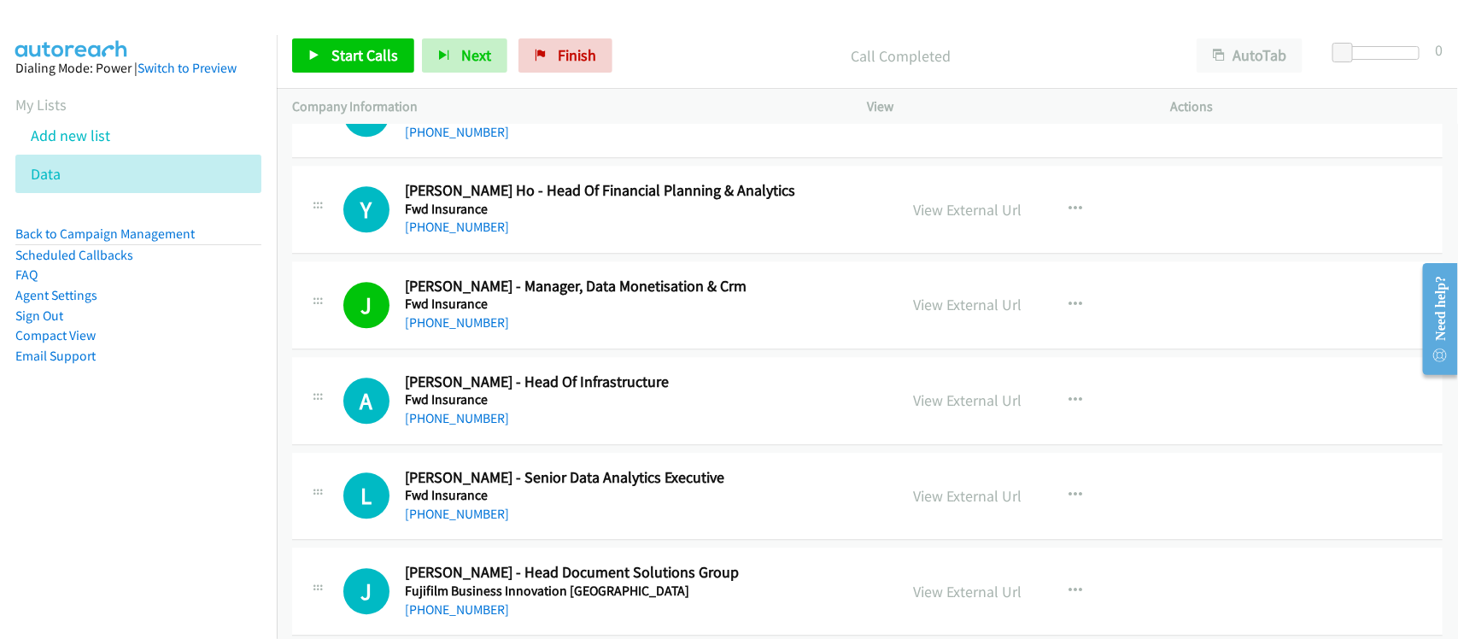
click at [571, 313] on h5 "Fwd Insurance" at bounding box center [640, 304] width 471 height 17
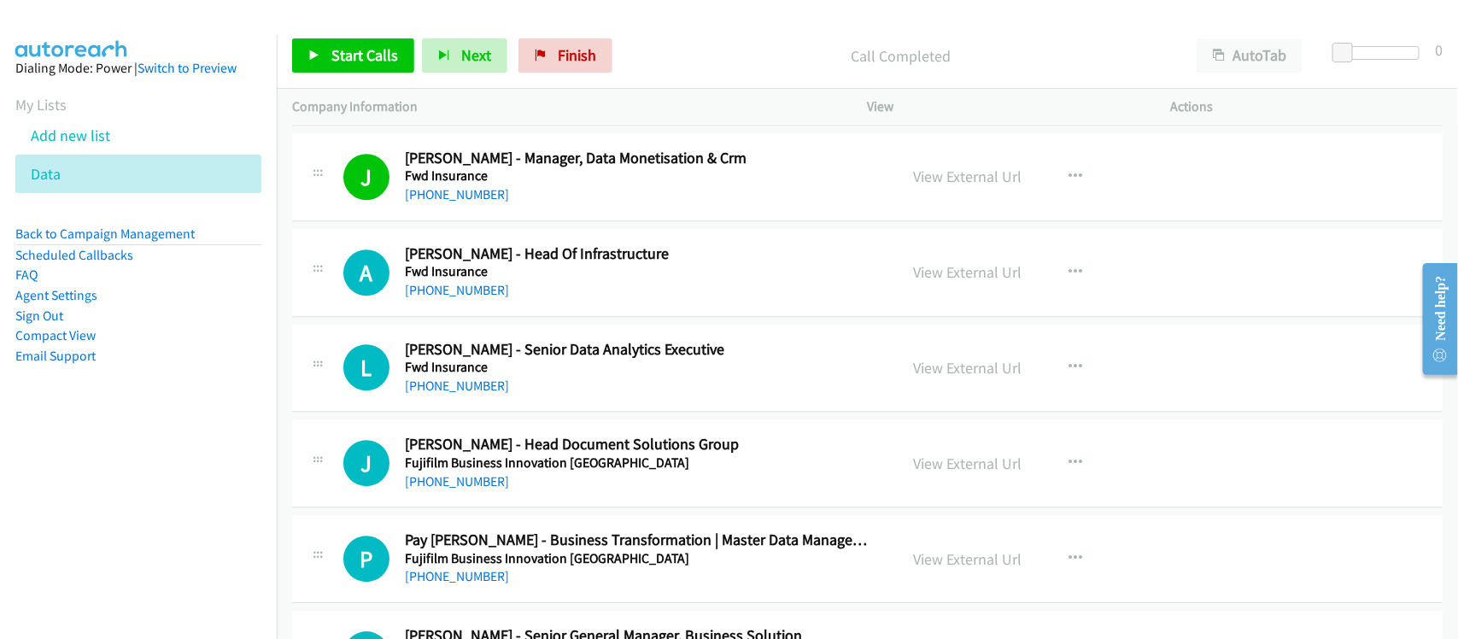
scroll to position [8009, 0]
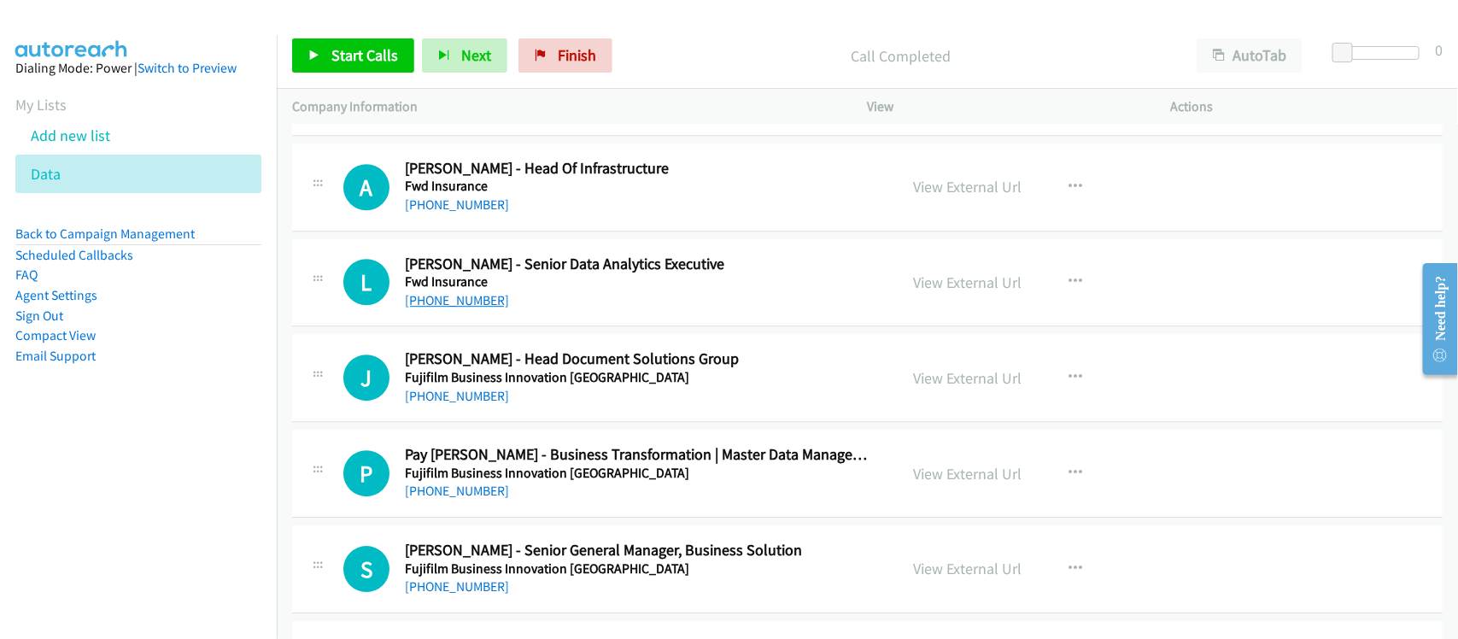
click at [459, 308] on link "[PHONE_NUMBER]" at bounding box center [457, 300] width 104 height 16
click at [583, 407] on div "[PHONE_NUMBER]" at bounding box center [640, 396] width 471 height 21
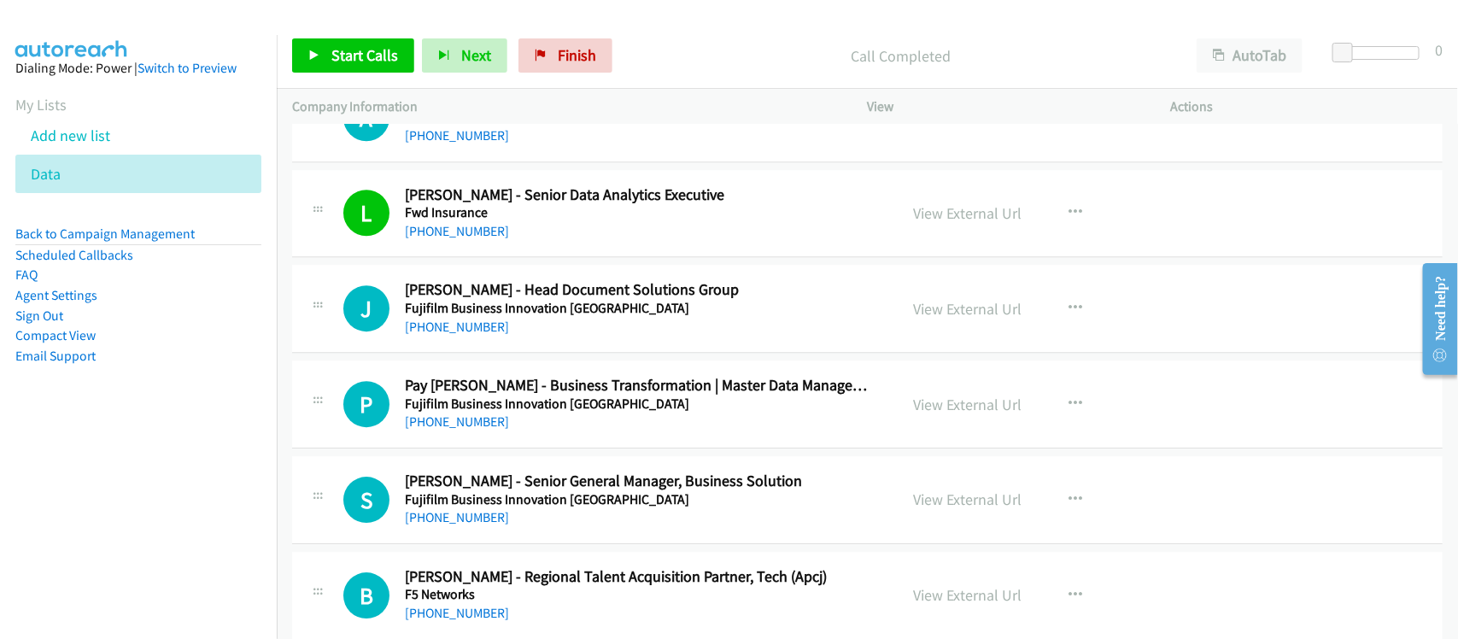
scroll to position [8115, 0]
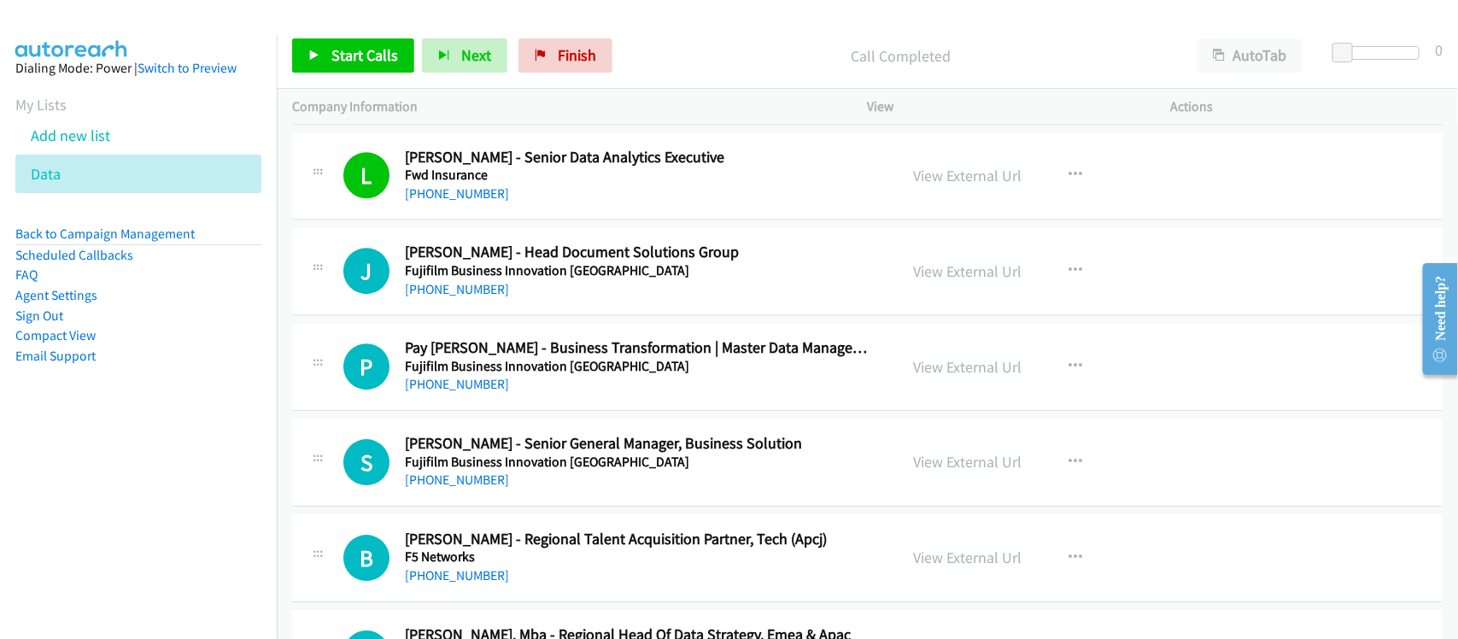
drag, startPoint x: 460, startPoint y: 399, endPoint x: 514, endPoint y: 394, distance: 54.9
click at [460, 392] on link "[PHONE_NUMBER]" at bounding box center [457, 384] width 104 height 16
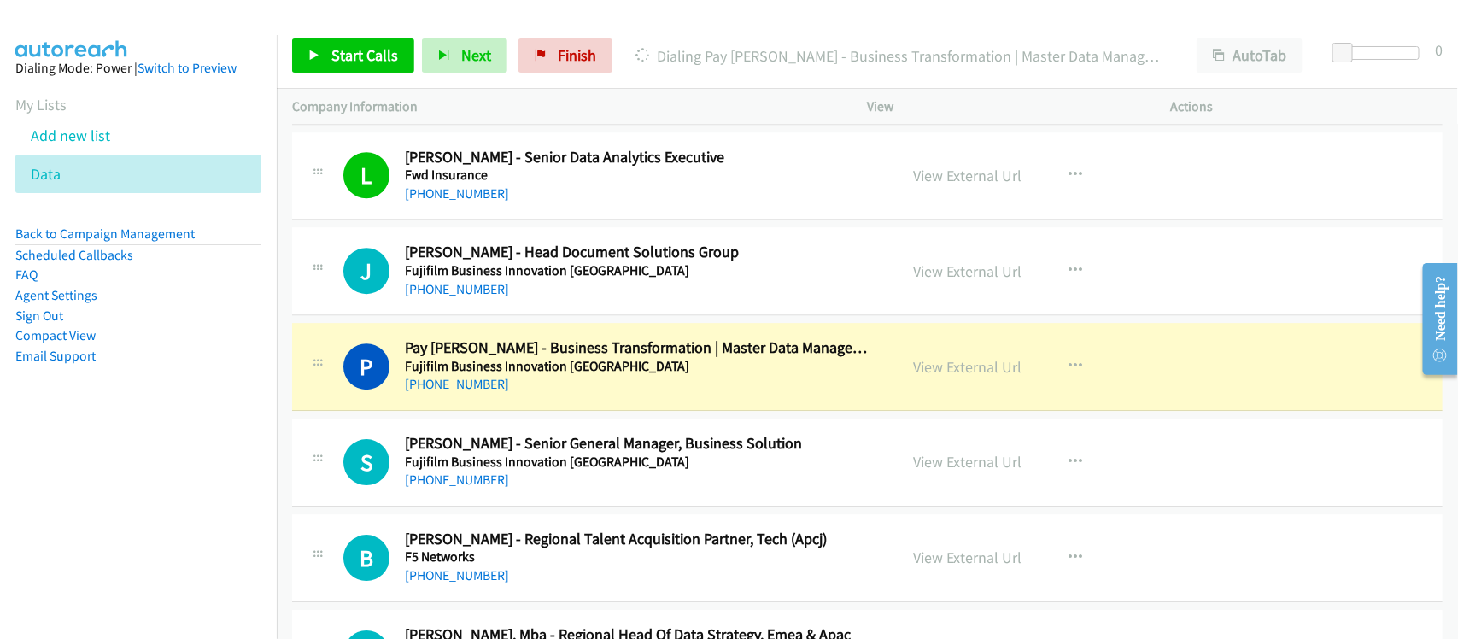
click at [508, 395] on div "[PHONE_NUMBER]" at bounding box center [640, 384] width 471 height 21
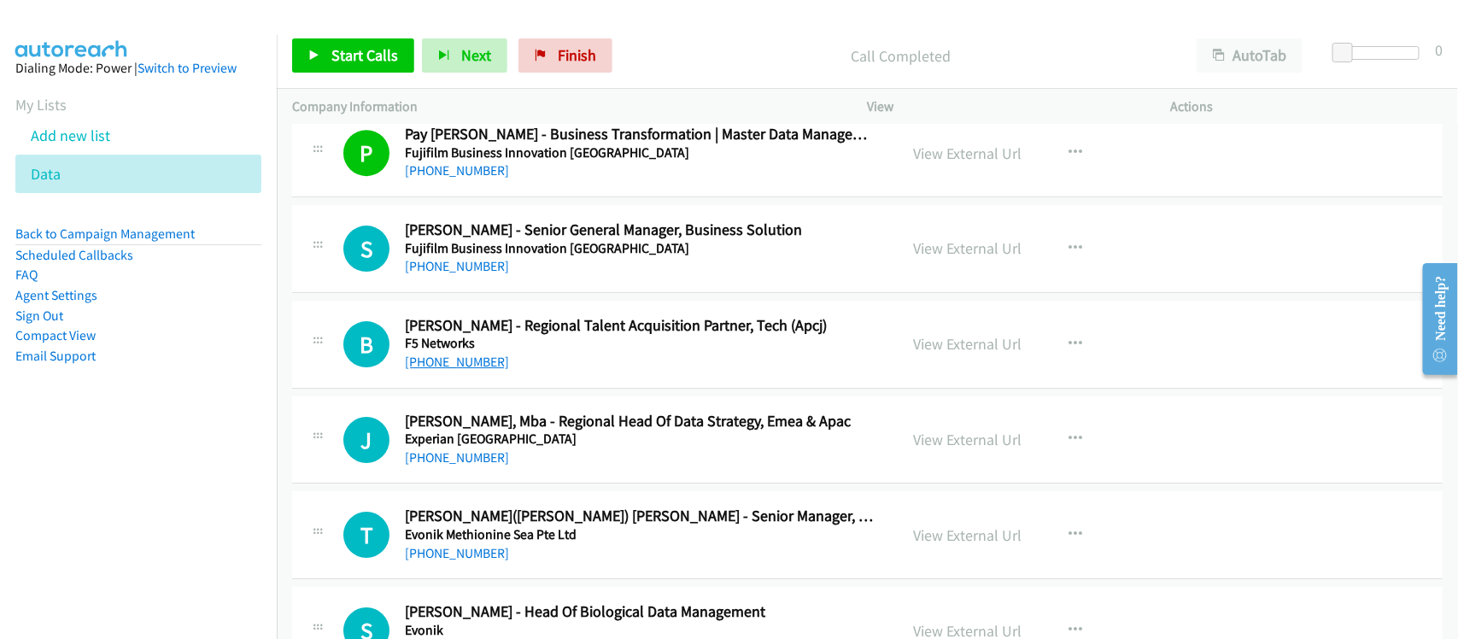
scroll to position [8436, 0]
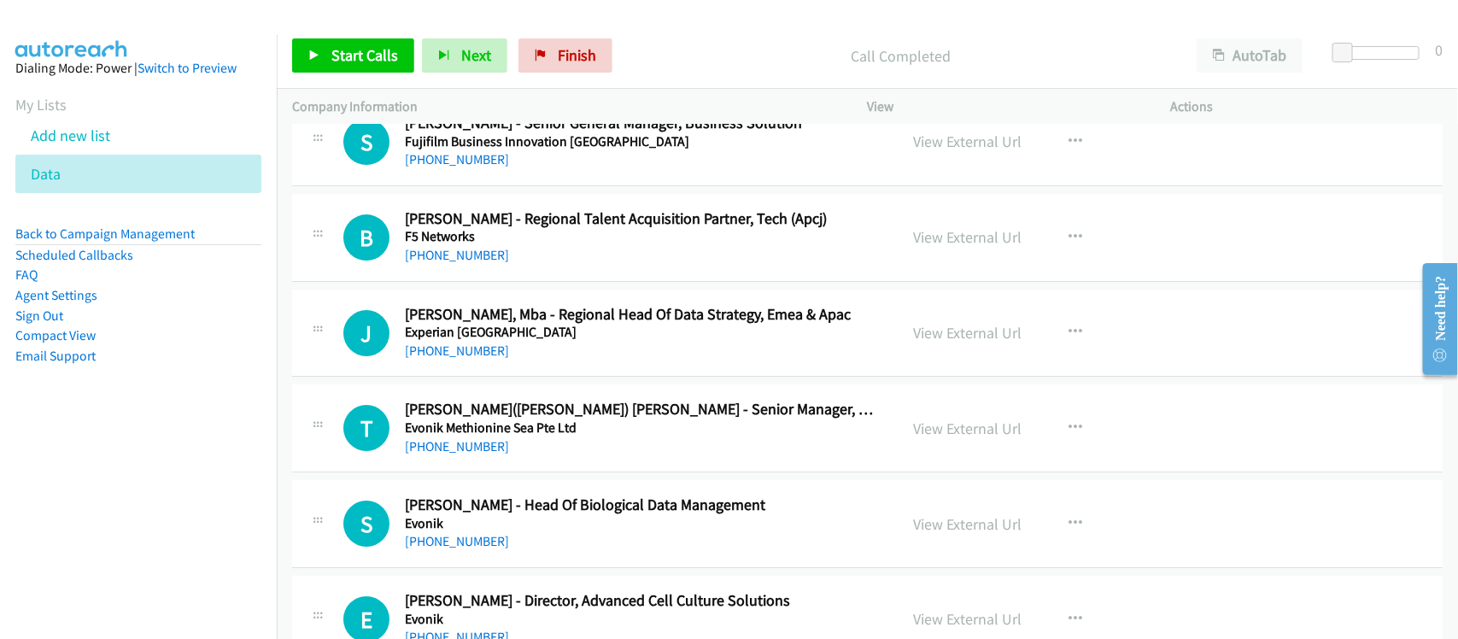
drag, startPoint x: 475, startPoint y: 367, endPoint x: 619, endPoint y: 384, distance: 145.4
click at [475, 359] on link "[PHONE_NUMBER]" at bounding box center [457, 351] width 104 height 16
click at [539, 340] on h5 "Experian [GEOGRAPHIC_DATA]" at bounding box center [640, 332] width 471 height 17
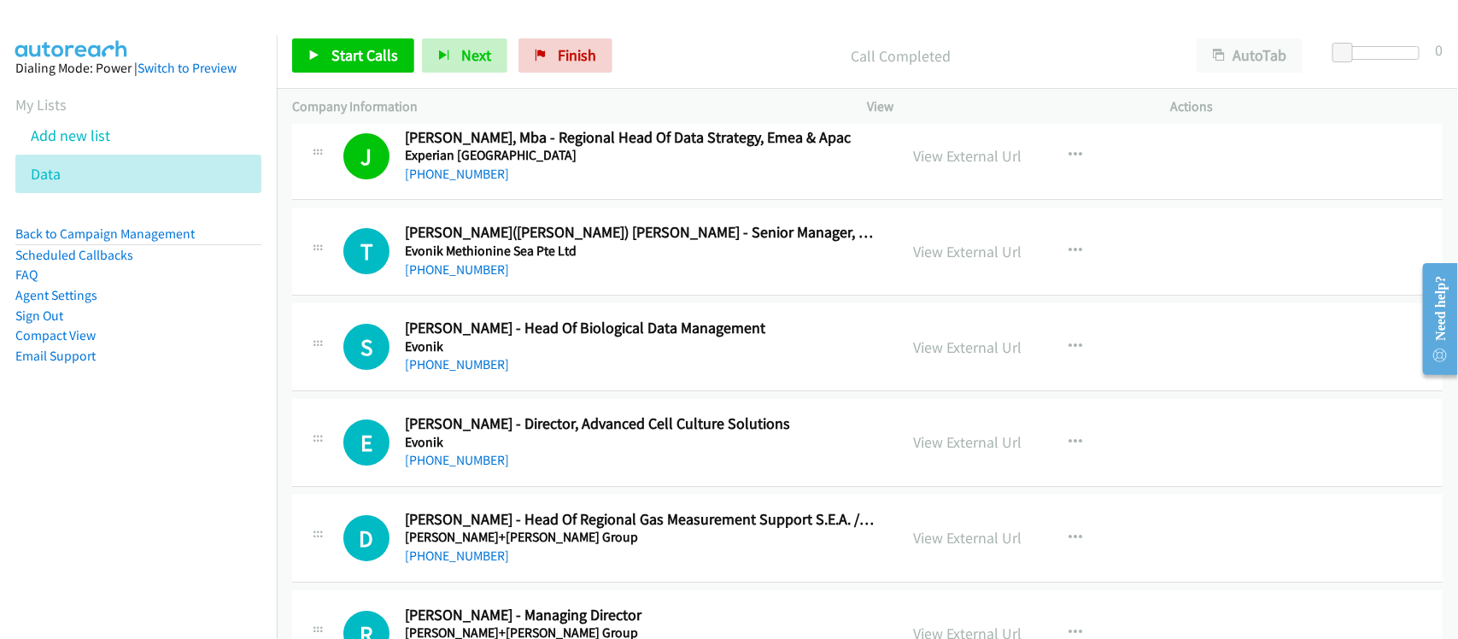
scroll to position [8649, 0]
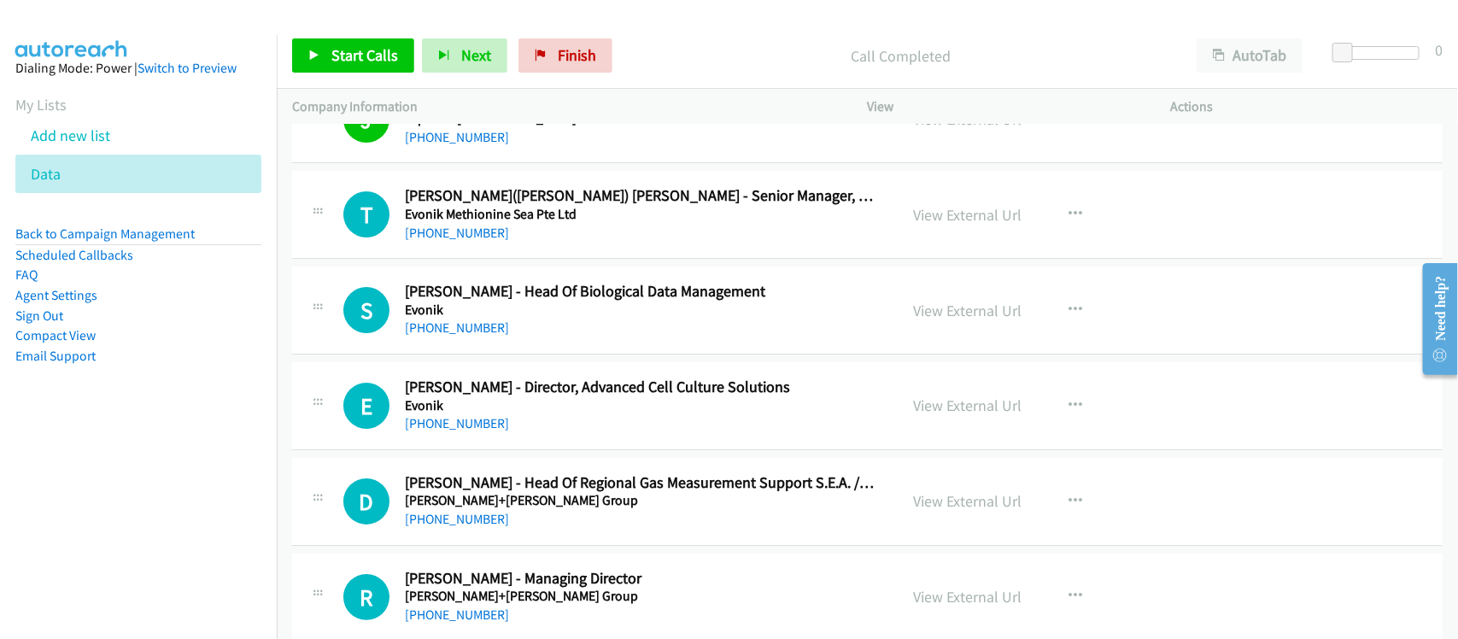
click at [474, 336] on link "[PHONE_NUMBER]" at bounding box center [457, 327] width 104 height 16
click at [556, 493] on h2 "[PERSON_NAME] - Head Of Regional Gas Measurement Support S.E.A. / Consultant An…" at bounding box center [640, 483] width 471 height 20
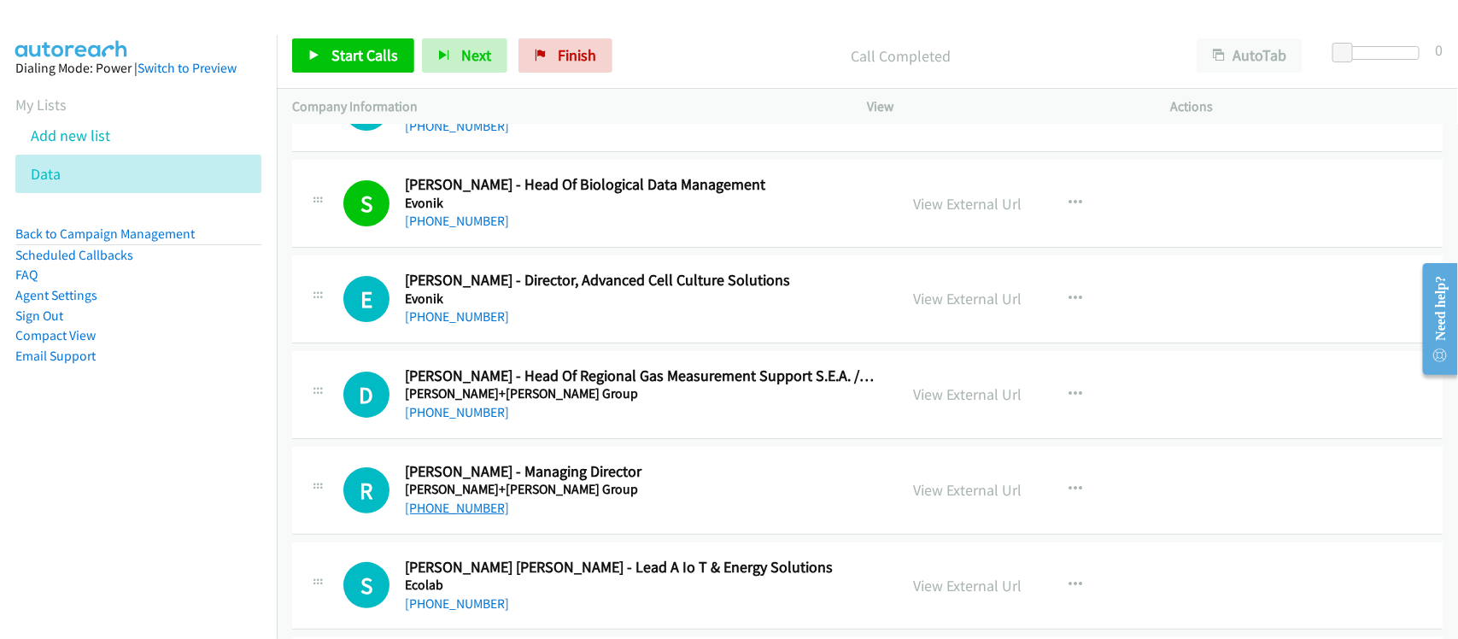
click at [442, 516] on link "[PHONE_NUMBER]" at bounding box center [457, 508] width 104 height 16
click at [595, 535] on div "R Callback Scheduled [PERSON_NAME] - Managing Director [PERSON_NAME]+[PERSON_NA…" at bounding box center [867, 491] width 1151 height 88
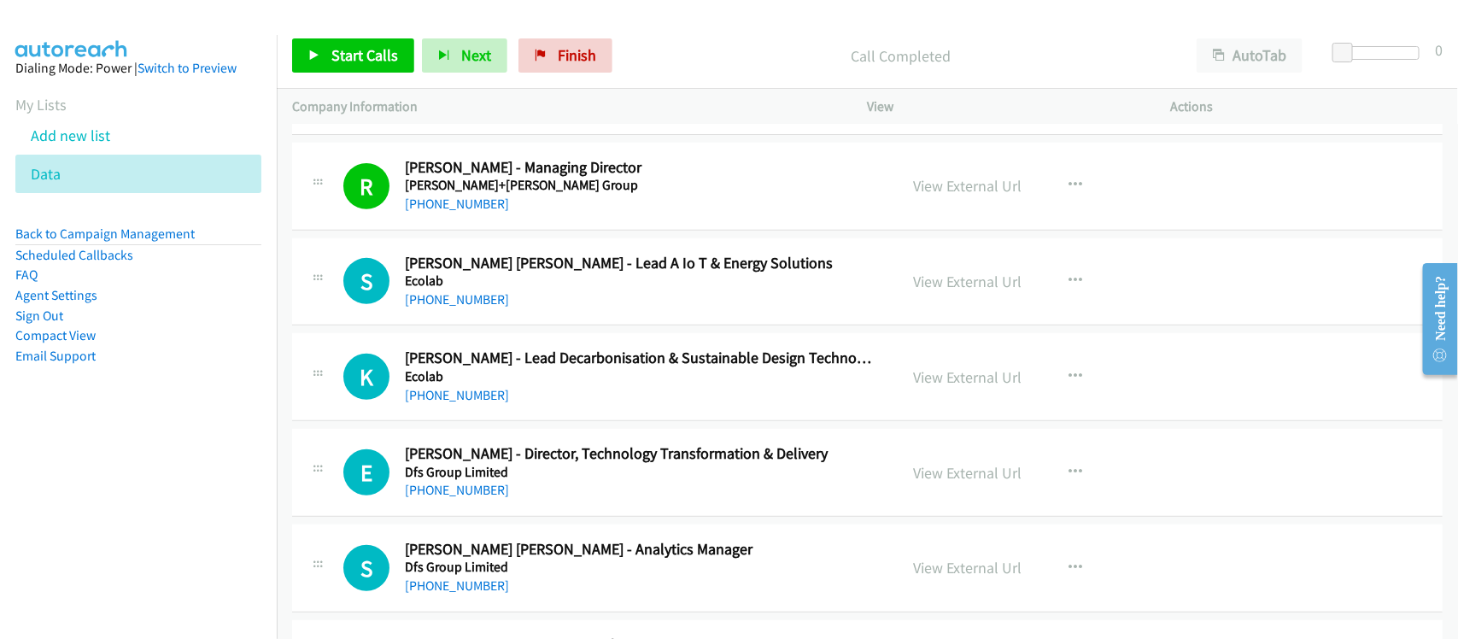
scroll to position [9290, 0]
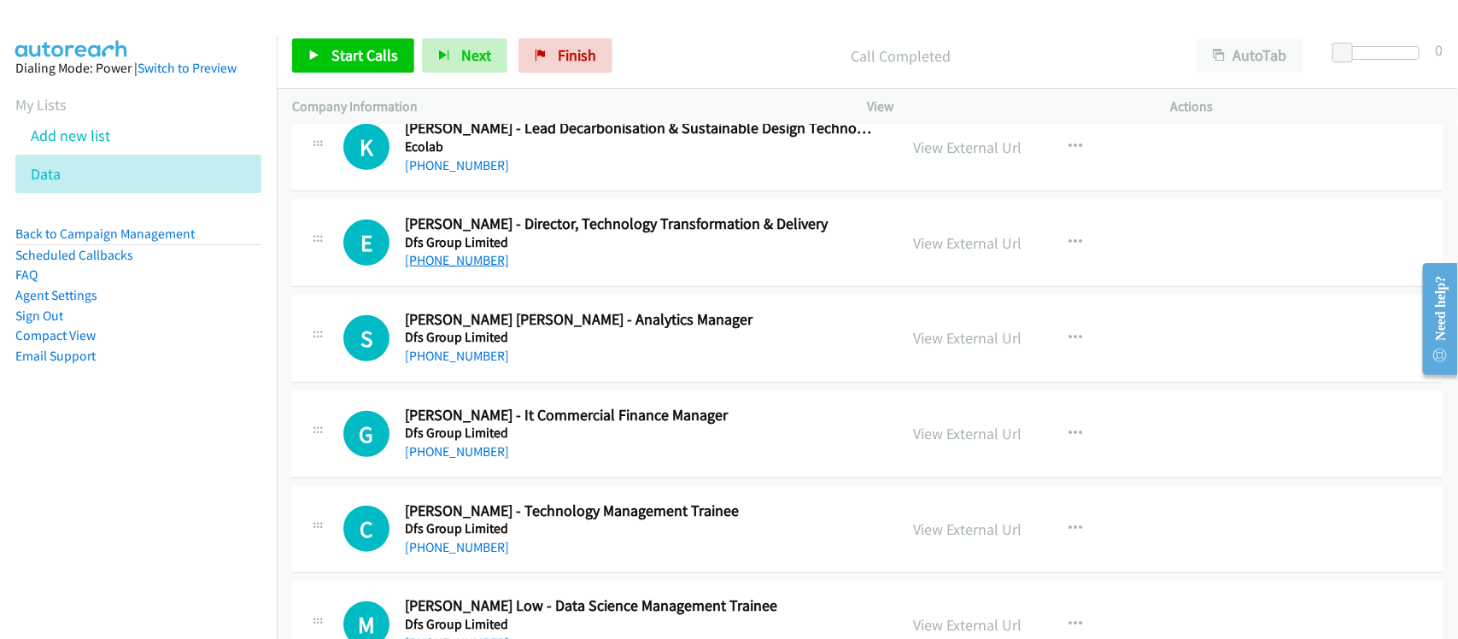
click at [470, 268] on link "[PHONE_NUMBER]" at bounding box center [457, 260] width 104 height 16
click at [522, 361] on div "[PHONE_NUMBER]" at bounding box center [640, 356] width 471 height 21
click at [458, 555] on link "[PHONE_NUMBER]" at bounding box center [457, 547] width 104 height 16
click at [535, 478] on div "G Callback Scheduled [PERSON_NAME] - It Commercial Finance Manager Dfs Group Li…" at bounding box center [867, 434] width 1151 height 88
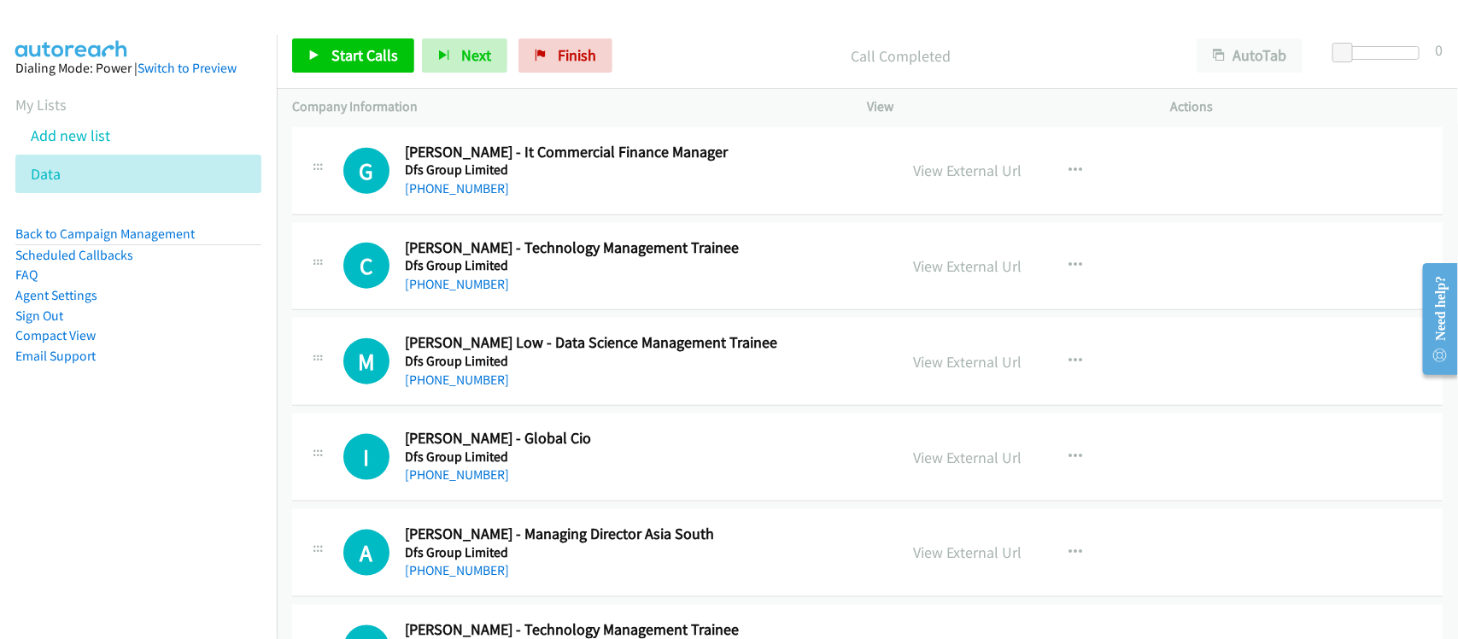
scroll to position [9610, 0]
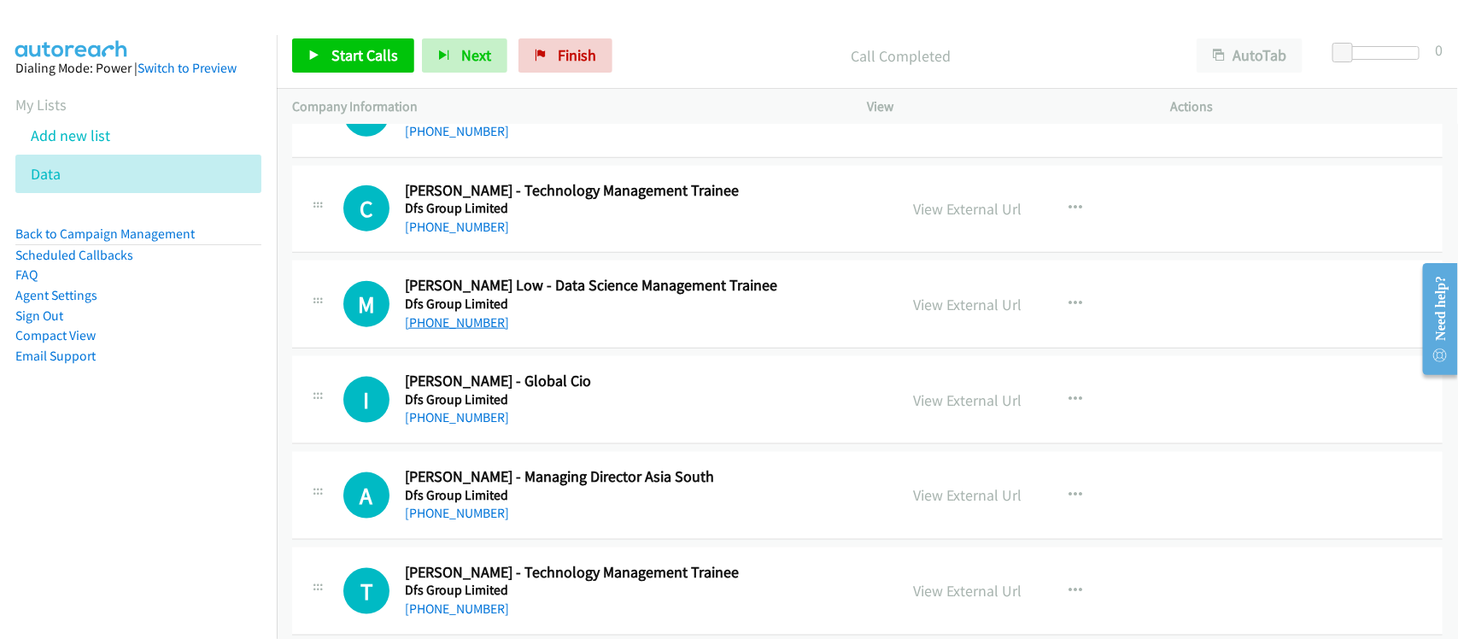
click at [461, 331] on link "[PHONE_NUMBER]" at bounding box center [457, 322] width 104 height 16
click at [481, 521] on link "[PHONE_NUMBER]" at bounding box center [457, 513] width 104 height 16
click at [536, 408] on h5 "Dfs Group Limited" at bounding box center [640, 399] width 471 height 17
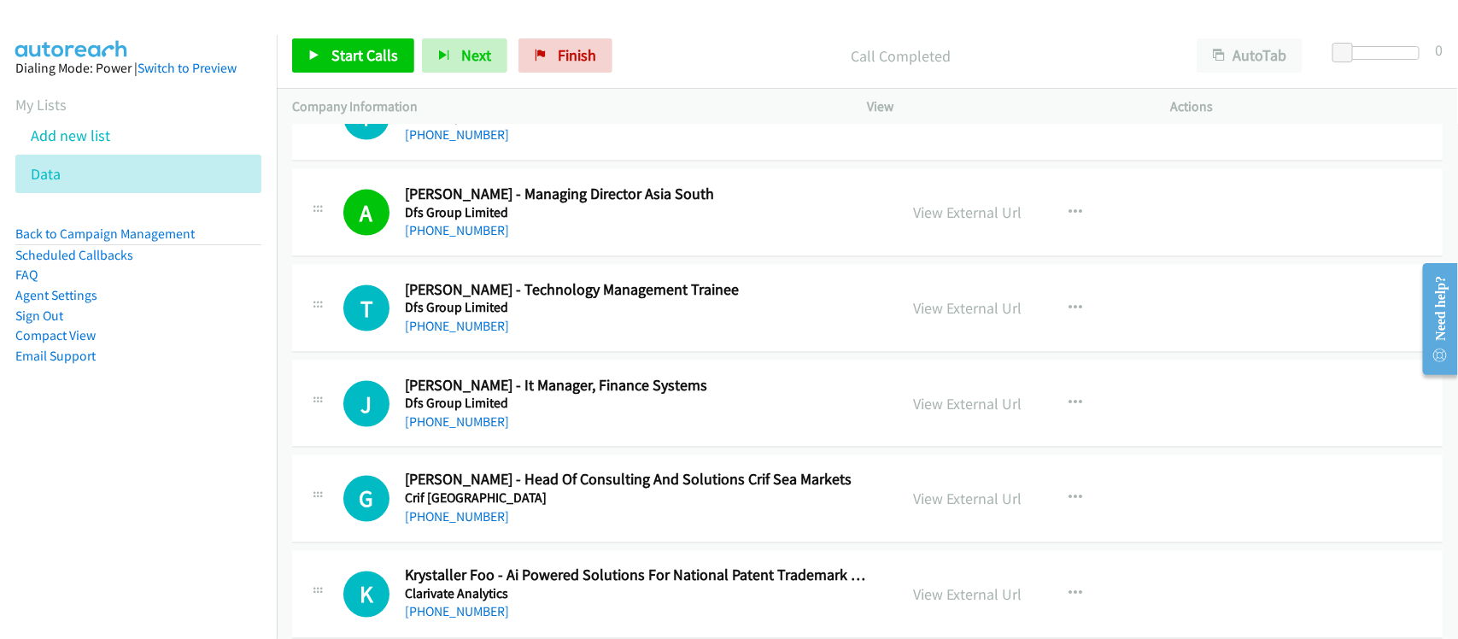
scroll to position [9931, 0]
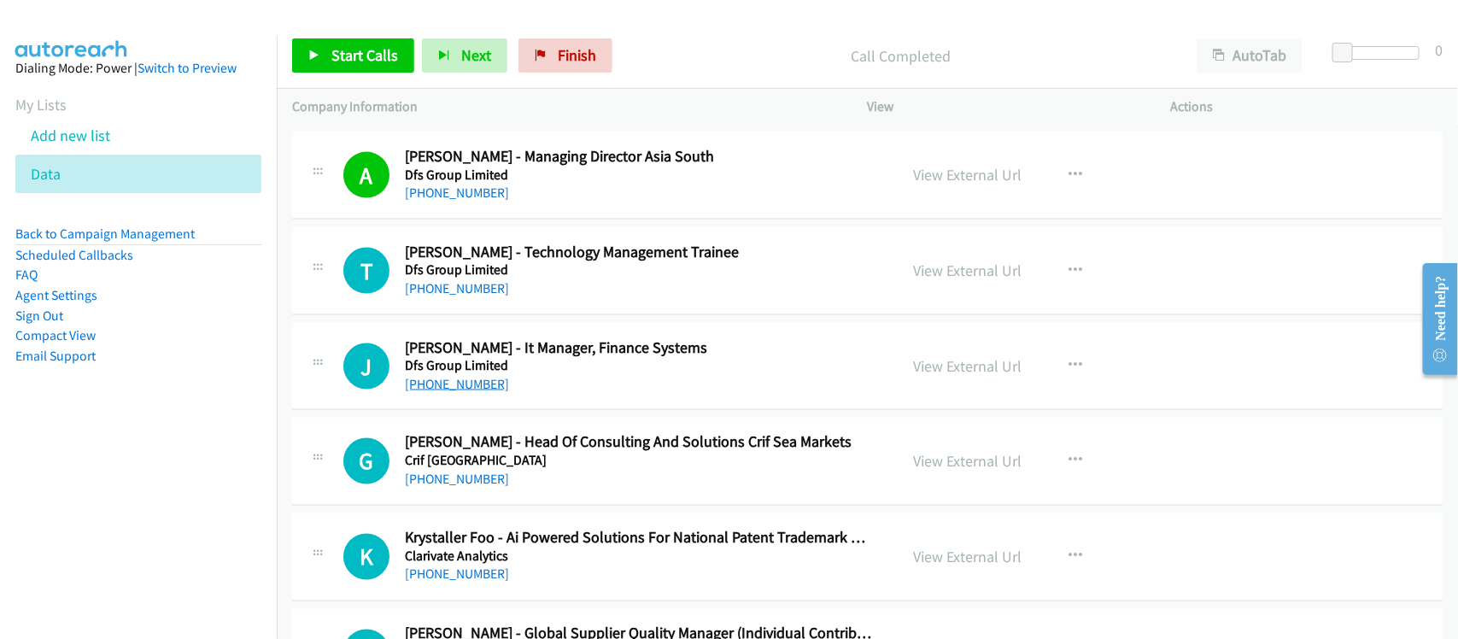
click at [449, 392] on link "[PHONE_NUMBER]" at bounding box center [457, 384] width 104 height 16
click at [611, 451] on h2 "[PERSON_NAME] - Head Of Consulting And Solutions Crif Sea Markets" at bounding box center [640, 443] width 471 height 20
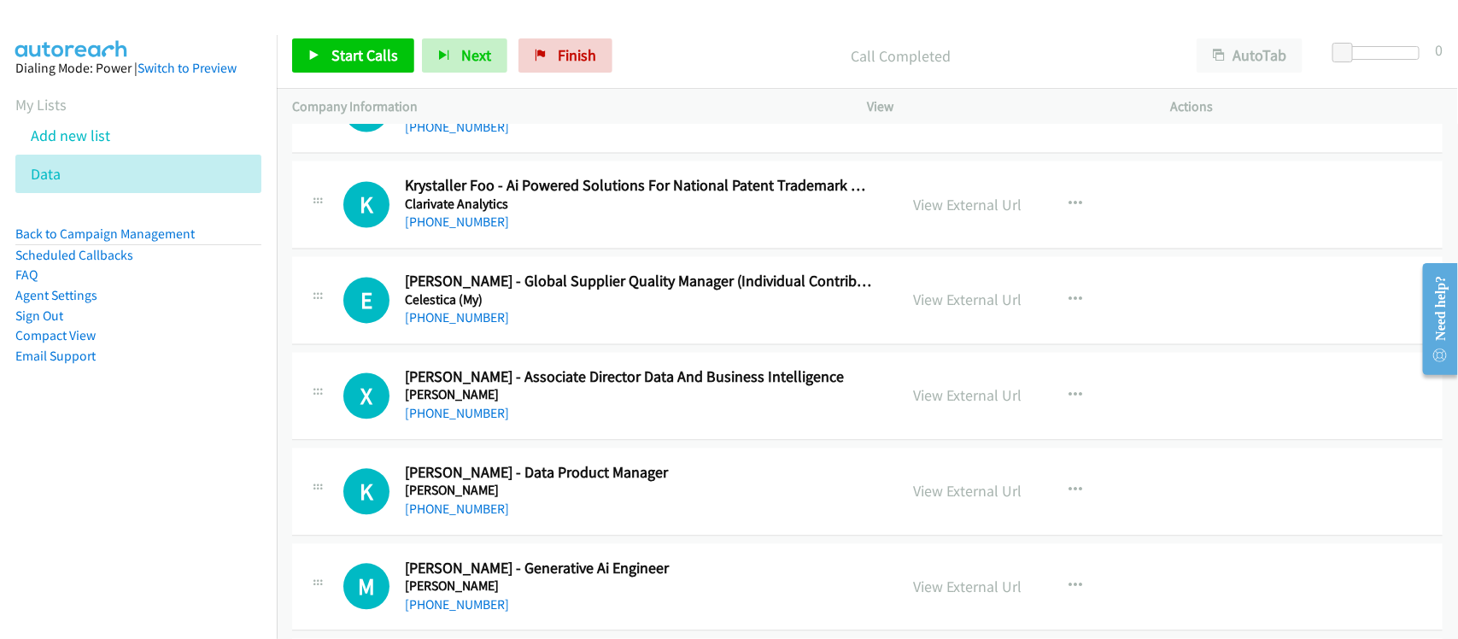
scroll to position [10358, 0]
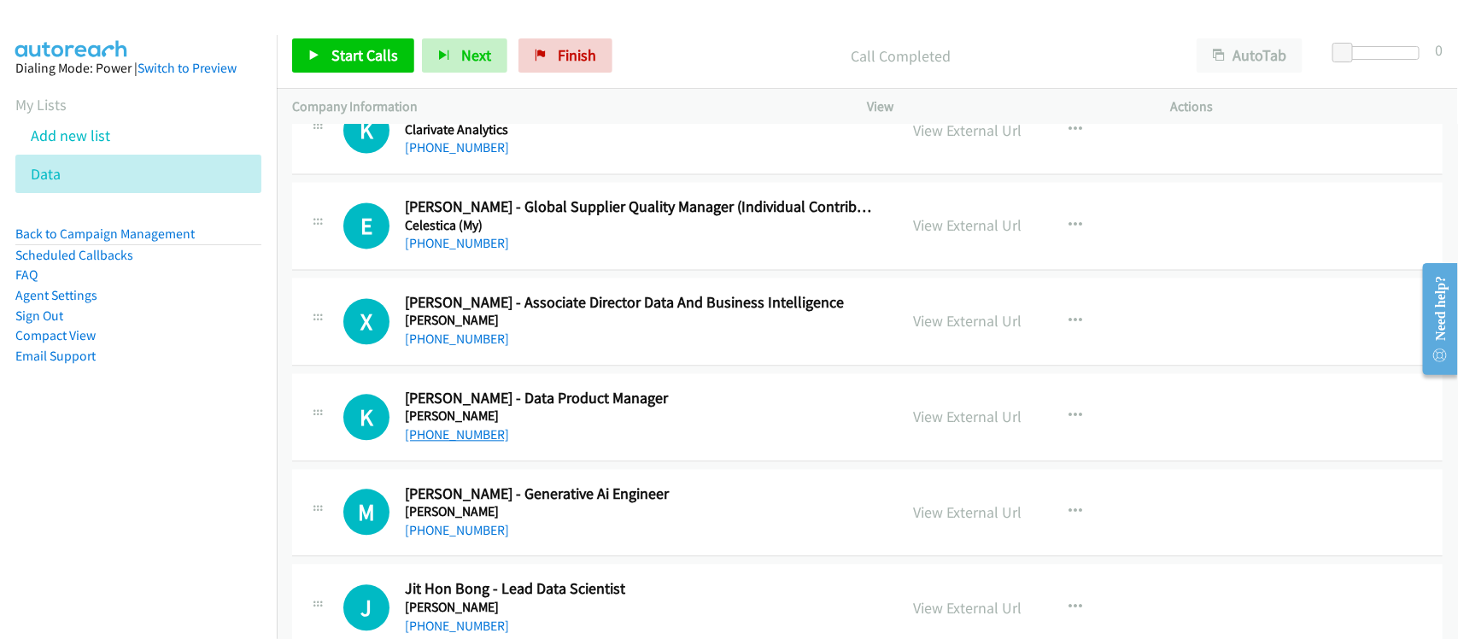
click at [471, 443] on link "[PHONE_NUMBER]" at bounding box center [457, 434] width 104 height 16
click at [586, 349] on div "[PHONE_NUMBER]" at bounding box center [640, 339] width 471 height 21
click at [459, 347] on link "[PHONE_NUMBER]" at bounding box center [457, 339] width 104 height 16
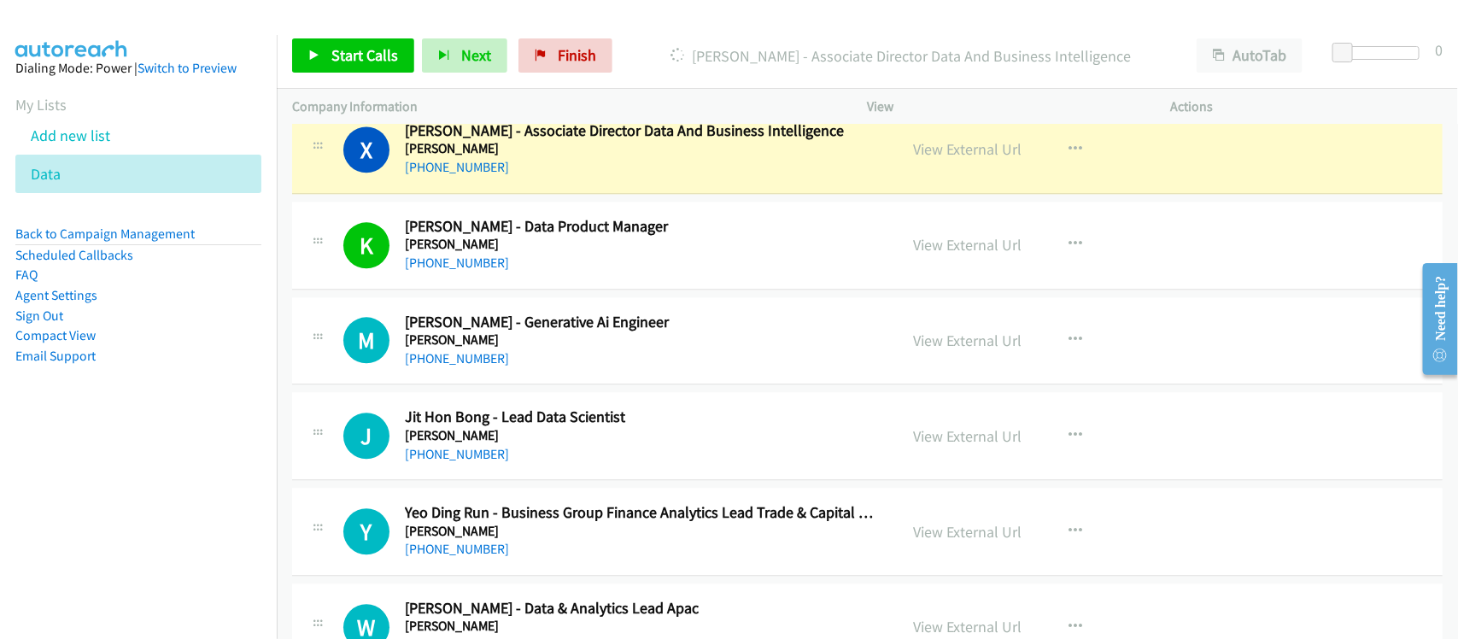
scroll to position [10571, 0]
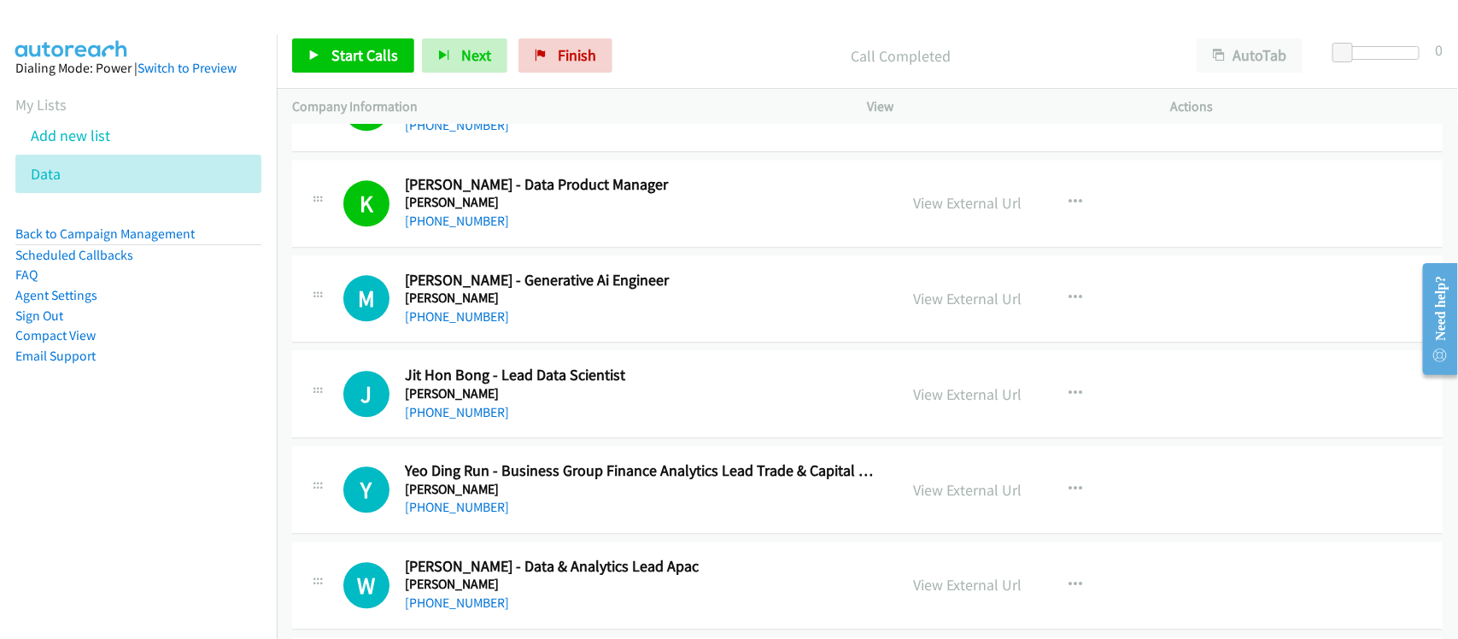
click at [468, 420] on link "[PHONE_NUMBER]" at bounding box center [457, 412] width 104 height 16
drag, startPoint x: 557, startPoint y: 517, endPoint x: 566, endPoint y: 501, distance: 17.6
click at [557, 517] on div "[PHONE_NUMBER]" at bounding box center [640, 507] width 471 height 21
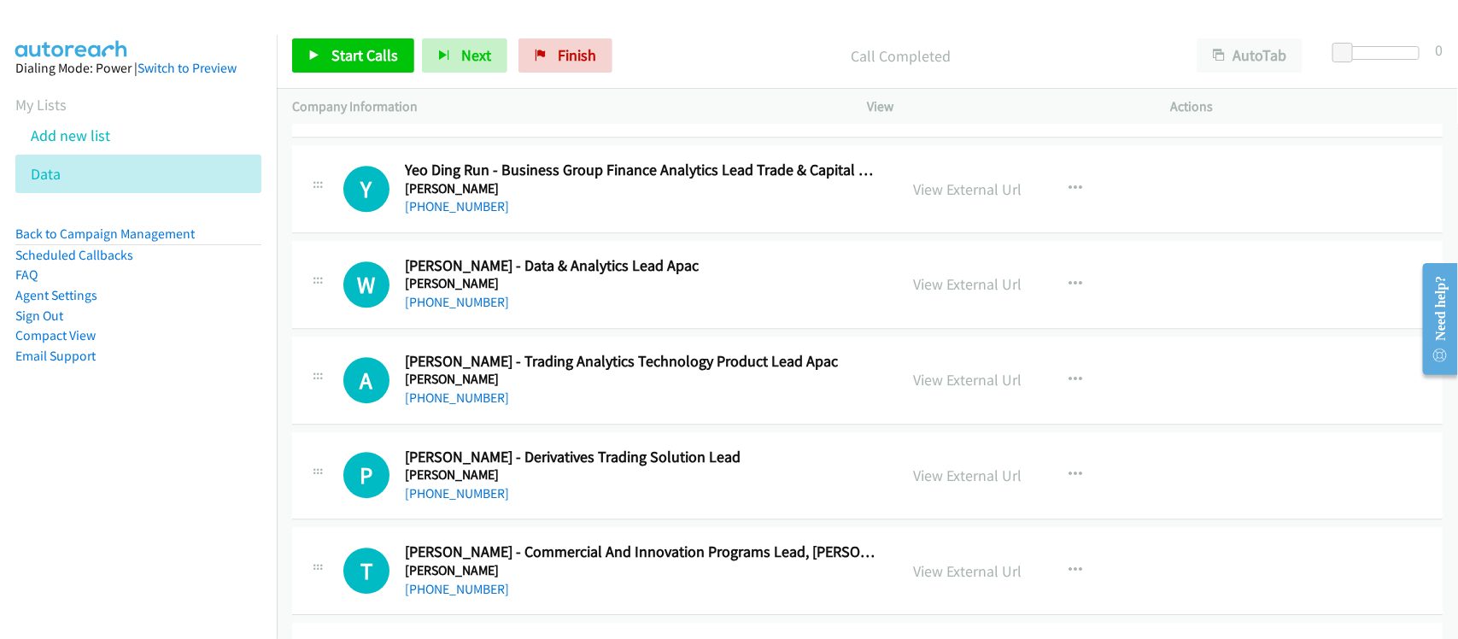
scroll to position [10892, 0]
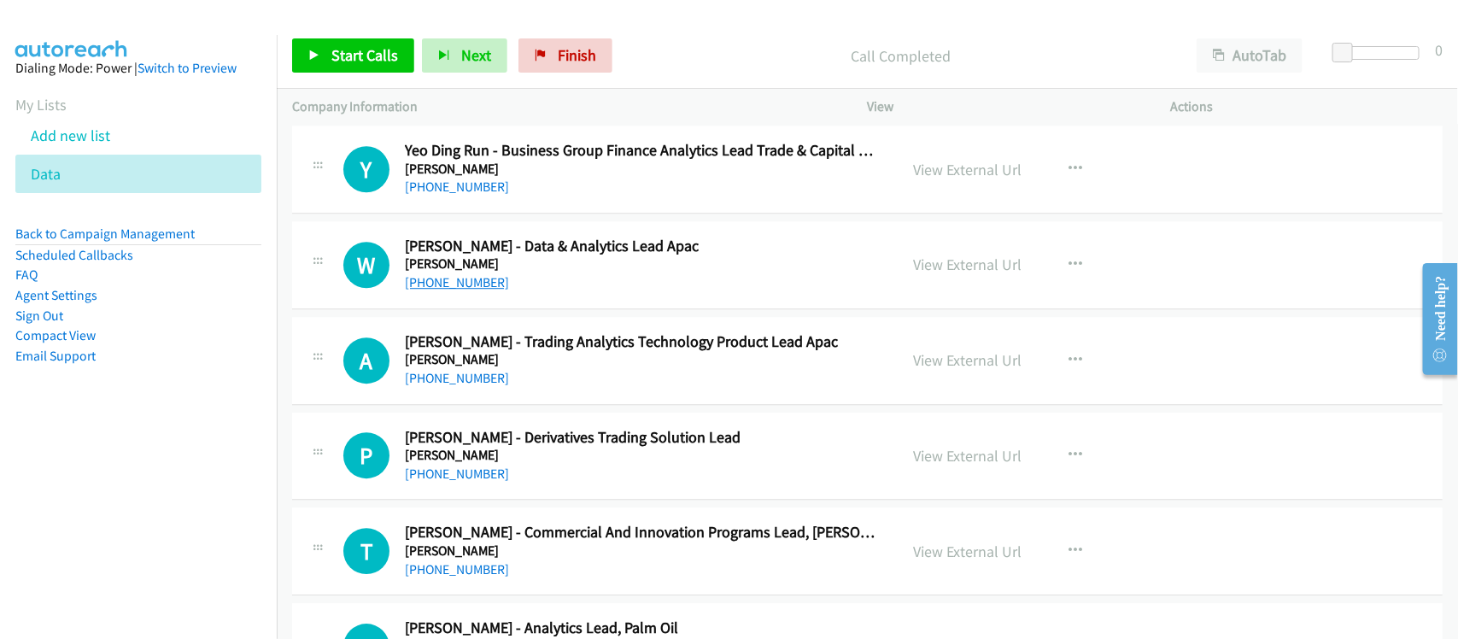
click at [457, 290] on link "[PHONE_NUMBER]" at bounding box center [457, 282] width 104 height 16
click at [479, 386] on link "[PHONE_NUMBER]" at bounding box center [457, 378] width 104 height 16
click at [557, 501] on div "P Callback Scheduled [PERSON_NAME] - Derivatives Trading Solution Lead [PERSON_…" at bounding box center [867, 457] width 1151 height 88
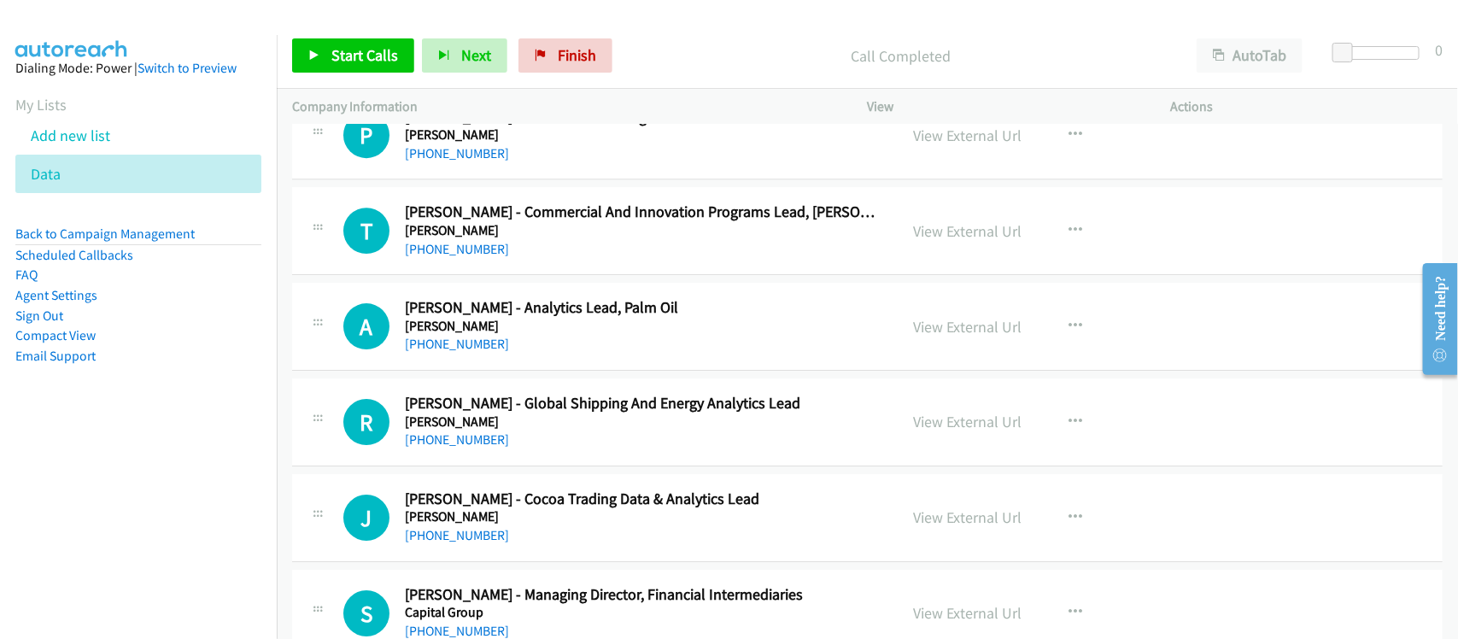
scroll to position [11319, 0]
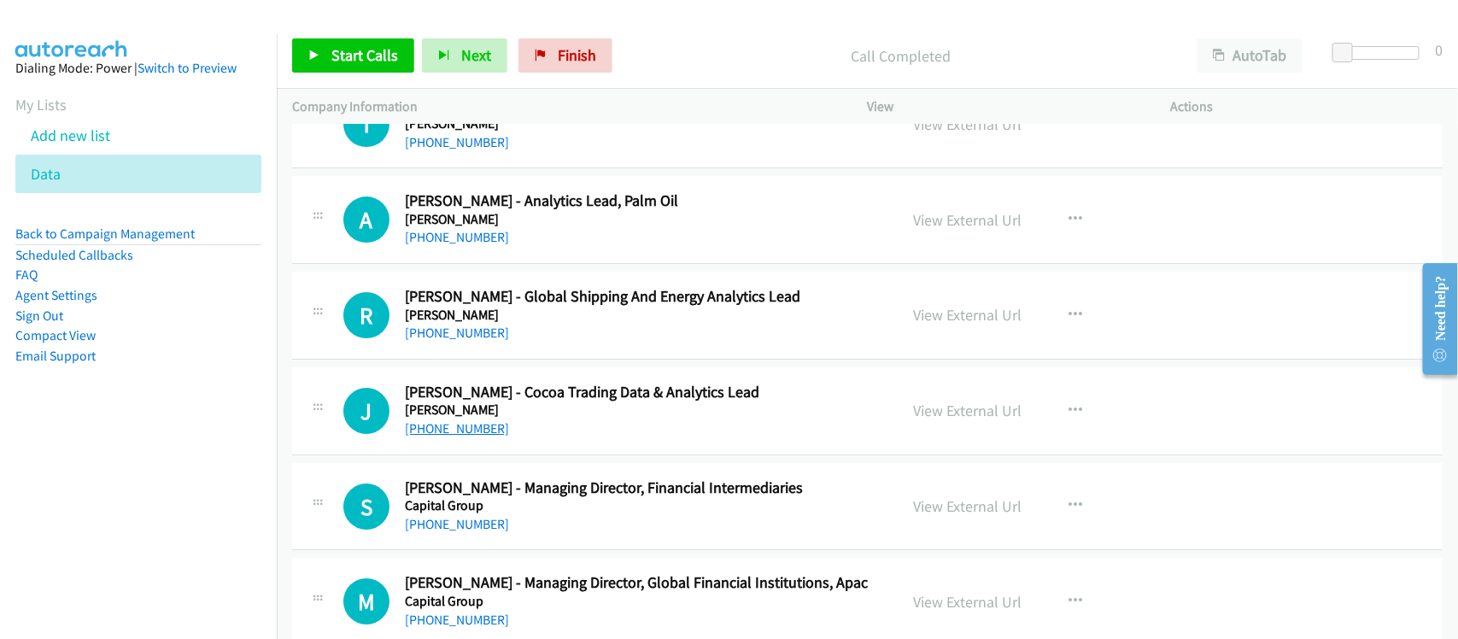
click at [461, 437] on link "[PHONE_NUMBER]" at bounding box center [457, 428] width 104 height 16
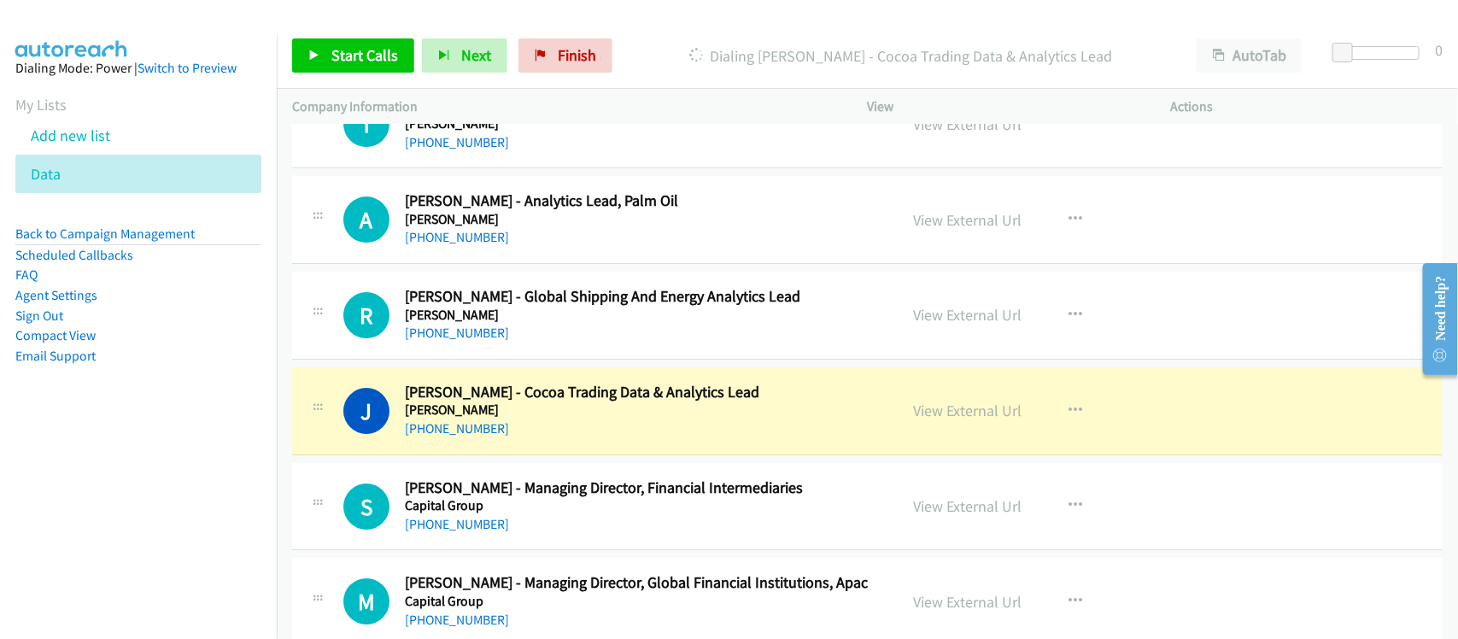
click at [598, 419] on h5 "[PERSON_NAME]" at bounding box center [640, 409] width 471 height 17
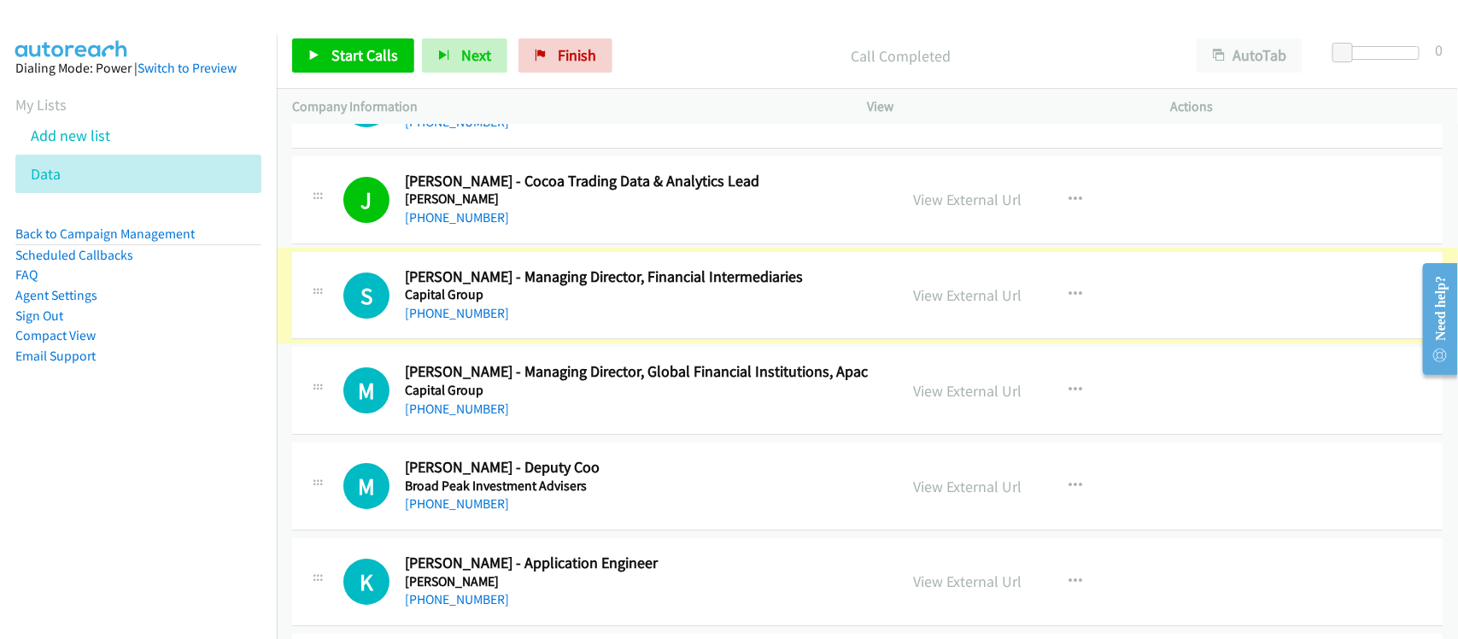
scroll to position [11532, 0]
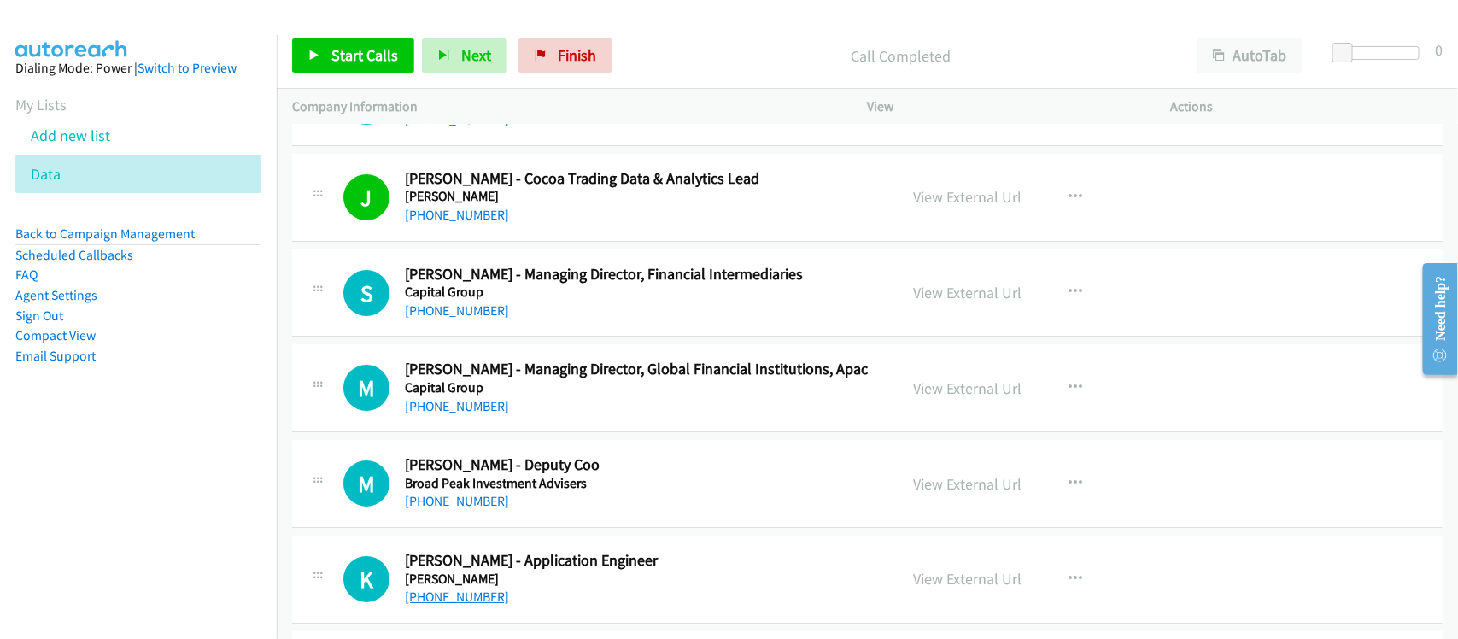
click at [464, 605] on link "[PHONE_NUMBER]" at bounding box center [457, 597] width 104 height 16
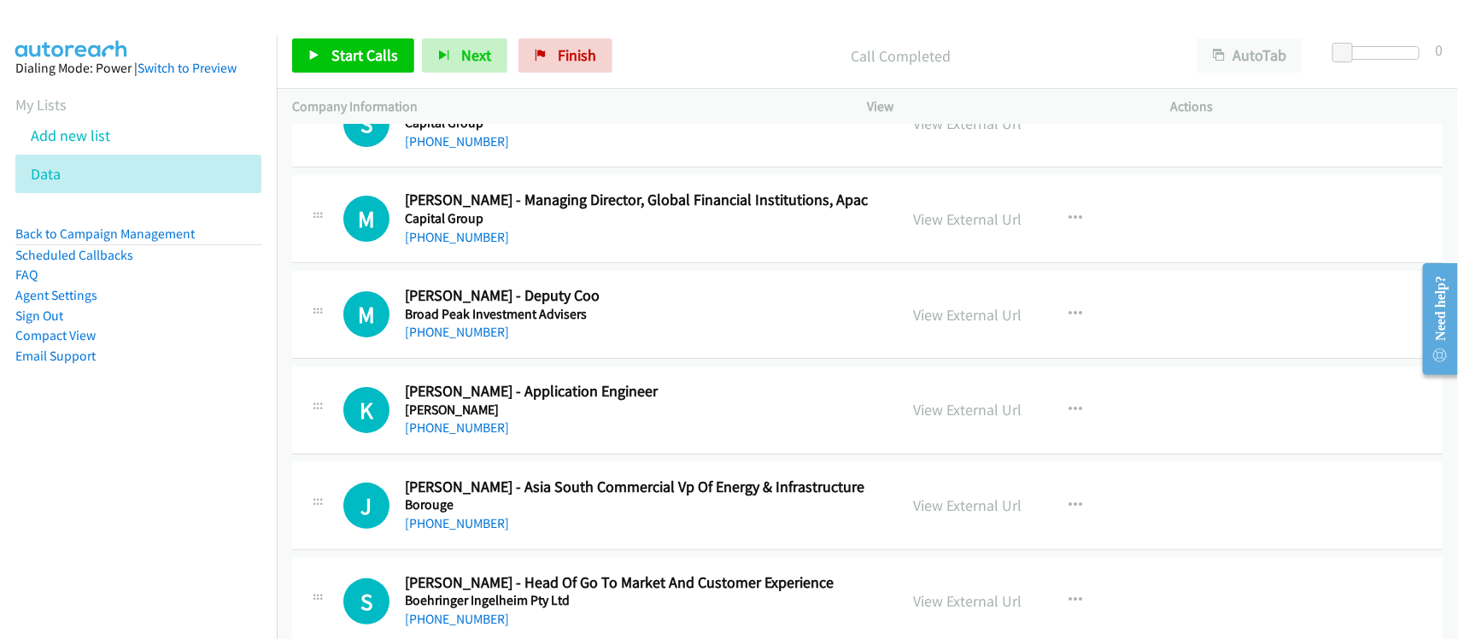
scroll to position [11746, 0]
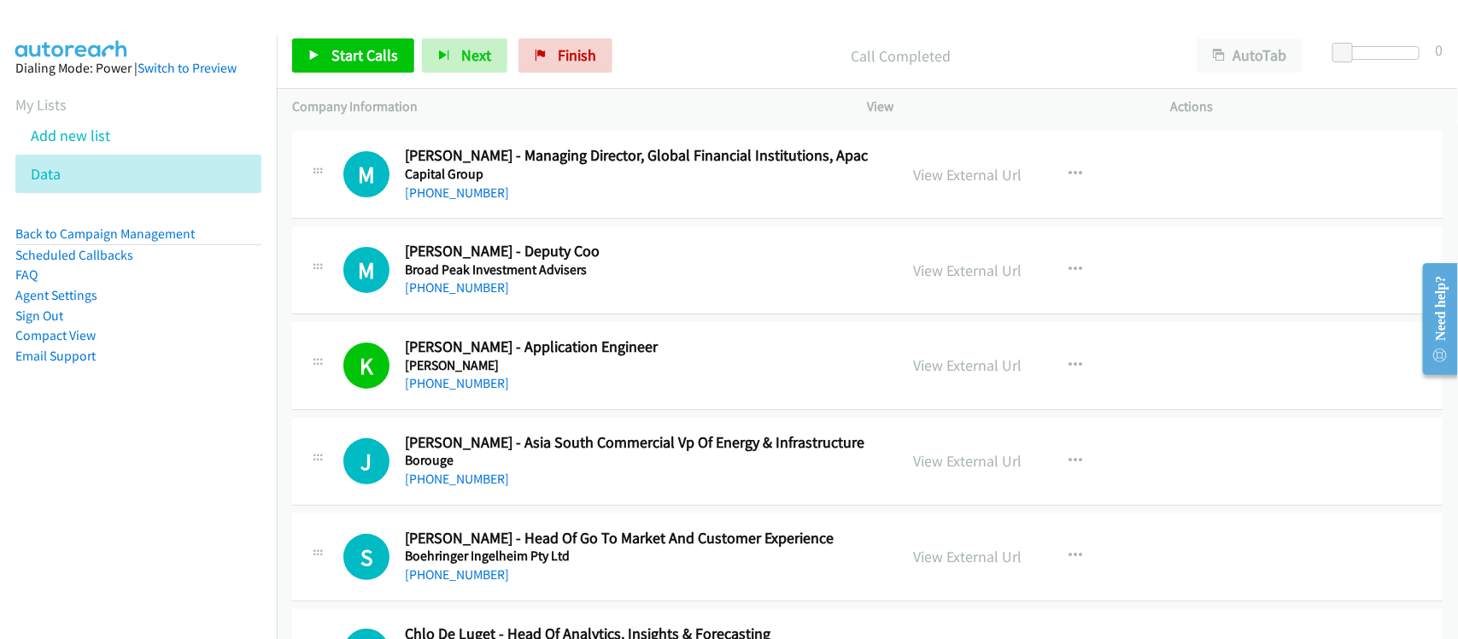
click at [600, 506] on div "J Callback Scheduled [PERSON_NAME] - Asia South Commercial Vp Of Energy & Infra…" at bounding box center [867, 462] width 1151 height 88
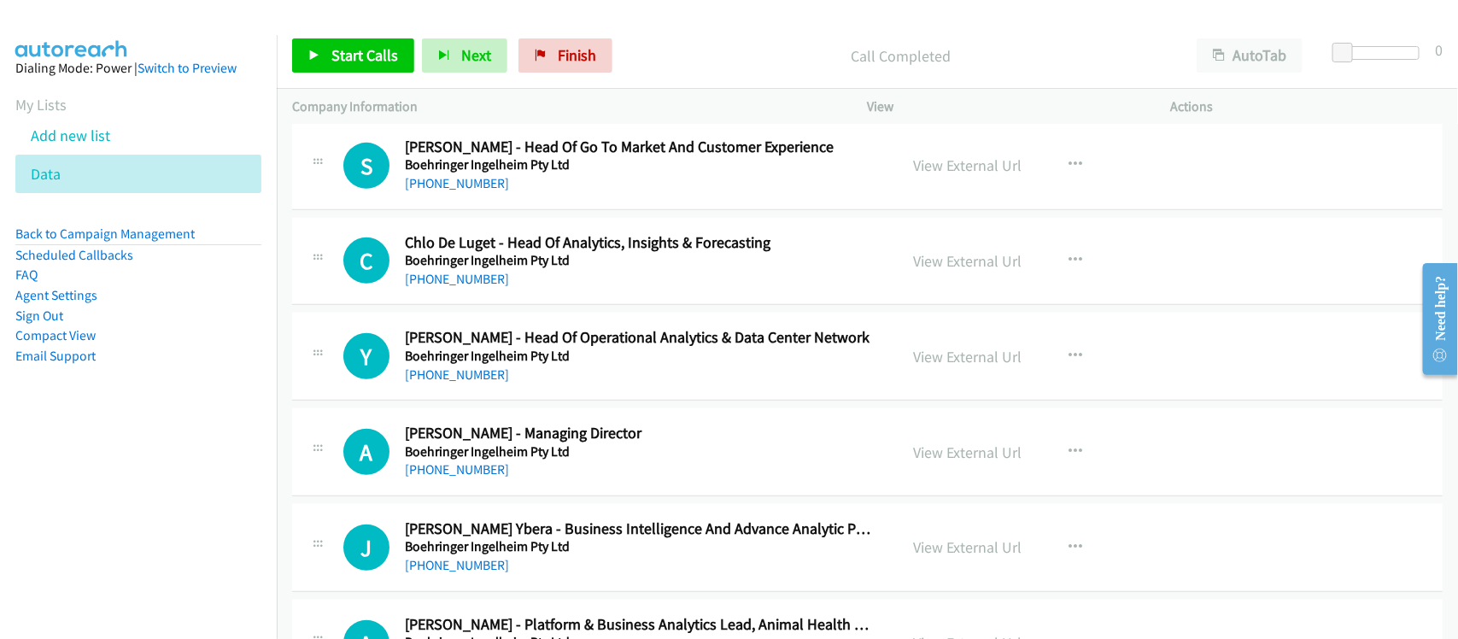
scroll to position [12173, 0]
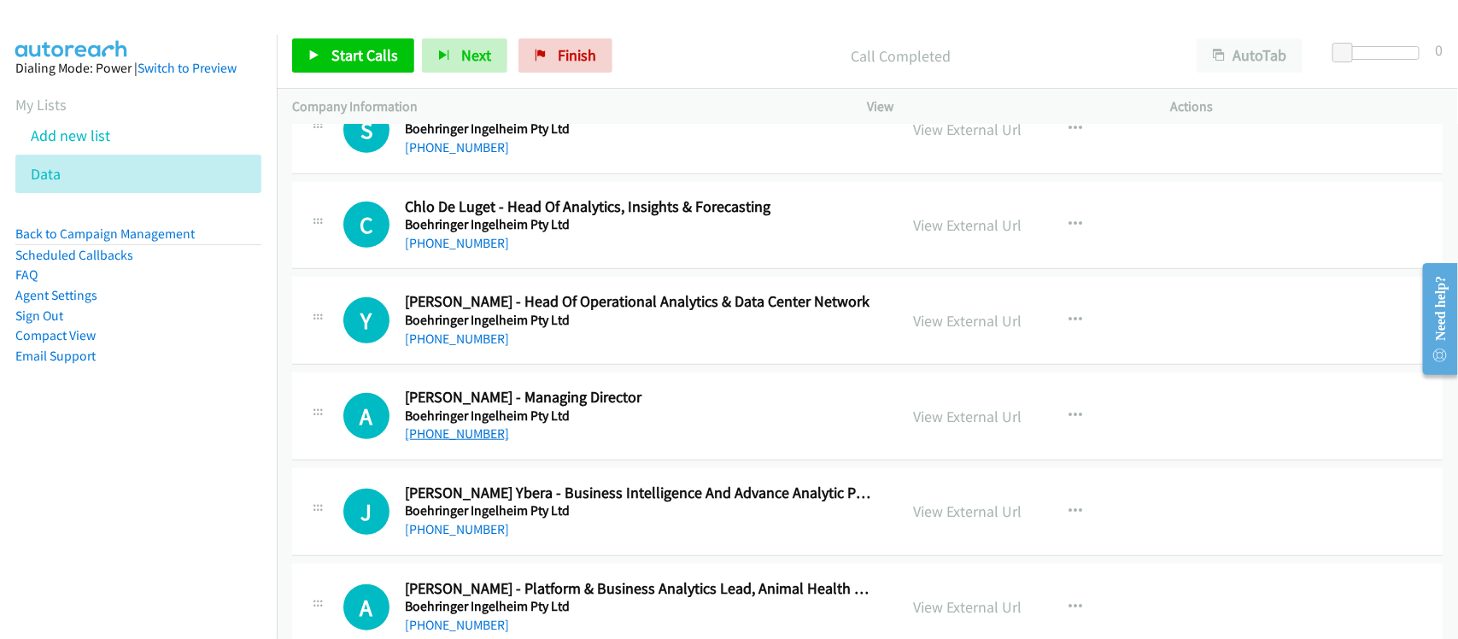
click at [466, 442] on link "[PHONE_NUMBER]" at bounding box center [457, 433] width 104 height 16
click at [595, 444] on div "[PHONE_NUMBER]" at bounding box center [640, 434] width 471 height 21
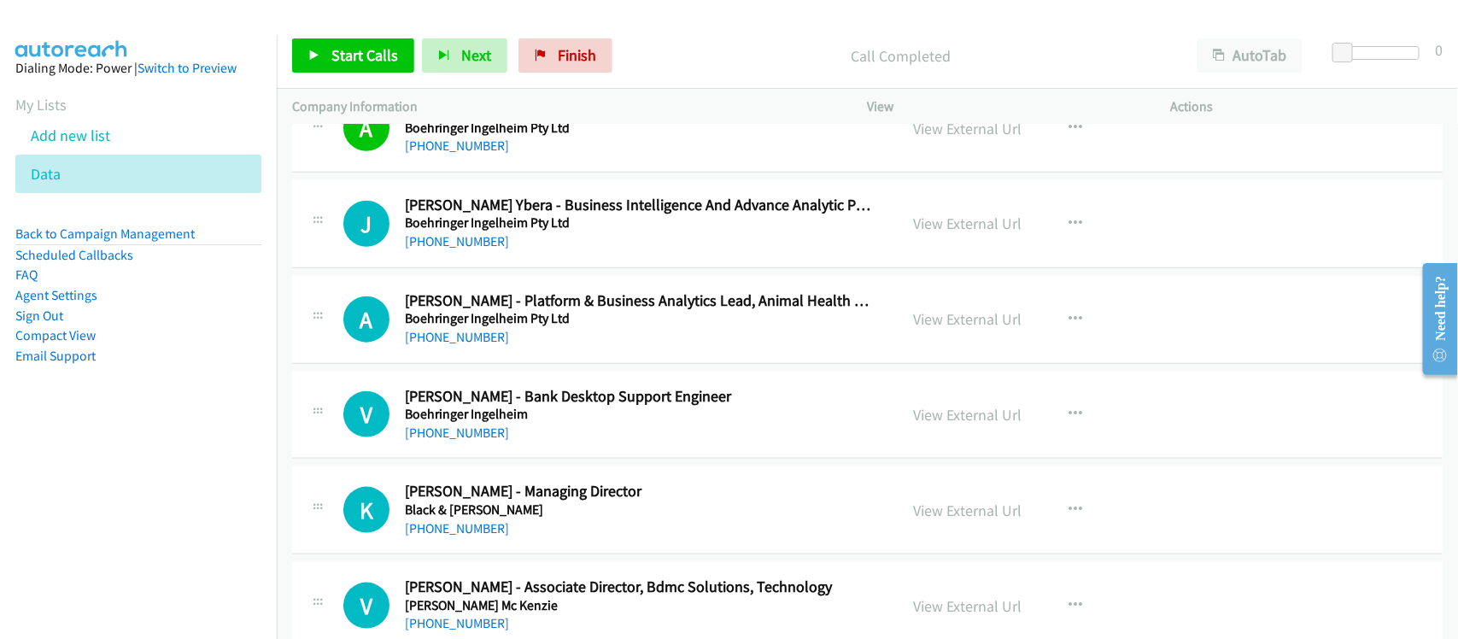
scroll to position [12493, 0]
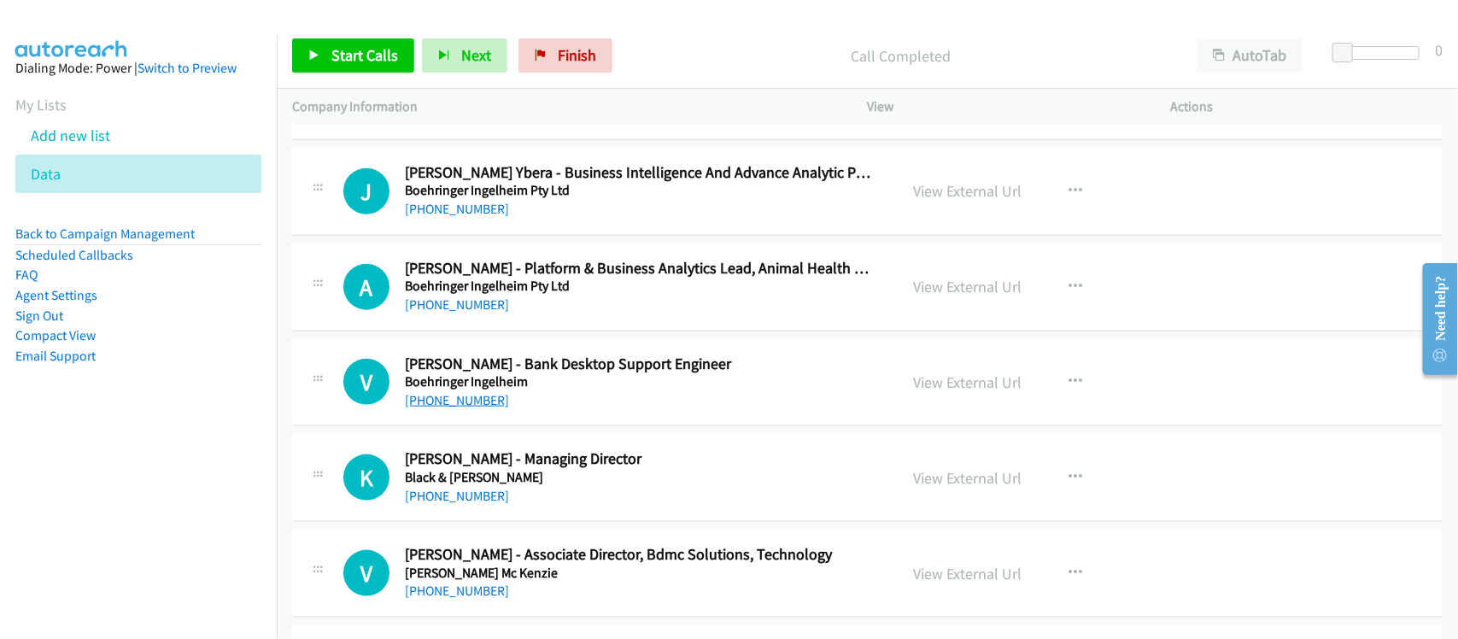
drag, startPoint x: 454, startPoint y: 423, endPoint x: 480, endPoint y: 423, distance: 26.5
click at [454, 408] on link "[PHONE_NUMBER]" at bounding box center [457, 400] width 104 height 16
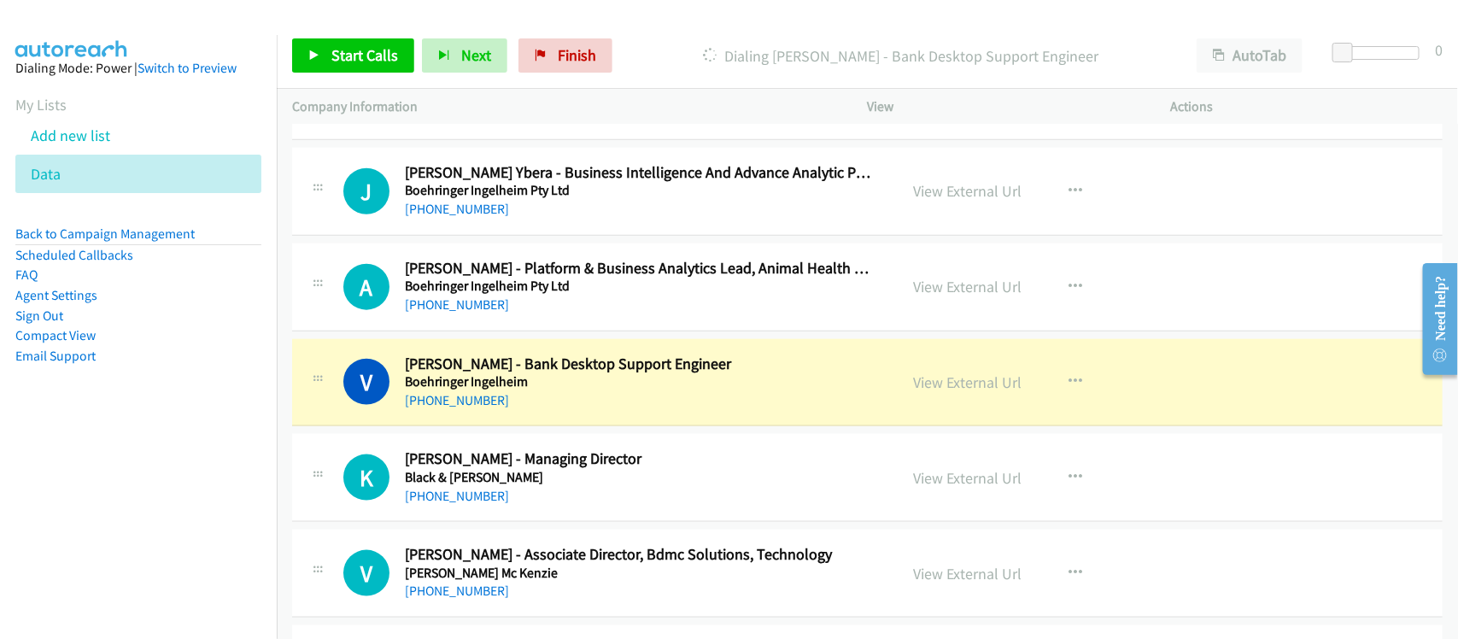
click at [607, 411] on div "[PHONE_NUMBER]" at bounding box center [640, 400] width 471 height 21
click at [948, 392] on link "View External Url" at bounding box center [968, 382] width 108 height 20
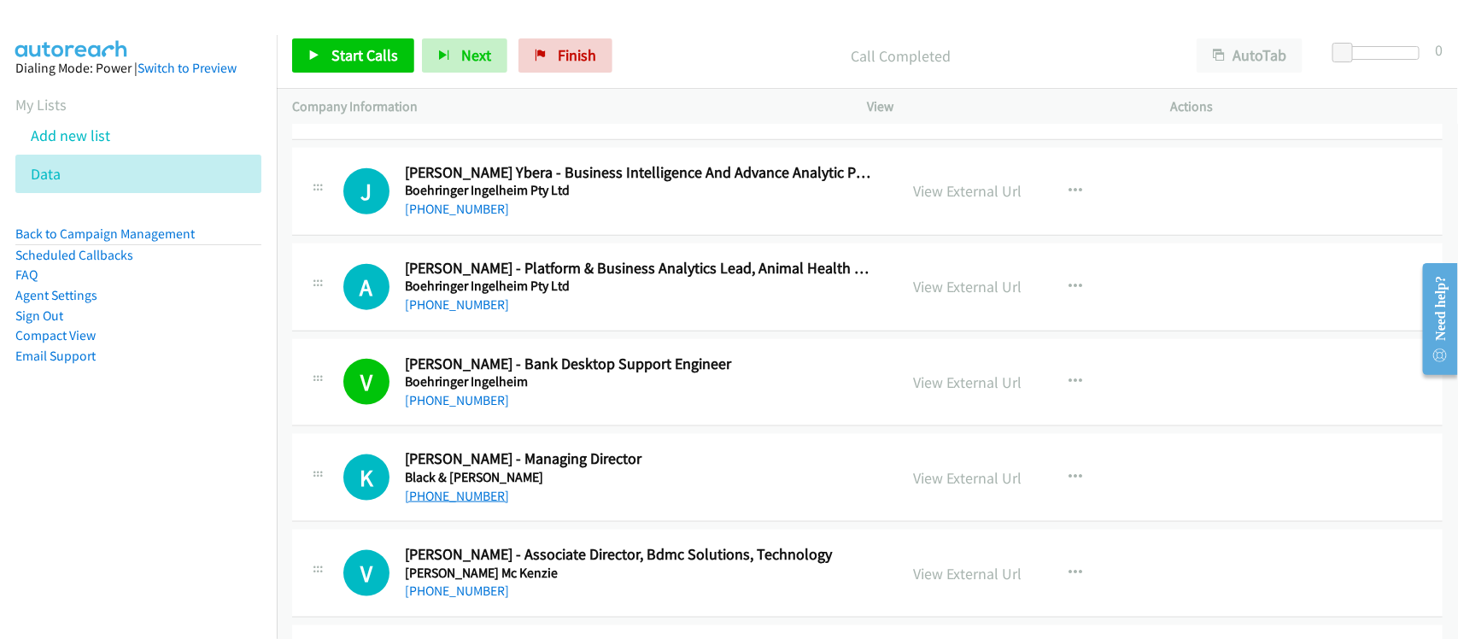
drag, startPoint x: 450, startPoint y: 515, endPoint x: 443, endPoint y: 511, distance: 8.8
click at [450, 504] on link "[PHONE_NUMBER]" at bounding box center [457, 496] width 104 height 16
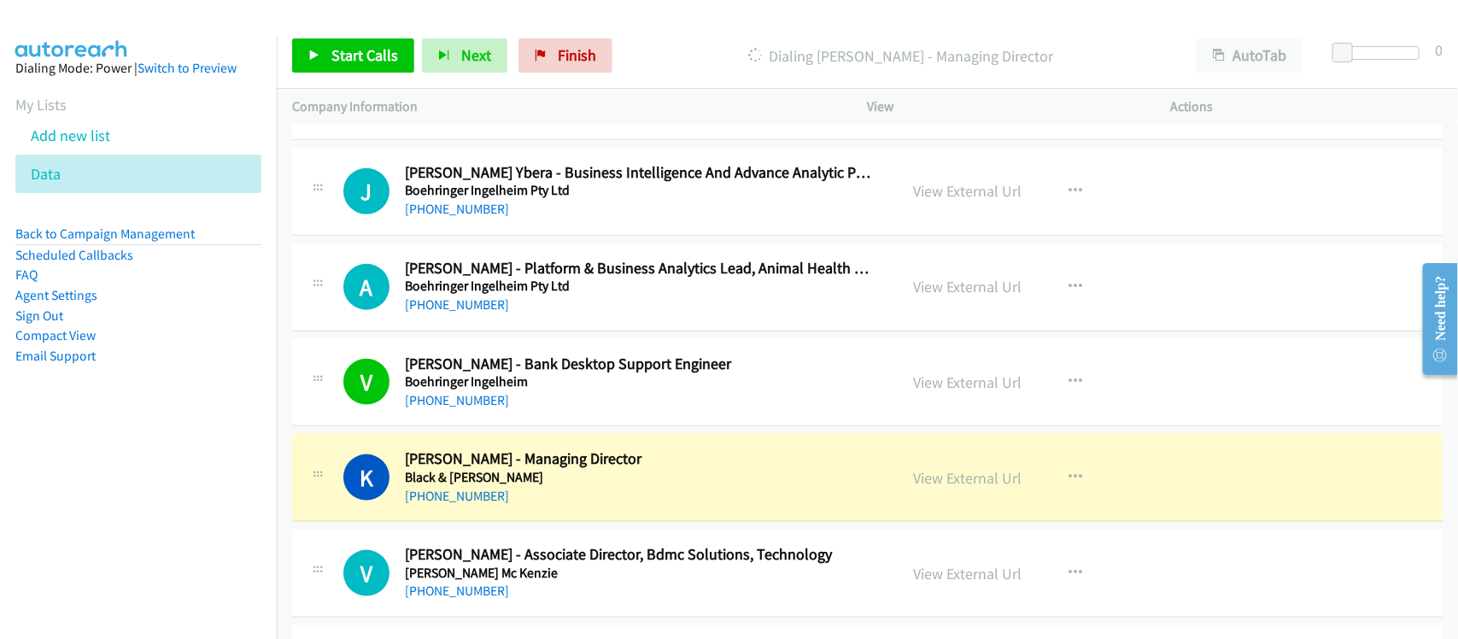
click at [618, 315] on div "[PHONE_NUMBER]" at bounding box center [640, 305] width 471 height 21
drag, startPoint x: 581, startPoint y: 527, endPoint x: 672, endPoint y: 521, distance: 91.6
click at [581, 522] on div "K Callback Scheduled [PERSON_NAME] - Managing Director Black & [PERSON_NAME] [G…" at bounding box center [867, 478] width 1151 height 88
click at [988, 488] on link "View External Url" at bounding box center [968, 478] width 108 height 20
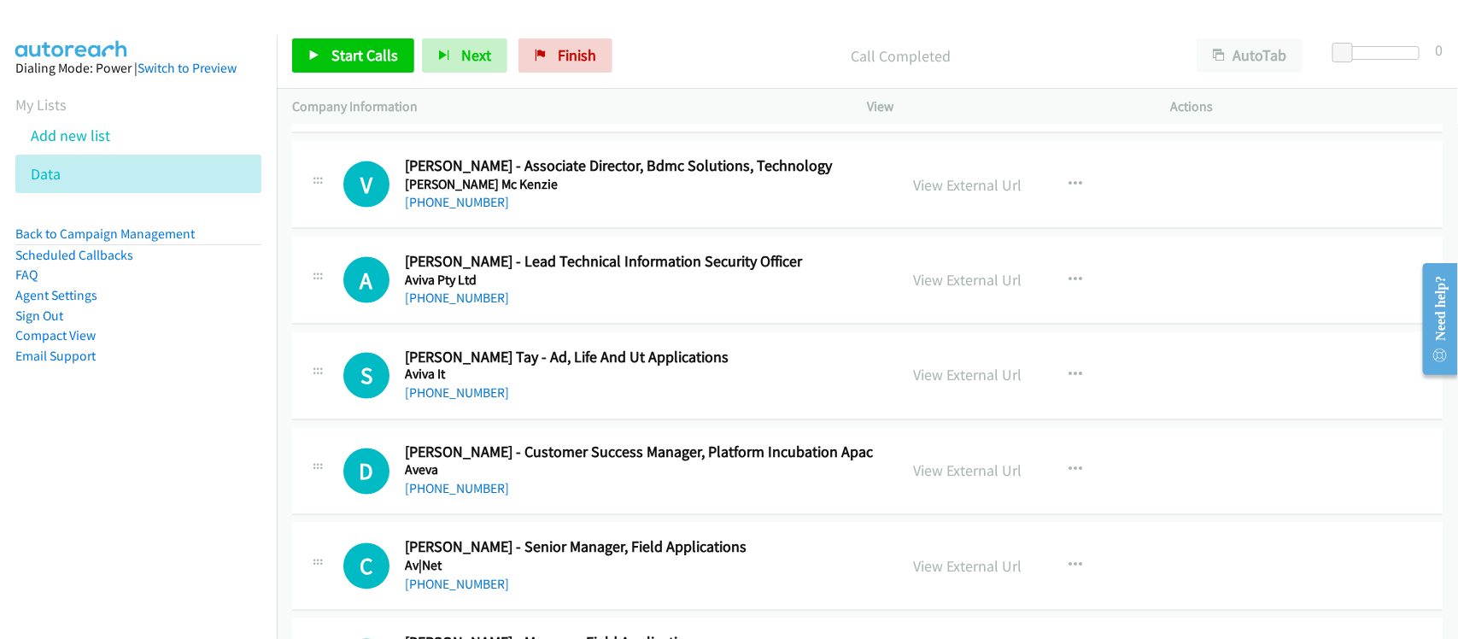
scroll to position [12921, 0]
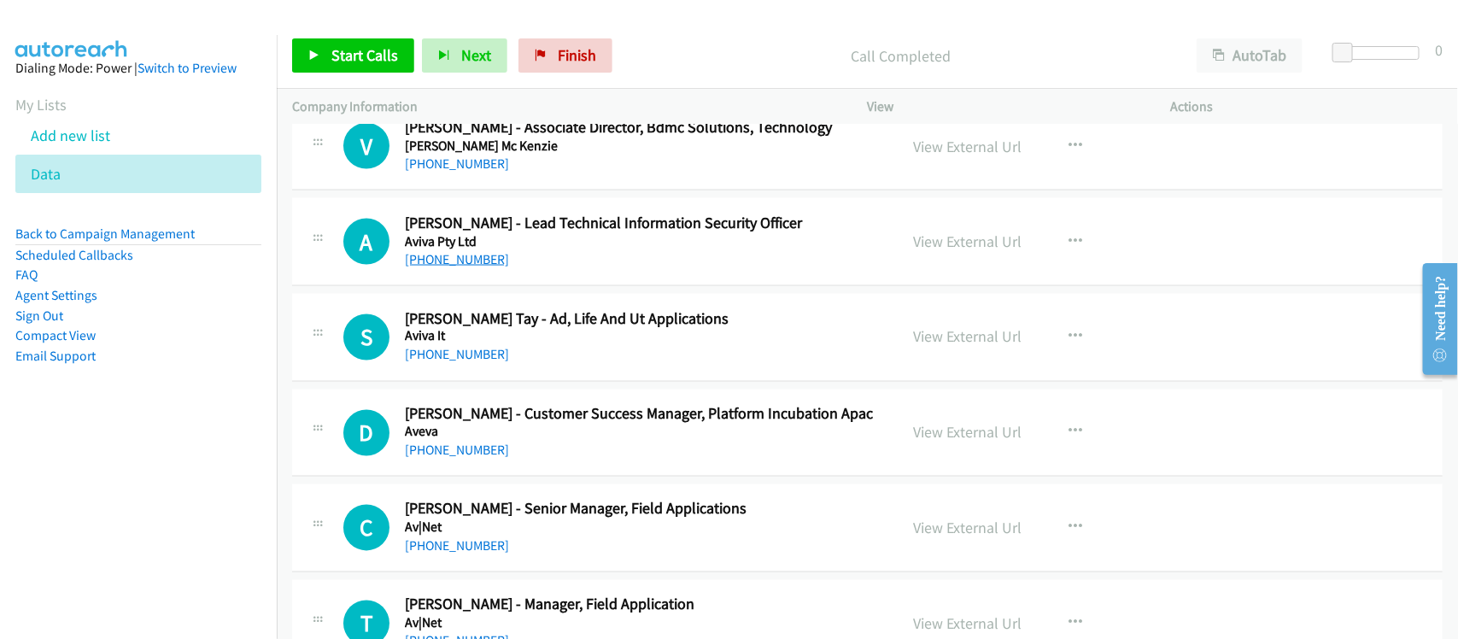
click at [437, 267] on link "[PHONE_NUMBER]" at bounding box center [457, 259] width 104 height 16
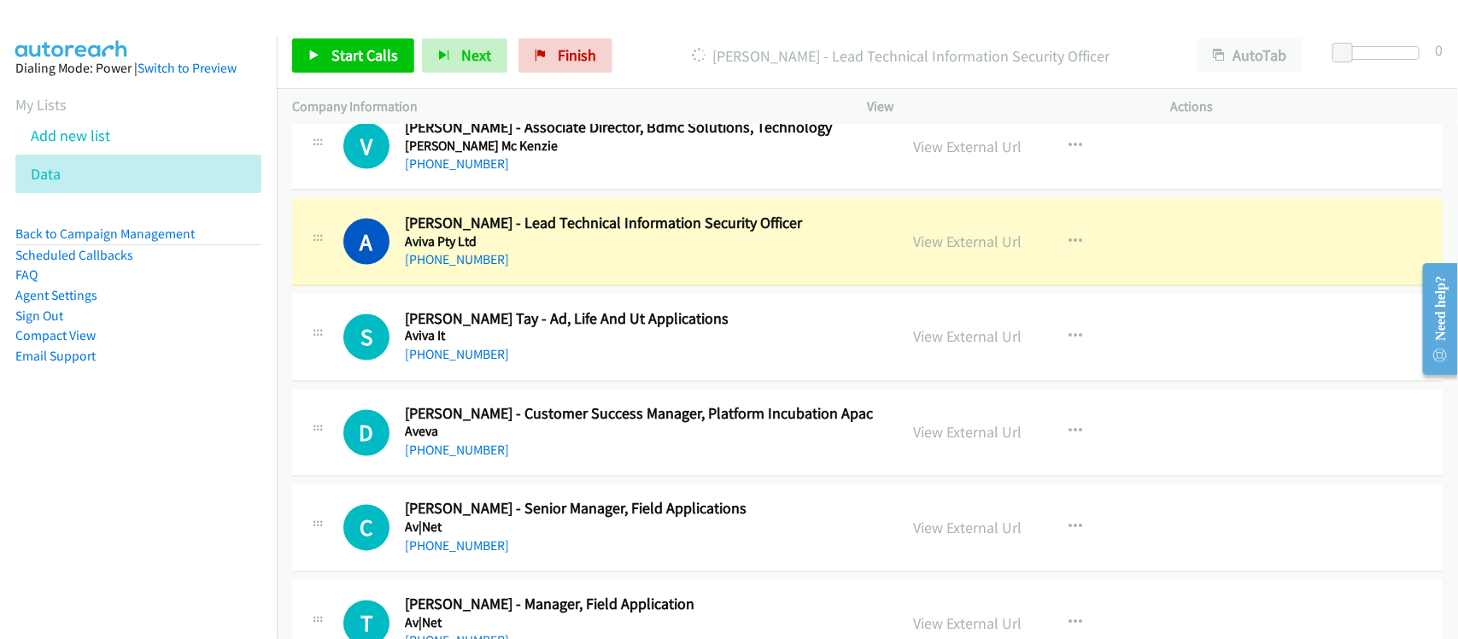
click at [613, 286] on div "A Callback Scheduled [PERSON_NAME] - Lead Technical Information Security Office…" at bounding box center [867, 242] width 1151 height 88
drag, startPoint x: 551, startPoint y: 275, endPoint x: 637, endPoint y: 267, distance: 86.6
click at [551, 270] on div "[PHONE_NUMBER]" at bounding box center [640, 259] width 471 height 21
click at [940, 251] on link "View External Url" at bounding box center [968, 242] width 108 height 20
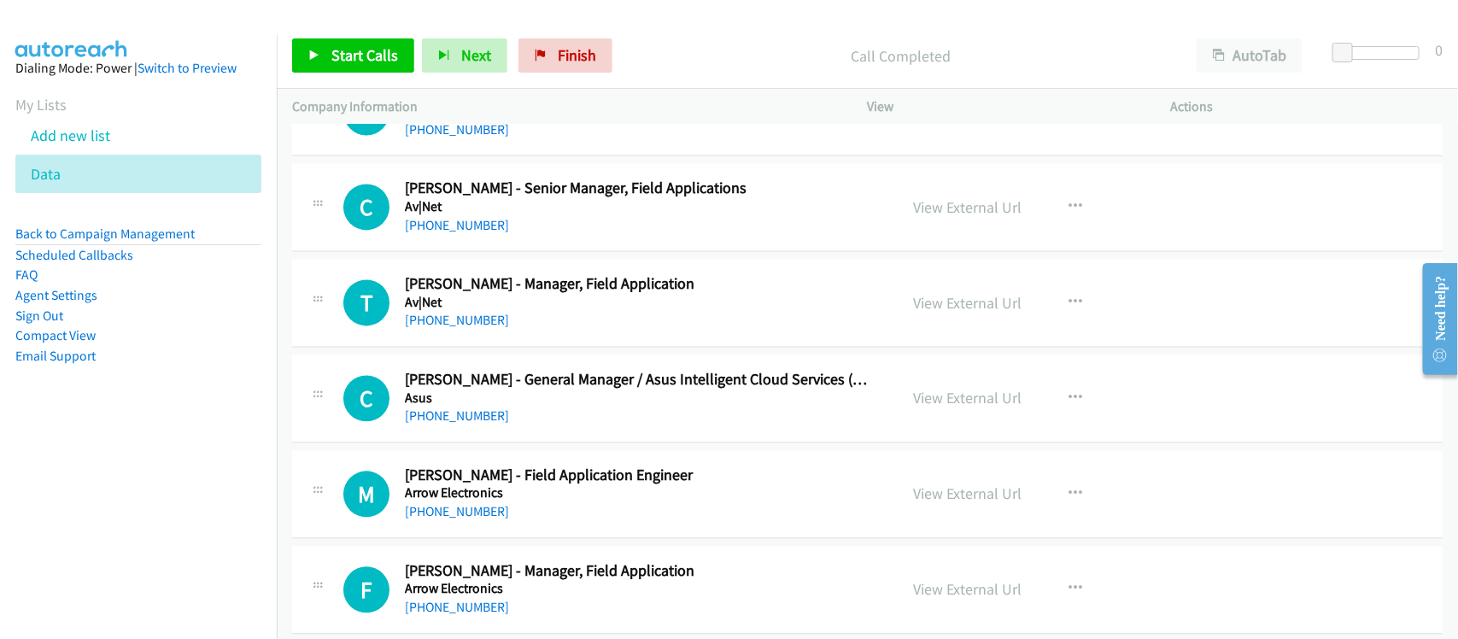
scroll to position [13454, 0]
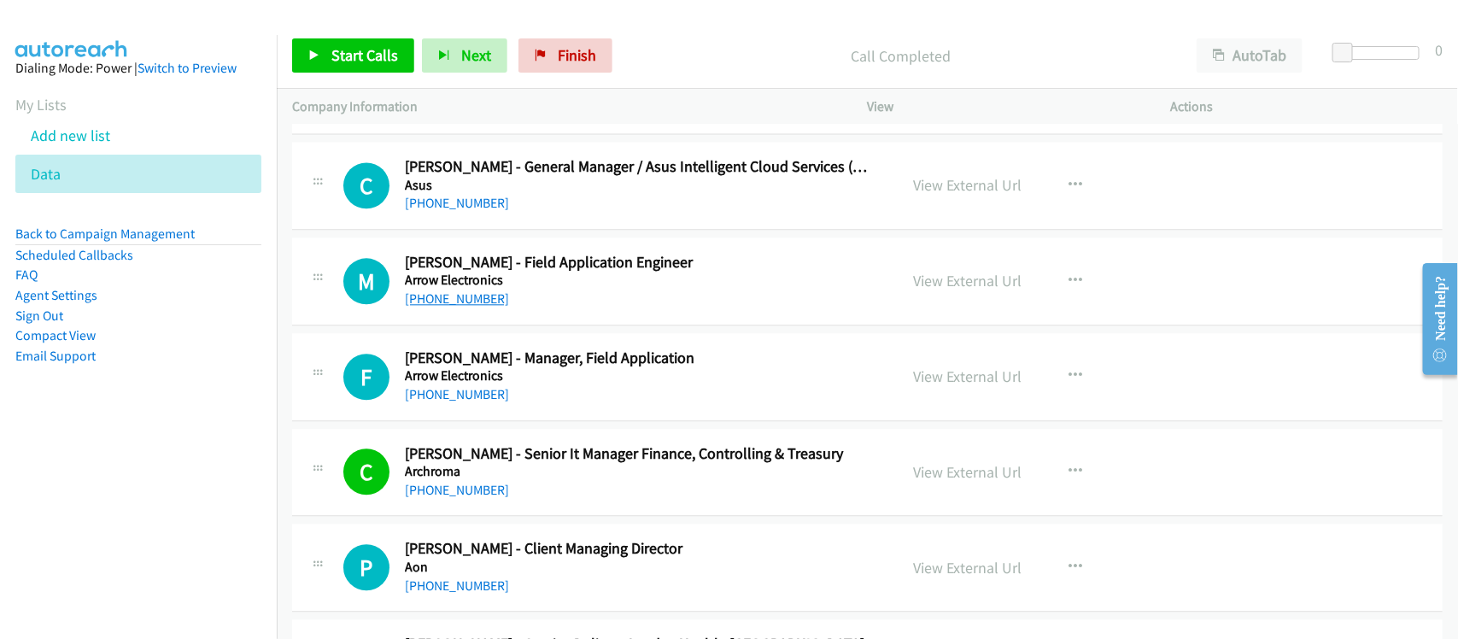
click at [454, 307] on link "[PHONE_NUMBER]" at bounding box center [457, 298] width 104 height 16
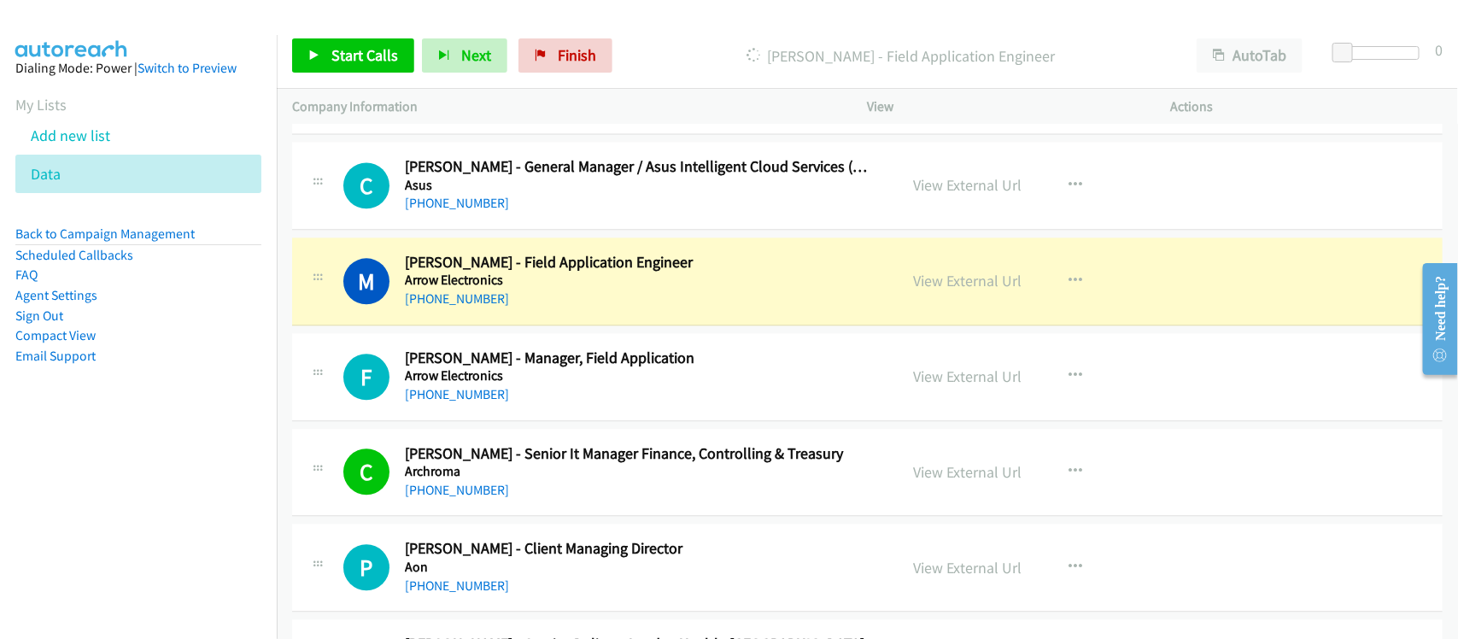
click at [554, 325] on div "M Callback Scheduled [PERSON_NAME] - Field Application Engineer Arrow Electroni…" at bounding box center [867, 281] width 1151 height 88
click at [560, 421] on div "F Callback Scheduled [PERSON_NAME] - Manager, Field Application Arrow Electroni…" at bounding box center [867, 377] width 1151 height 88
click at [952, 290] on link "View External Url" at bounding box center [968, 281] width 108 height 20
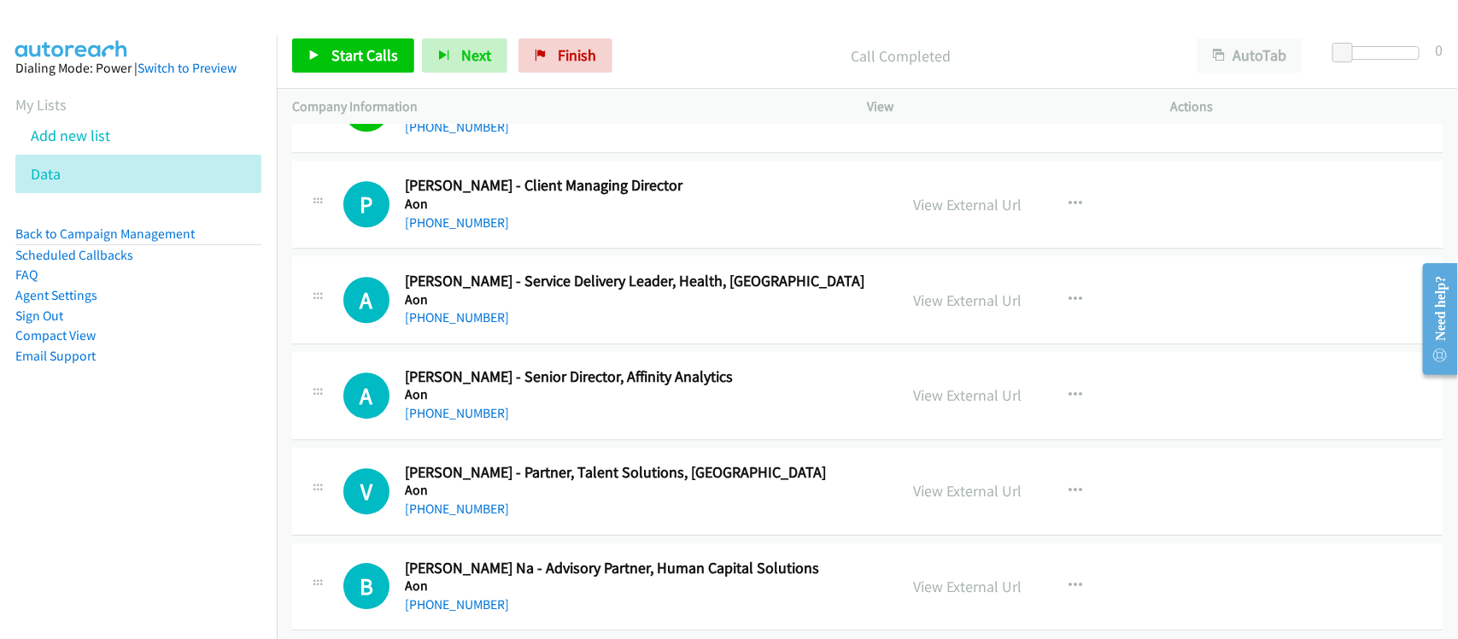
scroll to position [13882, 0]
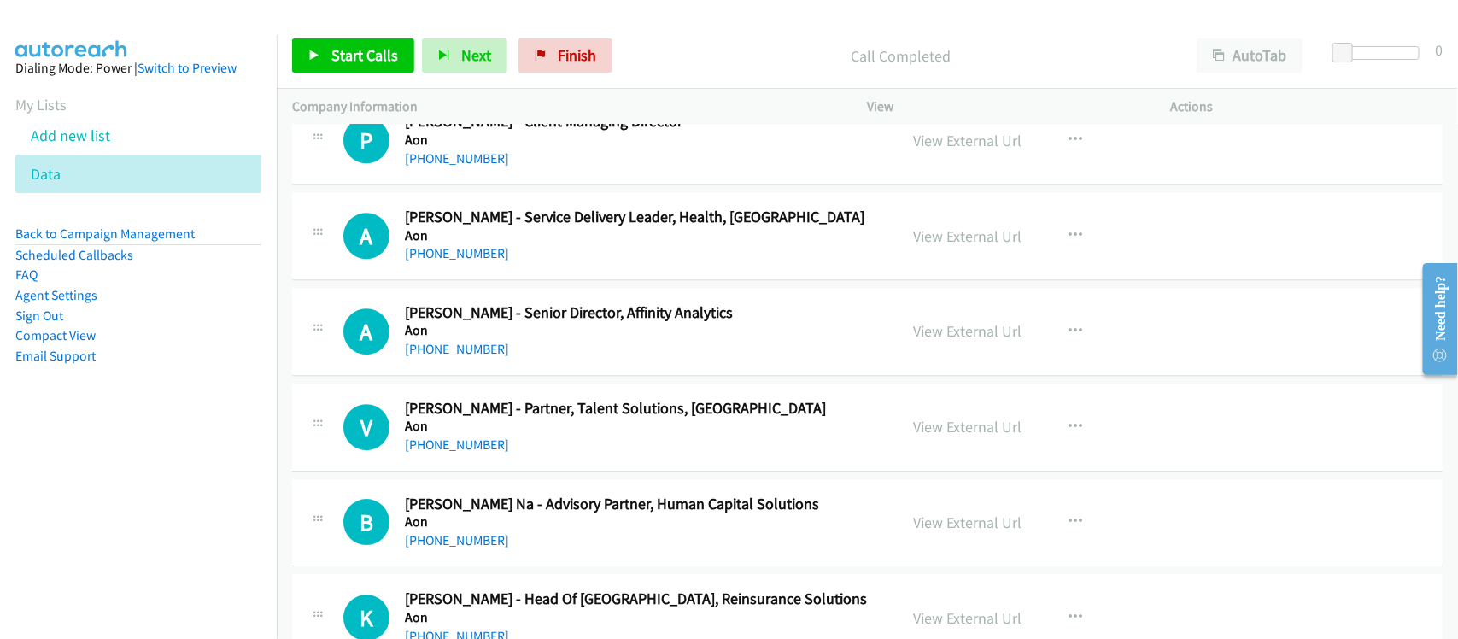
drag, startPoint x: 442, startPoint y: 180, endPoint x: 558, endPoint y: 184, distance: 116.2
click at [442, 167] on link "[PHONE_NUMBER]" at bounding box center [457, 158] width 104 height 16
drag, startPoint x: 586, startPoint y: 69, endPoint x: 805, endPoint y: 83, distance: 219.1
click at [586, 69] on link "Finish" at bounding box center [566, 55] width 94 height 34
